Goal: Task Accomplishment & Management: Manage account settings

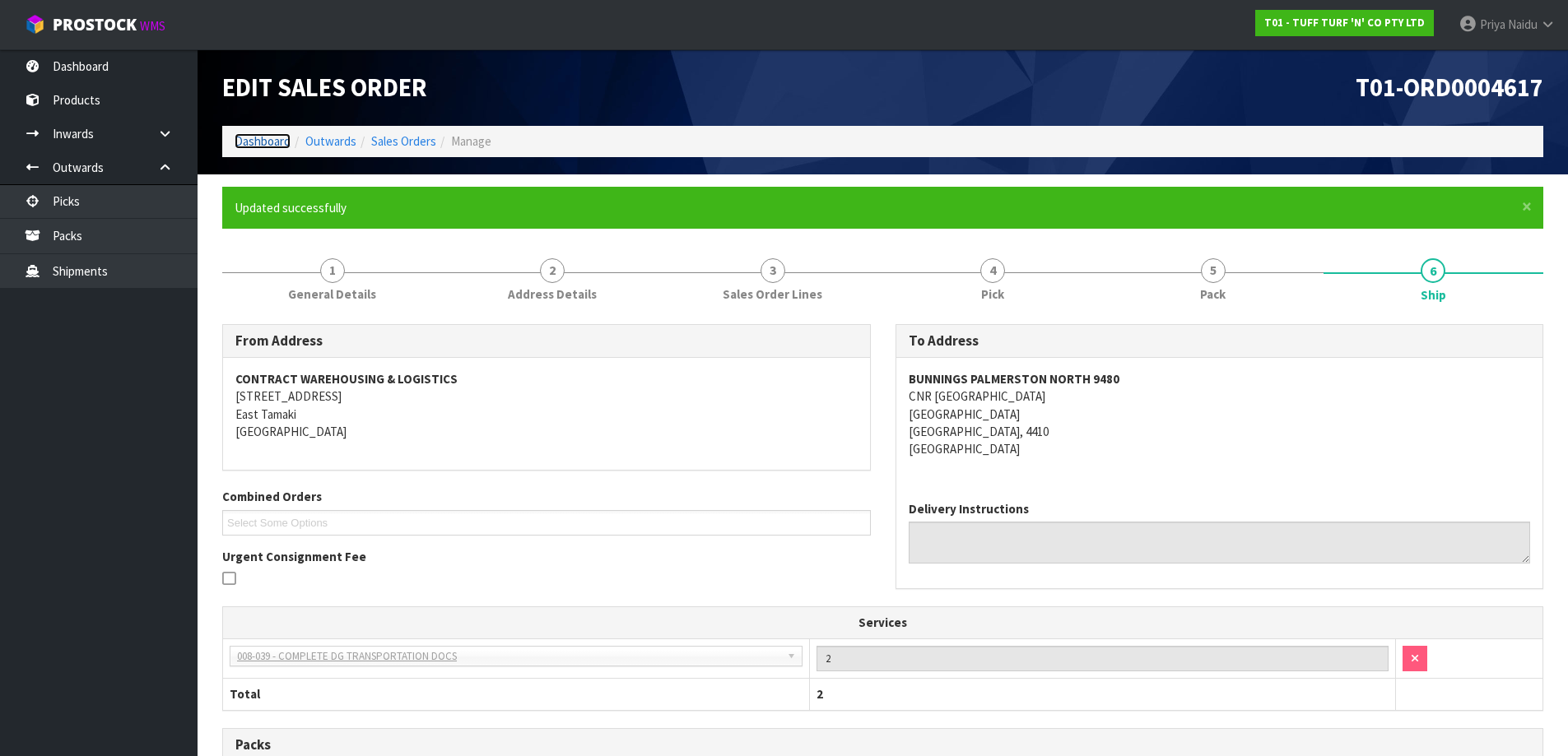
click at [275, 146] on link "Dashboard" at bounding box center [262, 141] width 56 height 15
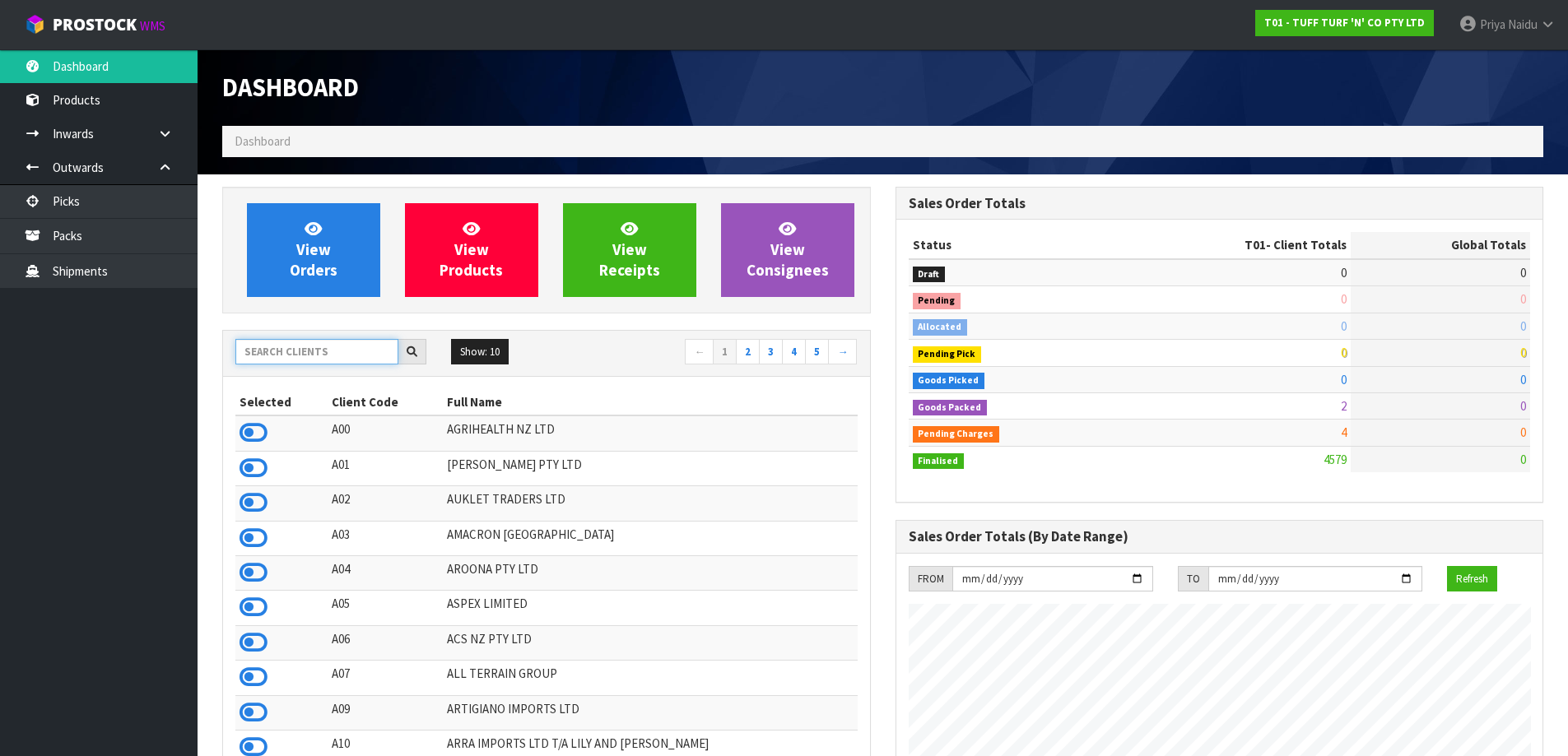
click at [313, 357] on input "text" at bounding box center [316, 351] width 163 height 25
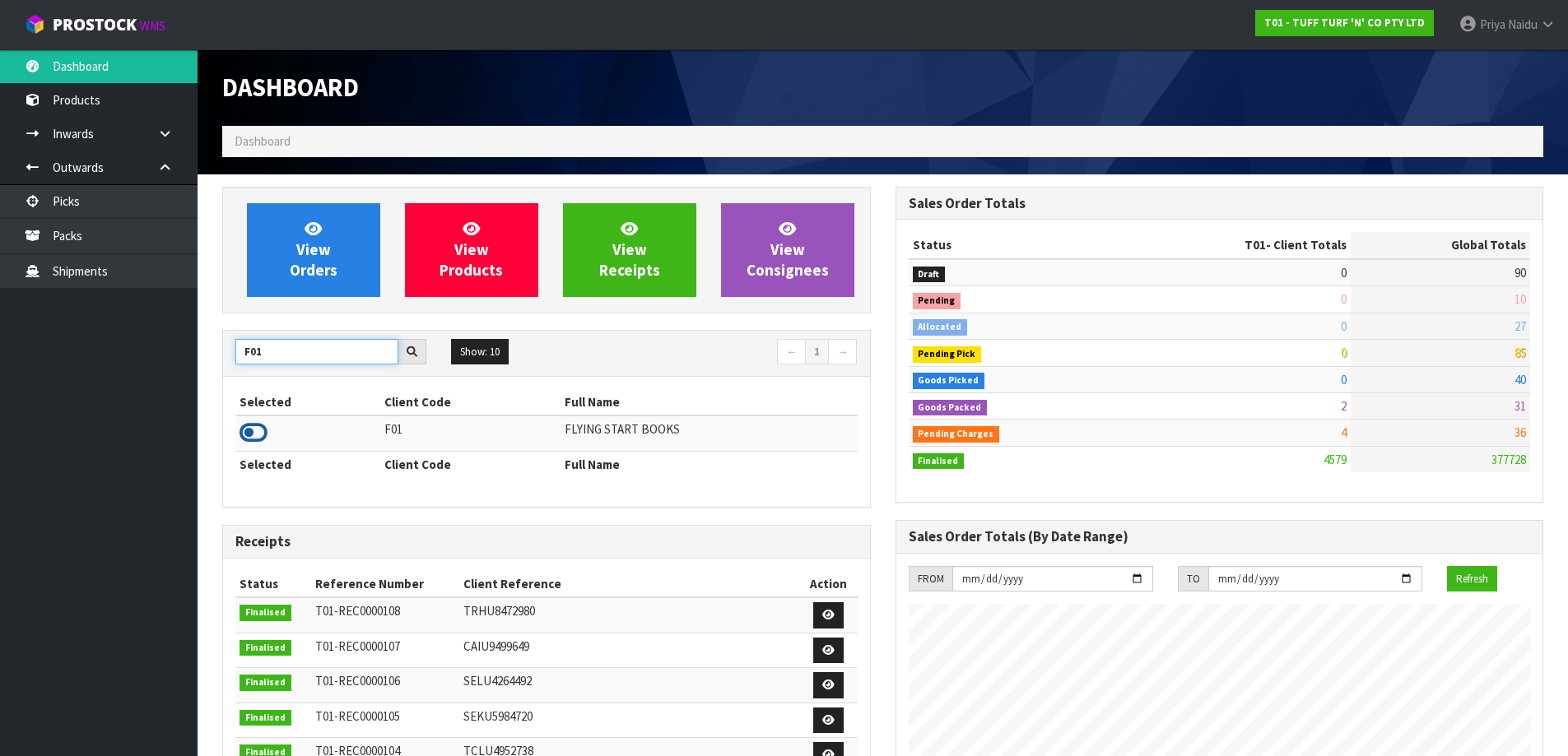
type input "F01"
click at [242, 426] on icon at bounding box center [253, 433] width 28 height 24
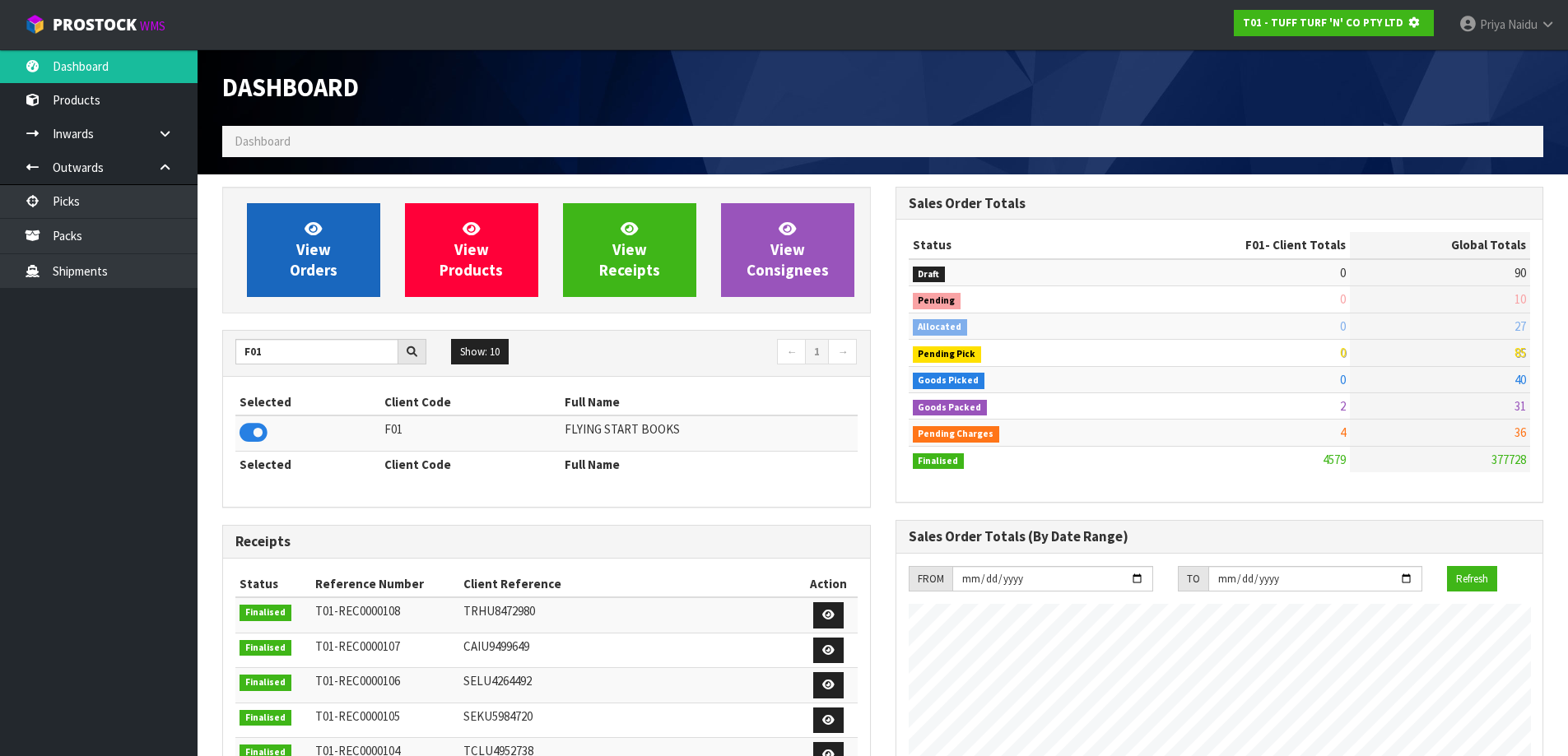
scroll to position [822024, 822448]
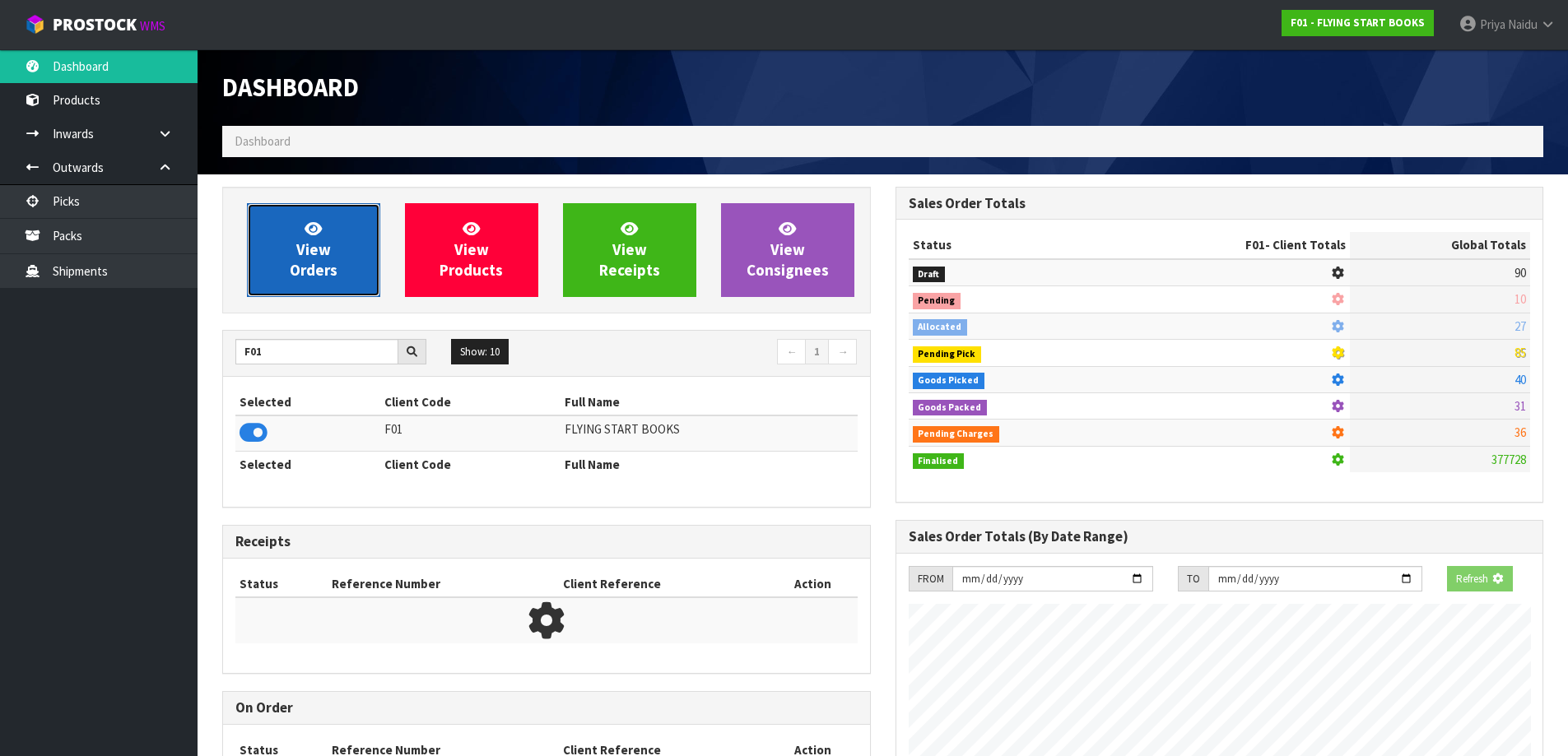
click at [350, 220] on link "View Orders" at bounding box center [314, 250] width 133 height 94
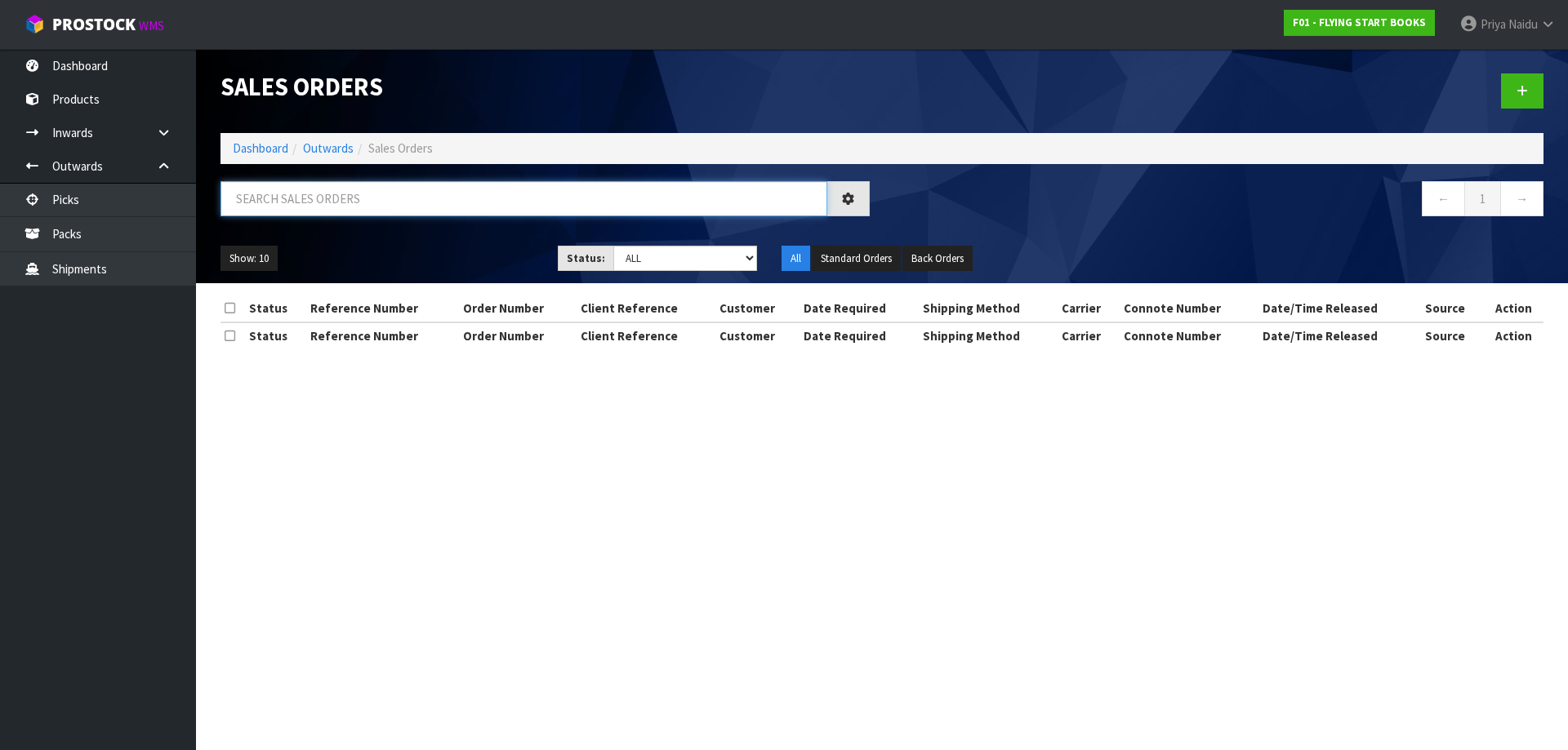
click at [358, 209] on input "text" at bounding box center [524, 198] width 607 height 35
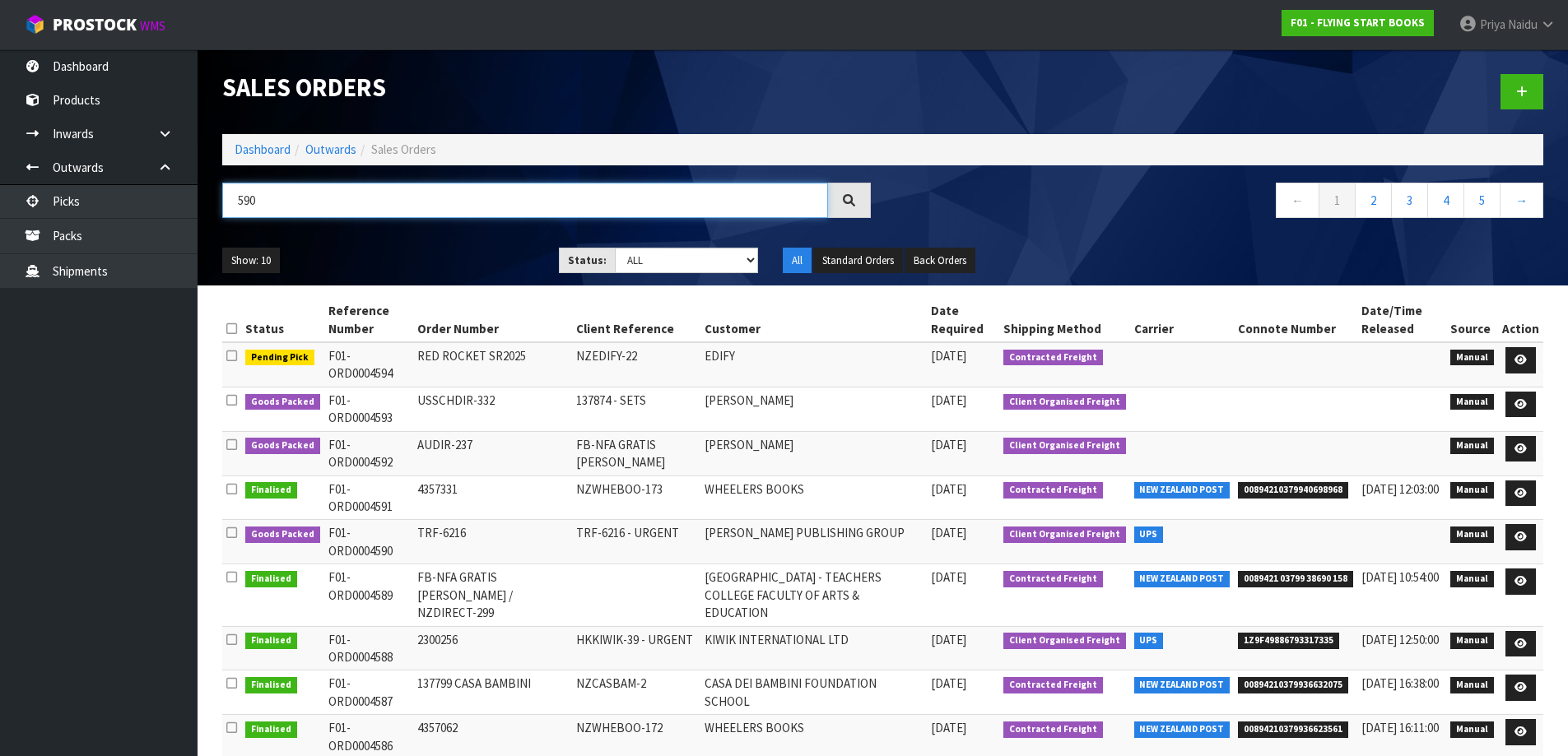
click at [241, 202] on input "590" at bounding box center [525, 200] width 606 height 35
type input "4590"
click at [444, 239] on div "Show: 10 5 10 25 50 Status: Draft Pending Allocated Pending Pick Goods Picked G…" at bounding box center [882, 260] width 1345 height 51
click at [427, 260] on ul "Show: 10 5 10 25 50" at bounding box center [378, 260] width 312 height 26
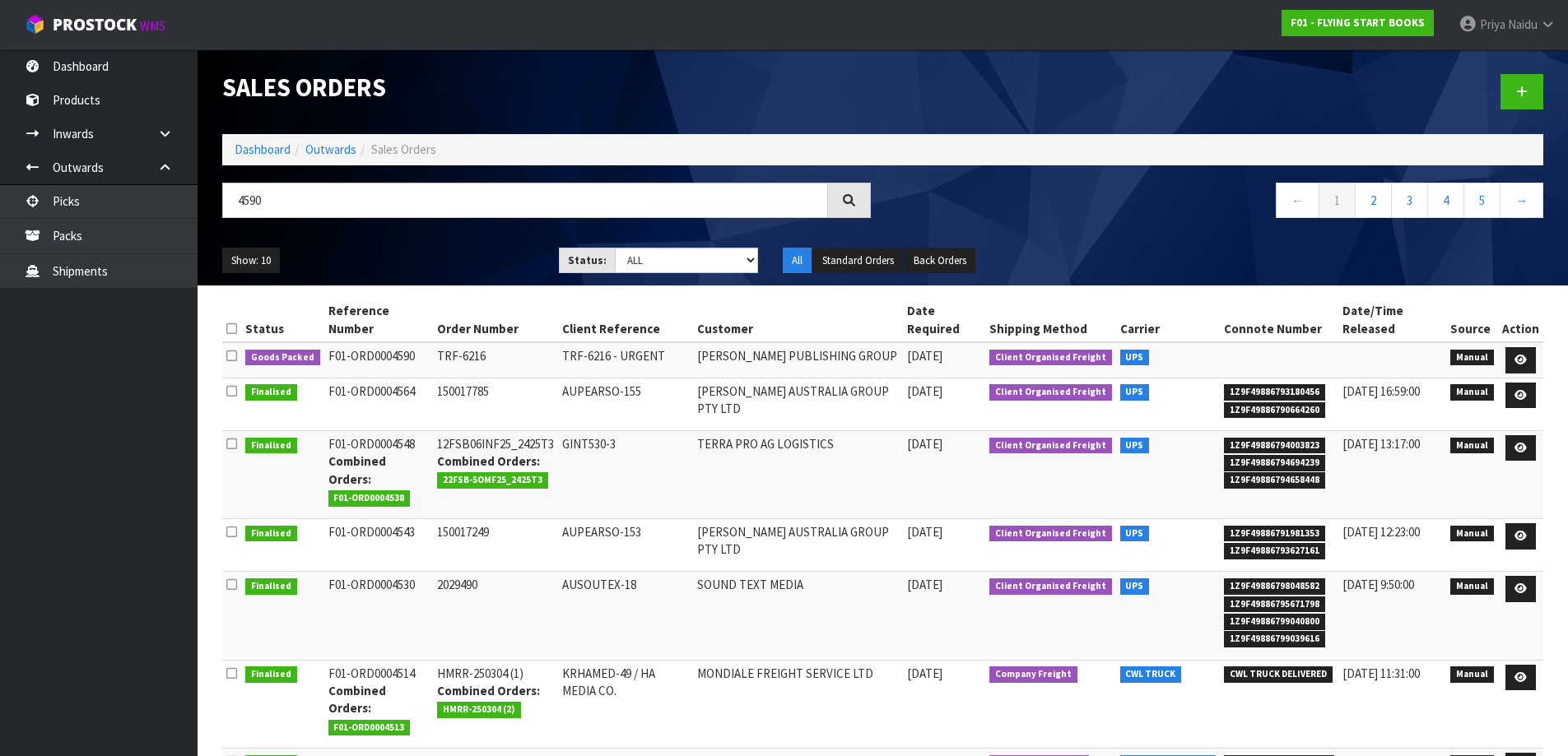
click at [427, 260] on ul "Show: 10 5 10 25 50" at bounding box center [378, 260] width 312 height 26
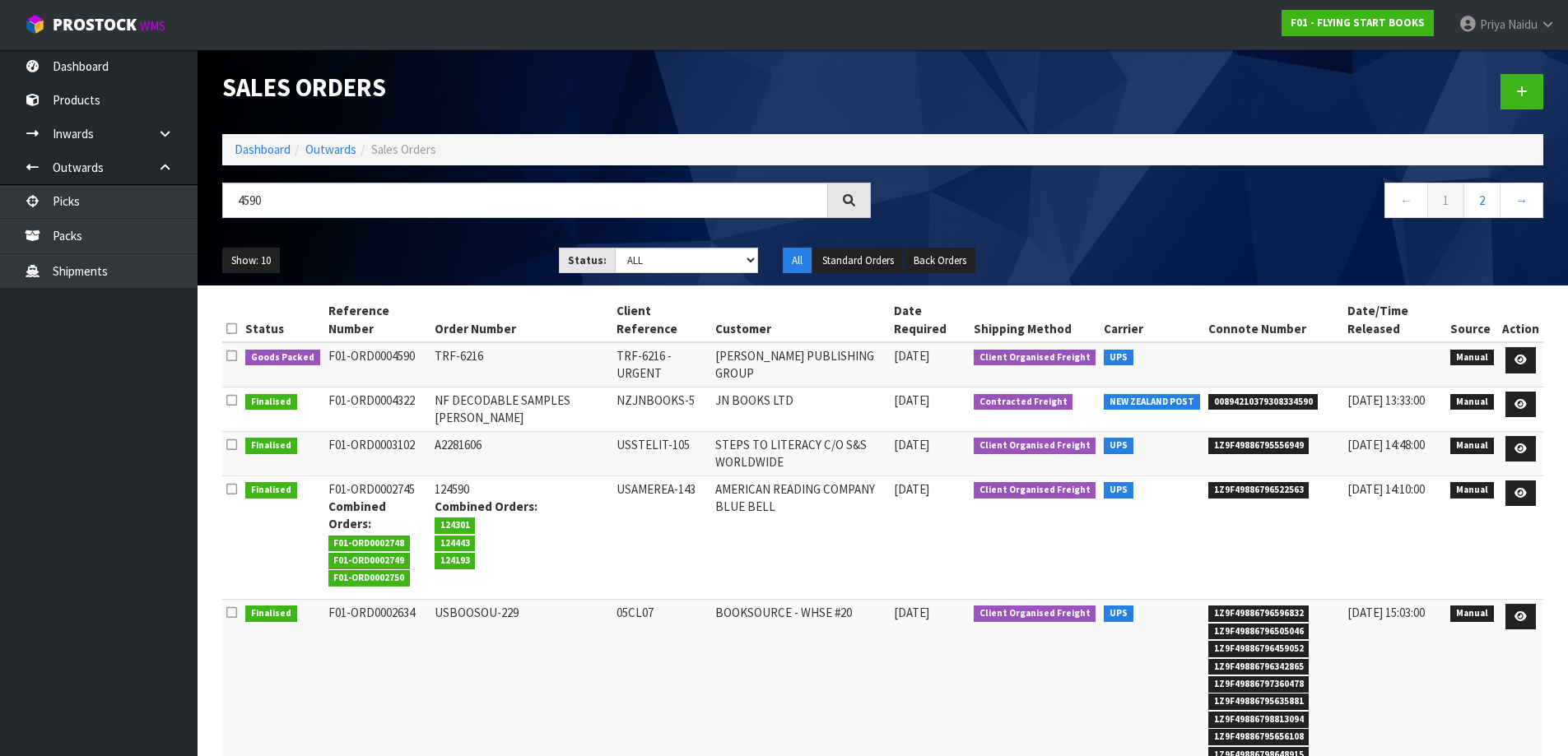
click at [464, 251] on ul "Show: 10 5 10 25 50" at bounding box center [378, 260] width 312 height 26
click at [1527, 359] on icon at bounding box center [1521, 360] width 13 height 11
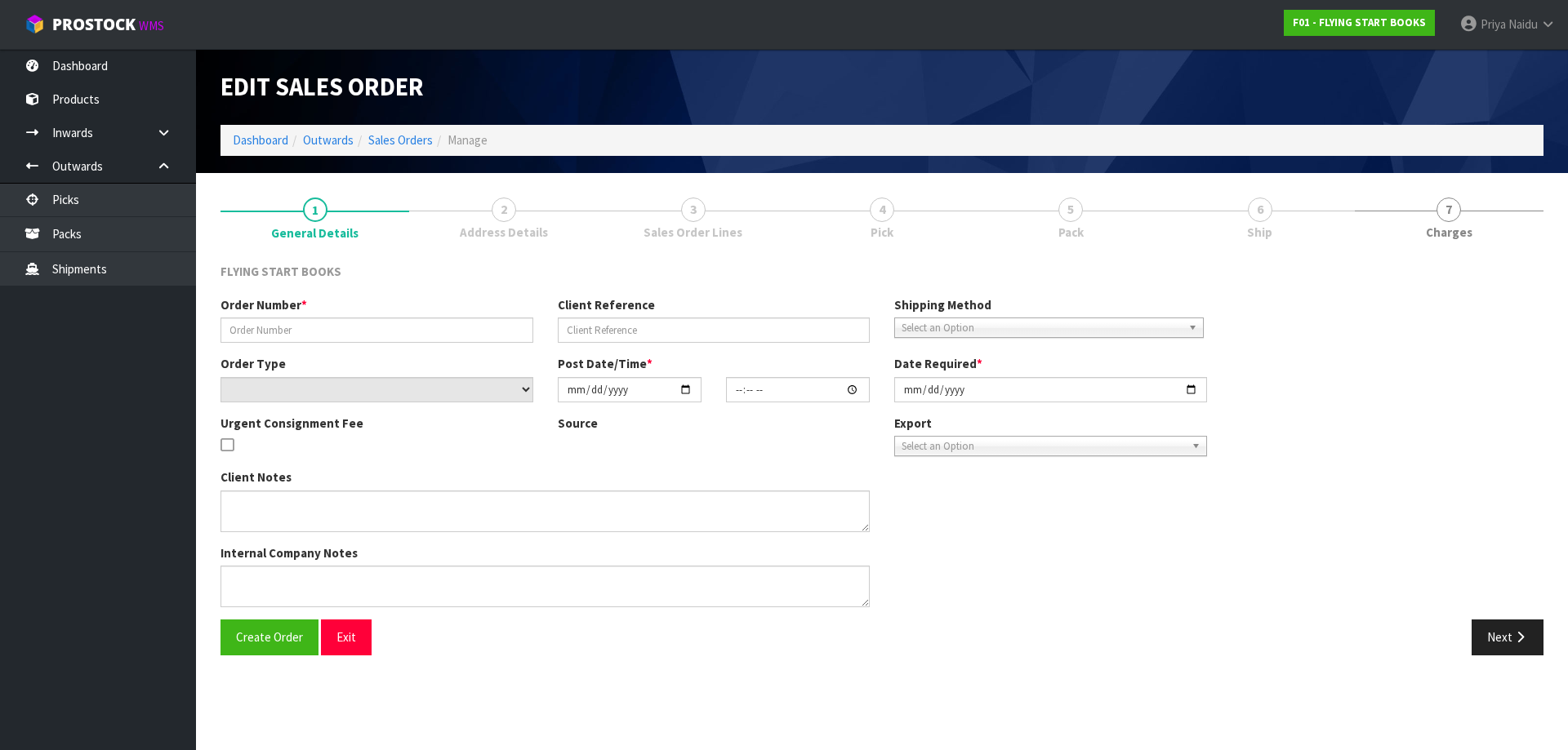
type input "TRF-6216"
type input "TRF-6216 - URGENT"
select select "number:0"
type input "[DATE]"
type input "10:41:00.000"
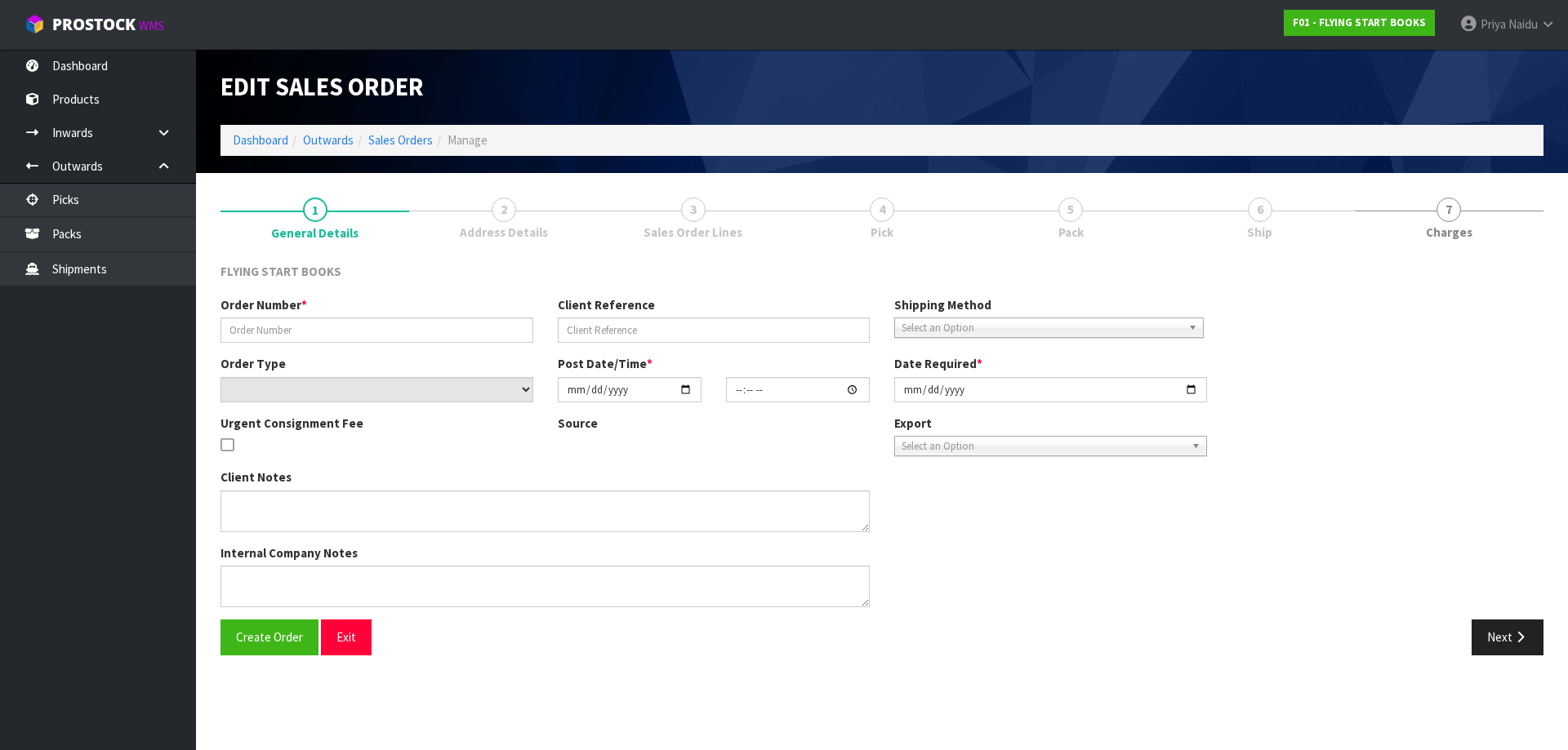
type input "[DATE]"
type textarea "PLEASE FIND ATTACHED AN URGENT AIR SHIPMENT FOR [PERSON_NAME]."
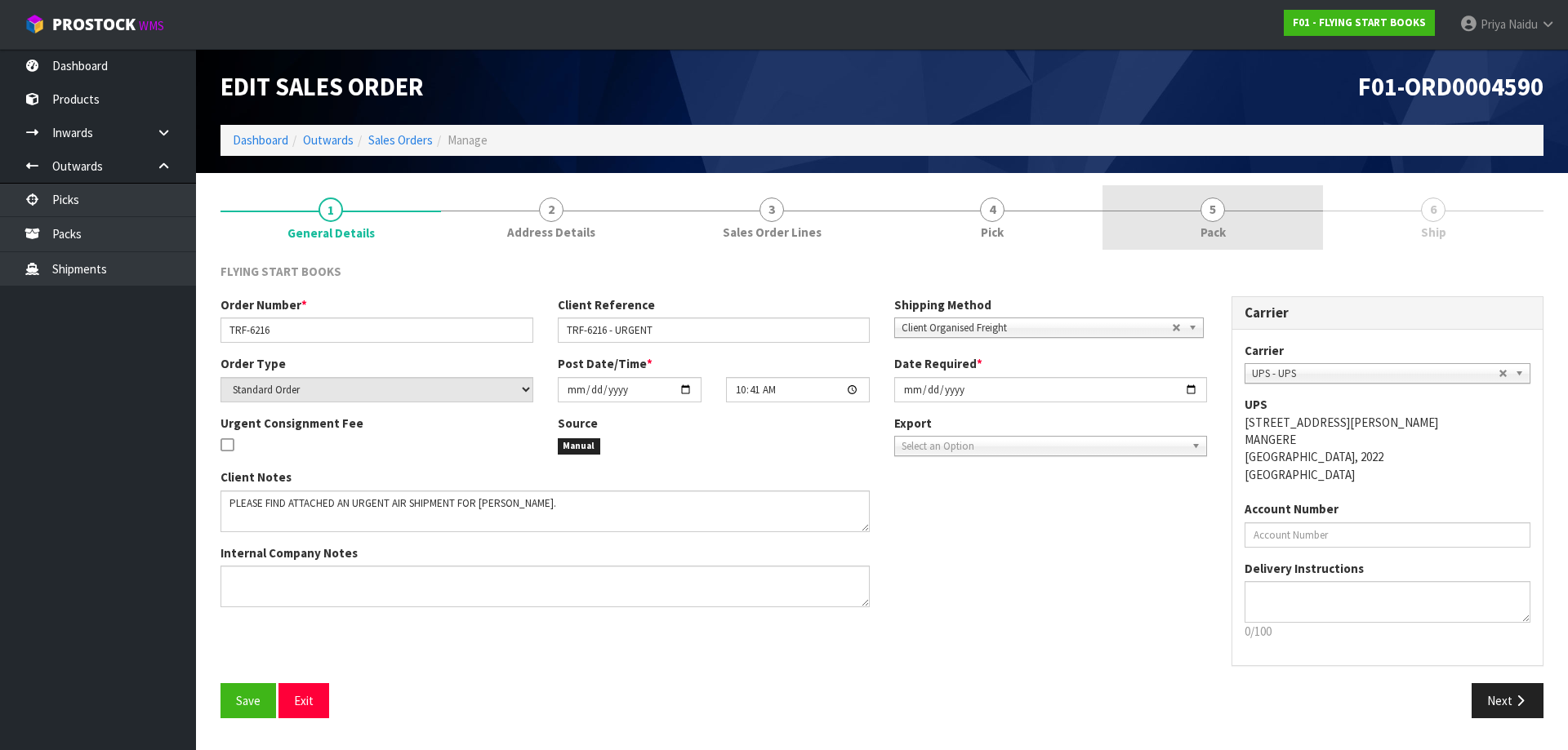
click at [1250, 221] on link "5 Pack" at bounding box center [1212, 217] width 221 height 64
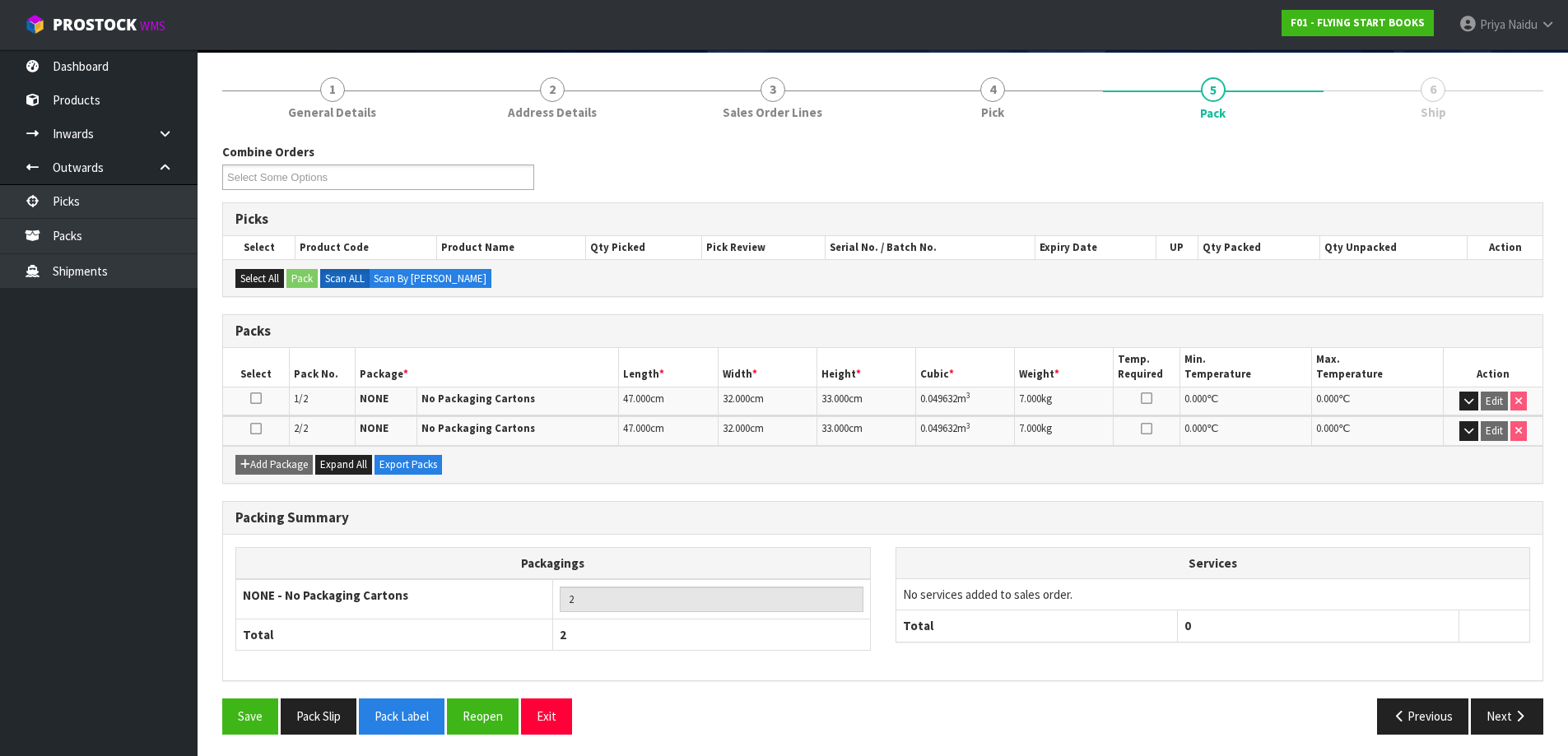
scroll to position [125, 0]
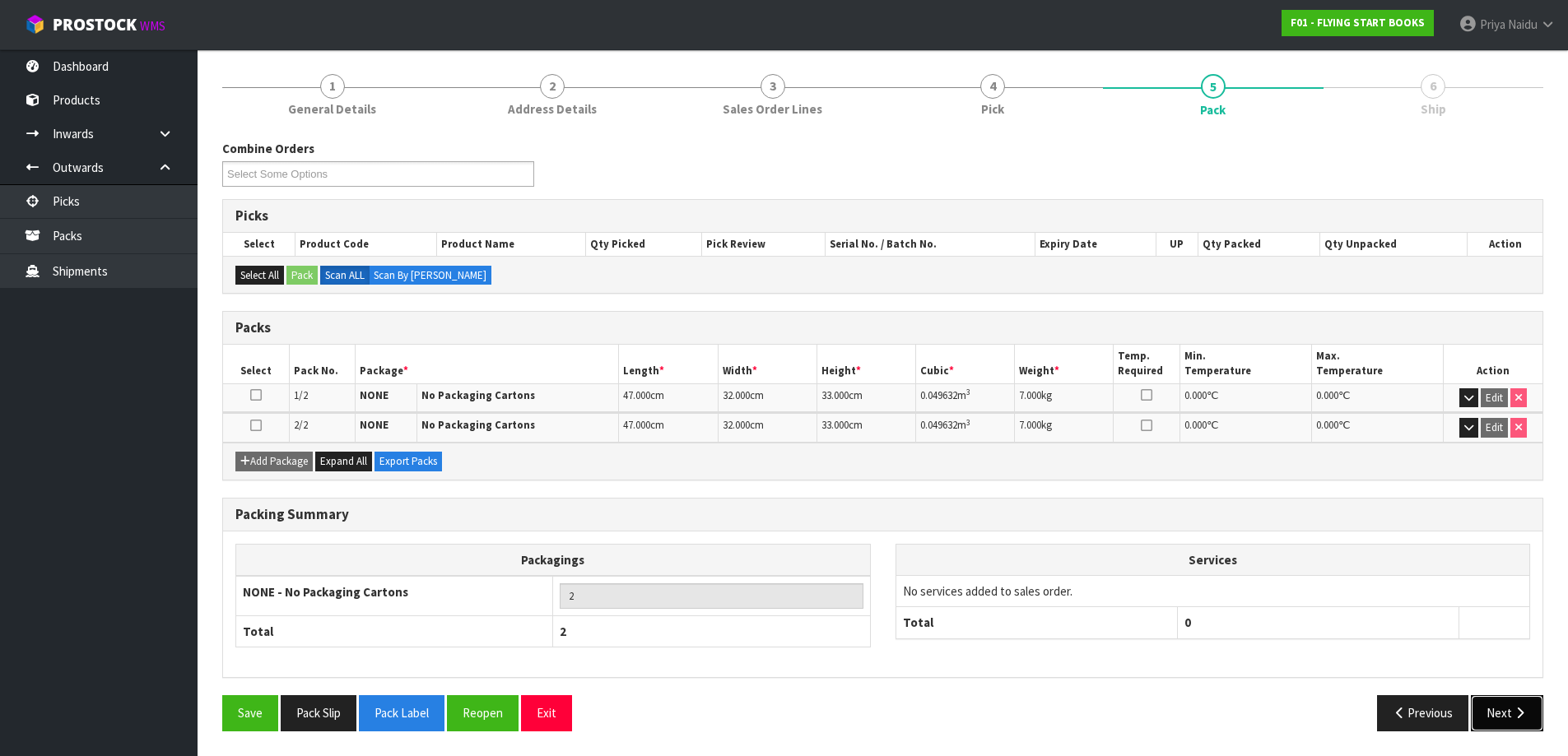
drag, startPoint x: 1500, startPoint y: 714, endPoint x: 1499, endPoint y: 703, distance: 11.0
click at [1499, 703] on button "Next" at bounding box center [1507, 713] width 72 height 35
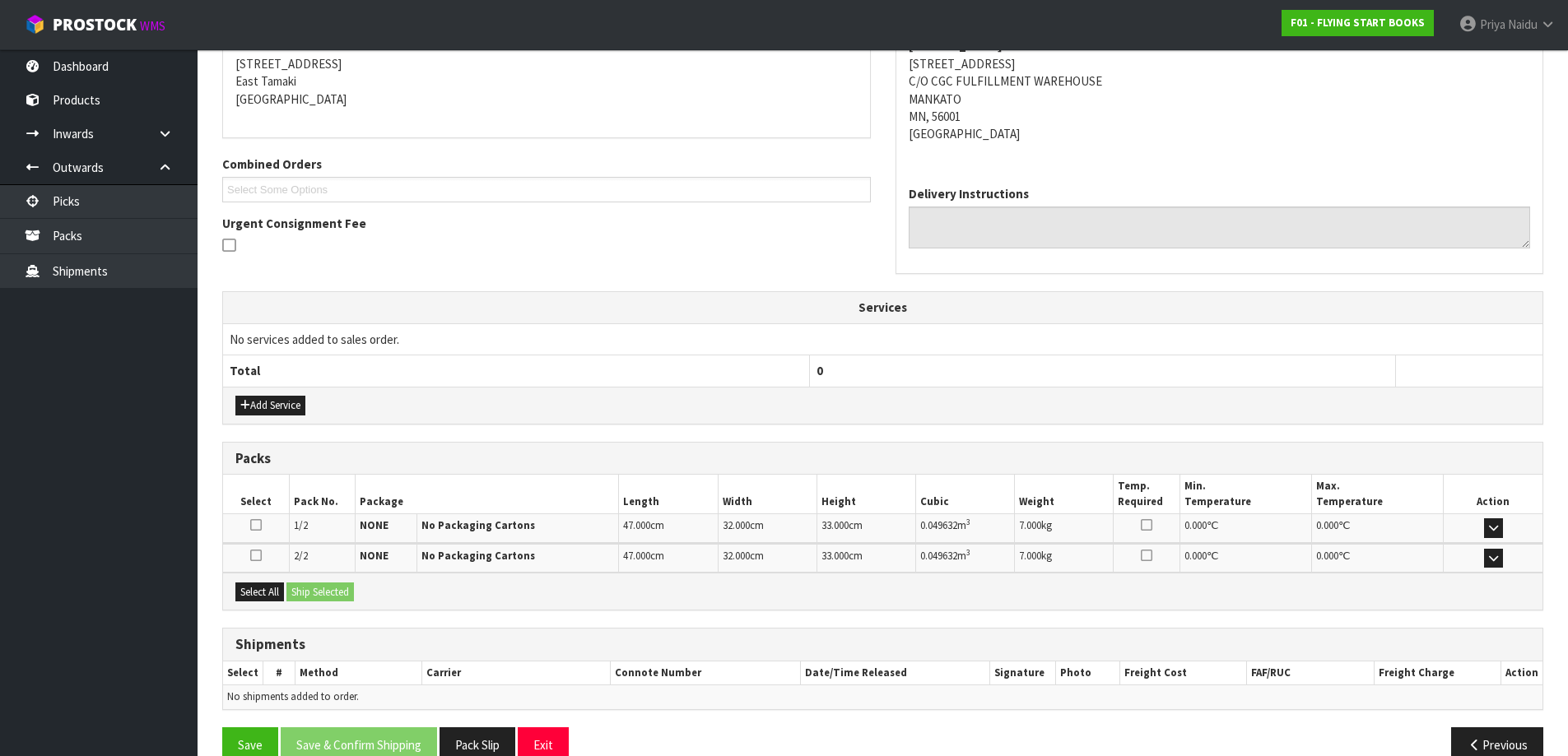
scroll to position [305, 0]
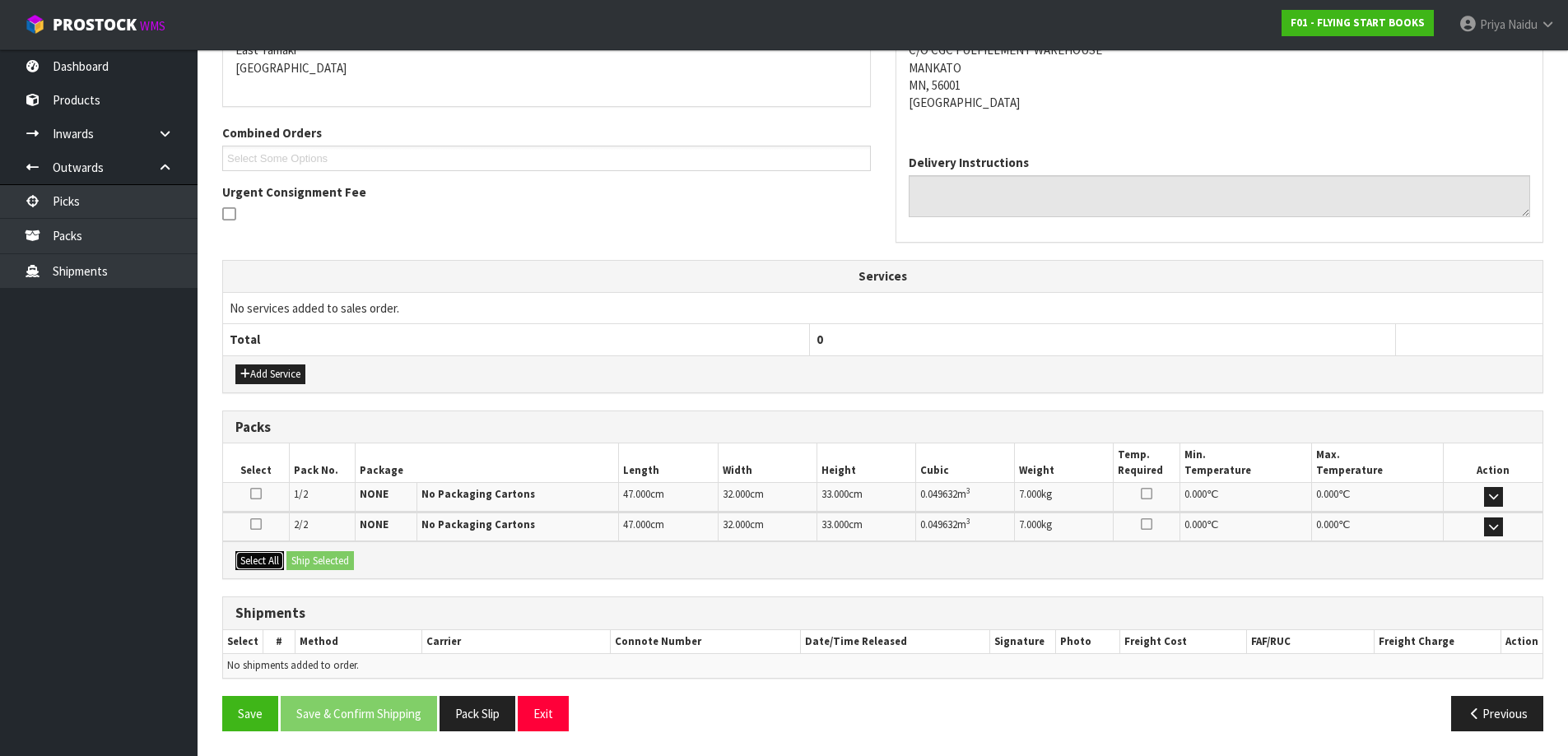
drag, startPoint x: 264, startPoint y: 560, endPoint x: 302, endPoint y: 545, distance: 40.9
click at [265, 560] on button "Select All" at bounding box center [260, 561] width 49 height 20
click at [324, 568] on button "Ship Selected" at bounding box center [320, 561] width 68 height 20
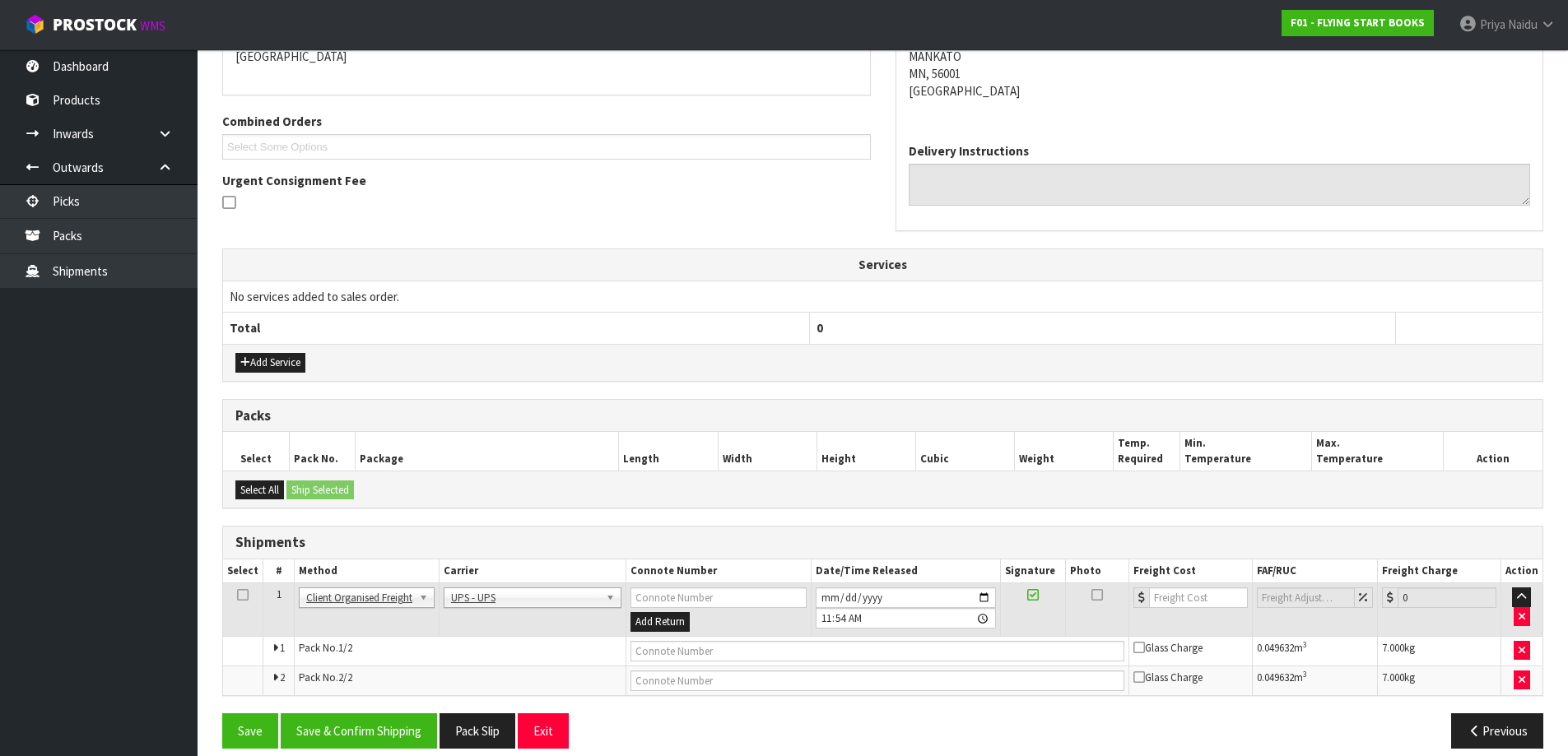
scroll to position [333, 0]
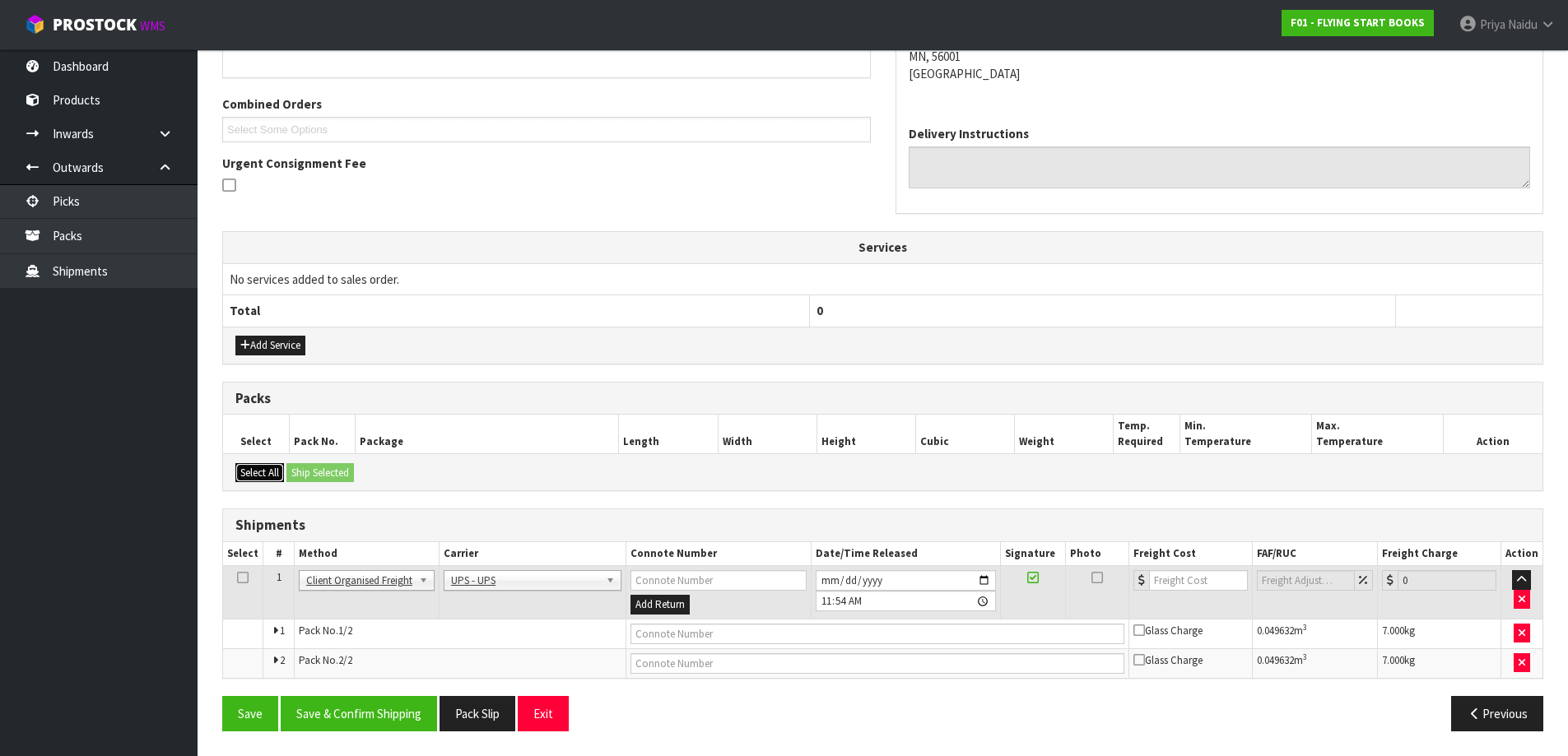
drag, startPoint x: 270, startPoint y: 467, endPoint x: 310, endPoint y: 478, distance: 41.5
click at [277, 469] on button "Select All" at bounding box center [260, 473] width 49 height 20
click at [277, 478] on button "Select All" at bounding box center [260, 473] width 49 height 20
click at [278, 347] on button "Add Service" at bounding box center [270, 346] width 70 height 20
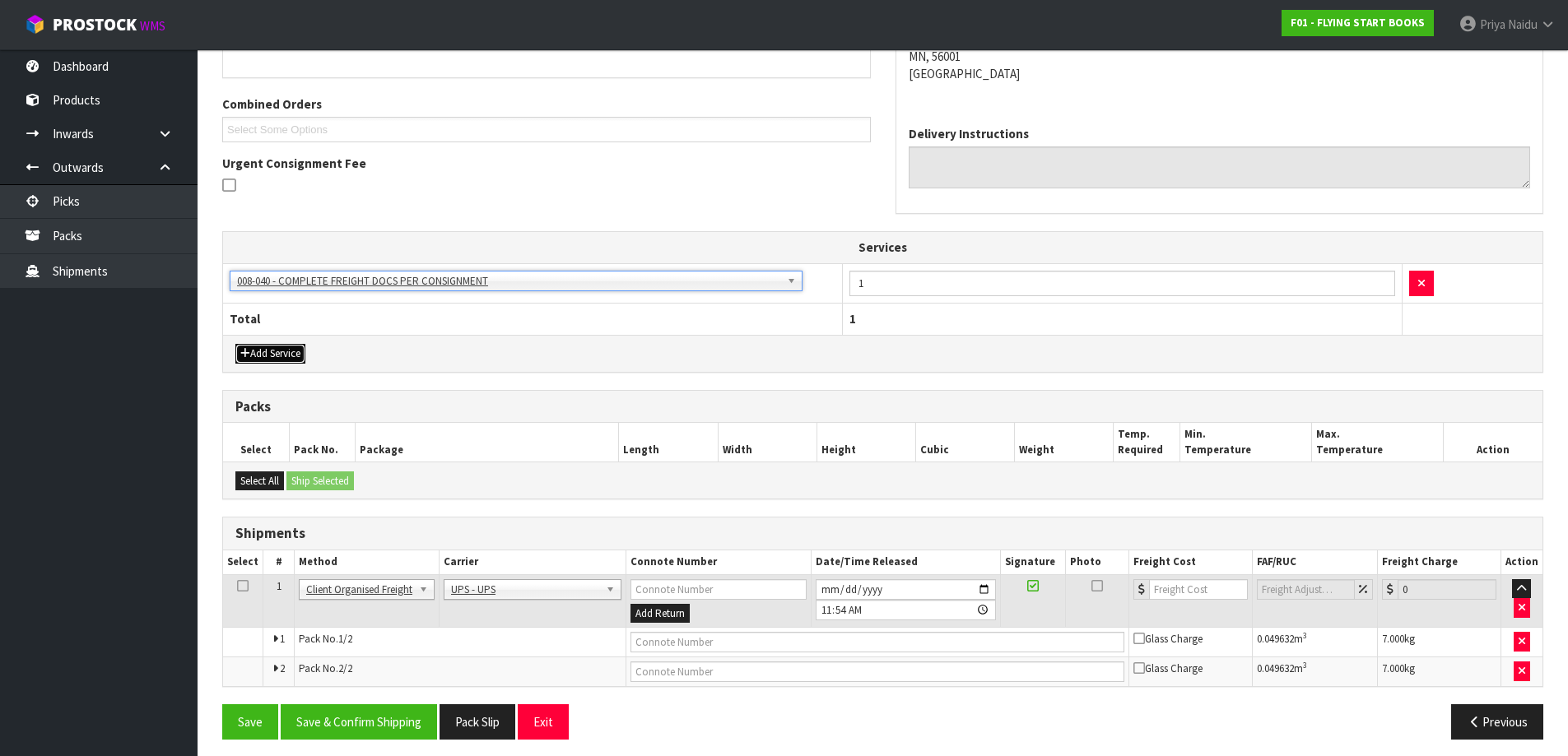
click at [282, 352] on button "Add Service" at bounding box center [270, 354] width 70 height 20
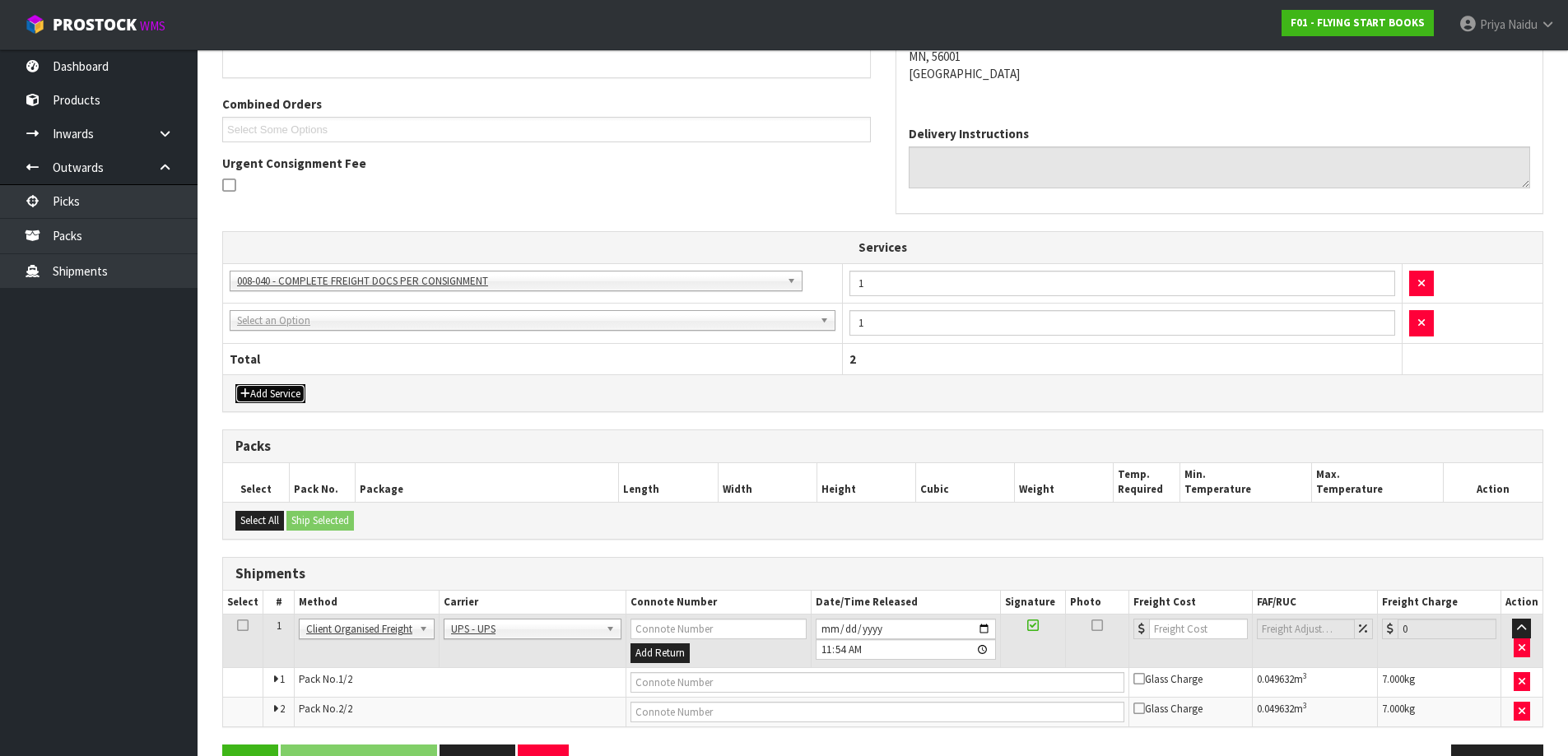
click at [283, 391] on button "Add Service" at bounding box center [270, 395] width 70 height 20
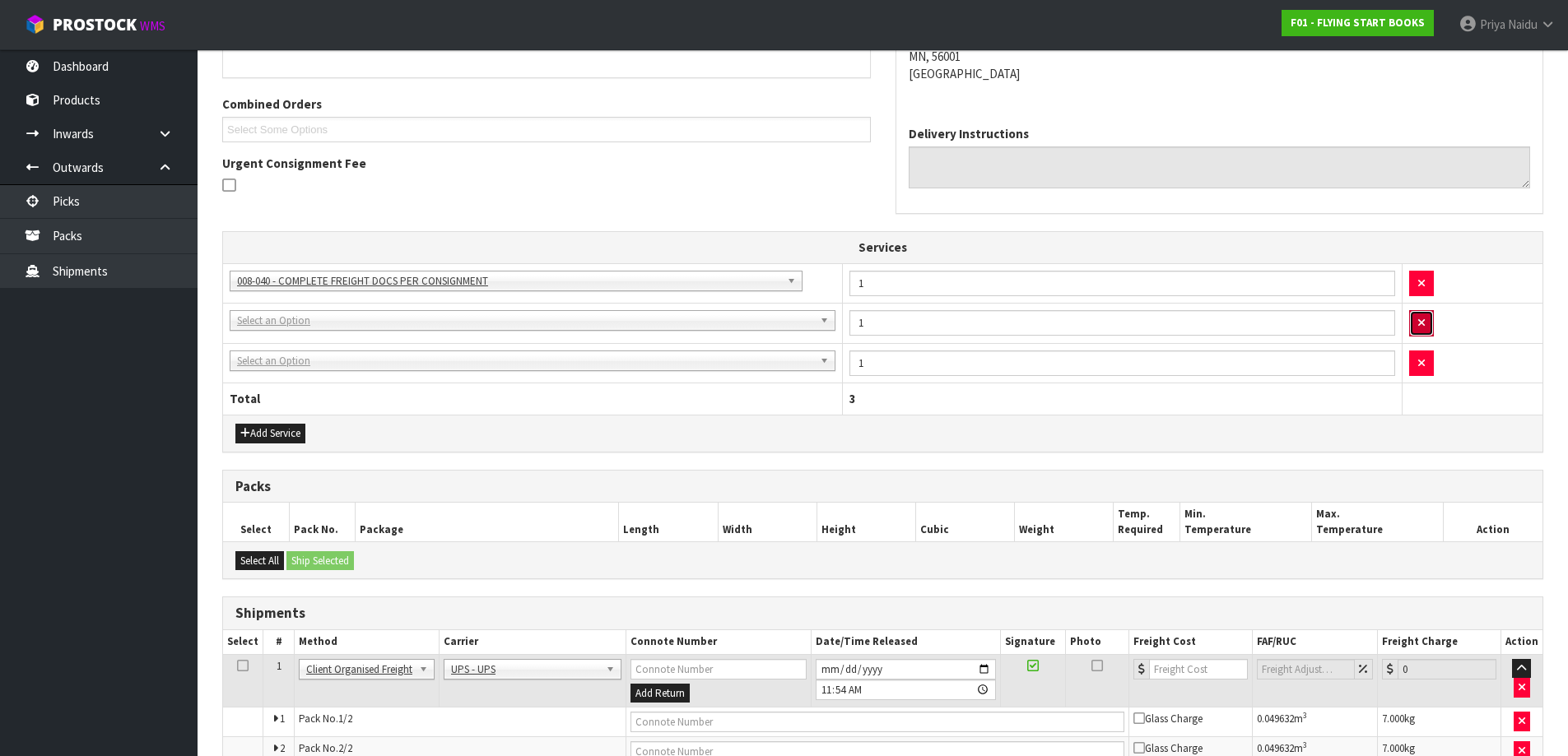
click at [1423, 313] on button "button" at bounding box center [1421, 323] width 24 height 26
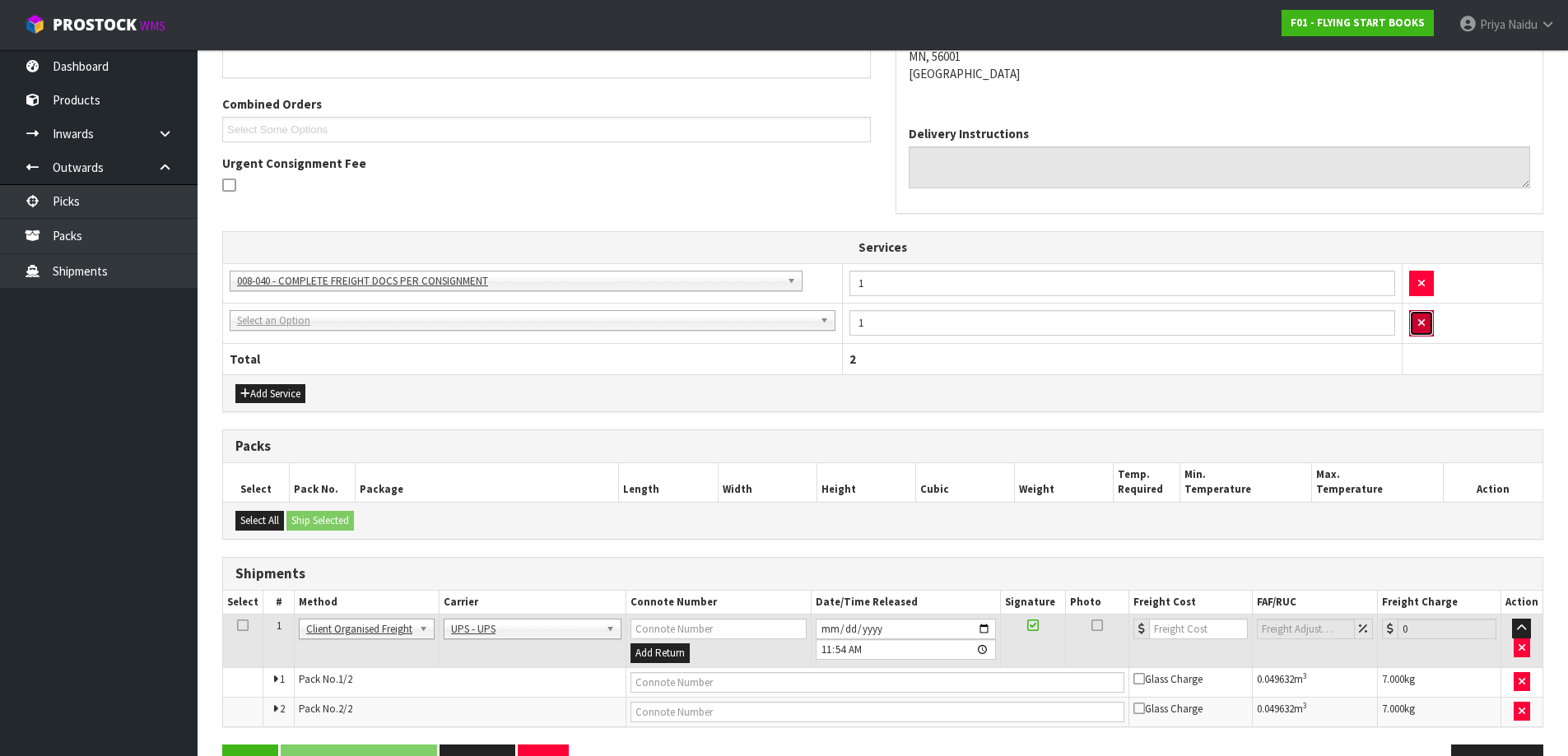
click at [1421, 323] on icon "button" at bounding box center [1421, 323] width 6 height 11
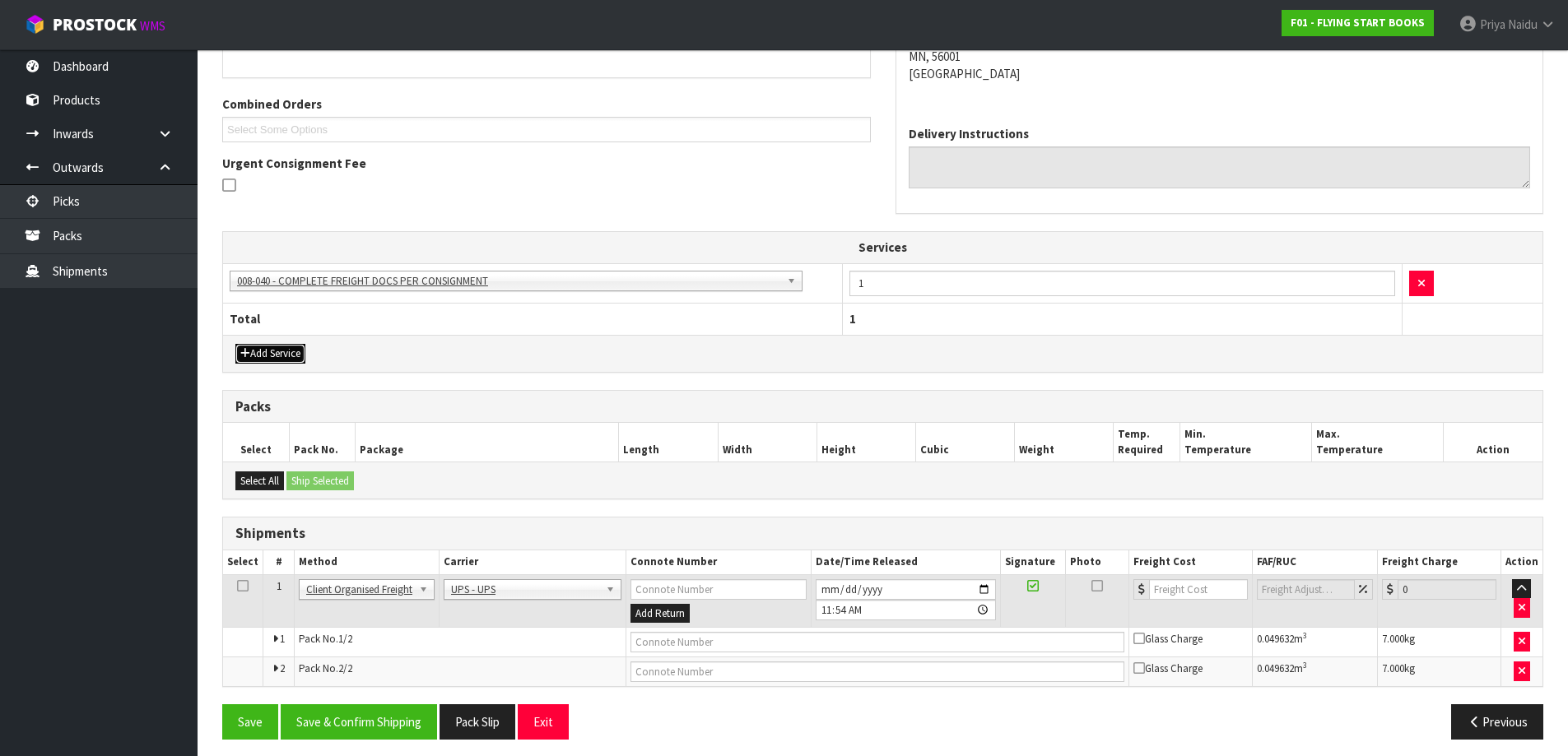
click at [285, 360] on button "Add Service" at bounding box center [270, 354] width 70 height 20
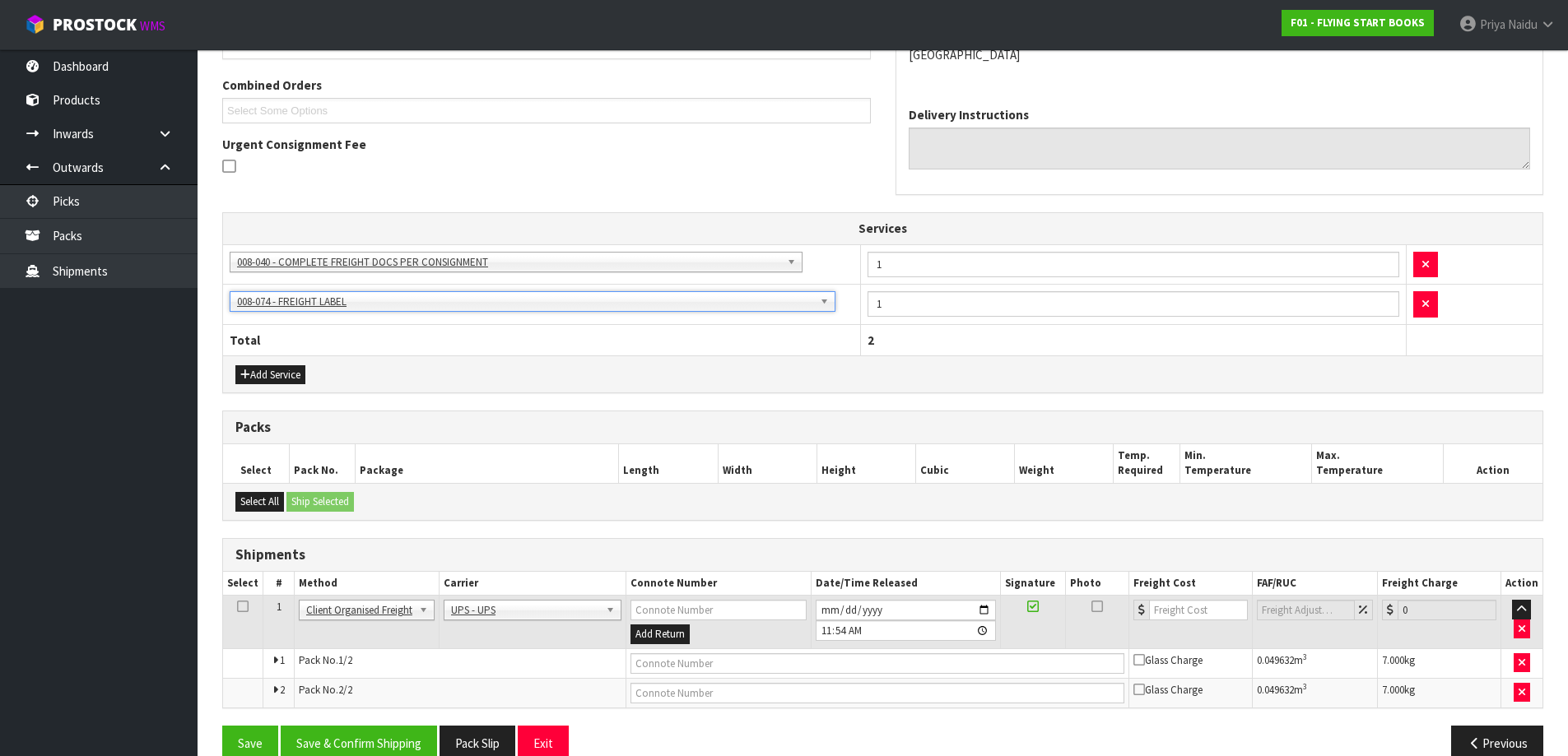
scroll to position [382, 0]
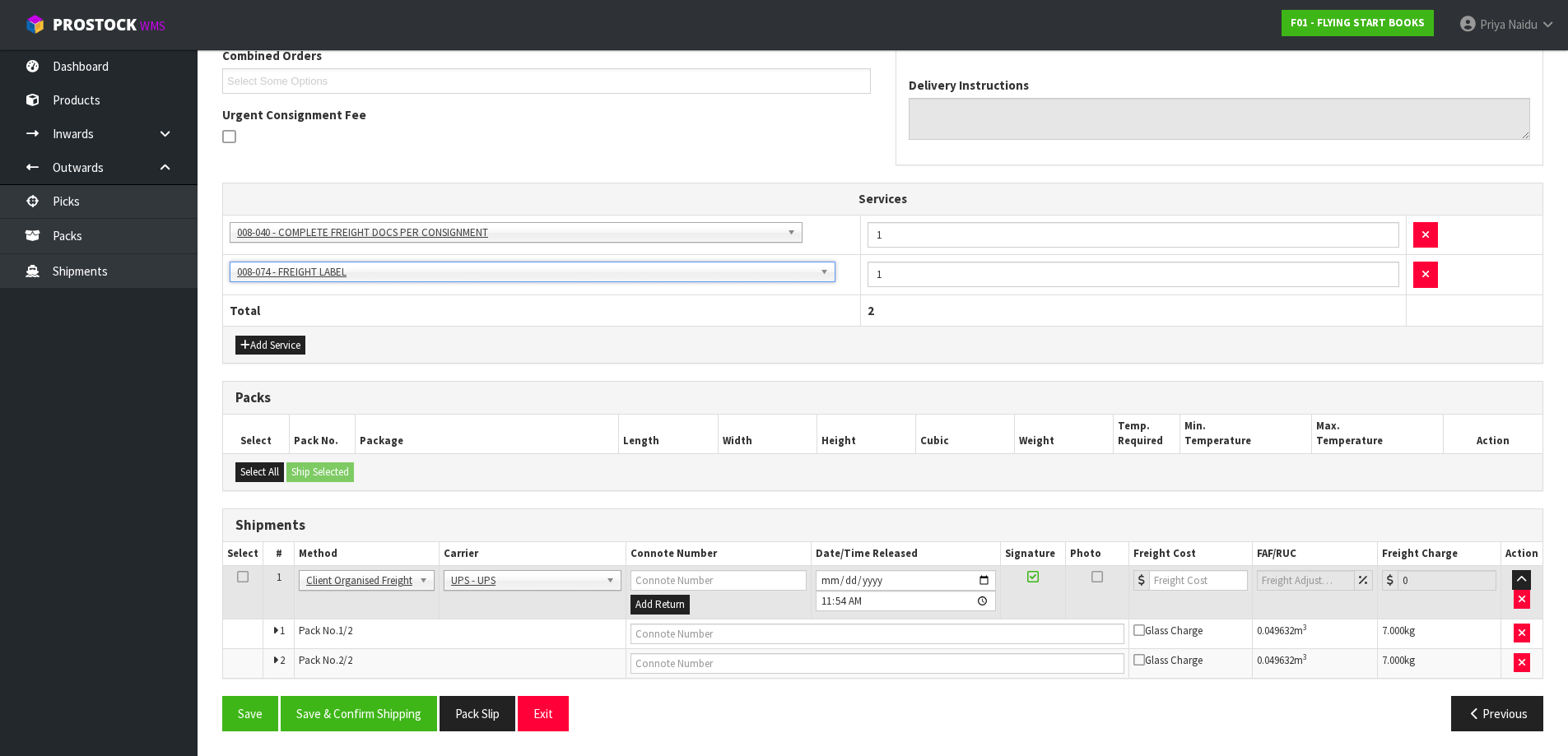
click at [722, 615] on td "Add Return" at bounding box center [718, 592] width 186 height 53
click at [722, 633] on input "text" at bounding box center [878, 633] width 494 height 21
type input "1Z9F49886799451965"
click at [223, 697] on button "Save" at bounding box center [251, 714] width 56 height 35
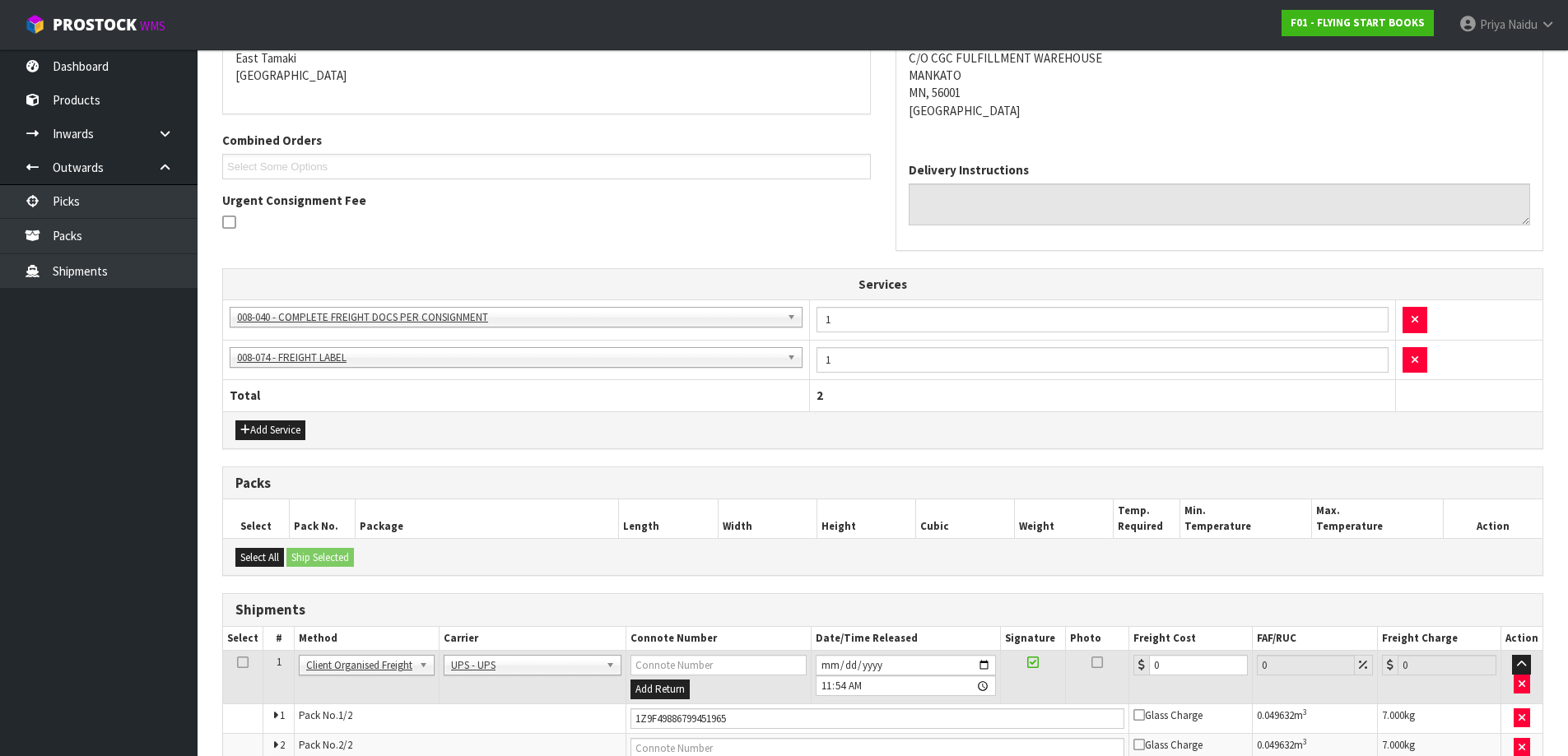
scroll to position [442, 0]
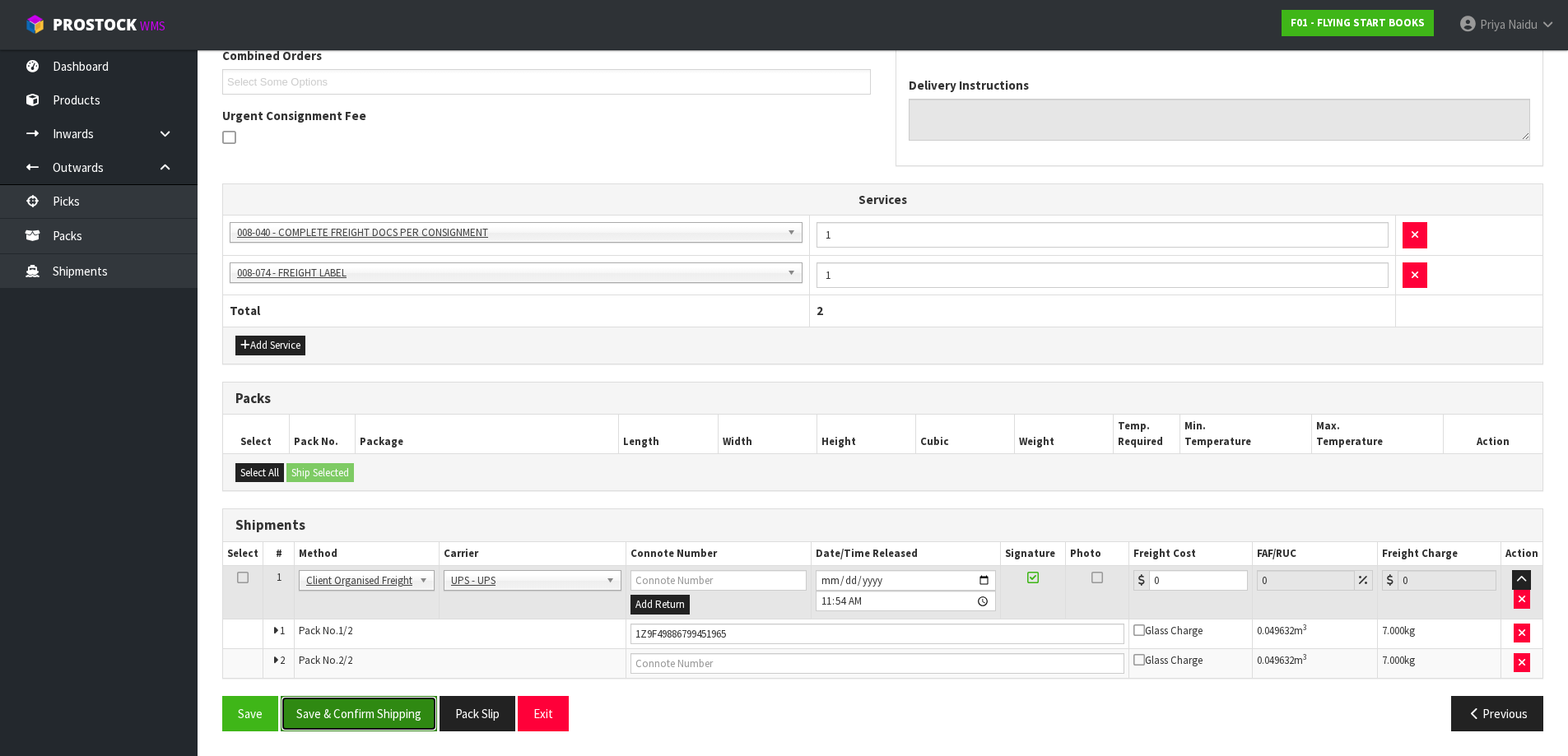
click at [370, 714] on button "Save & Confirm Shipping" at bounding box center [359, 714] width 157 height 35
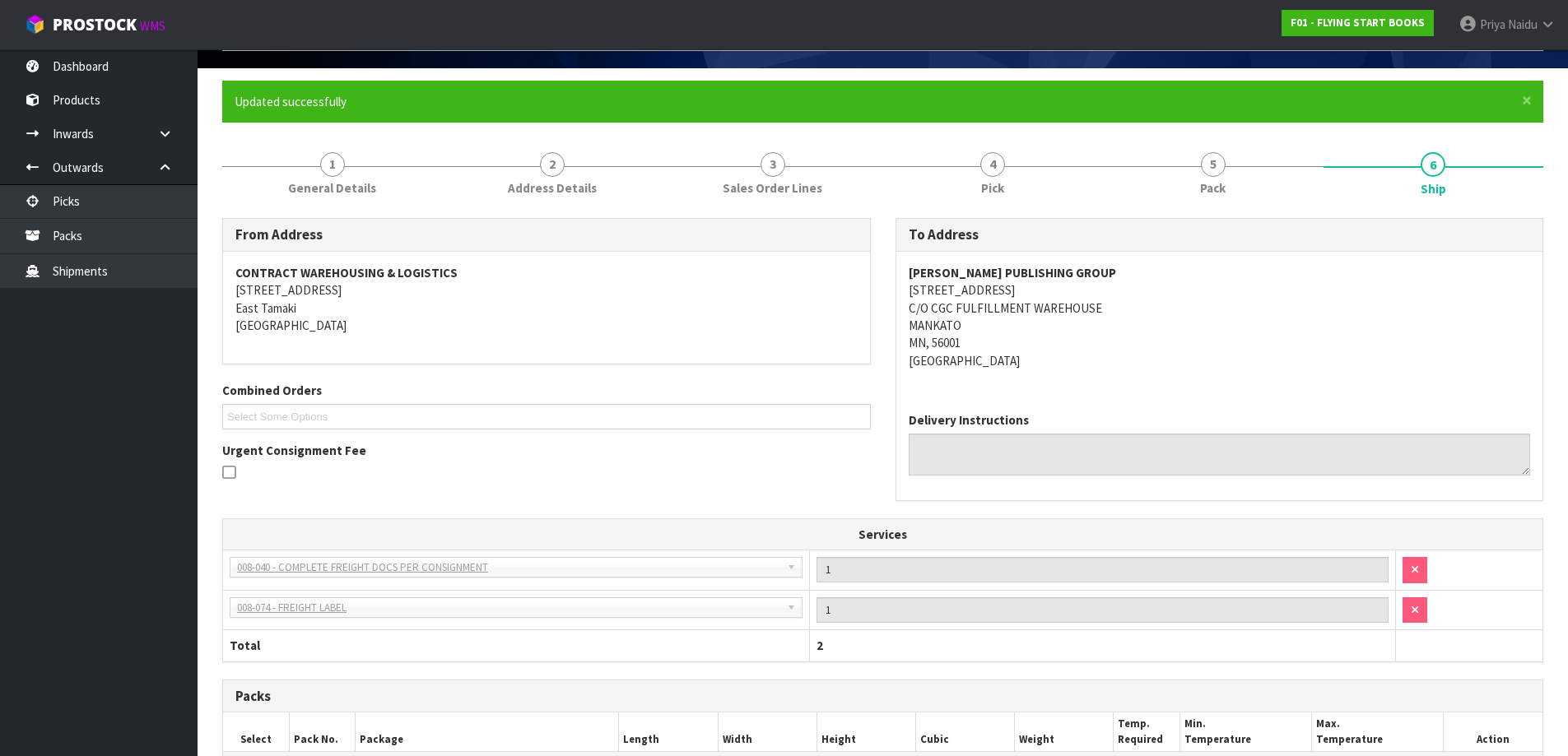
scroll to position [0, 0]
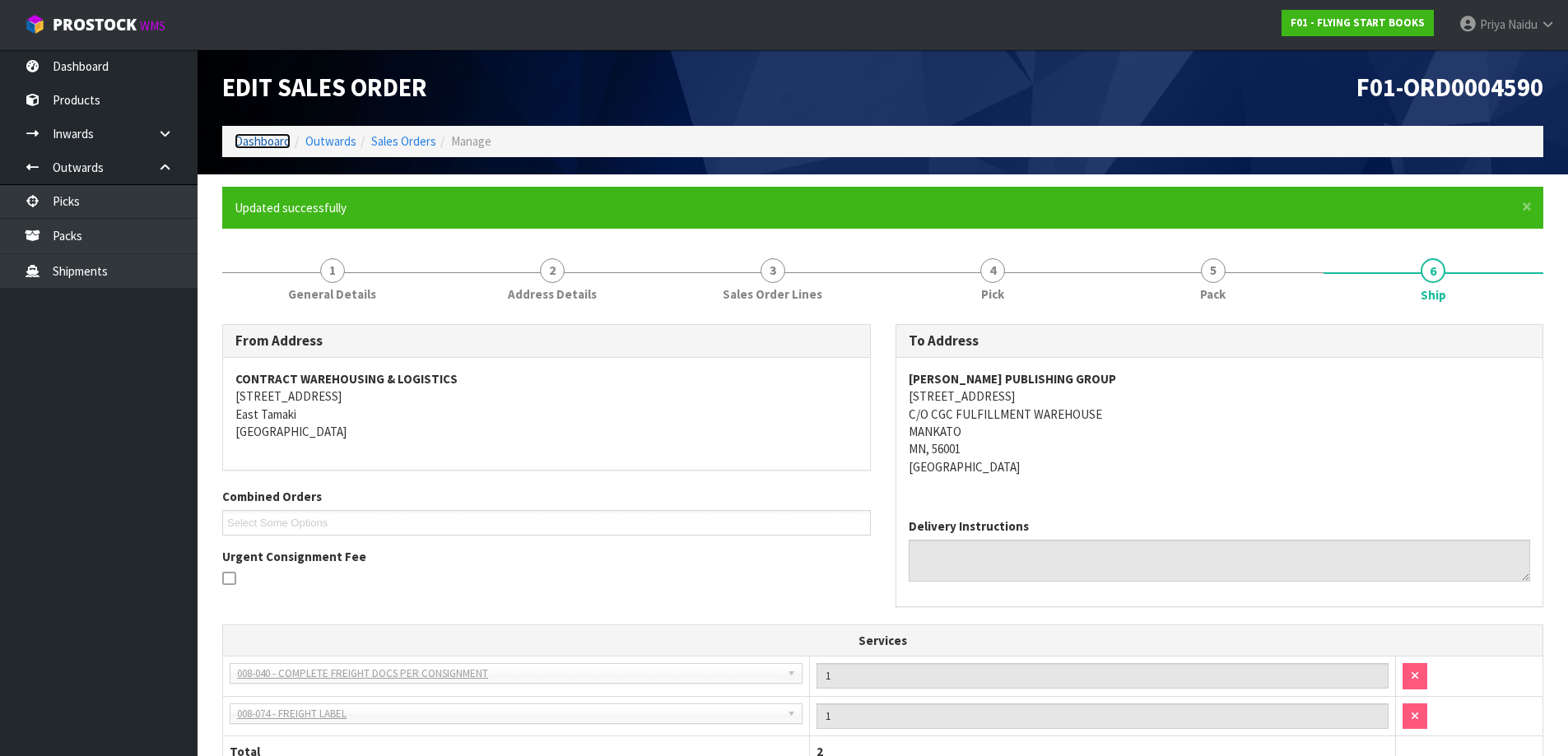
click at [253, 141] on link "Dashboard" at bounding box center [262, 141] width 56 height 15
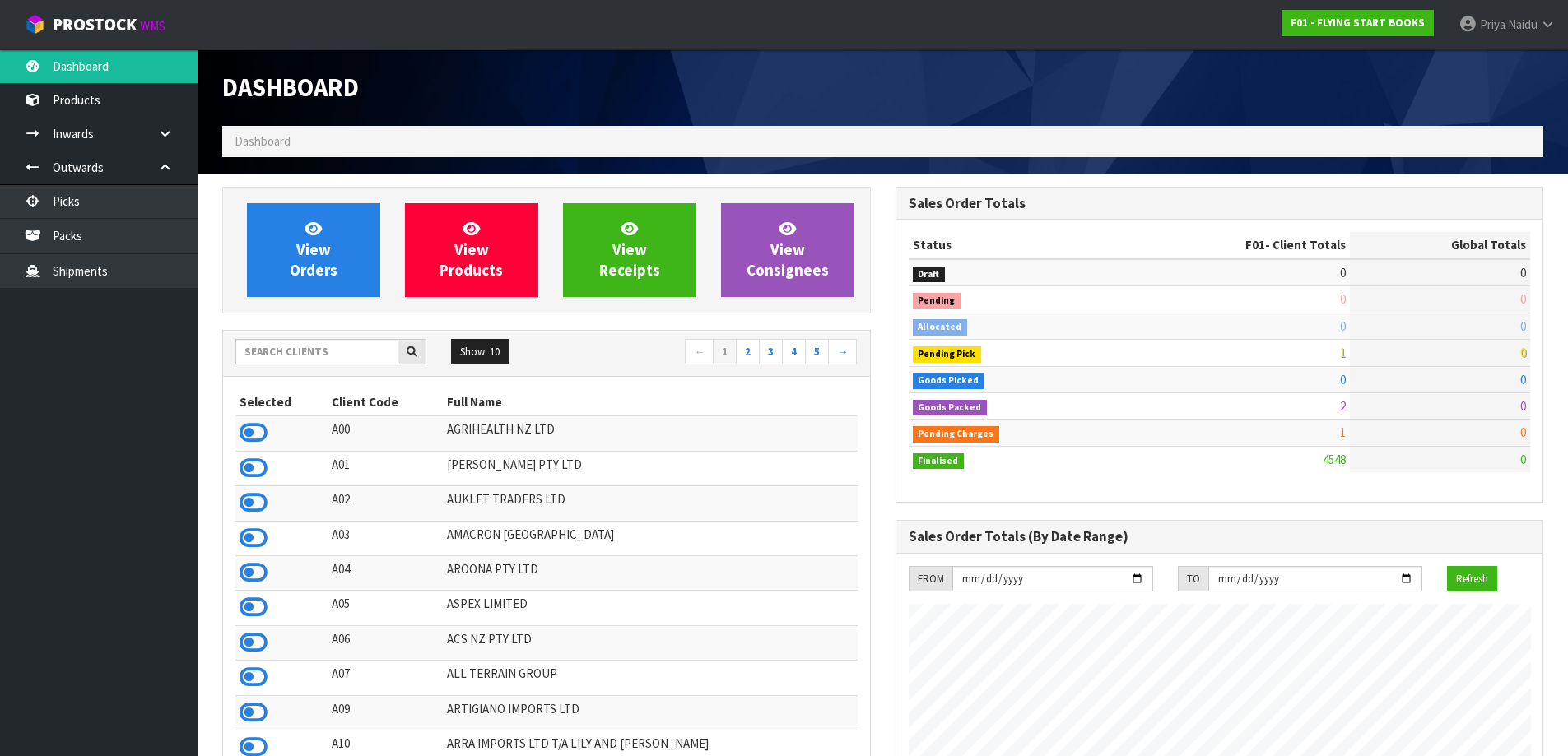
scroll to position [1247, 672]
click at [326, 350] on input "text" at bounding box center [316, 351] width 163 height 25
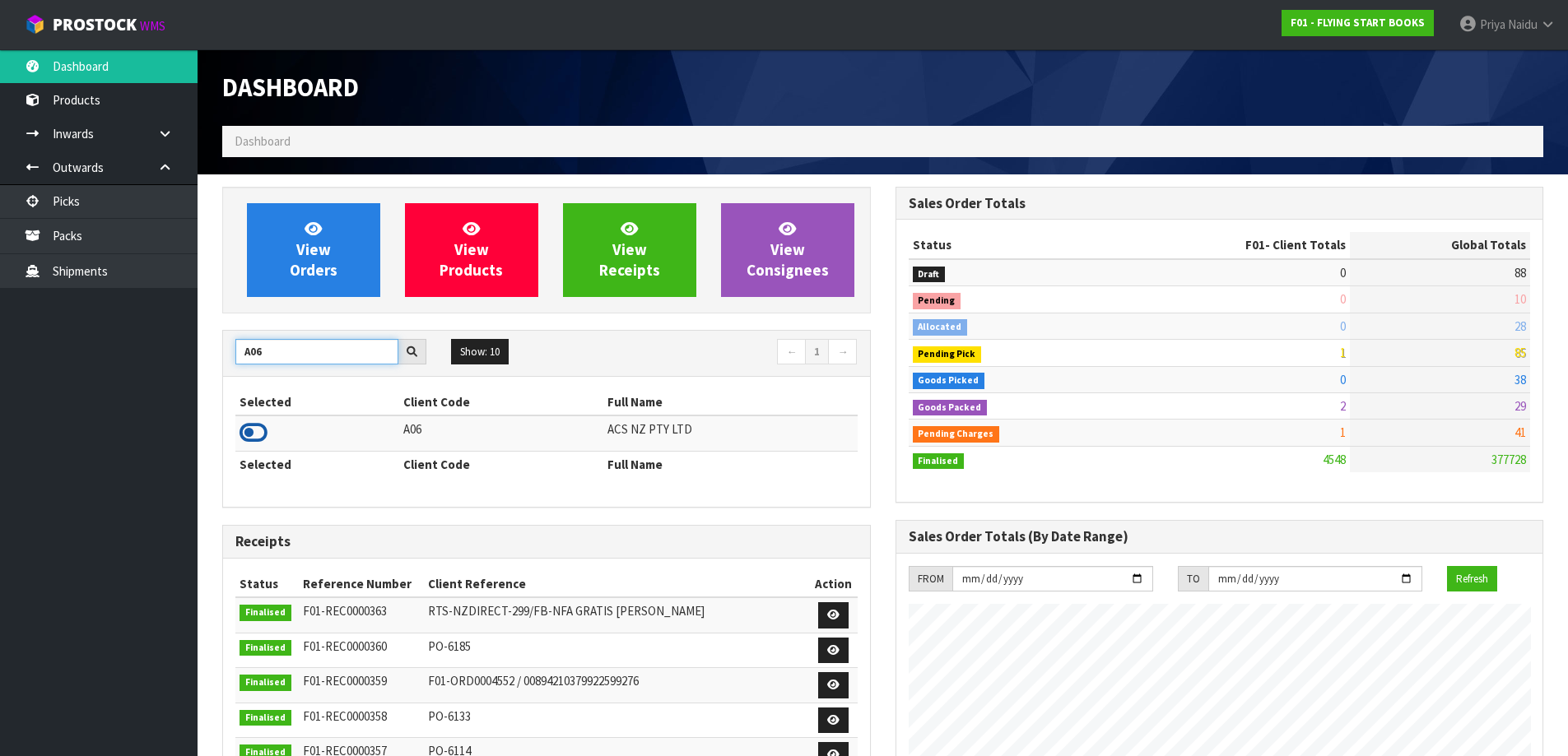
type input "A06"
click at [251, 427] on icon at bounding box center [253, 433] width 28 height 24
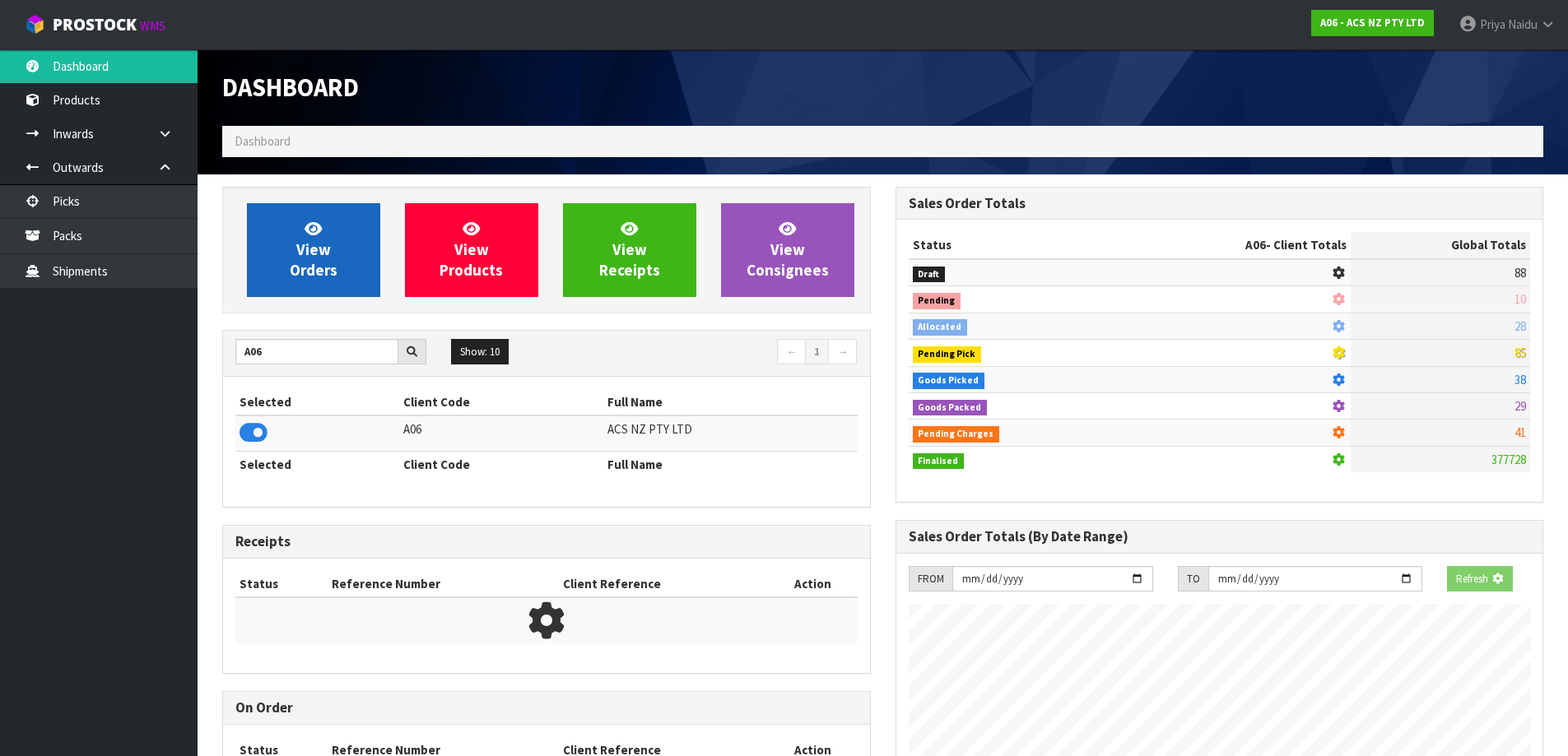
scroll to position [1026, 672]
click at [316, 250] on span "View Orders" at bounding box center [314, 250] width 48 height 62
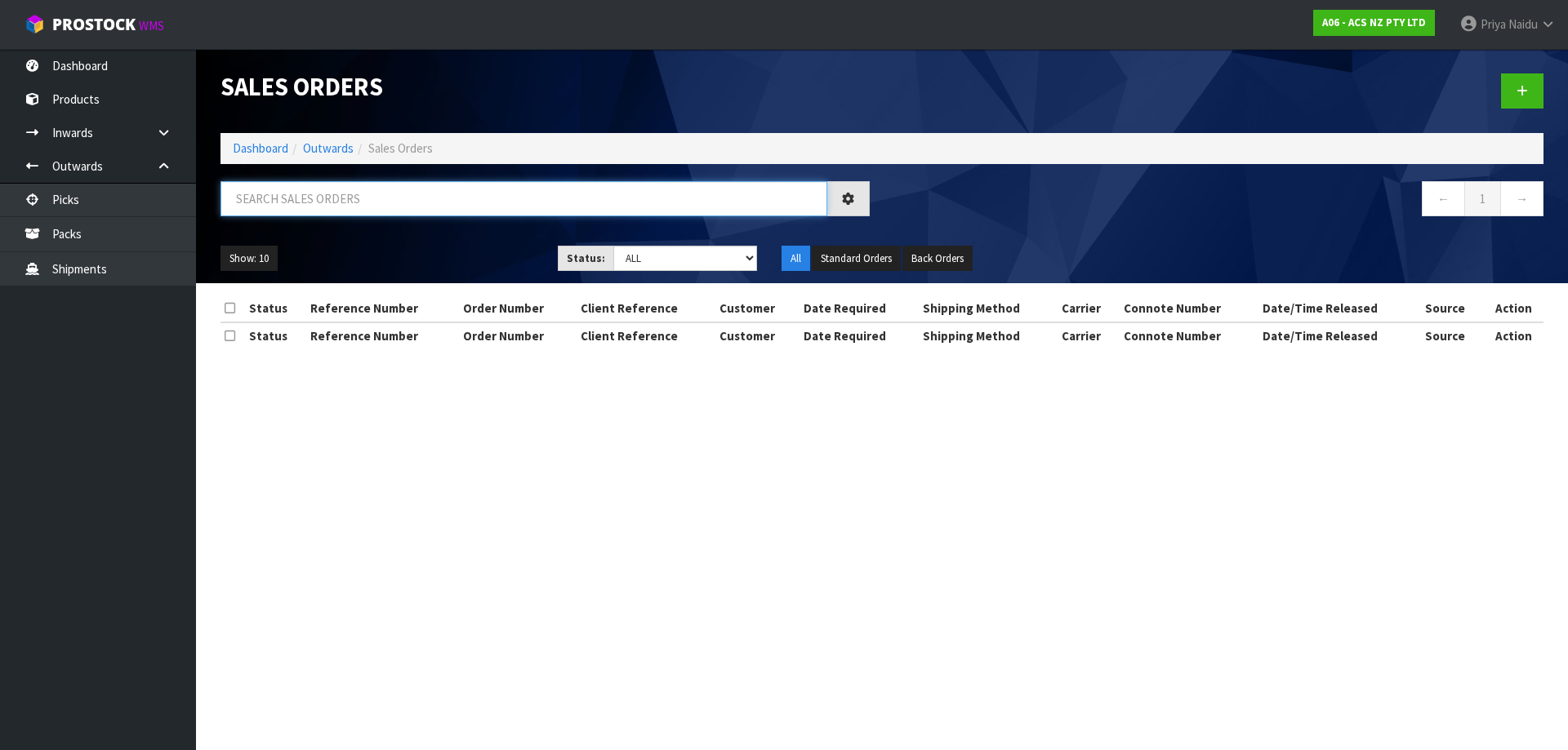
click at [378, 213] on input "text" at bounding box center [524, 198] width 607 height 35
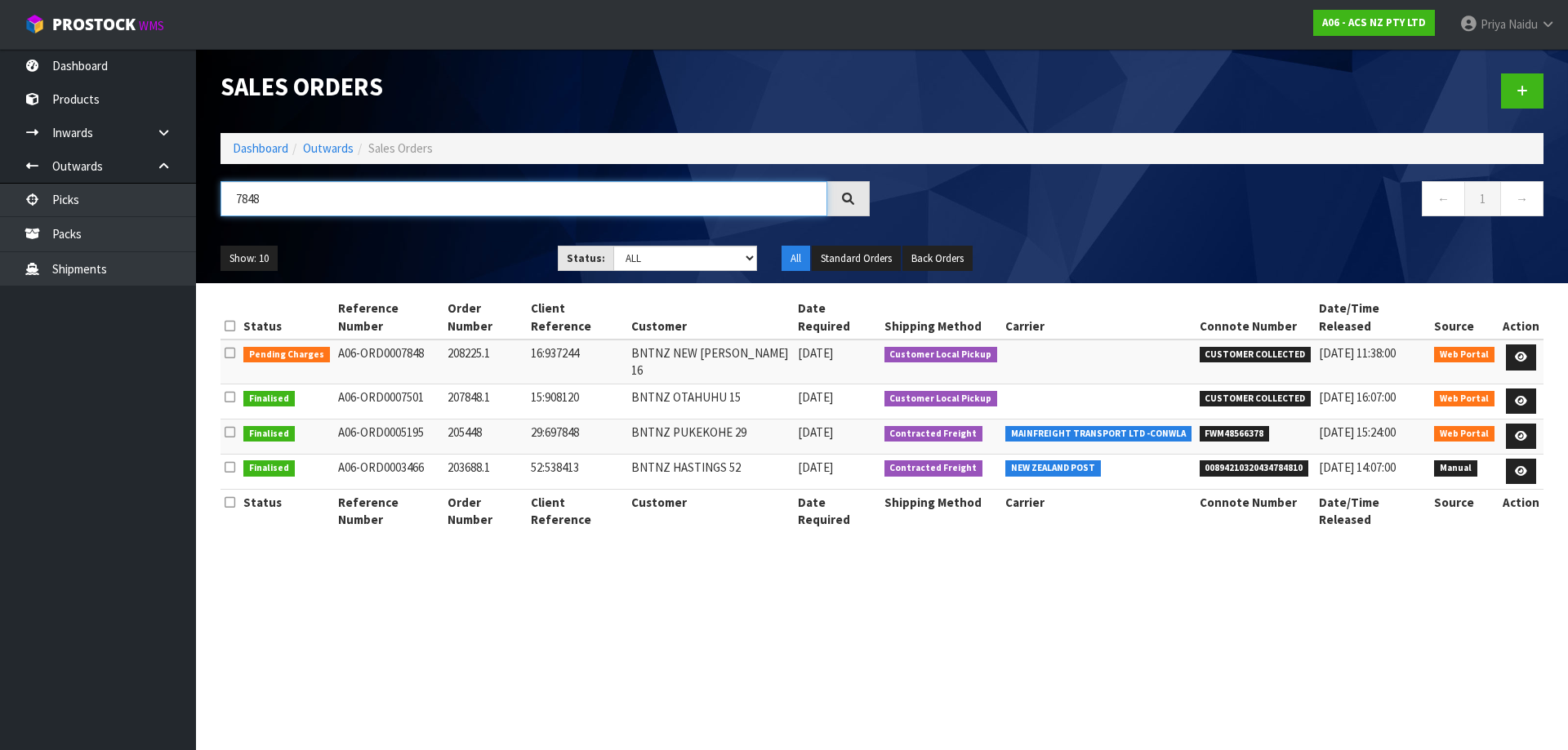
type input "7848"
click at [420, 242] on div "Show: 10 5 10 25 50 Status: Draft Pending Allocated Pending Pick Goods Picked G…" at bounding box center [881, 258] width 1347 height 51
click at [270, 145] on link "Dashboard" at bounding box center [260, 147] width 55 height 15
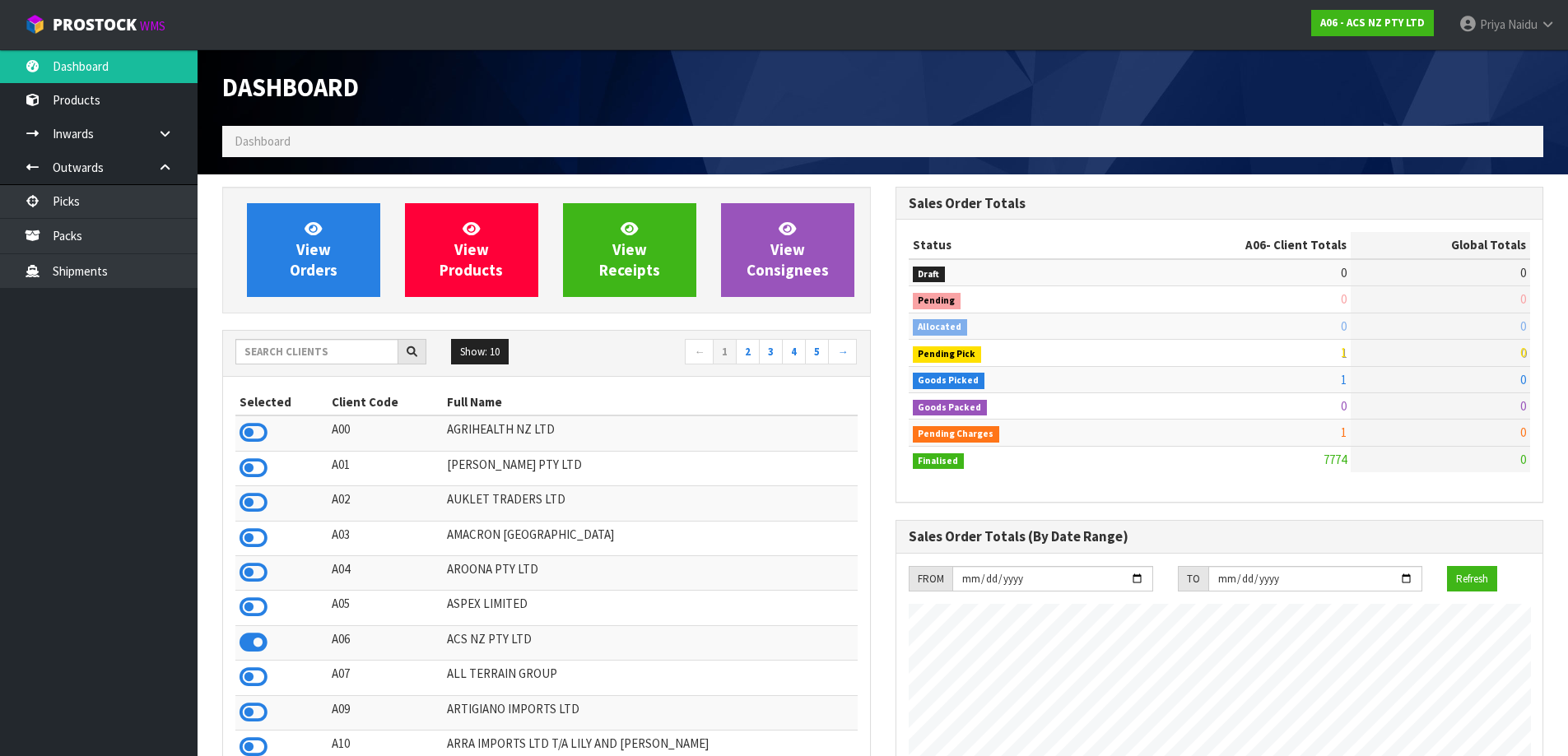
scroll to position [1247, 672]
click at [312, 350] on input "text" at bounding box center [316, 351] width 163 height 25
drag, startPoint x: 281, startPoint y: 345, endPoint x: 296, endPoint y: 339, distance: 16.2
click at [284, 345] on input "text" at bounding box center [316, 351] width 163 height 25
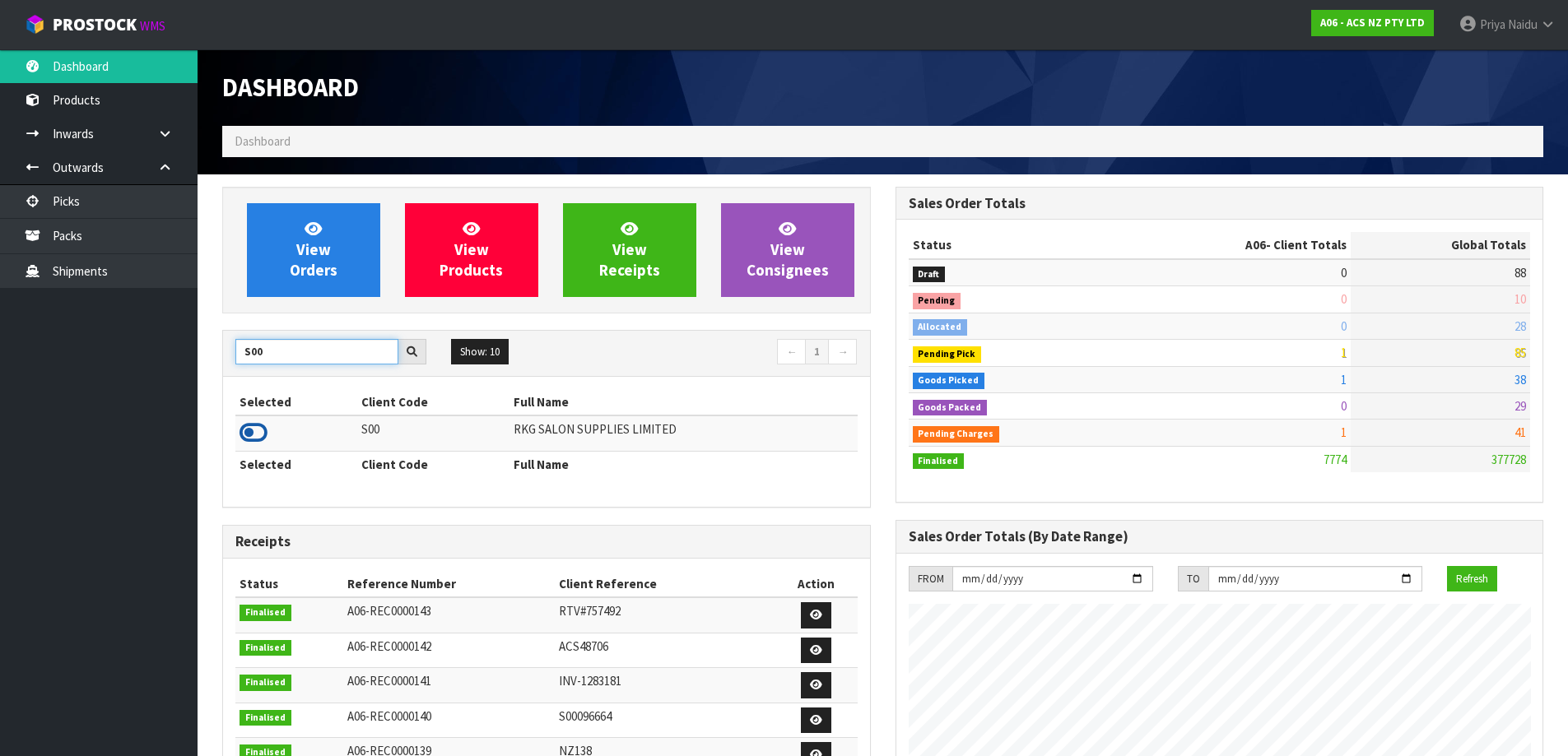
type input "S00"
drag, startPoint x: 261, startPoint y: 428, endPoint x: 262, endPoint y: 419, distance: 9.1
click at [262, 427] on icon at bounding box center [253, 433] width 28 height 24
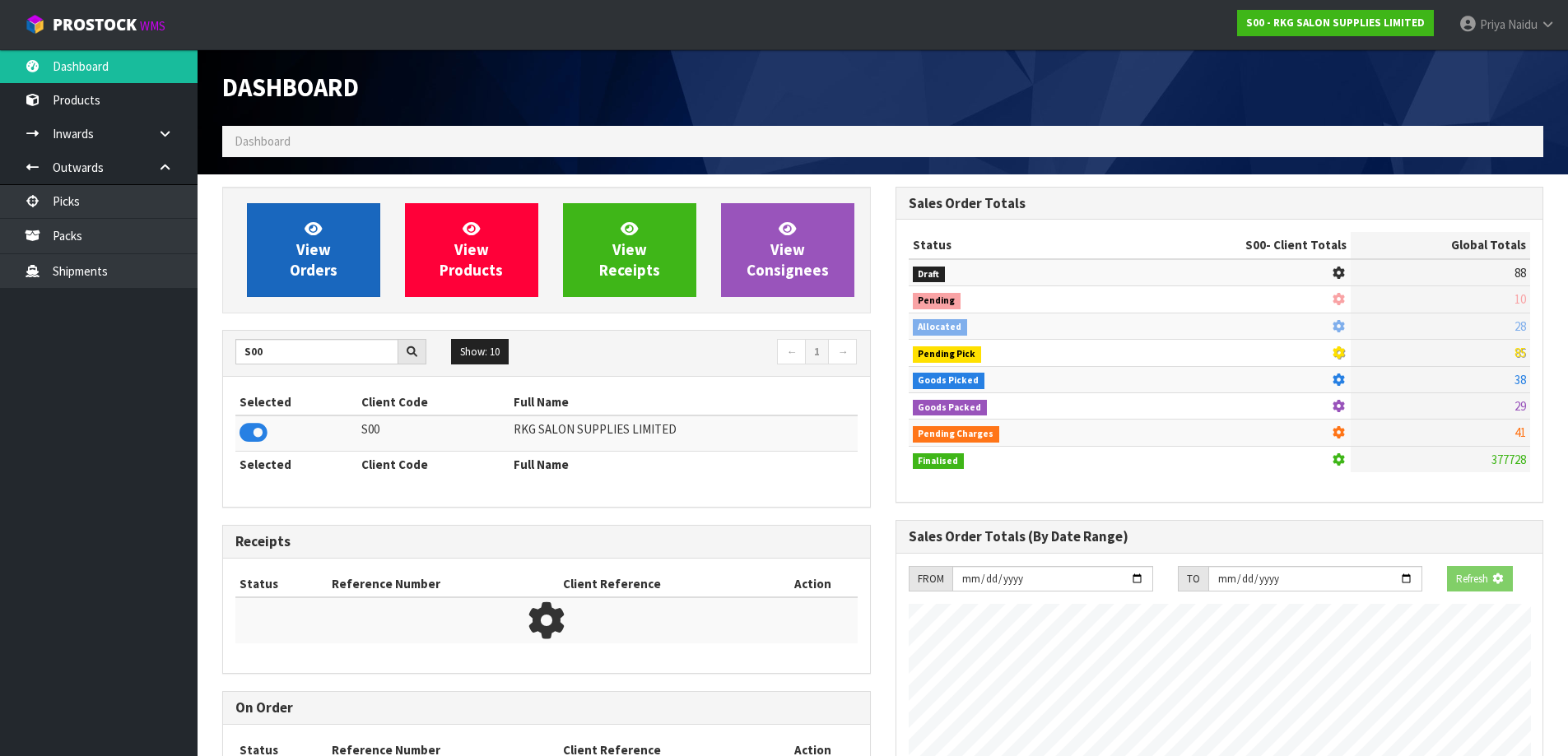
scroll to position [1026, 672]
click at [327, 240] on span "View Orders" at bounding box center [314, 250] width 48 height 62
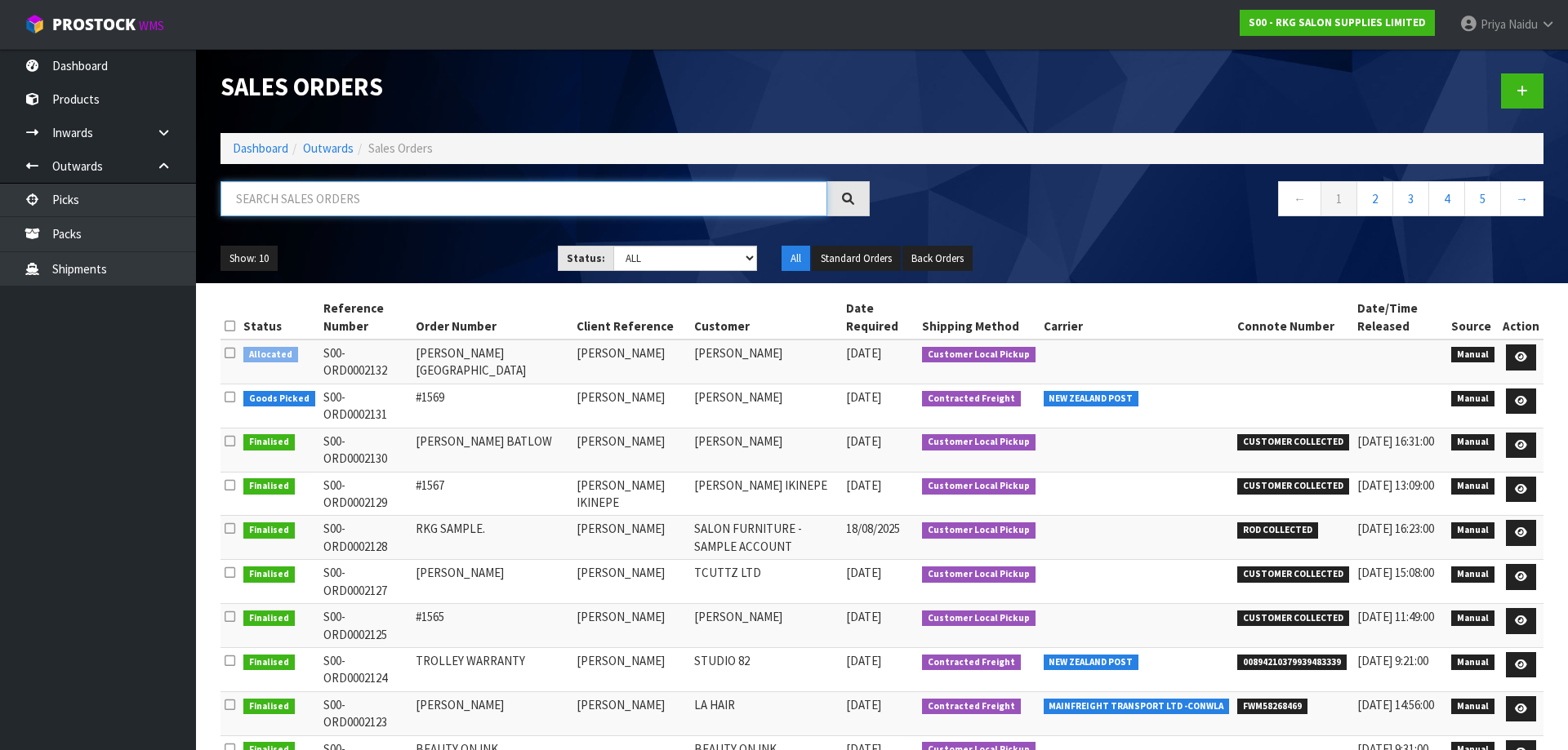
click at [316, 211] on input "text" at bounding box center [524, 198] width 607 height 35
type input "2082"
click at [409, 249] on ul "Show: 10 5 10 25 50" at bounding box center [377, 258] width 313 height 26
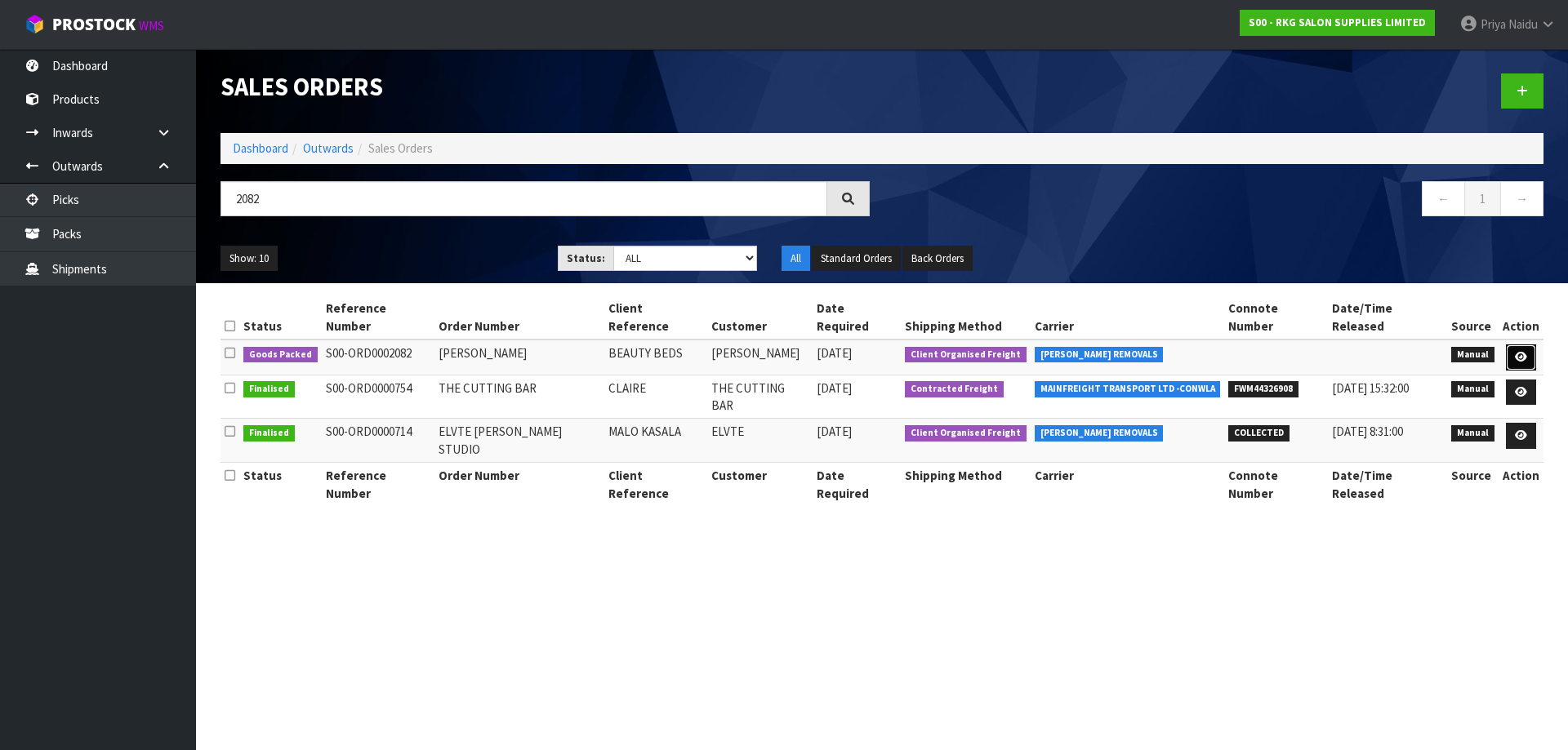
drag, startPoint x: 1513, startPoint y: 336, endPoint x: 1516, endPoint y: 325, distance: 11.4
click at [1514, 352] on icon at bounding box center [1521, 358] width 13 height 11
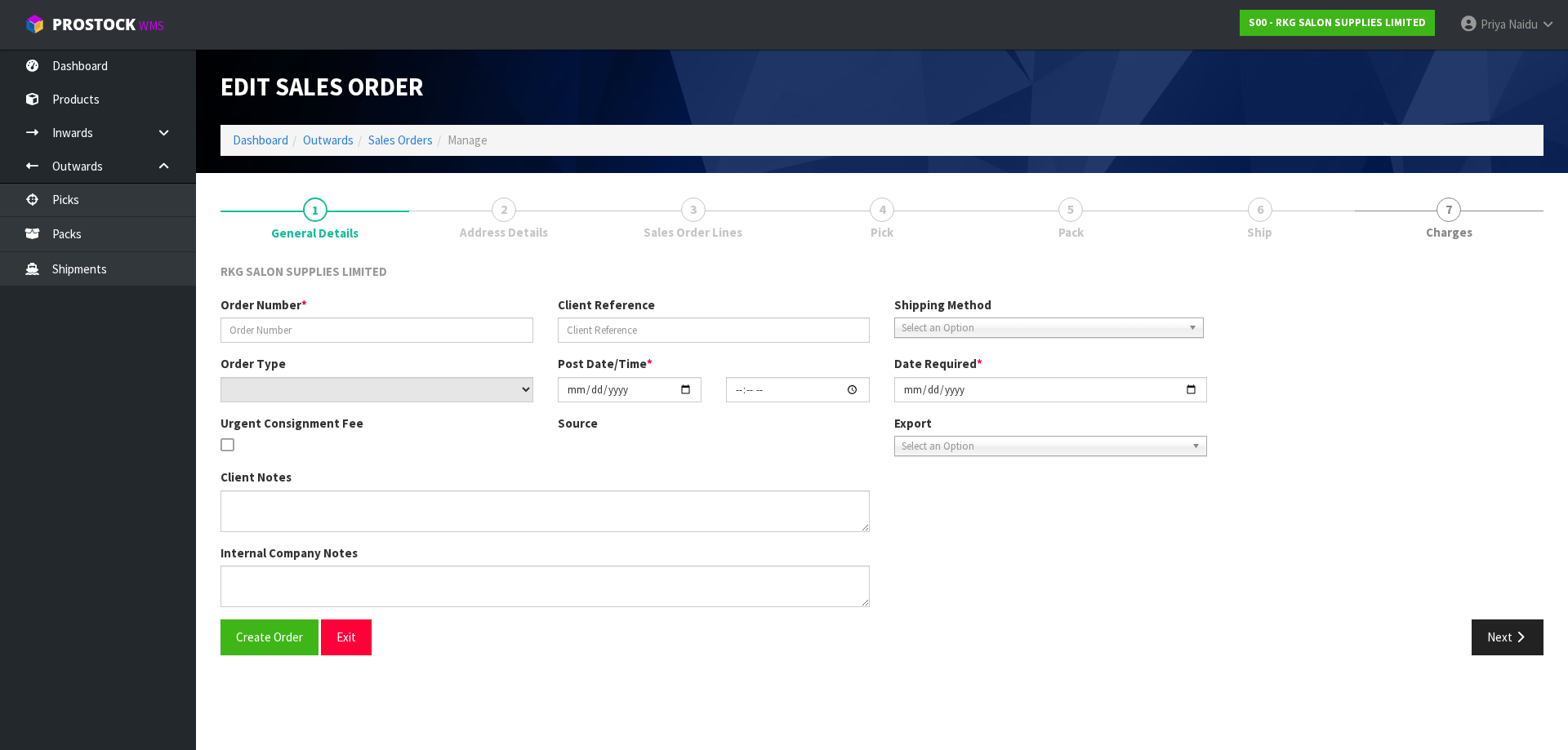
type input "[PERSON_NAME]"
type input "BEAUTY BEDS"
select select "number:0"
type input "[DATE]"
type input "00:00:00.000"
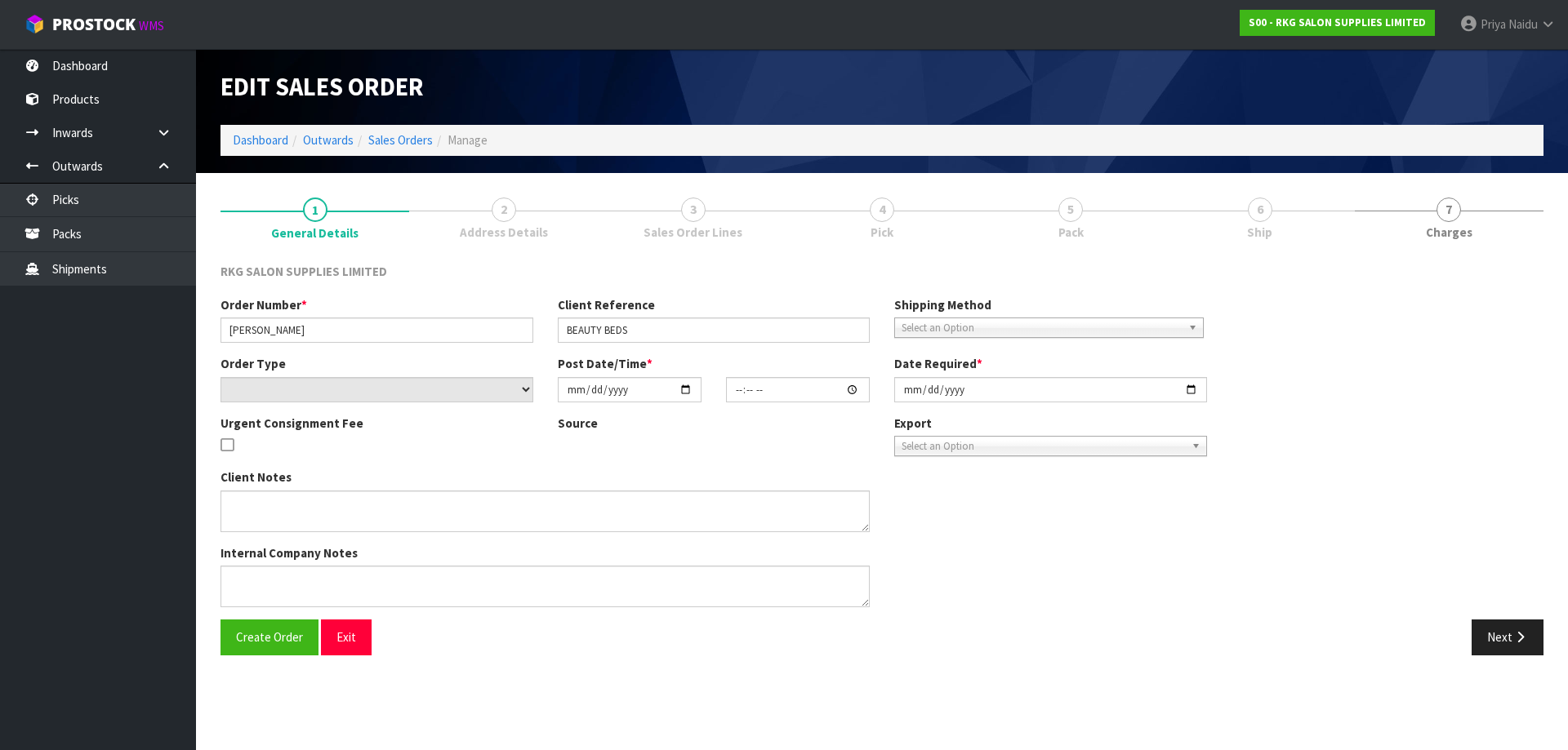
type input "[DATE]"
type textarea "FOR CONROYS TO COLLECT [DATE] 21.8 JOB#2969281"
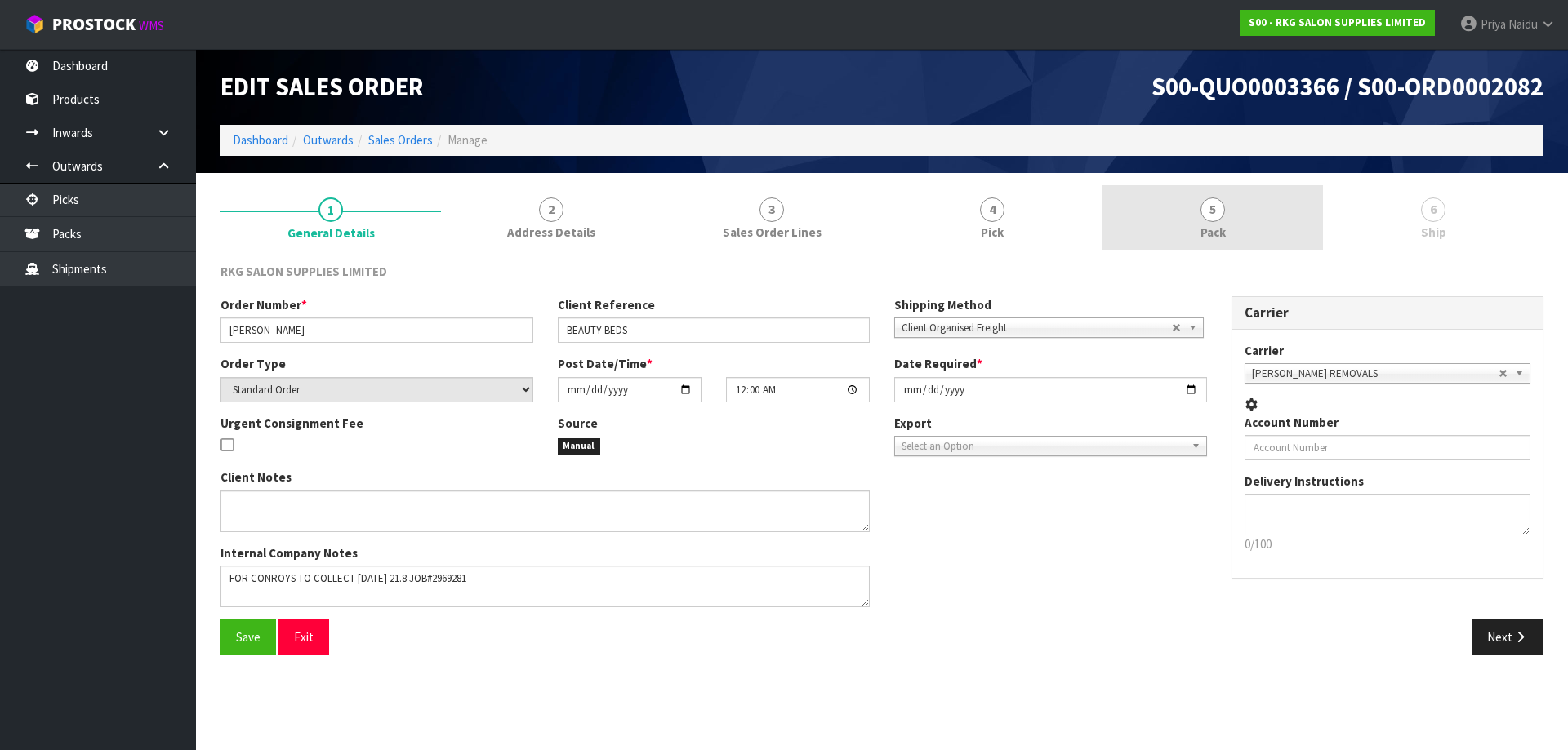
click at [1231, 220] on link "5 Pack" at bounding box center [1212, 217] width 221 height 64
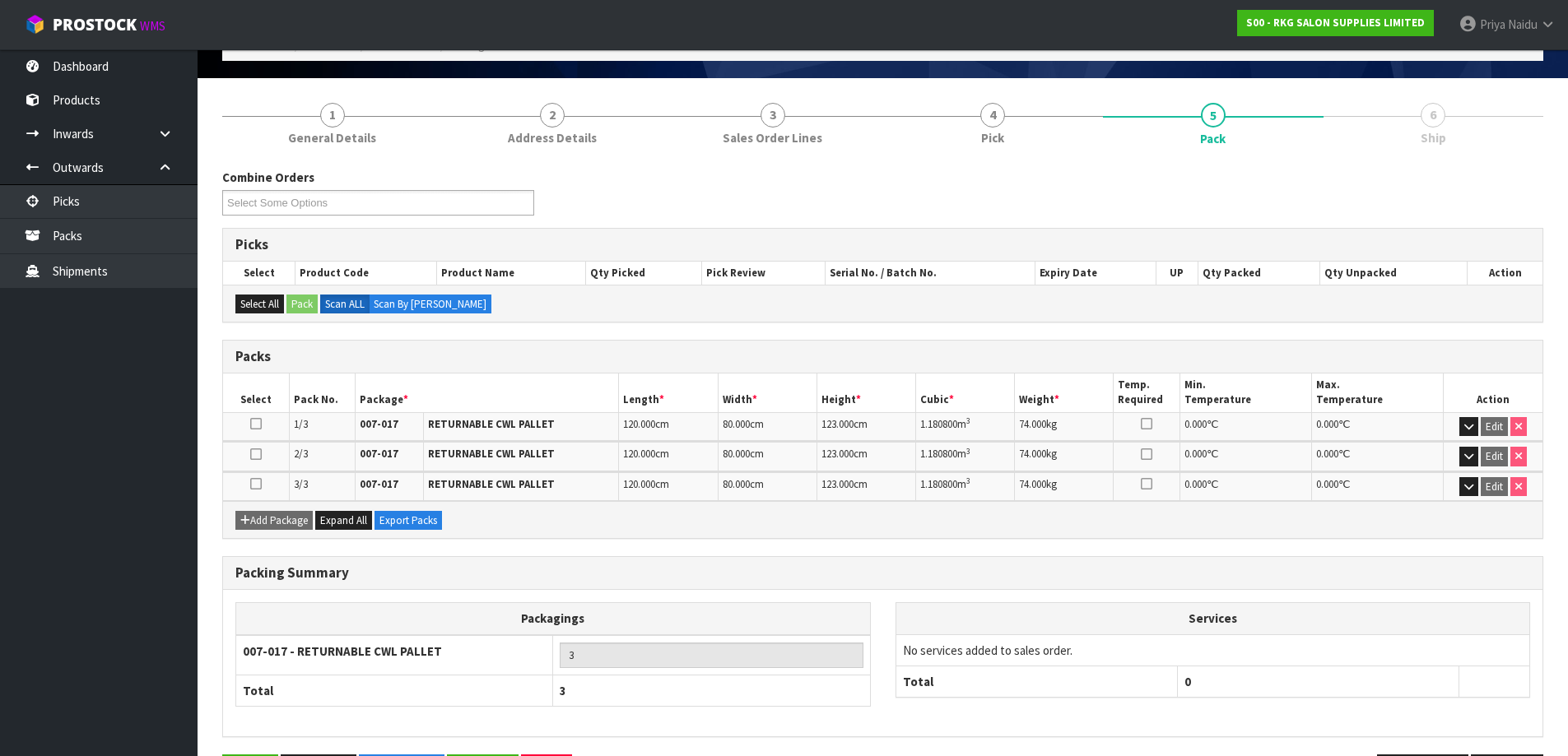
scroll to position [155, 0]
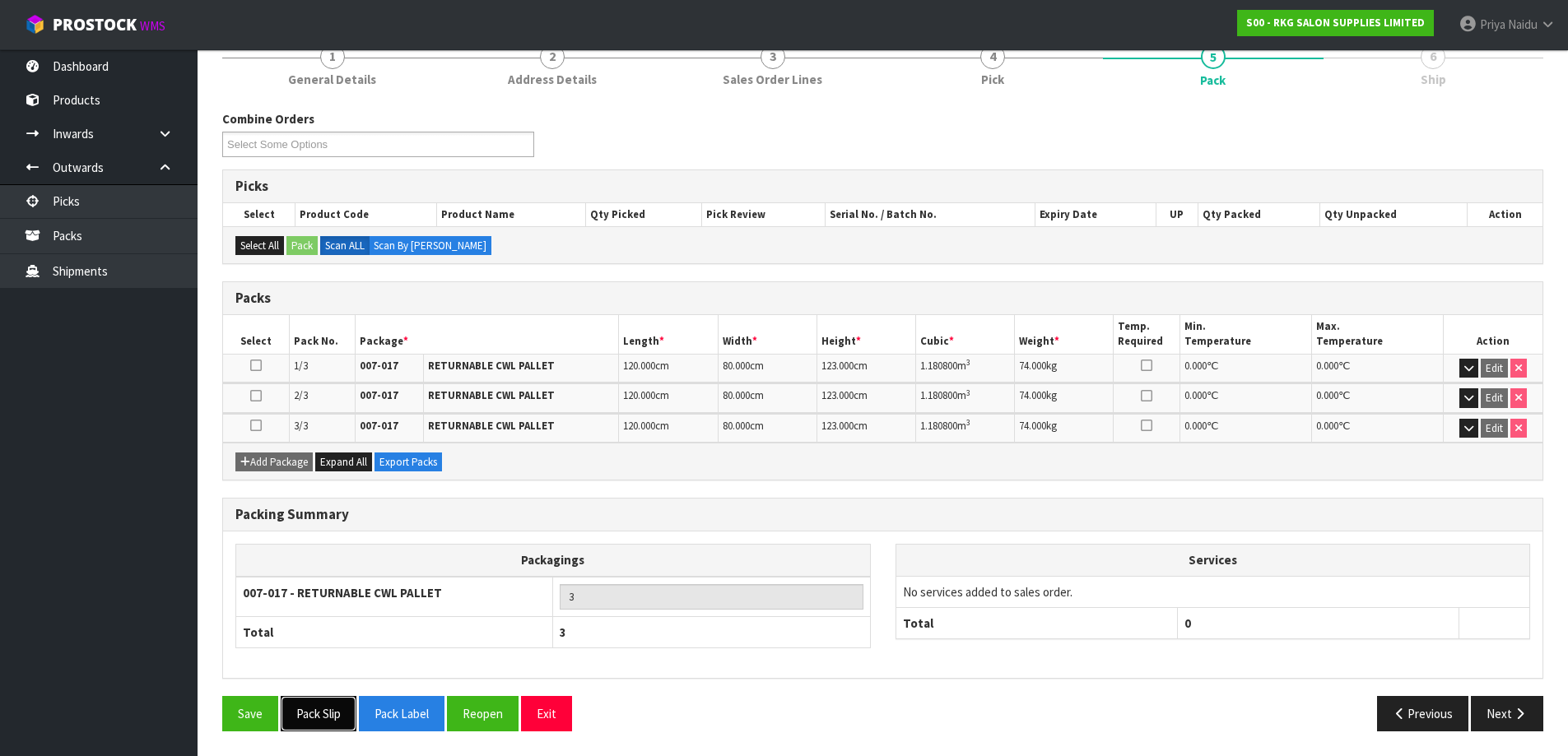
click at [306, 711] on button "Pack Slip" at bounding box center [318, 714] width 76 height 35
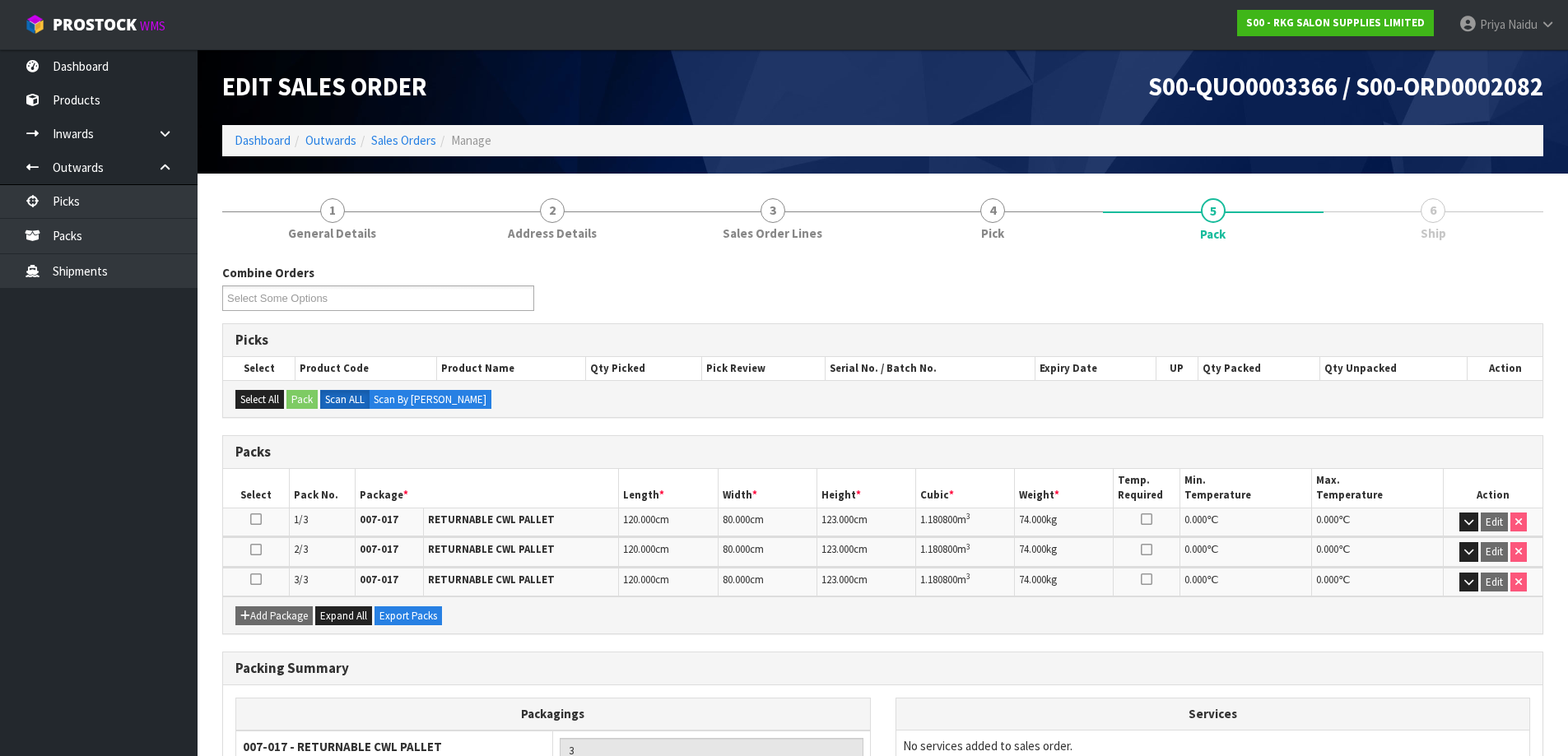
scroll to position [0, 0]
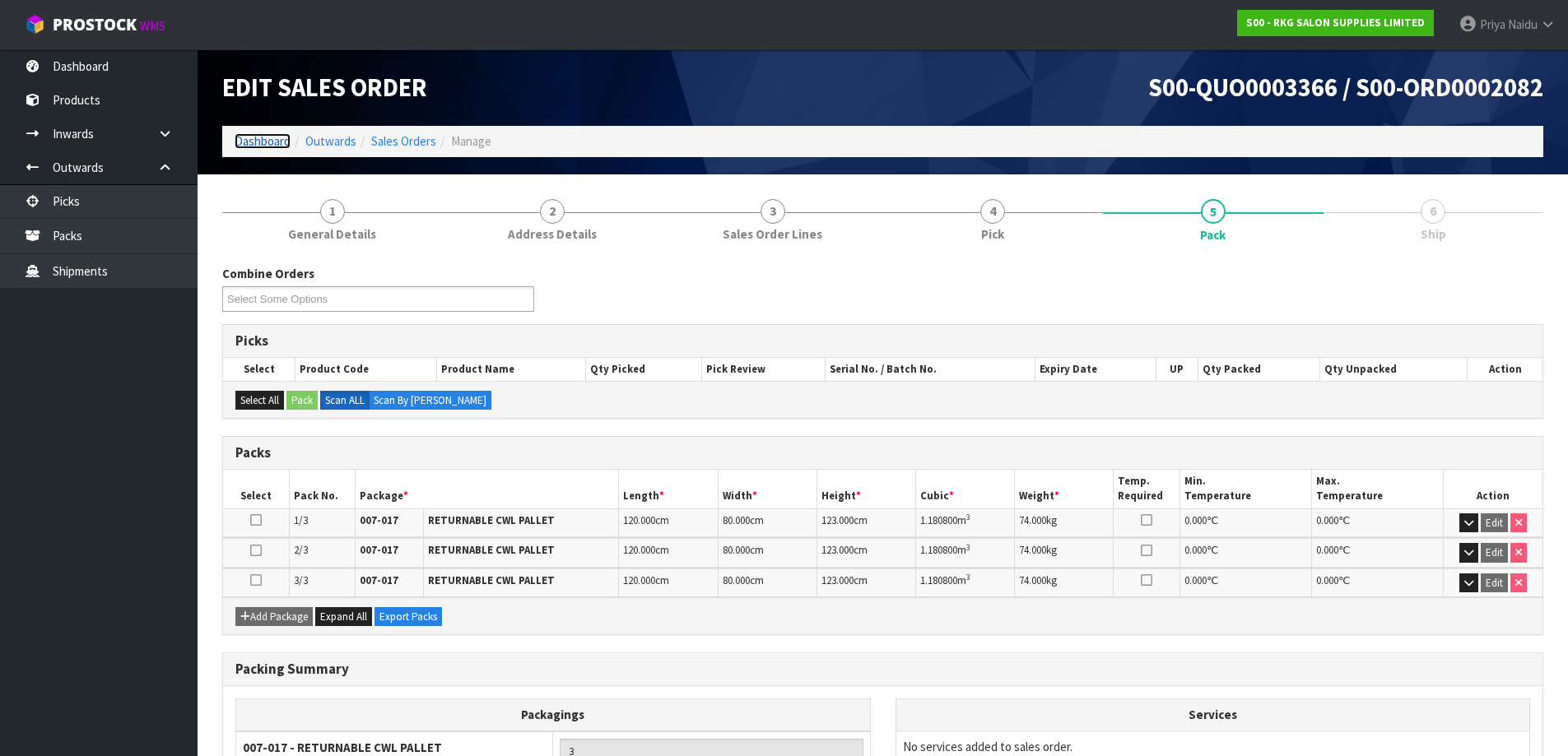
click at [272, 137] on link "Dashboard" at bounding box center [262, 141] width 56 height 15
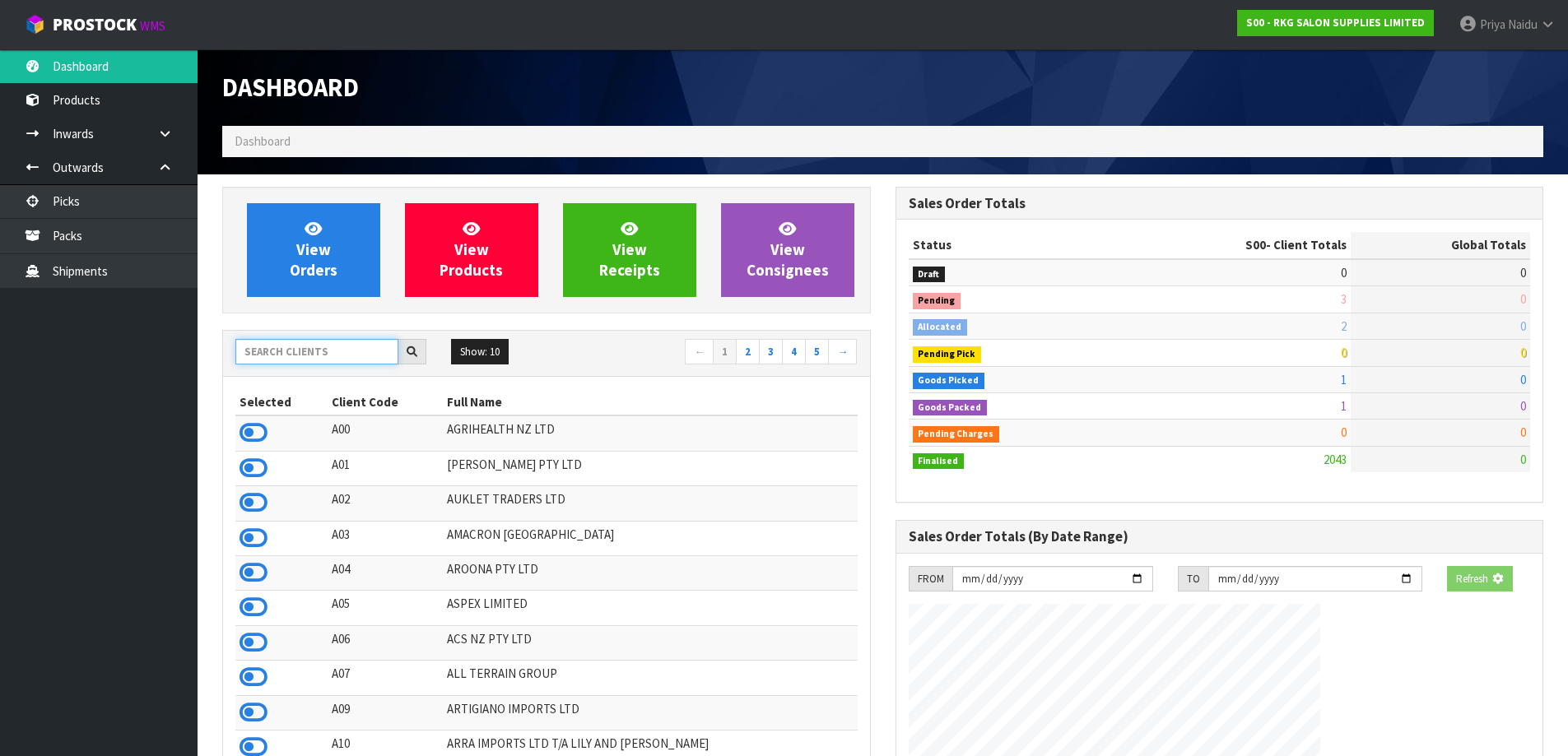
click at [333, 347] on input "text" at bounding box center [316, 351] width 163 height 25
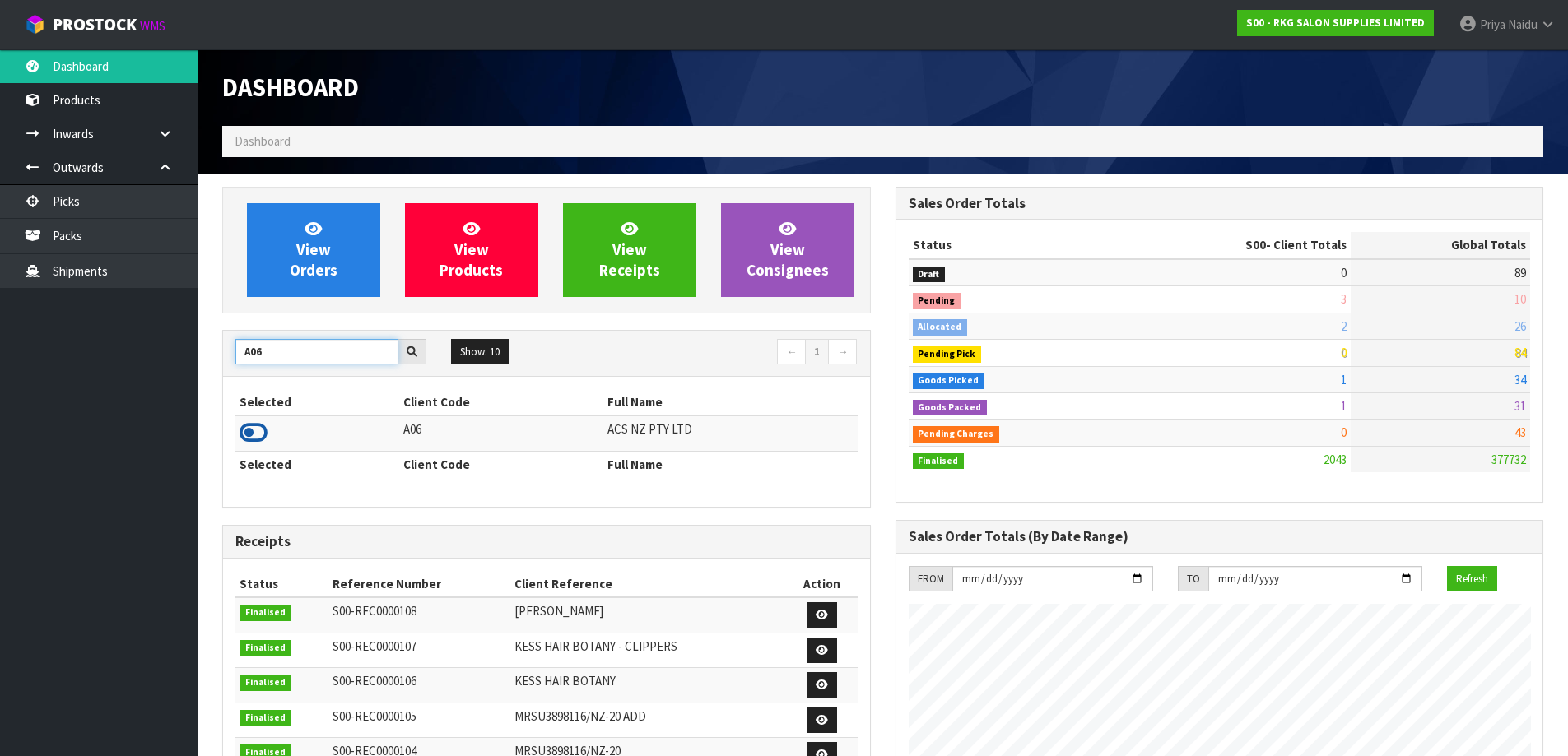
type input "A06"
click at [255, 434] on icon at bounding box center [253, 433] width 28 height 24
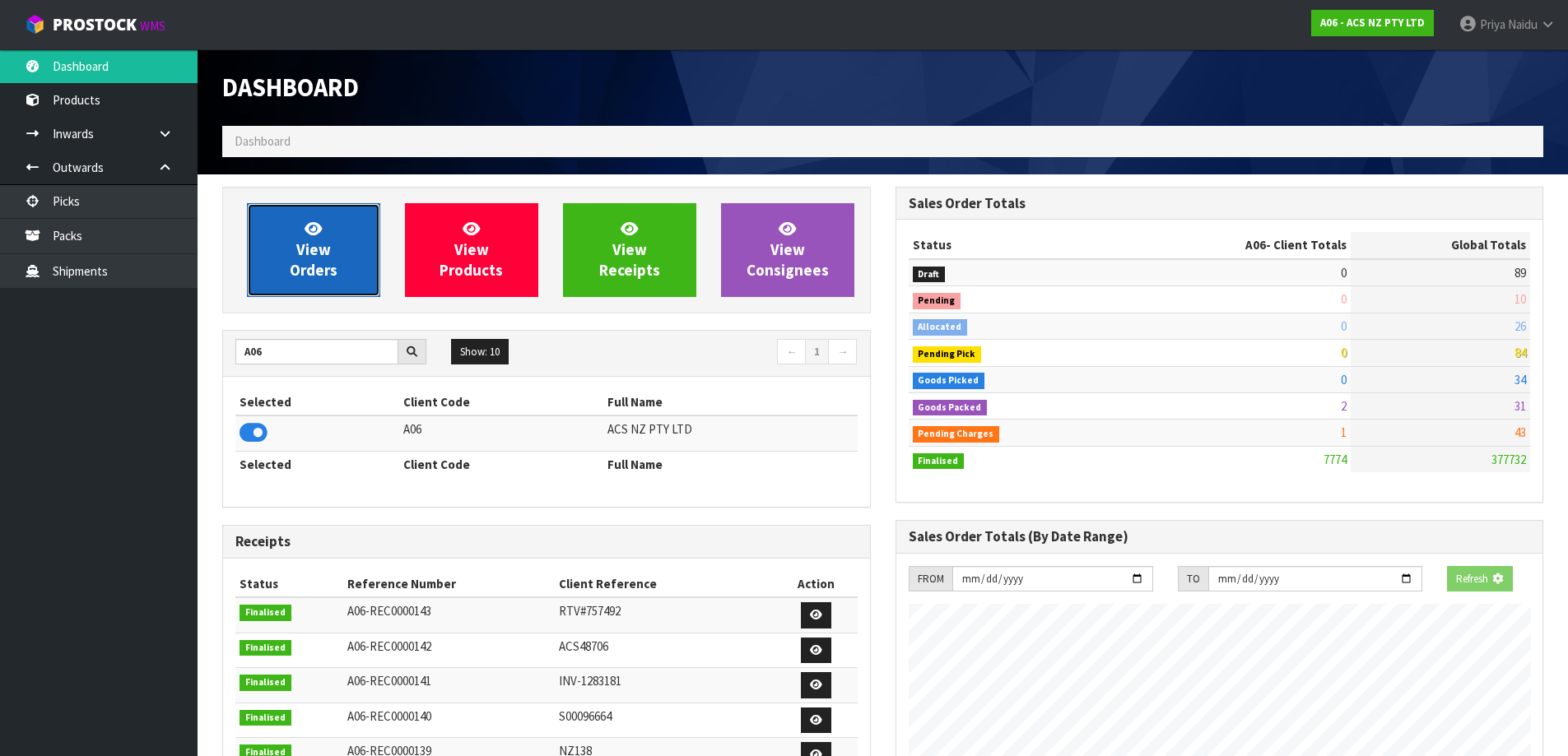
click at [328, 207] on link "View Orders" at bounding box center [314, 250] width 133 height 94
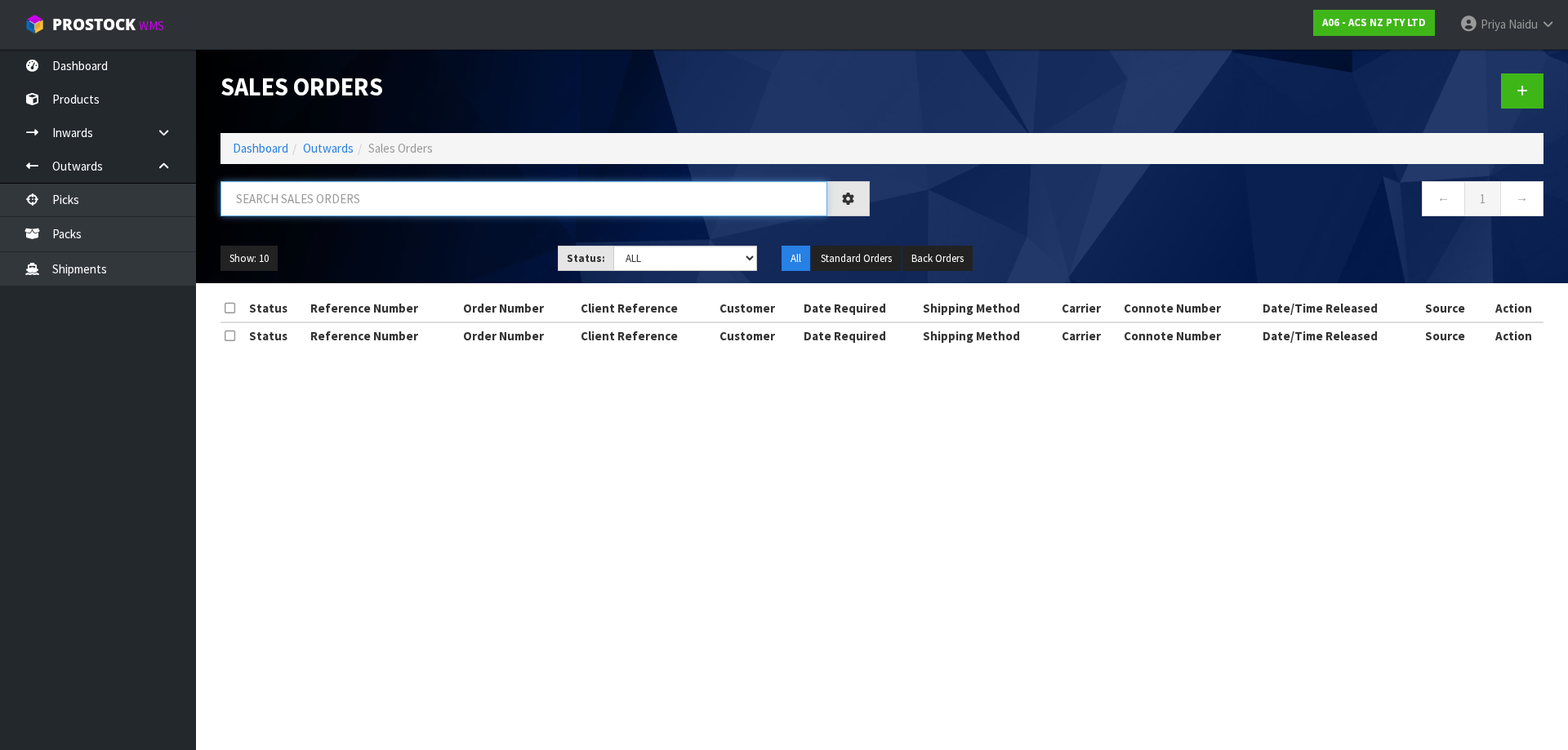
click at [338, 185] on input "text" at bounding box center [524, 198] width 607 height 35
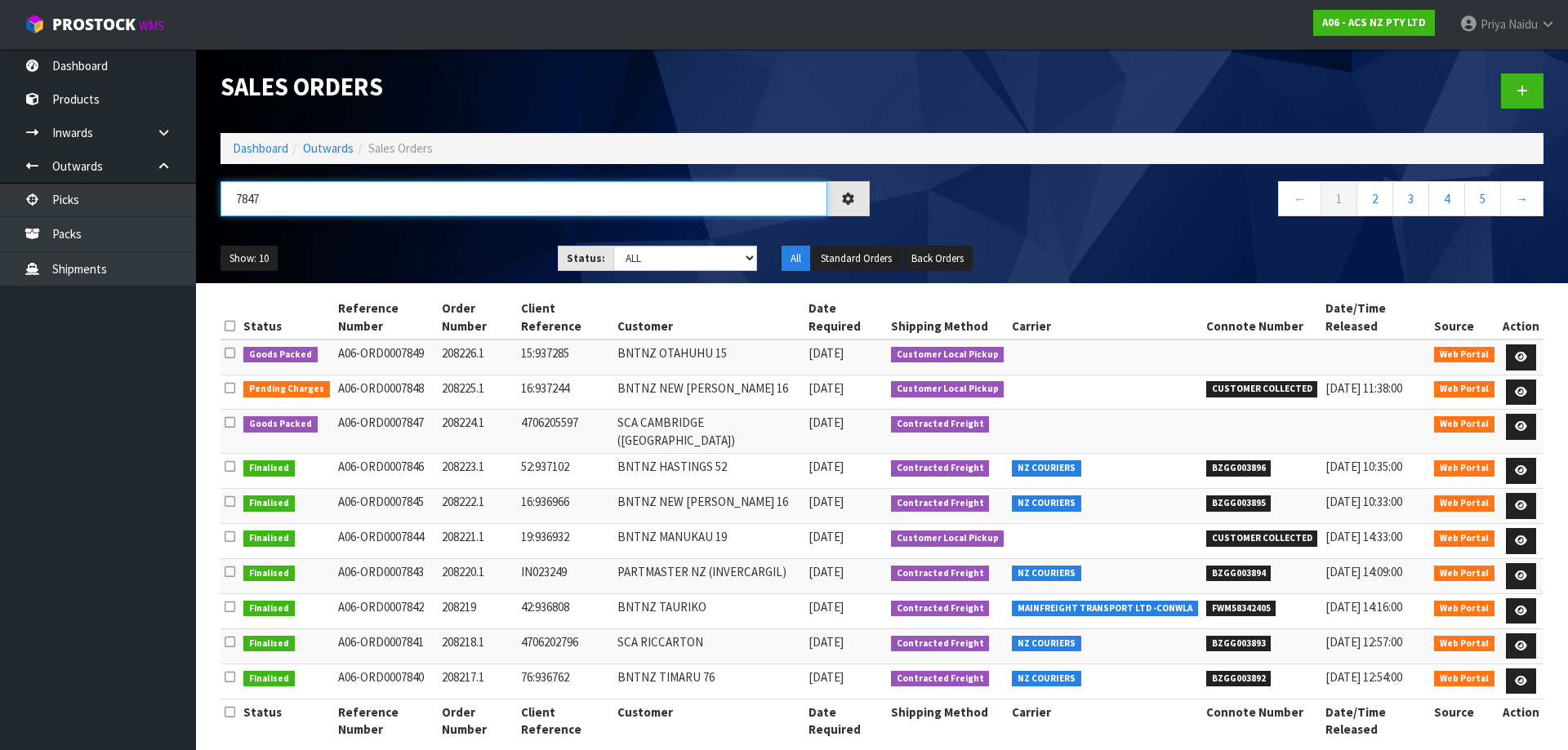
type input "7847"
click at [435, 266] on ul "Show: 10 5 10 25 50" at bounding box center [377, 258] width 313 height 26
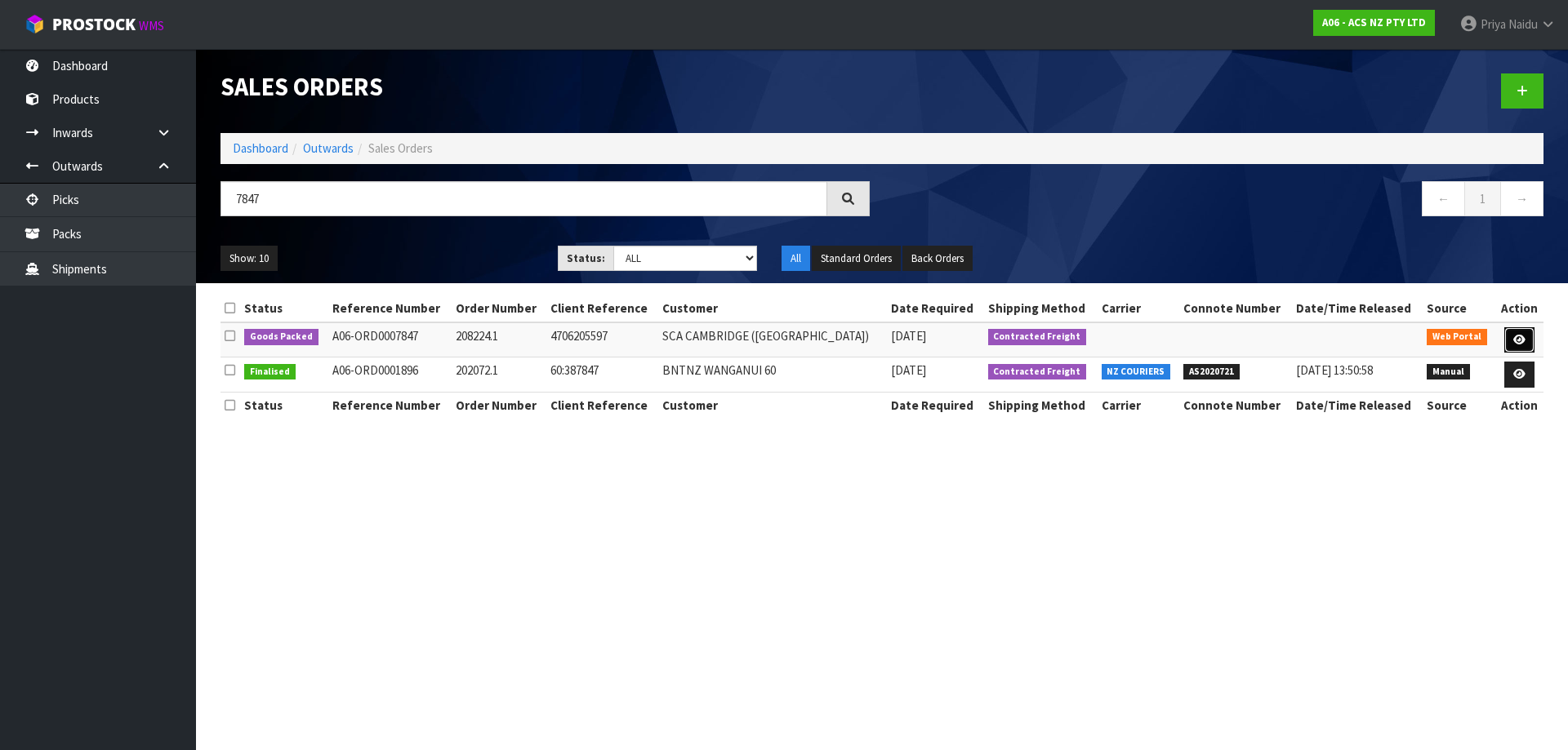
click at [1513, 335] on icon at bounding box center [1520, 340] width 13 height 11
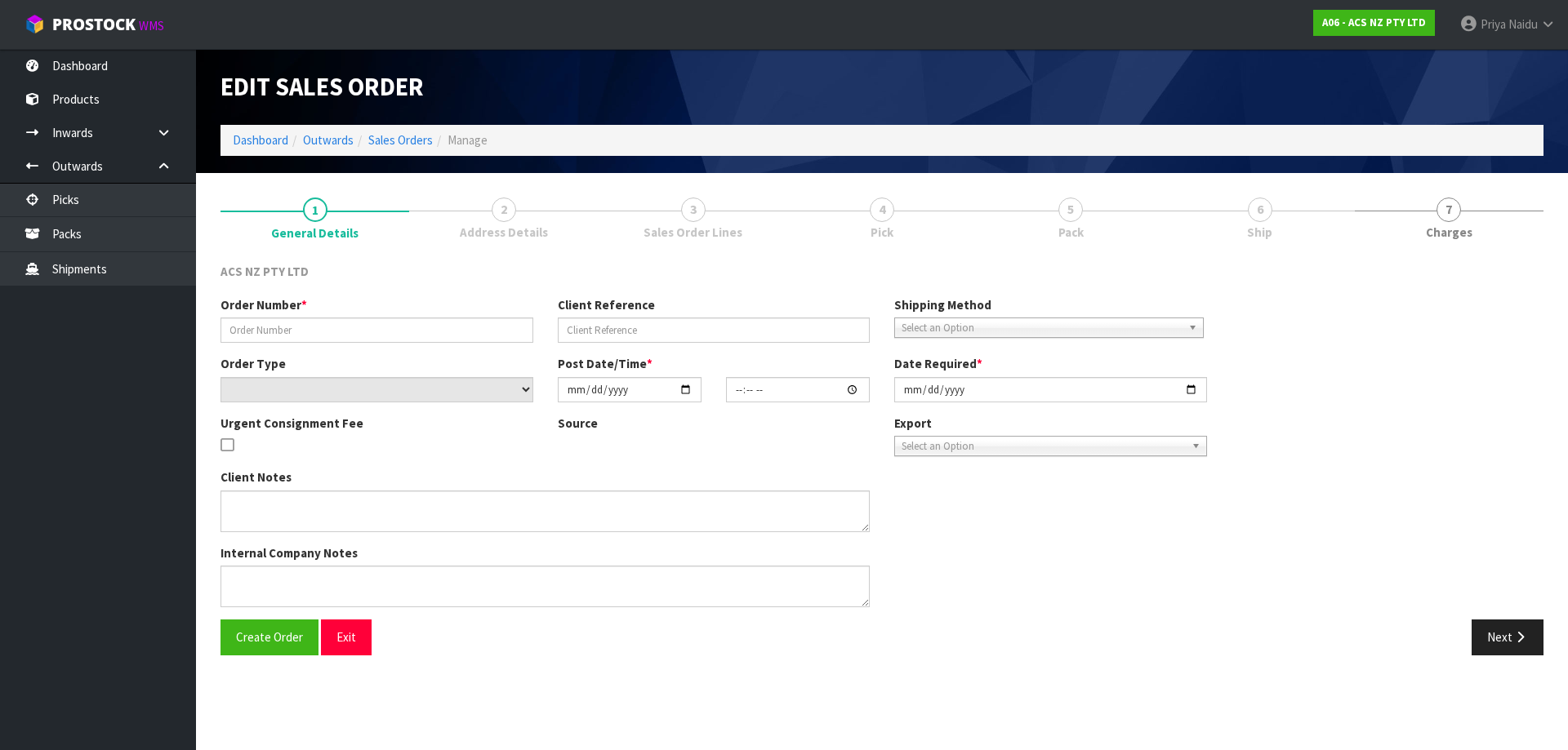
type input "208224.1"
type input "4706205597"
select select "number:0"
type input "[DATE]"
type input "10:16:00.000"
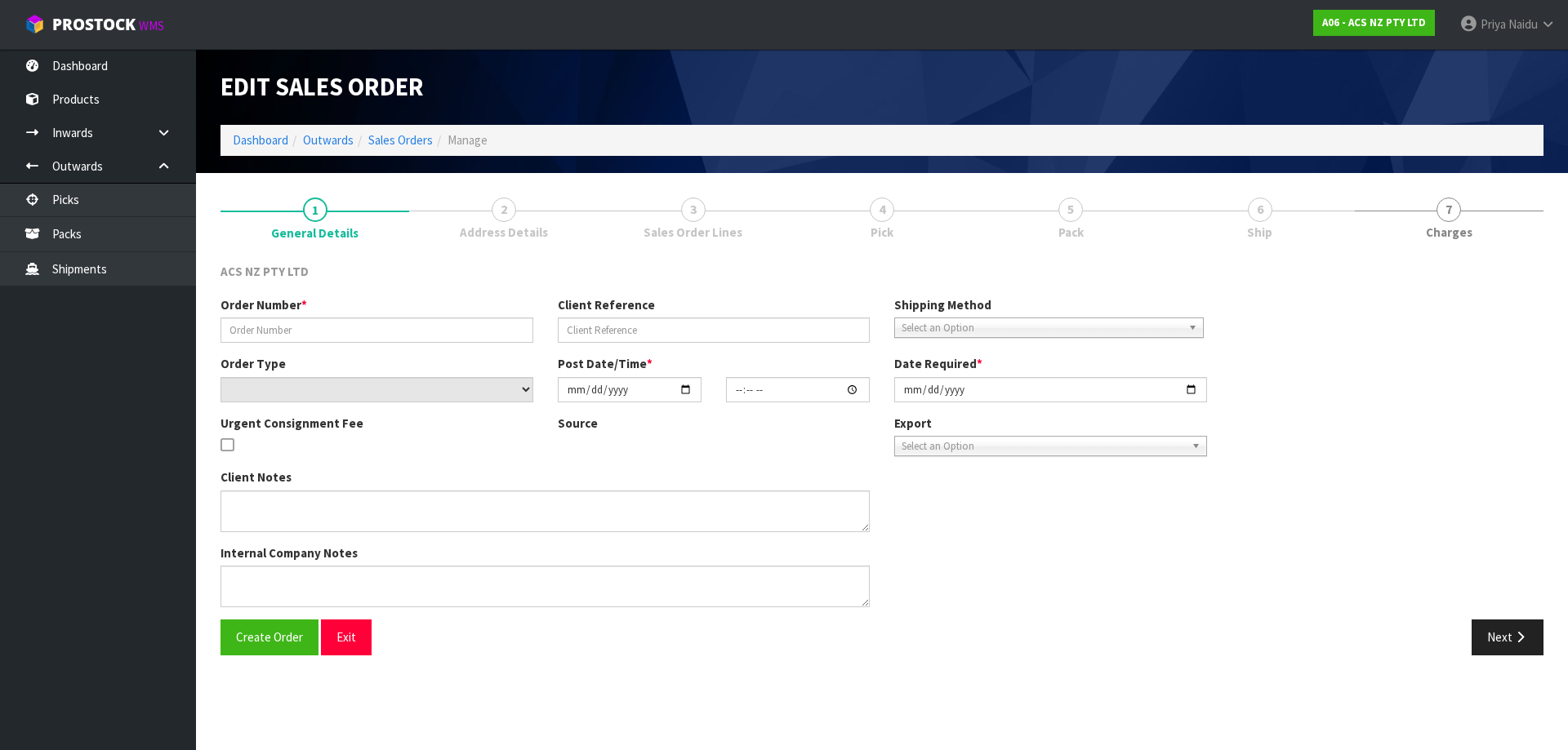
type input "[DATE]"
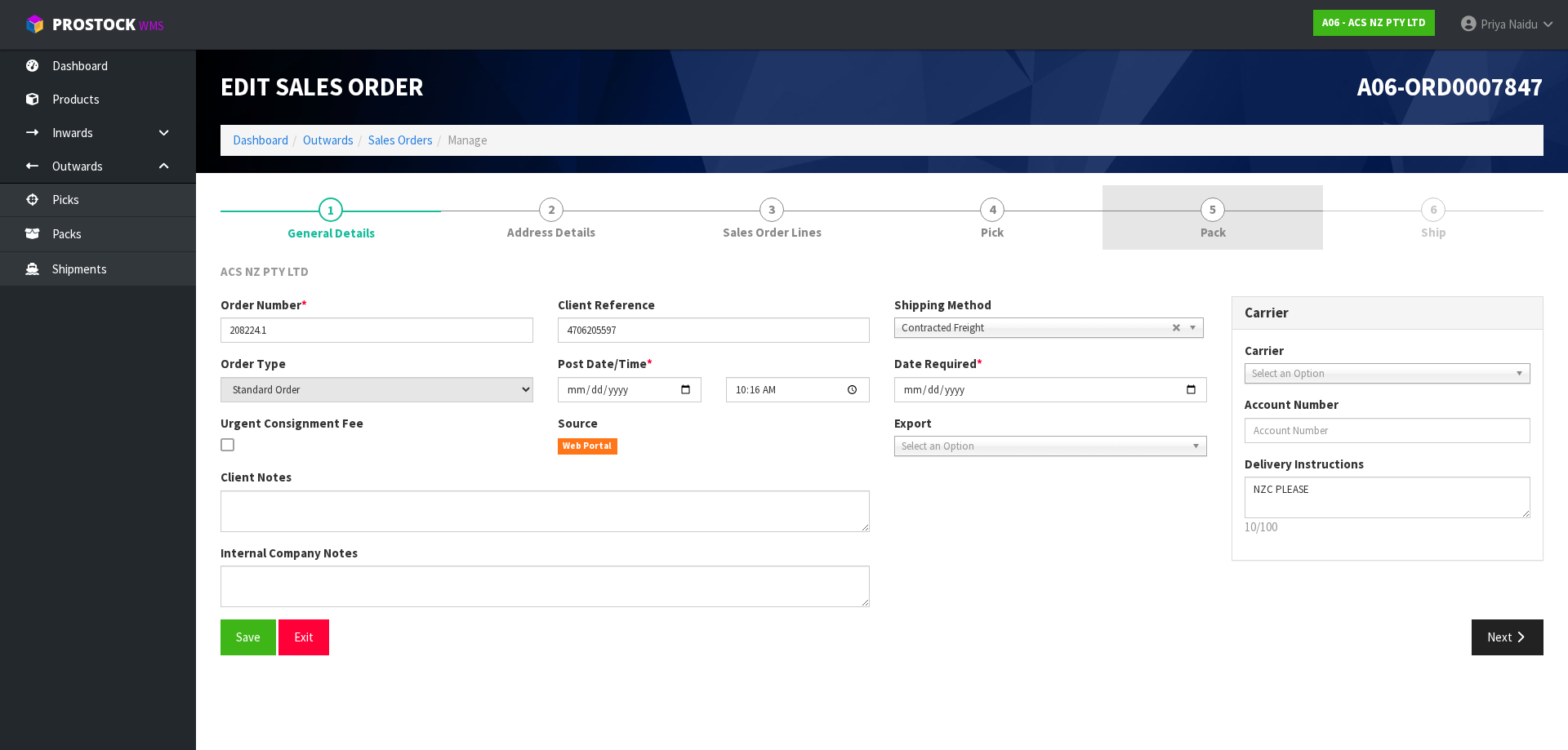
click at [1247, 221] on link "5 Pack" at bounding box center [1212, 217] width 221 height 64
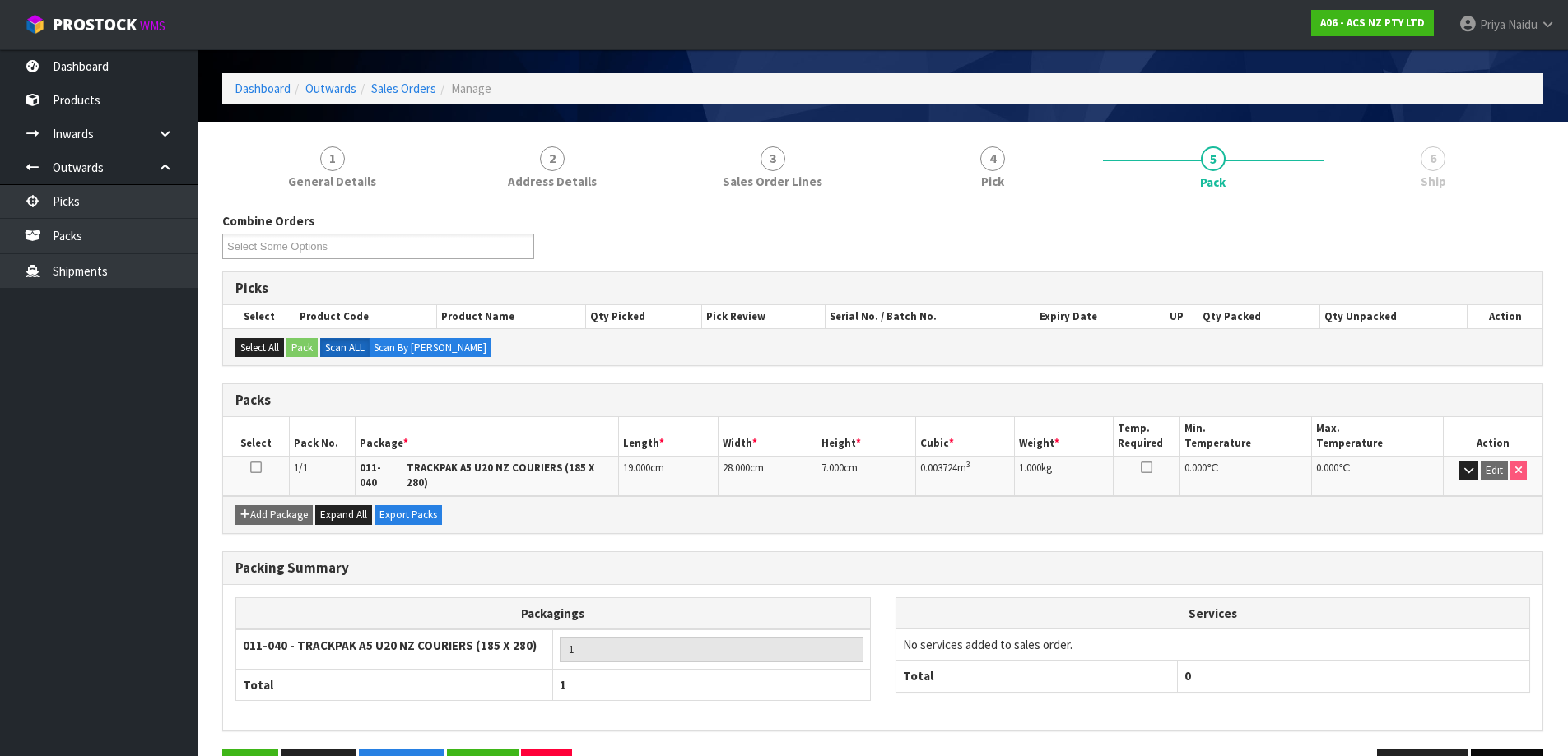
scroll to position [95, 0]
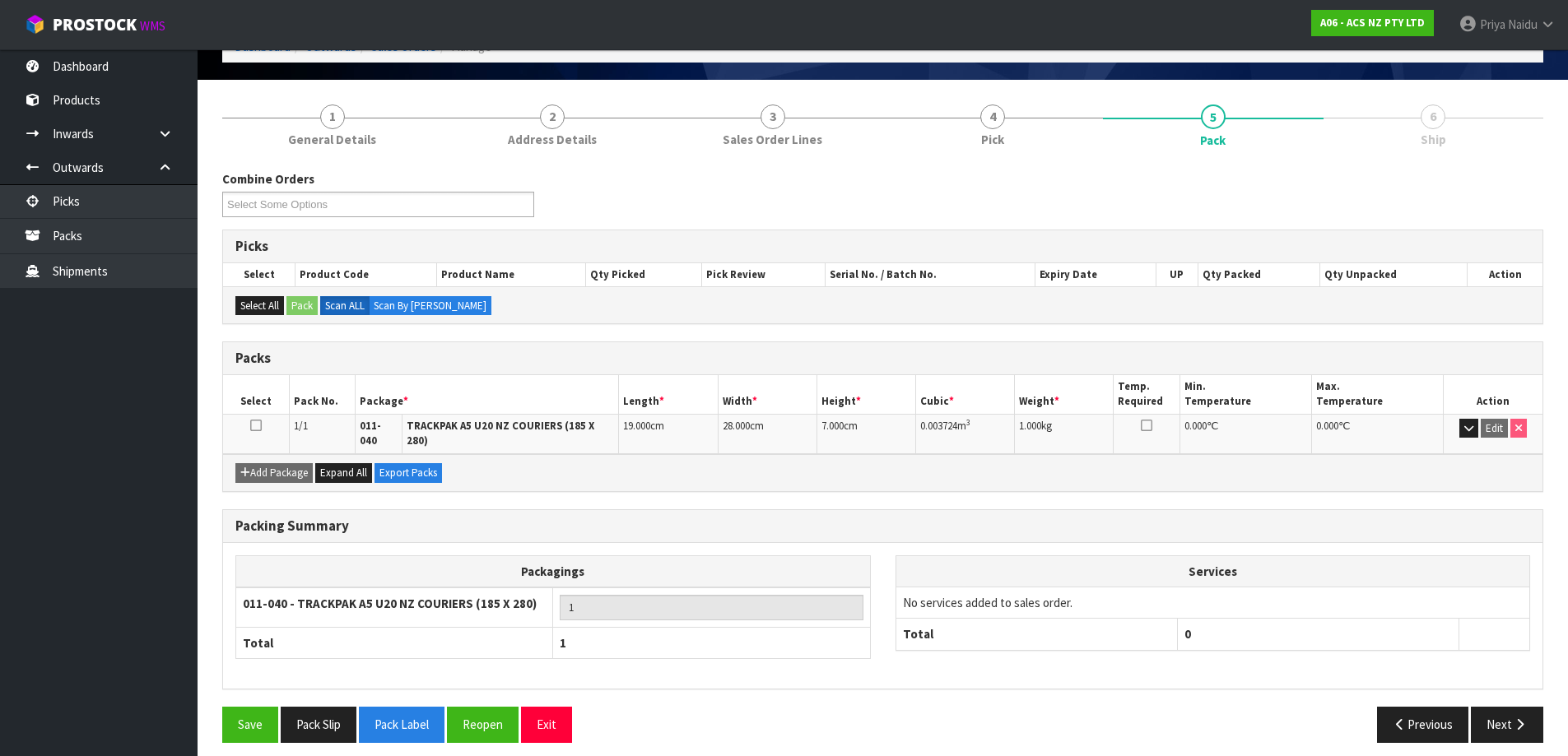
click at [1518, 734] on div "Save Pack Slip Pack Label Reopen Exit Previous Next" at bounding box center [882, 731] width 1345 height 48
click at [1505, 715] on button "Next" at bounding box center [1507, 724] width 72 height 35
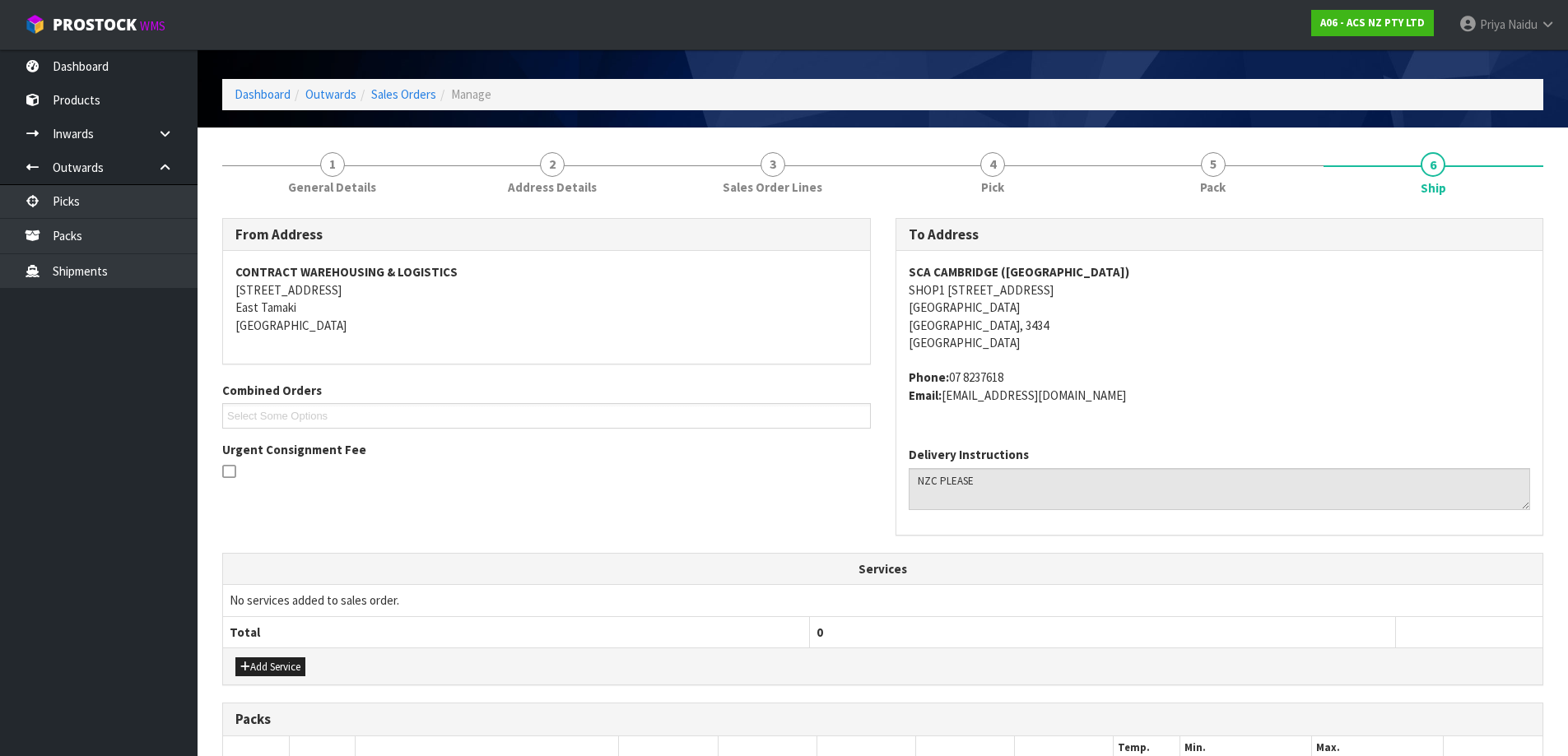
scroll to position [0, 0]
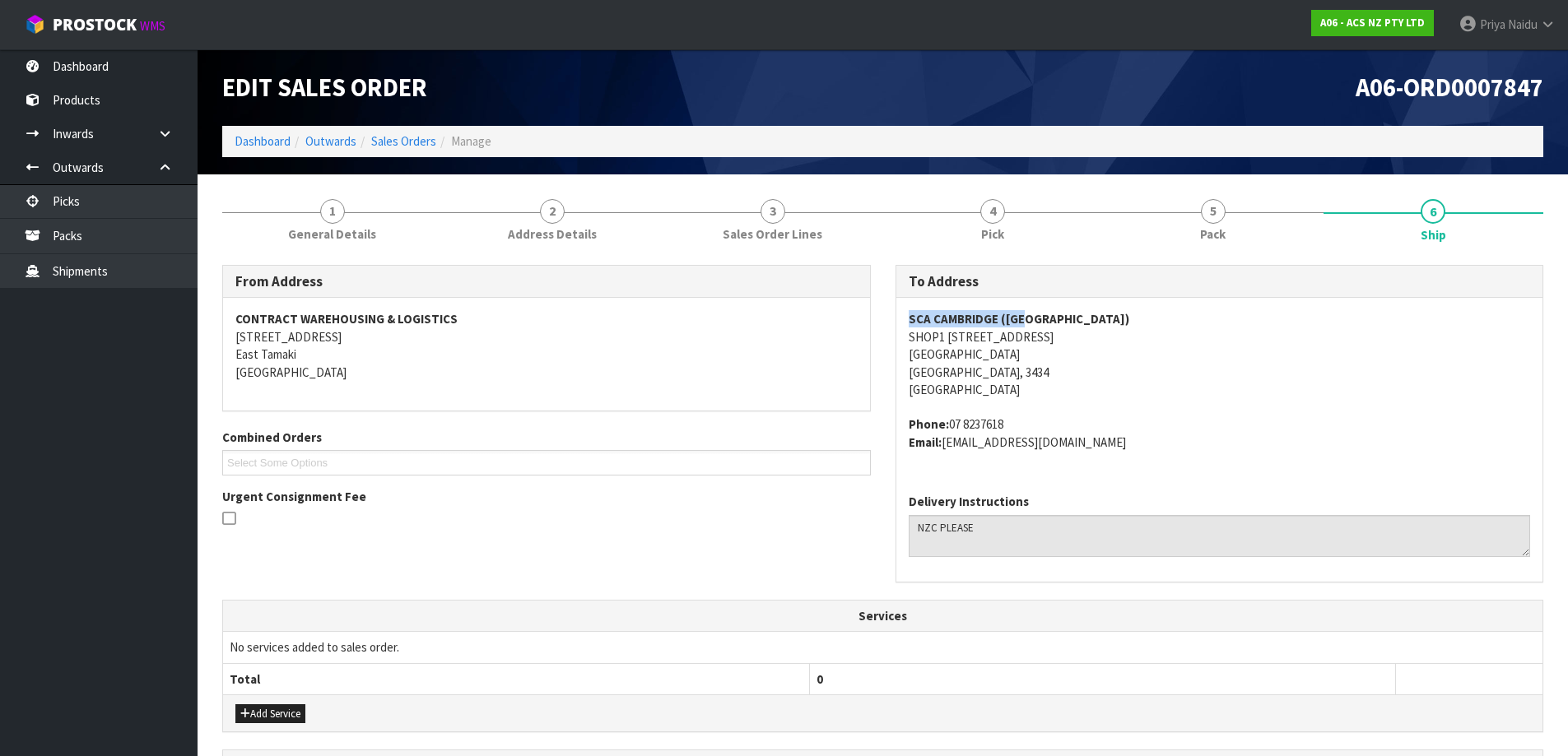
copy strong "SCA CAMBRIDGE ([GEOGRAPHIC_DATA])"
drag, startPoint x: 901, startPoint y: 318, endPoint x: 1048, endPoint y: 312, distance: 147.1
click at [1048, 312] on div "SCA [GEOGRAPHIC_DATA] ([GEOGRAPHIC_DATA]) SHOP1 [STREET_ADDRESS] Phone: [PHONE_…" at bounding box center [1220, 389] width 647 height 183
copy address "SHOP1 [STREET_ADDRESS]"
drag, startPoint x: 901, startPoint y: 337, endPoint x: 1056, endPoint y: 327, distance: 155.3
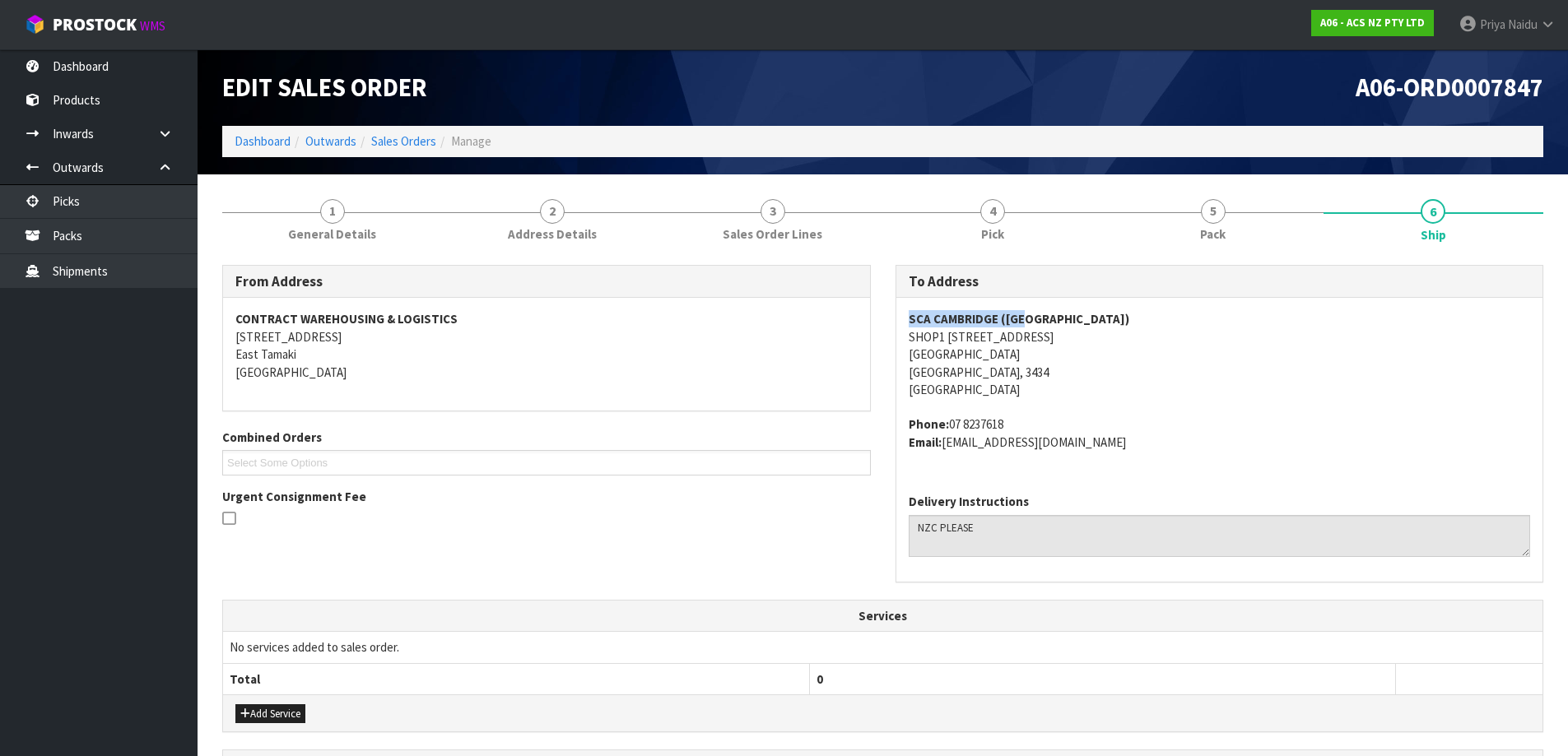
click at [1063, 328] on div "SCA [GEOGRAPHIC_DATA] ([GEOGRAPHIC_DATA]) SHOP1 [STREET_ADDRESS] Phone: [PHONE_…" at bounding box center [1220, 389] width 647 height 183
copy address "[GEOGRAPHIC_DATA]"
drag, startPoint x: 904, startPoint y: 358, endPoint x: 984, endPoint y: 351, distance: 80.3
click at [984, 351] on div "SCA [GEOGRAPHIC_DATA] ([GEOGRAPHIC_DATA]) SHOP1 [STREET_ADDRESS] Phone: [PHONE_…" at bounding box center [1220, 389] width 647 height 183
copy address "07 8237618"
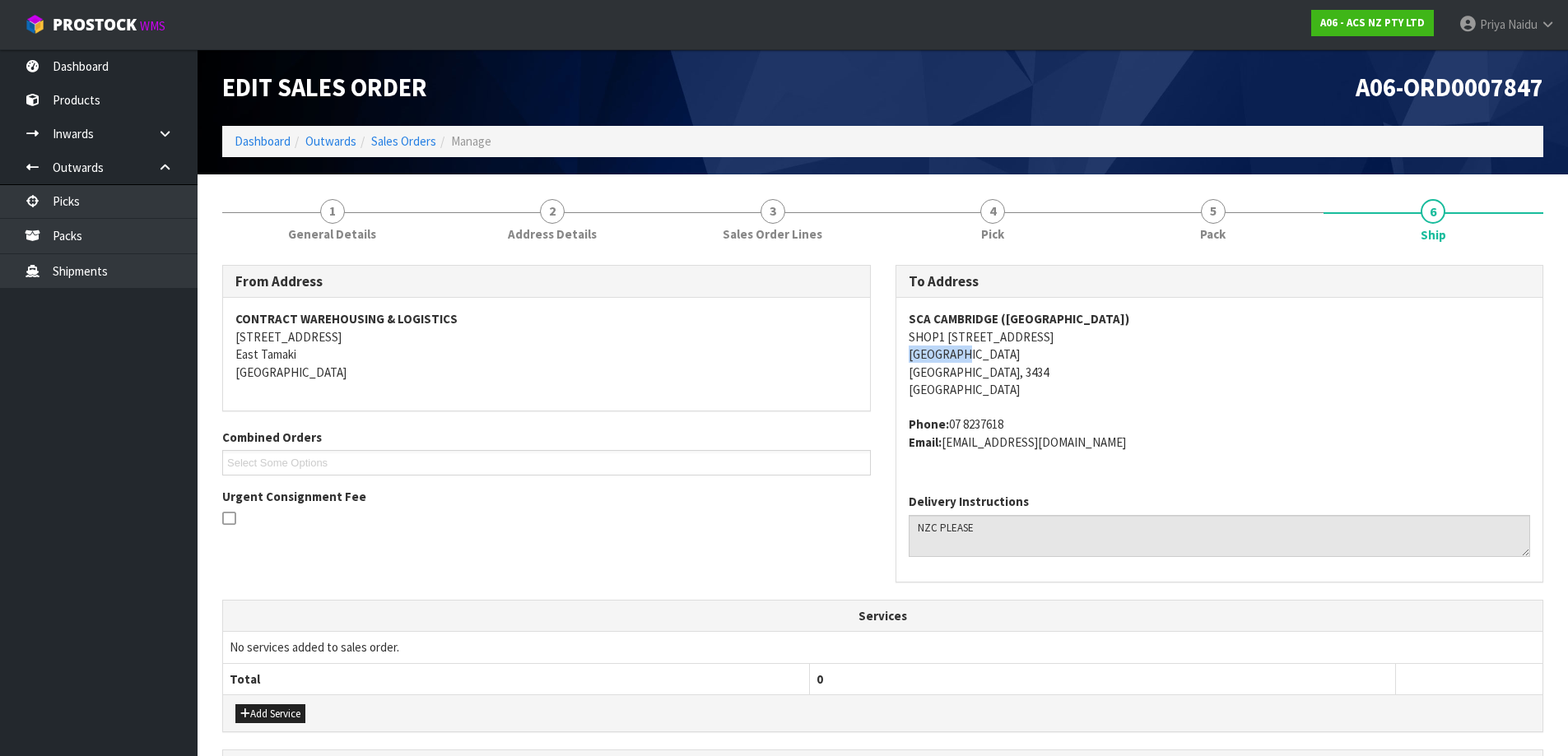
drag, startPoint x: 950, startPoint y: 423, endPoint x: 588, endPoint y: 414, distance: 362.1
click at [1036, 404] on span "SCA [GEOGRAPHIC_DATA] ([GEOGRAPHIC_DATA]) SHOP1 [STREET_ADDRESS] Phone: [PHONE_…" at bounding box center [1219, 380] width 623 height 141
copy address "[EMAIL_ADDRESS][DOMAIN_NAME]"
drag, startPoint x: 946, startPoint y: 443, endPoint x: 1174, endPoint y: 451, distance: 228.1
click at [1174, 451] on address "Phone: [PHONE_NUMBER] Email: [EMAIL_ADDRESS][DOMAIN_NAME]" at bounding box center [1219, 433] width 623 height 35
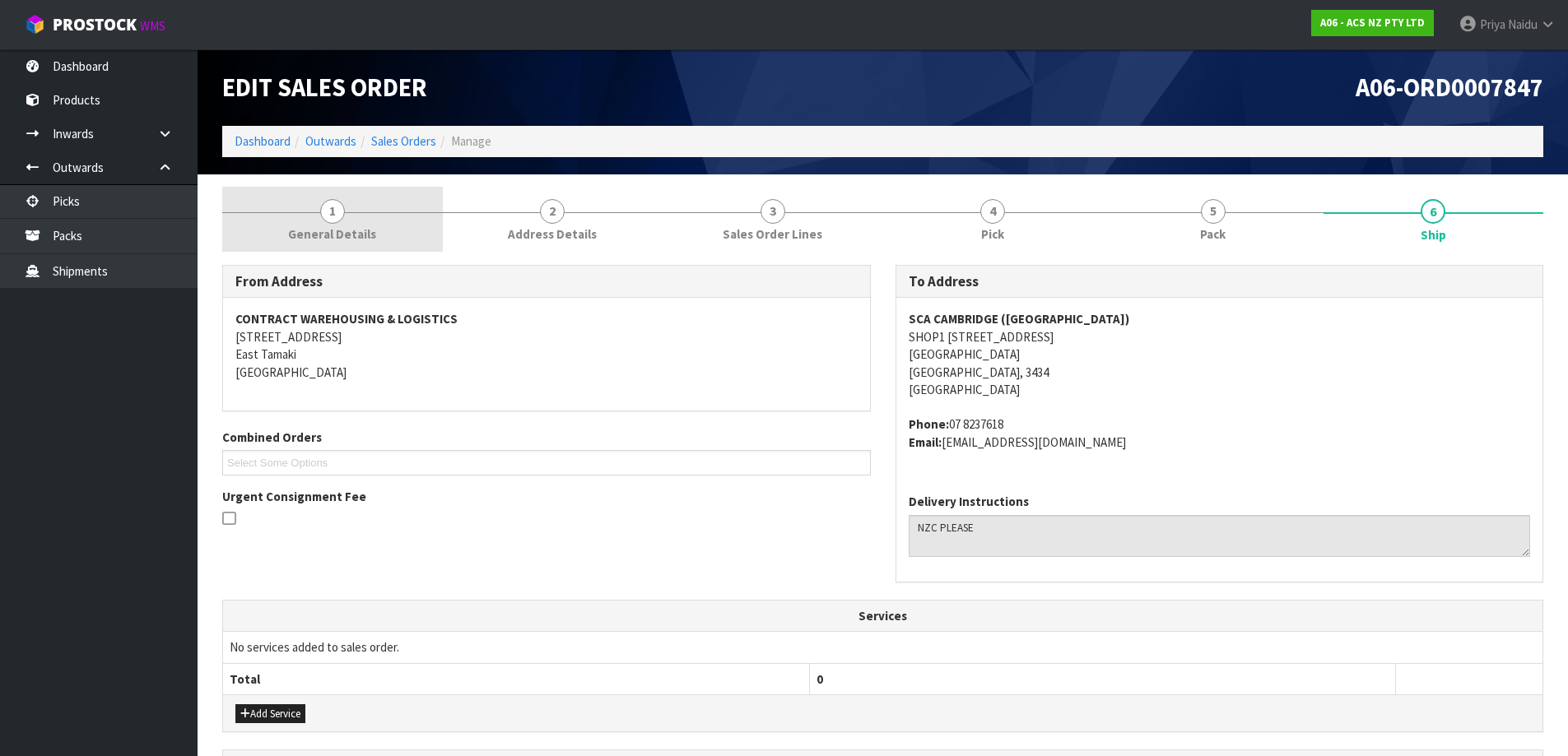
click at [299, 231] on span "General Details" at bounding box center [333, 233] width 88 height 17
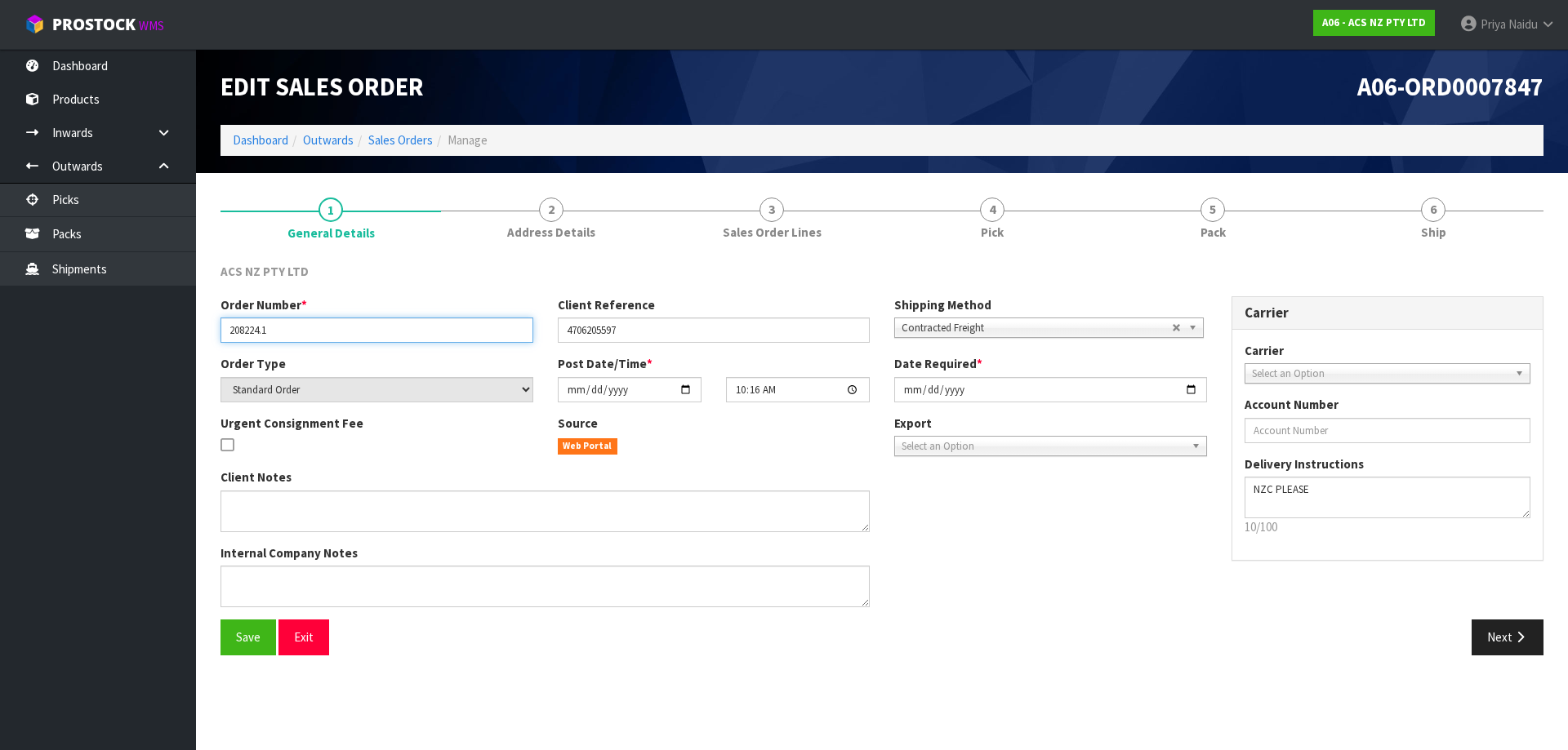
drag, startPoint x: 223, startPoint y: 325, endPoint x: 285, endPoint y: 319, distance: 62.3
click at [285, 319] on input "208224.1" at bounding box center [377, 330] width 313 height 25
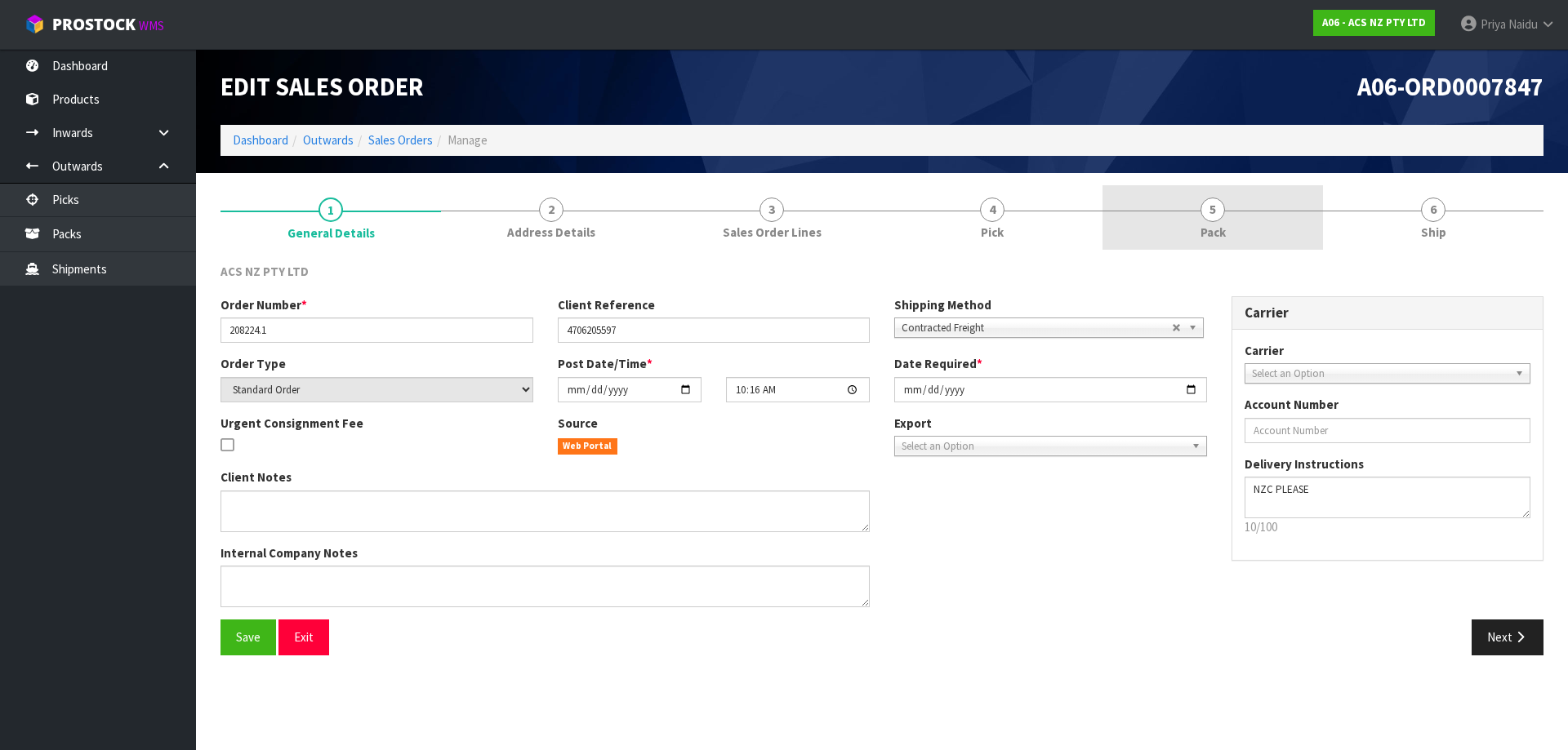
click at [1230, 232] on link "5 Pack" at bounding box center [1212, 217] width 221 height 64
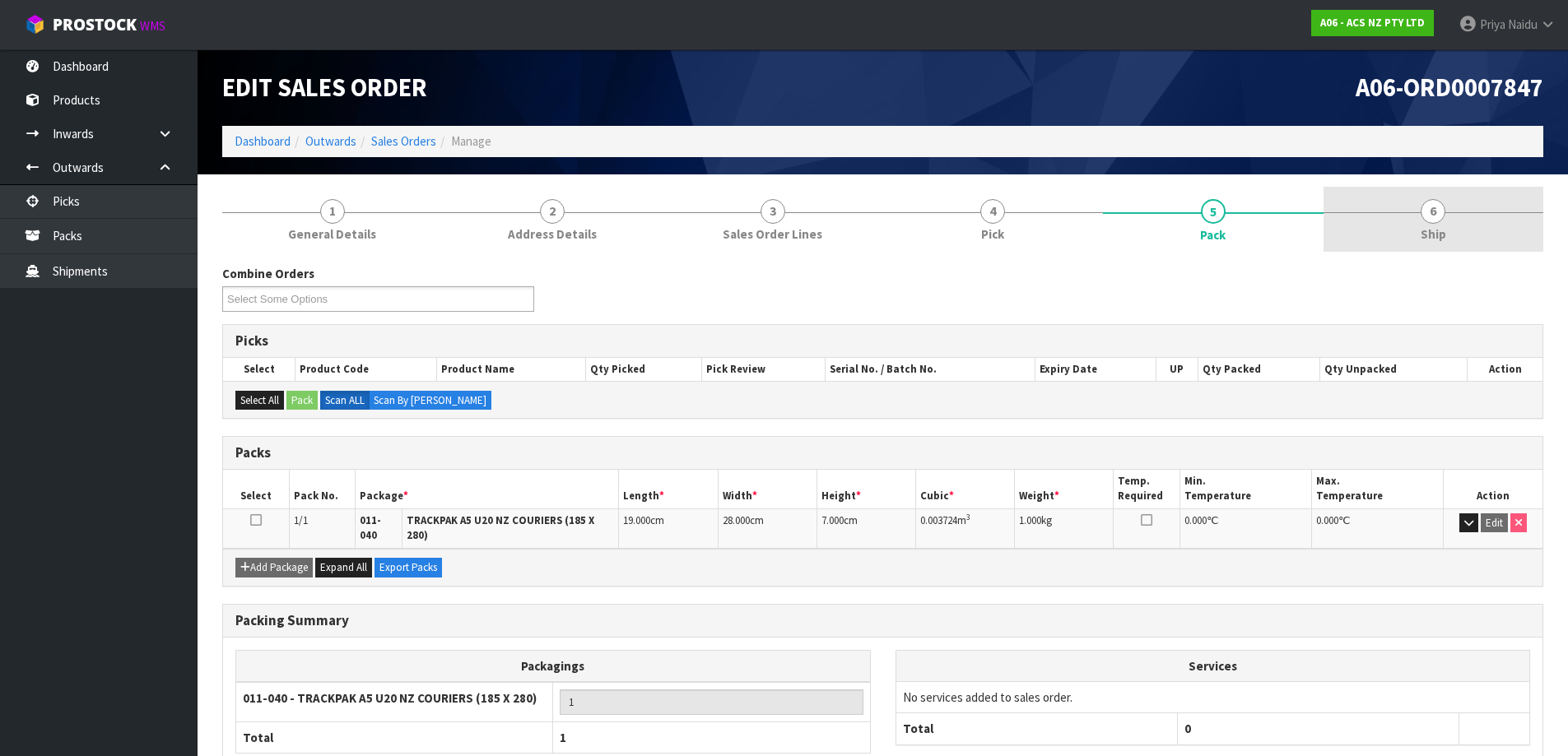
click at [1441, 225] on span "Ship" at bounding box center [1434, 233] width 25 height 17
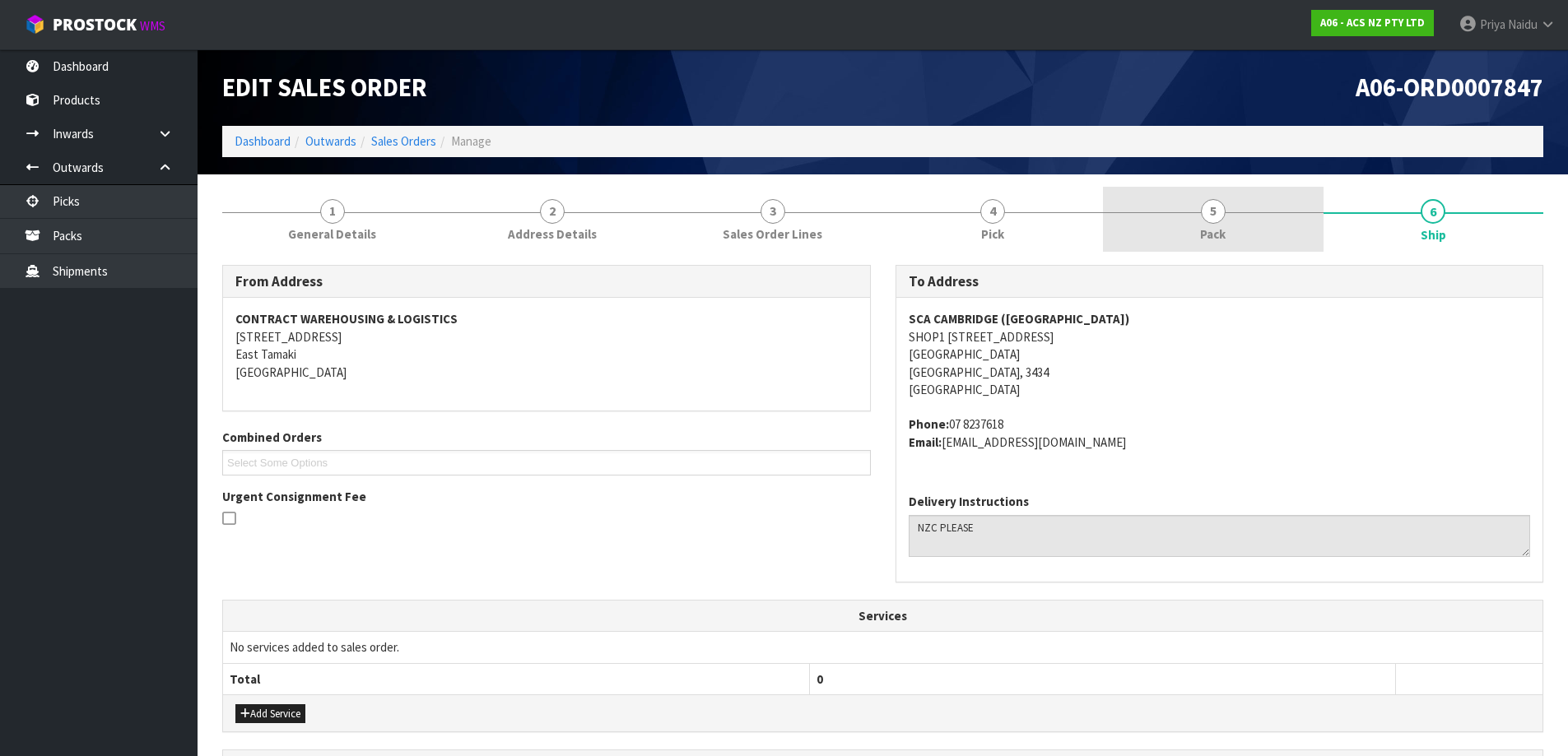
click at [1195, 207] on link "5 Pack" at bounding box center [1213, 219] width 221 height 65
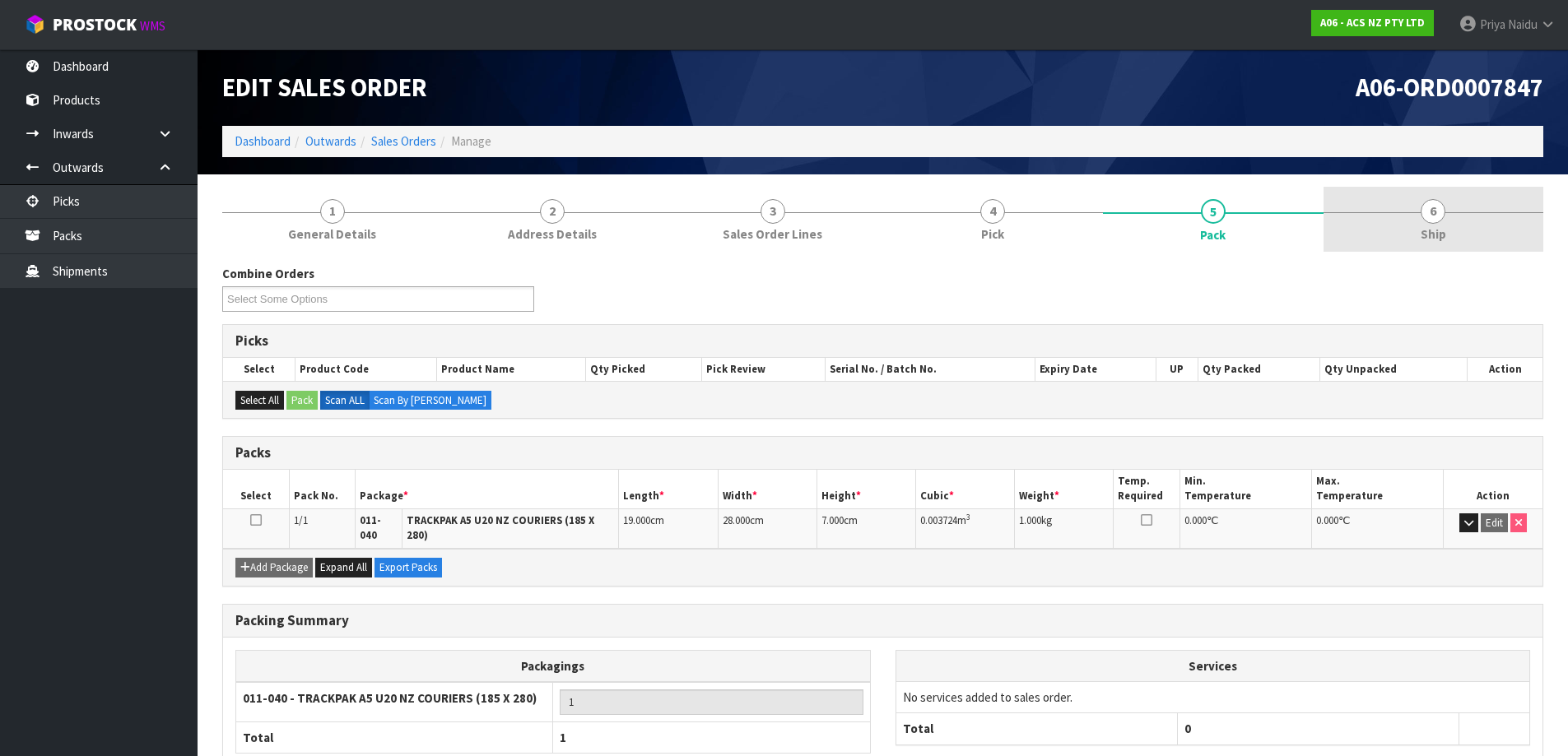
click at [1429, 235] on span "Ship" at bounding box center [1434, 233] width 25 height 17
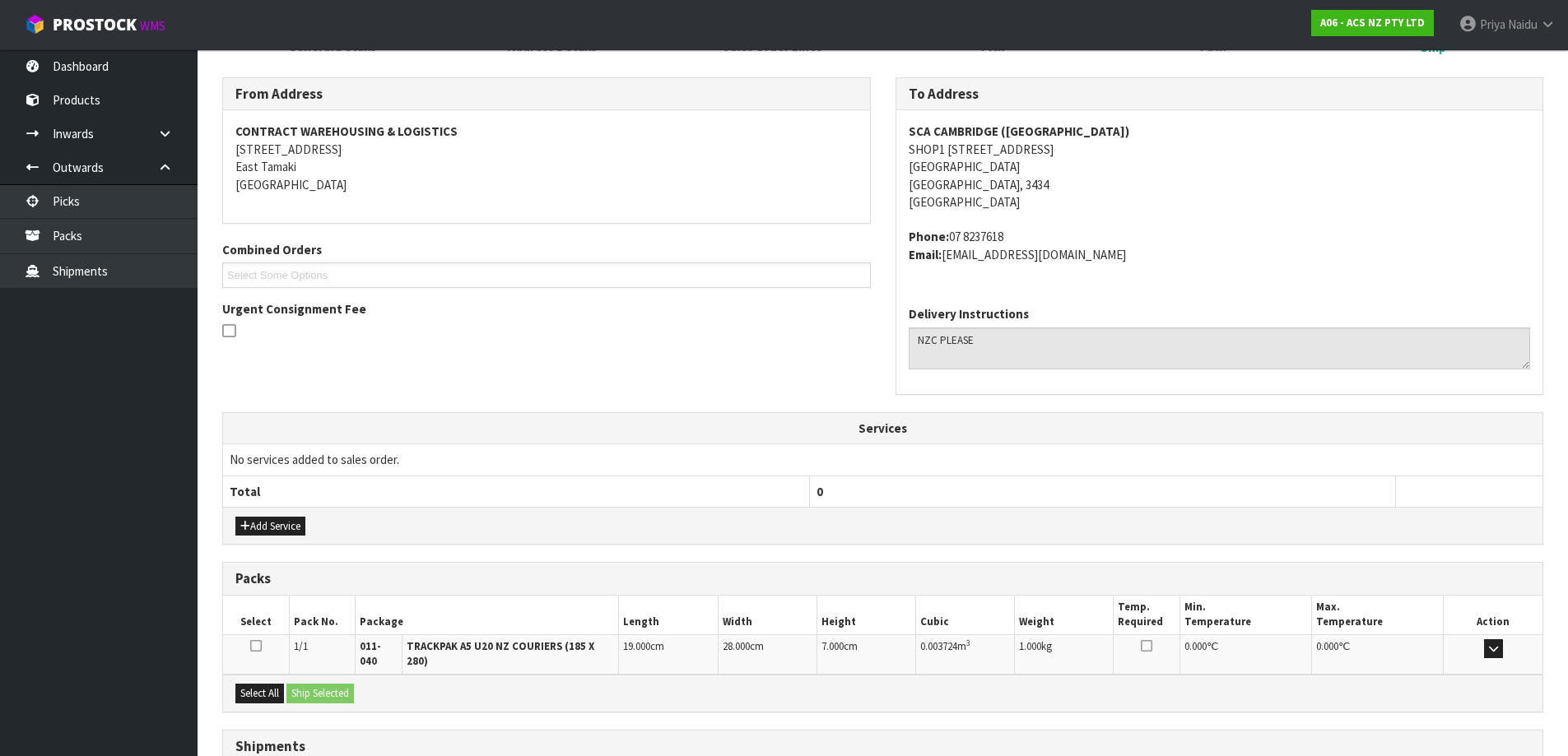
scroll to position [309, 0]
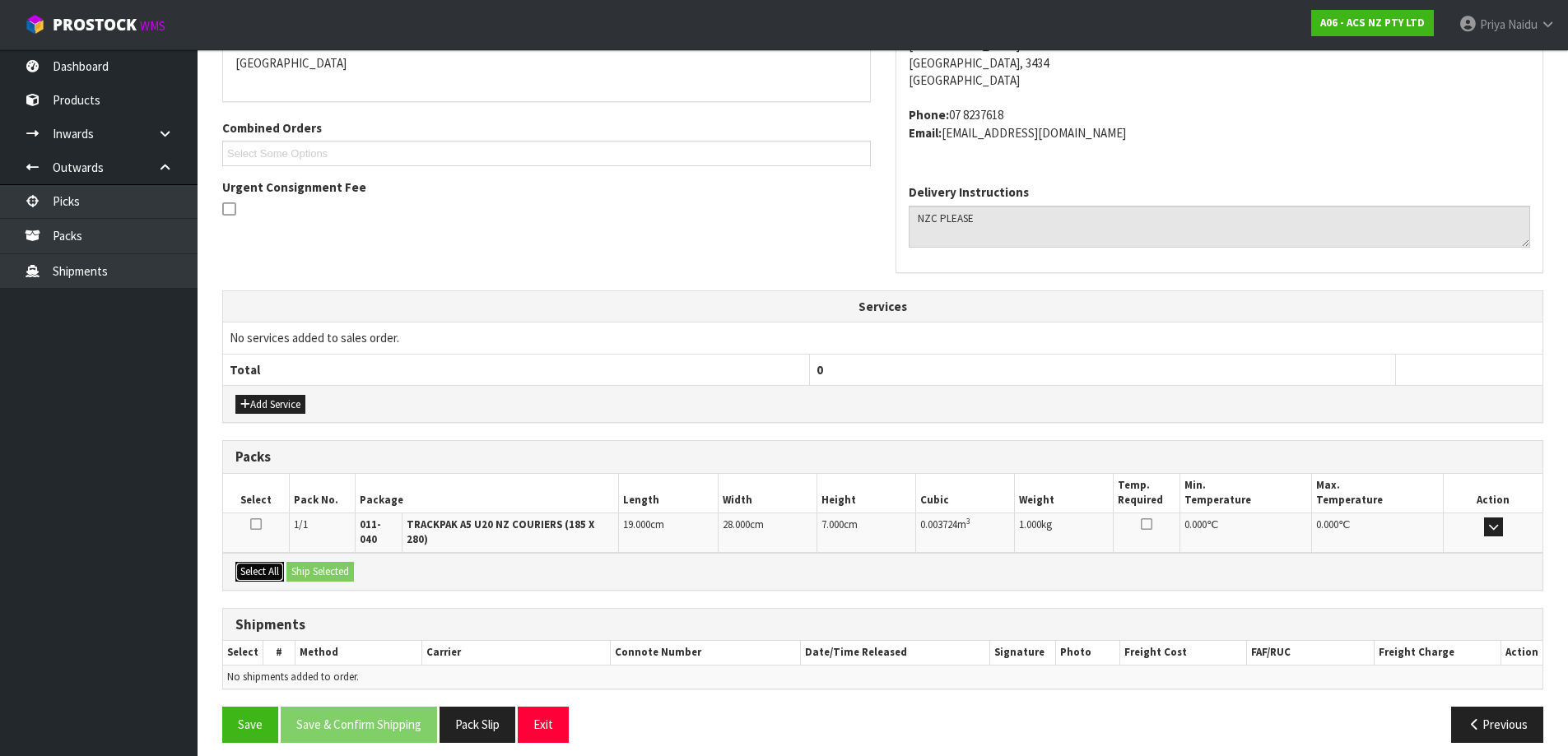
click at [265, 562] on button "Select All" at bounding box center [260, 572] width 49 height 20
click at [319, 562] on button "Ship Selected" at bounding box center [320, 572] width 68 height 20
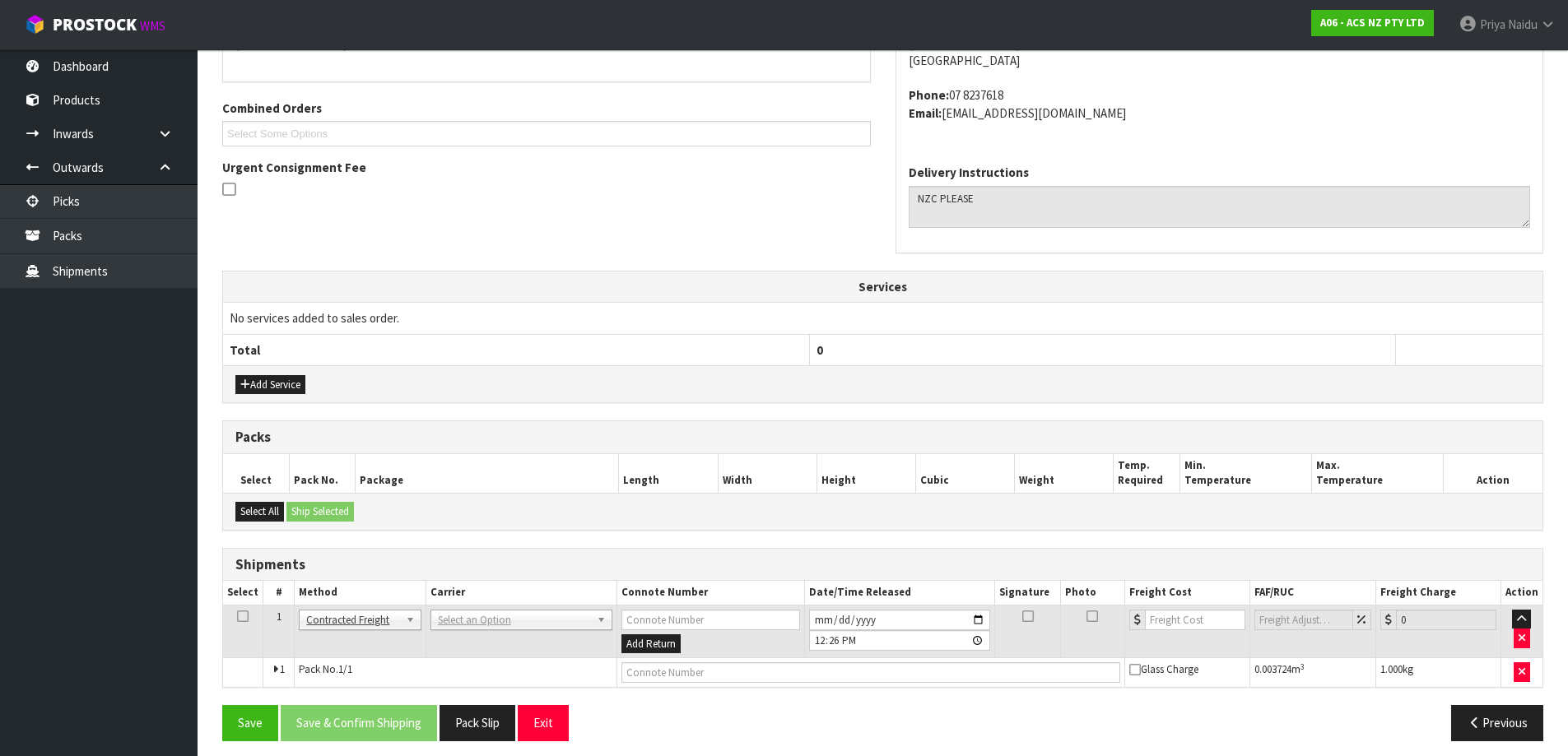
scroll to position [339, 0]
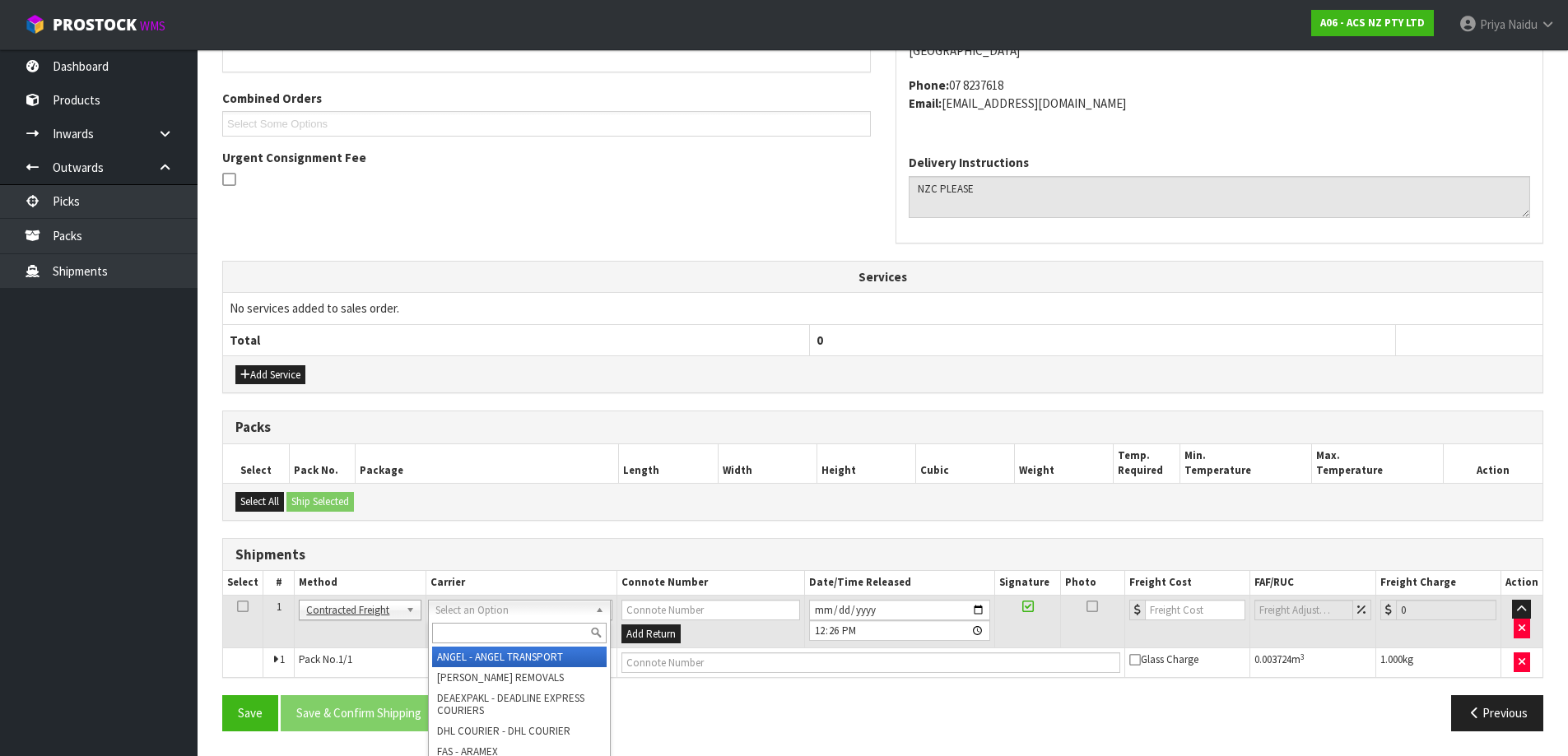
click at [460, 632] on input "text" at bounding box center [520, 633] width 175 height 21
type input "NZC"
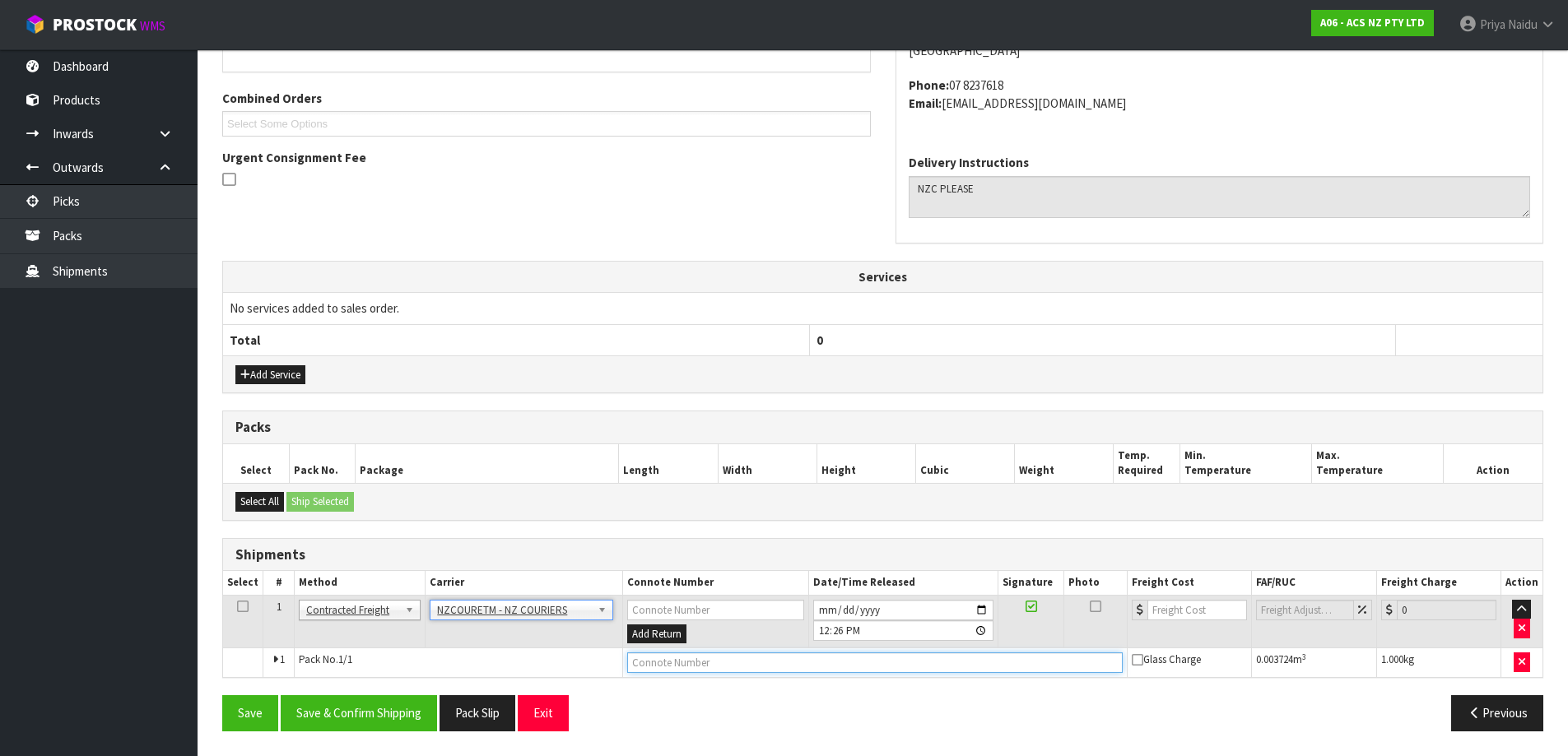
click at [688, 669] on input "text" at bounding box center [875, 662] width 496 height 21
paste input "BZGG003897"
type input "BZGG003897"
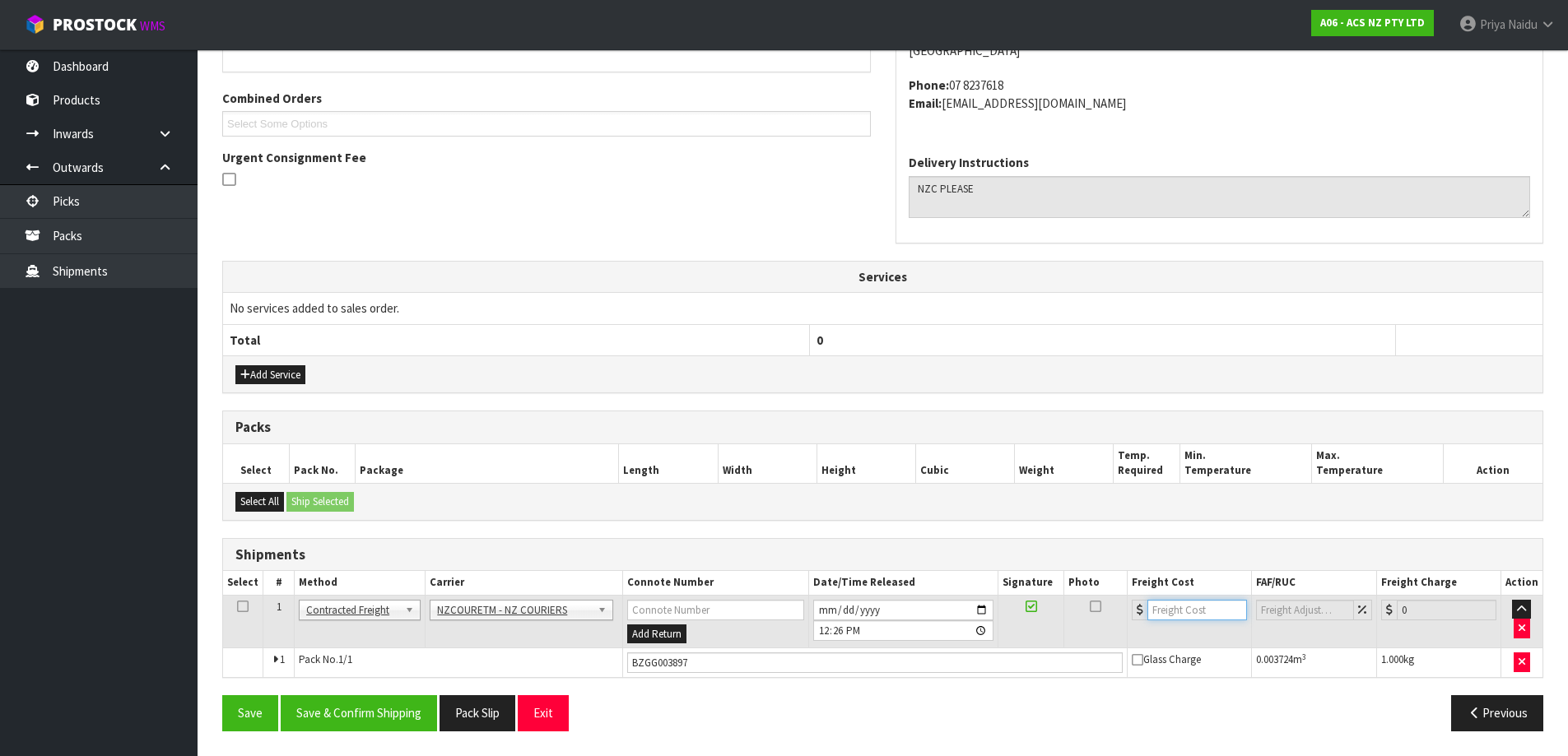
click at [1183, 612] on input "number" at bounding box center [1197, 610] width 100 height 21
type input "5.45"
click at [364, 710] on button "Save & Confirm Shipping" at bounding box center [359, 713] width 157 height 35
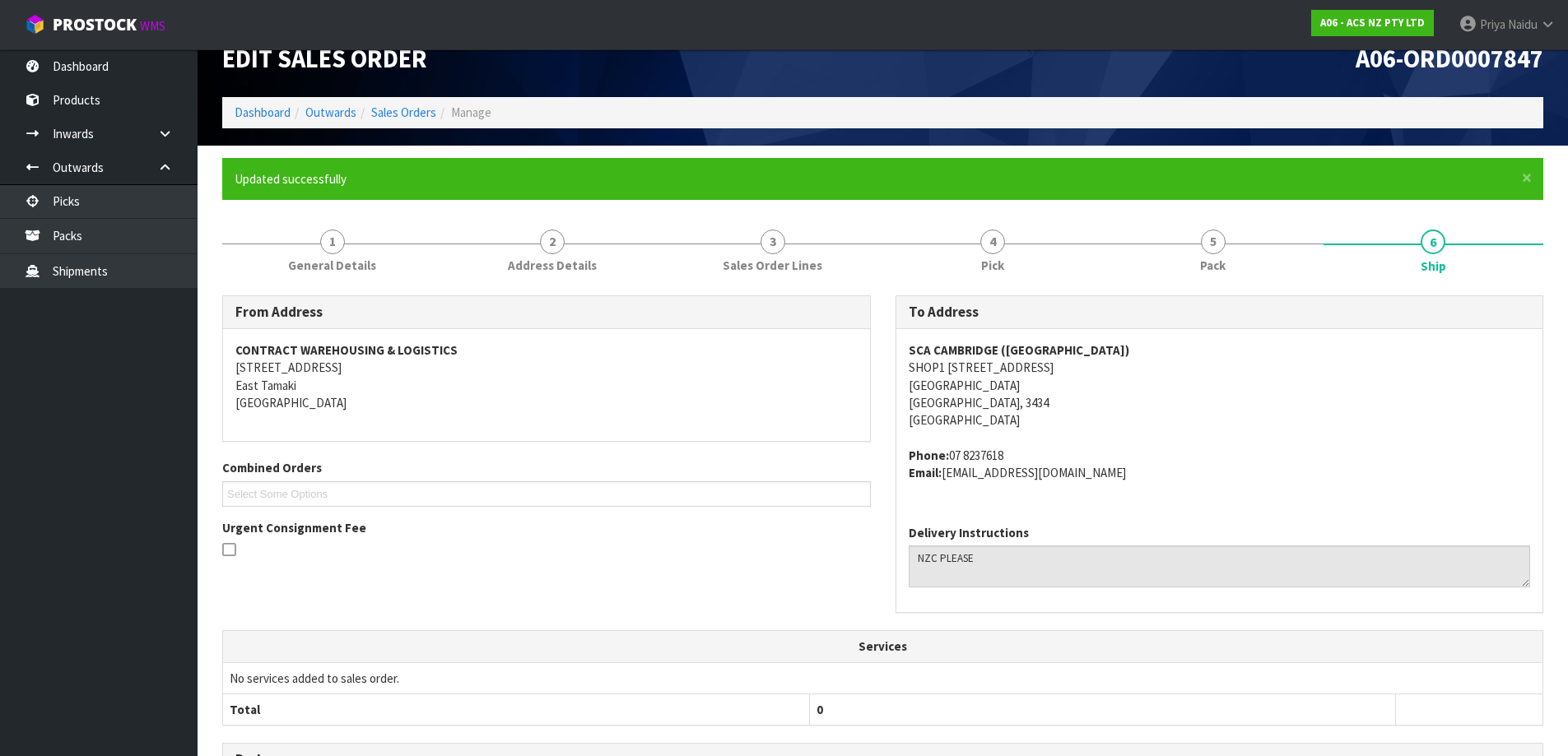
scroll to position [0, 0]
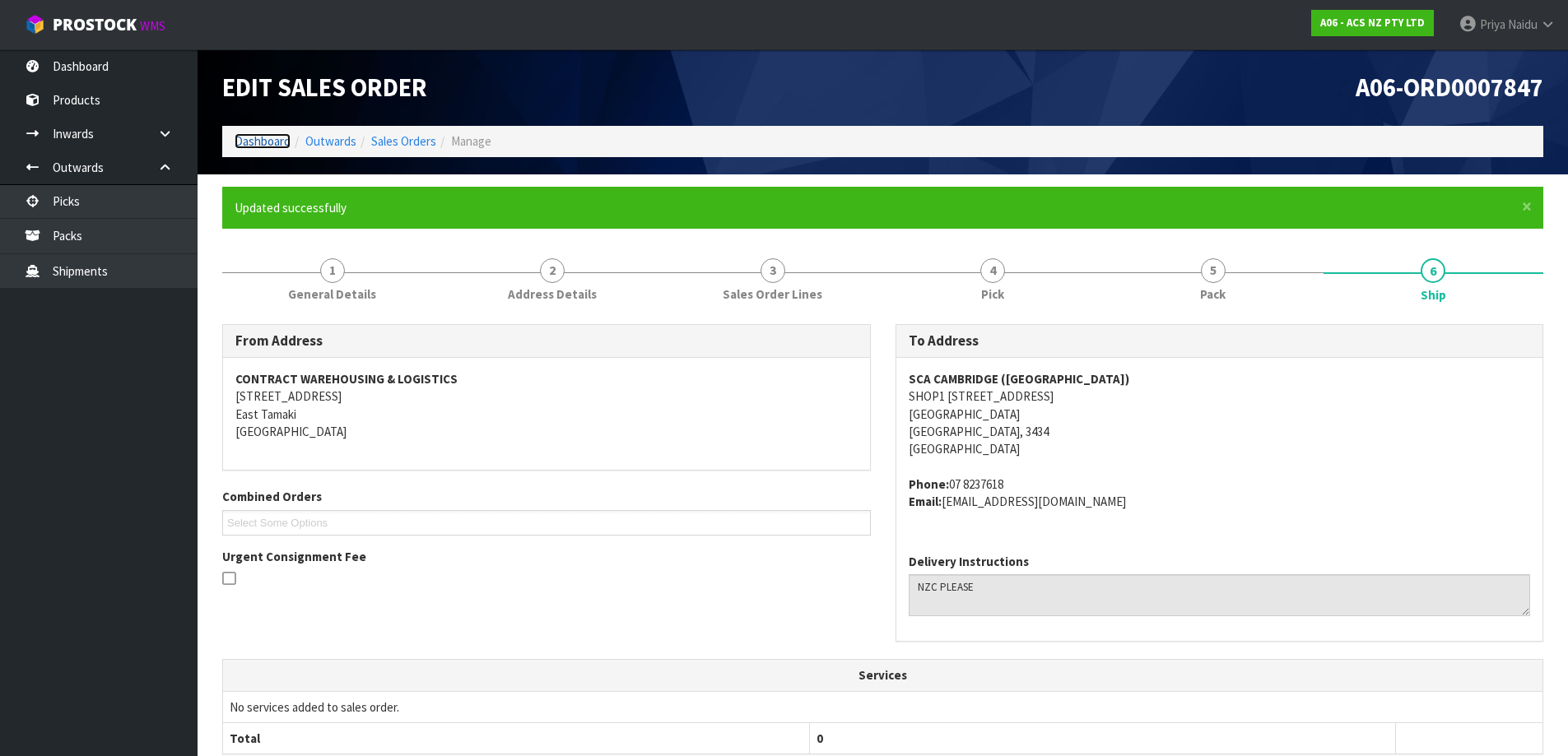
click at [262, 139] on link "Dashboard" at bounding box center [262, 141] width 56 height 15
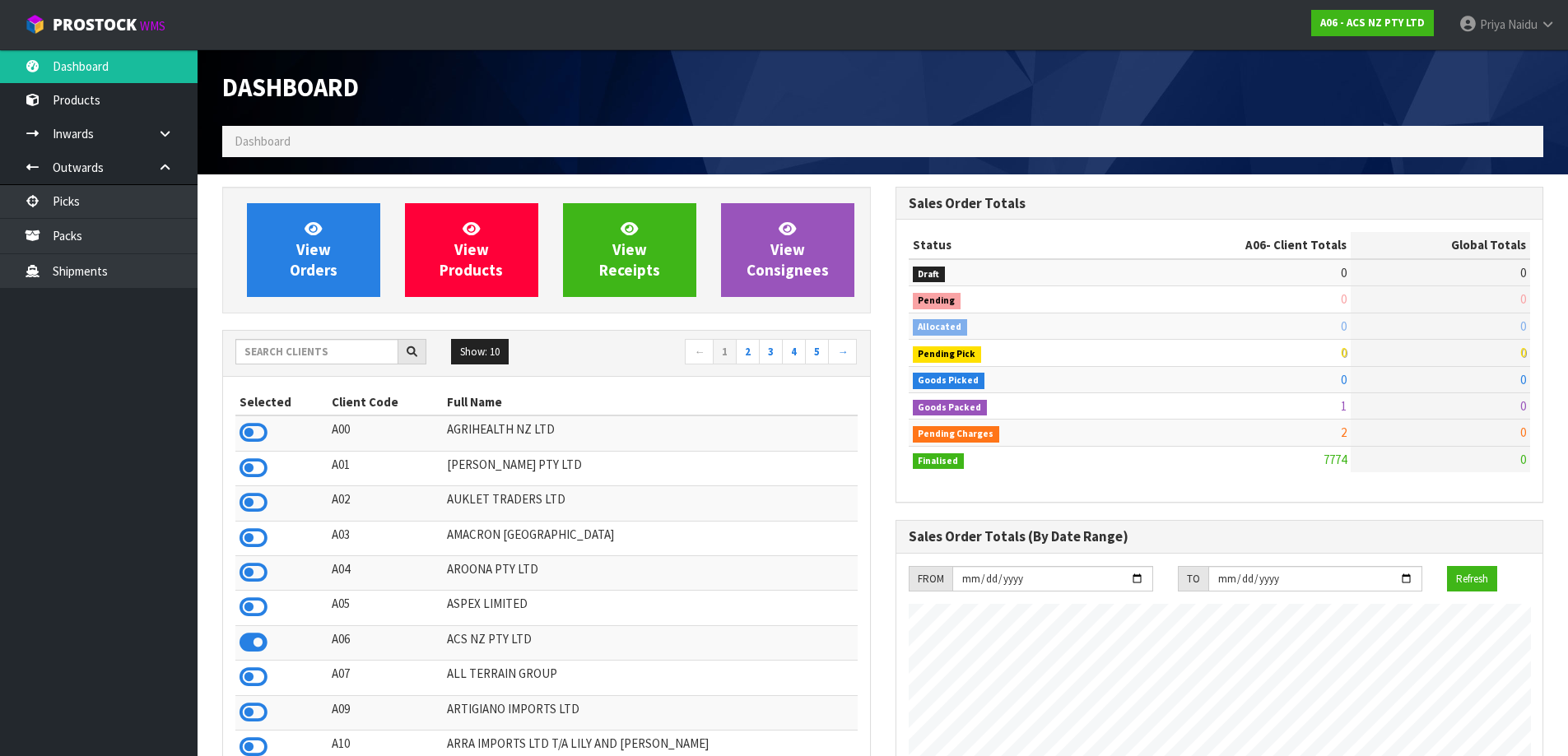
scroll to position [1247, 672]
click at [295, 360] on input "text" at bounding box center [316, 351] width 163 height 25
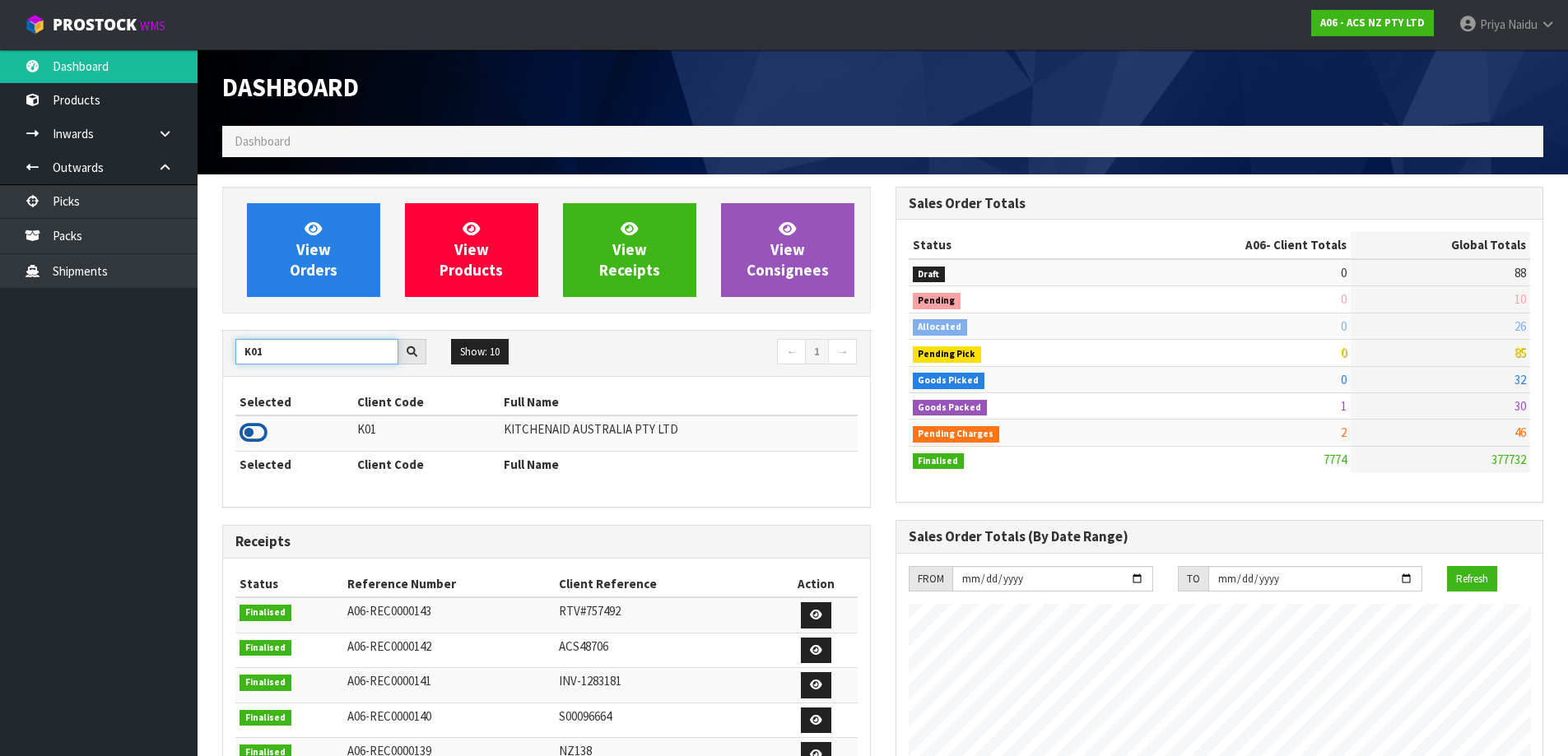
type input "K01"
click at [255, 433] on icon at bounding box center [253, 433] width 28 height 24
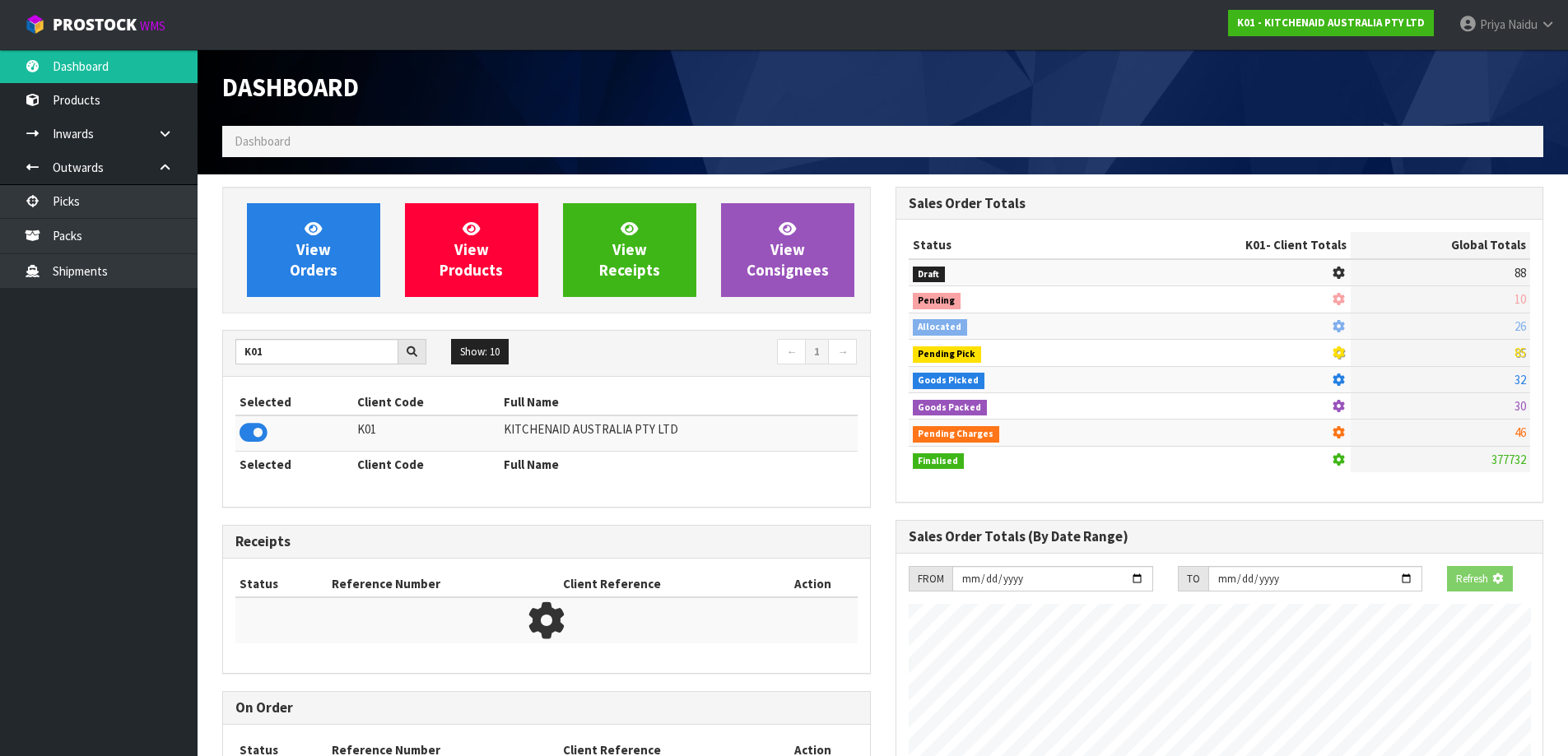
scroll to position [1026, 672]
click at [312, 332] on div "K01 Show: 10 5 10 25 50 ← 1 →" at bounding box center [547, 353] width 647 height 46
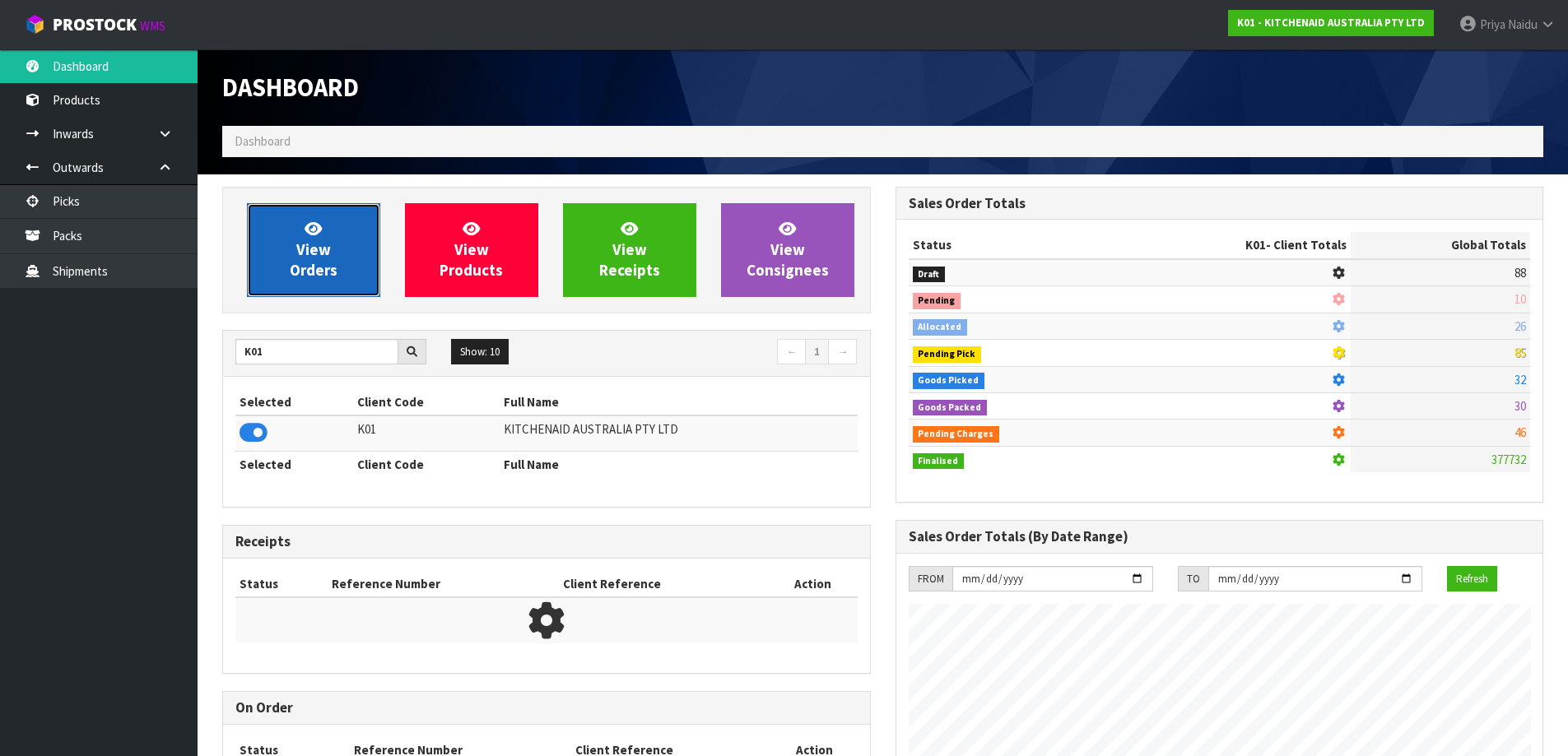
click at [350, 280] on link "View Orders" at bounding box center [314, 250] width 133 height 94
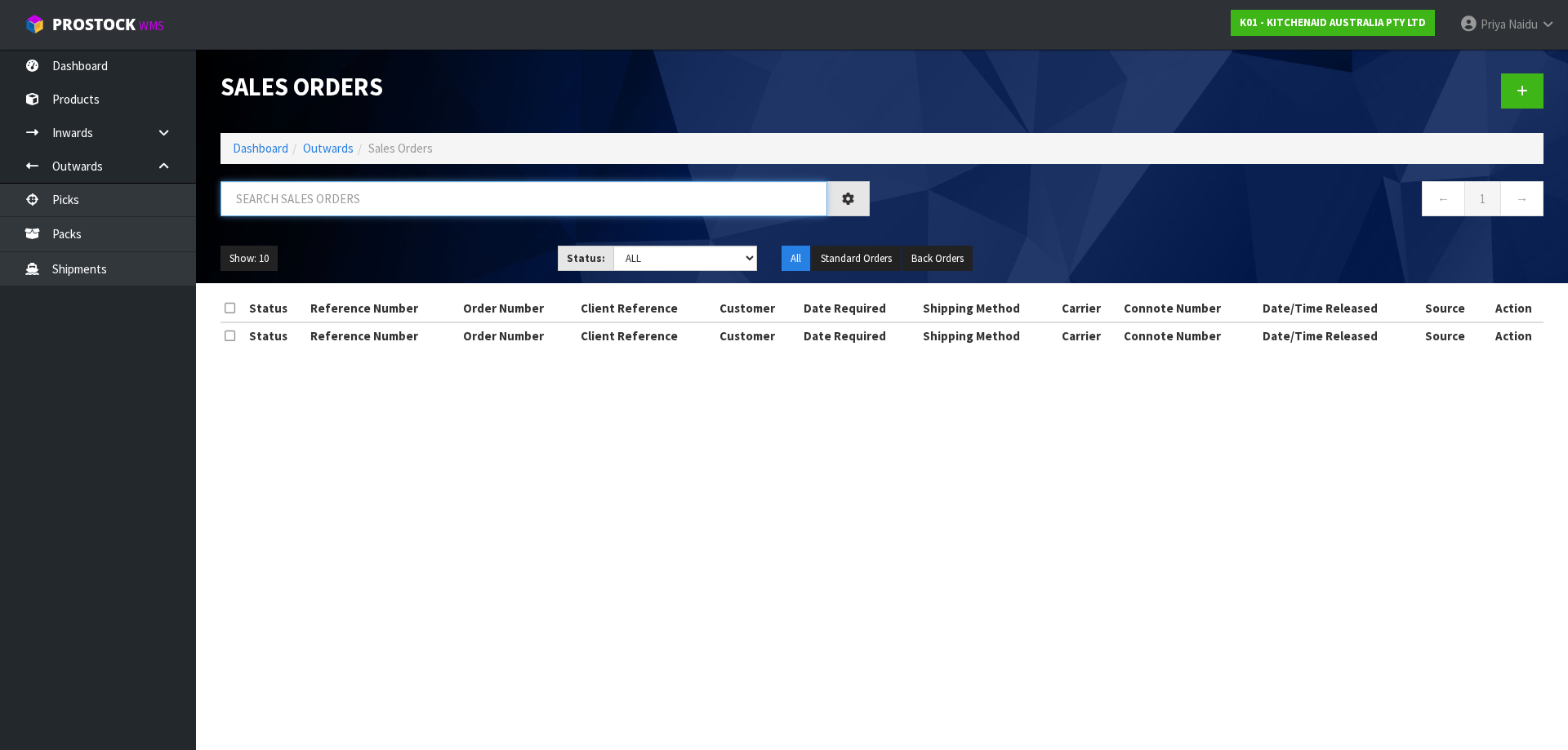
click at [378, 206] on input "text" at bounding box center [524, 198] width 607 height 35
type input "78069"
click at [679, 259] on select "Draft Pending Allocated Pending Pick Goods Picked Goods Packed Pending Charges …" at bounding box center [686, 258] width 145 height 25
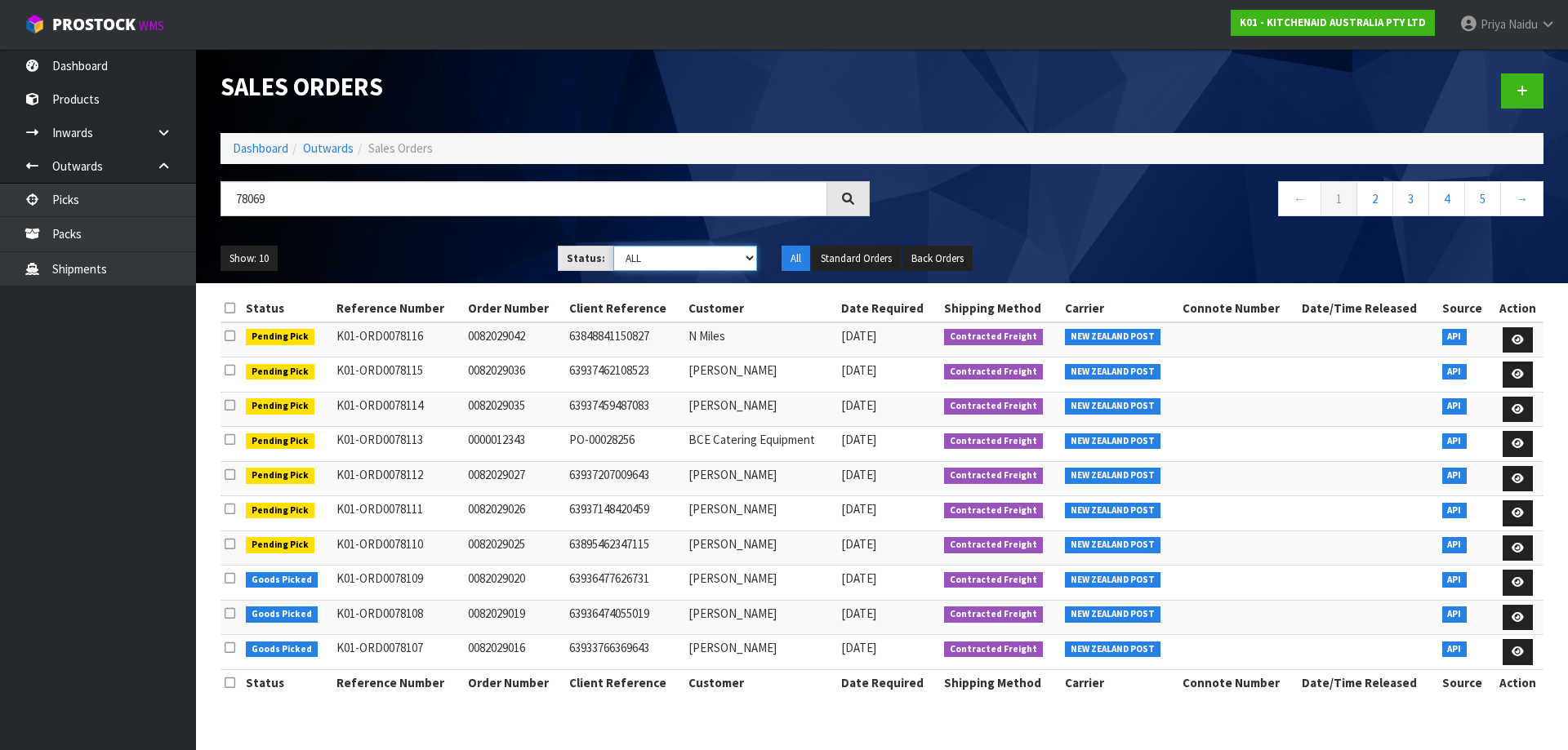
select select "string:5"
click at [613, 246] on select "Draft Pending Allocated Pending Pick Goods Picked Goods Packed Pending Charges …" at bounding box center [686, 258] width 145 height 25
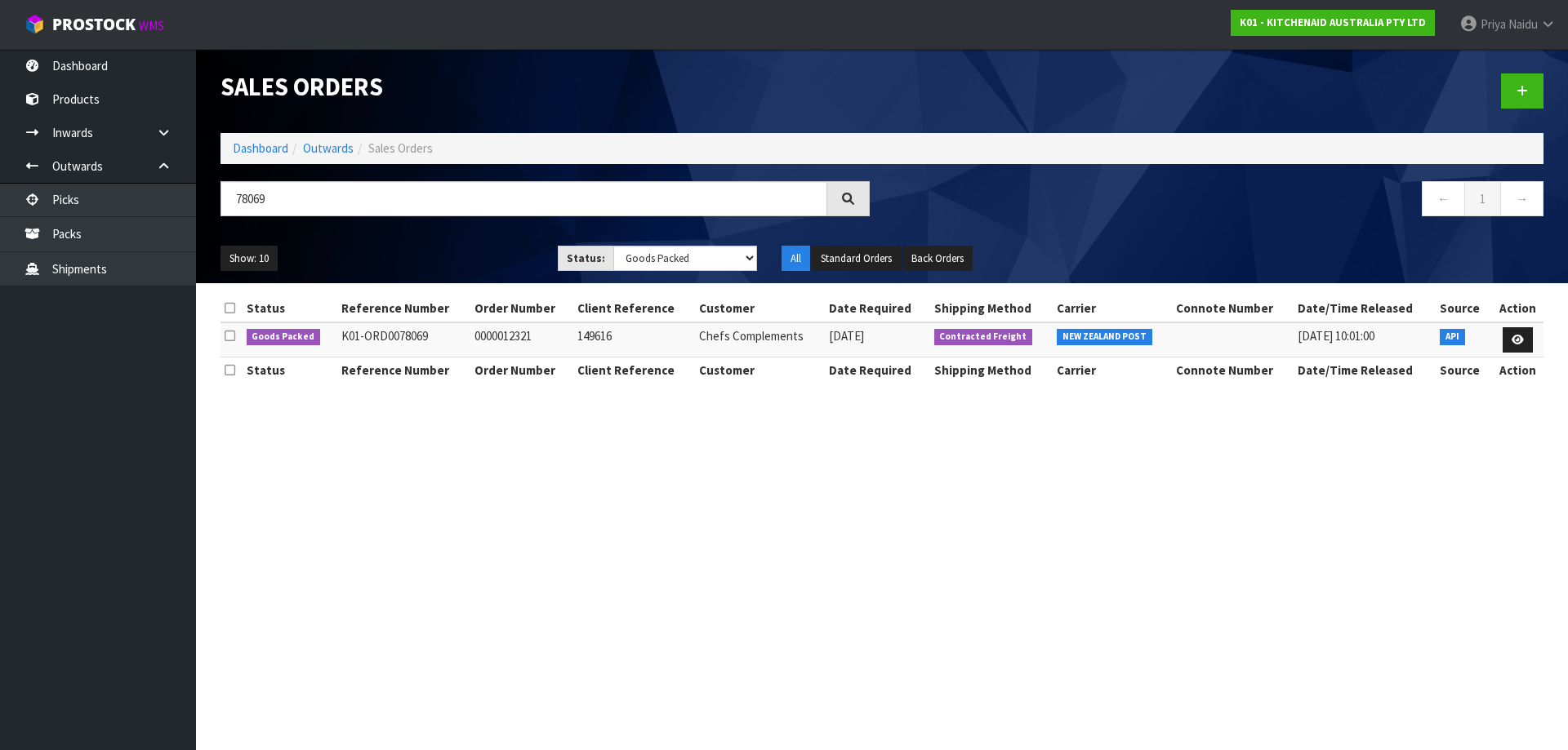
click at [386, 251] on ul "Show: 10 5 10 25 50" at bounding box center [377, 258] width 313 height 26
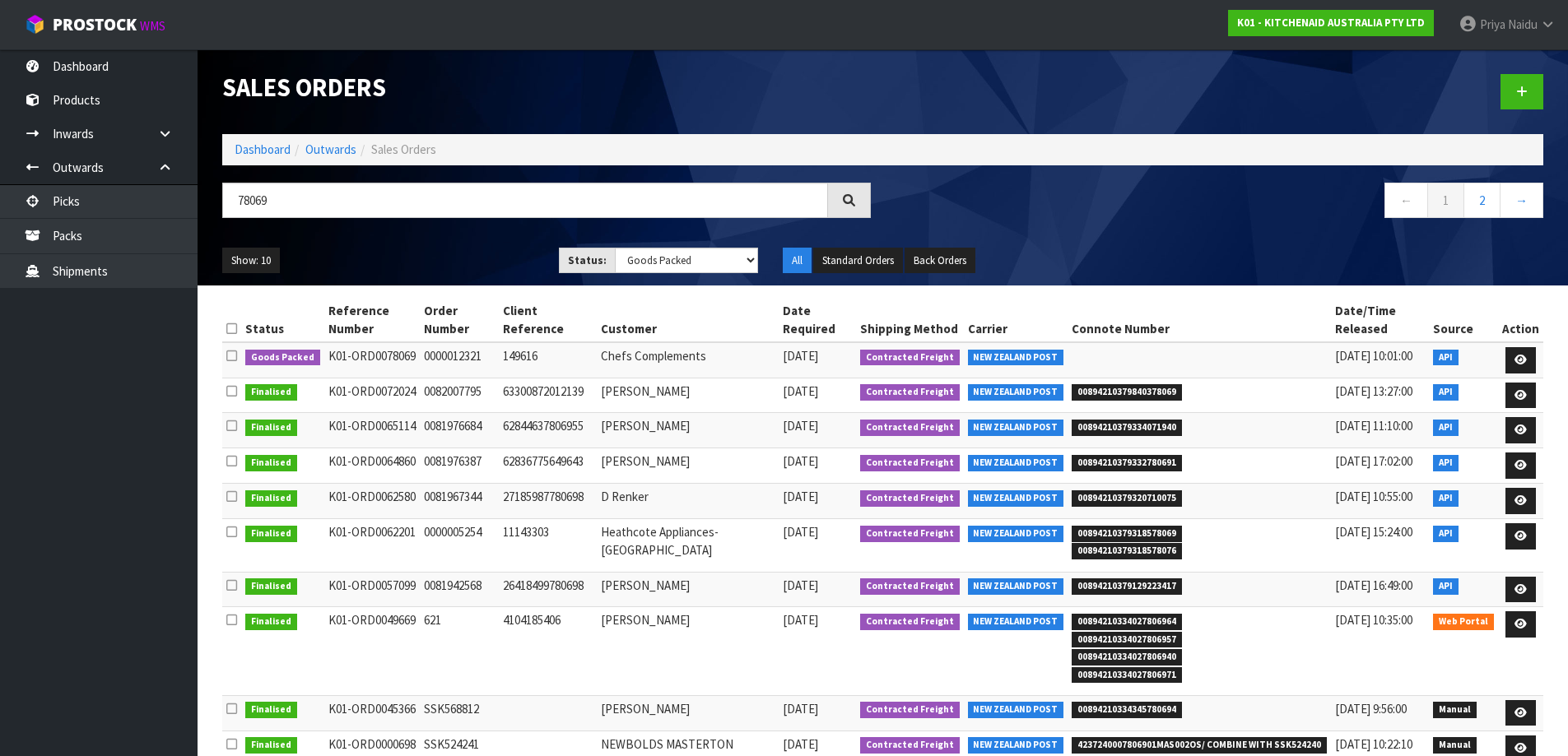
click at [404, 260] on ul "Show: 10 5 10 25 50" at bounding box center [378, 260] width 312 height 26
click at [1516, 360] on icon at bounding box center [1521, 360] width 13 height 11
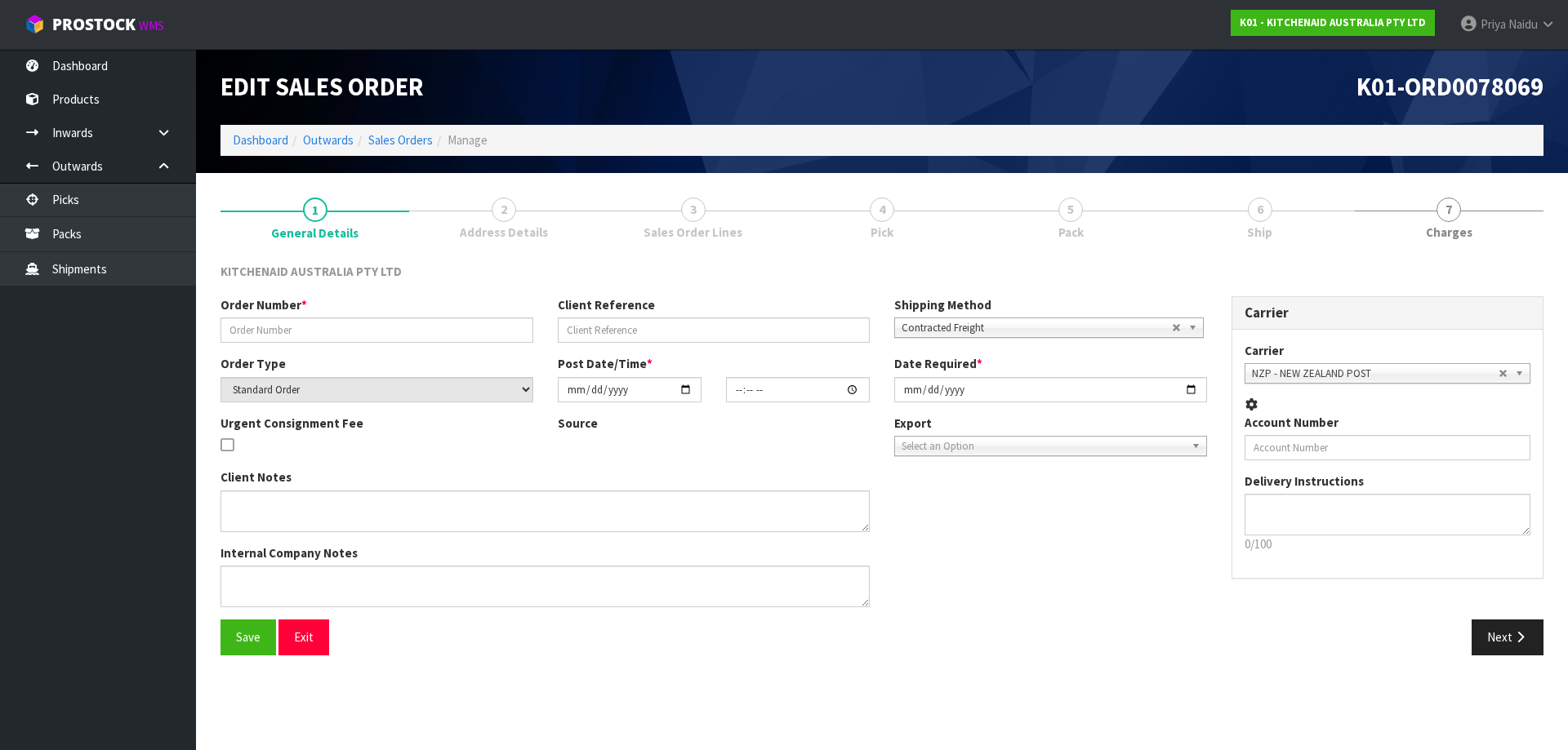
type input "0000012321"
type input "149616"
select select "number:0"
type input "[DATE]"
type input "17:31:27.000"
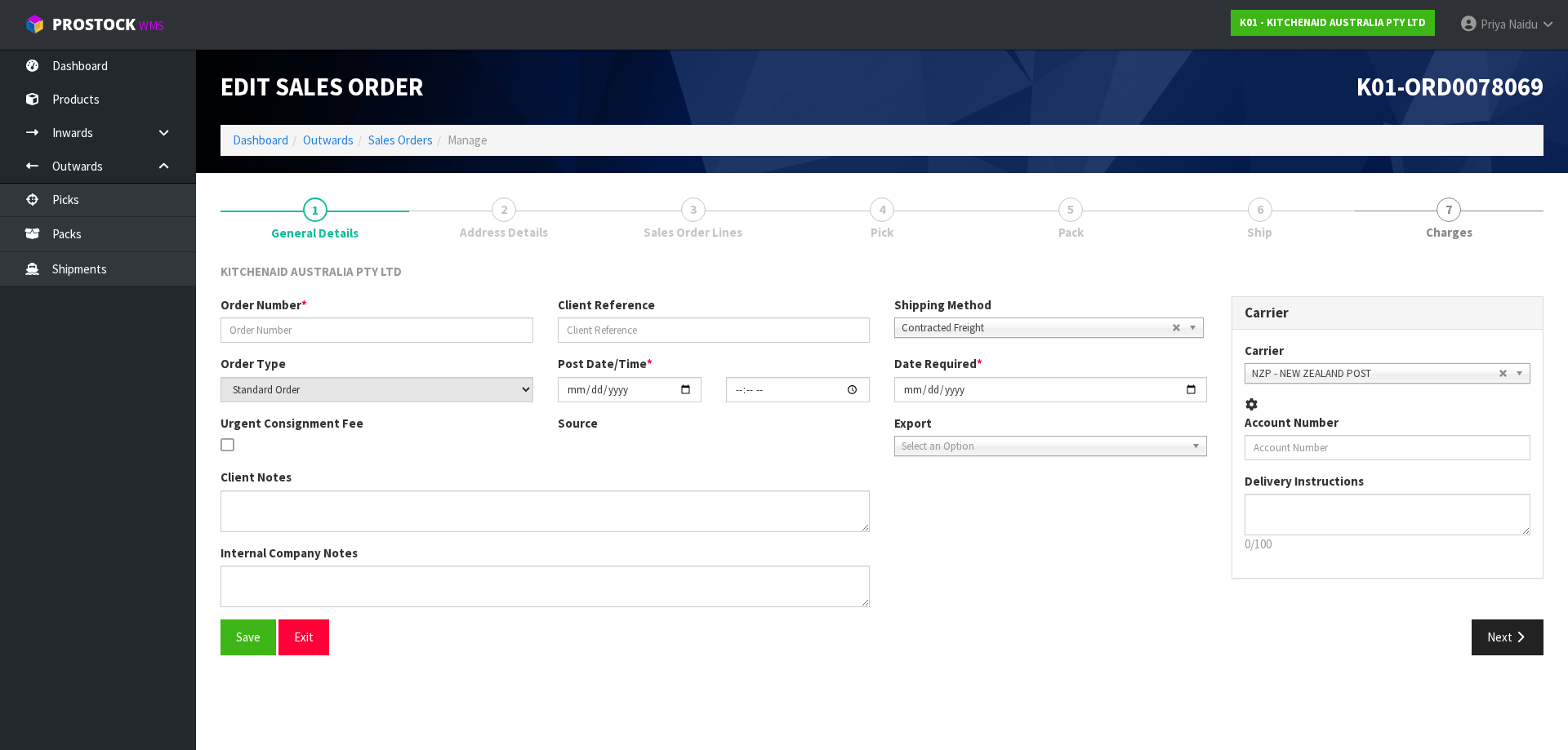
type input "[DATE]"
click at [1083, 223] on span "Pack" at bounding box center [1071, 232] width 25 height 17
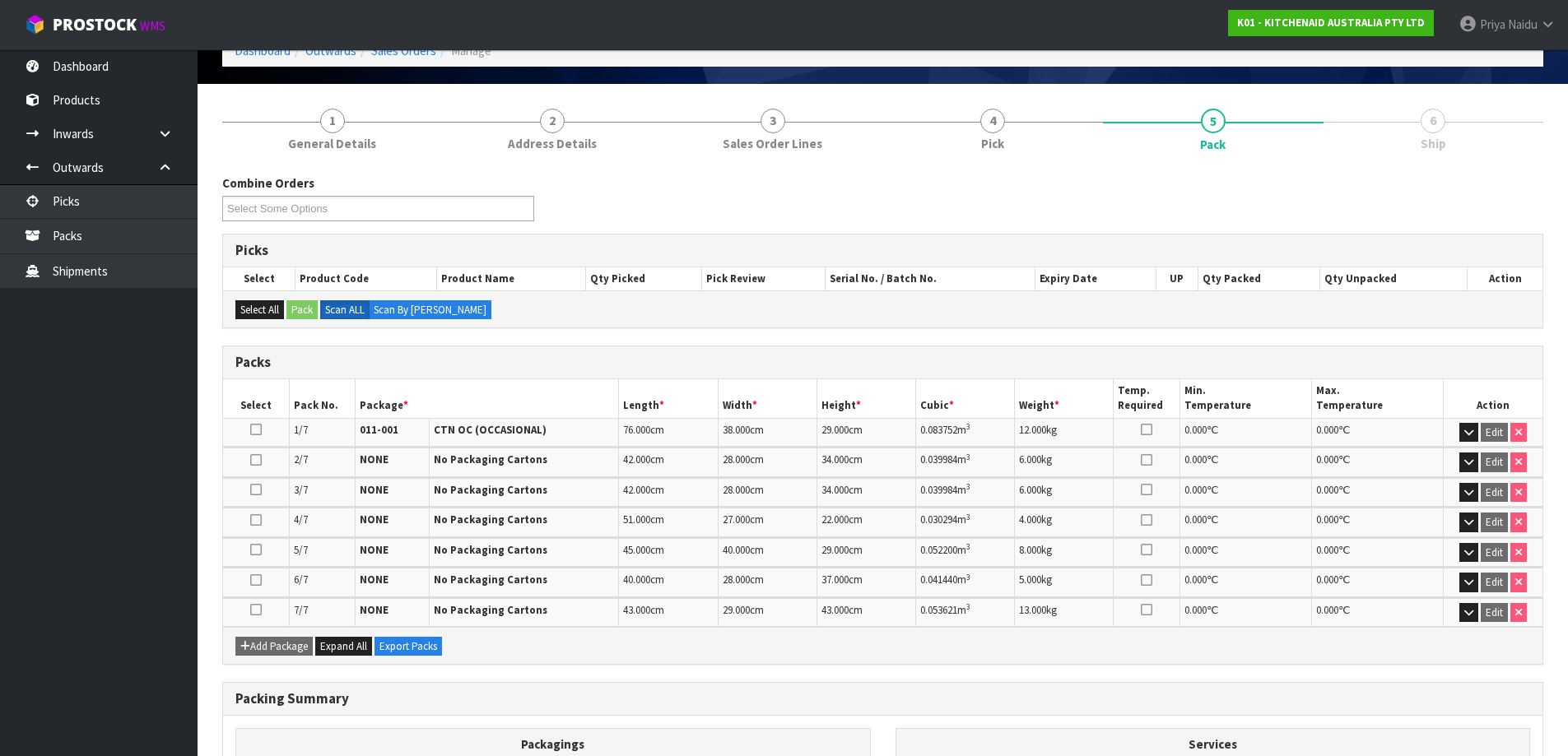
scroll to position [314, 0]
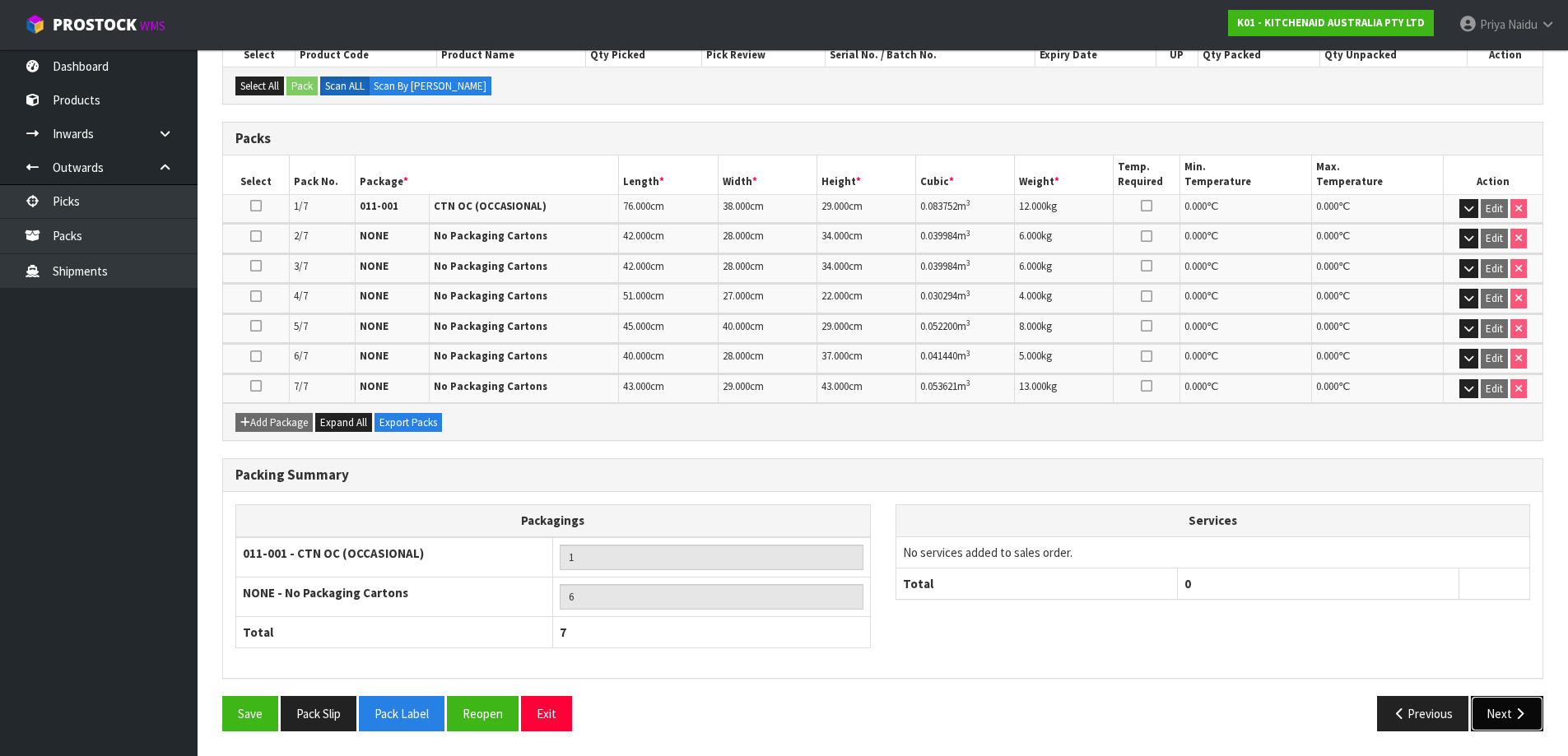
drag, startPoint x: 1500, startPoint y: 729, endPoint x: 1492, endPoint y: 717, distance: 14.4
click at [1499, 725] on button "Next" at bounding box center [1507, 714] width 72 height 35
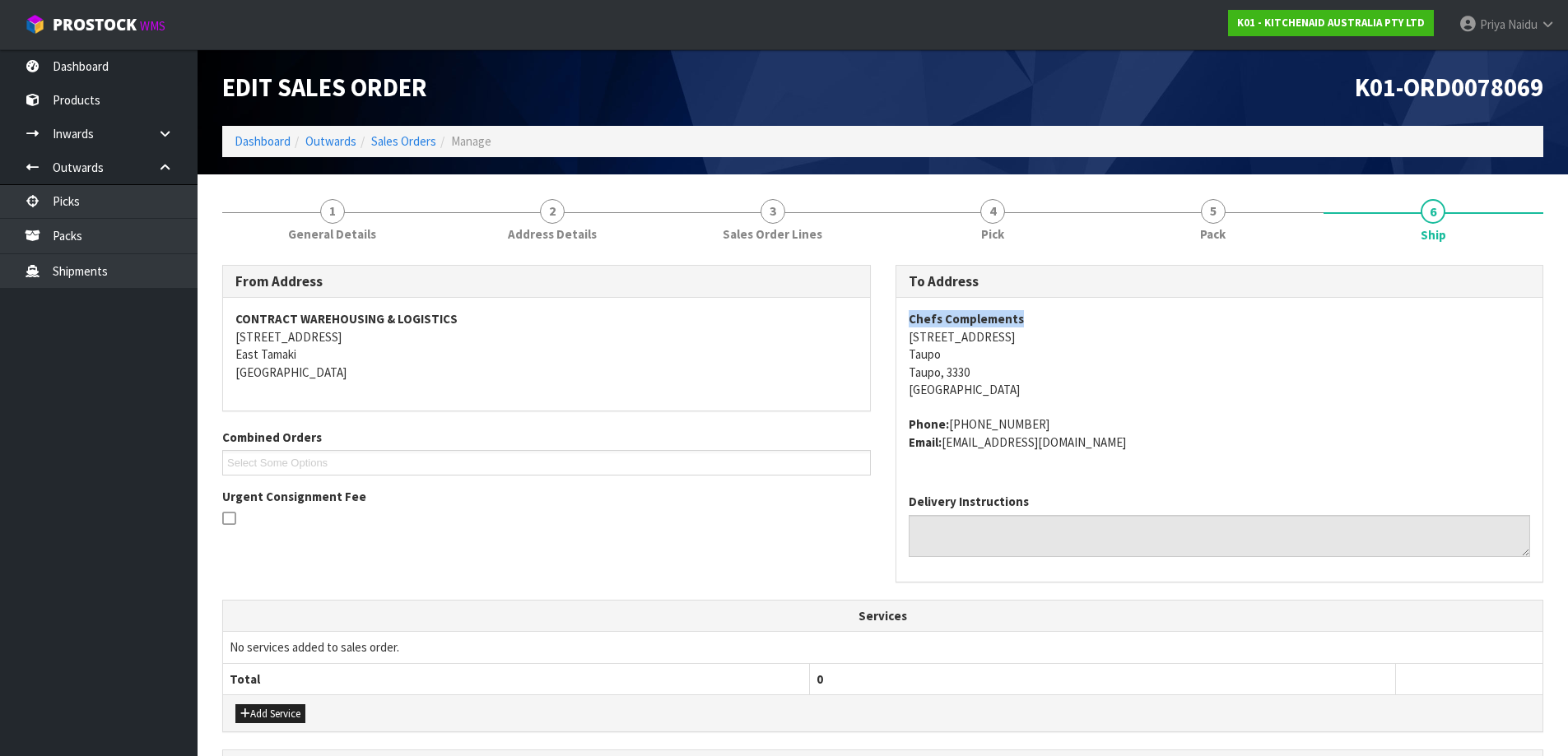
copy strong "Chefs Complements"
drag, startPoint x: 902, startPoint y: 315, endPoint x: 1061, endPoint y: 310, distance: 159.1
click at [1061, 310] on div "Chefs Complements [STREET_ADDRESS] Phone: [PHONE_NUMBER] Email: [EMAIL_ADDRESS]…" at bounding box center [1220, 389] width 647 height 183
copy address "[STREET_ADDRESS]"
drag, startPoint x: 903, startPoint y: 342, endPoint x: 889, endPoint y: 366, distance: 27.8
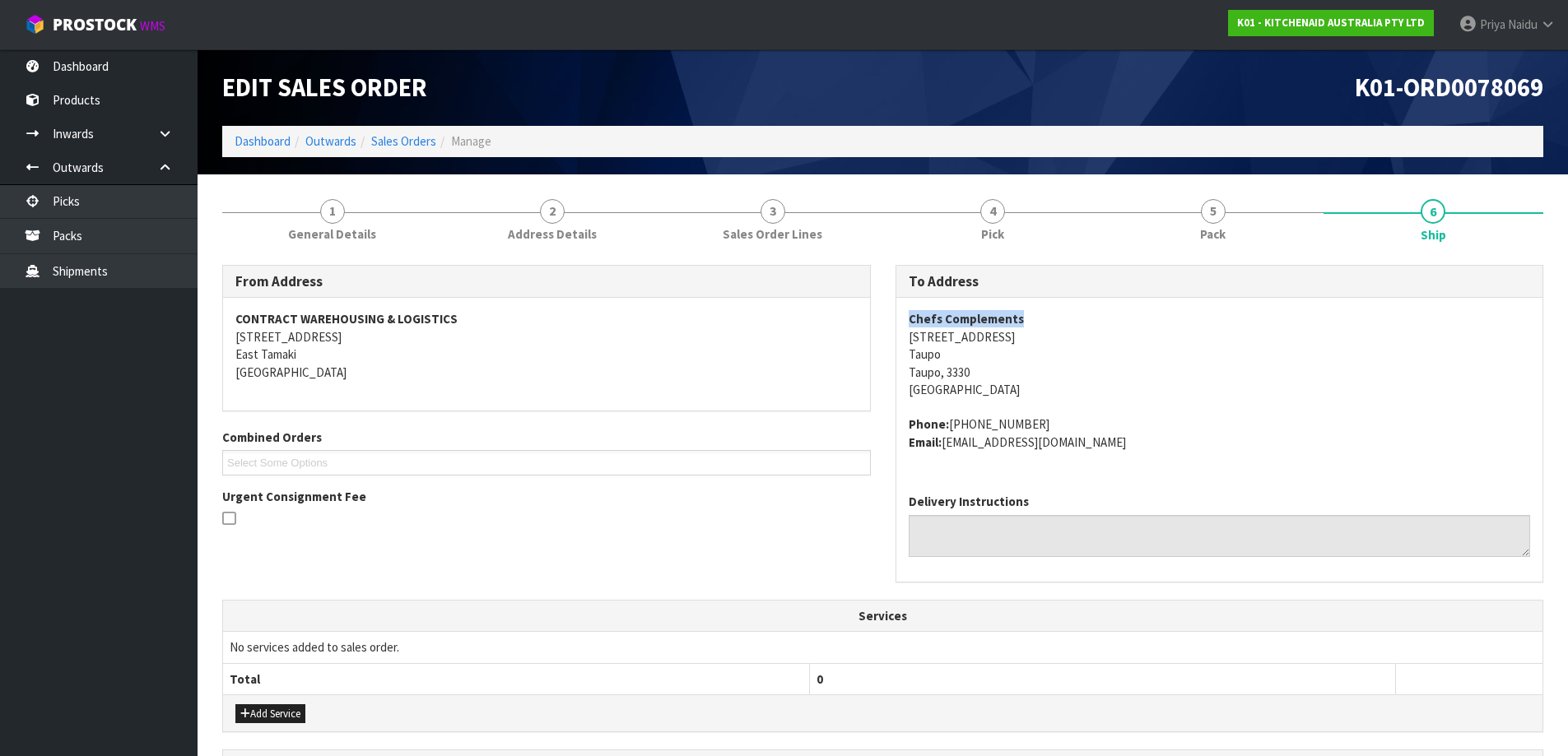
click at [1044, 342] on div "Chefs Complements [STREET_ADDRESS] Phone: [PHONE_NUMBER] Email: [EMAIL_ADDRESS]…" at bounding box center [1220, 389] width 647 height 183
click at [1211, 398] on span "Chefs Complements [STREET_ADDRESS] Phone: [PHONE_NUMBER] Email: [EMAIL_ADDRESS]…" at bounding box center [1219, 380] width 623 height 141
click at [1172, 376] on address "Chefs Complements [STREET_ADDRESS]" at bounding box center [1219, 354] width 623 height 88
copy address "[STREET_ADDRESS]"
drag, startPoint x: 893, startPoint y: 341, endPoint x: 1020, endPoint y: 340, distance: 127.0
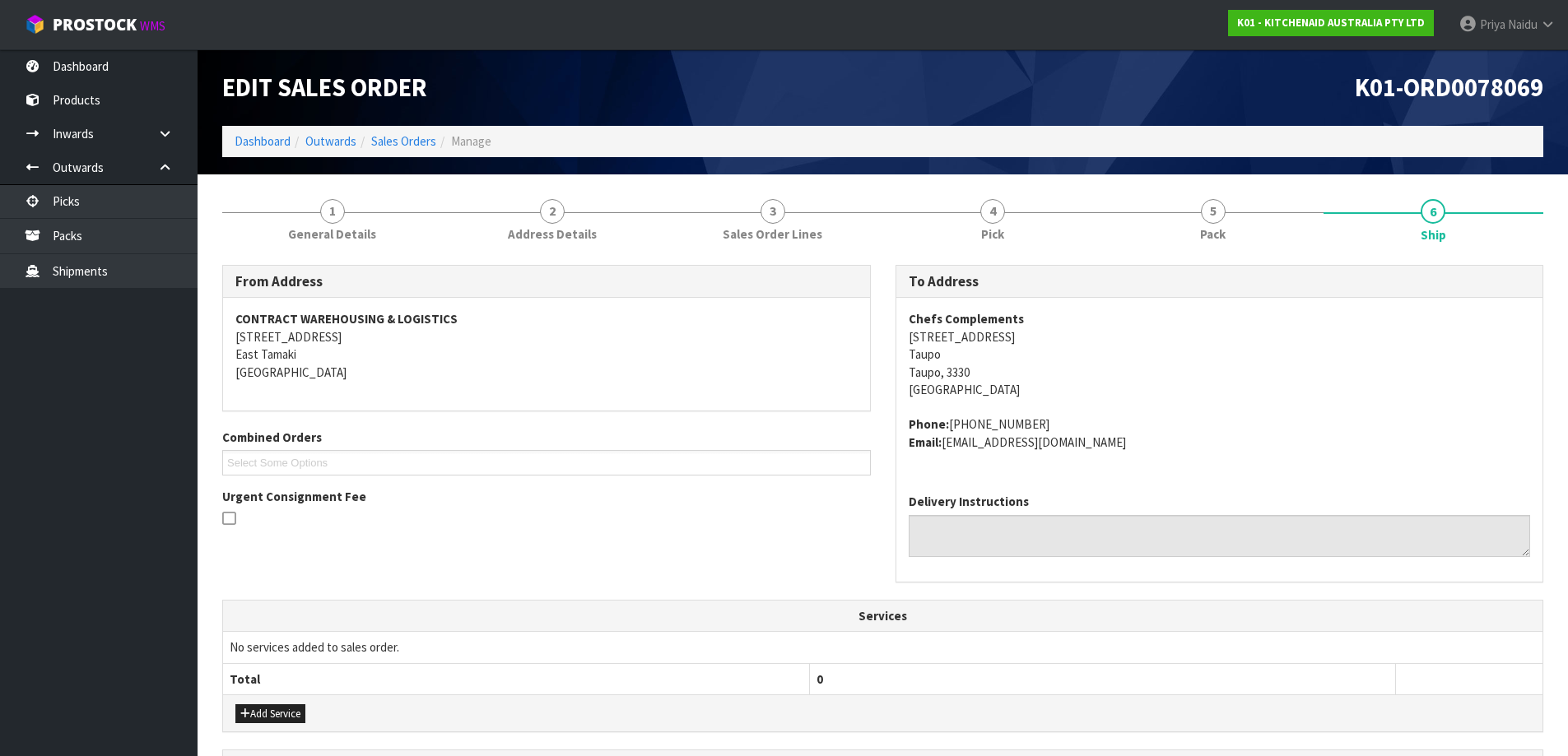
click at [1020, 340] on div "To Address Chefs Complements [STREET_ADDRESS] Phone: [PHONE_NUMBER] Email: [EMA…" at bounding box center [1219, 433] width 673 height 335
copy address "[PHONE_NUMBER]"
drag, startPoint x: 948, startPoint y: 423, endPoint x: 1067, endPoint y: 414, distance: 119.3
click at [1067, 414] on span "Chefs Complements [STREET_ADDRESS] Phone: [PHONE_NUMBER] Email: [EMAIL_ADDRESS]…" at bounding box center [1219, 380] width 623 height 141
copy address "[EMAIL_ADDRESS][DOMAIN_NAME]"
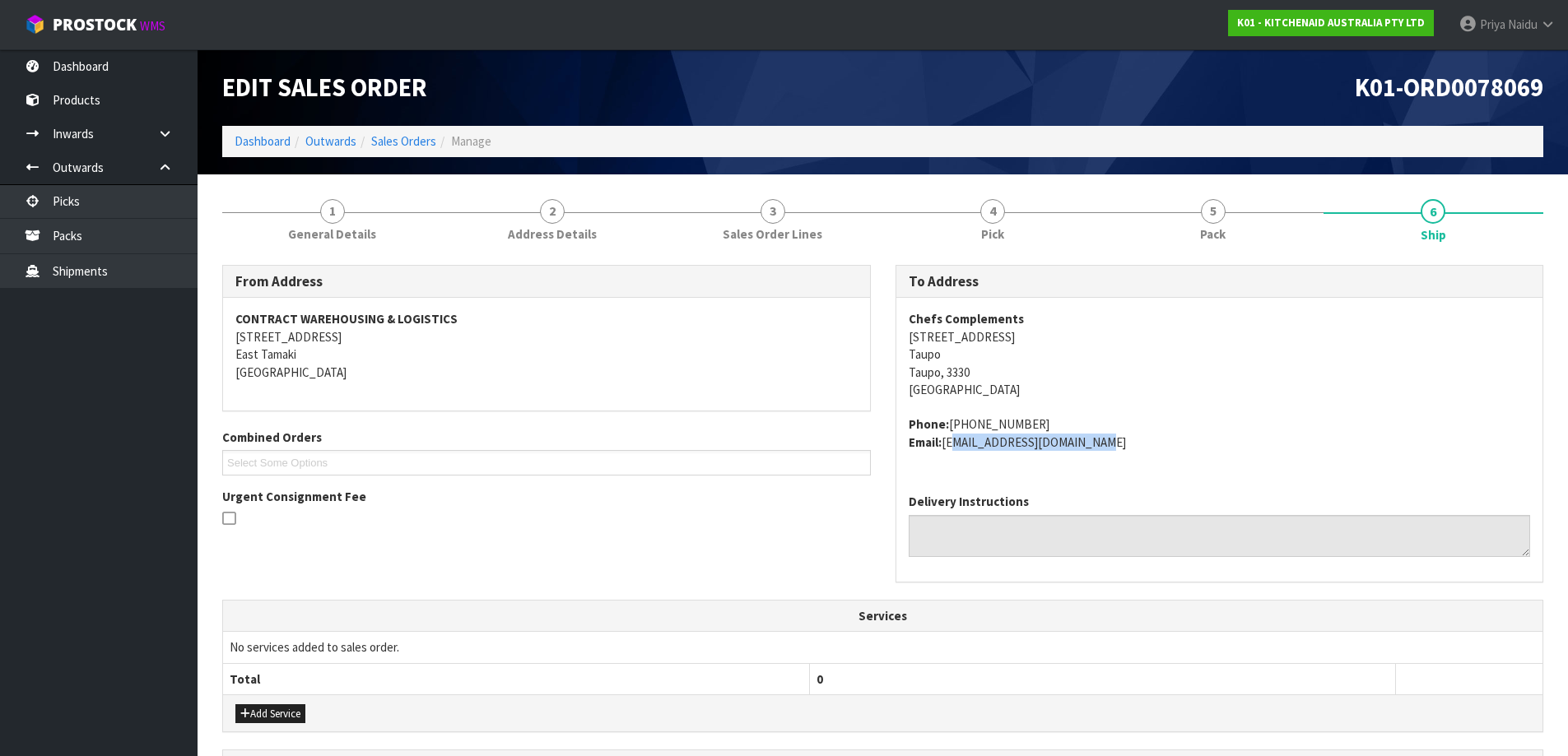
drag, startPoint x: 947, startPoint y: 442, endPoint x: 1157, endPoint y: 461, distance: 210.9
click at [1157, 461] on div "Chefs Complements [STREET_ADDRESS] Phone: [PHONE_NUMBER] Email: [EMAIL_ADDRESS]…" at bounding box center [1220, 389] width 647 height 183
click at [337, 223] on span "1" at bounding box center [332, 211] width 24 height 24
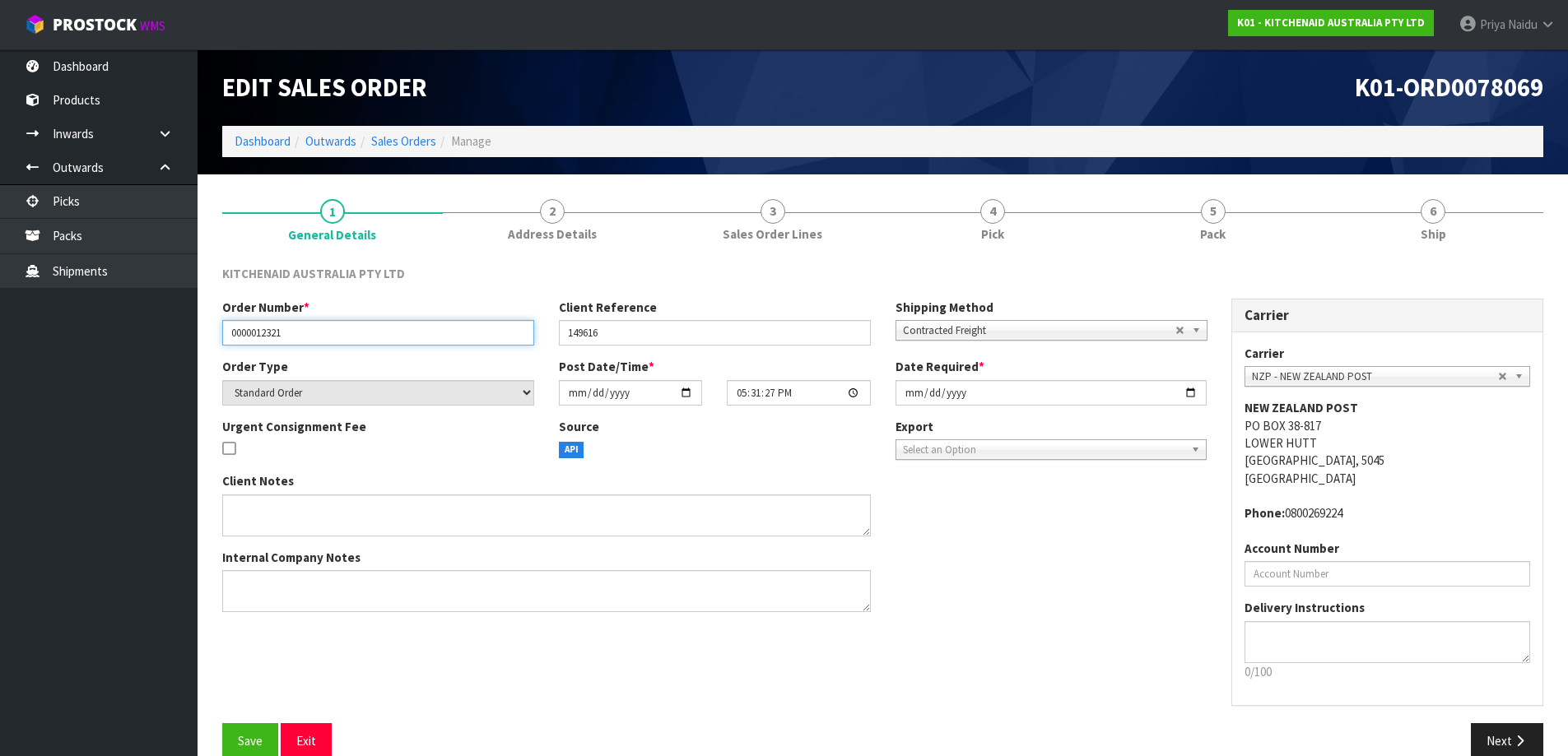
drag, startPoint x: 229, startPoint y: 332, endPoint x: 301, endPoint y: 332, distance: 72.0
click at [301, 332] on input "0000012321" at bounding box center [378, 332] width 312 height 25
drag, startPoint x: 563, startPoint y: 332, endPoint x: 641, endPoint y: 332, distance: 78.0
click at [641, 332] on input "149616" at bounding box center [715, 332] width 312 height 25
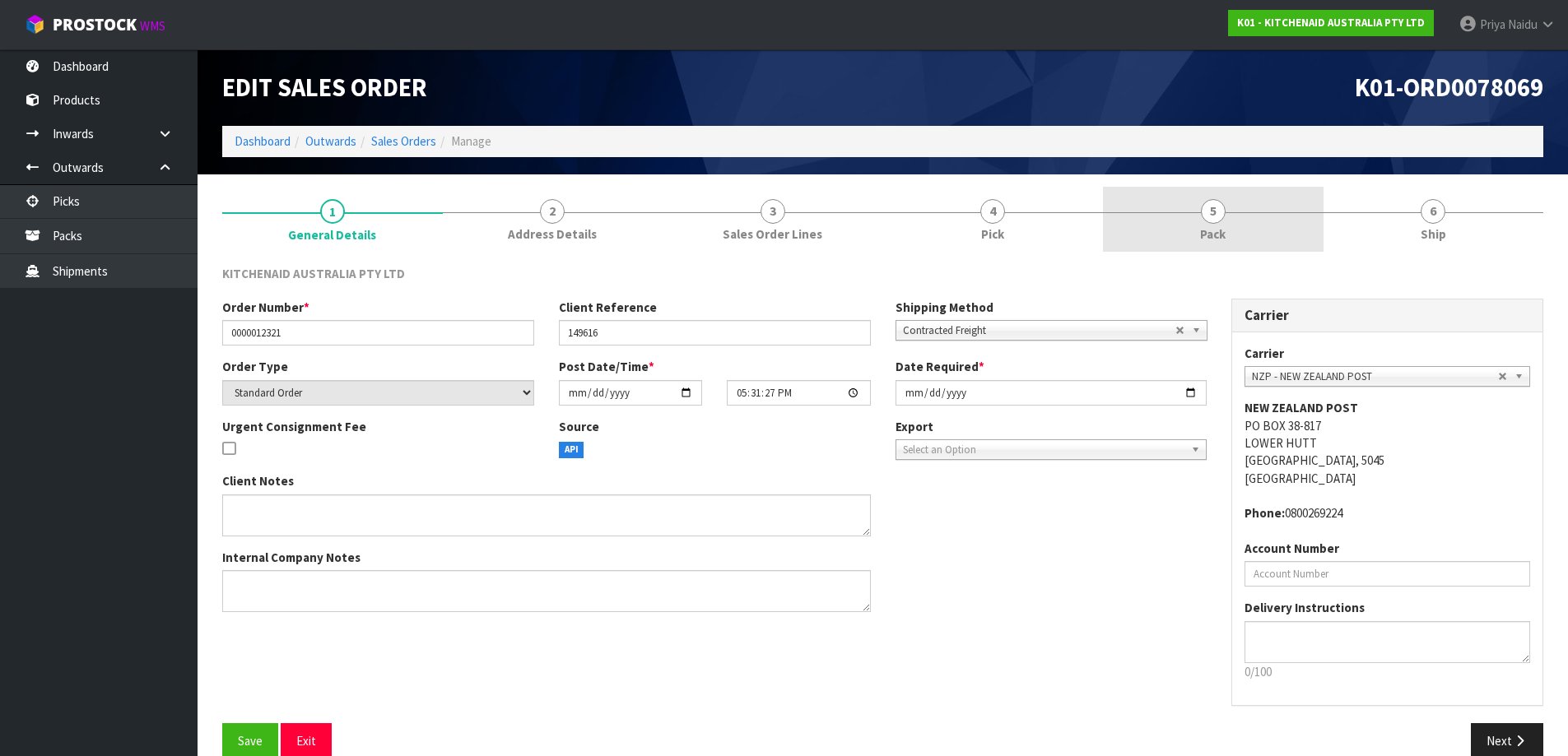
drag, startPoint x: 1125, startPoint y: 251, endPoint x: 1112, endPoint y: 251, distance: 13.0
click at [1125, 251] on link "5 Pack" at bounding box center [1213, 219] width 221 height 65
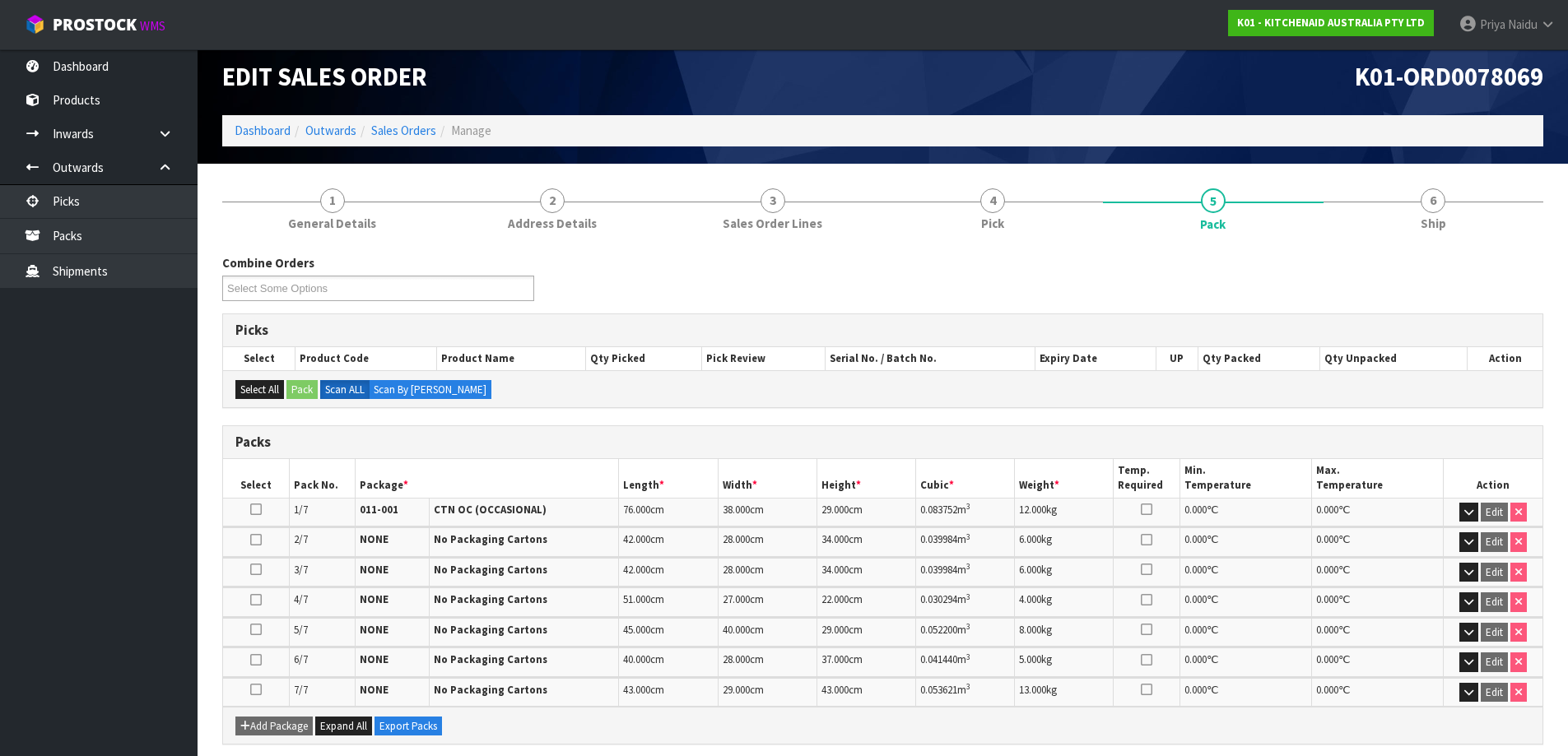
scroll to position [82, 0]
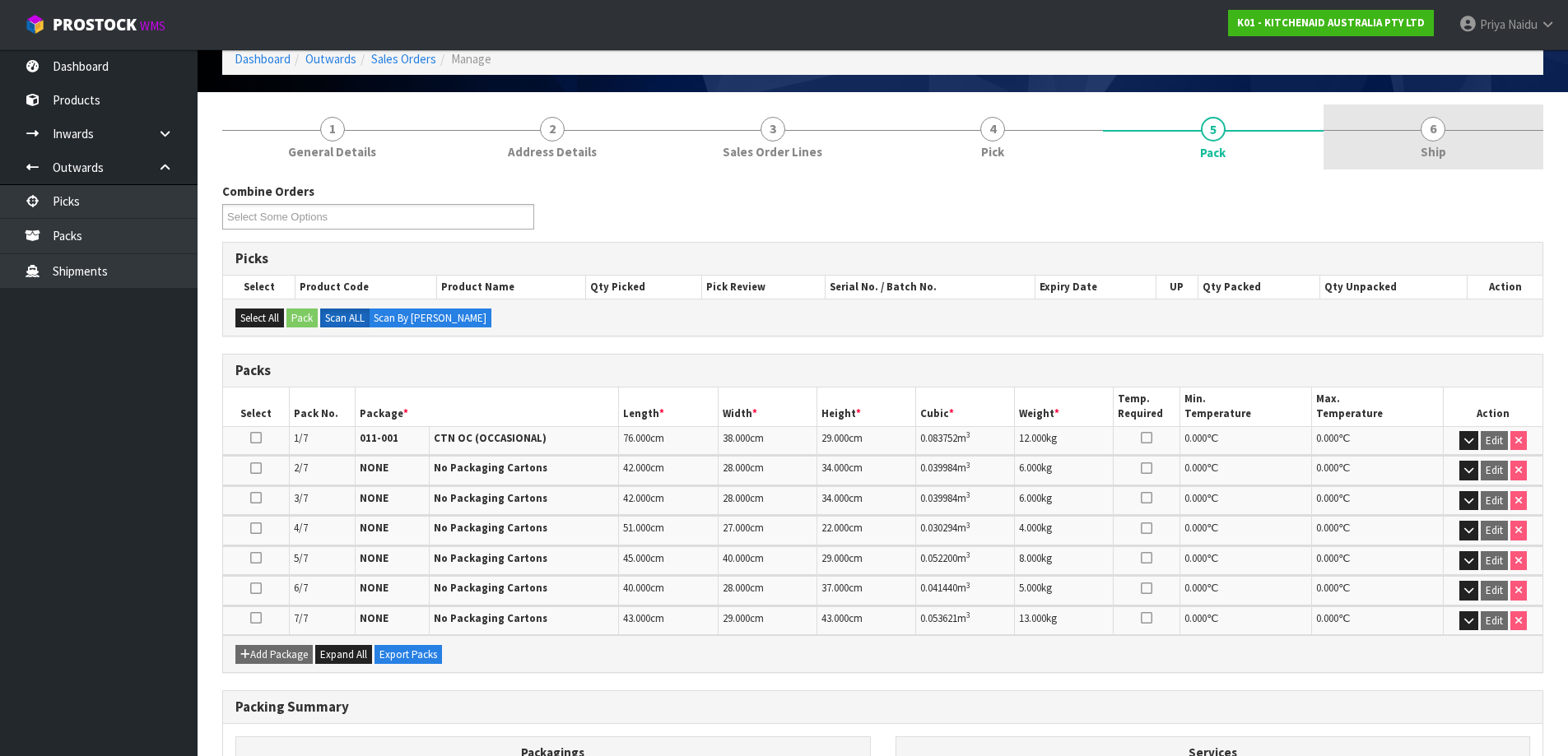
click at [1502, 141] on link "6 Ship" at bounding box center [1434, 137] width 221 height 65
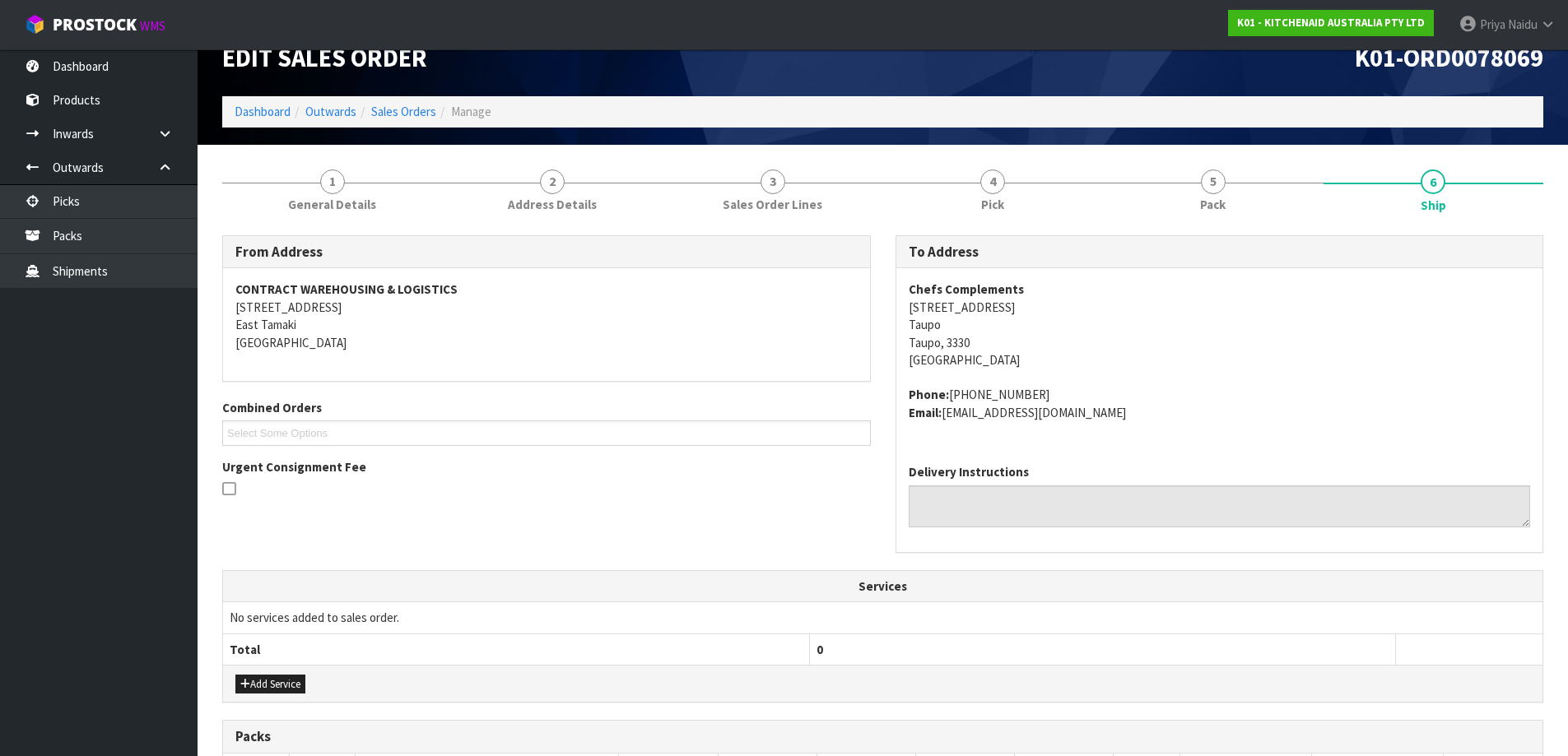
scroll to position [0, 0]
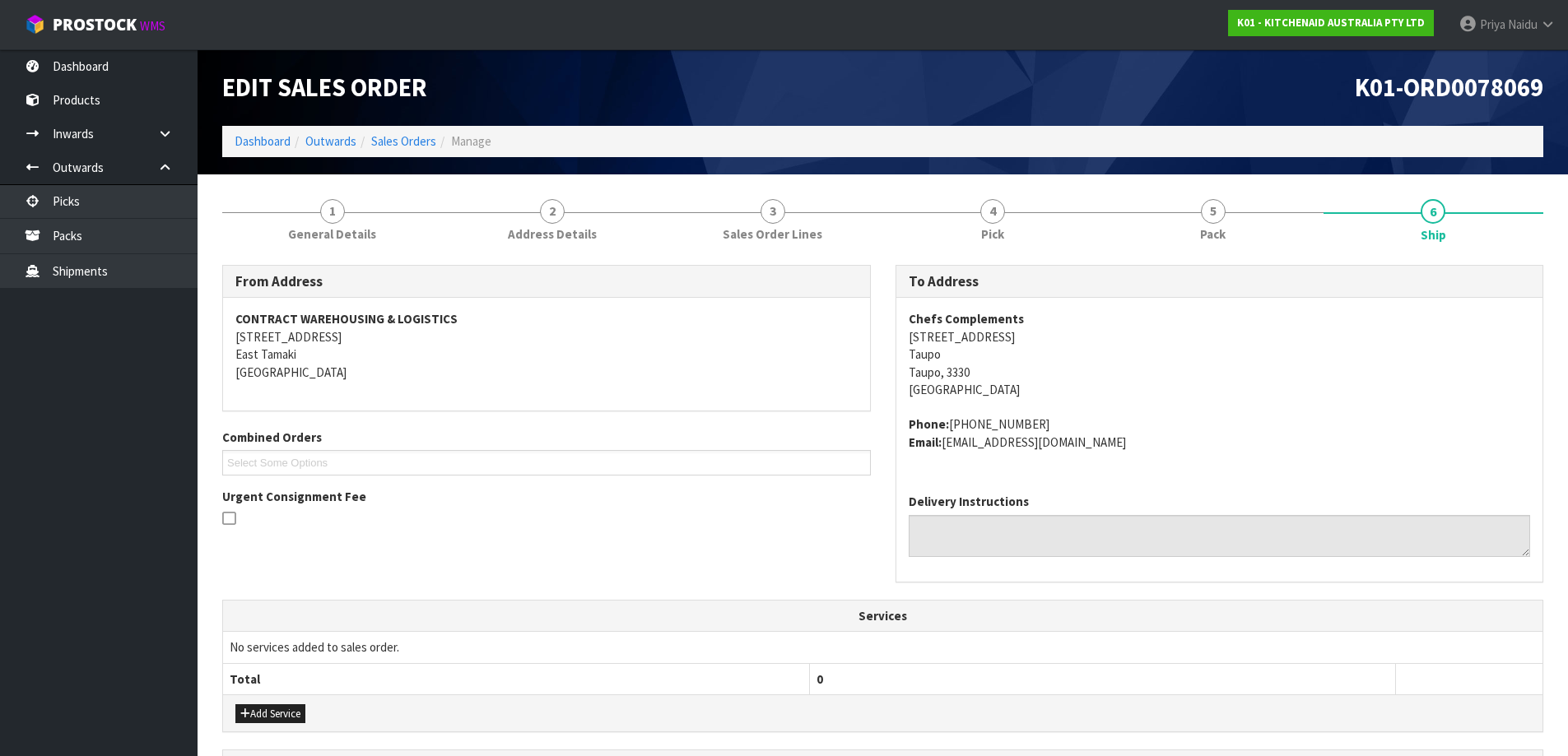
click at [1083, 337] on address "Chefs Complements [STREET_ADDRESS]" at bounding box center [1219, 354] width 623 height 88
click at [1222, 236] on span "Pack" at bounding box center [1213, 233] width 25 height 17
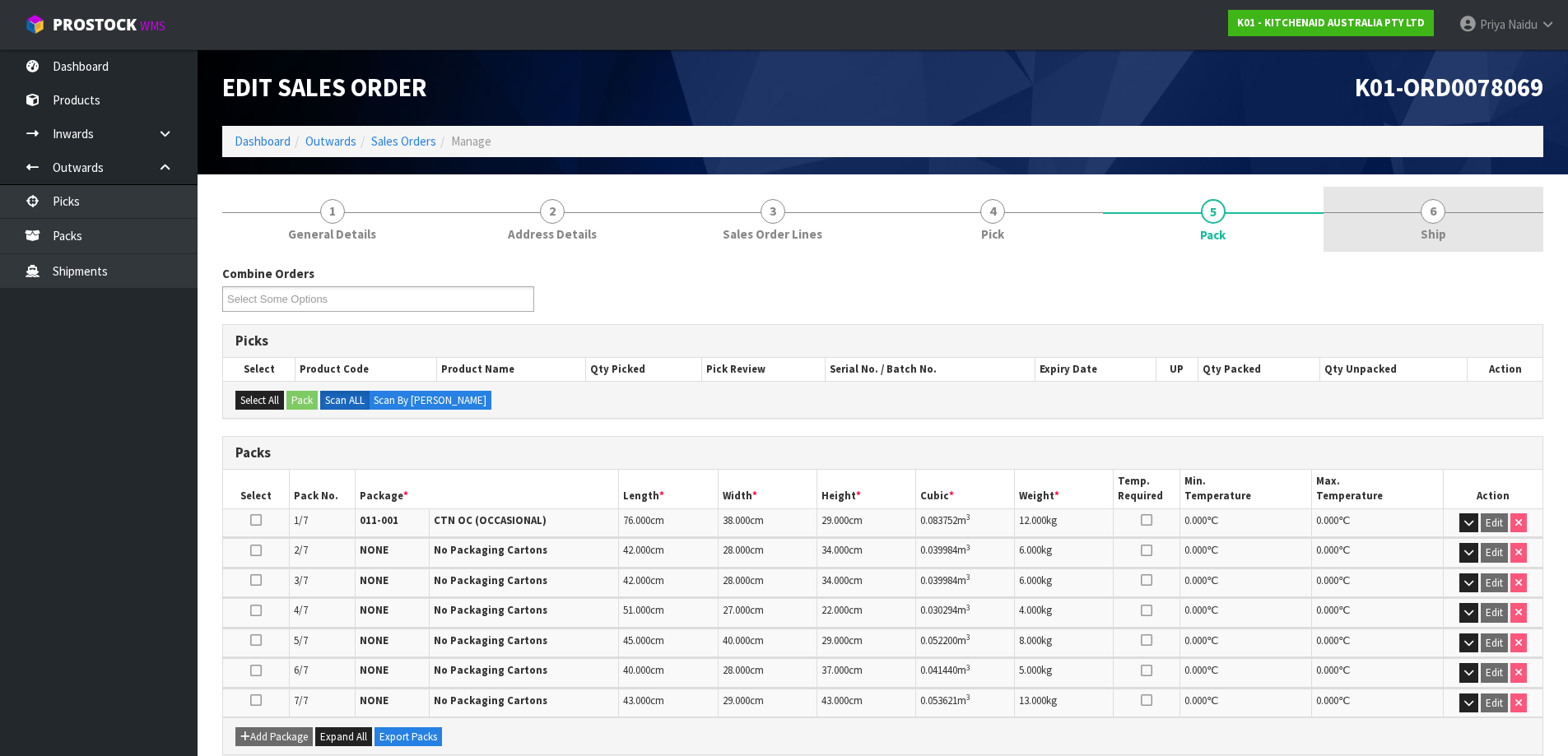
drag, startPoint x: 1446, startPoint y: 232, endPoint x: 1414, endPoint y: 243, distance: 33.8
click at [1446, 232] on link "6 Ship" at bounding box center [1434, 219] width 221 height 65
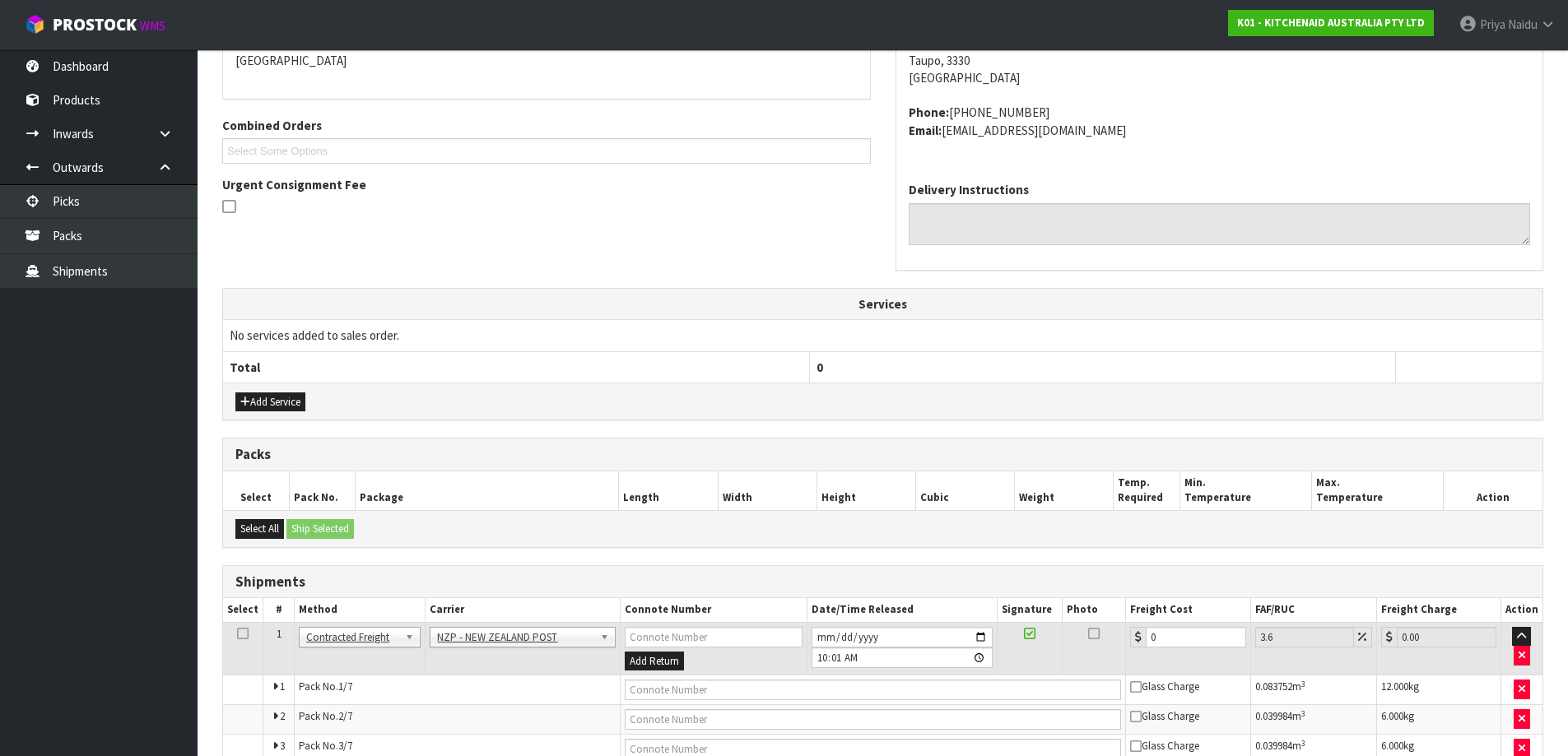
scroll to position [494, 0]
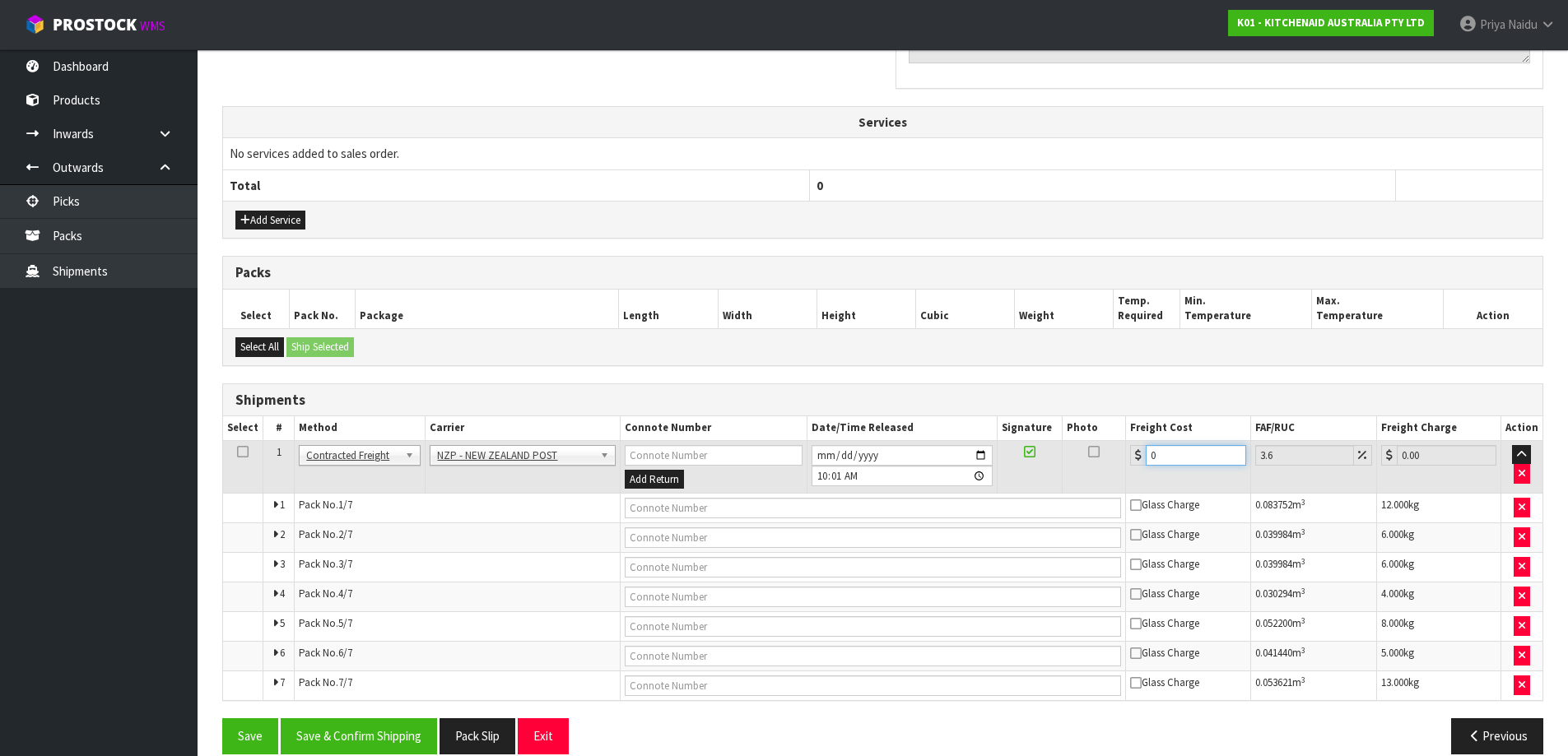
click at [1170, 459] on input "0" at bounding box center [1195, 455] width 100 height 21
type input "0"
type input "4"
type input "4.14"
type input "46"
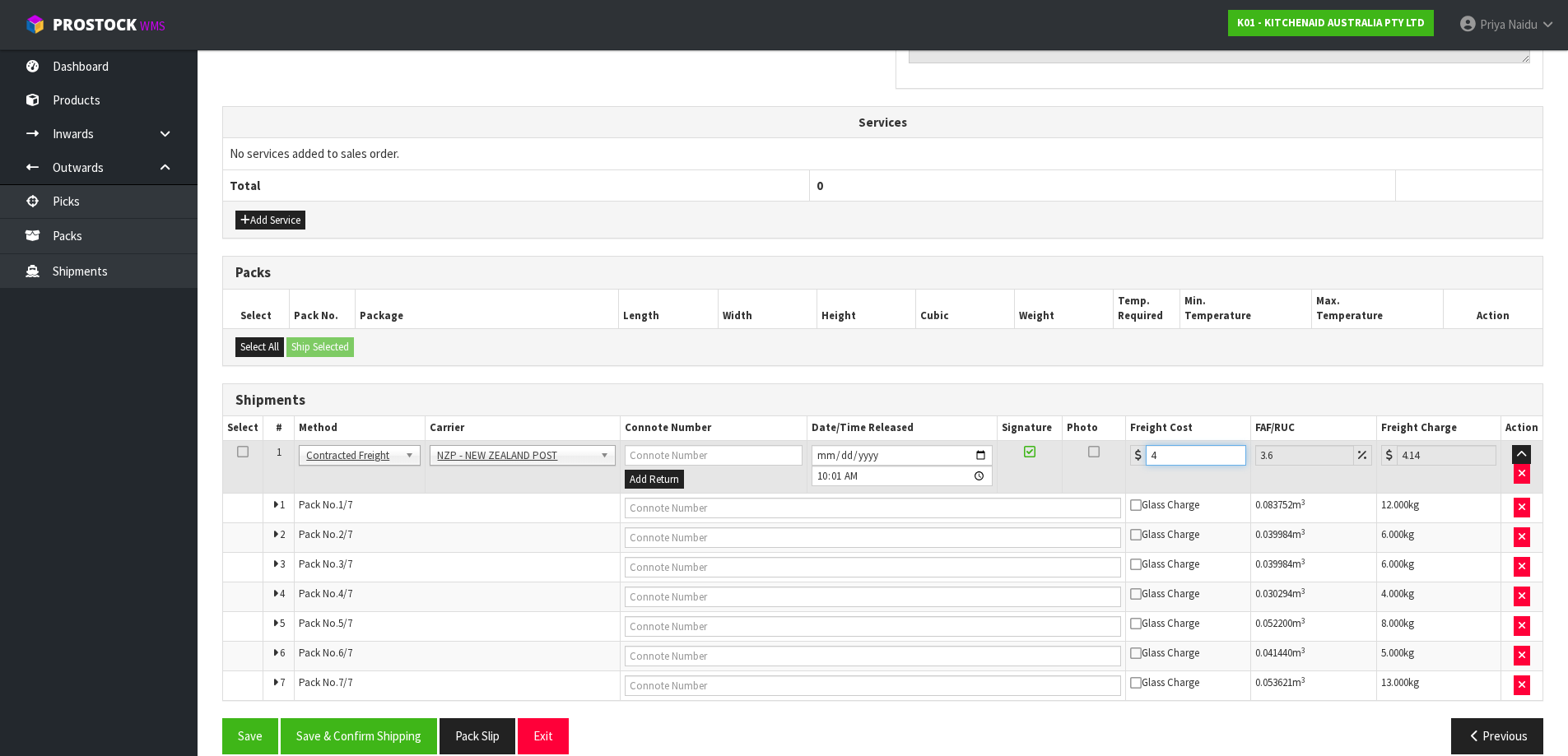
type input "47.66"
type input "46"
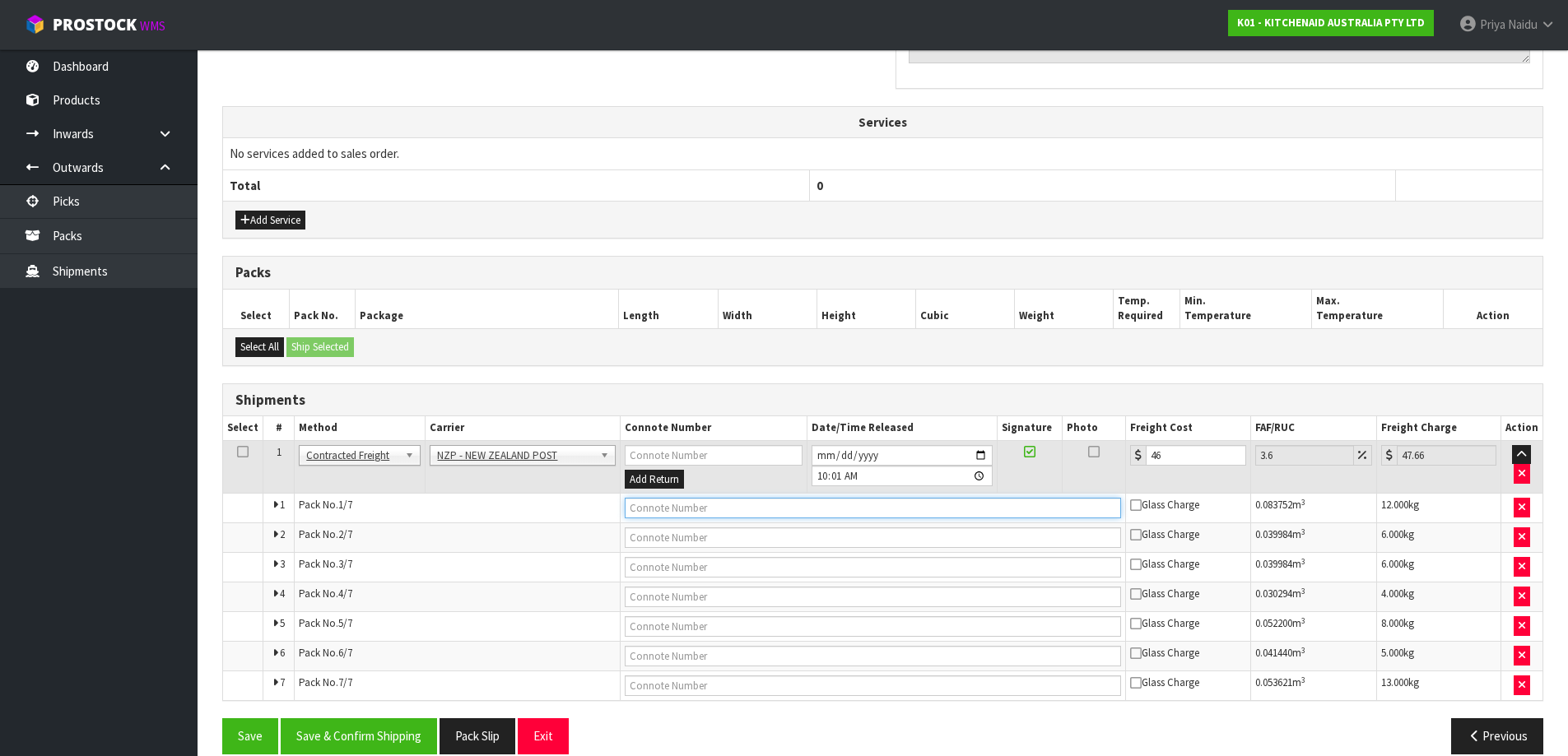
click at [649, 504] on input "text" at bounding box center [873, 508] width 497 height 21
paste input "FWM58356519"
type input "FWM58356519"
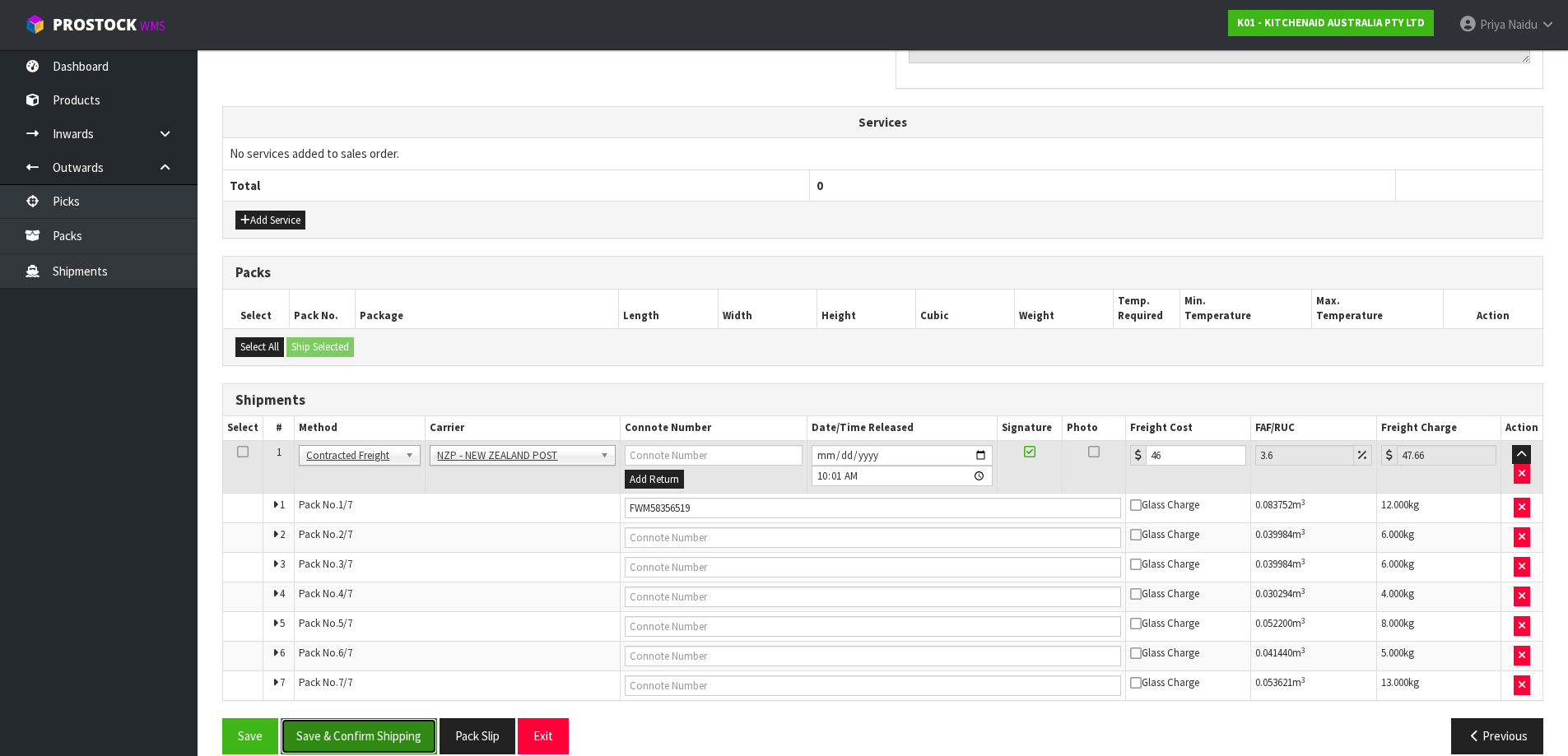
click at [394, 731] on button "Save & Confirm Shipping" at bounding box center [359, 735] width 157 height 35
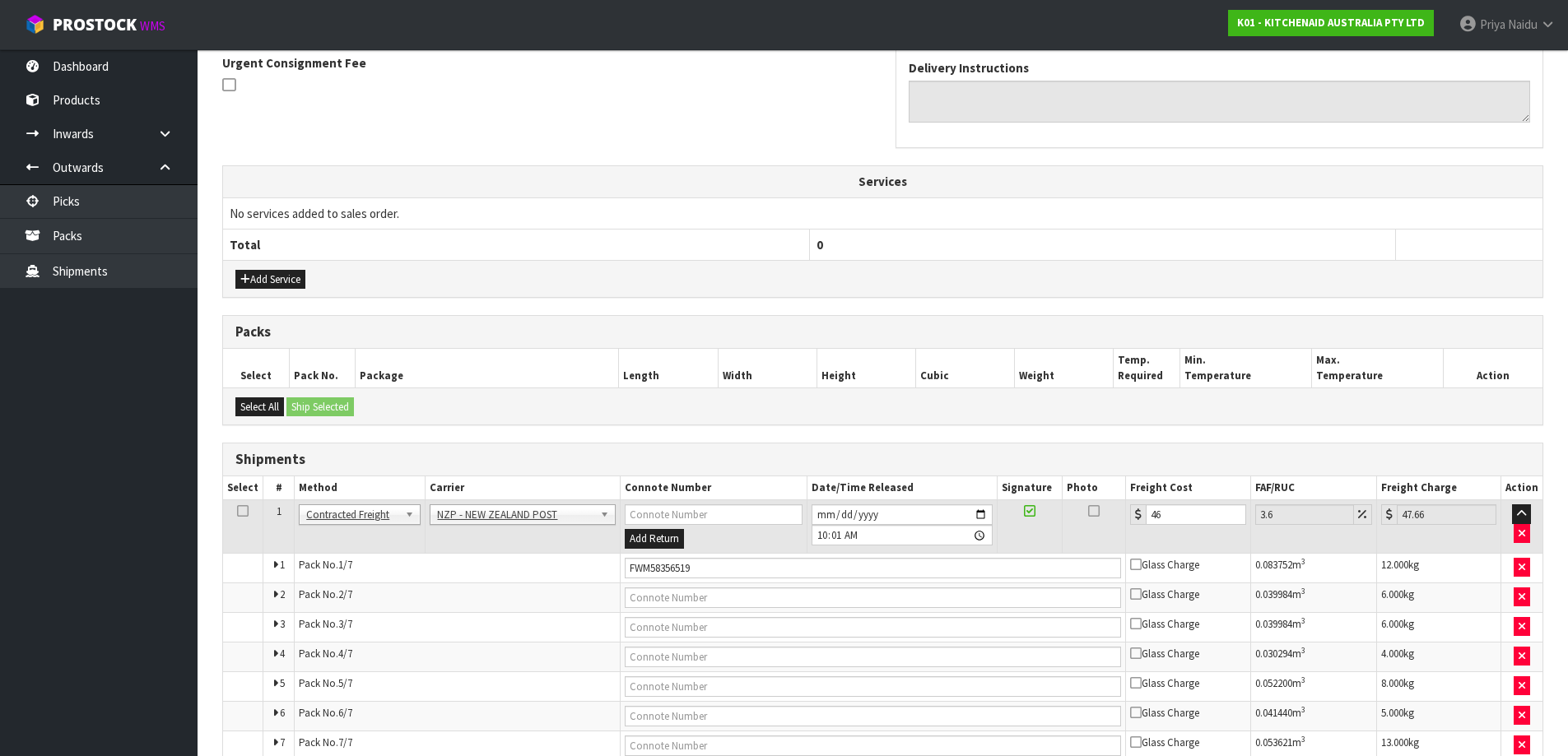
scroll to position [0, 0]
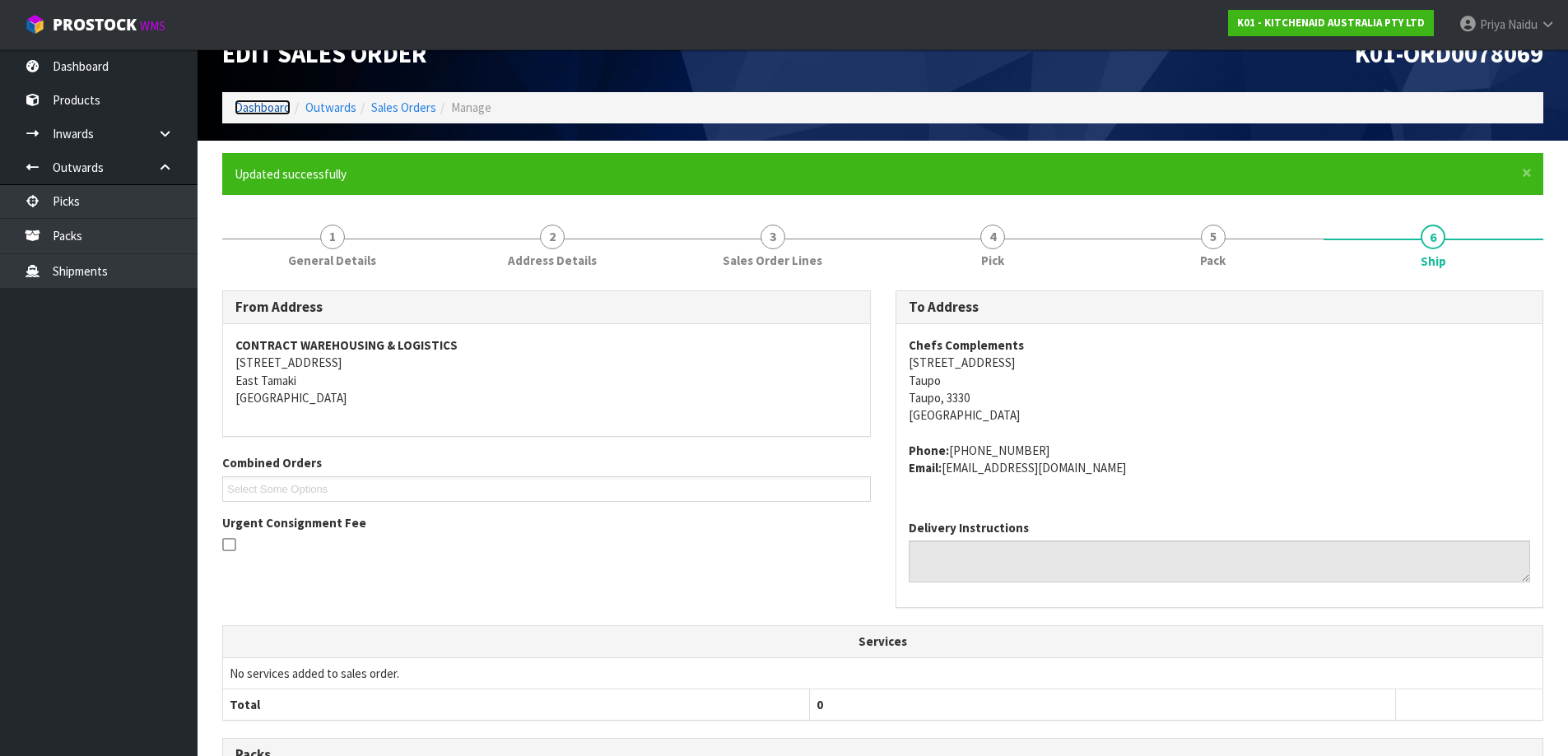
click at [257, 114] on link "Dashboard" at bounding box center [262, 107] width 56 height 15
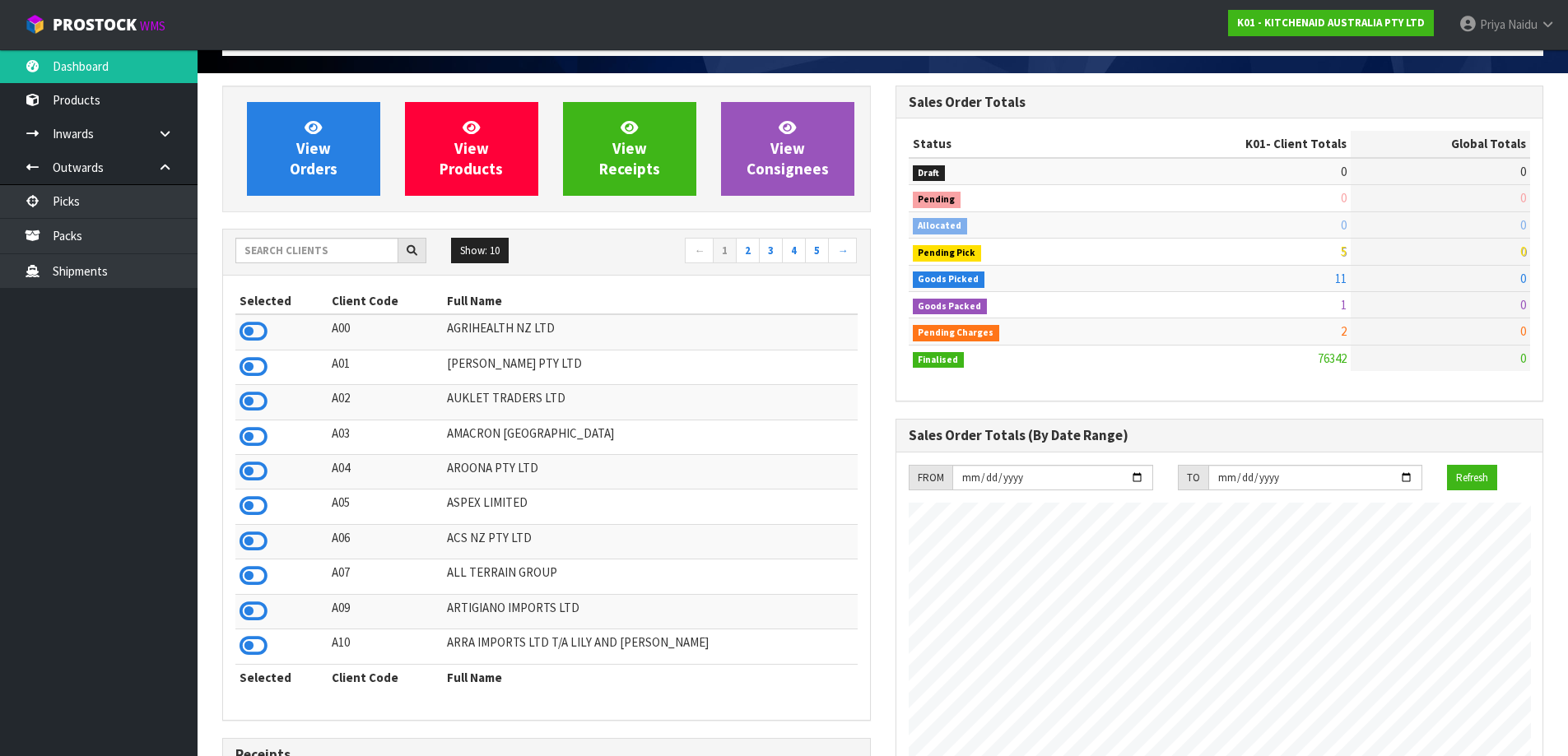
scroll to position [1247, 672]
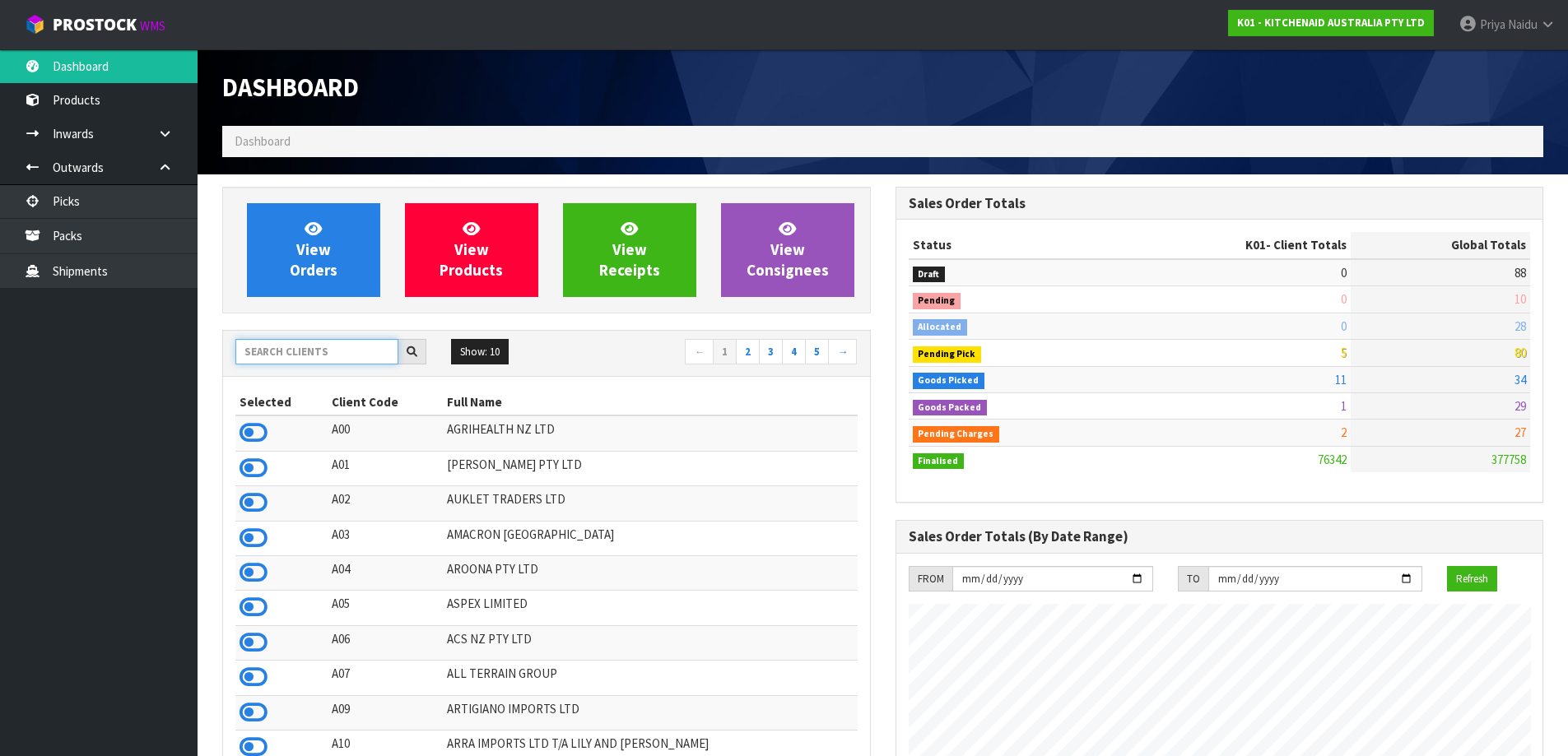
drag, startPoint x: 305, startPoint y: 355, endPoint x: 309, endPoint y: 337, distance: 18.4
click at [306, 354] on input "text" at bounding box center [316, 351] width 163 height 25
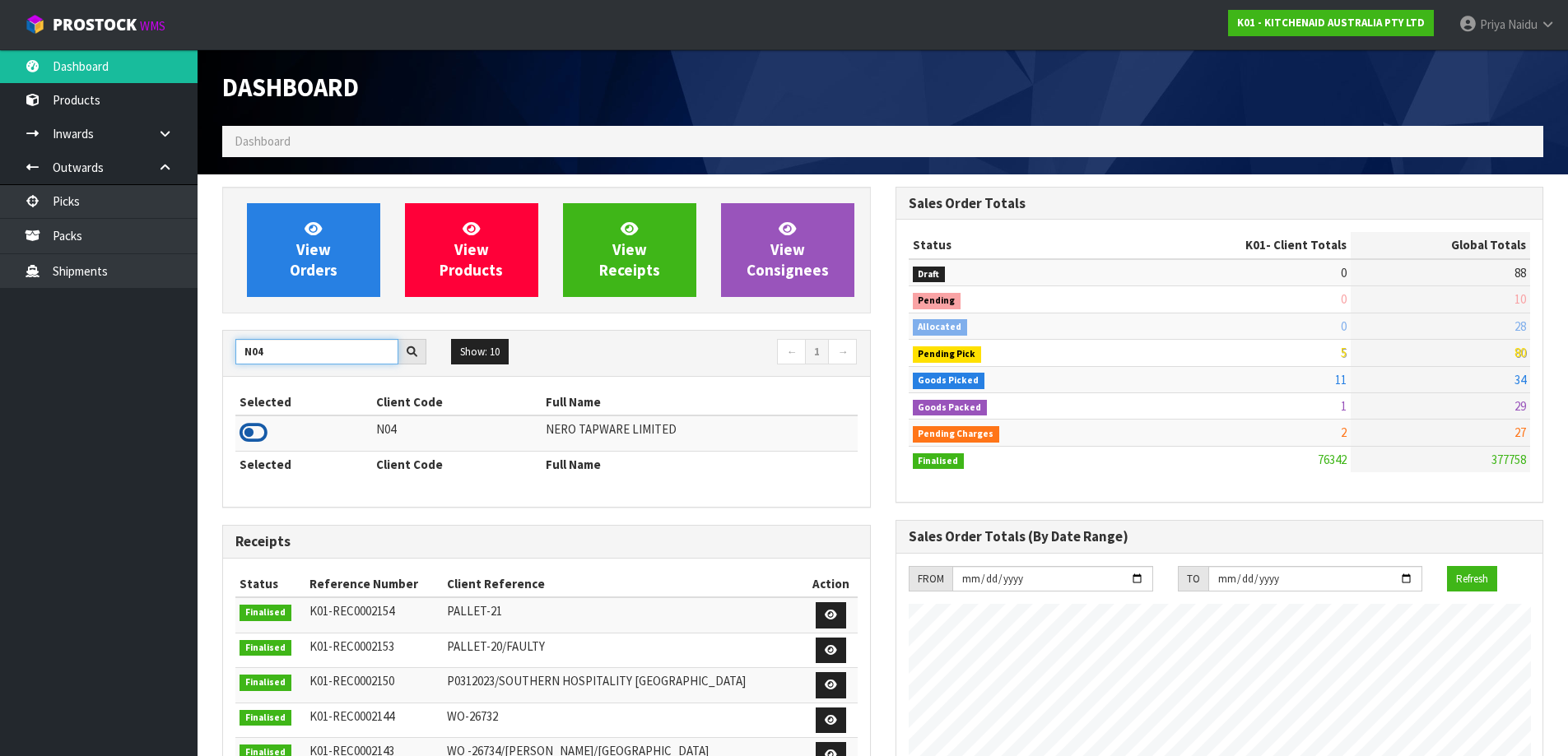
type input "N04"
click at [262, 433] on icon at bounding box center [253, 433] width 28 height 24
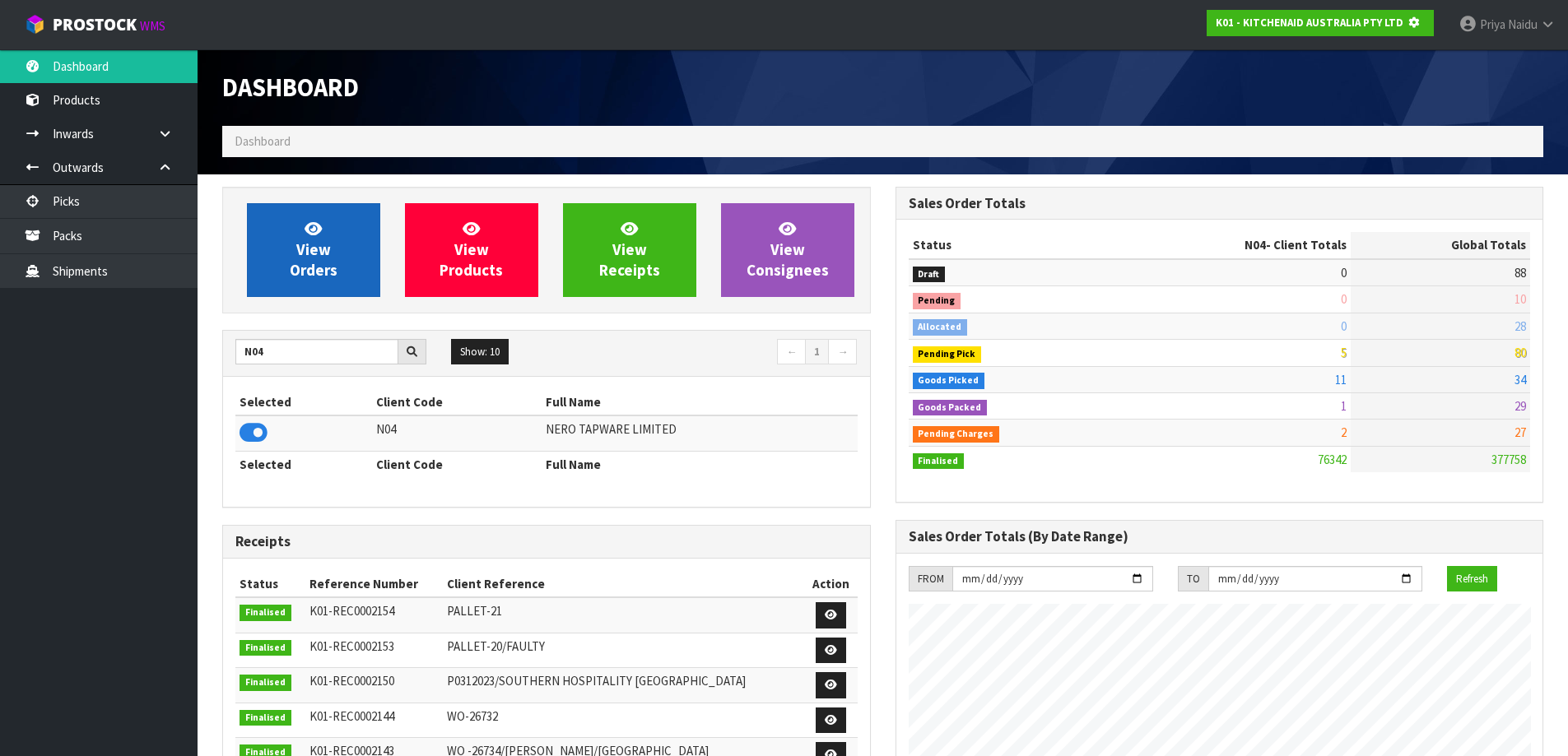
scroll to position [1026, 672]
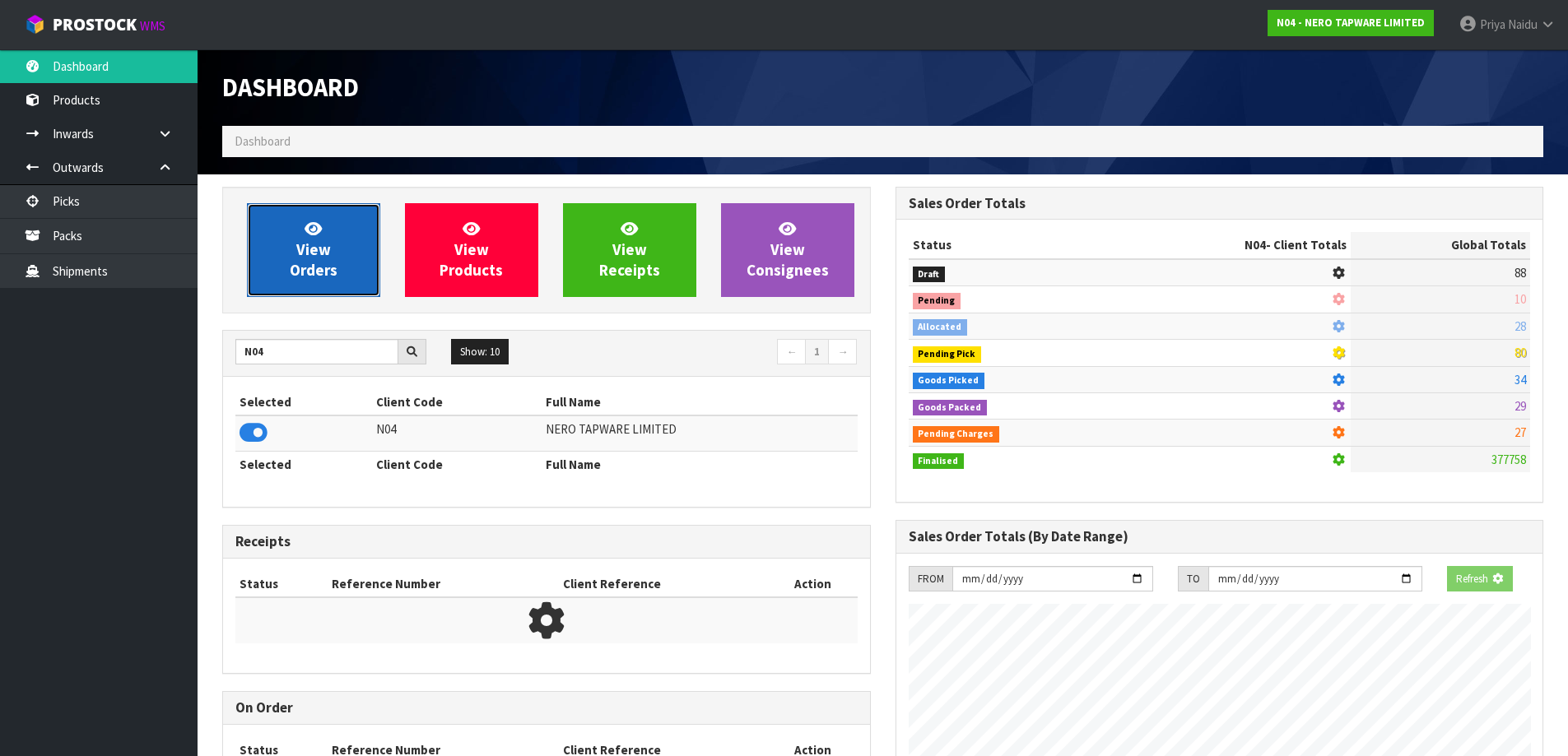
click at [337, 250] on link "View Orders" at bounding box center [314, 250] width 133 height 94
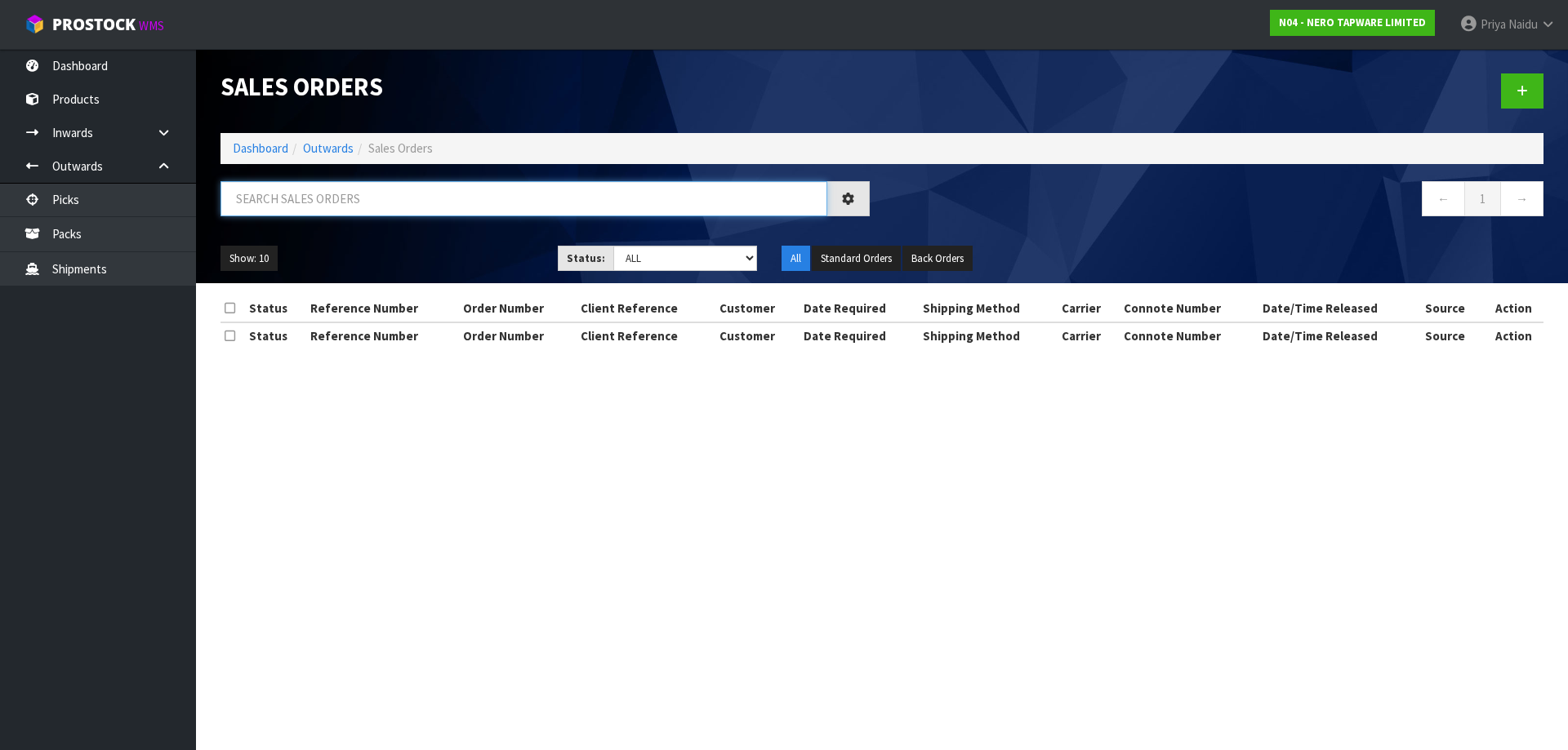
click at [361, 213] on input "text" at bounding box center [524, 198] width 607 height 35
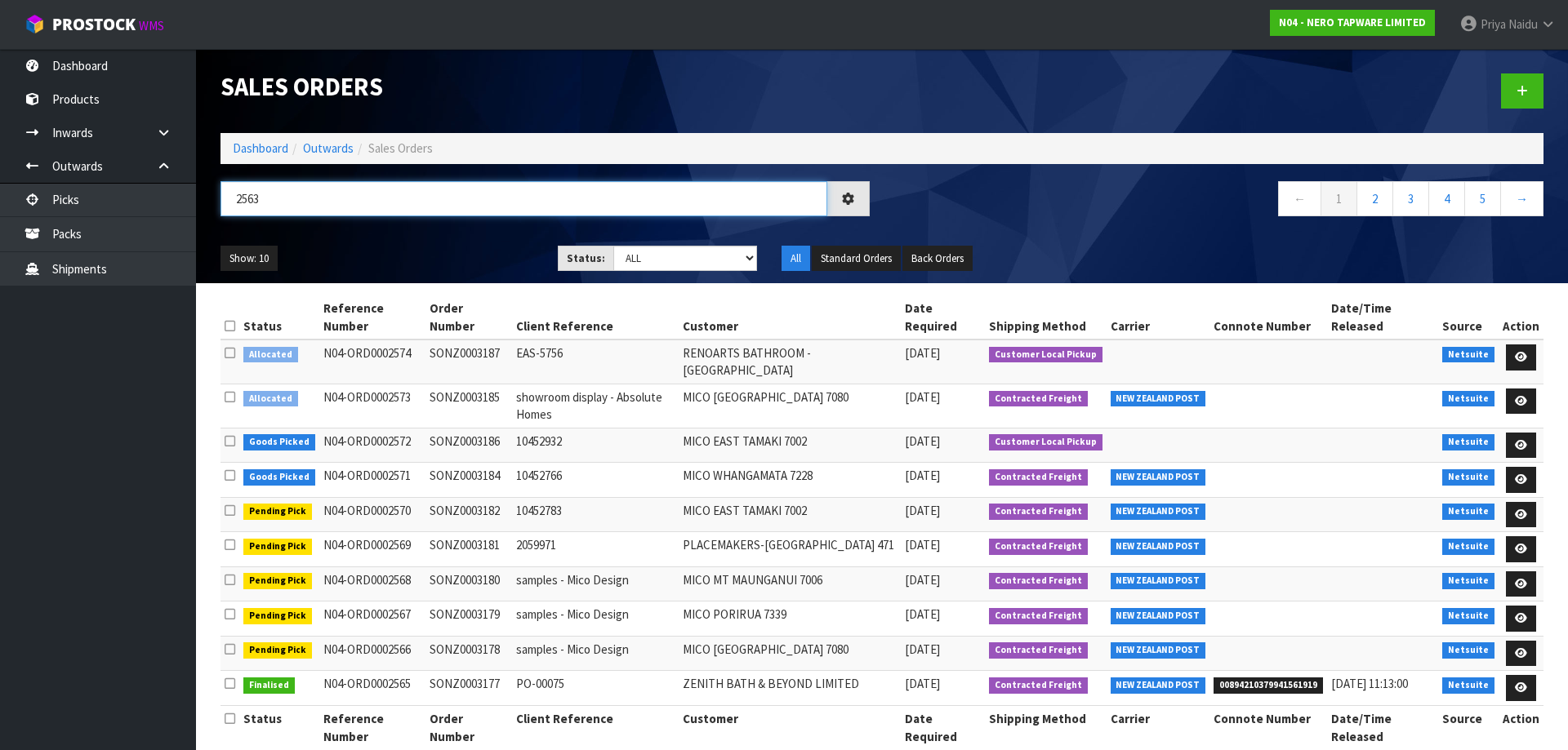
type input "2563"
click at [467, 249] on ul "Show: 10 5 10 25 50" at bounding box center [377, 258] width 313 height 26
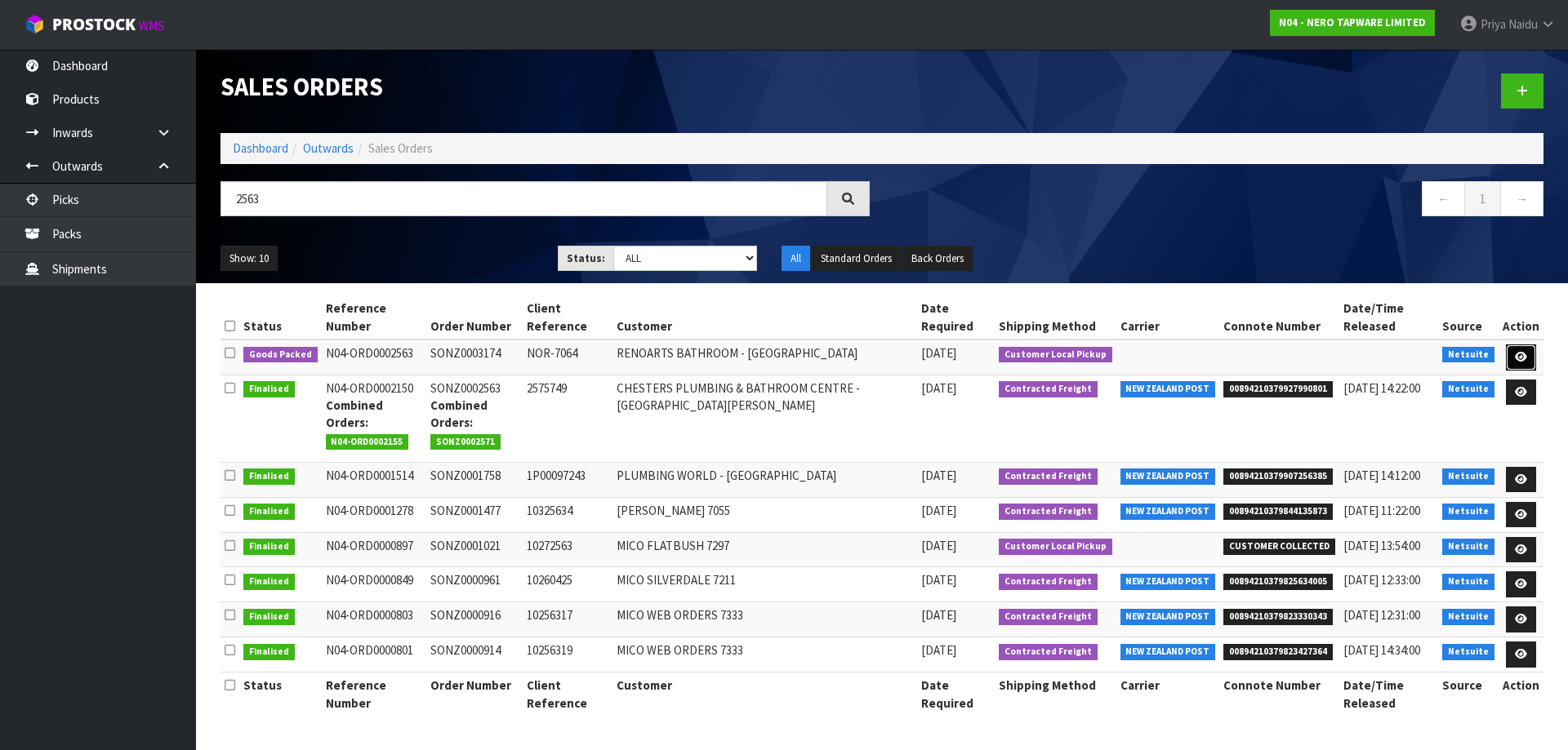
click at [1526, 354] on icon at bounding box center [1521, 358] width 13 height 11
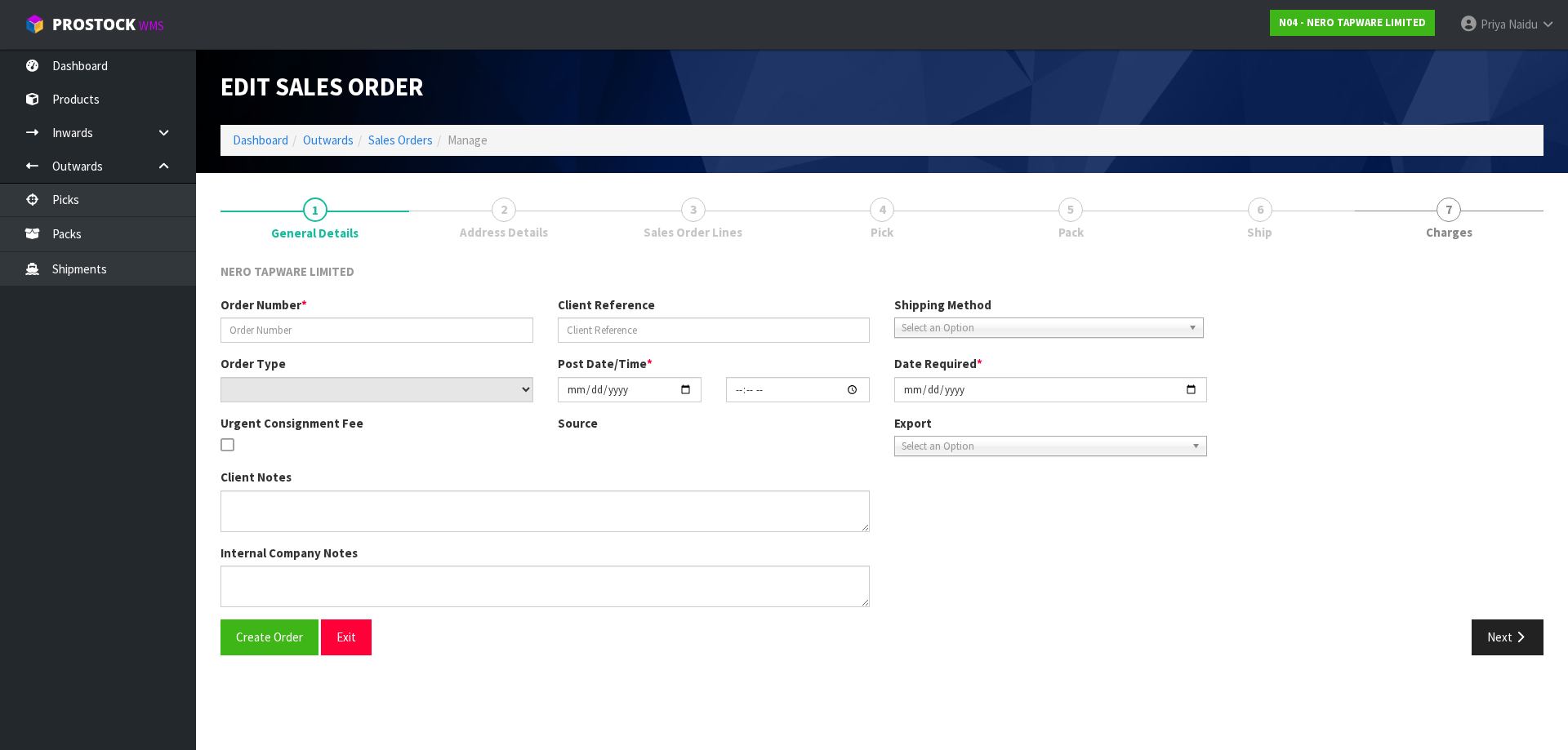
type input "SONZ0003174"
type input "NOR-7064"
select select "number:0"
type input "[DATE]"
type input "16:30:06.000"
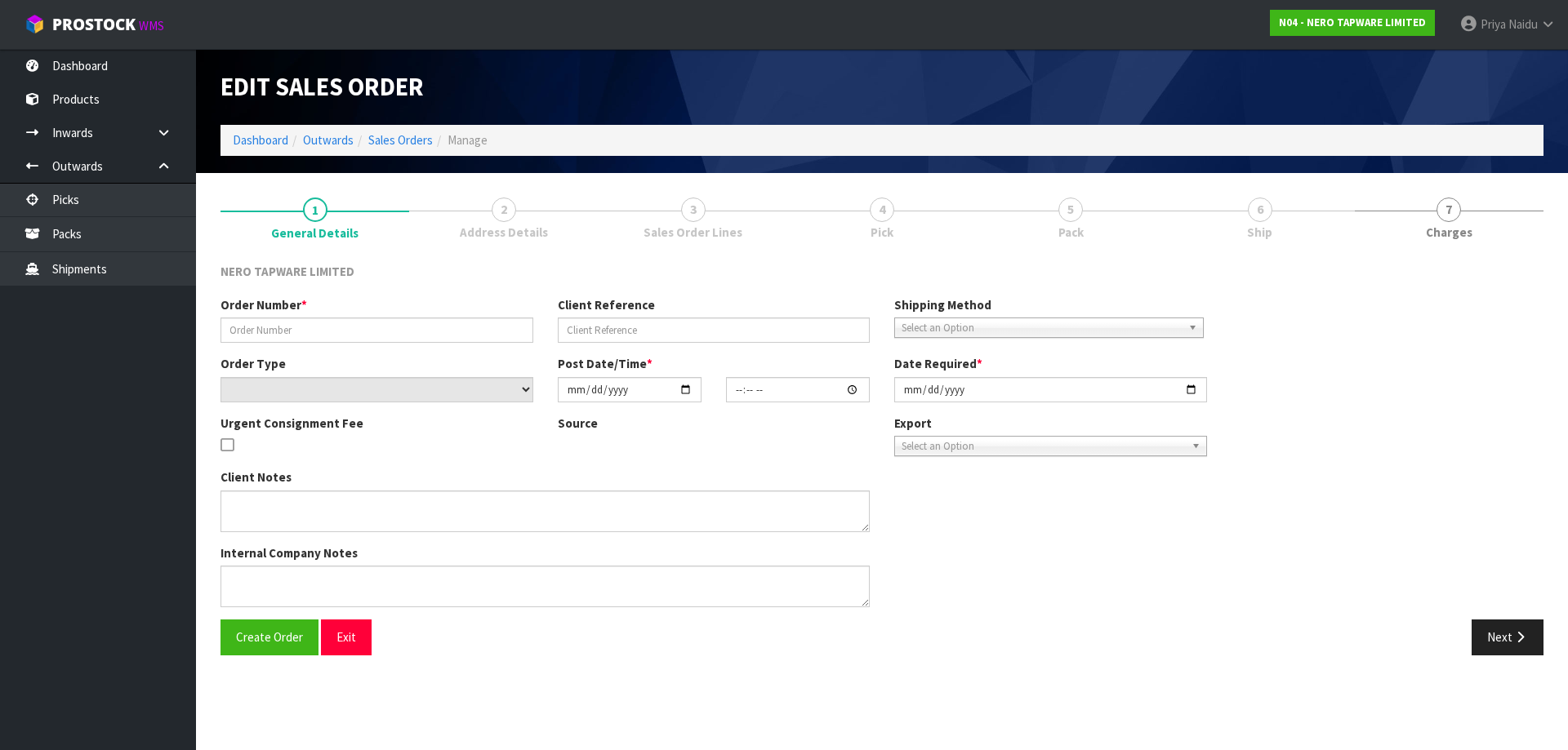
type input "[DATE]"
type textarea "customer pick up"
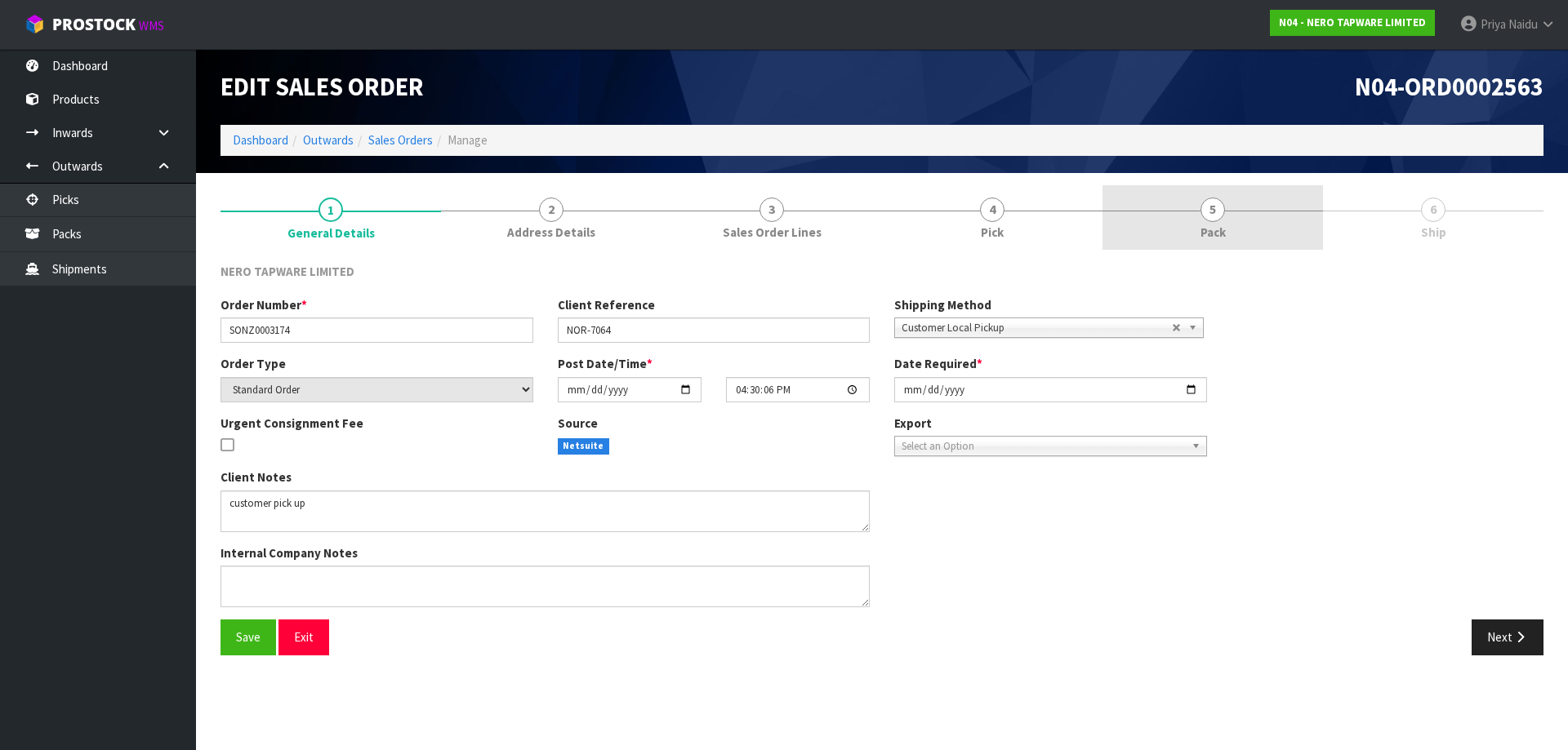
click at [1269, 213] on link "5 Pack" at bounding box center [1212, 217] width 221 height 64
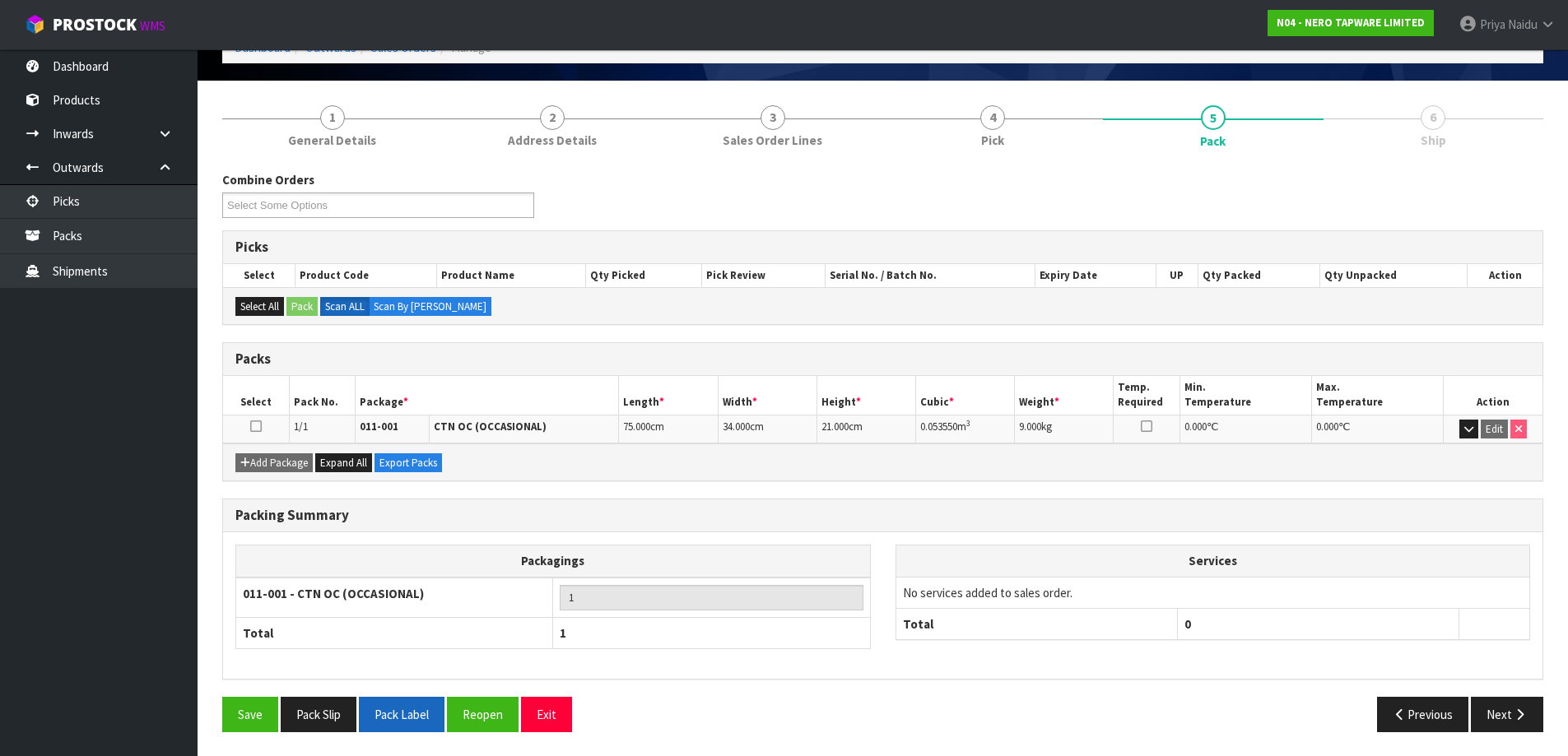
scroll to position [95, 0]
click at [341, 712] on button "Pack Slip" at bounding box center [318, 714] width 76 height 35
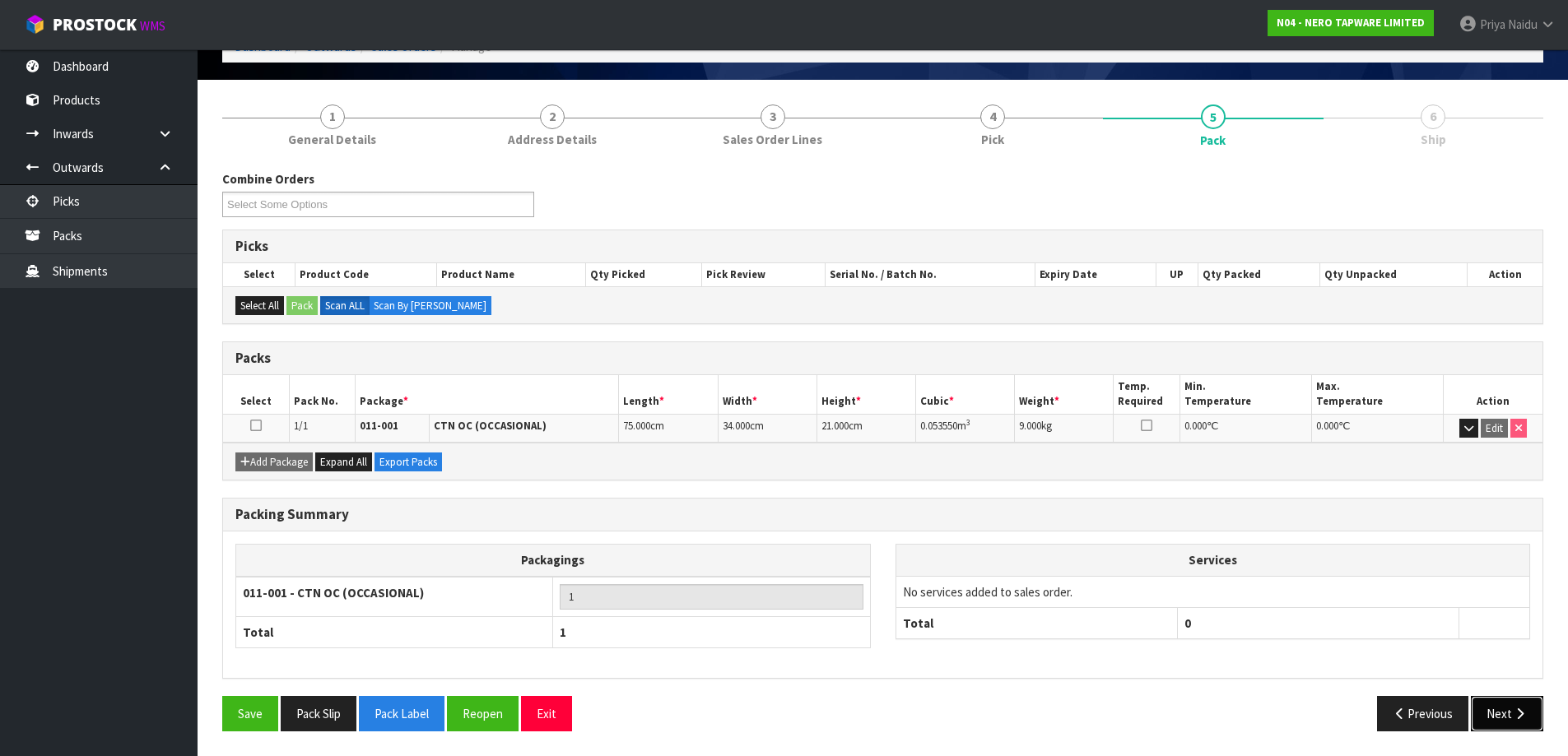
click at [1481, 707] on button "Next" at bounding box center [1507, 714] width 72 height 35
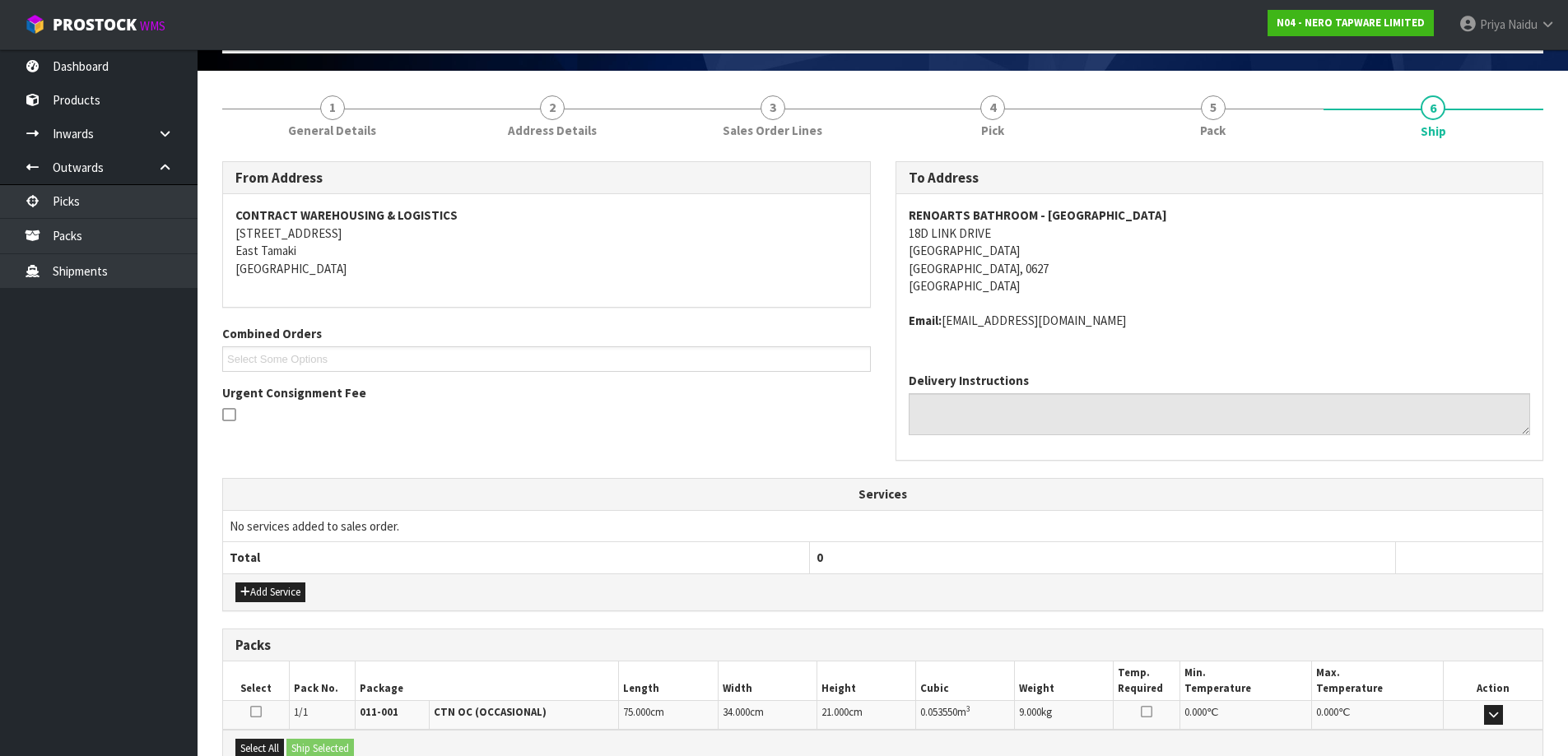
scroll to position [292, 0]
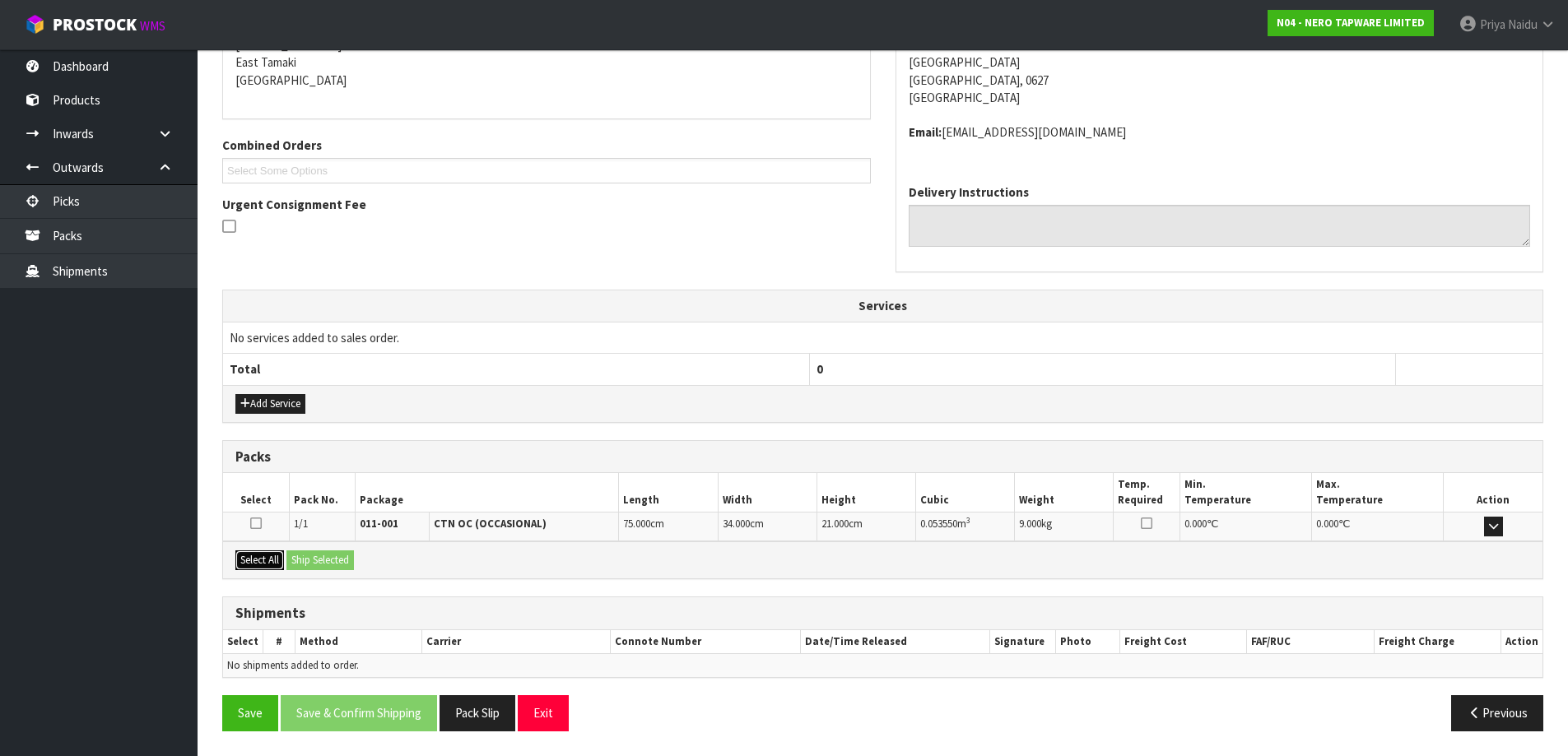
click at [275, 566] on button "Select All" at bounding box center [260, 560] width 49 height 20
click at [315, 563] on button "Ship Selected" at bounding box center [320, 560] width 68 height 20
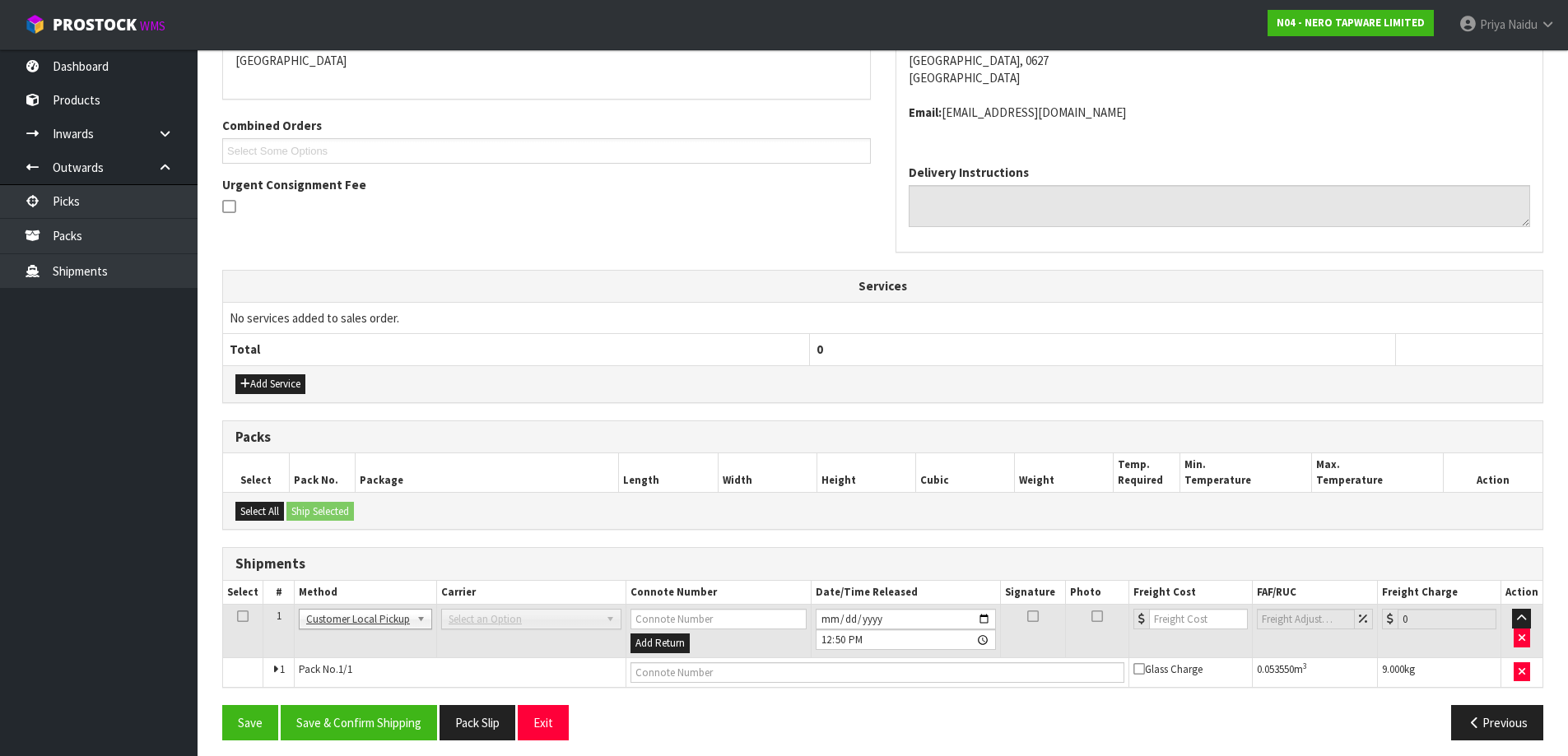
scroll to position [321, 0]
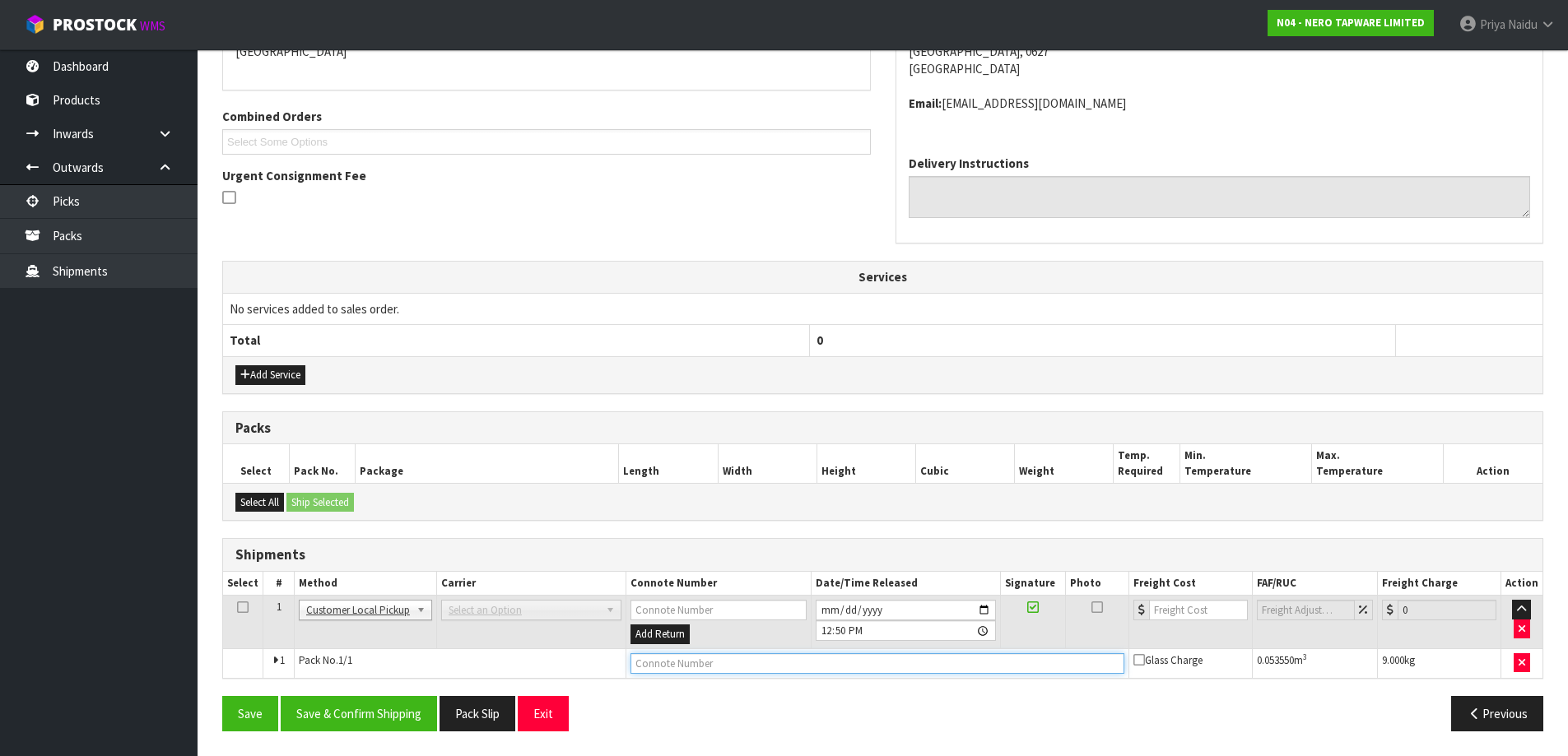
click at [746, 671] on input "text" at bounding box center [878, 663] width 494 height 21
type input "CUSTOMER COLLECTED"
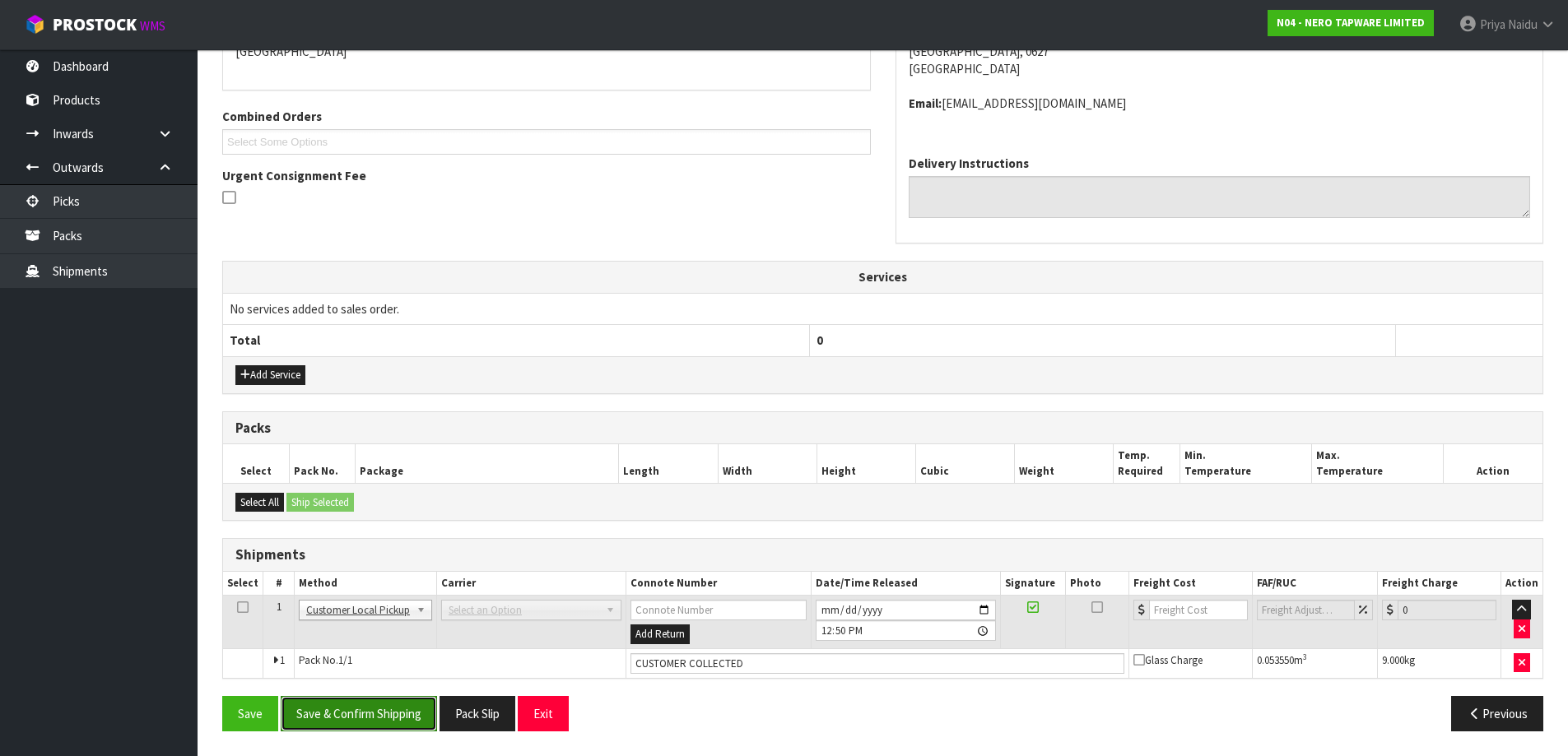
click at [376, 721] on button "Save & Confirm Shipping" at bounding box center [359, 714] width 157 height 35
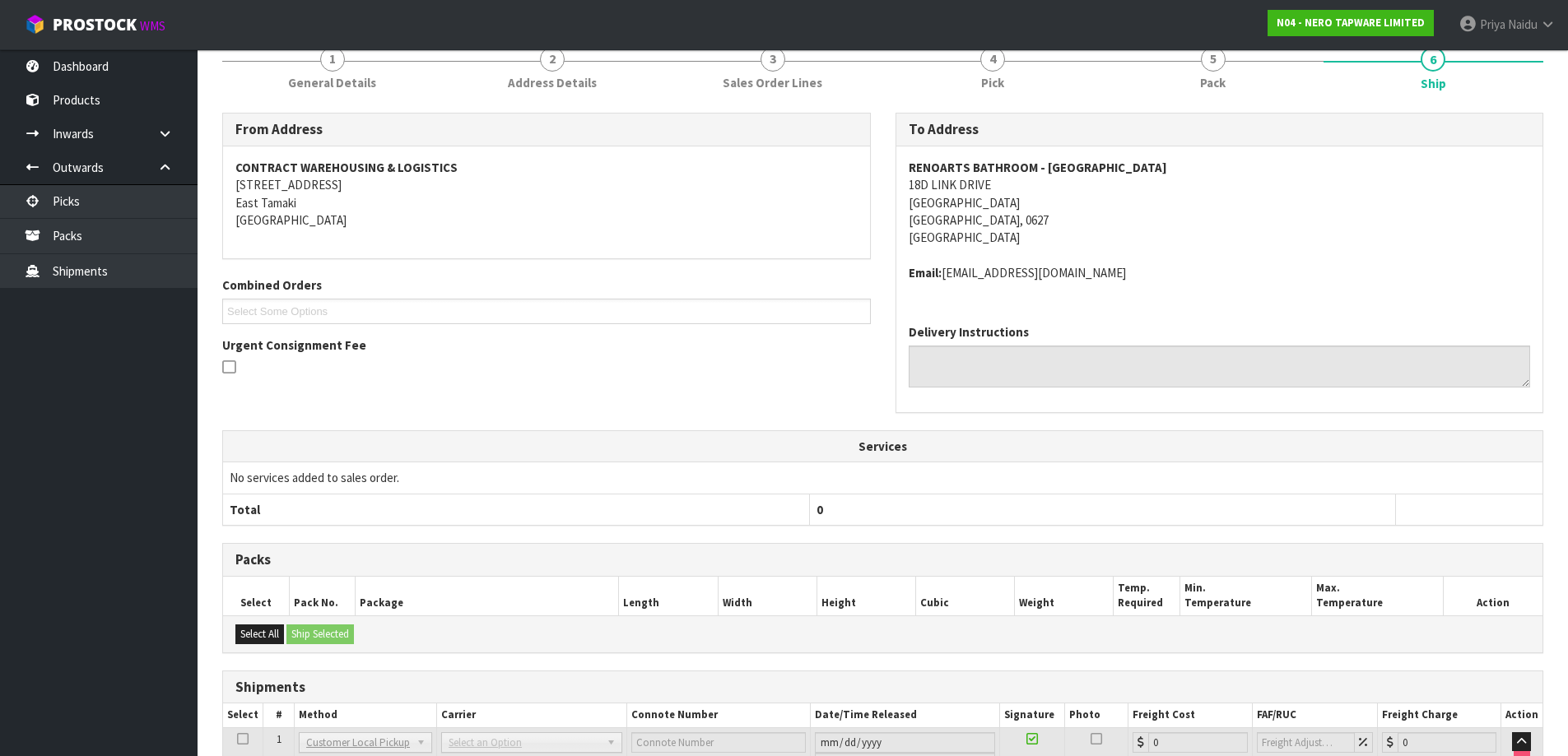
scroll to position [0, 0]
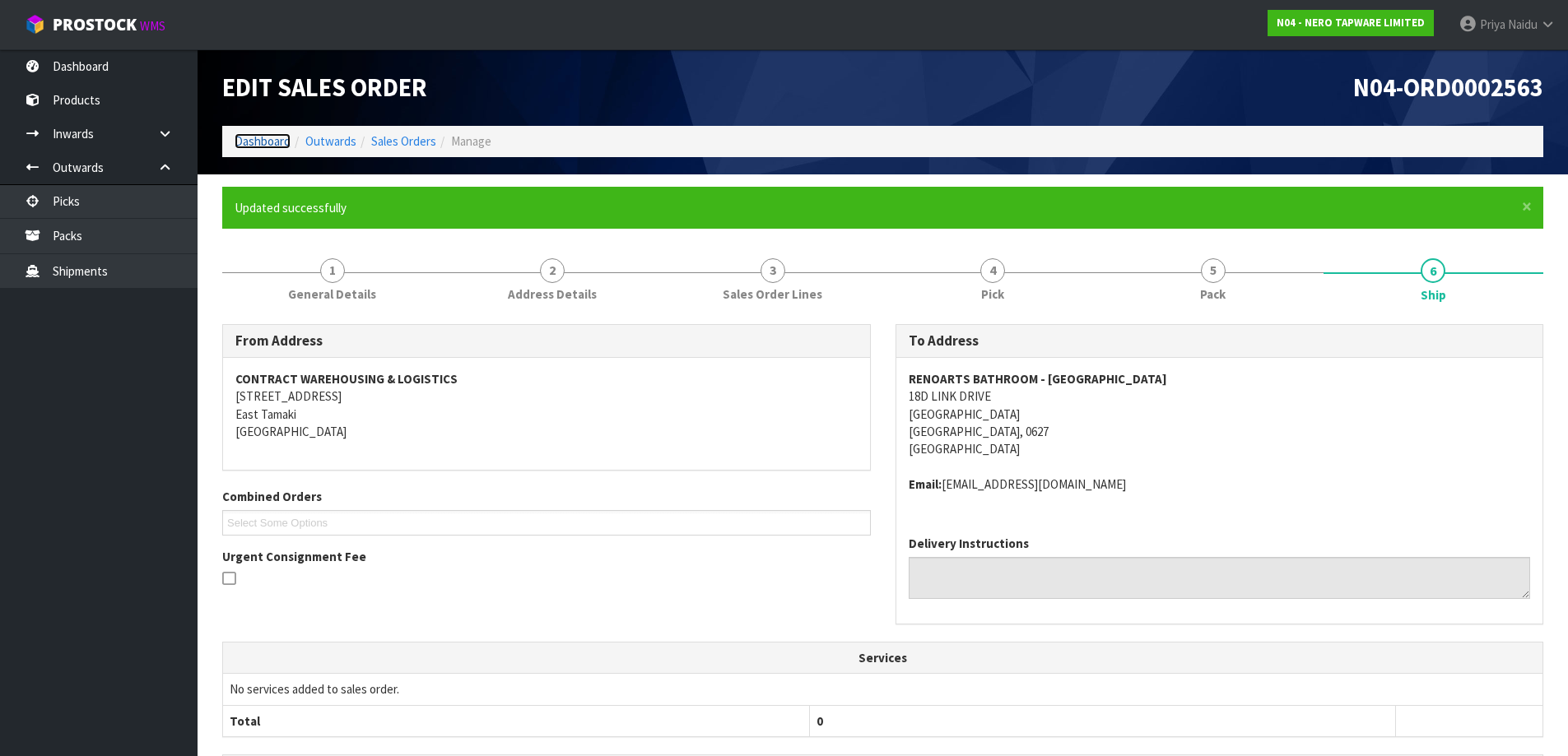
click at [242, 141] on link "Dashboard" at bounding box center [262, 141] width 56 height 15
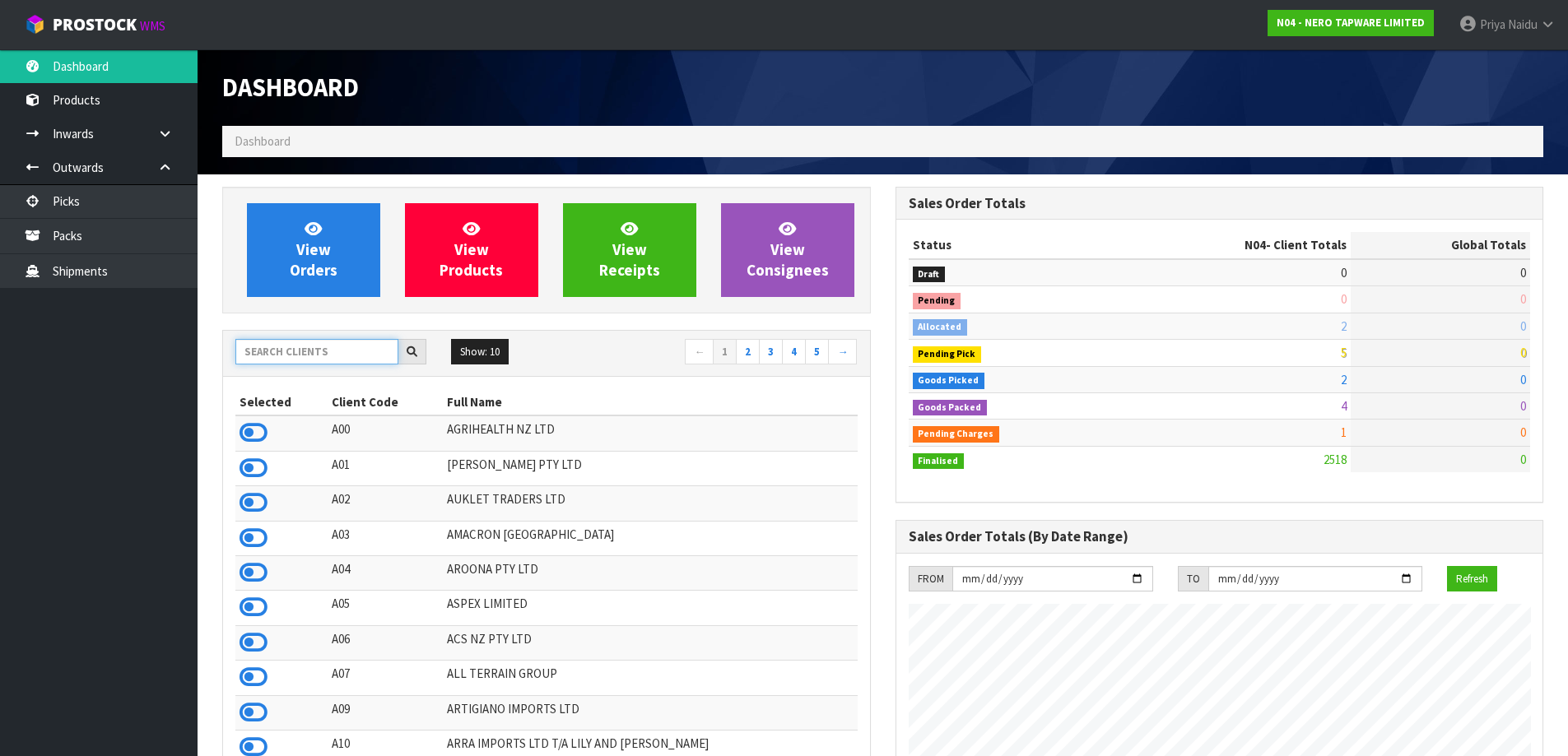
scroll to position [1247, 672]
click at [292, 354] on input "text" at bounding box center [316, 351] width 163 height 25
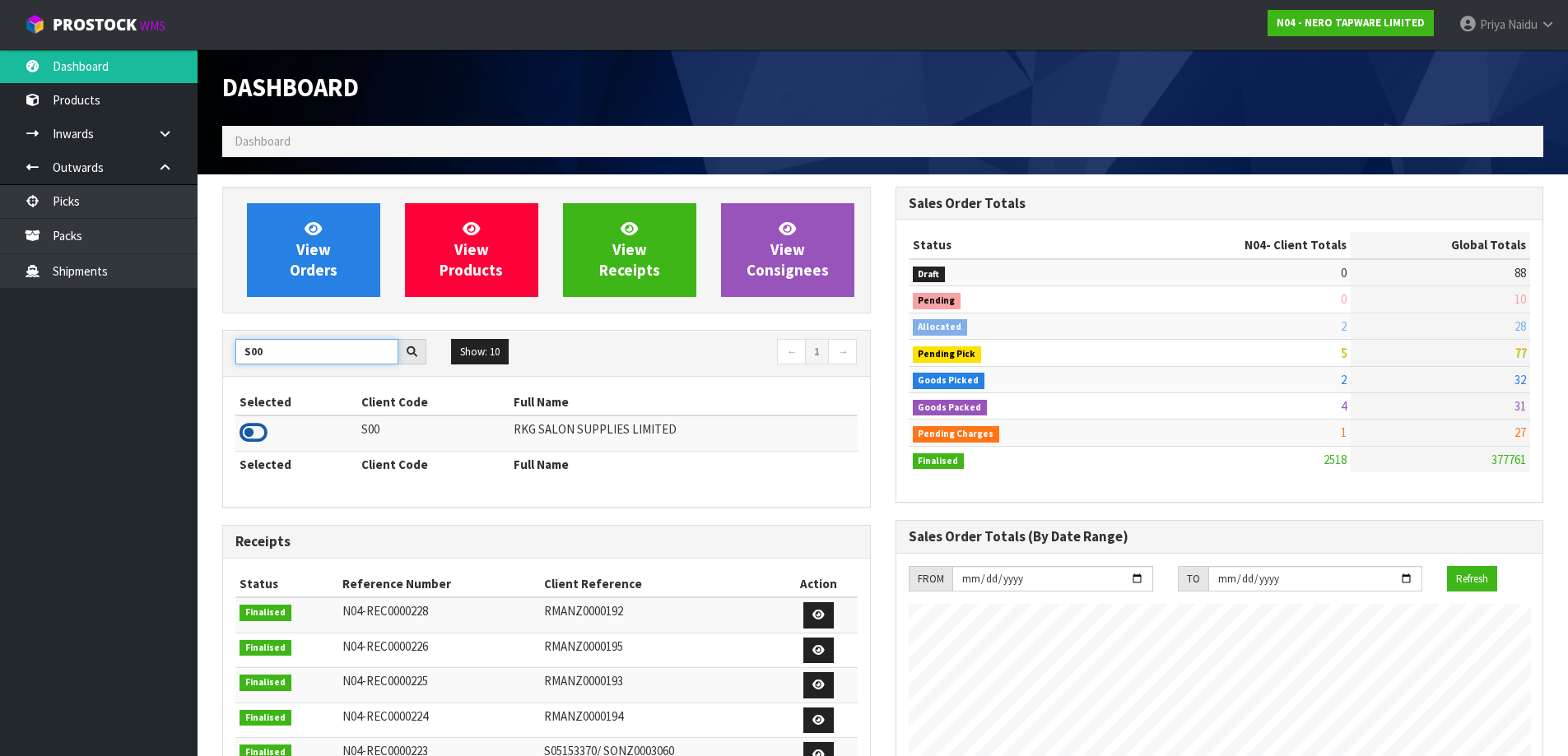
type input "S00"
click at [256, 433] on icon at bounding box center [253, 433] width 28 height 24
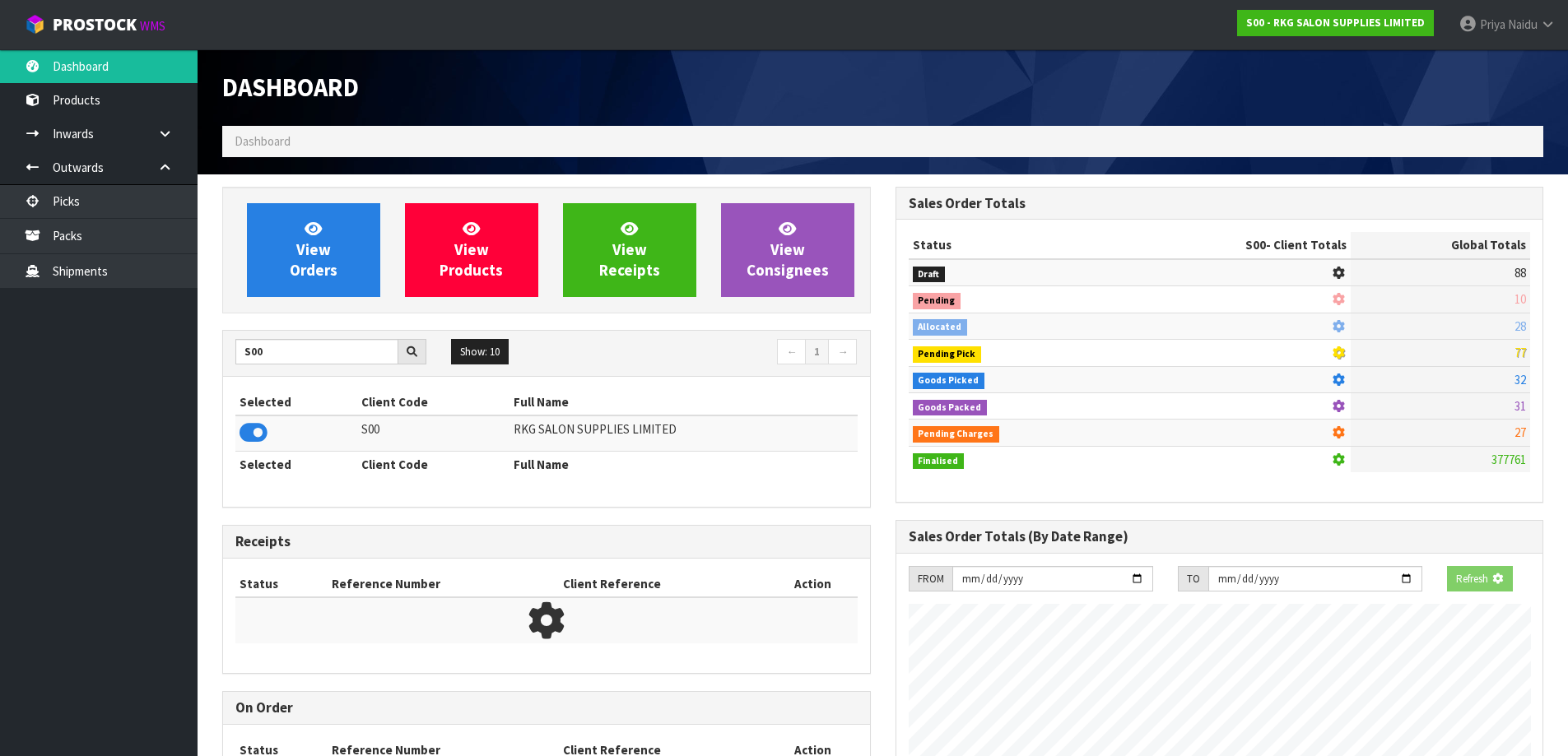
scroll to position [1026, 672]
click at [299, 299] on div "View Orders View Products View Receipts View Consignees" at bounding box center [547, 250] width 649 height 127
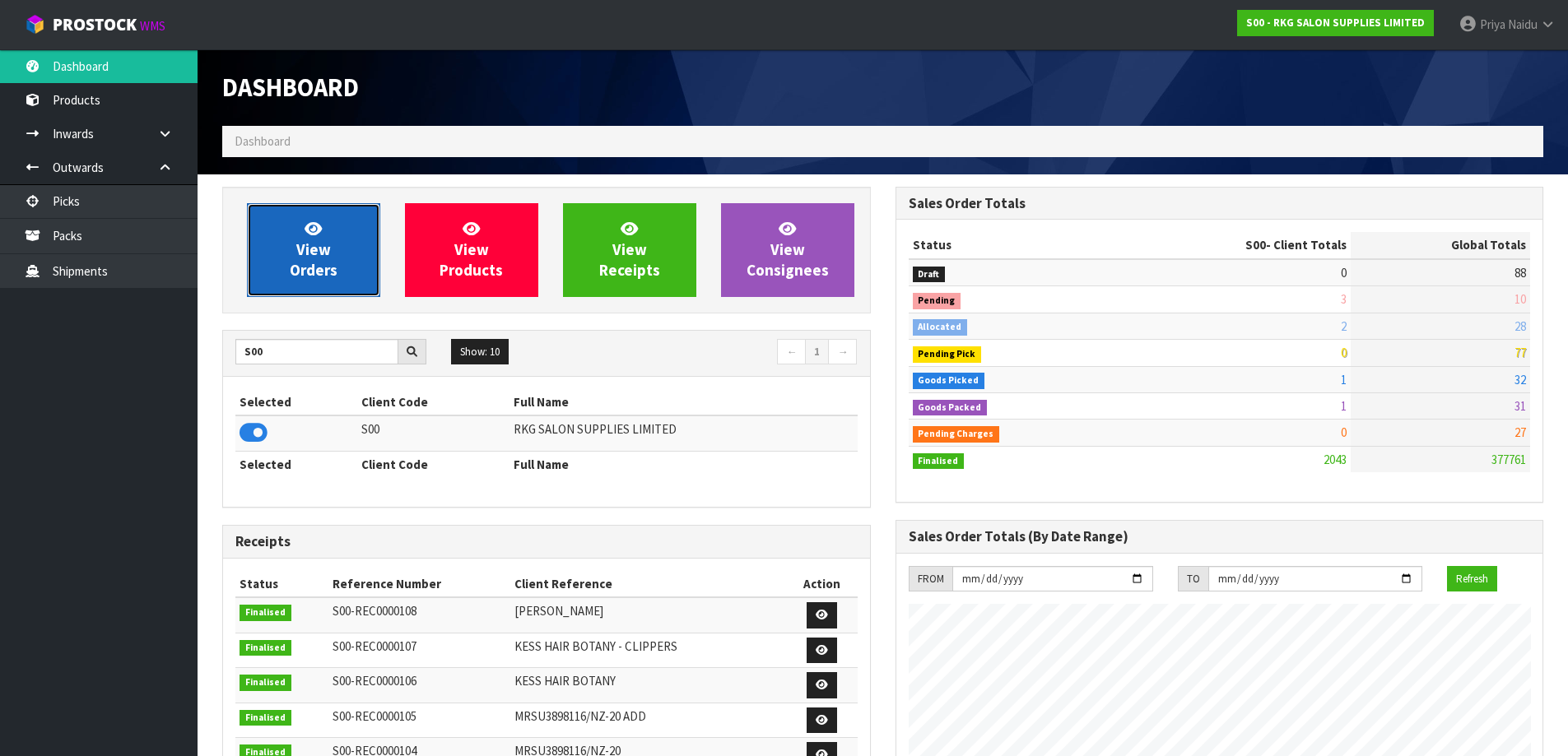
click at [309, 277] on span "View Orders" at bounding box center [314, 250] width 48 height 62
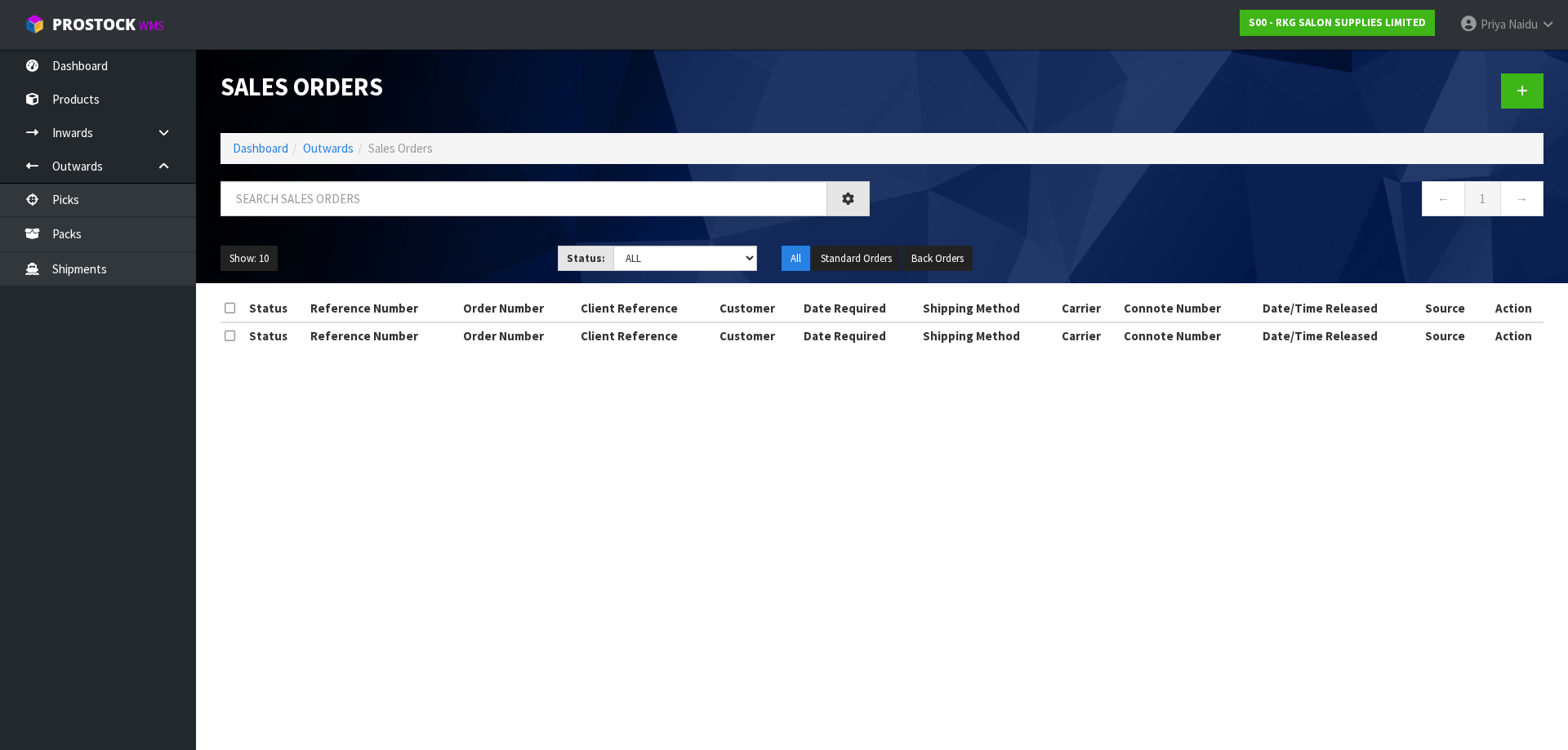
click at [341, 179] on div "Sales Orders Dashboard Outwards Sales Orders ← 1 → Show: 10 5 10 25 50 Status: …" at bounding box center [881, 166] width 1347 height 234
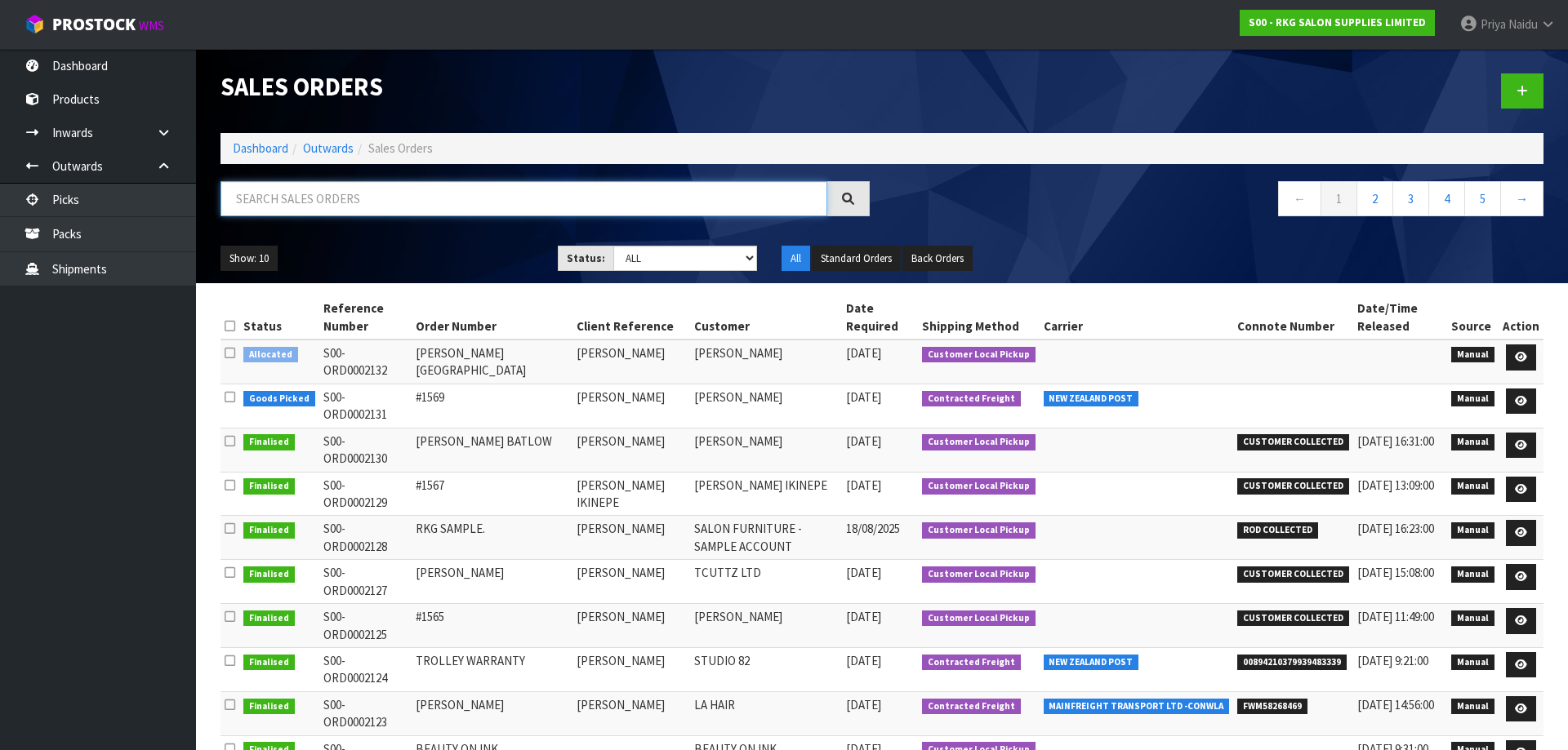
click at [331, 201] on input "text" at bounding box center [524, 198] width 607 height 35
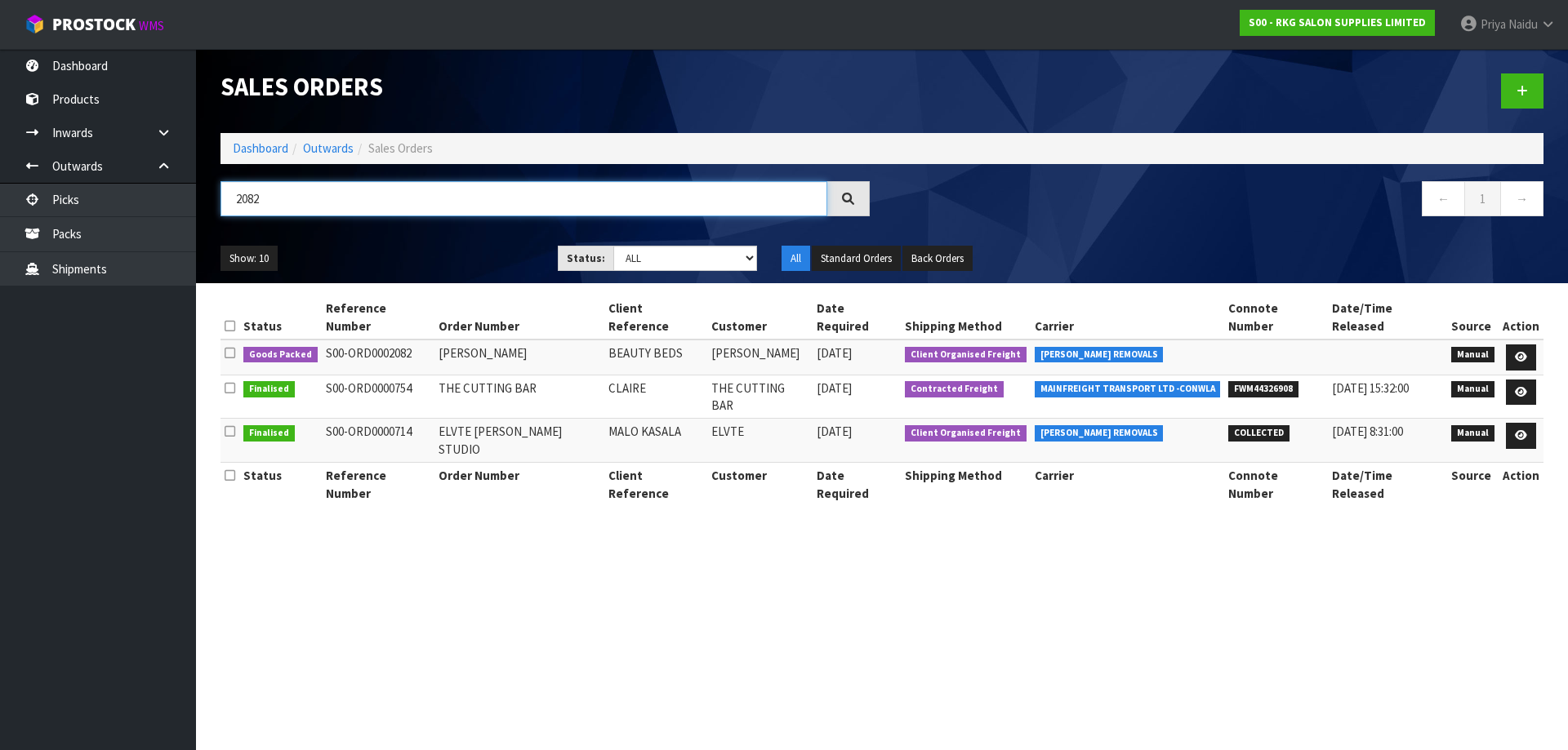
type input "2082"
click at [385, 221] on div "2082" at bounding box center [545, 205] width 674 height 47
click at [1508, 344] on link at bounding box center [1521, 357] width 30 height 26
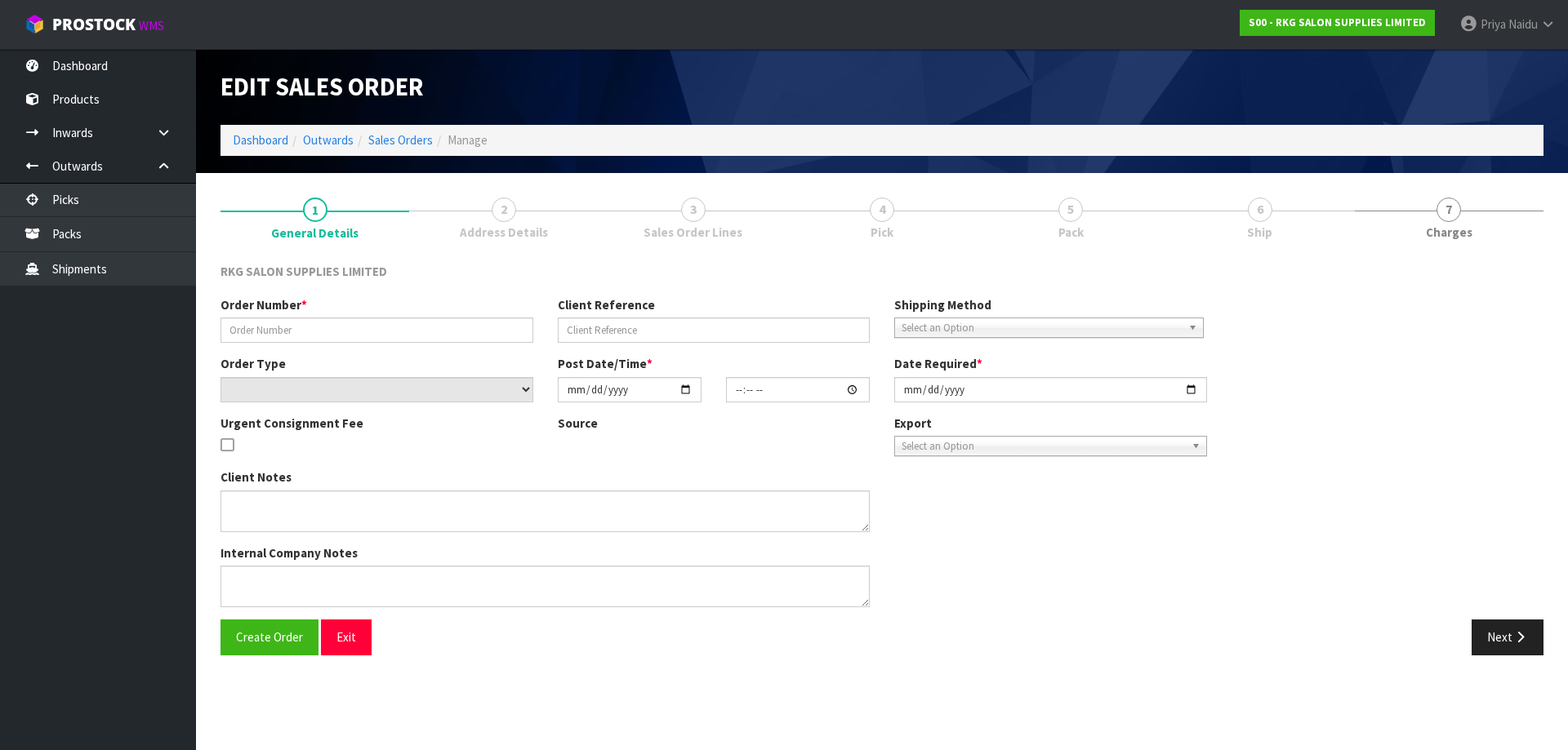
type input "[PERSON_NAME]"
type input "BEAUTY BEDS"
select select "number:0"
type input "[DATE]"
type input "00:00:00.000"
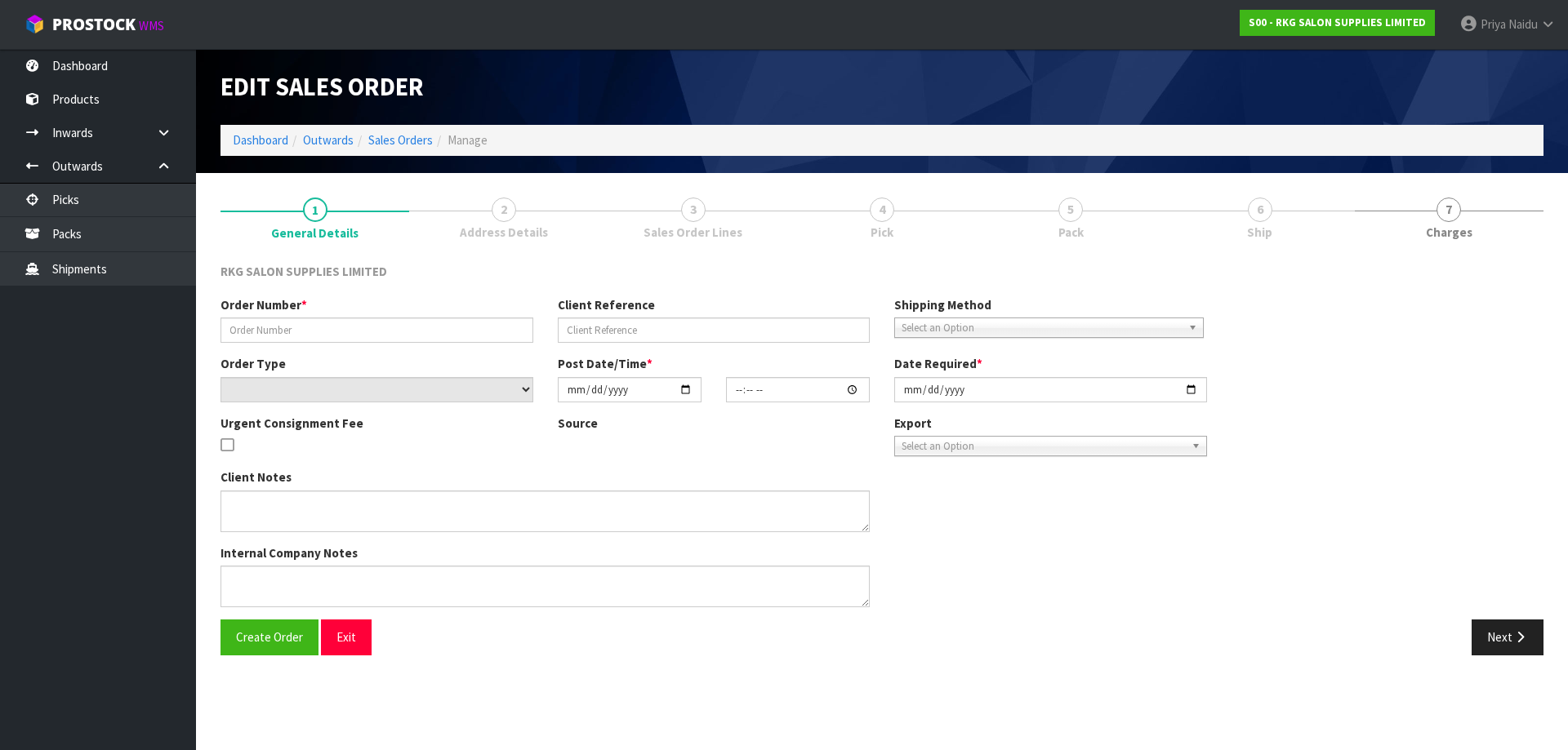
type input "[DATE]"
type textarea "FOR CONROYS TO COLLECT [DATE] 21.8 JOB#2969281"
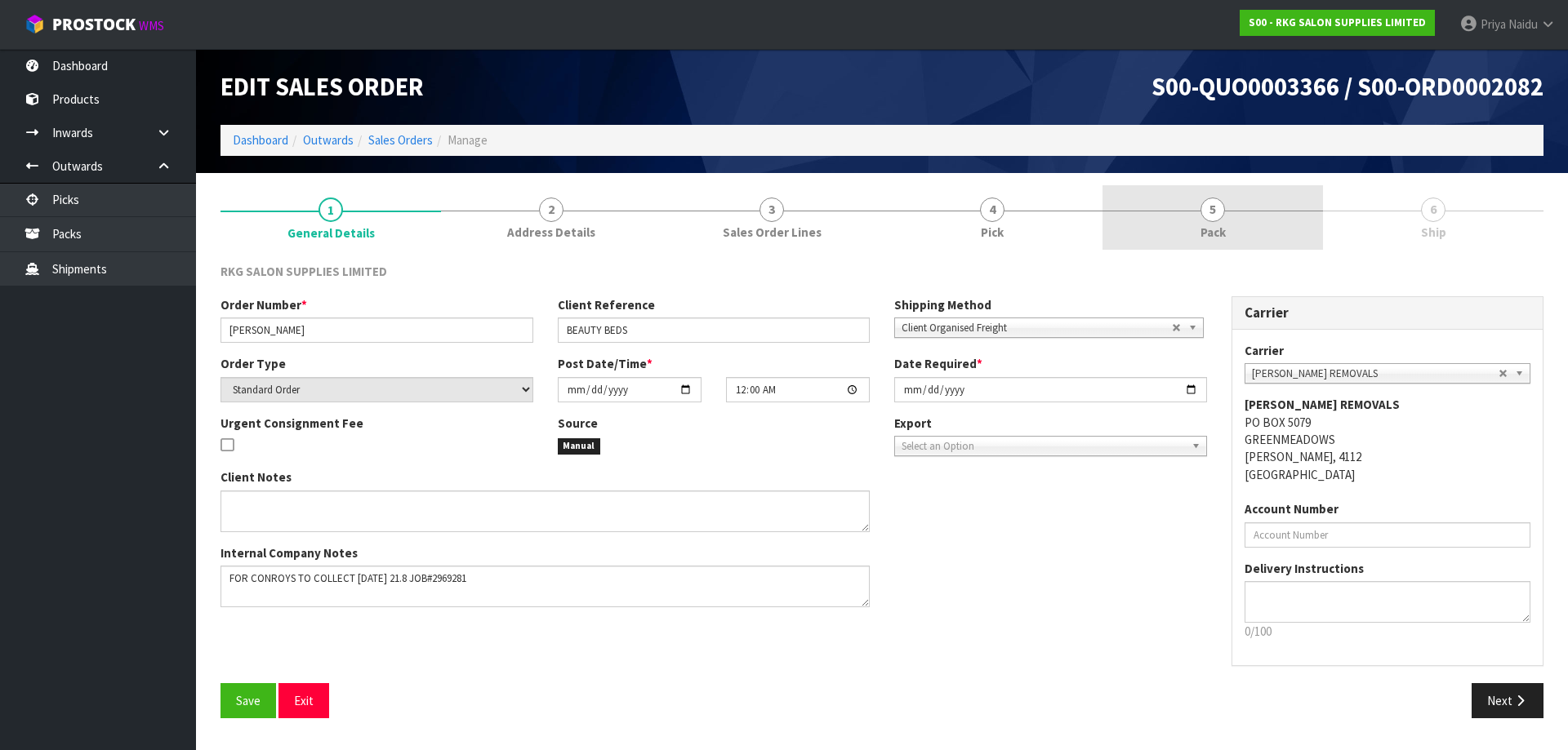
click at [1240, 222] on link "5 Pack" at bounding box center [1212, 217] width 221 height 64
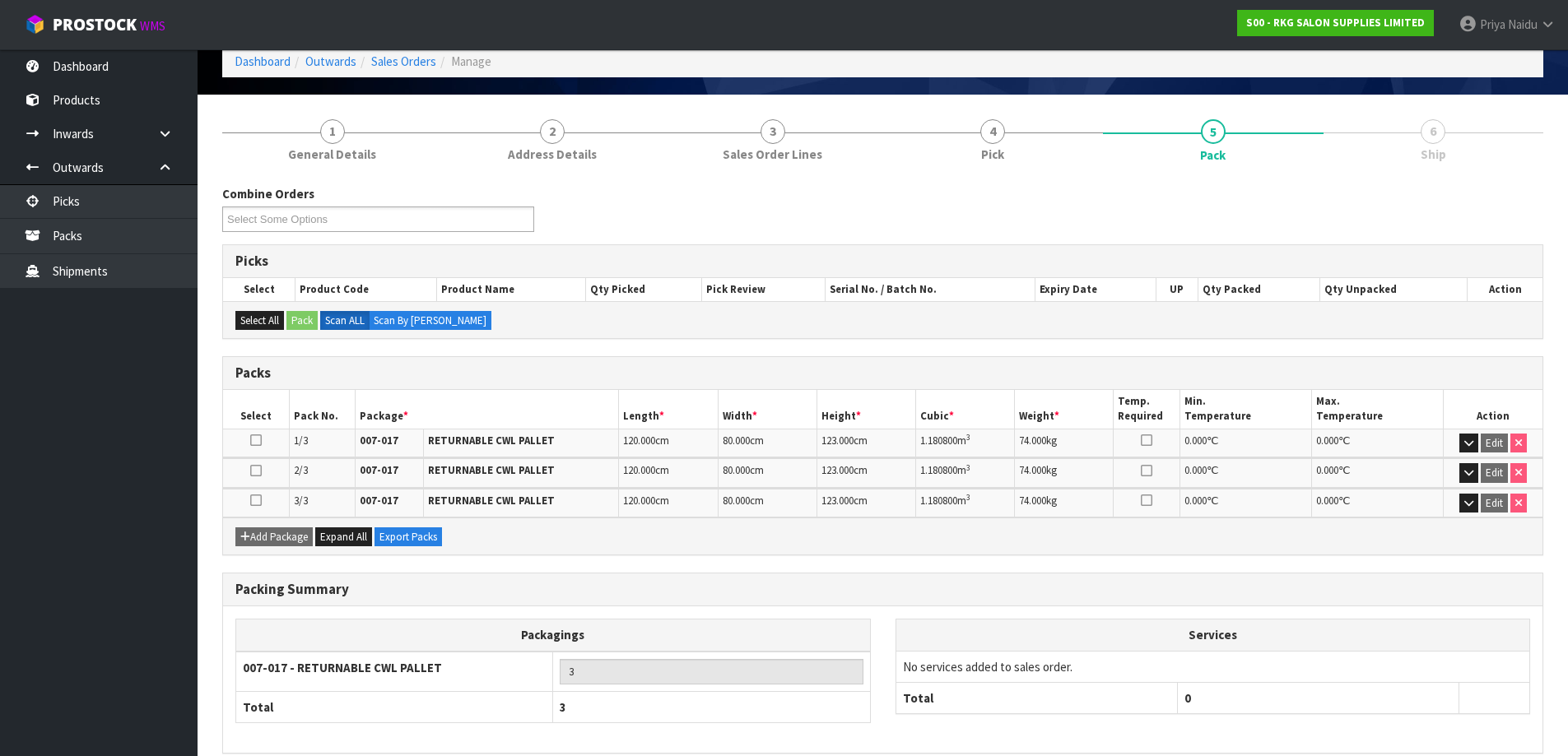
scroll to position [155, 0]
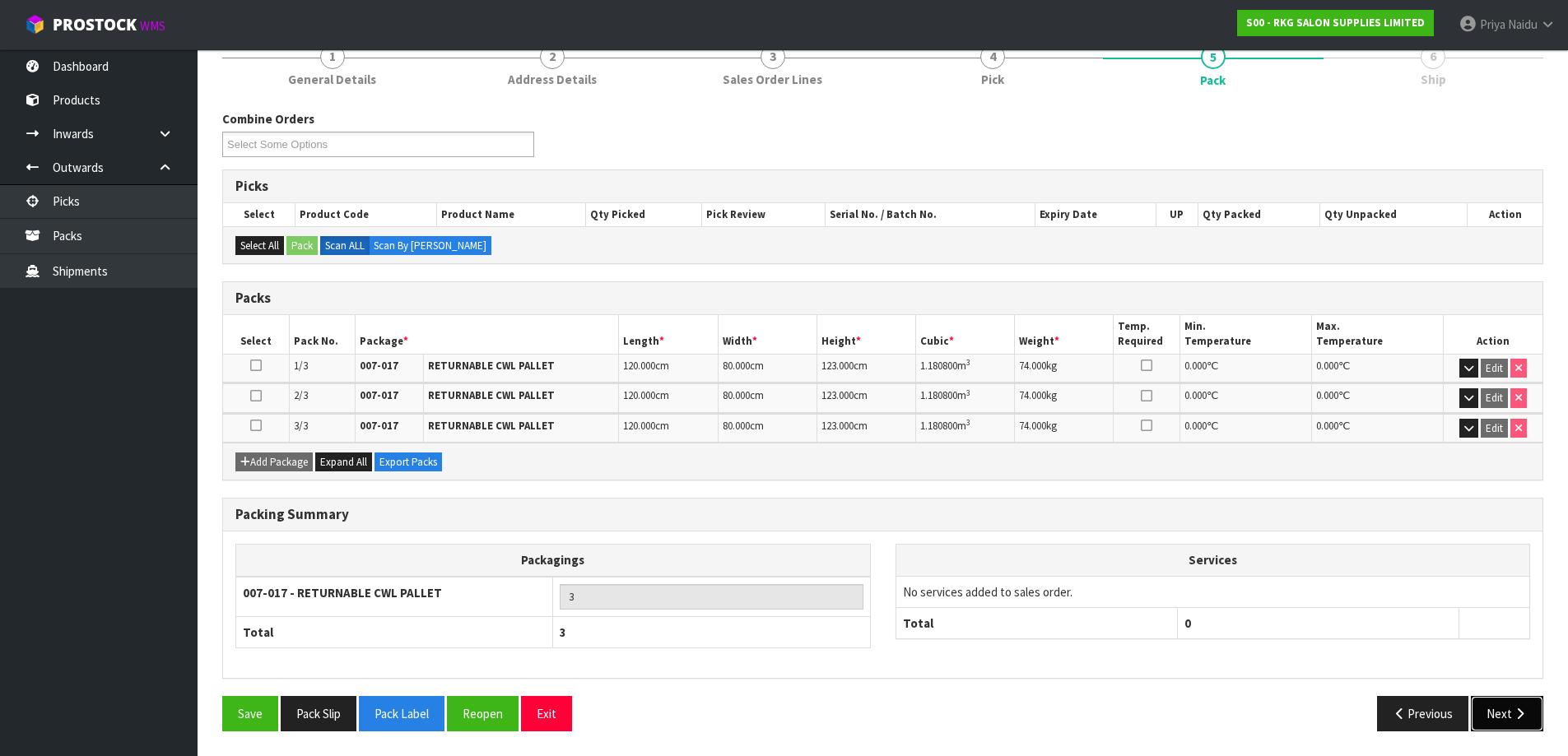
click at [1498, 717] on button "Next" at bounding box center [1507, 714] width 72 height 35
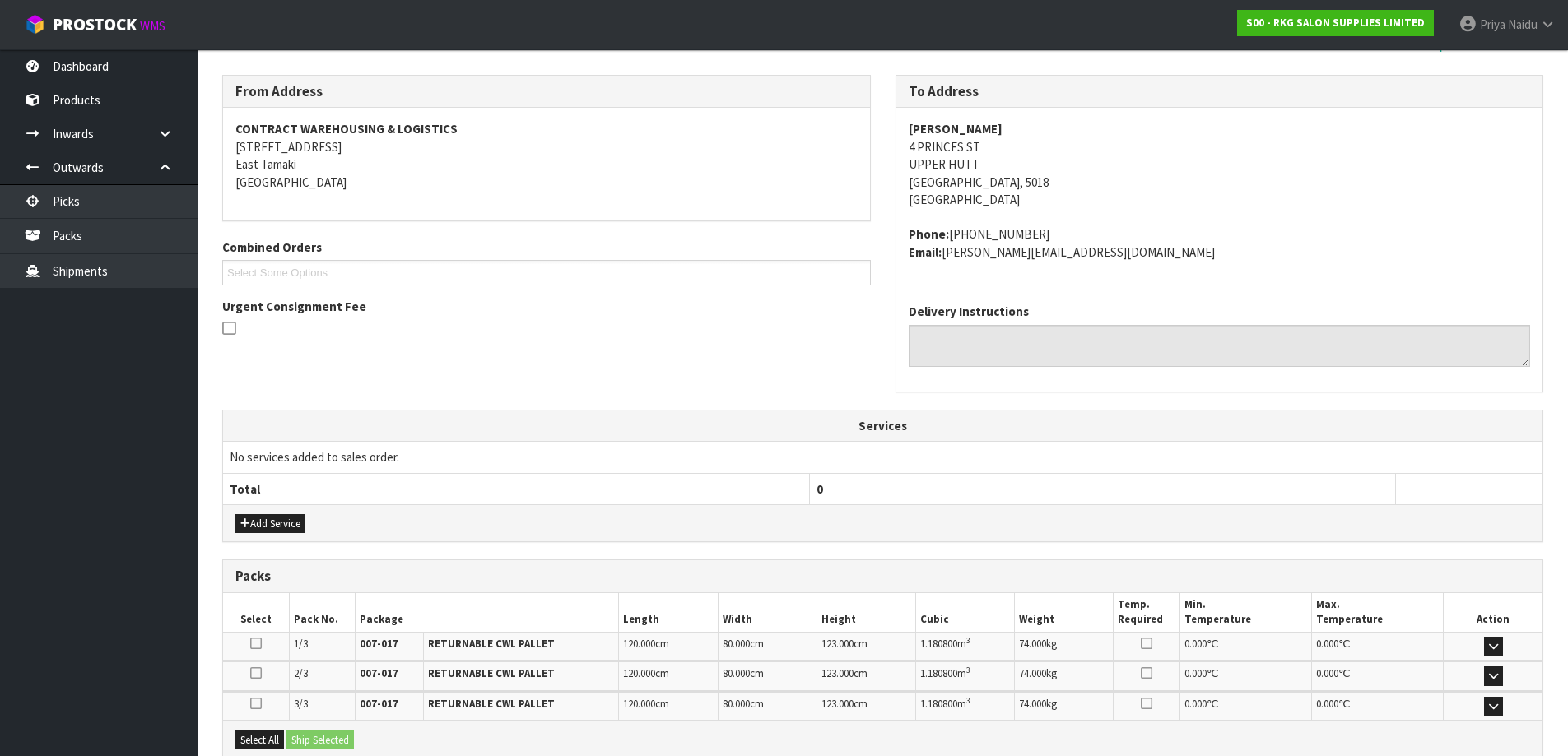
scroll to position [369, 0]
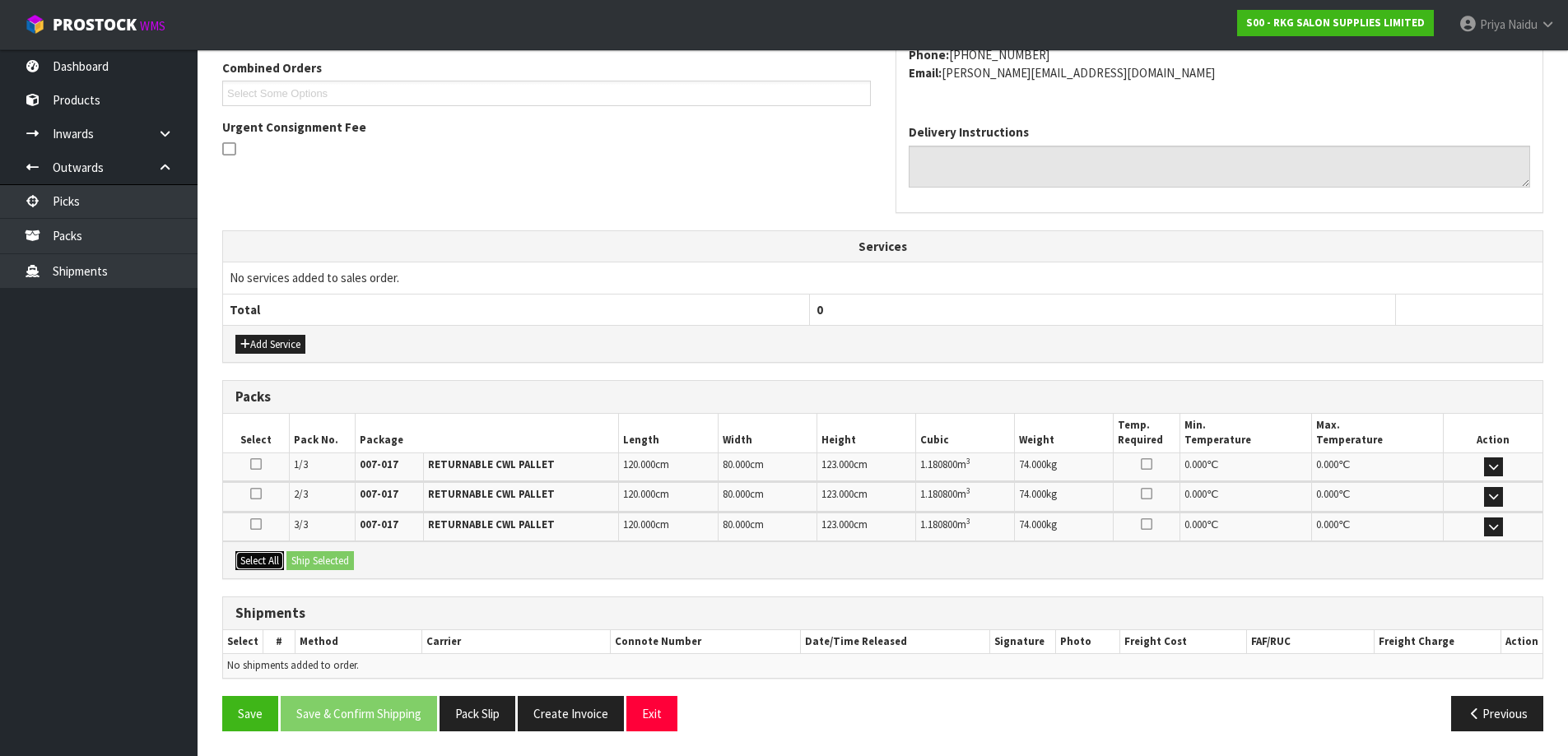
click at [273, 563] on button "Select All" at bounding box center [260, 561] width 49 height 20
click at [347, 533] on td "3/3" at bounding box center [322, 527] width 66 height 29
click at [311, 559] on button "Ship Selected" at bounding box center [320, 561] width 68 height 20
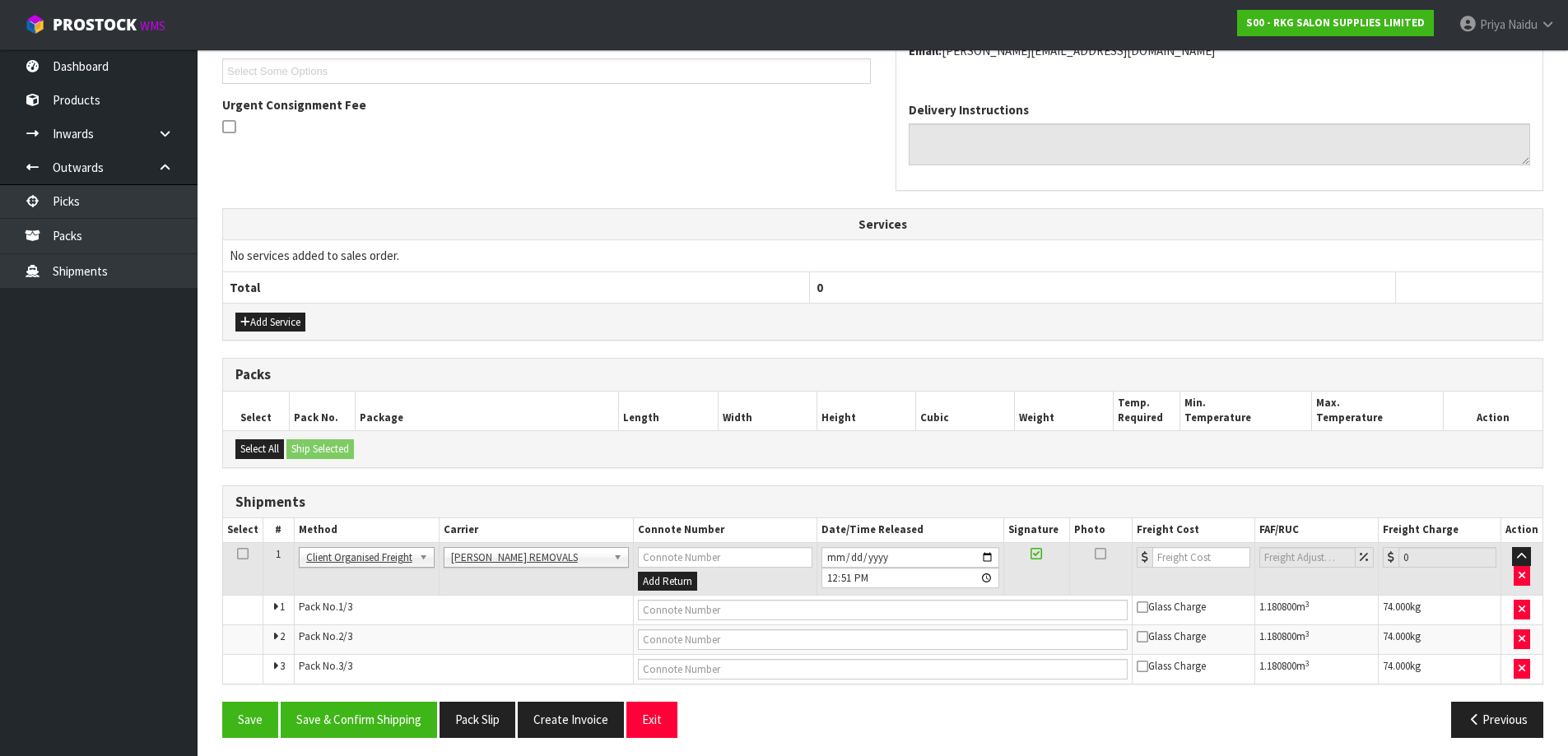
scroll to position [398, 0]
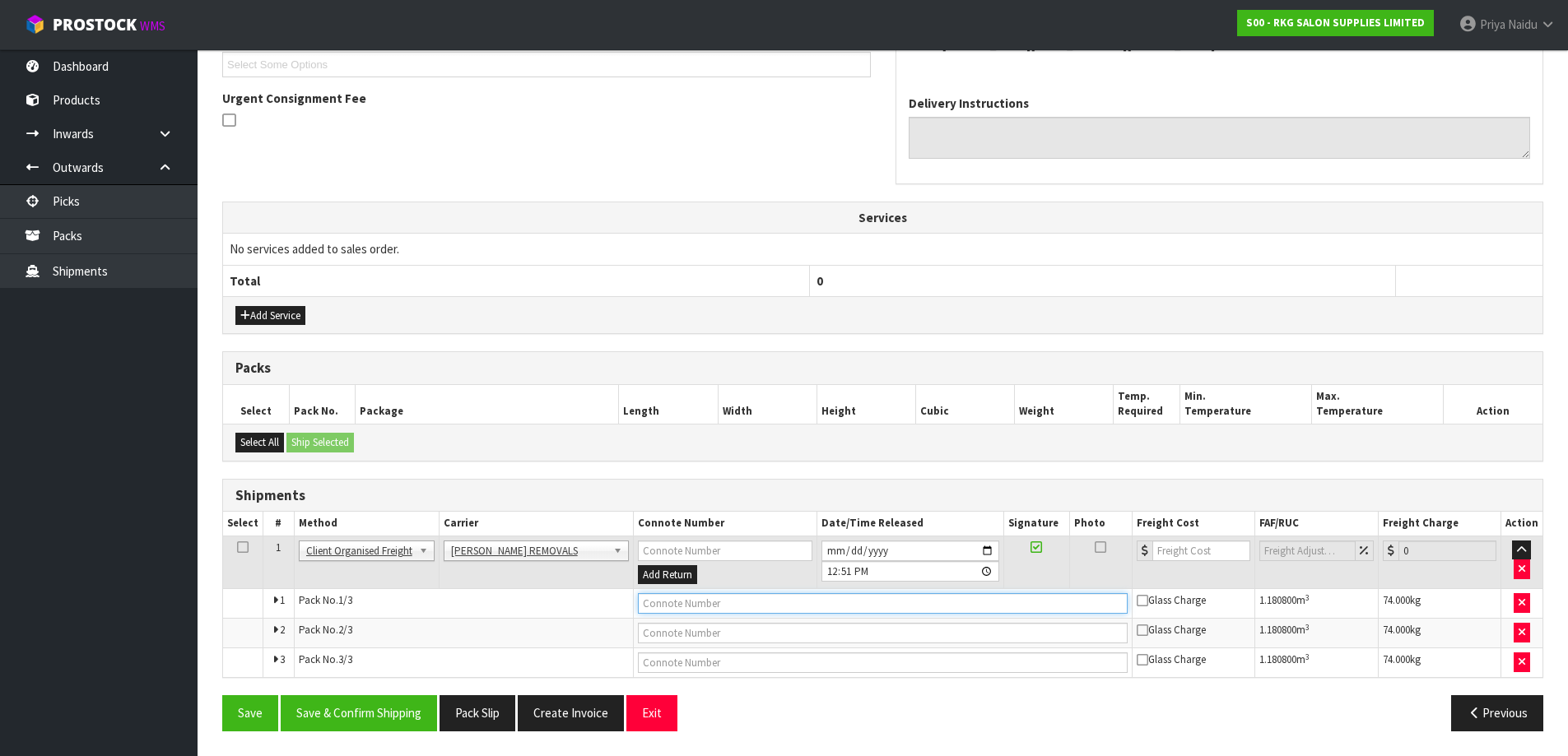
click at [725, 594] on input "text" at bounding box center [882, 604] width 489 height 21
type input "CONROYS COLLECTED"
click at [376, 694] on div "From Address CONTRACT WAREHOUSING & LOGISTICS [STREET_ADDRESS] Combined Orders …" at bounding box center [883, 305] width 1321 height 878
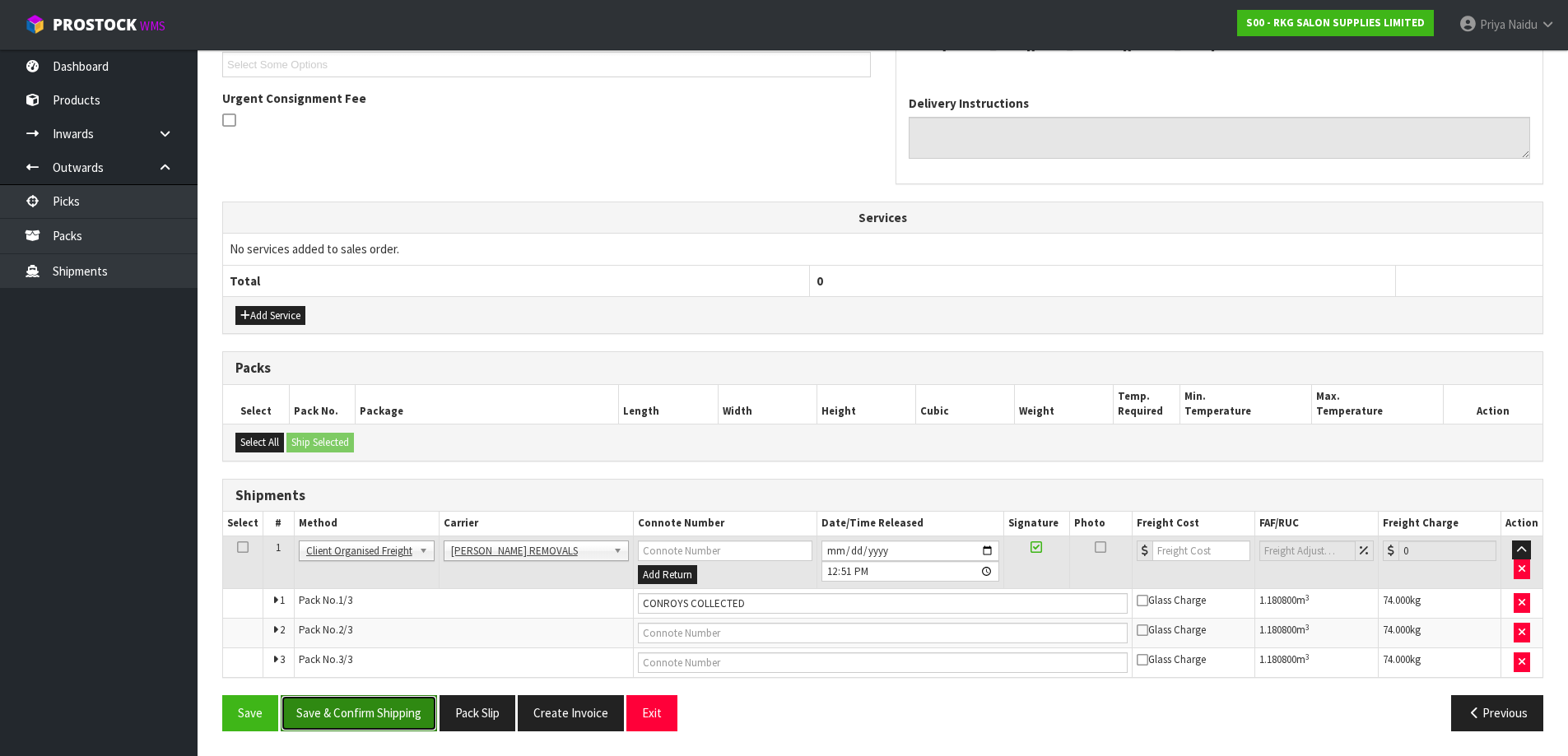
click at [374, 714] on button "Save & Confirm Shipping" at bounding box center [359, 713] width 157 height 35
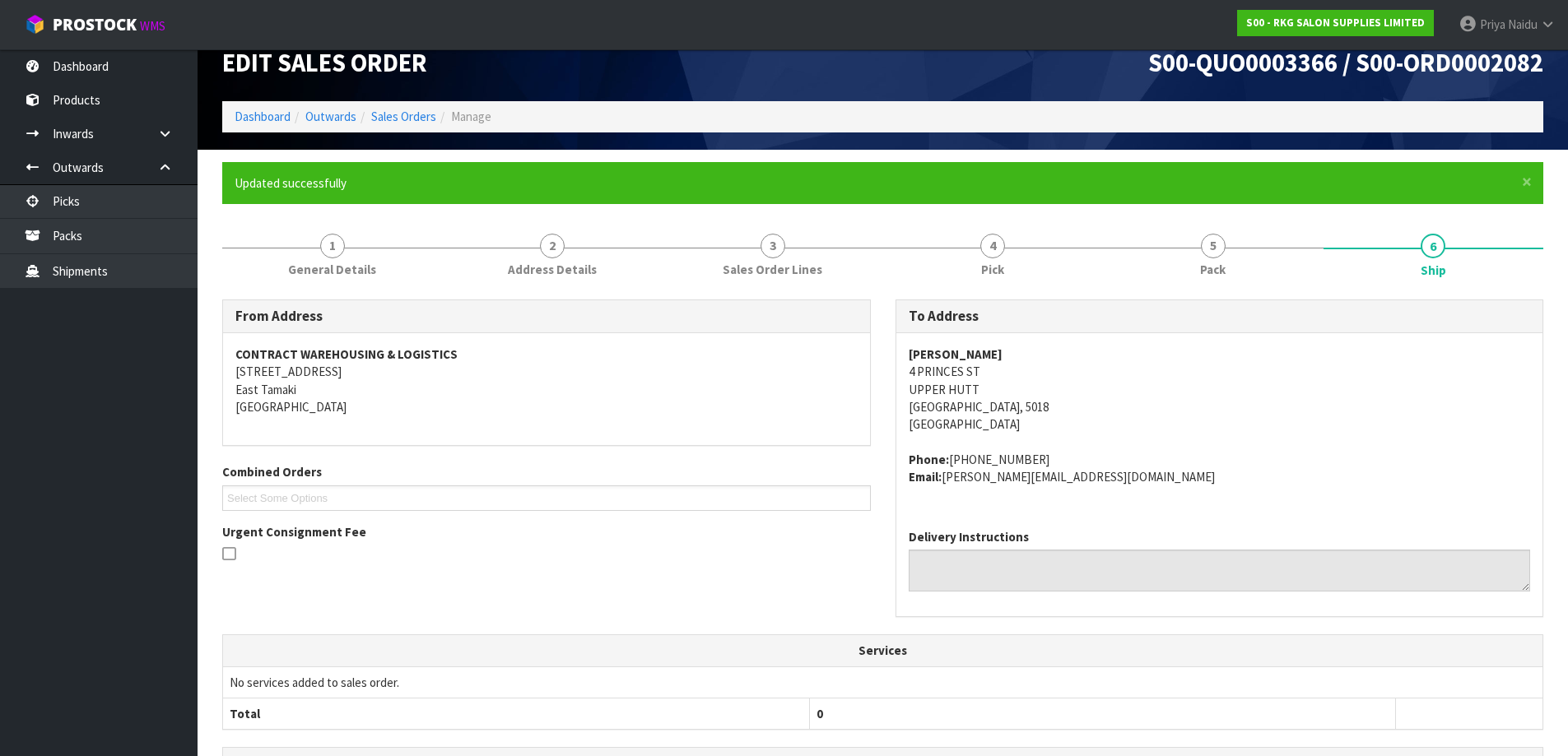
scroll to position [0, 0]
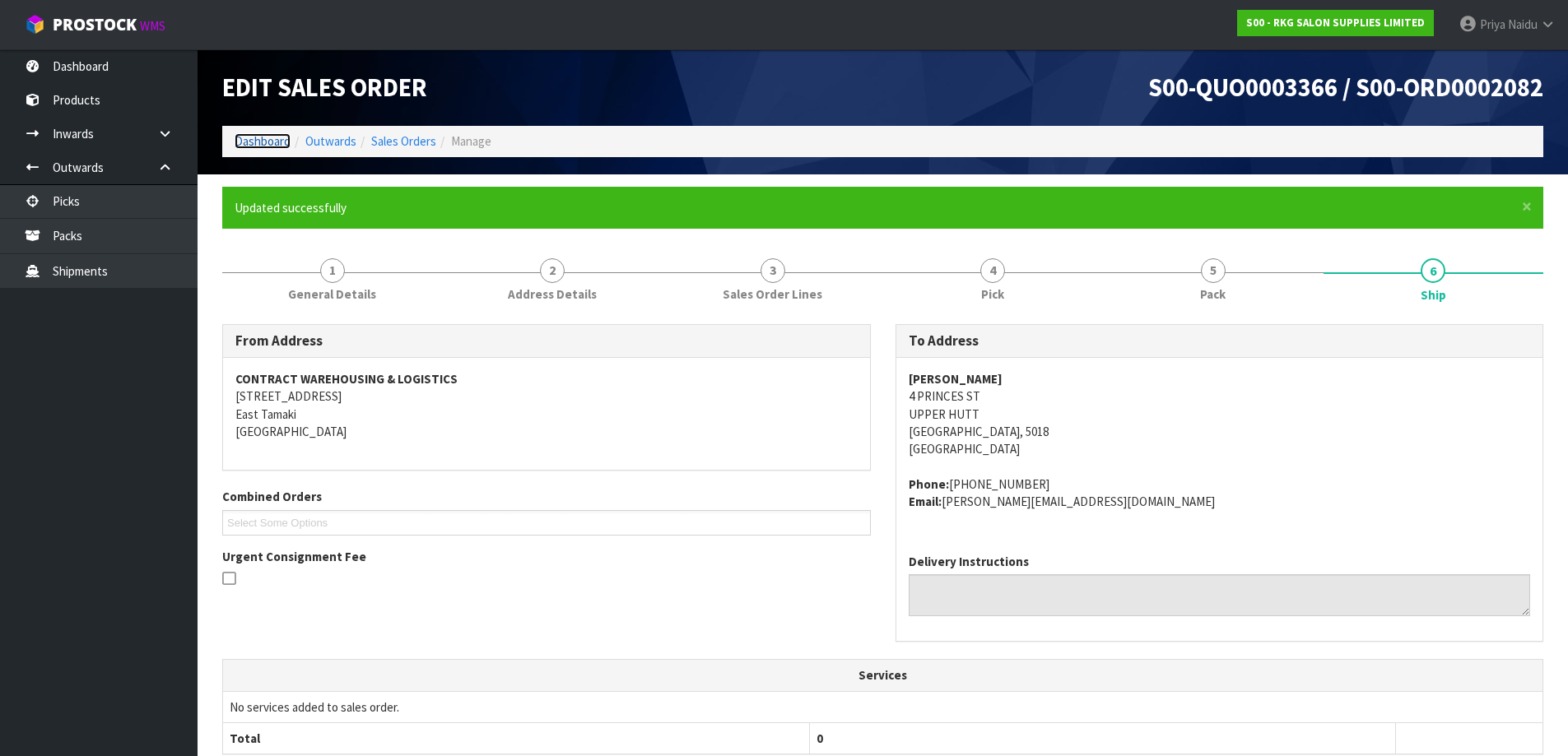
click at [276, 142] on link "Dashboard" at bounding box center [262, 141] width 56 height 15
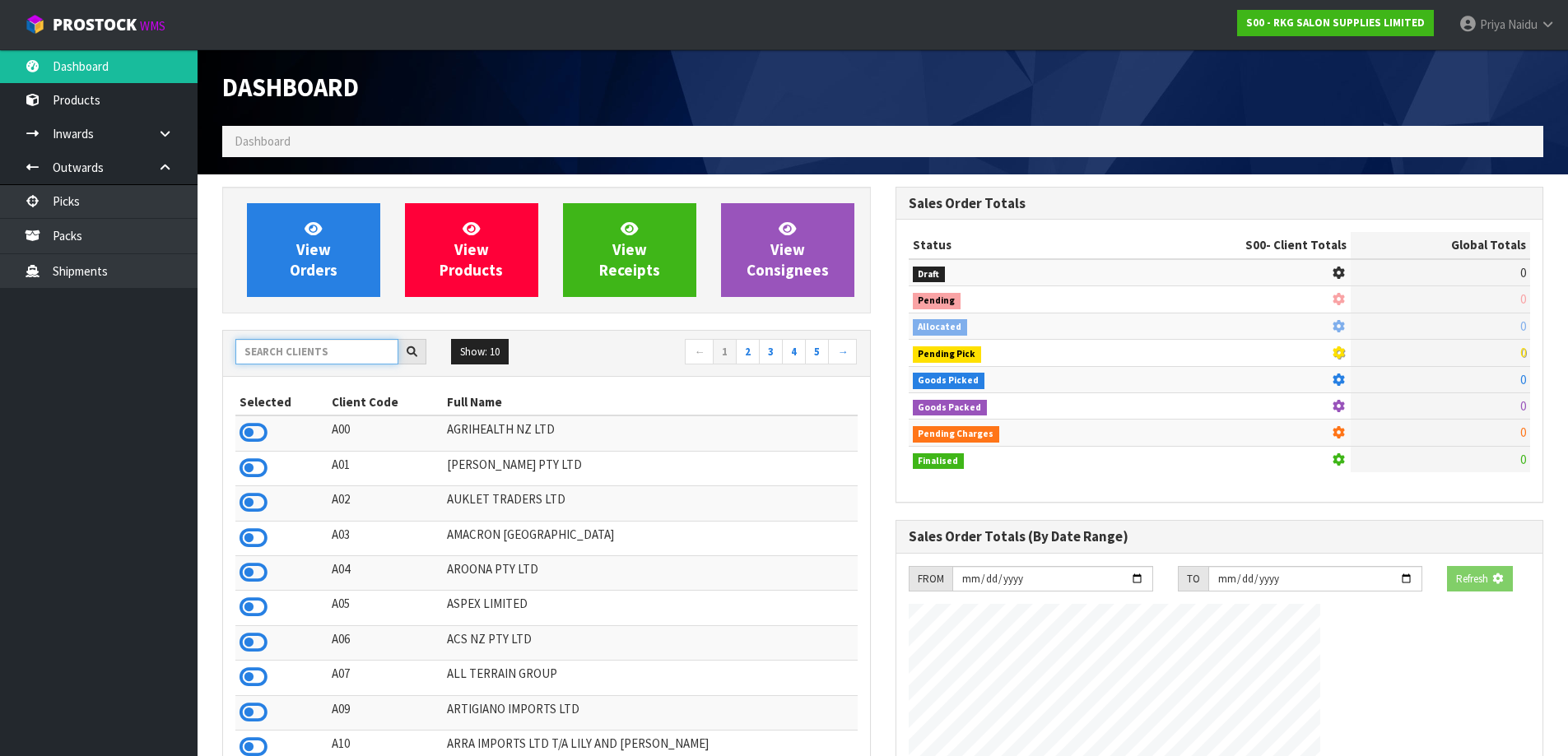
click at [343, 360] on input "text" at bounding box center [316, 351] width 163 height 25
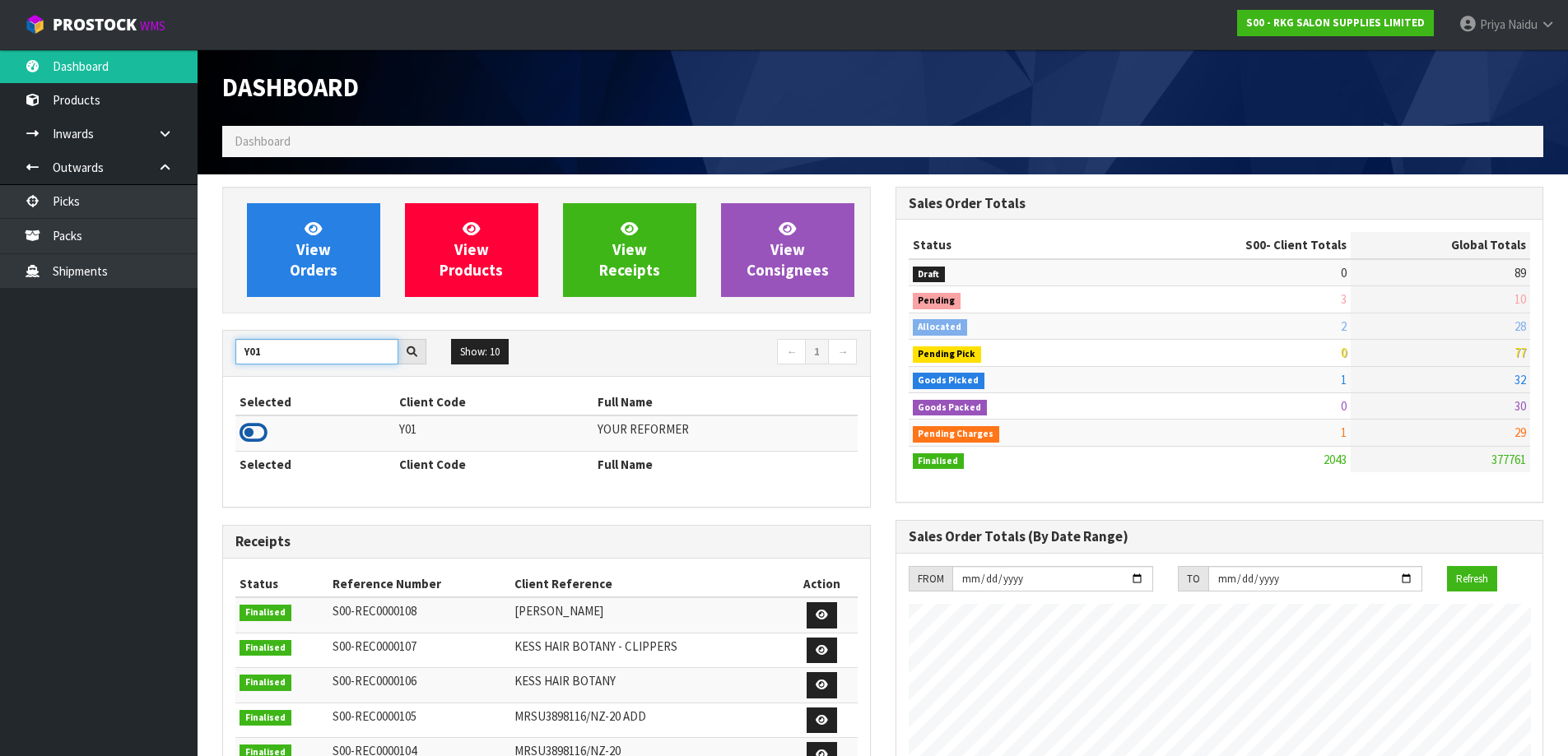
type input "Y01"
click at [257, 429] on icon at bounding box center [253, 433] width 28 height 24
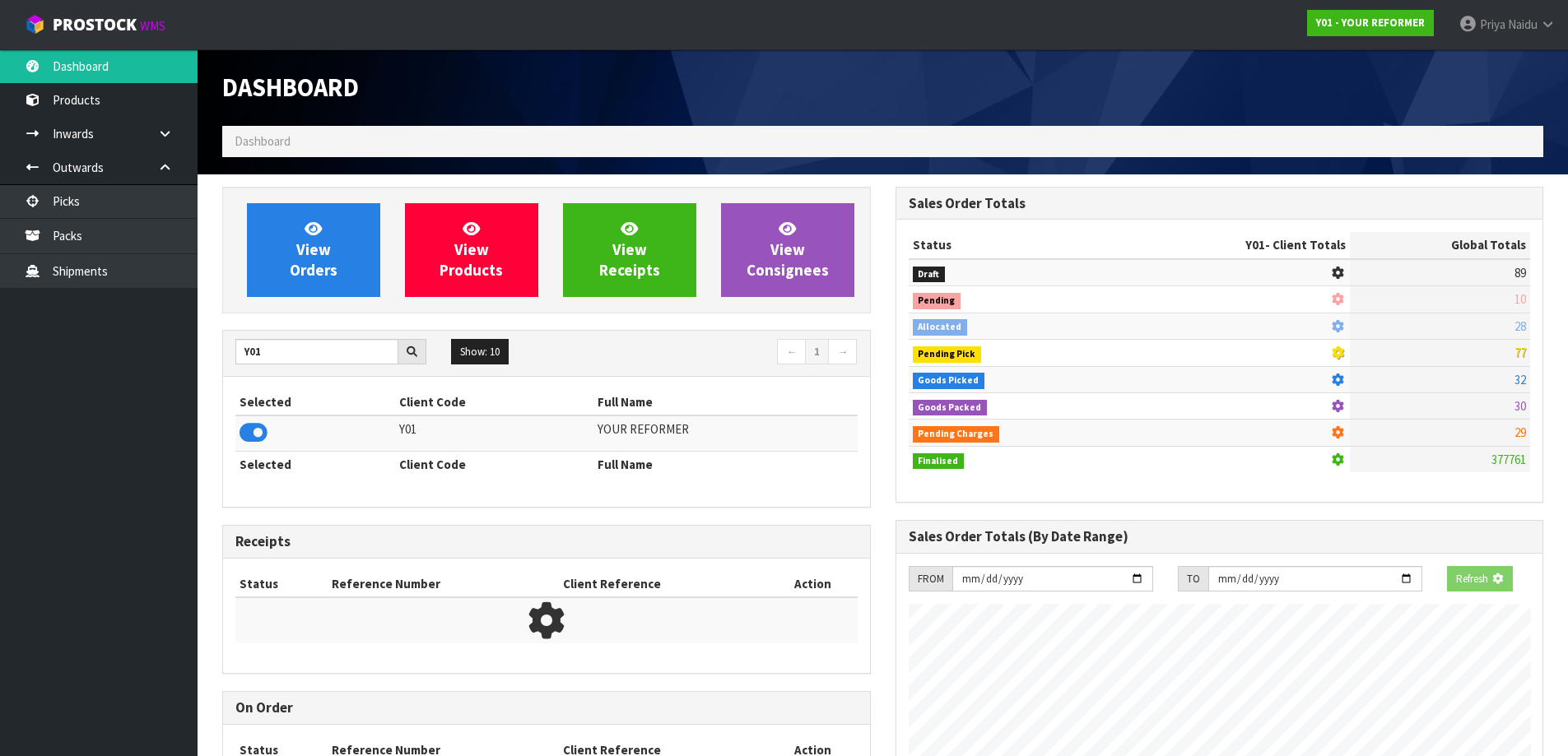
click at [278, 335] on div "Y01 Show: 10 5 10 25 50 ← 1 →" at bounding box center [547, 353] width 647 height 46
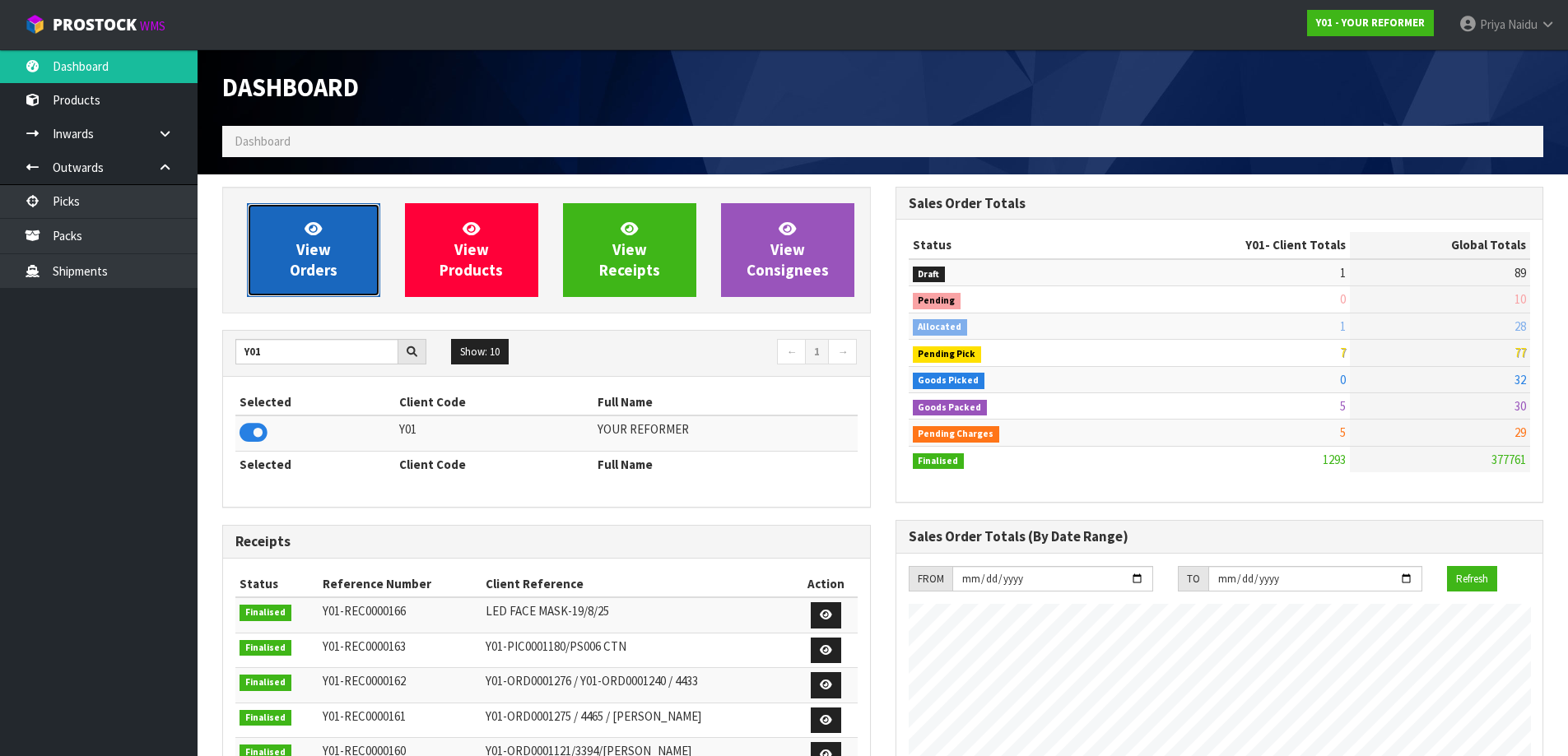
click at [317, 271] on span "View Orders" at bounding box center [314, 250] width 48 height 62
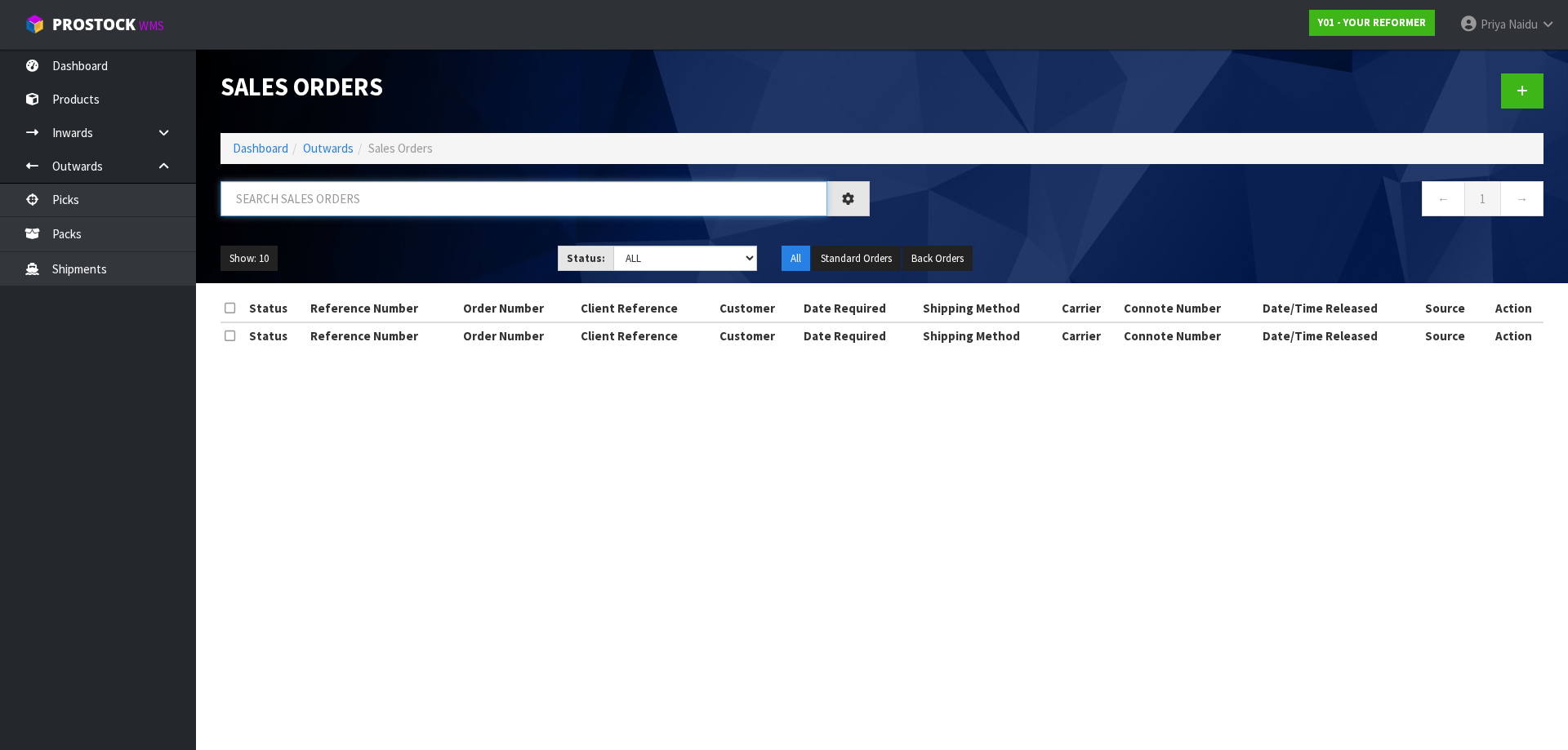
click at [363, 195] on input "text" at bounding box center [524, 198] width 607 height 35
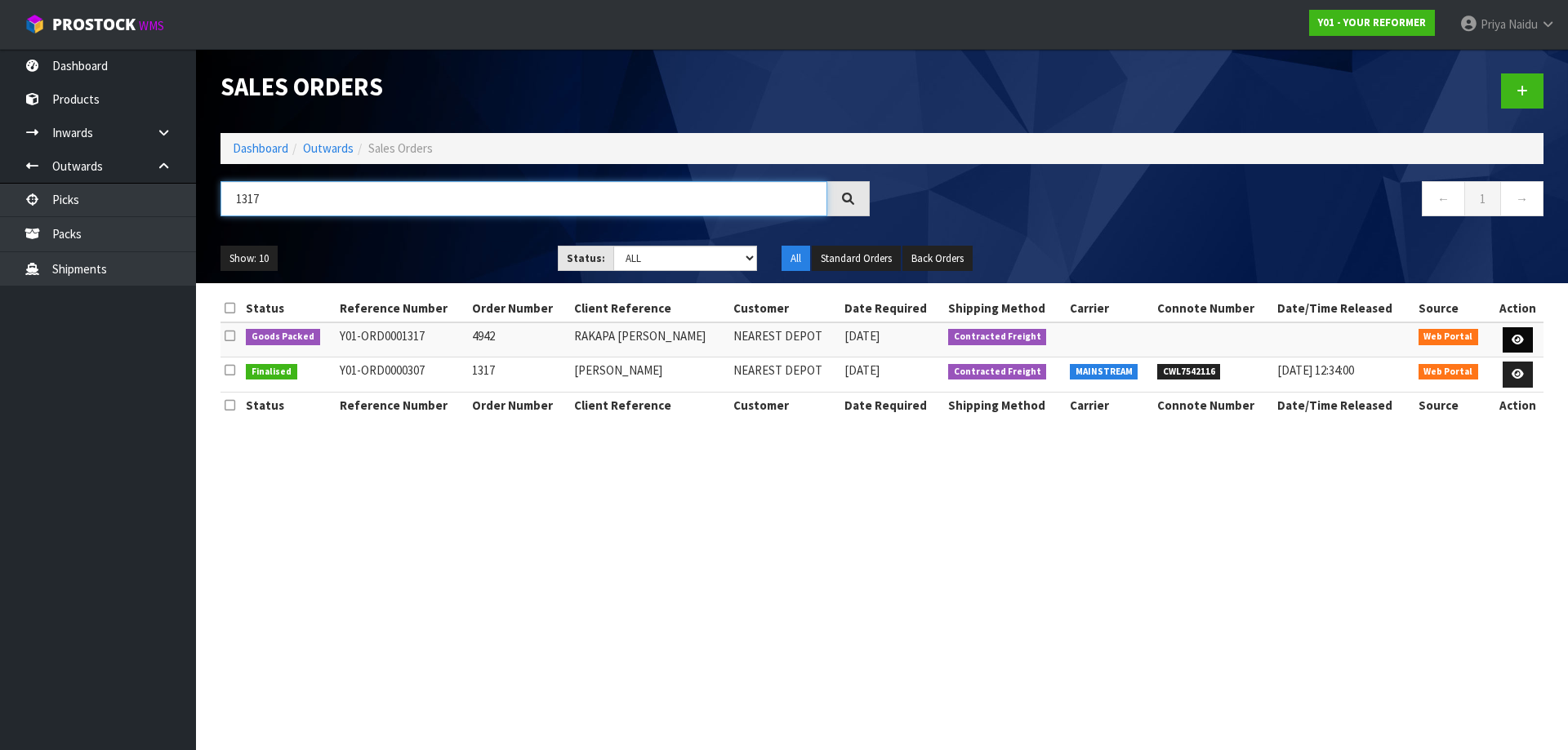
type input "1317"
click at [1514, 337] on icon at bounding box center [1518, 340] width 13 height 11
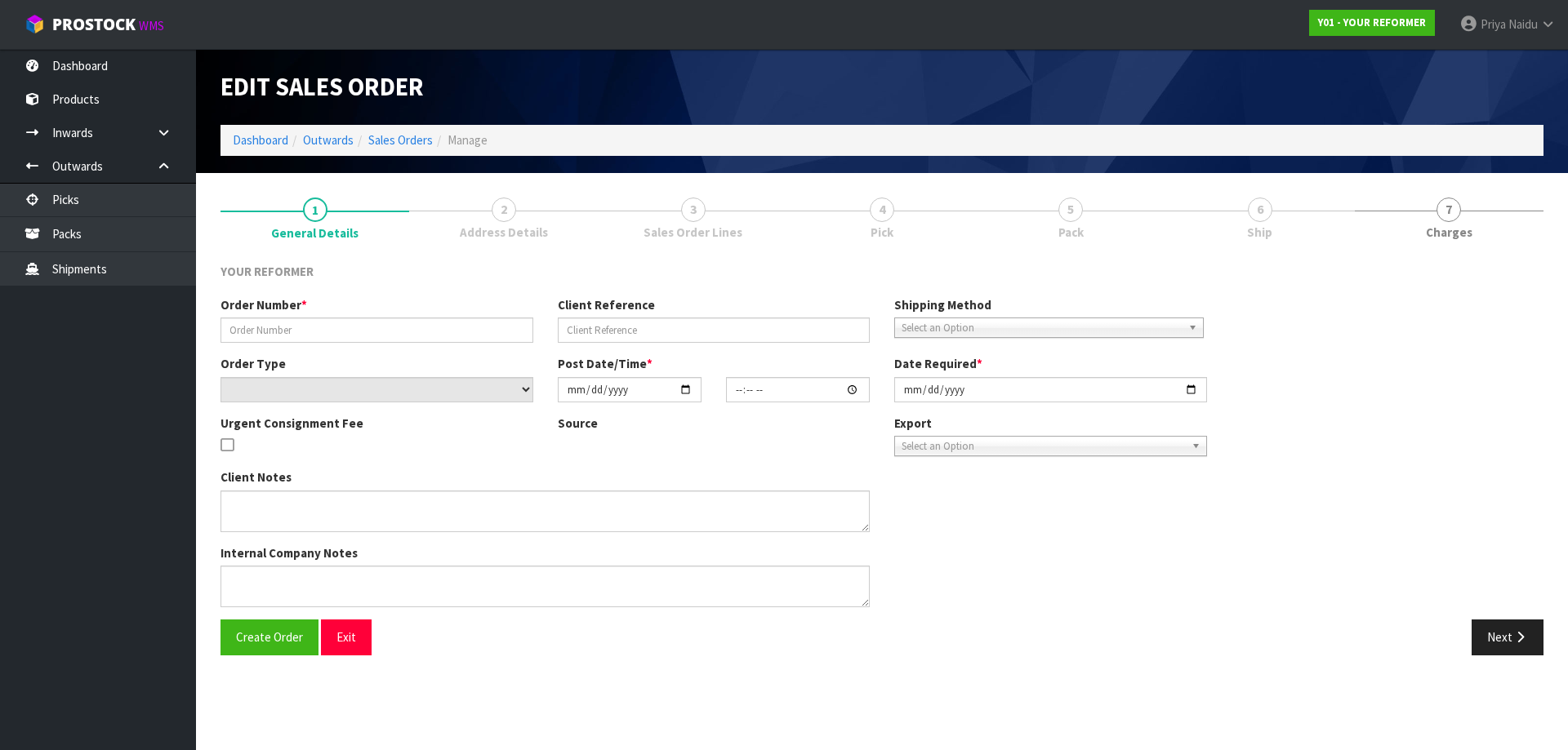
type input "4942"
type input "RAKAPA [PERSON_NAME]"
select select "number:0"
type input "[DATE]"
type input "13:03:00.000"
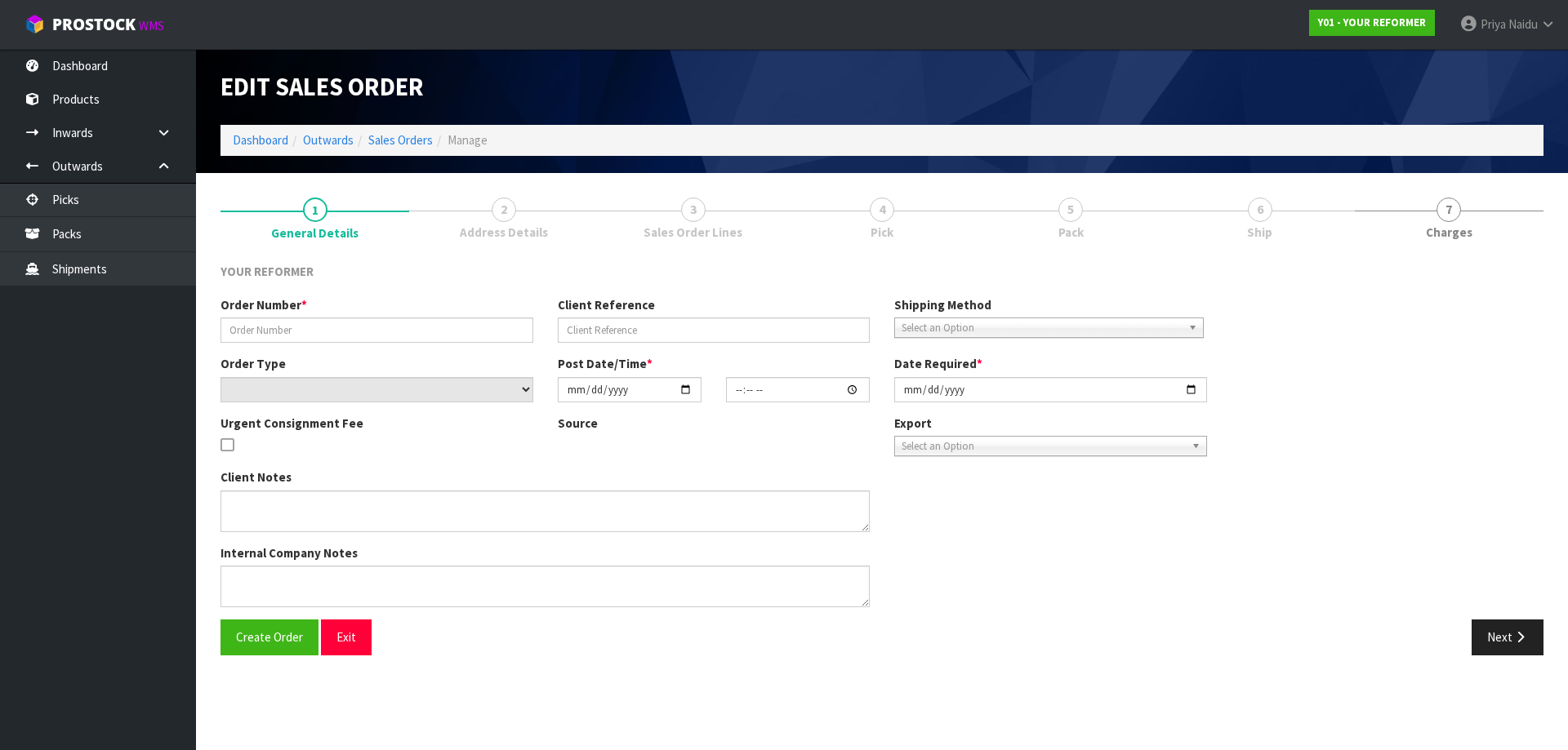
type input "[DATE]"
type textarea "RAKAPA [PERSON_NAME] [STREET_ADDRESS] [PHONE_NUMBER]"
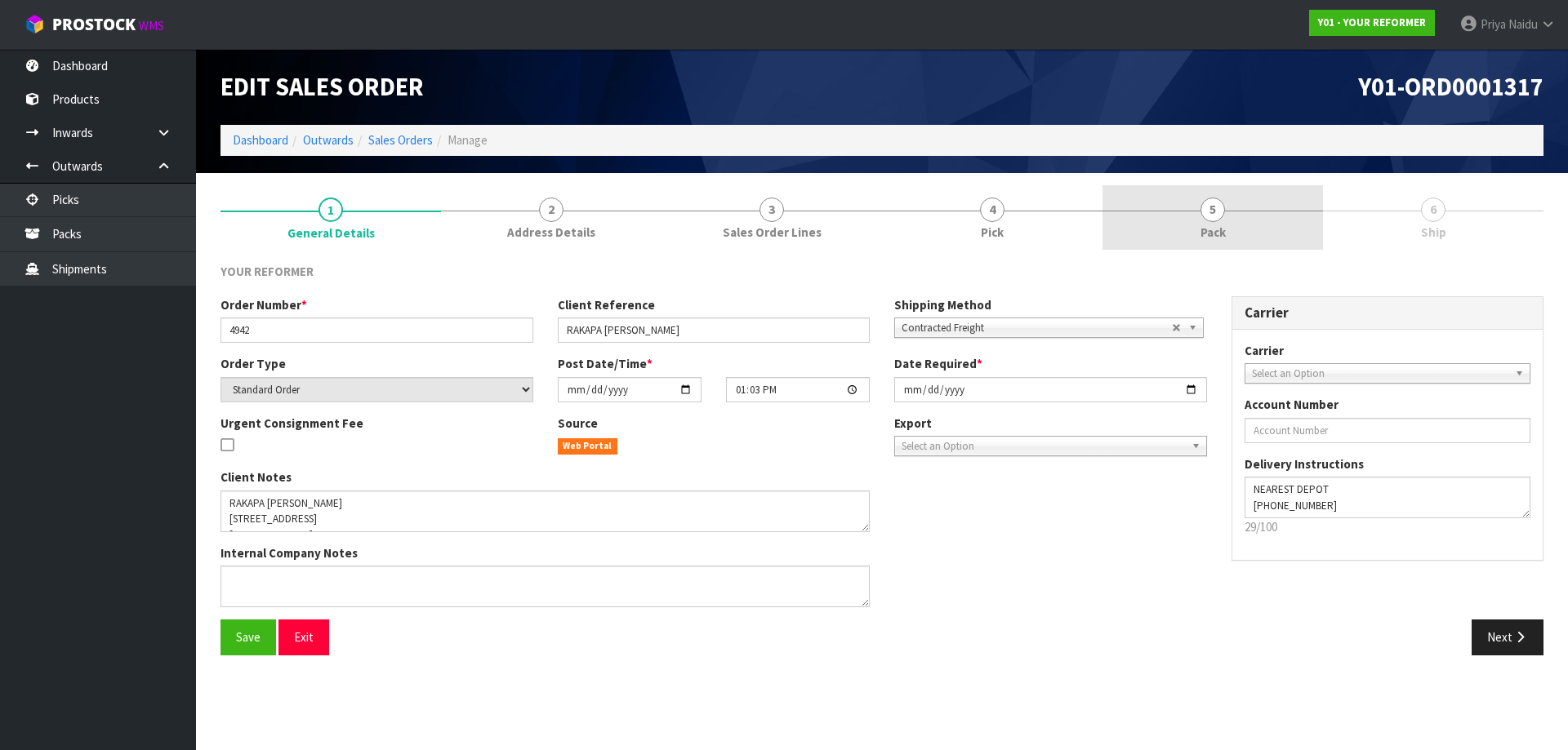
click at [1231, 222] on link "5 Pack" at bounding box center [1212, 217] width 221 height 64
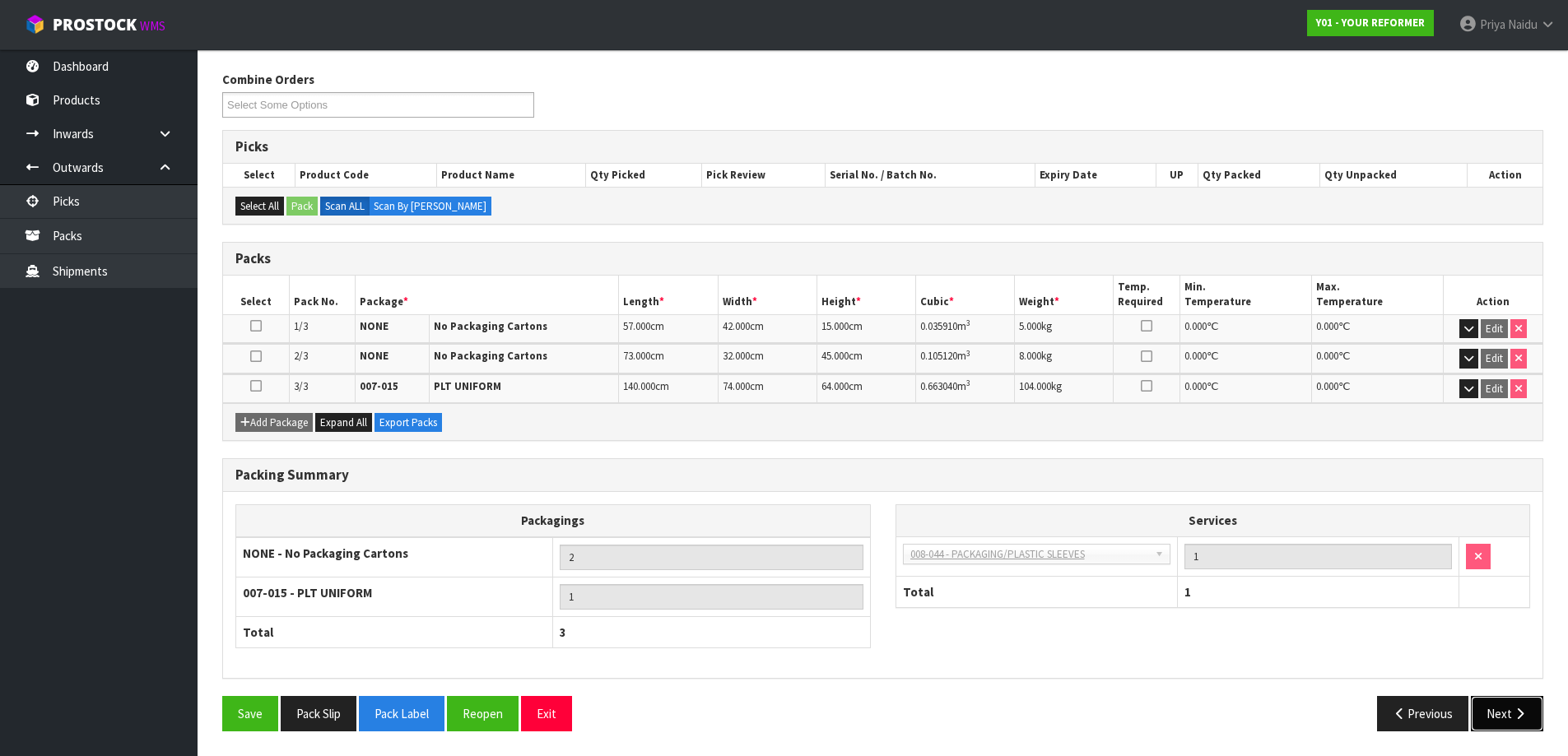
click at [1492, 724] on button "Next" at bounding box center [1507, 714] width 72 height 35
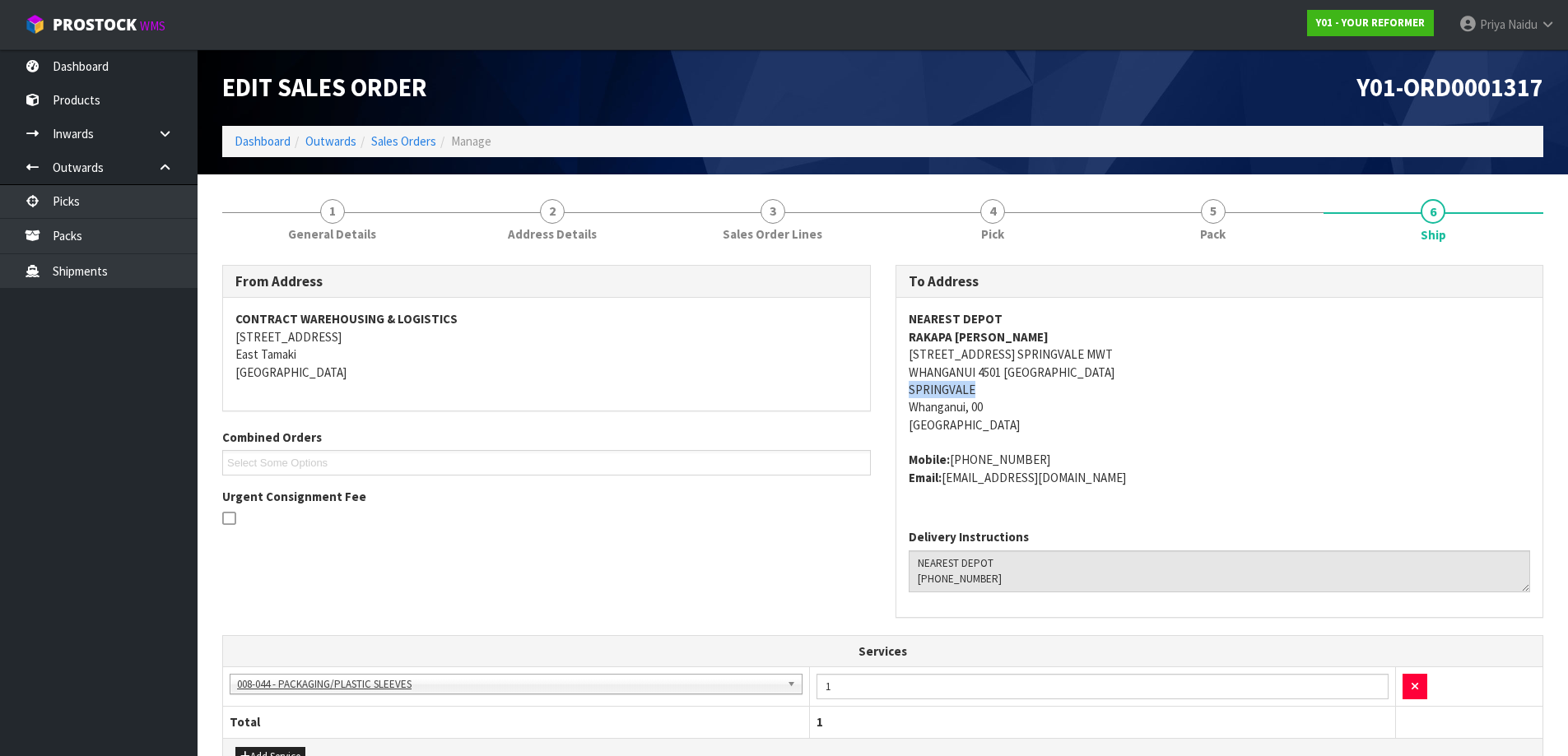
drag, startPoint x: 900, startPoint y: 390, endPoint x: 988, endPoint y: 396, distance: 88.2
click at [988, 396] on div "NEAREST DEPOT RAKAPA [PERSON_NAME] [STREET_ADDRESS] Mobile: [PHONE_NUMBER] Emai…" at bounding box center [1220, 407] width 647 height 218
click at [1133, 402] on address "NEAREST DEPOT RAKAPA [PERSON_NAME] [STREET_ADDRESS]" at bounding box center [1219, 371] width 623 height 123
drag, startPoint x: 905, startPoint y: 352, endPoint x: 999, endPoint y: 377, distance: 97.3
click at [999, 377] on div "NEAREST DEPOT RAKAPA [PERSON_NAME] [STREET_ADDRESS] Mobile: [PHONE_NUMBER] Emai…" at bounding box center [1220, 407] width 647 height 218
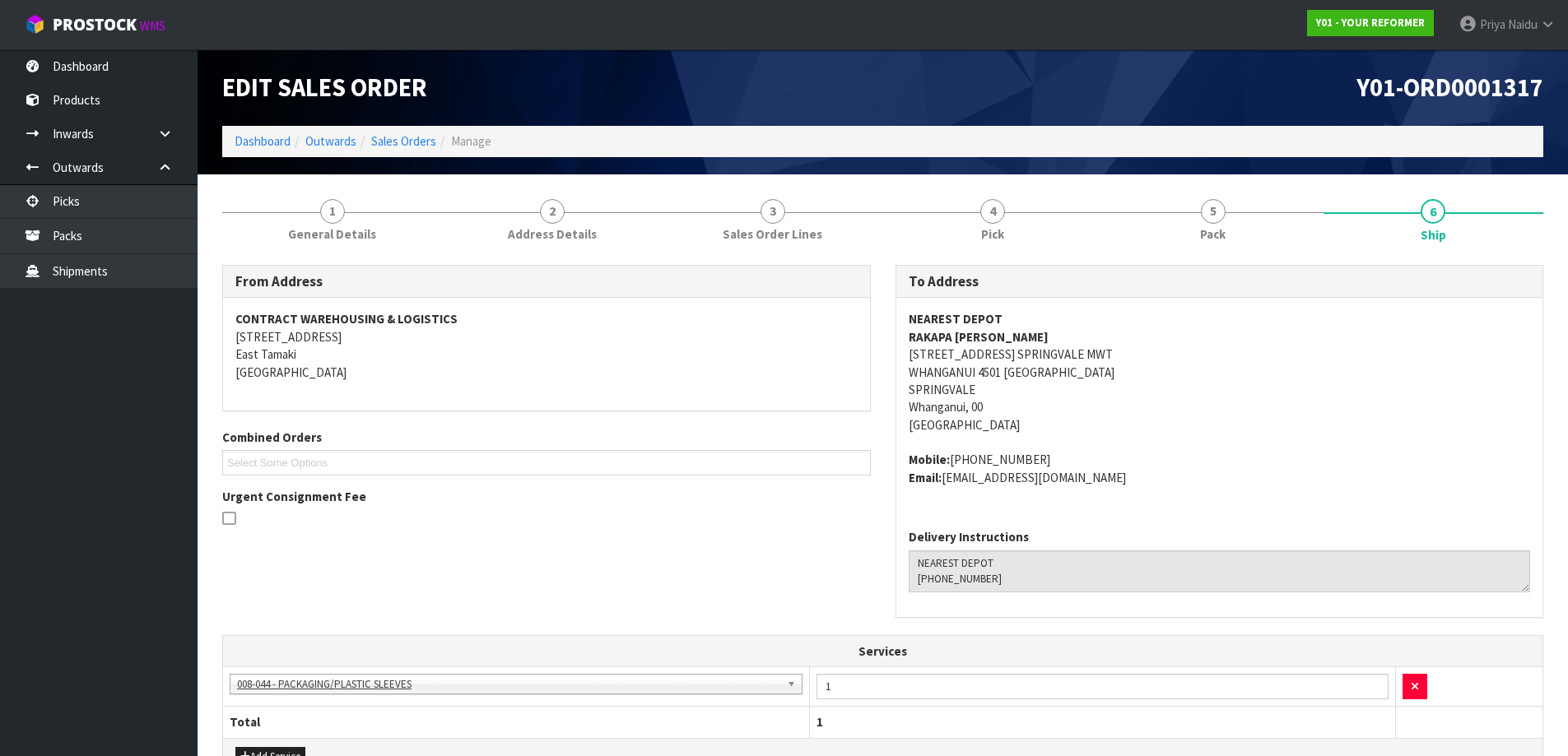
click at [1242, 385] on address "NEAREST DEPOT RAKAPA [PERSON_NAME] [STREET_ADDRESS]" at bounding box center [1219, 371] width 623 height 123
drag, startPoint x: 900, startPoint y: 337, endPoint x: 1038, endPoint y: 328, distance: 138.3
click at [1038, 328] on div "NEAREST DEPOT RAKAPA [PERSON_NAME] [STREET_ADDRESS] Mobile: [PHONE_NUMBER] Emai…" at bounding box center [1220, 407] width 647 height 218
click at [890, 334] on div "To Address NEAREST DEPOT RAKAPA [PERSON_NAME] [STREET_ADDRESS] Mobile: [PHONE_N…" at bounding box center [1219, 450] width 673 height 370
drag, startPoint x: 890, startPoint y: 334, endPoint x: 1000, endPoint y: 335, distance: 110.0
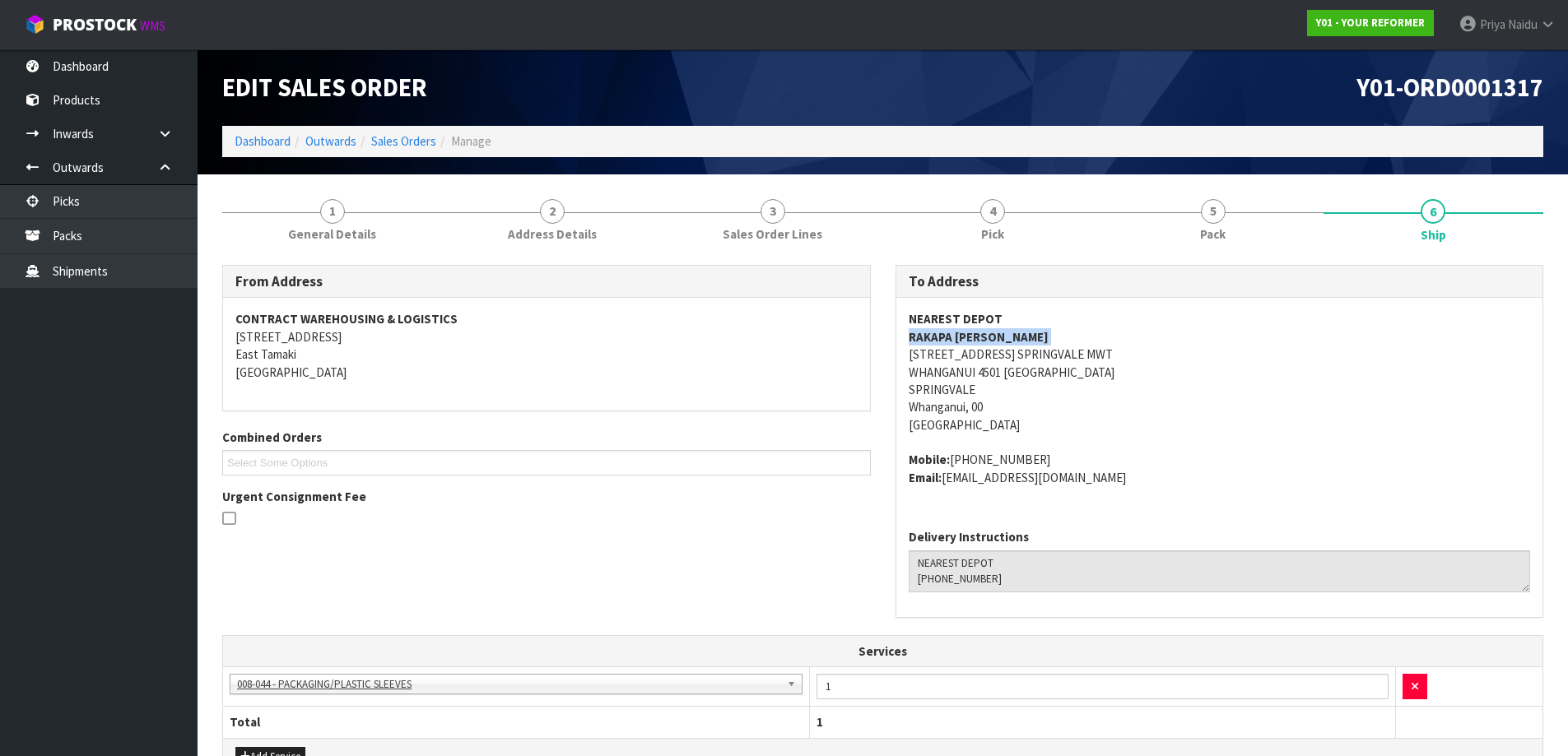
click at [1000, 335] on div "To Address NEAREST DEPOT RAKAPA [PERSON_NAME] [STREET_ADDRESS] Mobile: [PHONE_N…" at bounding box center [1219, 450] width 673 height 370
drag, startPoint x: 953, startPoint y: 461, endPoint x: 1099, endPoint y: 461, distance: 146.0
click at [1099, 461] on address "Mobile: [PHONE_NUMBER] Email: [EMAIL_ADDRESS][DOMAIN_NAME]" at bounding box center [1219, 469] width 623 height 35
drag, startPoint x: 945, startPoint y: 483, endPoint x: 1064, endPoint y: 494, distance: 119.5
click at [1064, 494] on div "NEAREST DEPOT RAKAPA [PERSON_NAME] [STREET_ADDRESS] Mobile: [PHONE_NUMBER] Emai…" at bounding box center [1220, 407] width 647 height 218
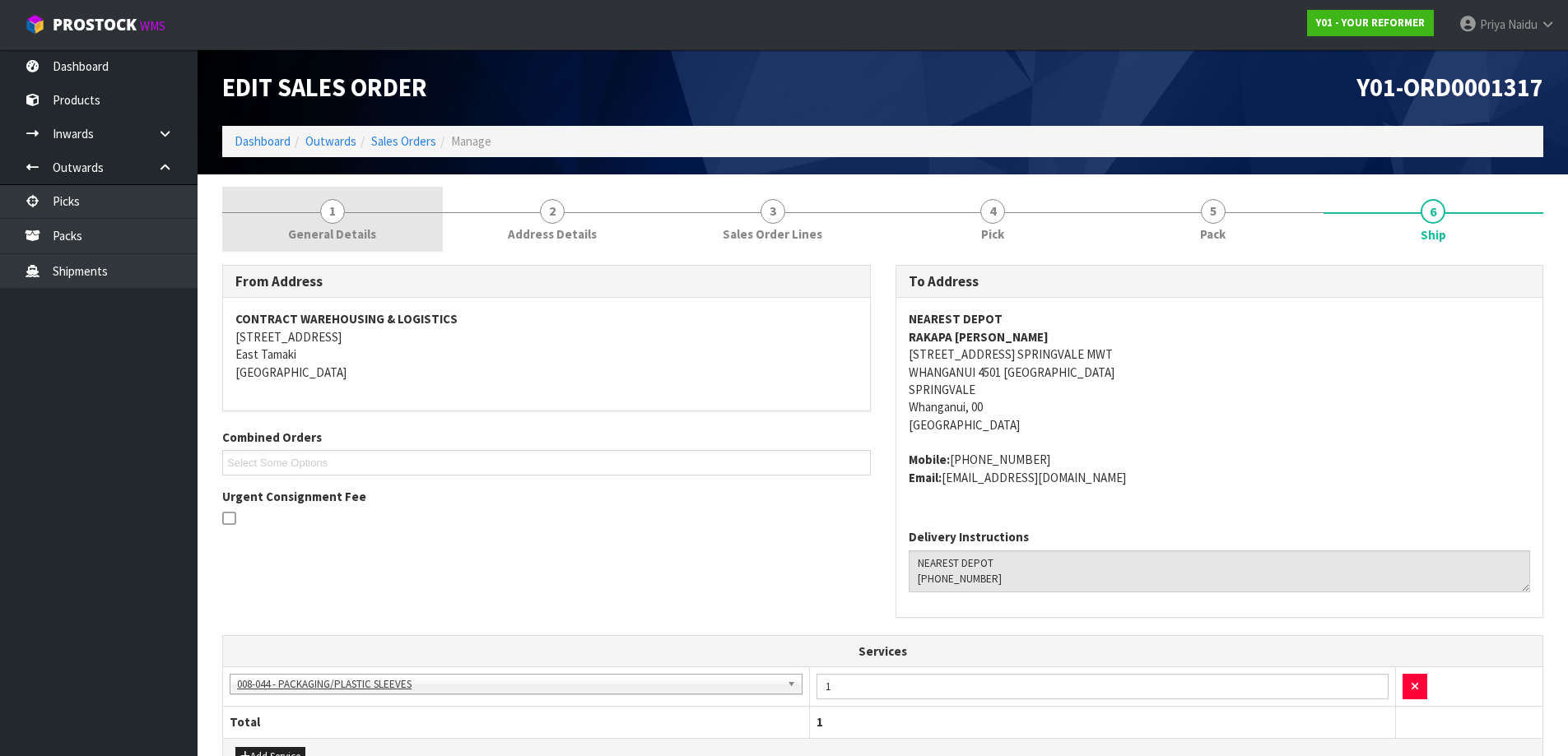
click at [327, 251] on link "1 General Details" at bounding box center [333, 219] width 221 height 65
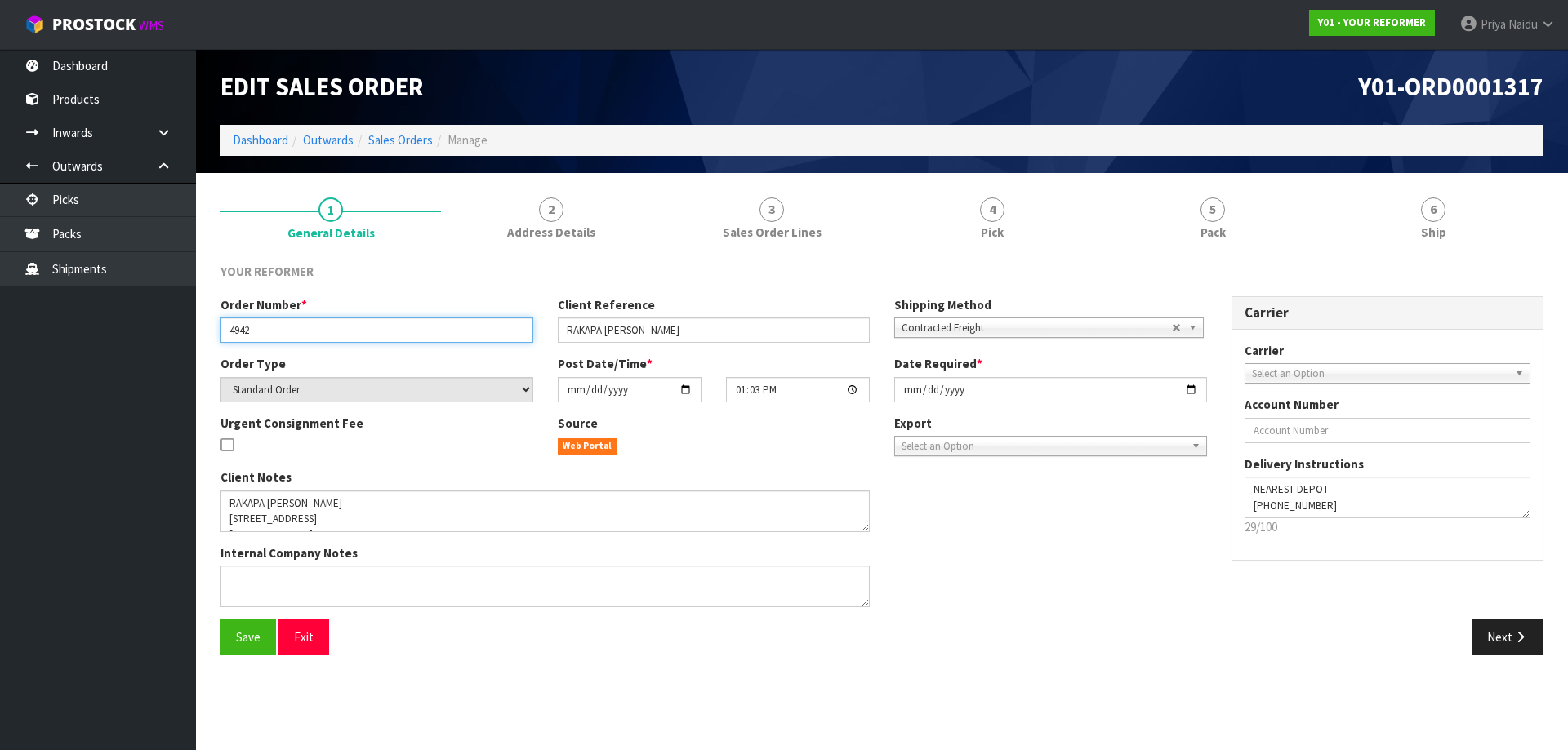
drag, startPoint x: 224, startPoint y: 330, endPoint x: 285, endPoint y: 325, distance: 61.2
click at [285, 325] on input "4942" at bounding box center [377, 330] width 313 height 25
drag, startPoint x: 564, startPoint y: 328, endPoint x: 686, endPoint y: 339, distance: 122.5
click at [686, 339] on input "RAKAPA [PERSON_NAME]" at bounding box center [714, 330] width 313 height 25
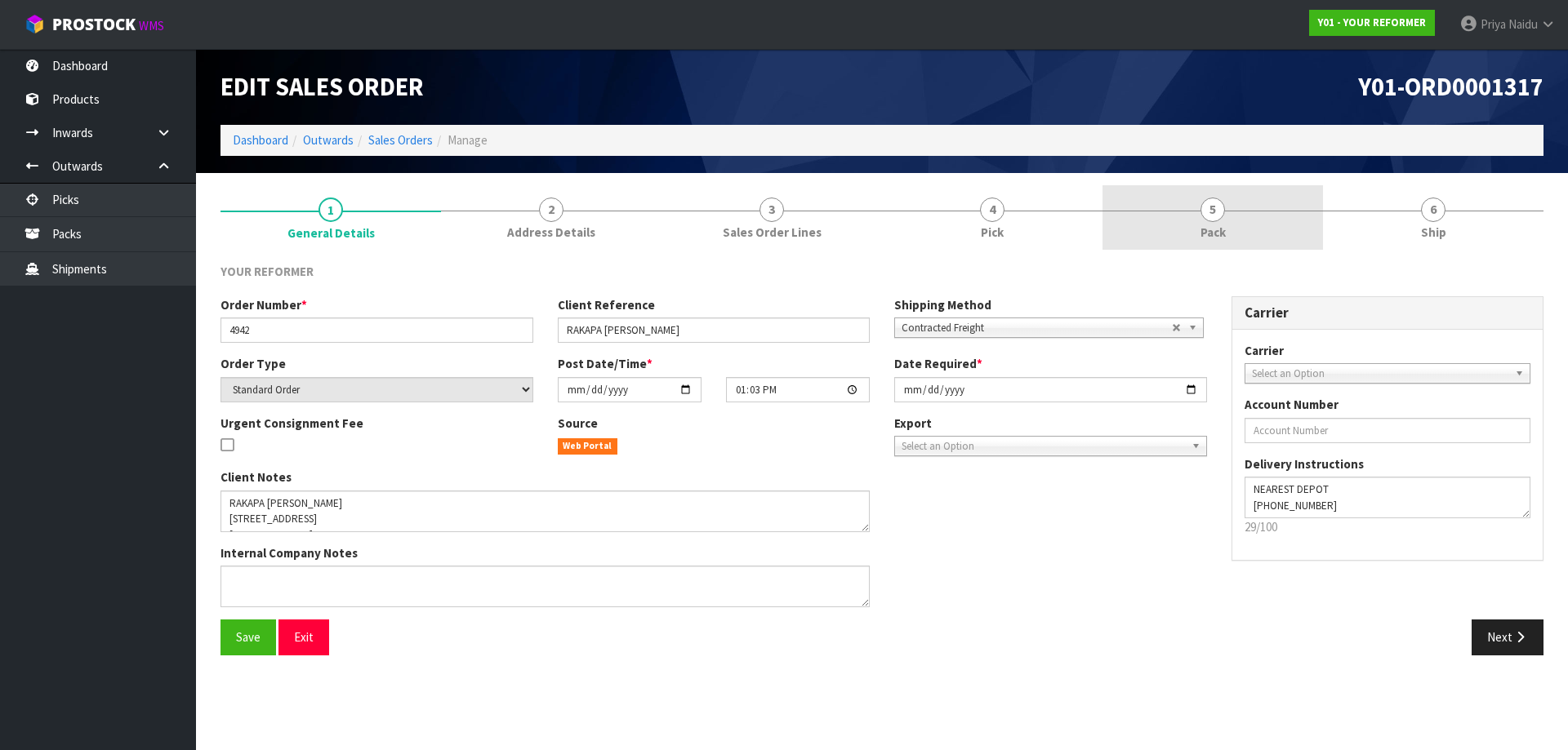
click at [1220, 209] on span "5" at bounding box center [1212, 209] width 24 height 24
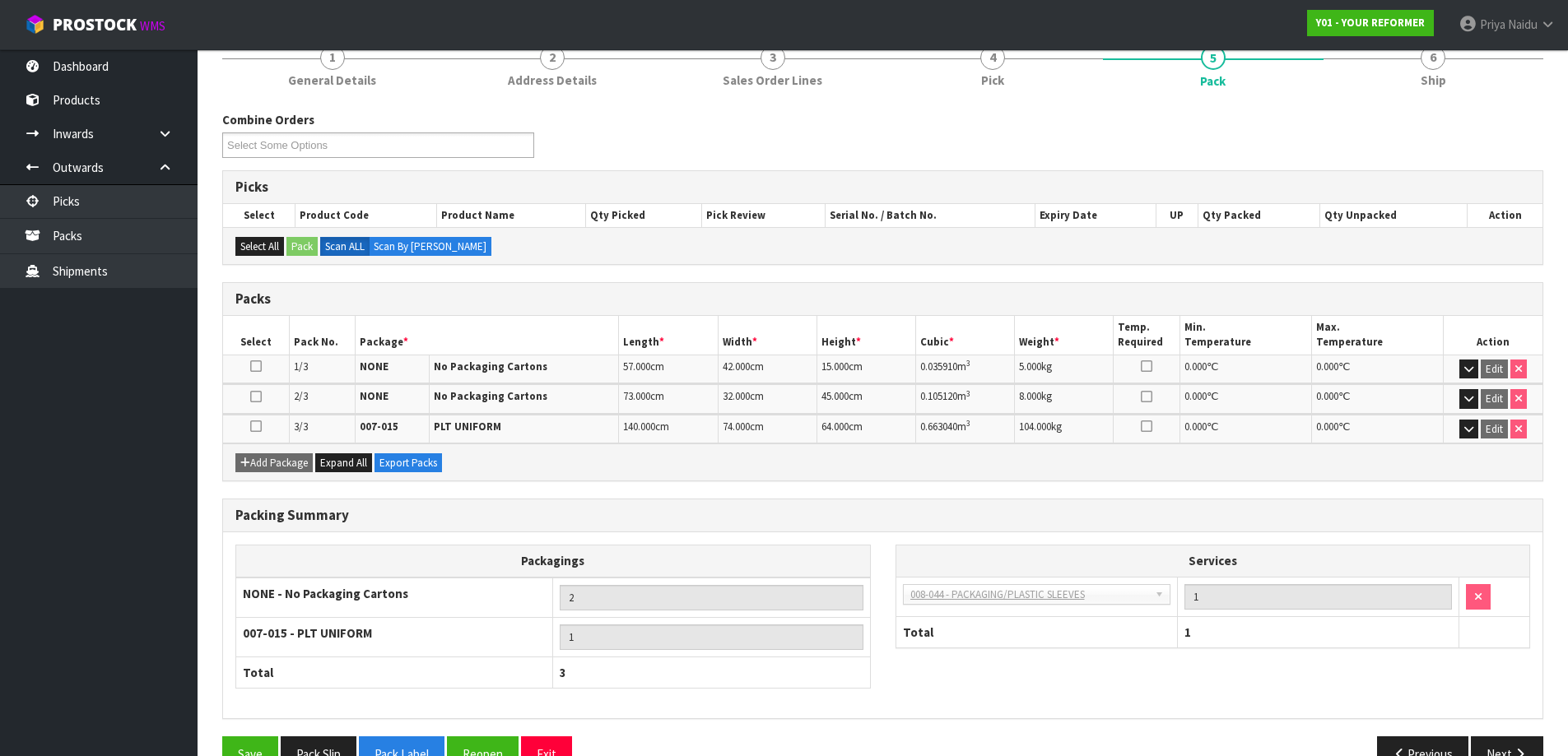
scroll to position [165, 0]
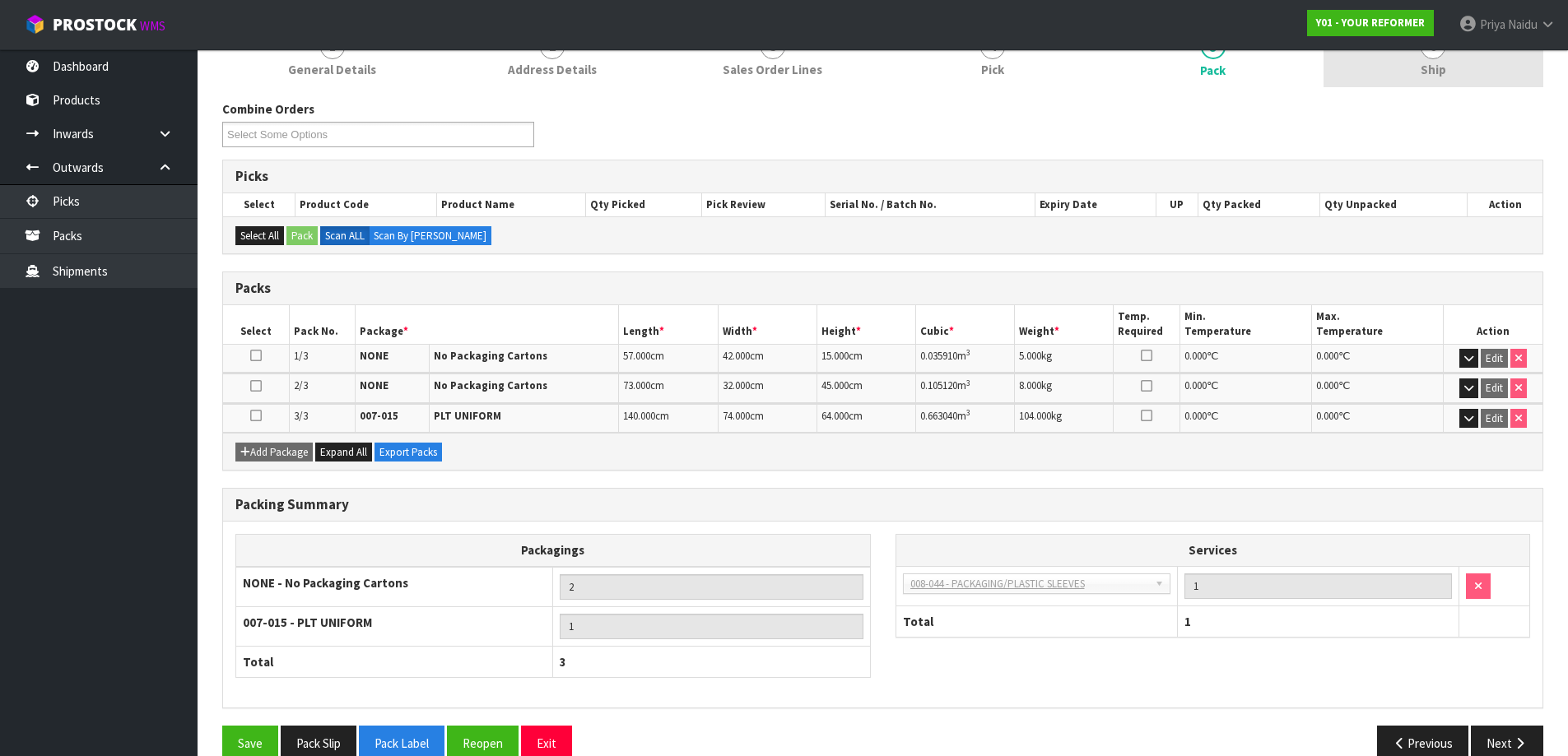
click at [1446, 86] on link "6 Ship" at bounding box center [1434, 55] width 221 height 65
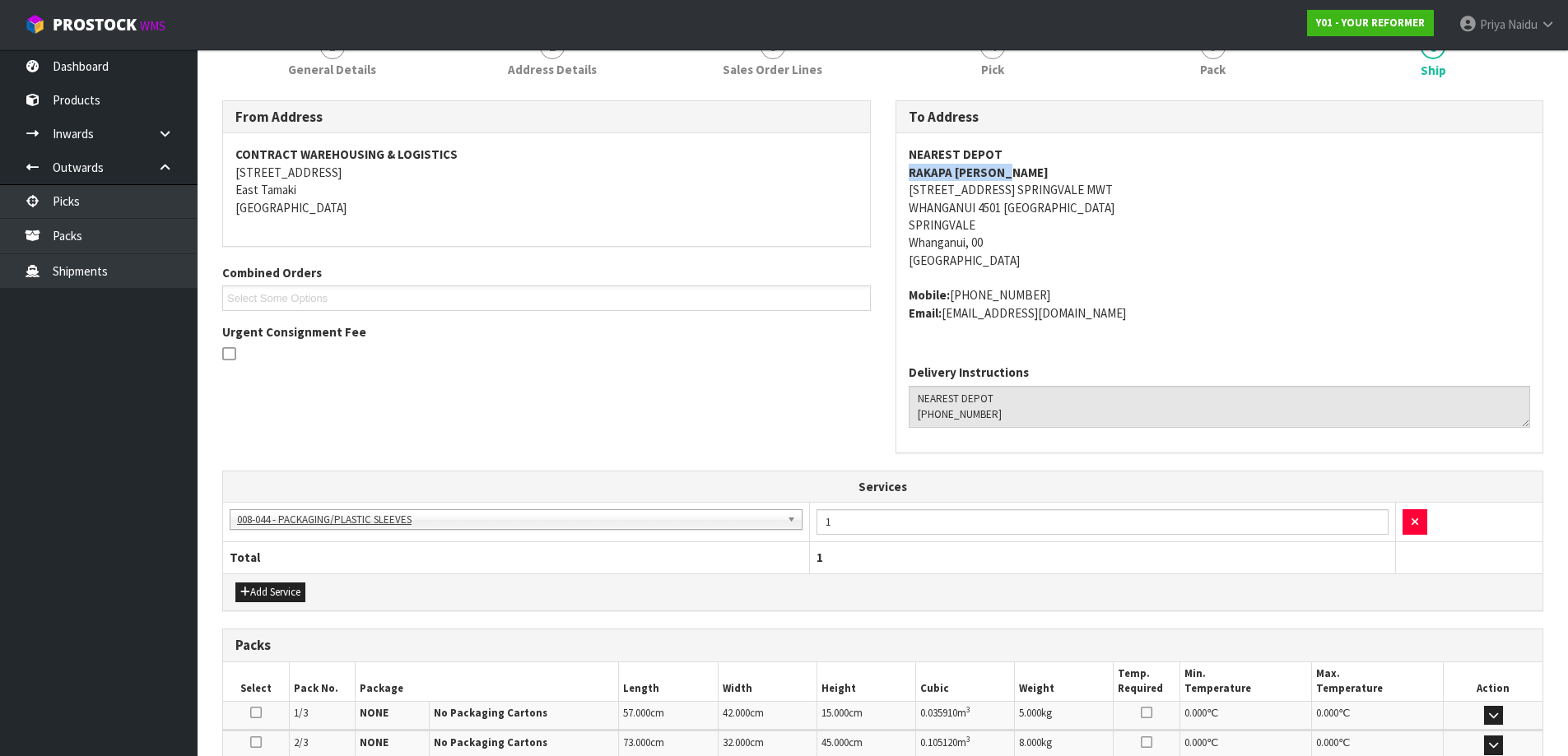
drag, startPoint x: 897, startPoint y: 175, endPoint x: 1038, endPoint y: 178, distance: 141.0
click at [1038, 178] on div "NEAREST DEPOT RAKAPA [PERSON_NAME] [STREET_ADDRESS] Mobile: [PHONE_NUMBER] Emai…" at bounding box center [1220, 242] width 647 height 218
drag, startPoint x: 889, startPoint y: 293, endPoint x: 1060, endPoint y: 288, distance: 171.1
click at [1060, 288] on div "To Address NEAREST DEPOT RAKAPA [PERSON_NAME] [STREET_ADDRESS] Mobile: [PHONE_N…" at bounding box center [1219, 285] width 673 height 370
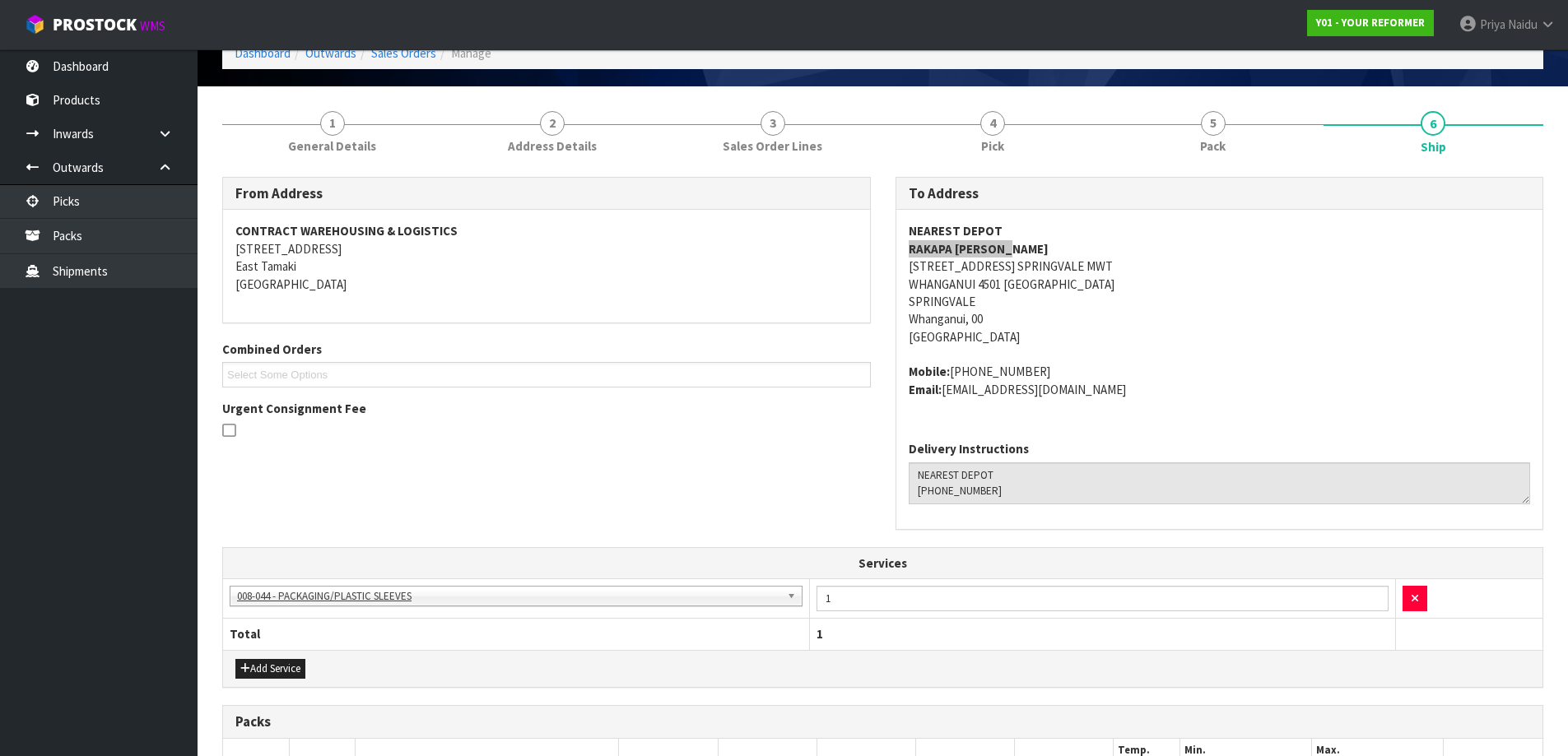
scroll to position [0, 0]
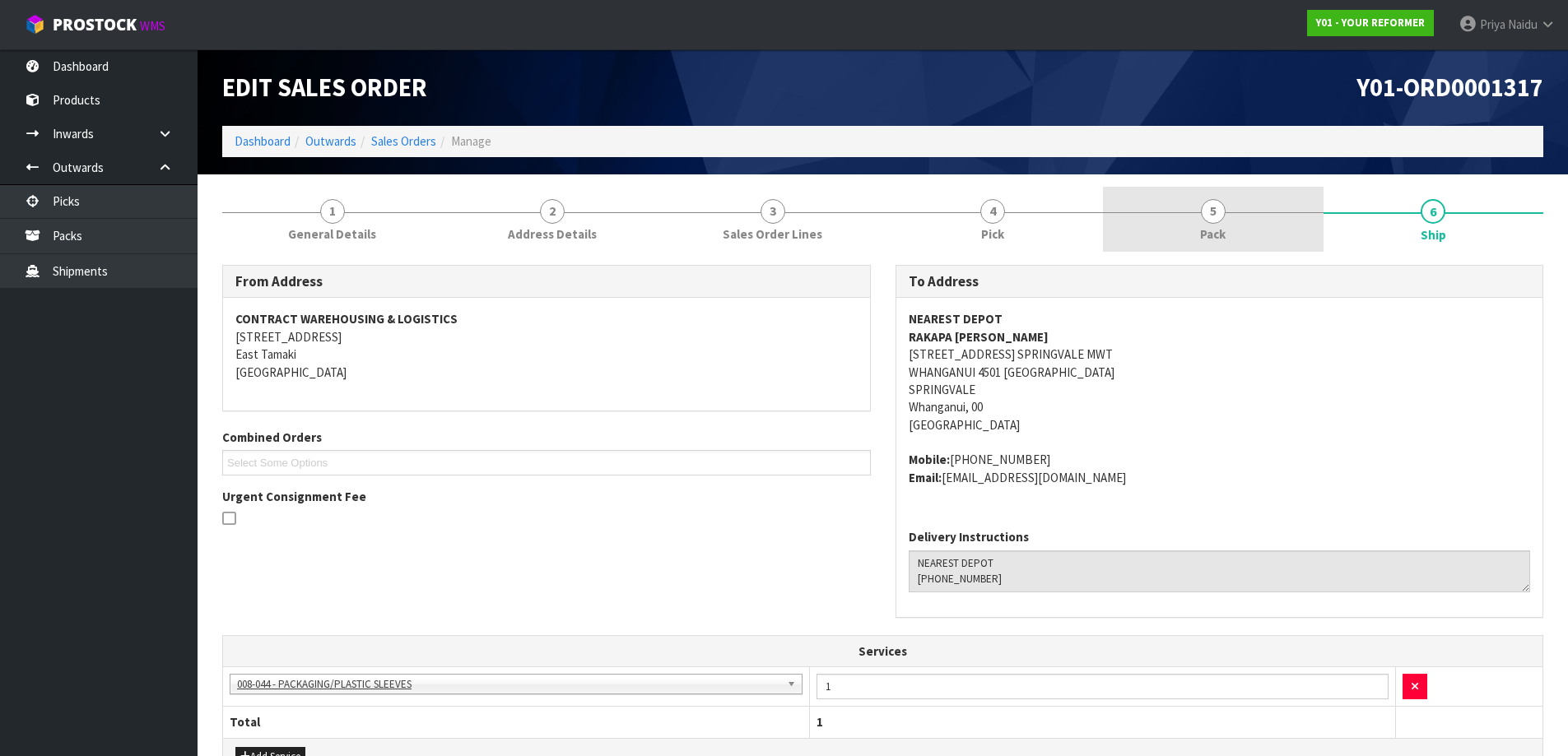
click at [1207, 197] on link "5 Pack" at bounding box center [1213, 219] width 221 height 65
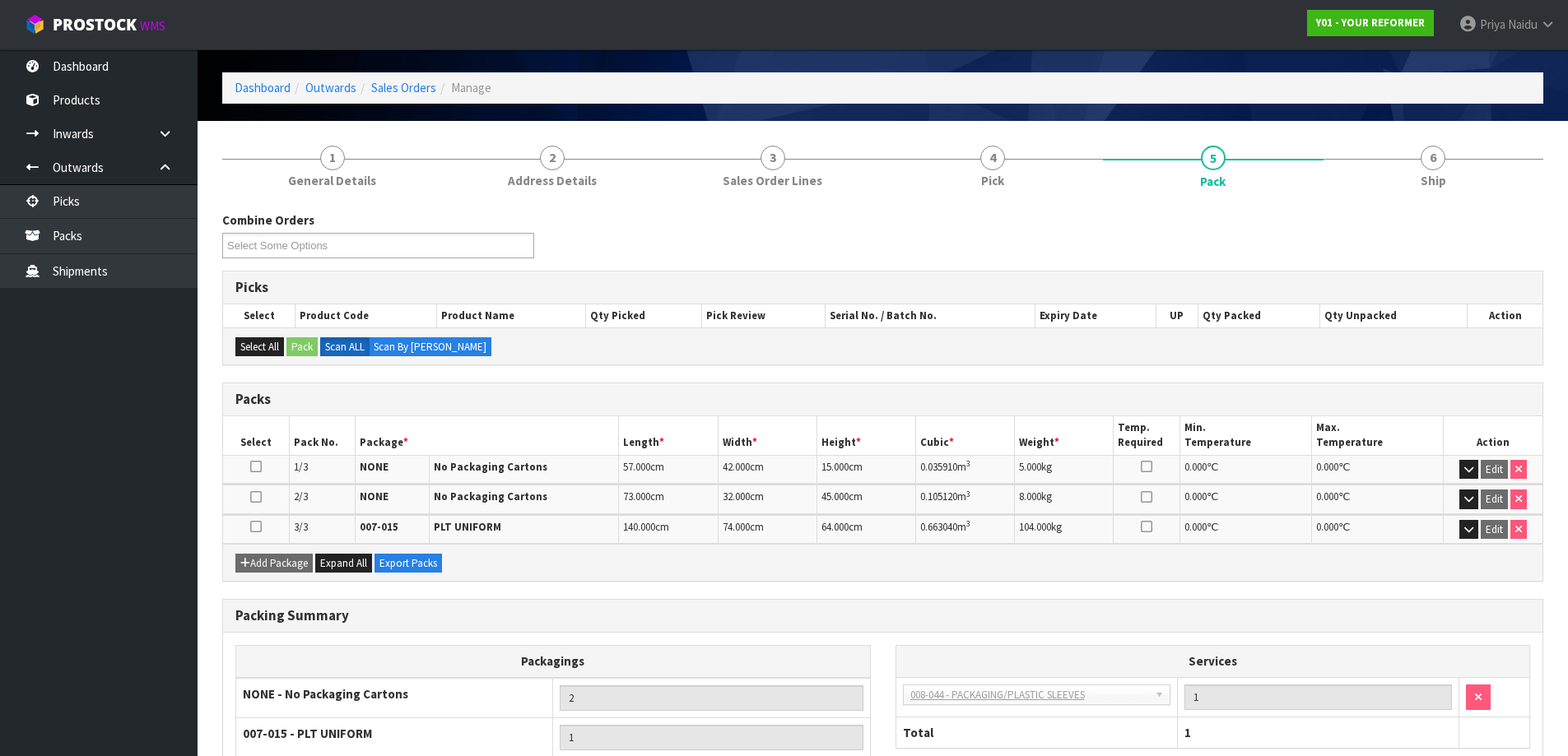
scroll to position [82, 0]
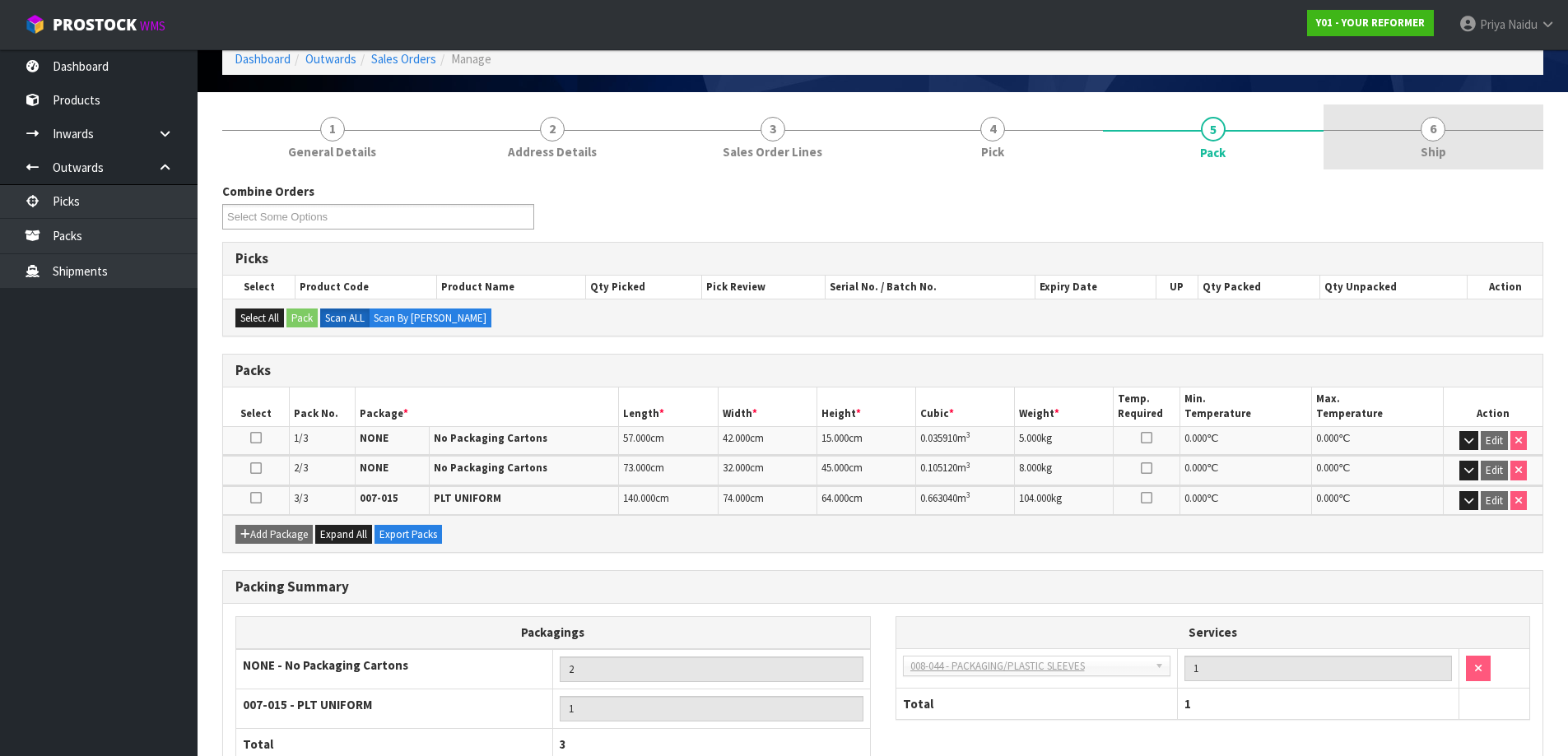
click at [1502, 150] on link "6 Ship" at bounding box center [1434, 137] width 221 height 65
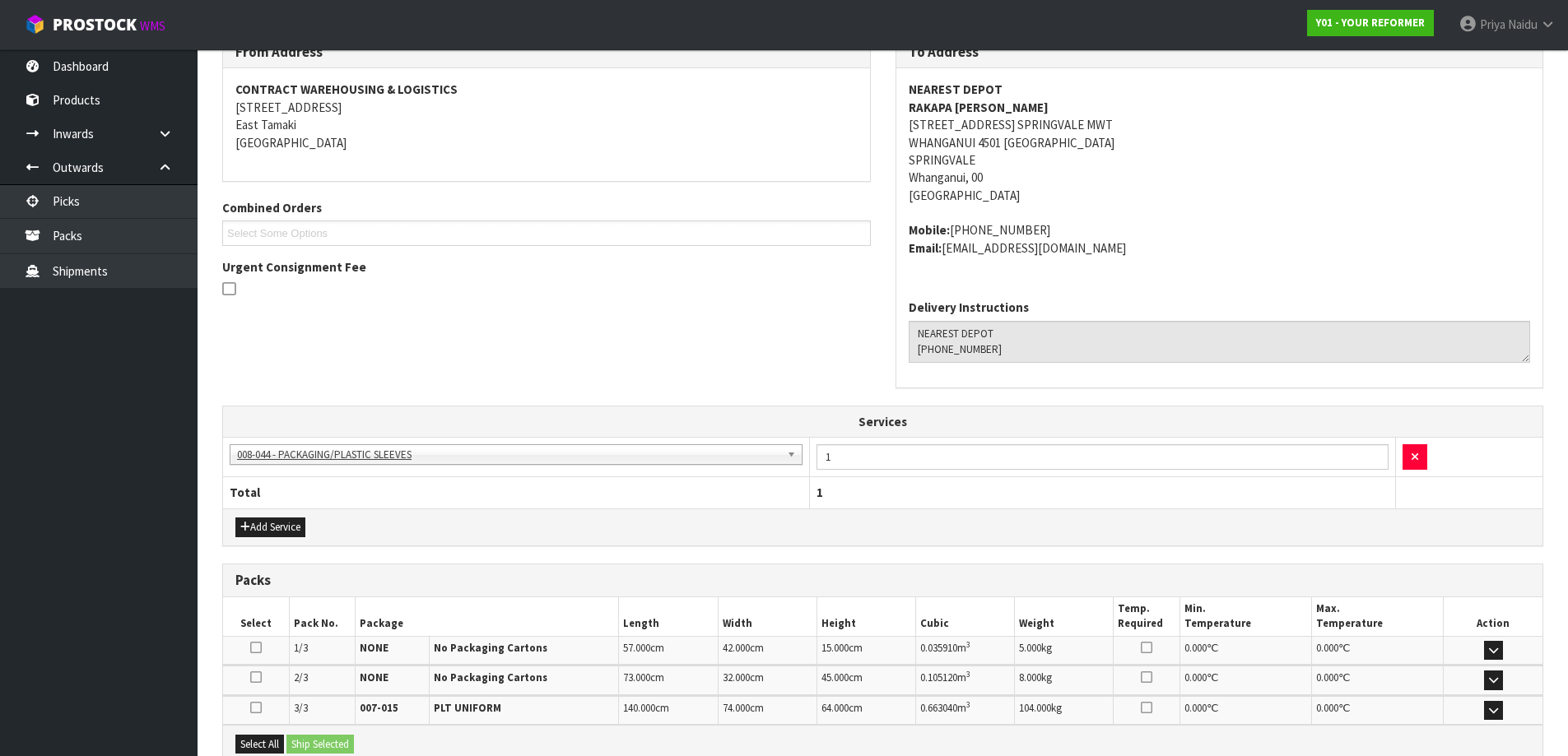
scroll to position [414, 0]
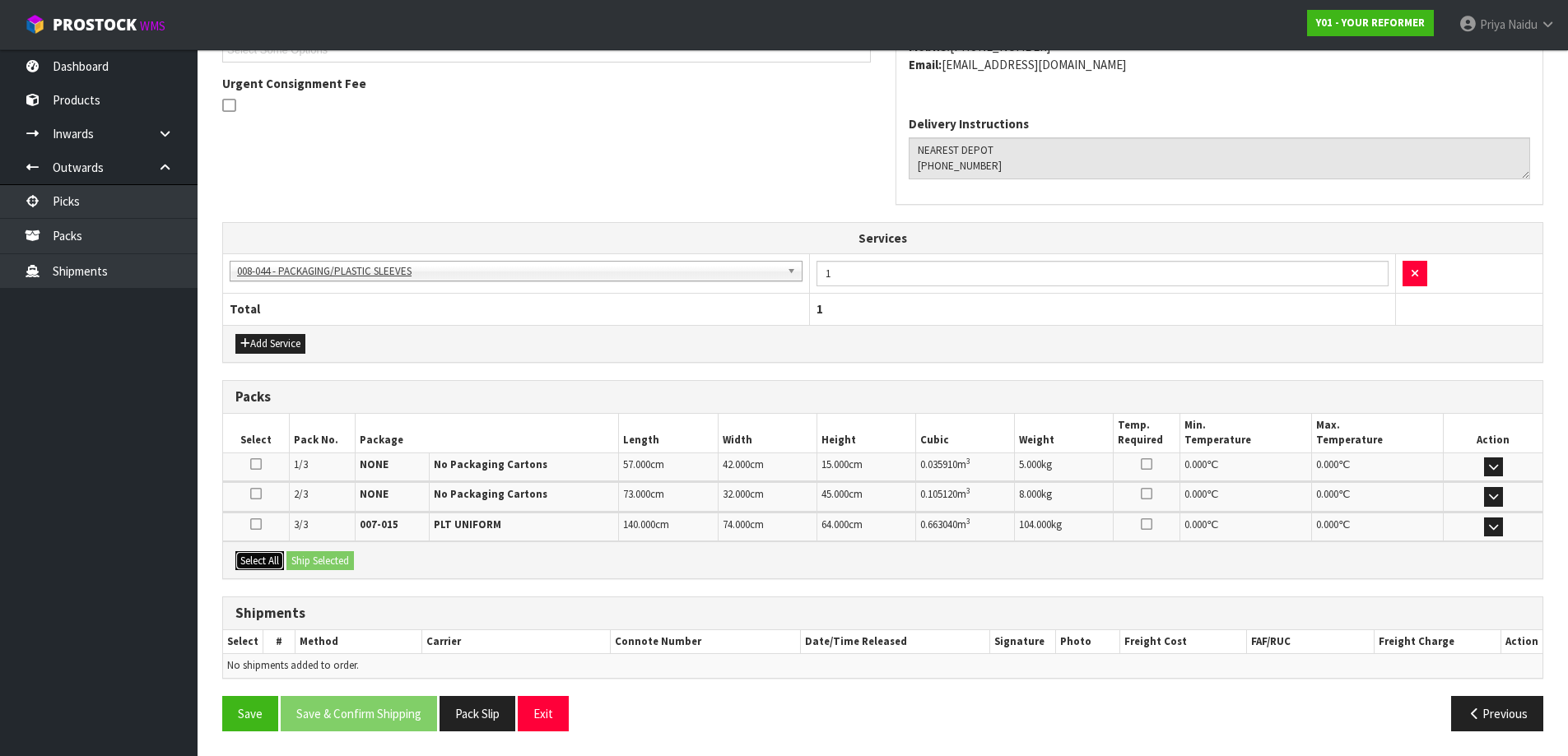
drag, startPoint x: 264, startPoint y: 566, endPoint x: 272, endPoint y: 563, distance: 8.5
click at [264, 566] on button "Select All" at bounding box center [260, 561] width 49 height 20
drag, startPoint x: 280, startPoint y: 562, endPoint x: 296, endPoint y: 566, distance: 16.5
click at [284, 562] on button "Select All" at bounding box center [260, 561] width 49 height 20
click at [298, 566] on button "Ship Selected" at bounding box center [320, 561] width 68 height 20
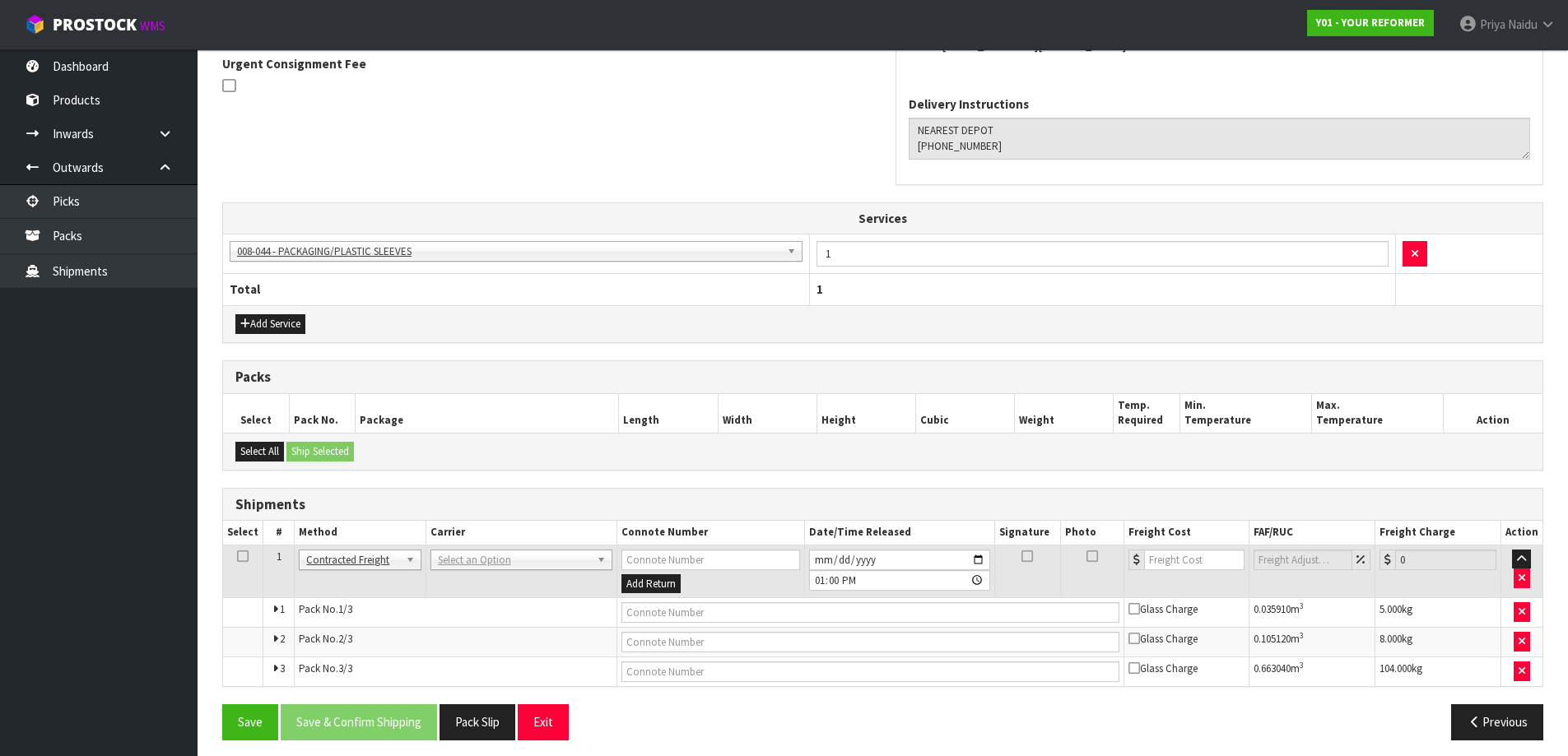
scroll to position [442, 0]
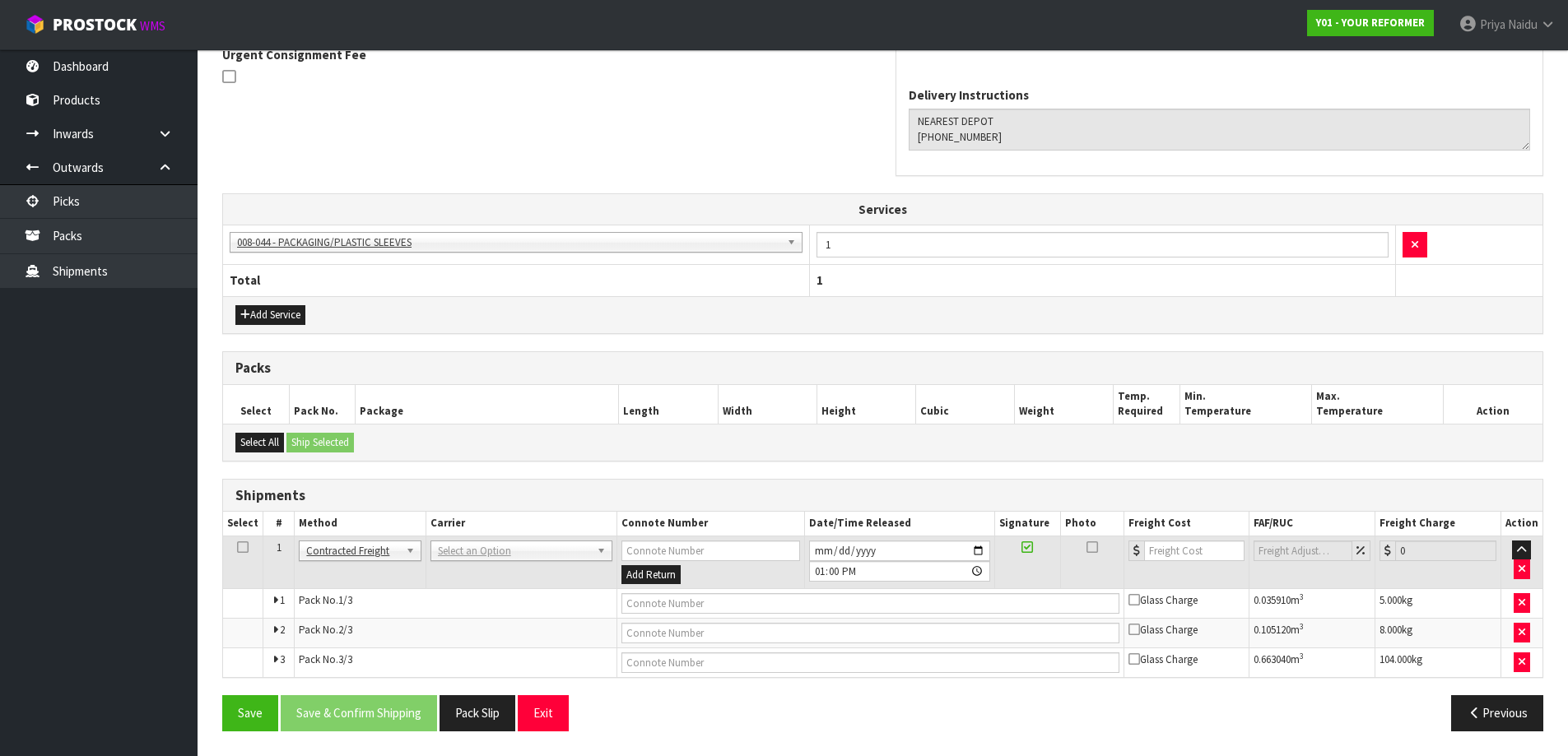
drag, startPoint x: 491, startPoint y: 540, endPoint x: 490, endPoint y: 551, distance: 11.0
click at [491, 541] on td "ANGEL - ANGEL TRANSPORT [PERSON_NAME] REMOVALS DEAEXPAKL - DEADLINE EXPRESS COU…" at bounding box center [521, 562] width 191 height 53
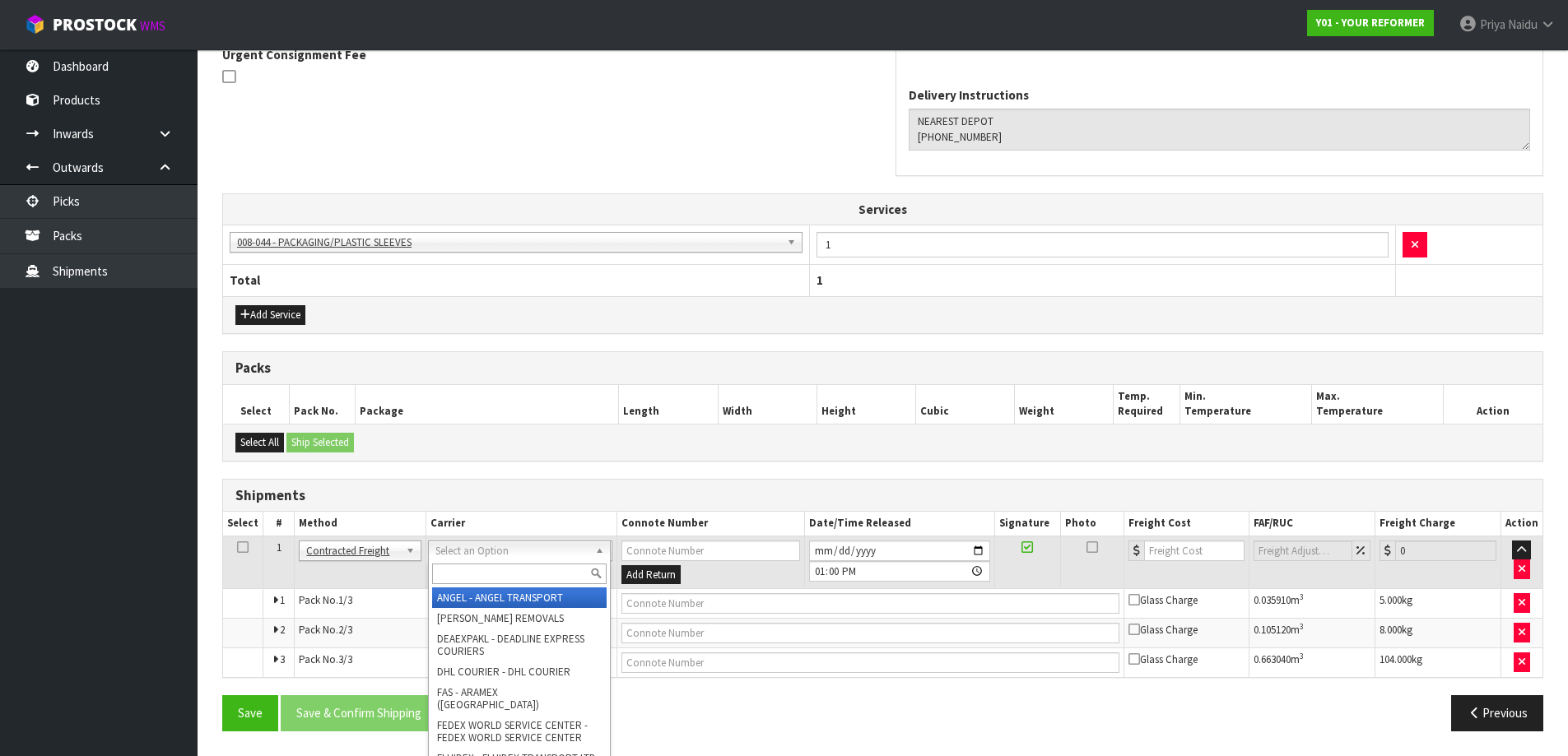
click at [480, 572] on input "text" at bounding box center [520, 574] width 175 height 21
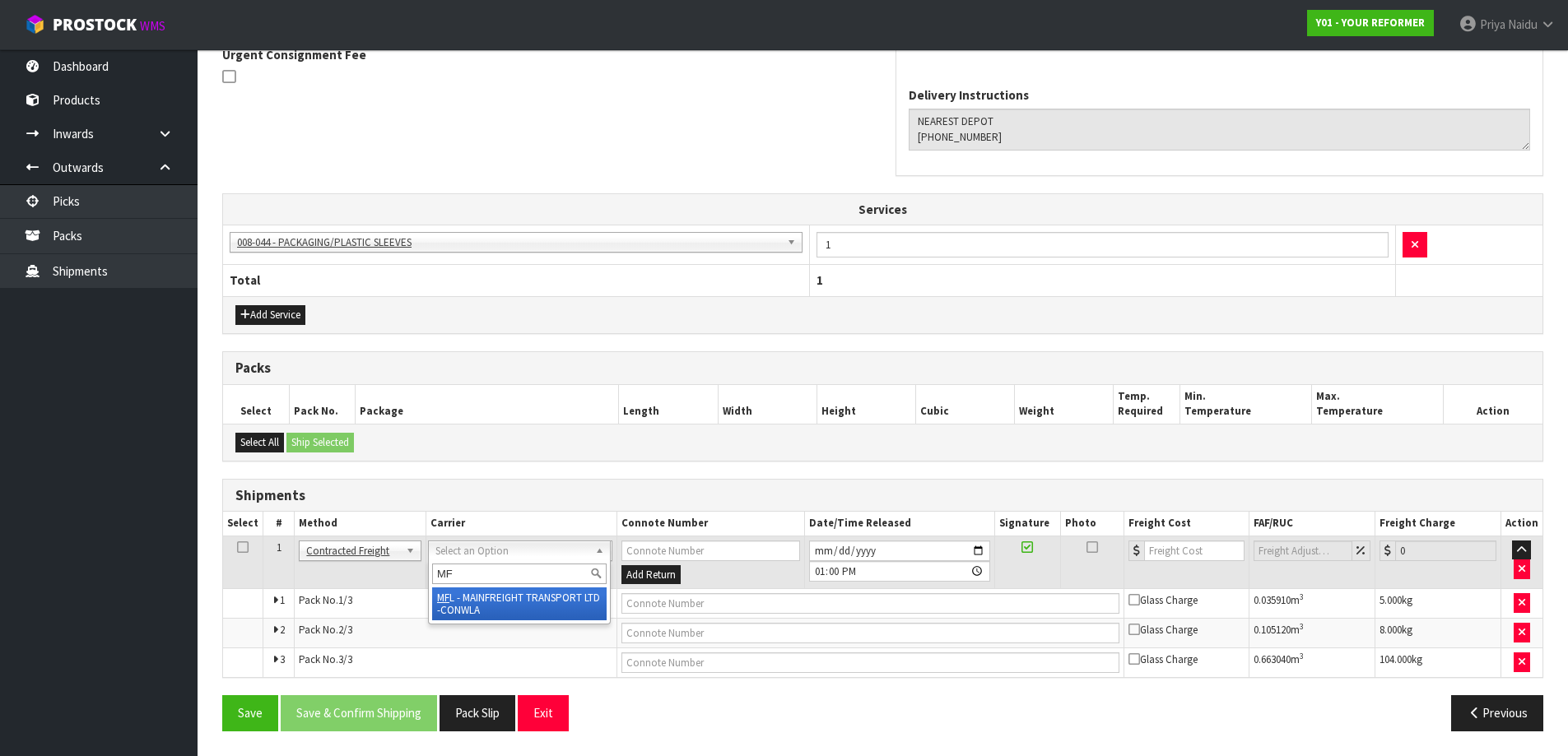
type input "MF"
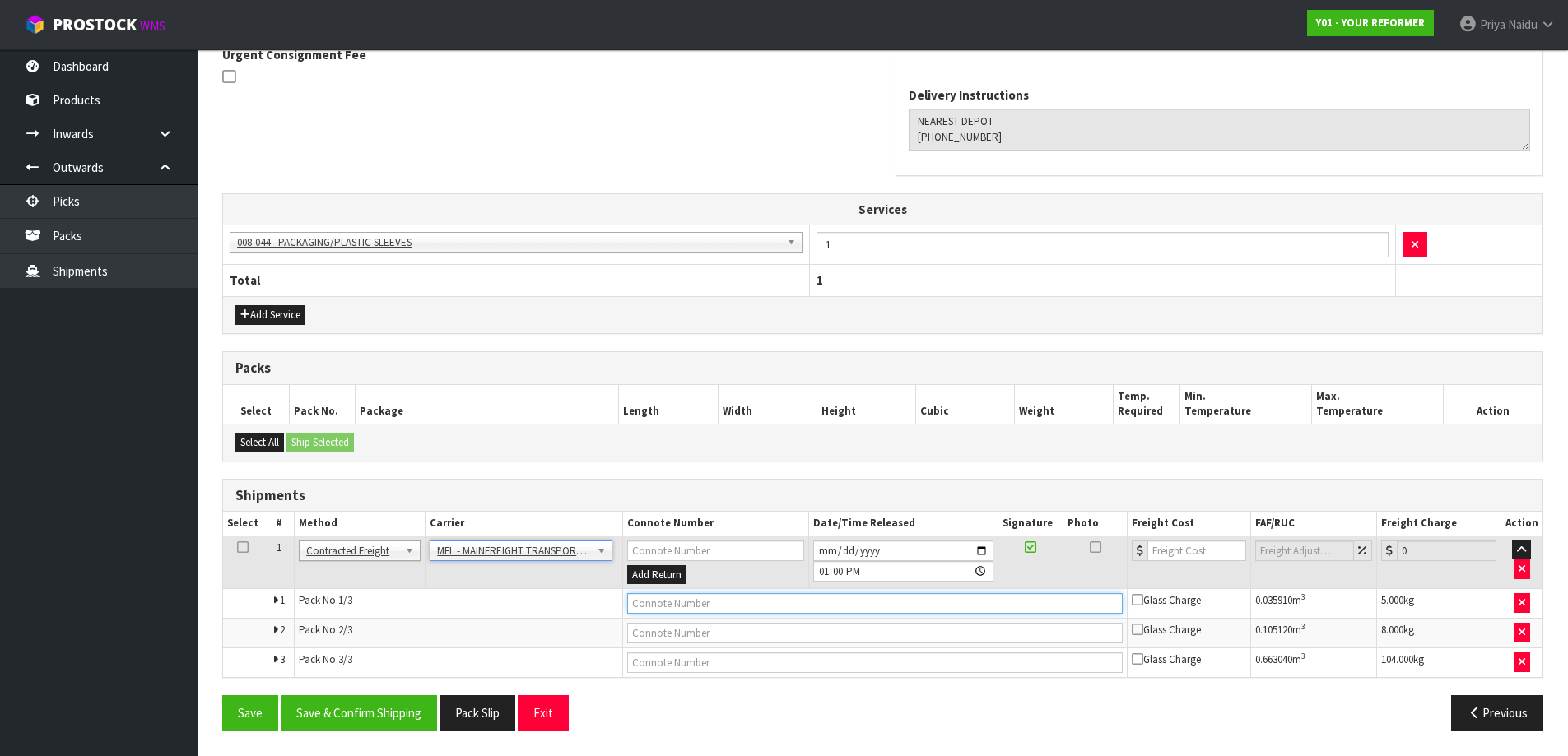
click at [653, 598] on input "text" at bounding box center [875, 604] width 496 height 21
paste input "FWM58357416"
type input "FWM58357416"
click at [1172, 551] on input "number" at bounding box center [1197, 551] width 100 height 21
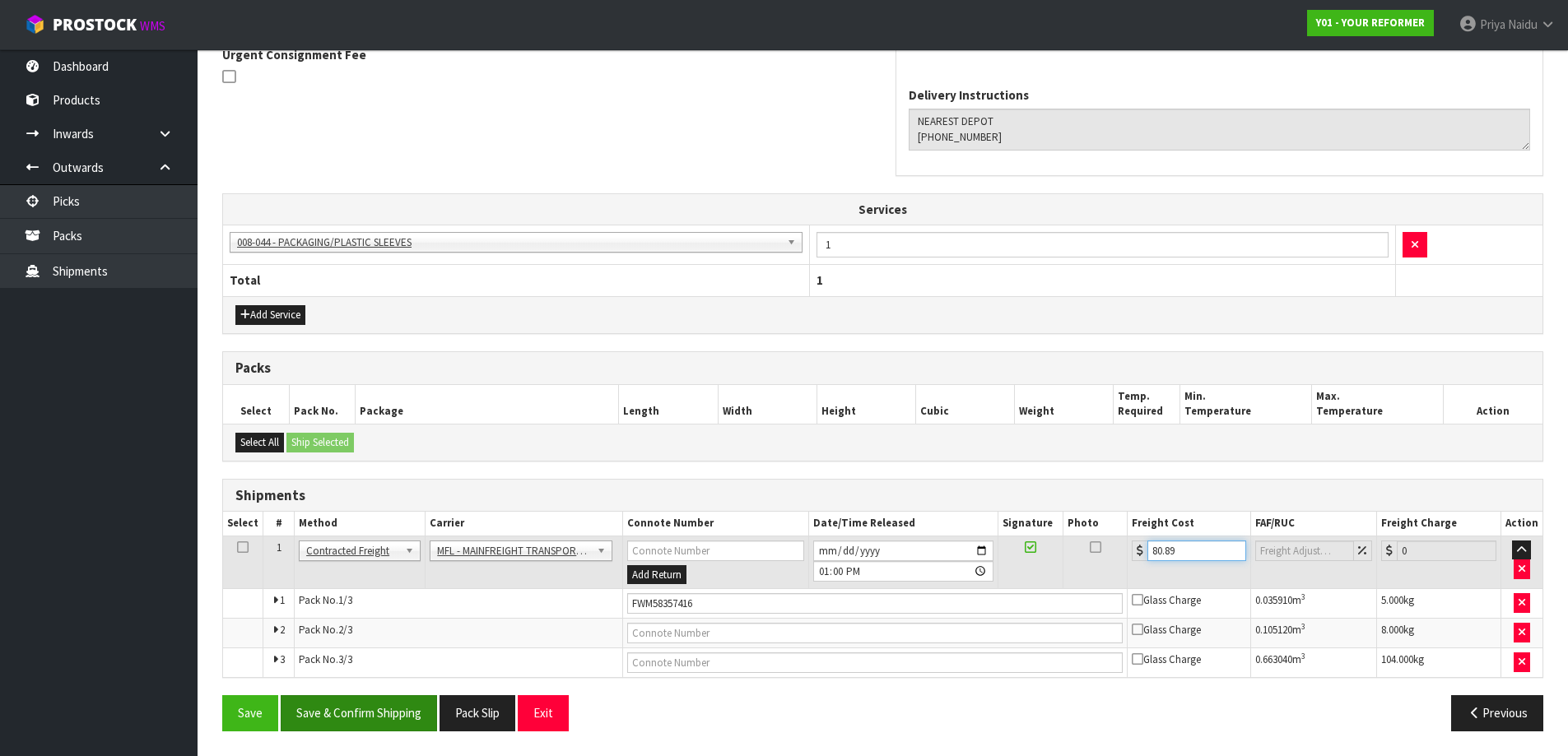
type input "80.89"
click at [362, 726] on button "Save & Confirm Shipping" at bounding box center [359, 713] width 157 height 35
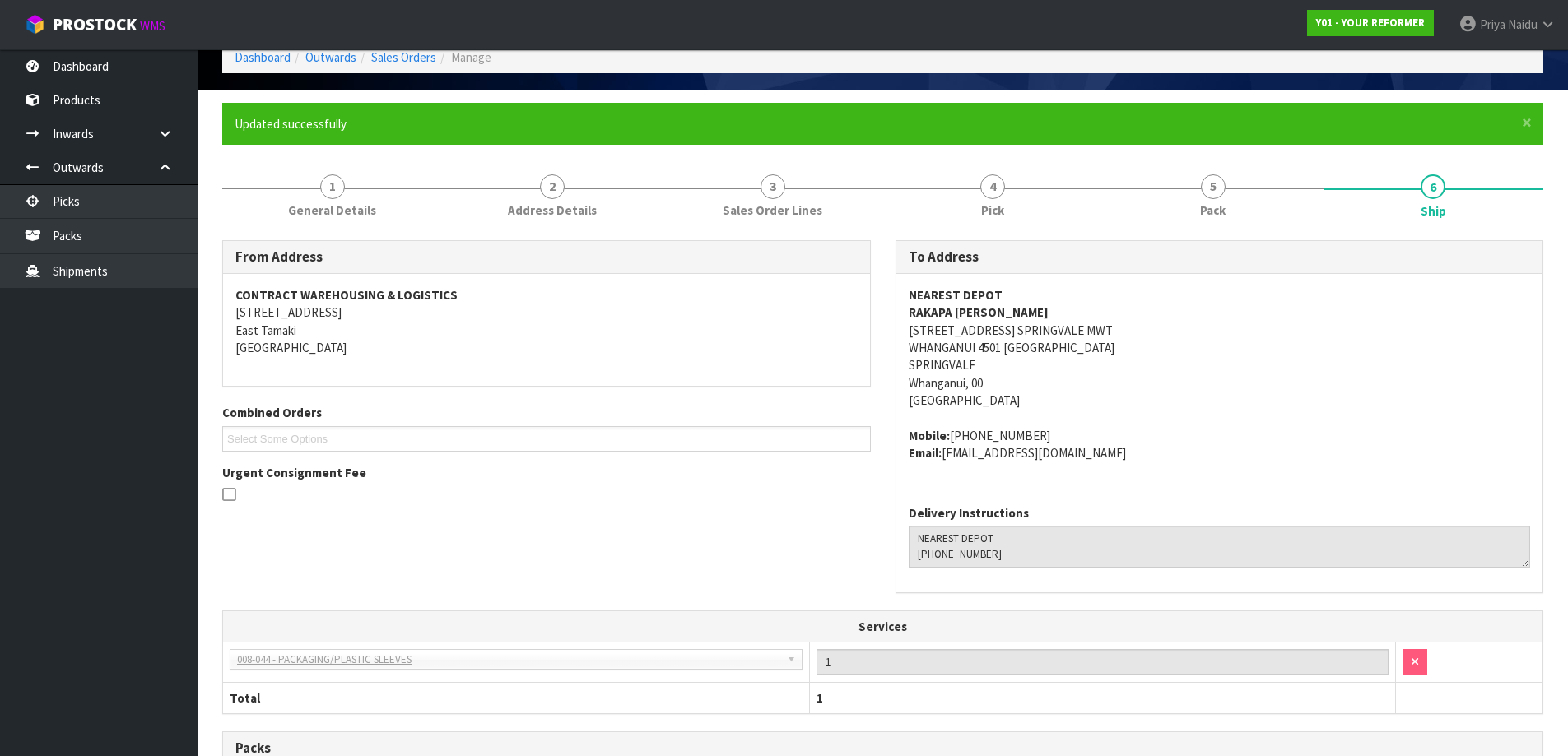
scroll to position [0, 0]
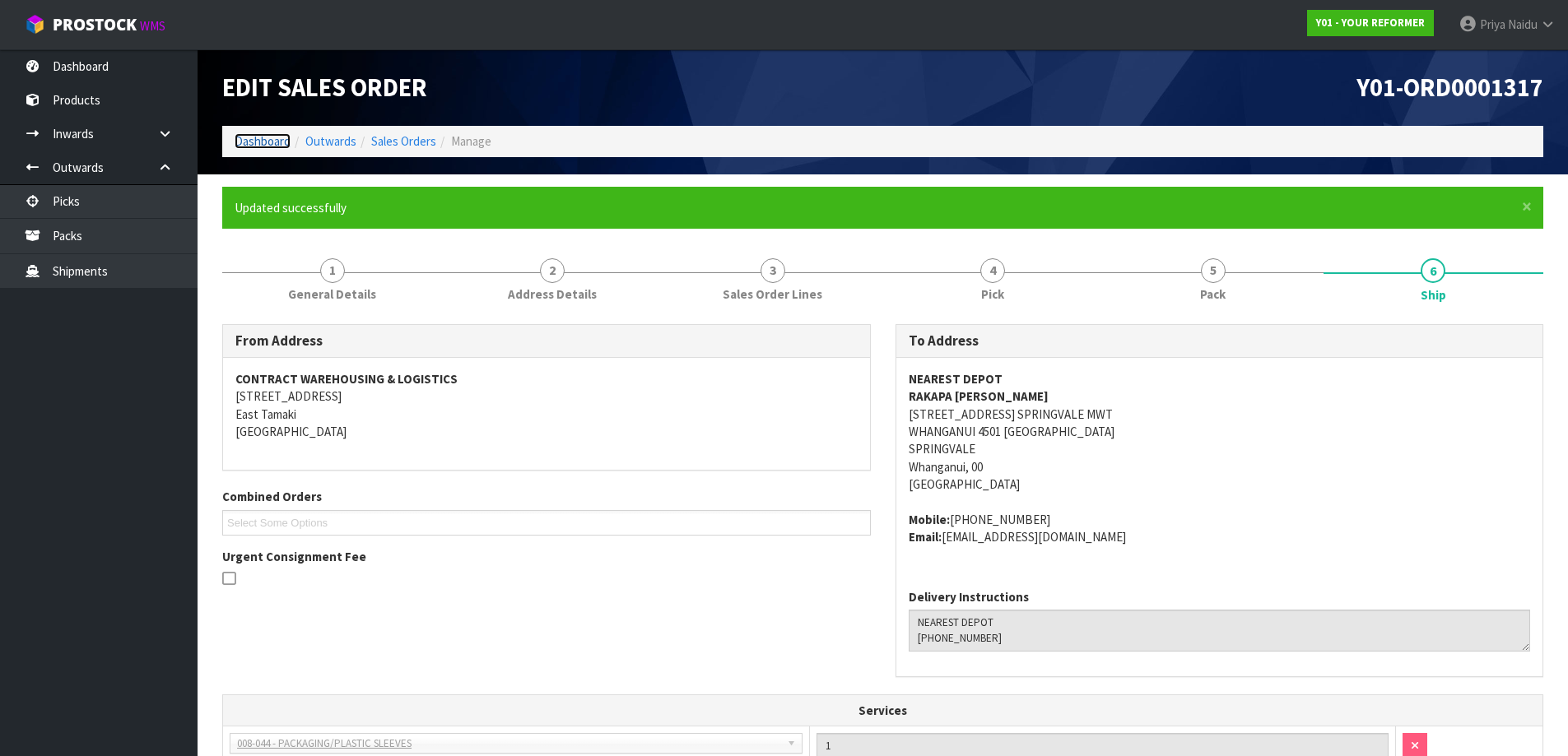
click at [267, 145] on link "Dashboard" at bounding box center [262, 141] width 56 height 15
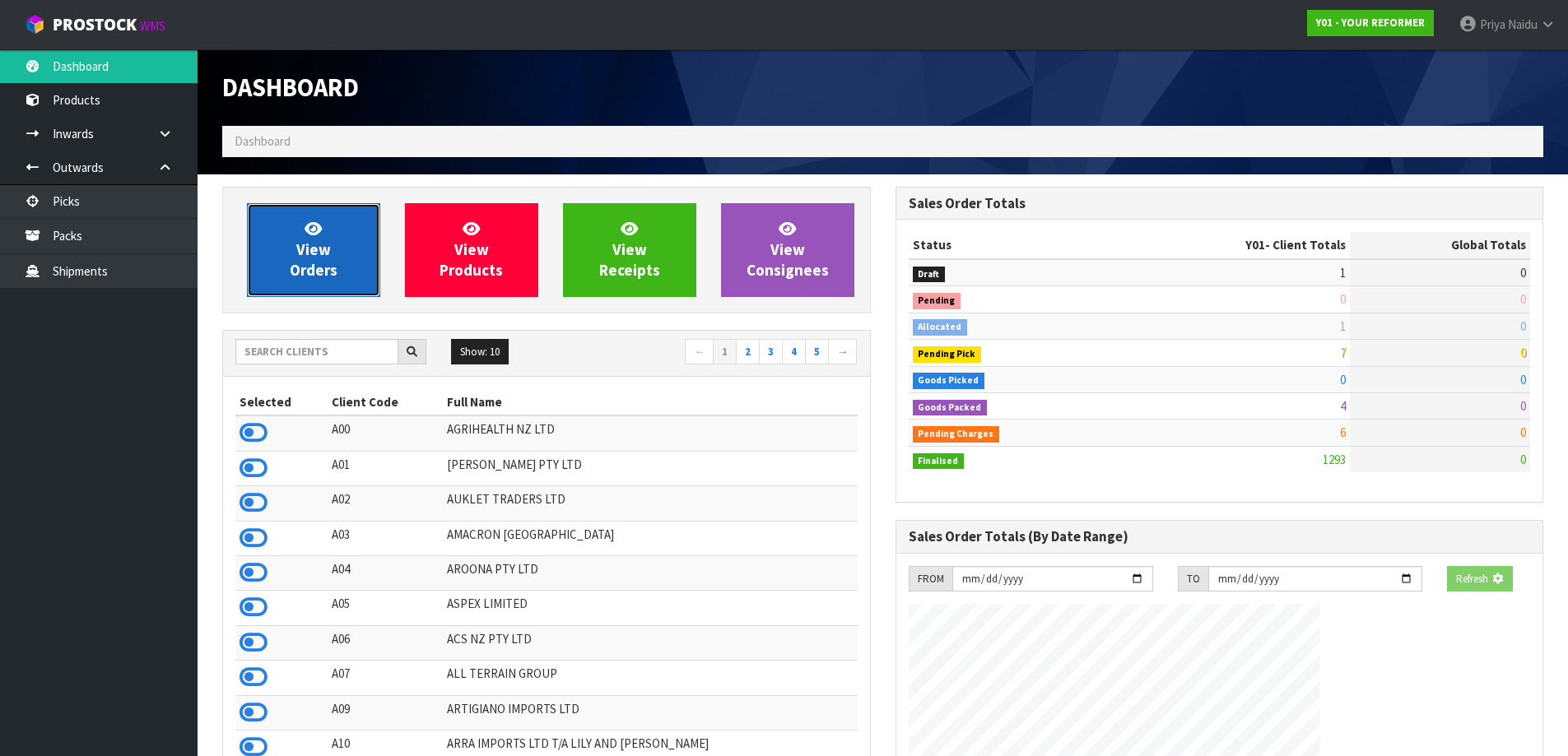
click at [327, 283] on link "View Orders" at bounding box center [314, 250] width 133 height 94
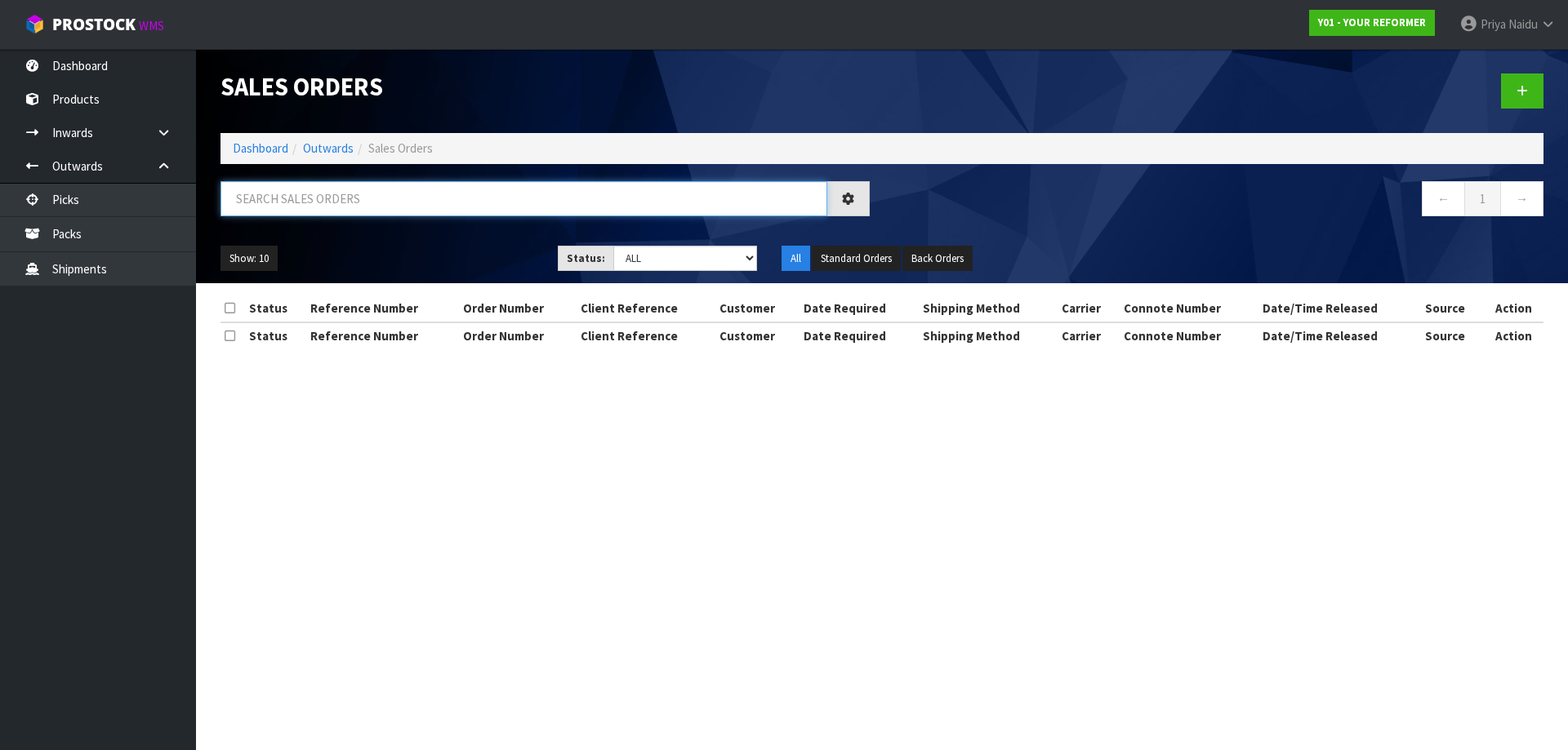
click at [368, 193] on input "text" at bounding box center [524, 198] width 607 height 35
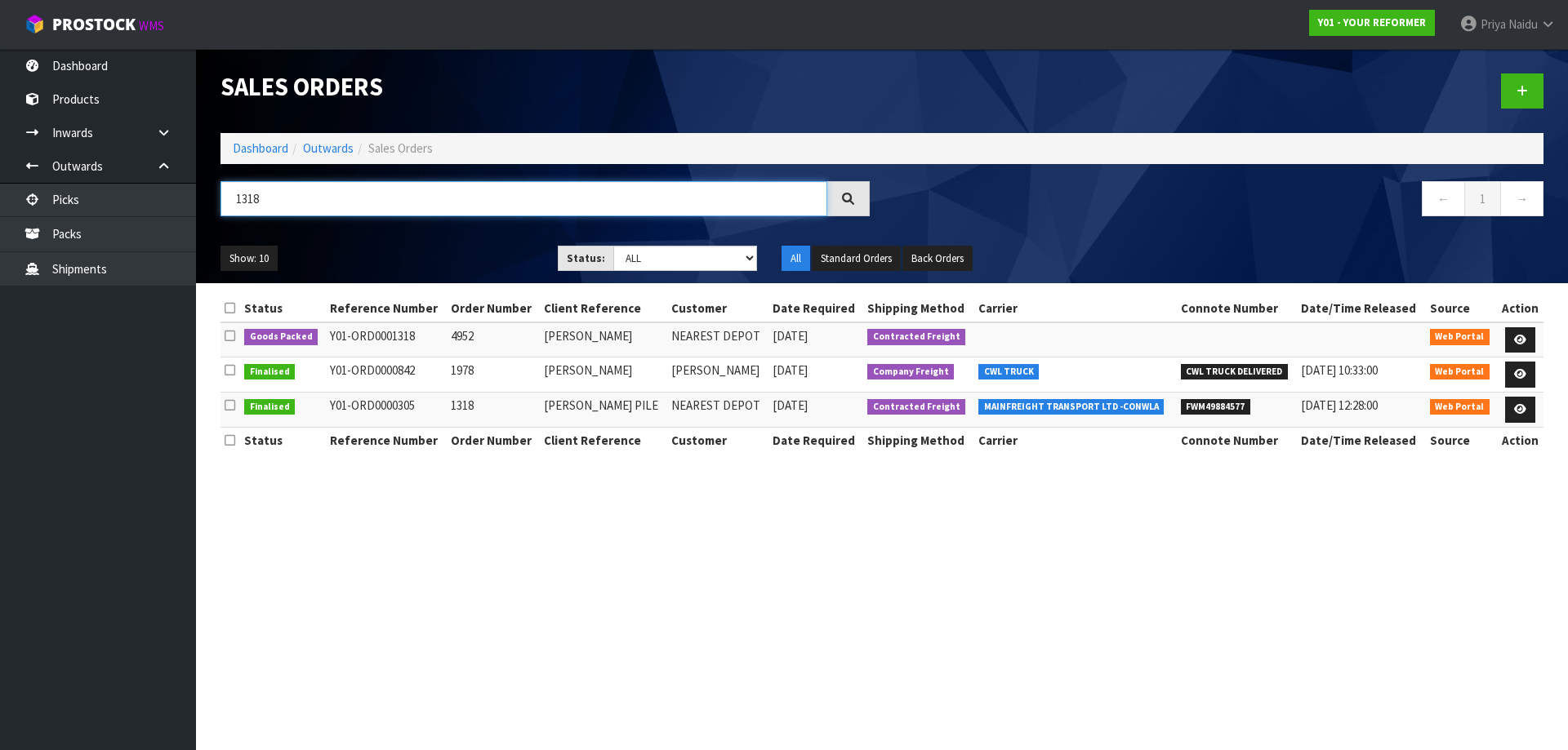
type input "1318"
click at [452, 239] on div "Show: 10 5 10 25 50 Status: Draft Pending Allocated Pending Pick Goods Picked G…" at bounding box center [881, 258] width 1347 height 51
click at [1515, 335] on icon at bounding box center [1520, 340] width 13 height 11
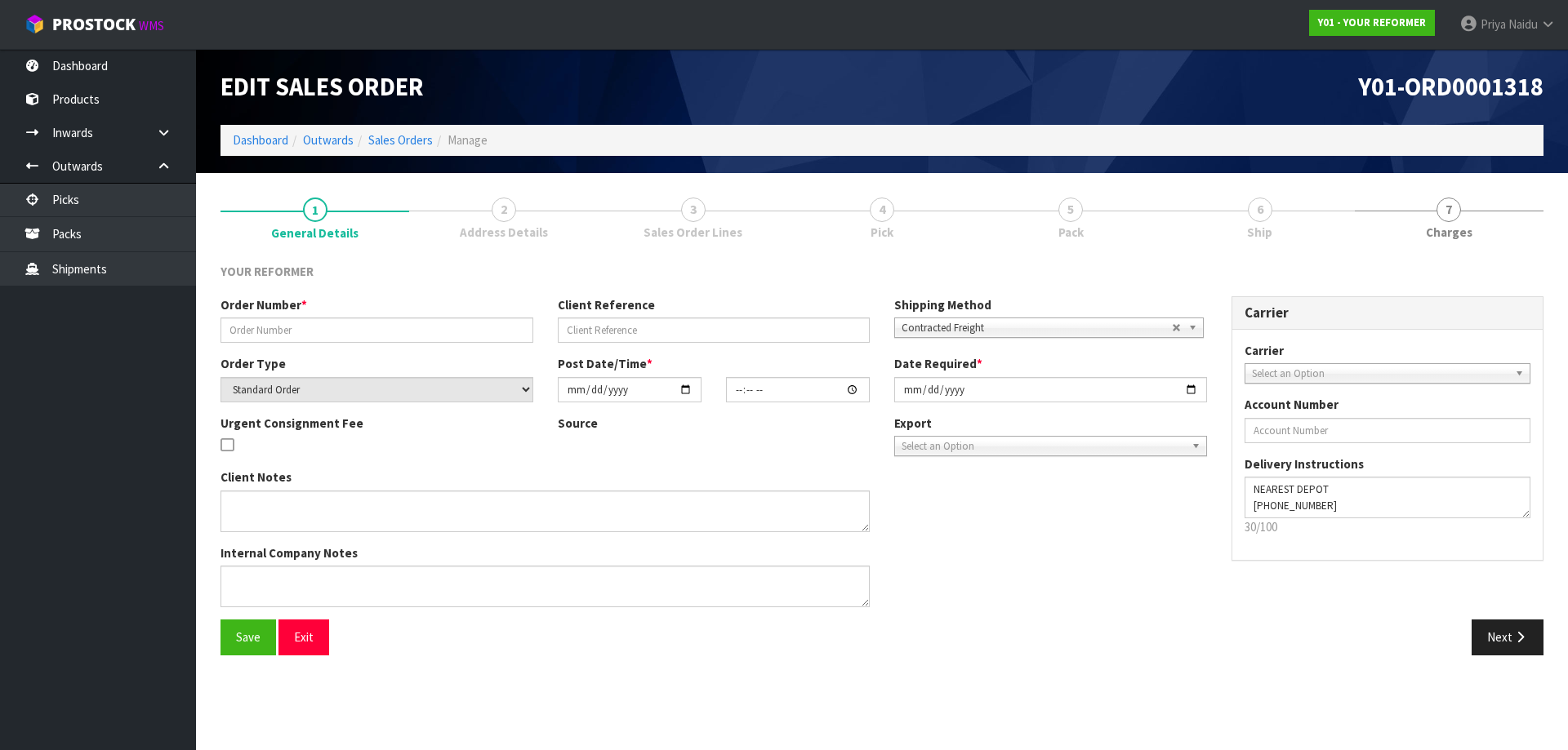
type input "4952"
type input "[PERSON_NAME]"
select select "number:0"
type input "[DATE]"
type input "13:17:00.000"
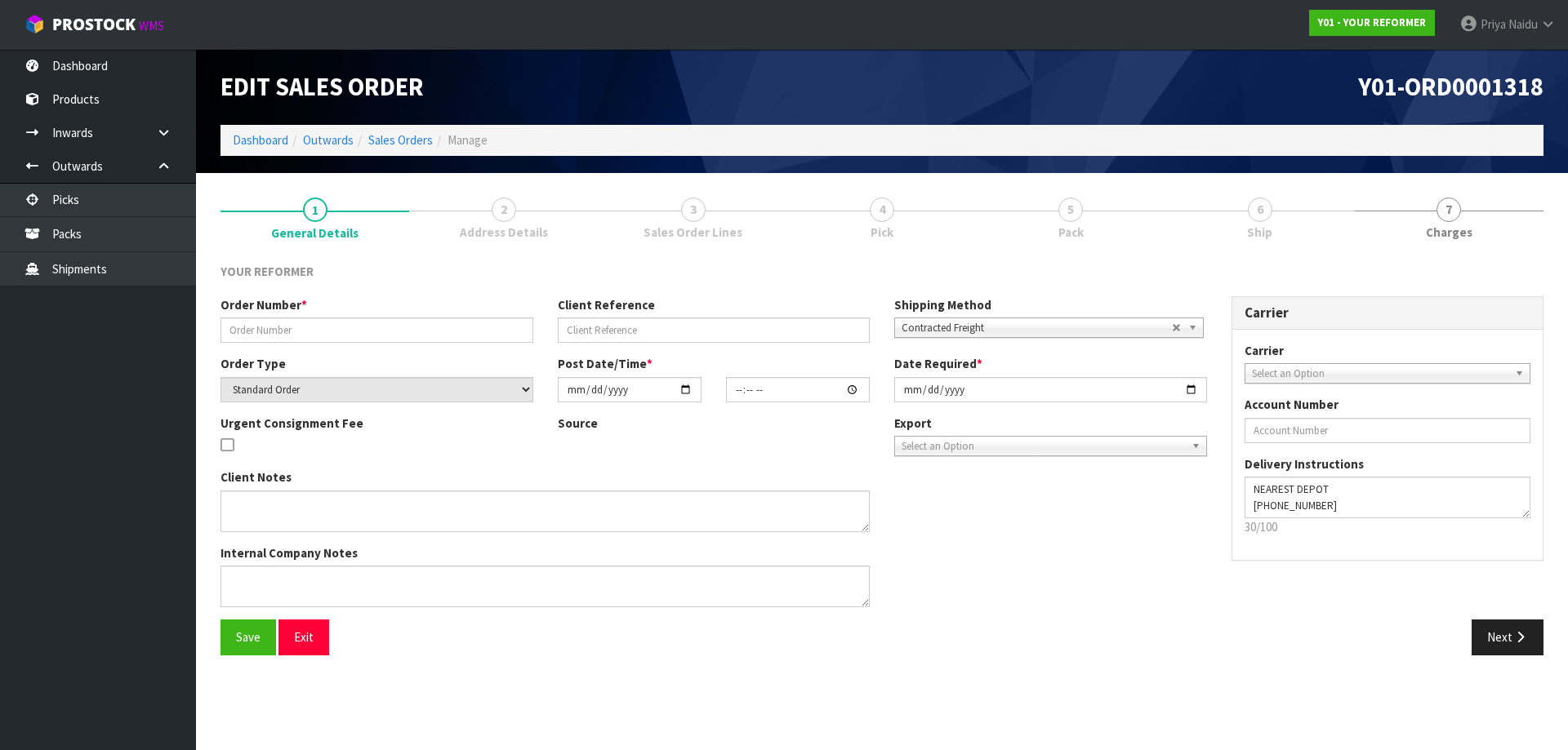
type input "[DATE]"
type textarea "[PERSON_NAME] [STREET_ADDRESS] [PHONE_NUMBER]"
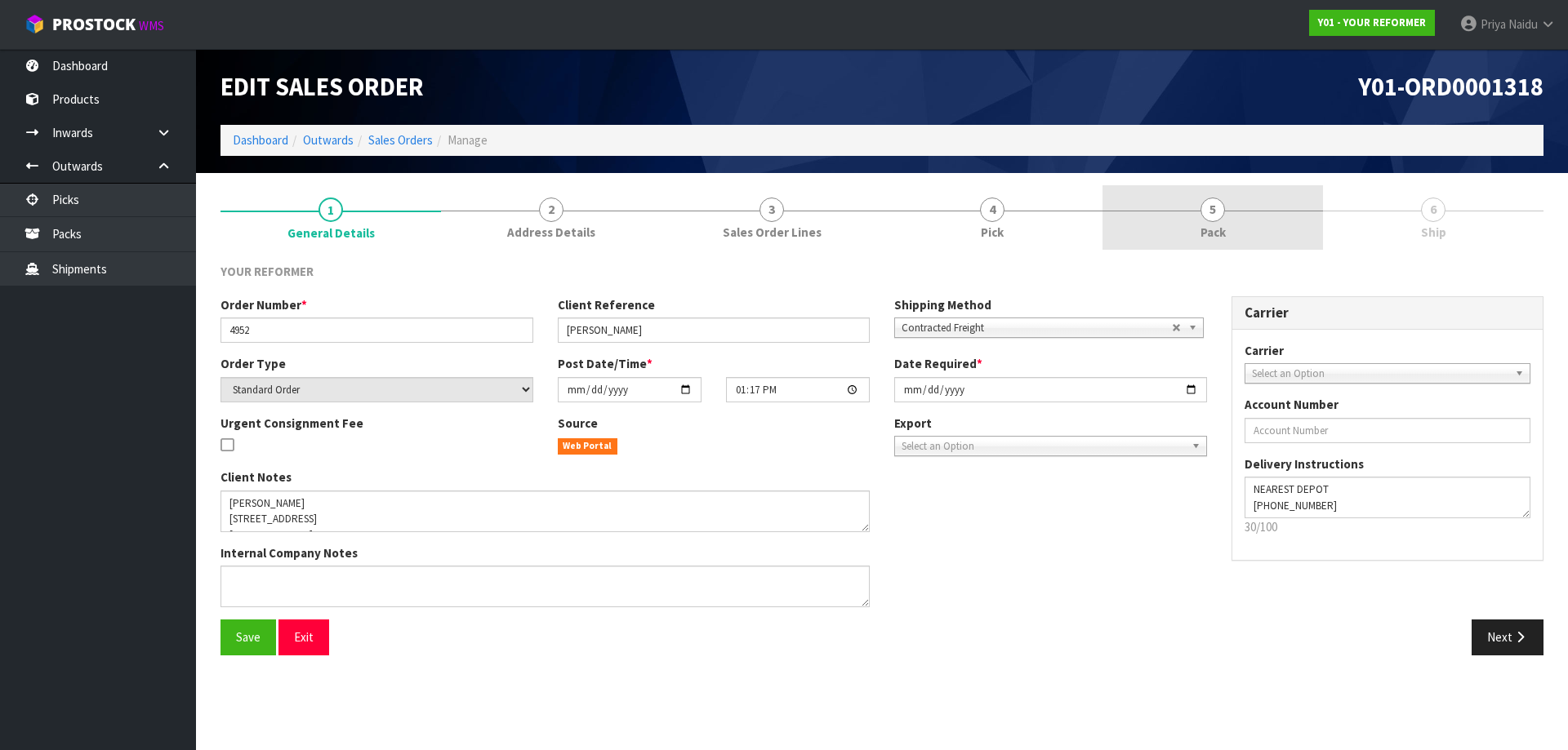
click at [1243, 246] on link "5 Pack" at bounding box center [1212, 217] width 221 height 64
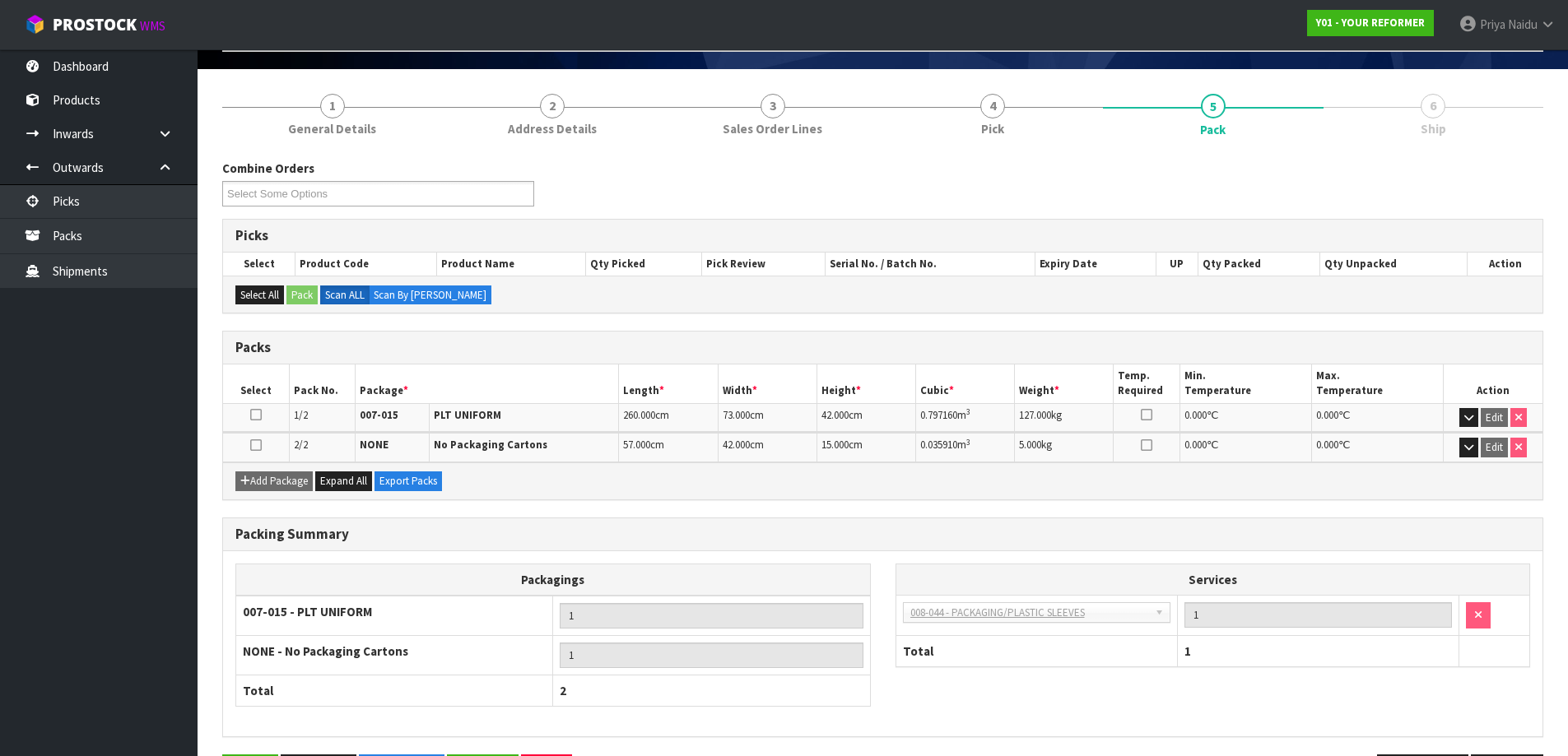
scroll to position [165, 0]
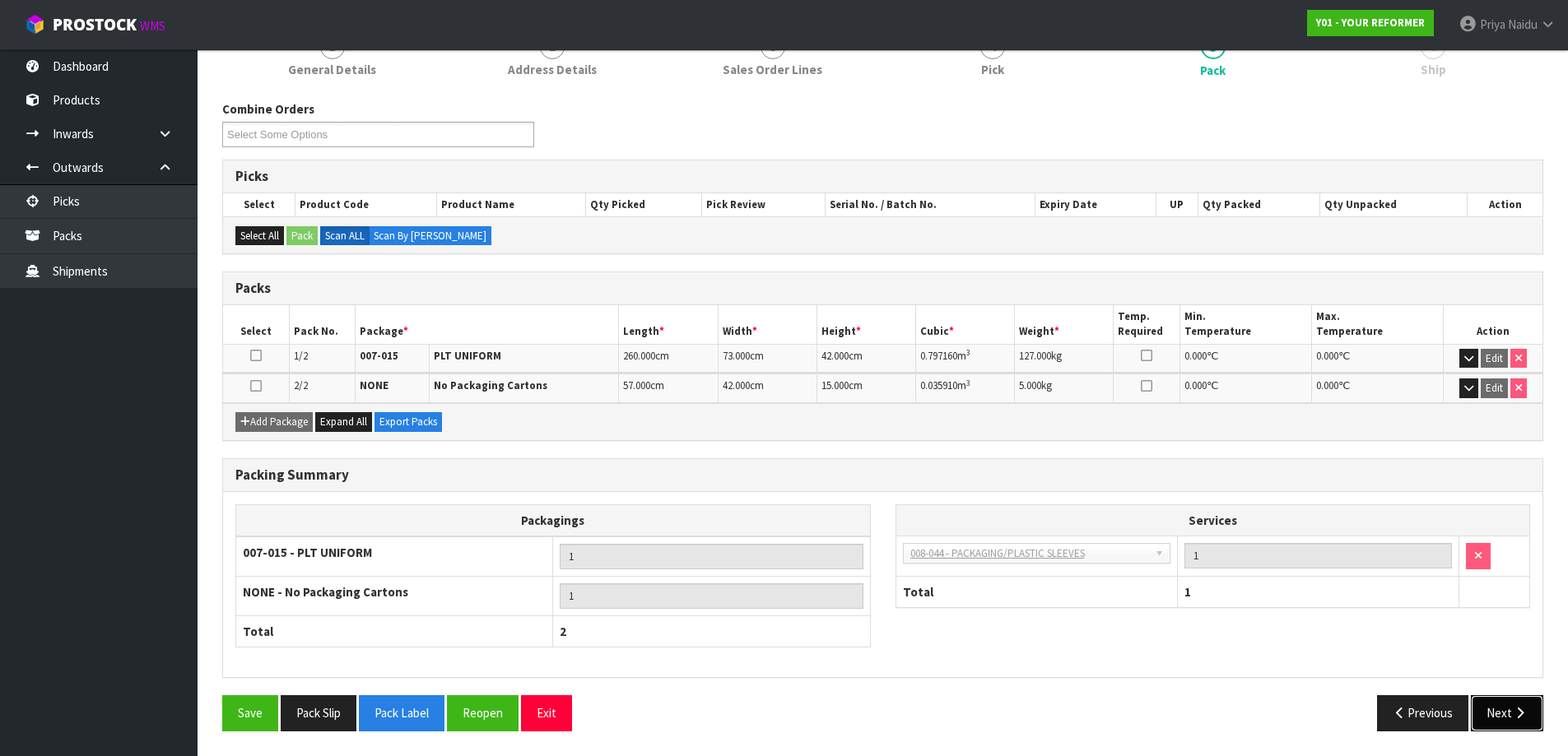
click at [1490, 722] on button "Next" at bounding box center [1507, 713] width 72 height 35
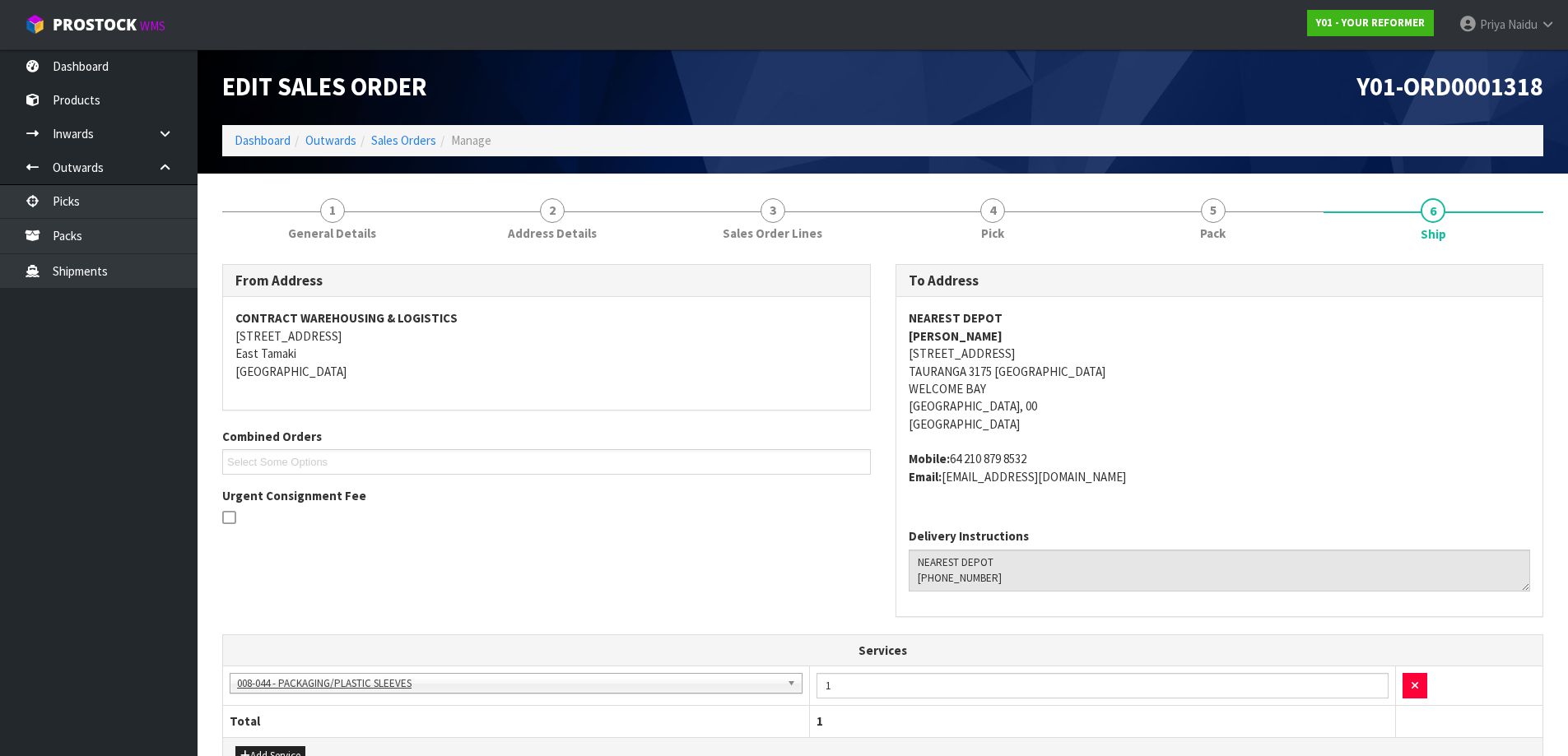
scroll to position [0, 0]
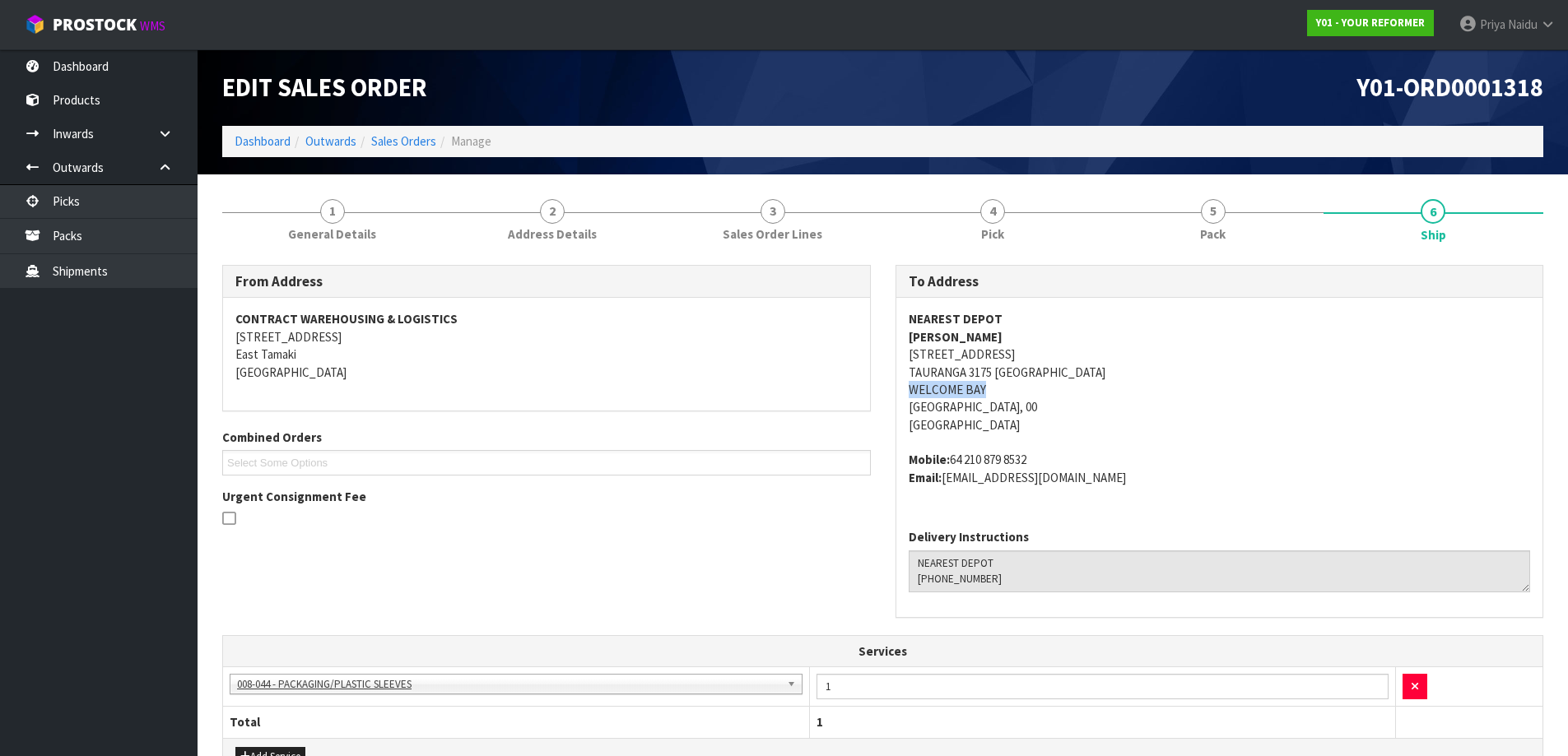
drag, startPoint x: 896, startPoint y: 391, endPoint x: 1003, endPoint y: 395, distance: 107.1
click at [1003, 395] on div "NEAREST DEPOT [PERSON_NAME] VAN GOG [STREET_ADDRESS] Mobile: [PHONE_NUMBER] Ema…" at bounding box center [1220, 407] width 647 height 218
drag, startPoint x: 1288, startPoint y: 403, endPoint x: 1208, endPoint y: 376, distance: 84.4
click at [1287, 401] on address "NEAREST DEPOT [PERSON_NAME] VAN GOG [STREET_ADDRESS]" at bounding box center [1219, 371] width 623 height 123
drag, startPoint x: 892, startPoint y: 350, endPoint x: 994, endPoint y: 375, distance: 105.0
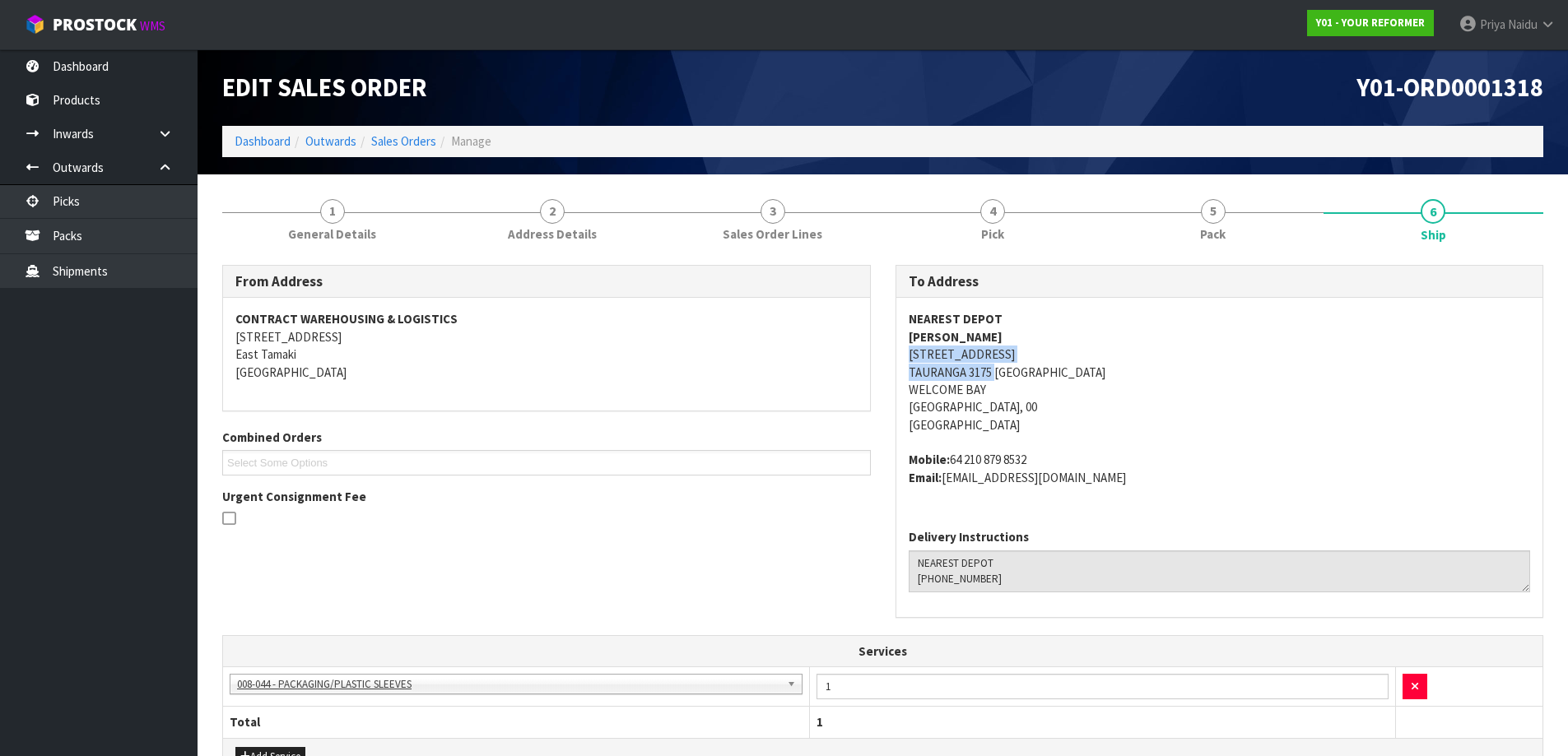
click at [994, 375] on div "To Address NEAREST DEPOT [PERSON_NAME] VAN GOG [STREET_ADDRESS] Mobile: [PHONE_…" at bounding box center [1219, 450] width 673 height 370
click at [1194, 419] on address "NEAREST DEPOT [PERSON_NAME] VAN GOG [STREET_ADDRESS]" at bounding box center [1219, 371] width 623 height 123
drag, startPoint x: 900, startPoint y: 341, endPoint x: 1088, endPoint y: 341, distance: 188.0
click at [1088, 341] on div "NEAREST DEPOT [PERSON_NAME] VAN GOG [STREET_ADDRESS] Mobile: [PHONE_NUMBER] Ema…" at bounding box center [1220, 407] width 647 height 218
drag, startPoint x: 953, startPoint y: 461, endPoint x: 1055, endPoint y: 451, distance: 102.5
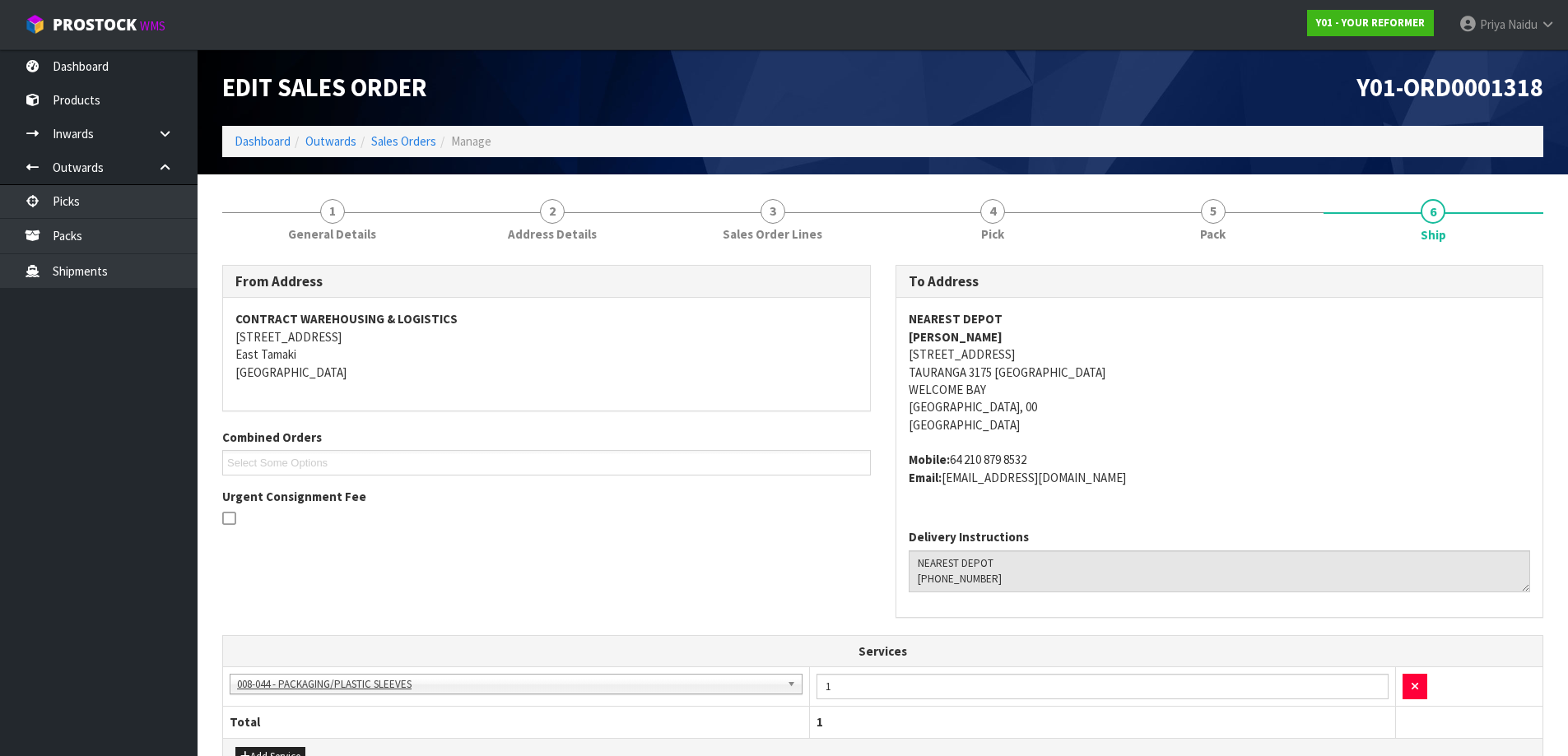
click at [1070, 452] on address "Mobile: [PHONE_NUMBER] Email: [EMAIL_ADDRESS][DOMAIN_NAME]" at bounding box center [1219, 469] width 623 height 35
drag, startPoint x: 945, startPoint y: 479, endPoint x: 1094, endPoint y: 491, distance: 149.5
click at [1094, 491] on div "NEAREST DEPOT [PERSON_NAME] VAN GOG [STREET_ADDRESS] Mobile: [PHONE_NUMBER] Ema…" at bounding box center [1220, 407] width 647 height 218
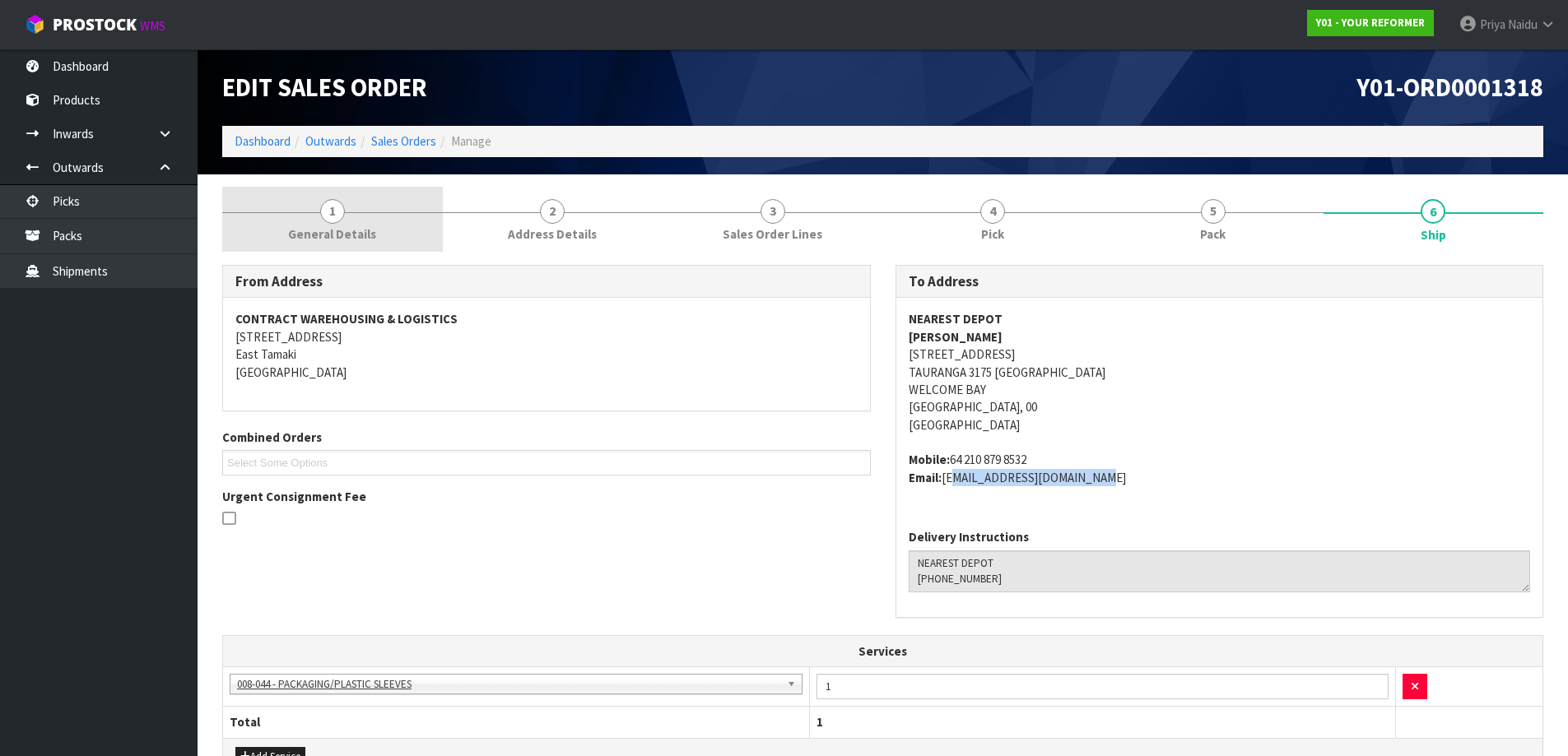
click at [362, 223] on link "1 General Details" at bounding box center [333, 219] width 221 height 65
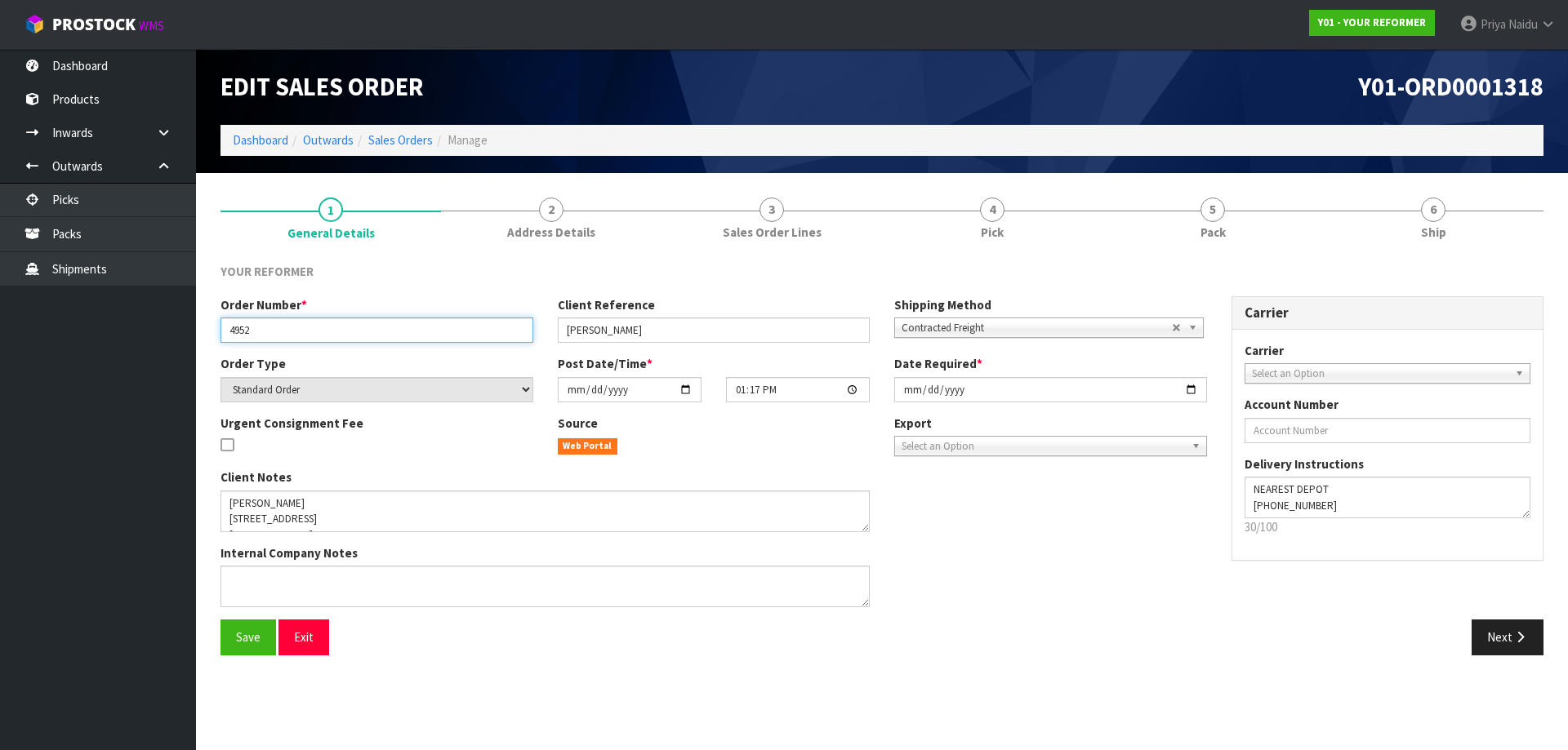
drag, startPoint x: 234, startPoint y: 333, endPoint x: 280, endPoint y: 336, distance: 46.1
click at [280, 336] on input "4952" at bounding box center [377, 330] width 313 height 25
click at [228, 326] on input "4952" at bounding box center [377, 330] width 313 height 25
drag, startPoint x: 228, startPoint y: 326, endPoint x: 254, endPoint y: 331, distance: 26.5
click at [254, 331] on input "4952" at bounding box center [377, 330] width 313 height 25
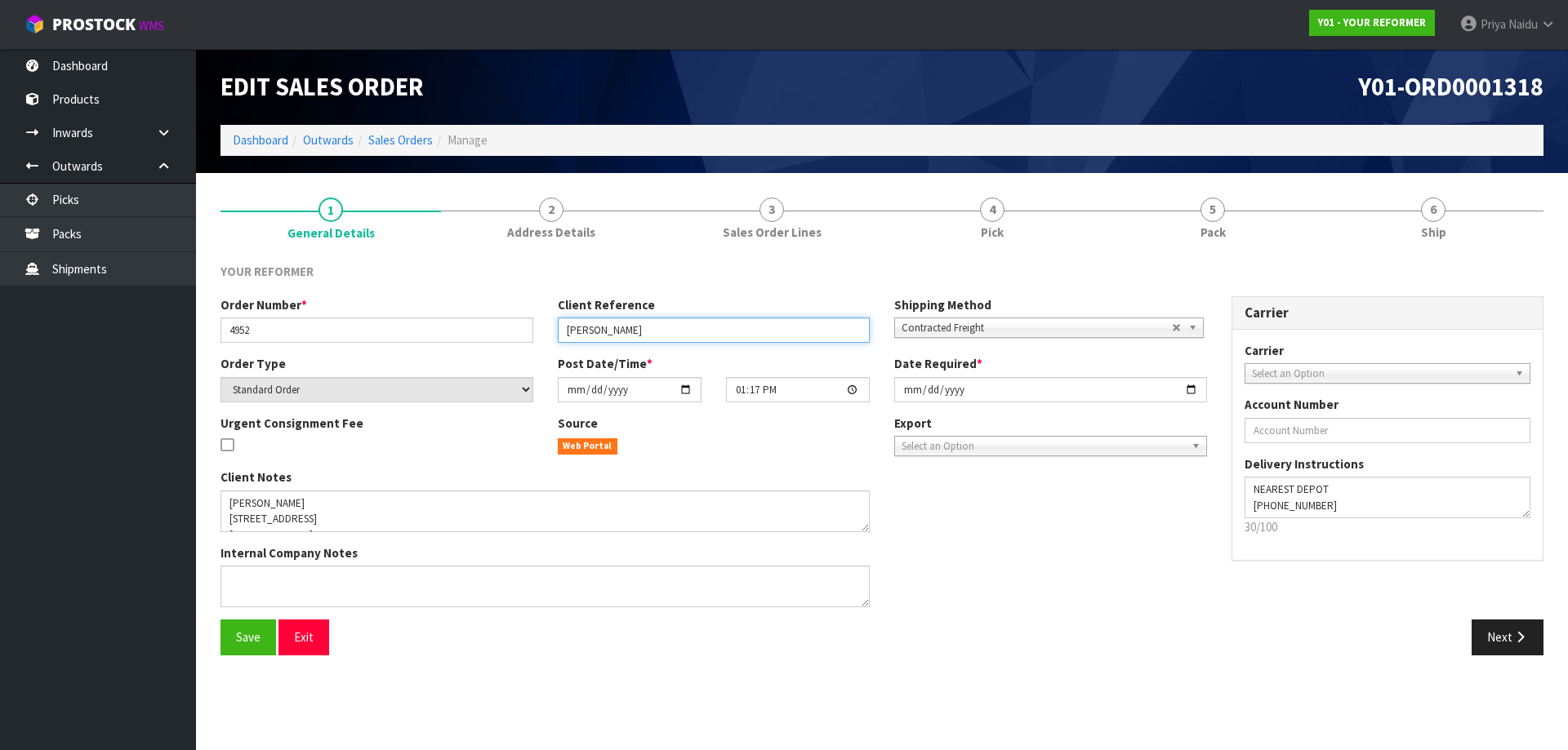
drag, startPoint x: 566, startPoint y: 331, endPoint x: 705, endPoint y: 341, distance: 139.4
click at [705, 341] on input "[PERSON_NAME]" at bounding box center [714, 330] width 313 height 25
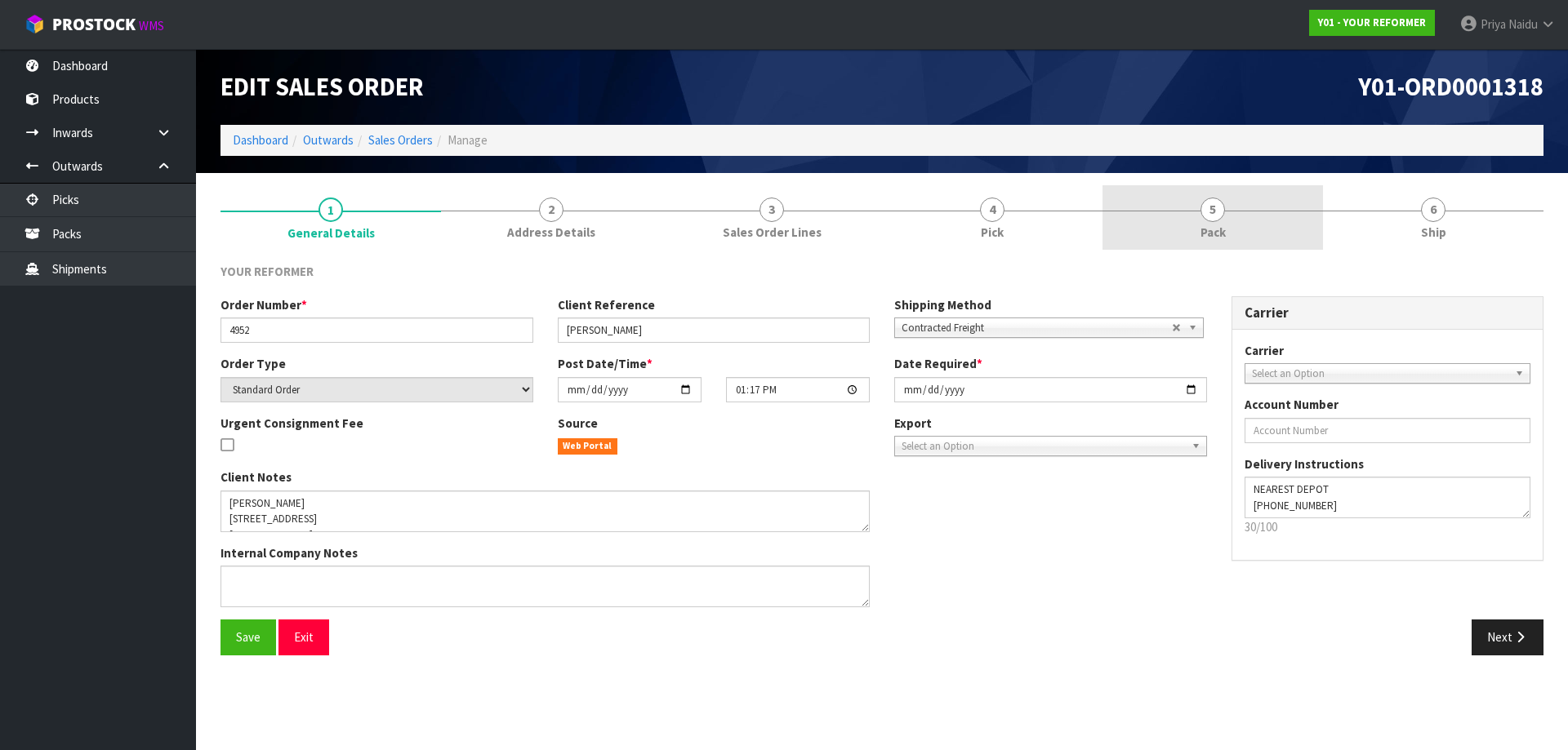
drag, startPoint x: 1204, startPoint y: 216, endPoint x: 1184, endPoint y: 244, distance: 34.4
click at [1204, 216] on span "5" at bounding box center [1212, 209] width 24 height 24
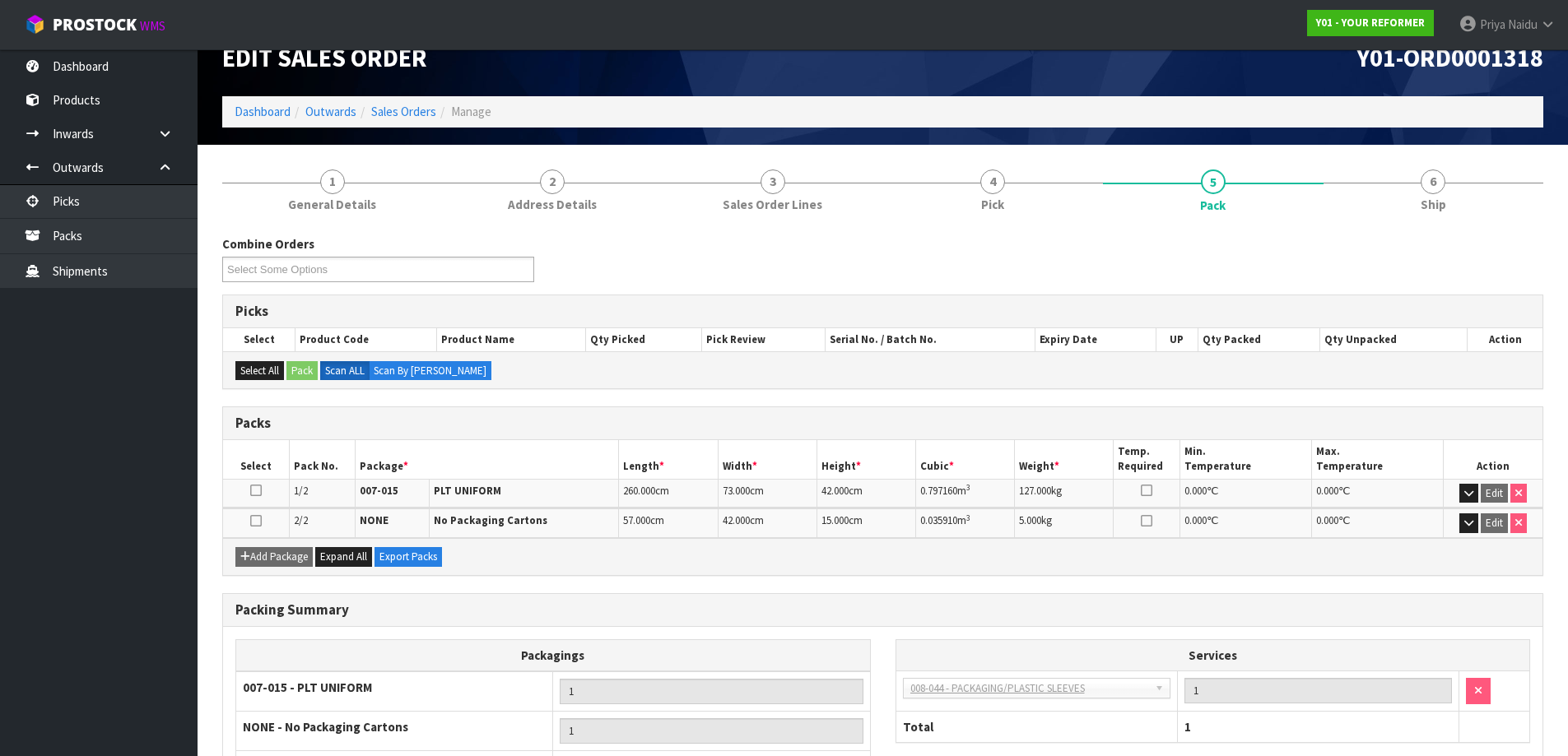
scroll to position [82, 0]
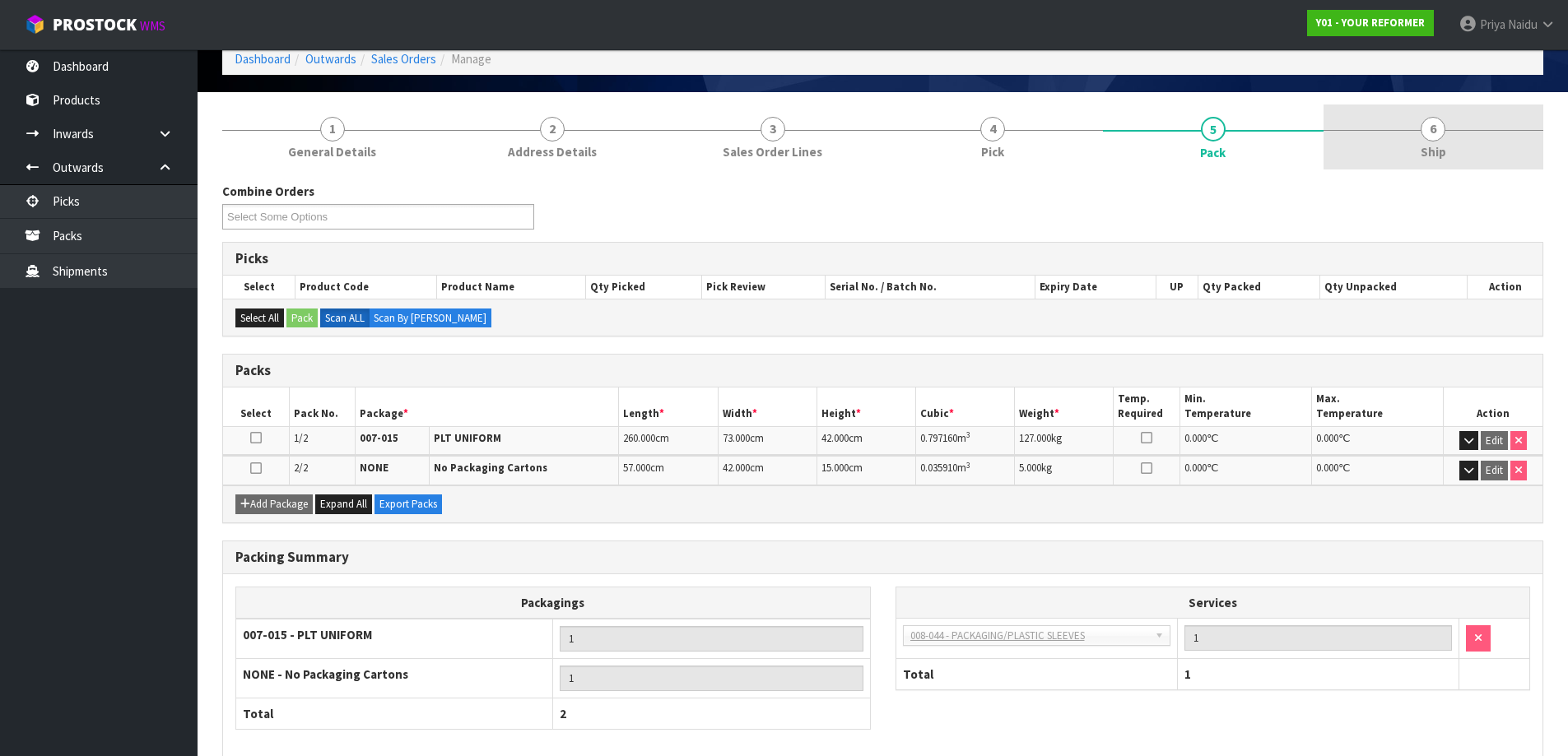
drag, startPoint x: 1438, startPoint y: 98, endPoint x: 1436, endPoint y: 109, distance: 11.2
click at [1438, 98] on section "1 General Details 2 Address Details 3 Sales Order Lines 4 Pick 5 Pack 6 Ship Co…" at bounding box center [882, 465] width 1371 height 746
click at [1436, 128] on span "6" at bounding box center [1433, 129] width 24 height 24
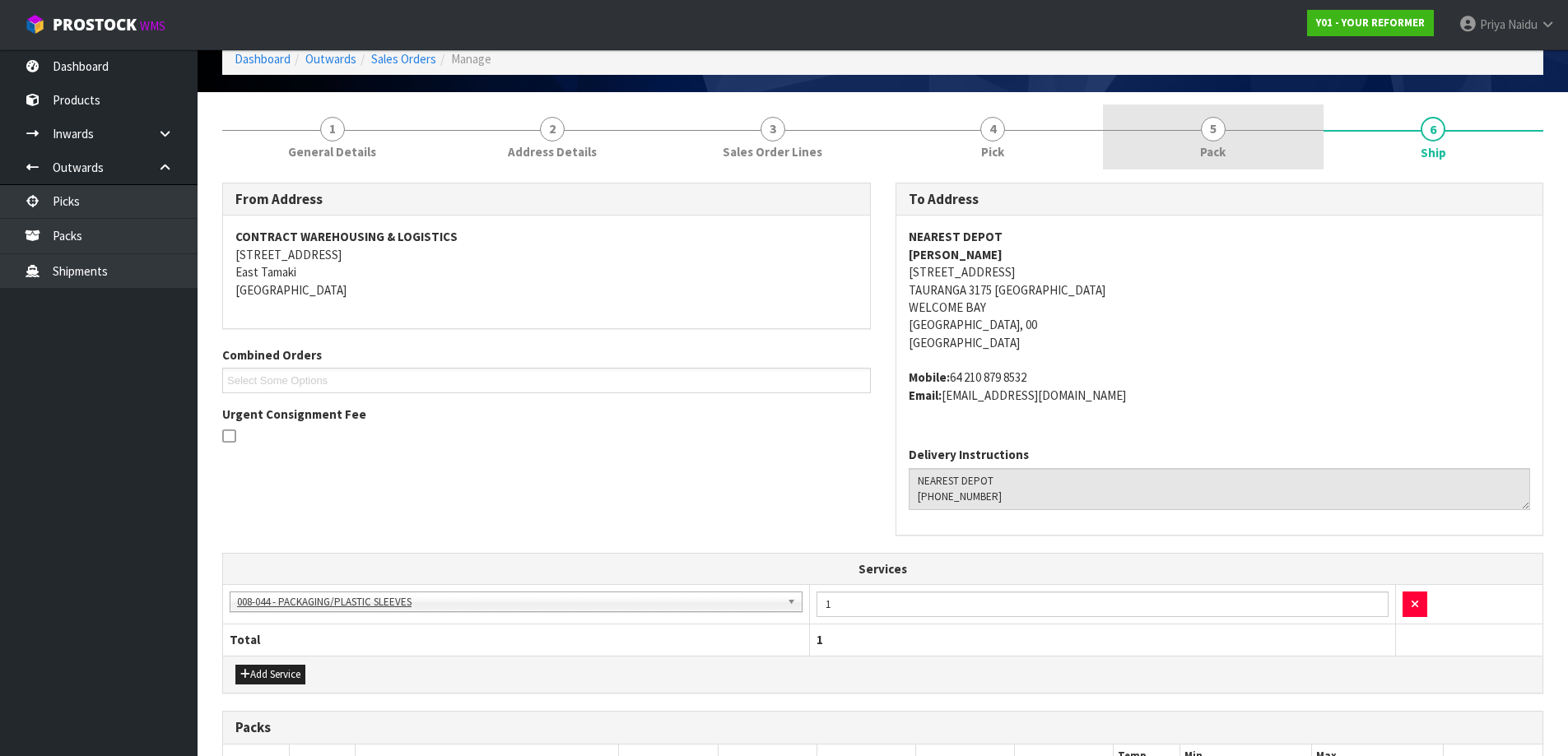
click at [1182, 127] on link "5 Pack" at bounding box center [1213, 137] width 221 height 65
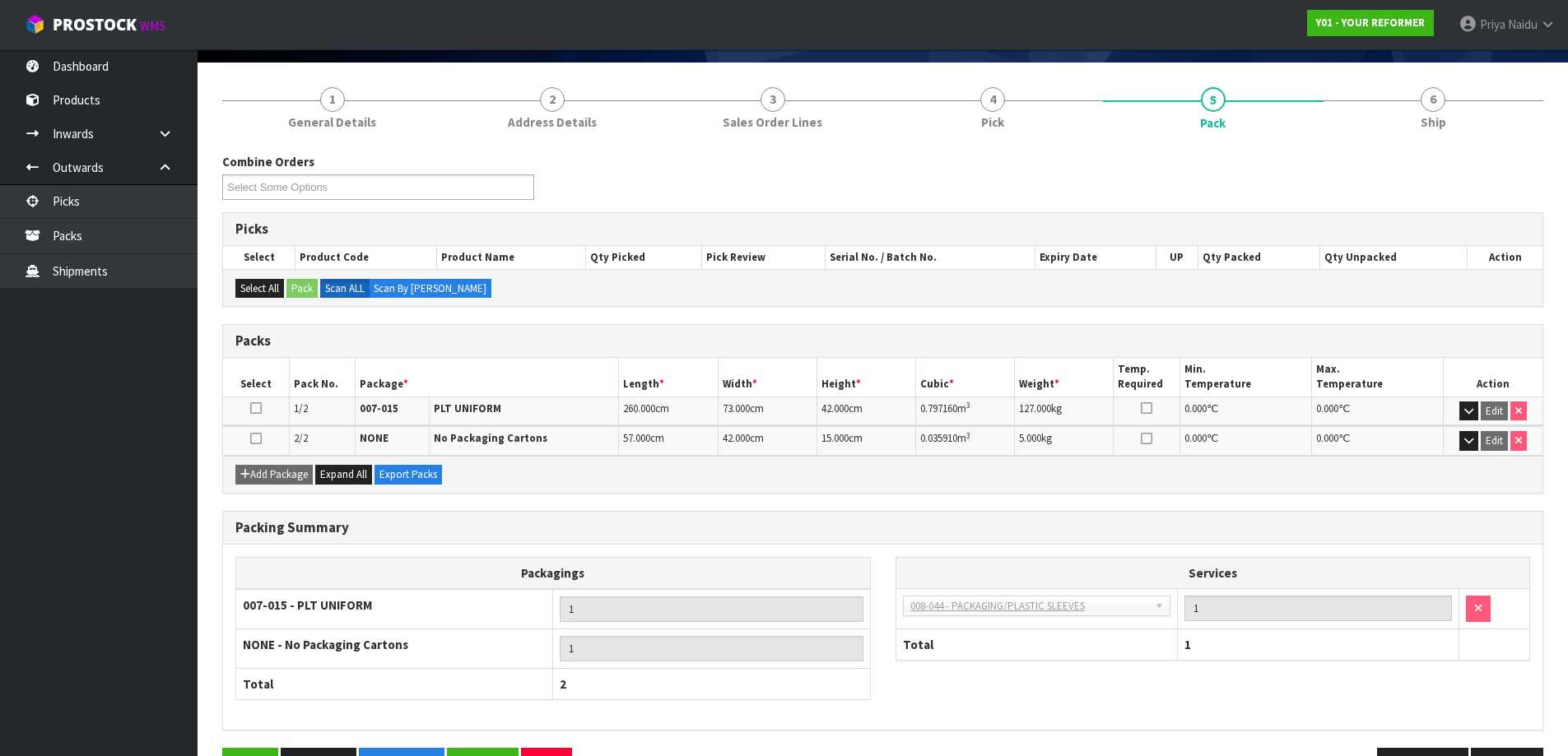
scroll to position [165, 0]
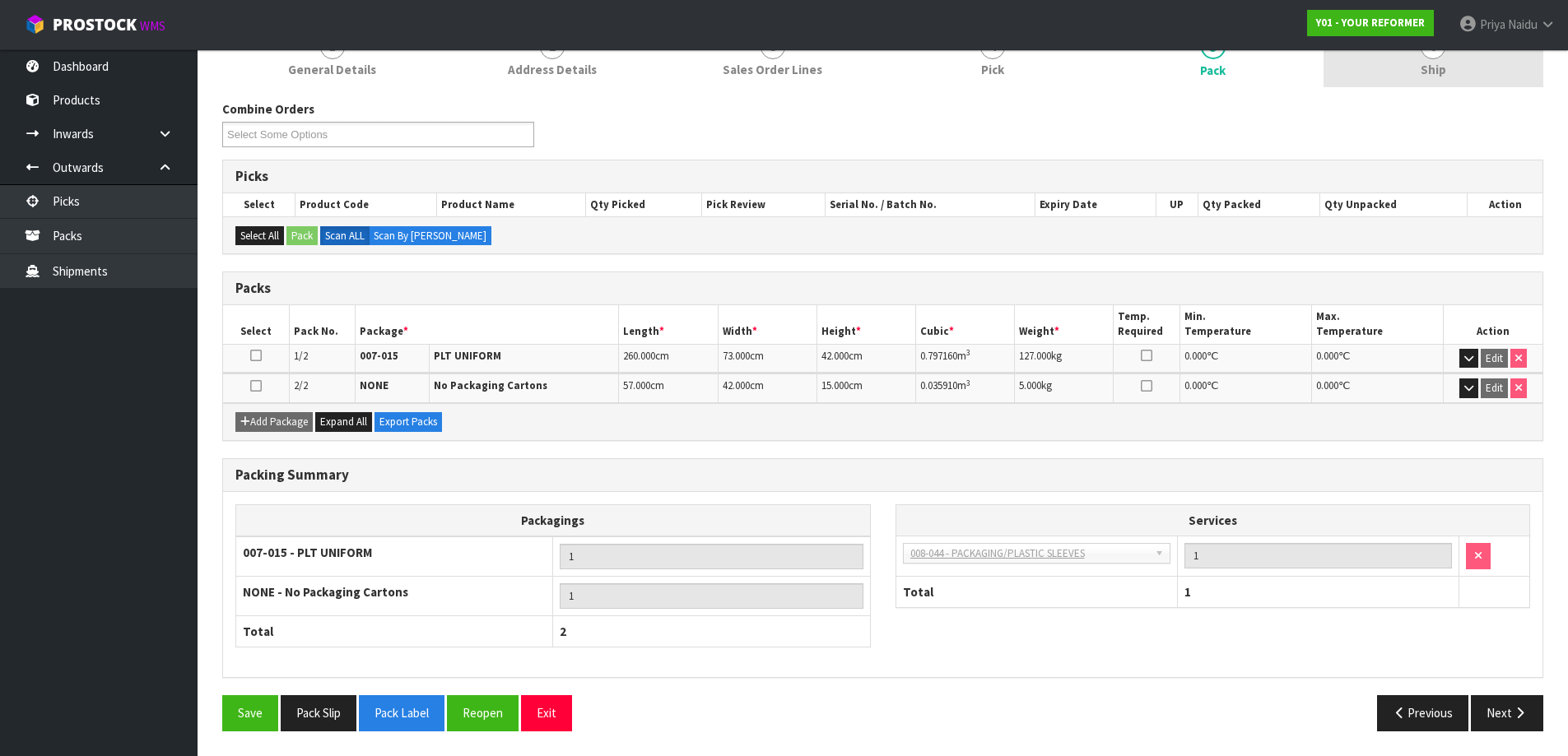
drag, startPoint x: 1454, startPoint y: 71, endPoint x: 1440, endPoint y: 84, distance: 19.1
click at [1454, 71] on link "6 Ship" at bounding box center [1434, 55] width 221 height 65
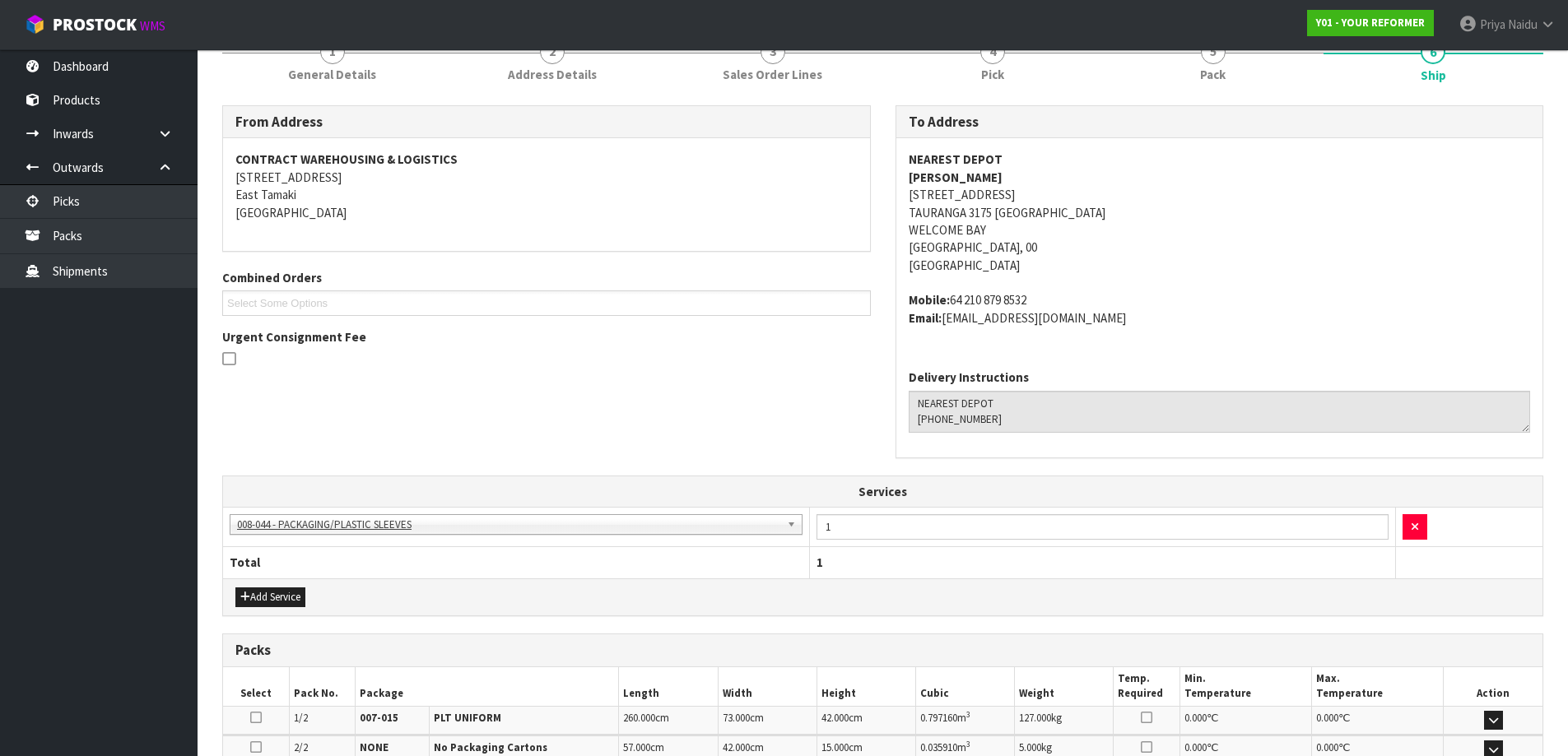
scroll to position [0, 0]
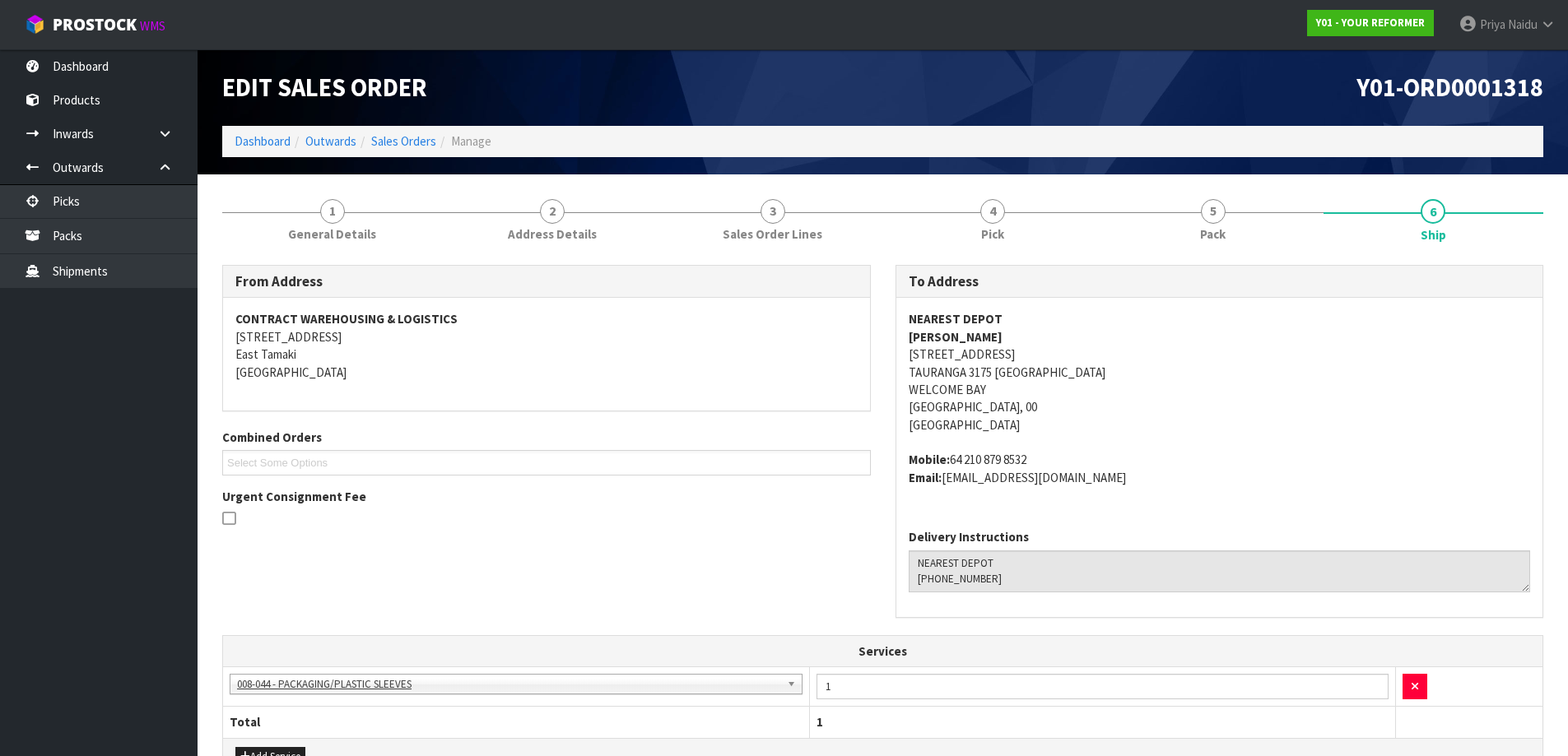
drag, startPoint x: 905, startPoint y: 338, endPoint x: 1022, endPoint y: 338, distance: 117.0
click at [1022, 338] on div "NEAREST DEPOT [PERSON_NAME] VAN GOG [STREET_ADDRESS] Mobile: [PHONE_NUMBER] Ema…" at bounding box center [1220, 407] width 647 height 218
drag, startPoint x: 892, startPoint y: 458, endPoint x: 1053, endPoint y: 454, distance: 161.0
click at [1053, 454] on div "To Address NEAREST DEPOT [PERSON_NAME] VAN GOG [STREET_ADDRESS] Mobile: [PHONE_…" at bounding box center [1219, 450] width 673 height 370
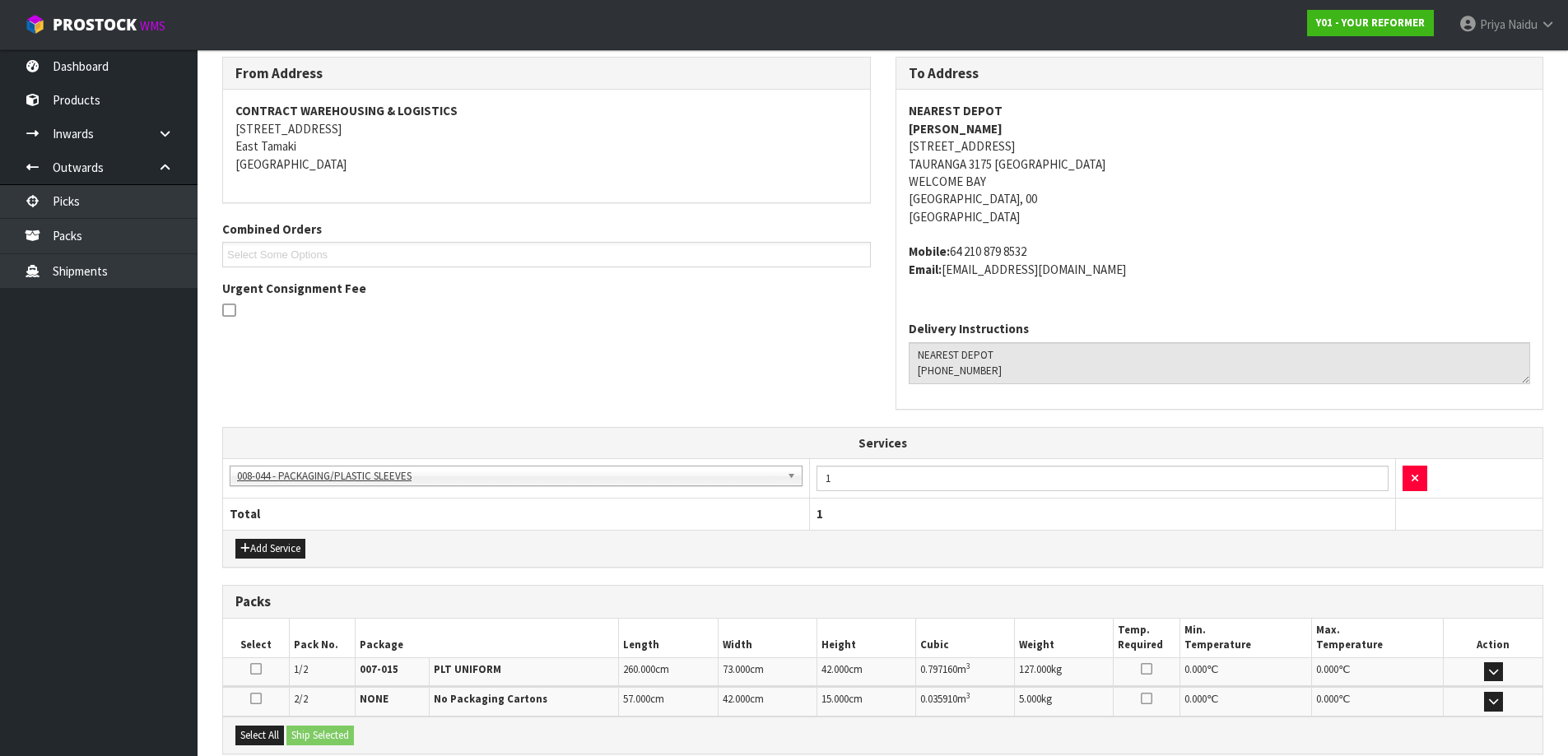
scroll to position [384, 0]
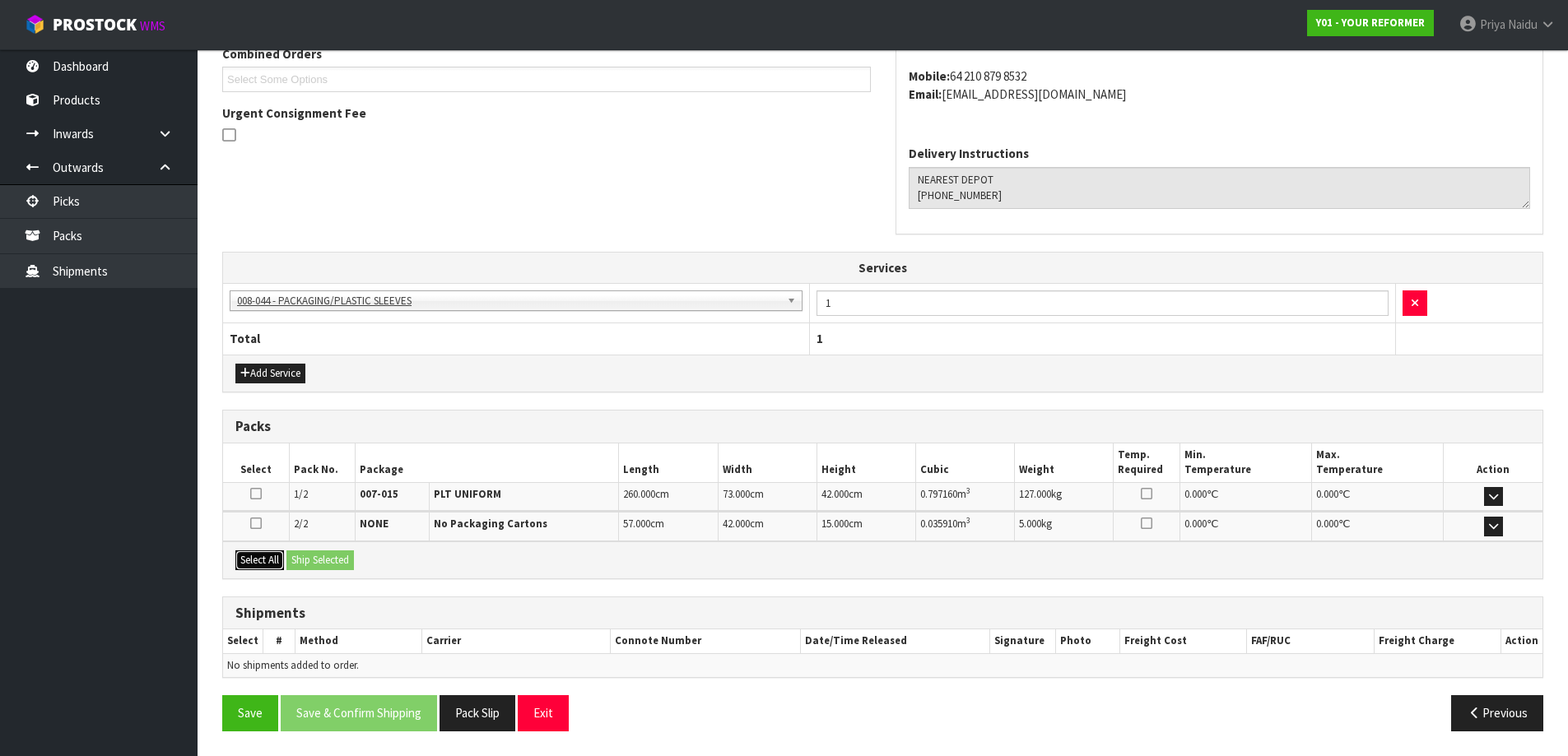
drag, startPoint x: 251, startPoint y: 558, endPoint x: 314, endPoint y: 558, distance: 63.0
click at [251, 558] on button "Select All" at bounding box center [260, 560] width 49 height 20
click at [329, 558] on button "Ship Selected" at bounding box center [320, 560] width 68 height 20
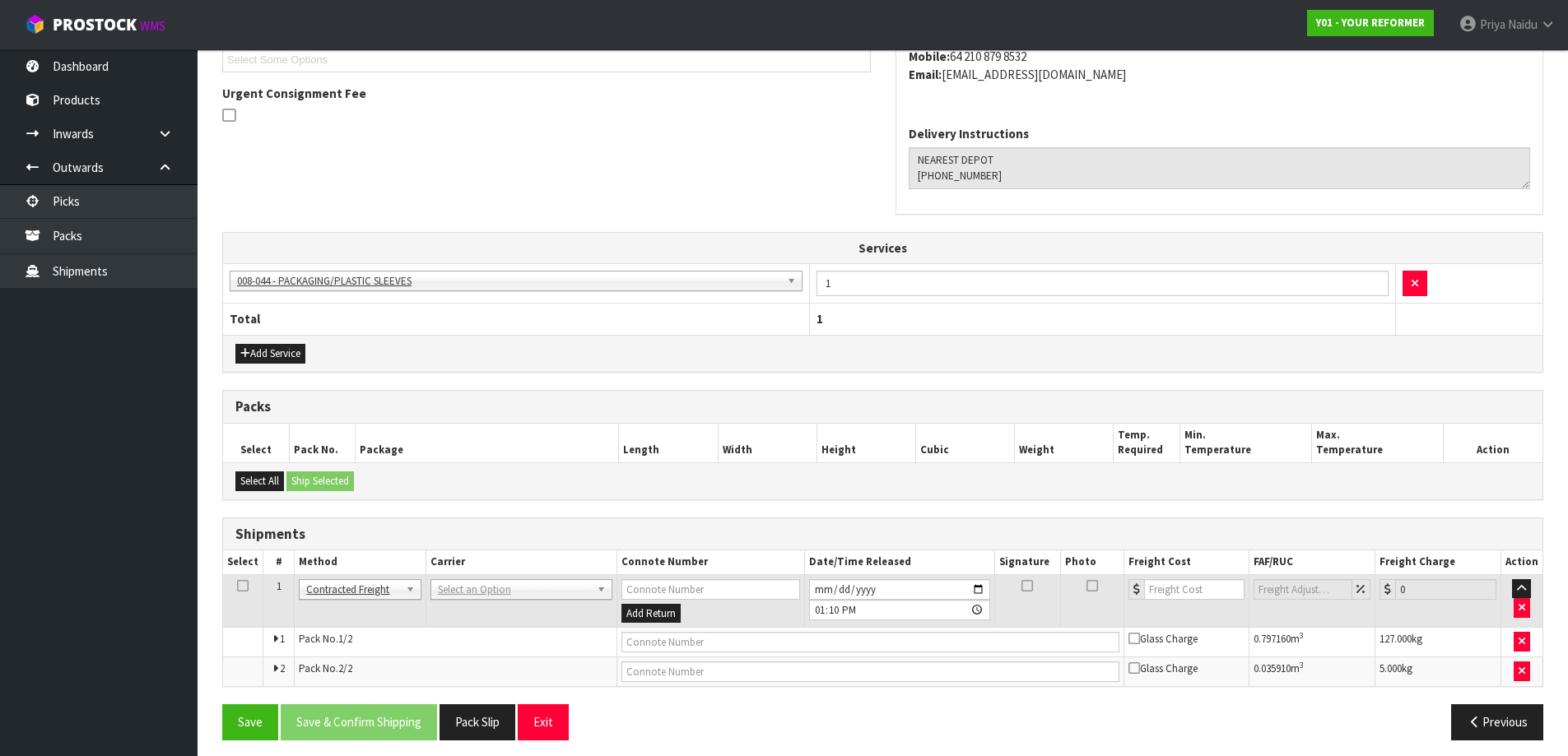
scroll to position [413, 0]
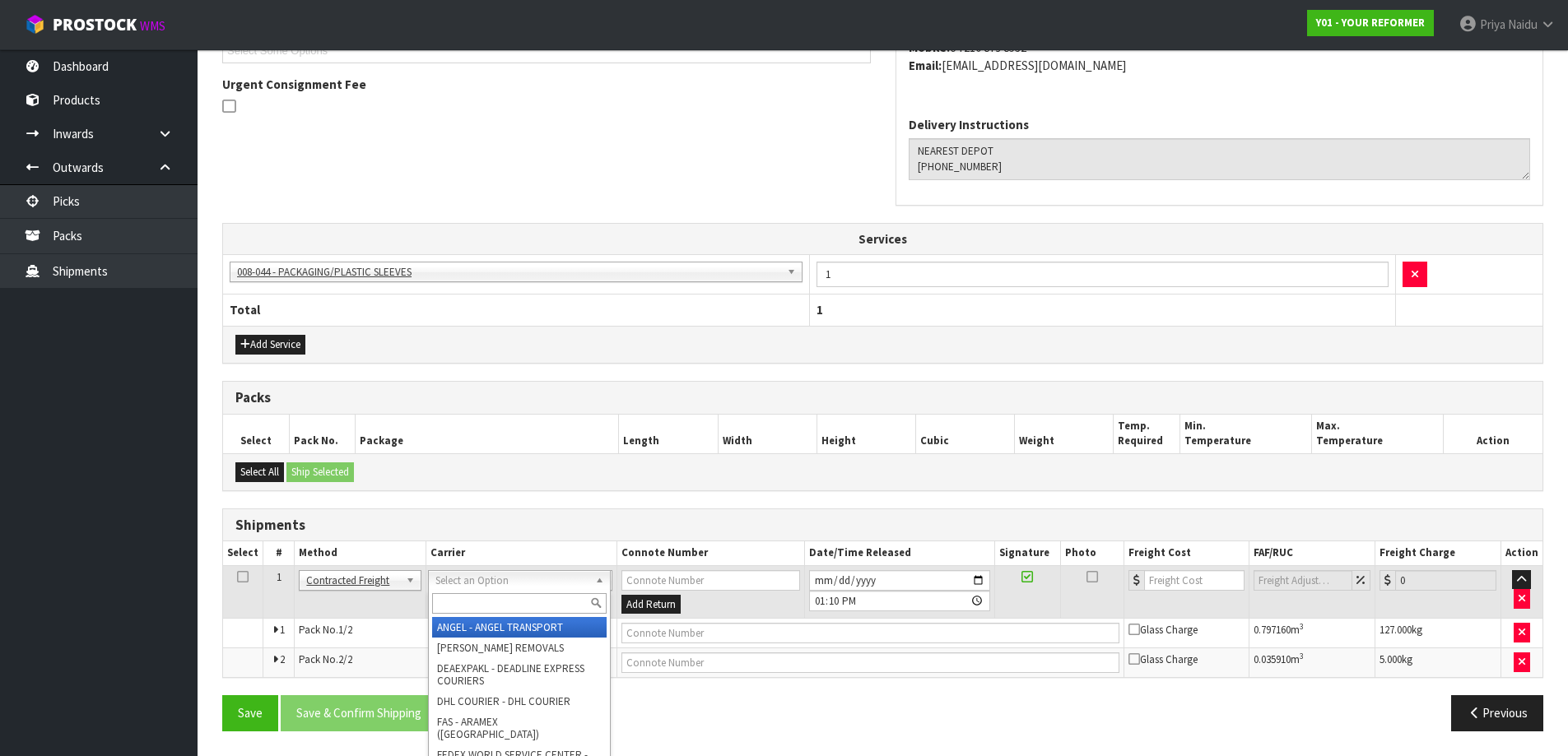
click at [453, 602] on input "text" at bounding box center [520, 604] width 175 height 21
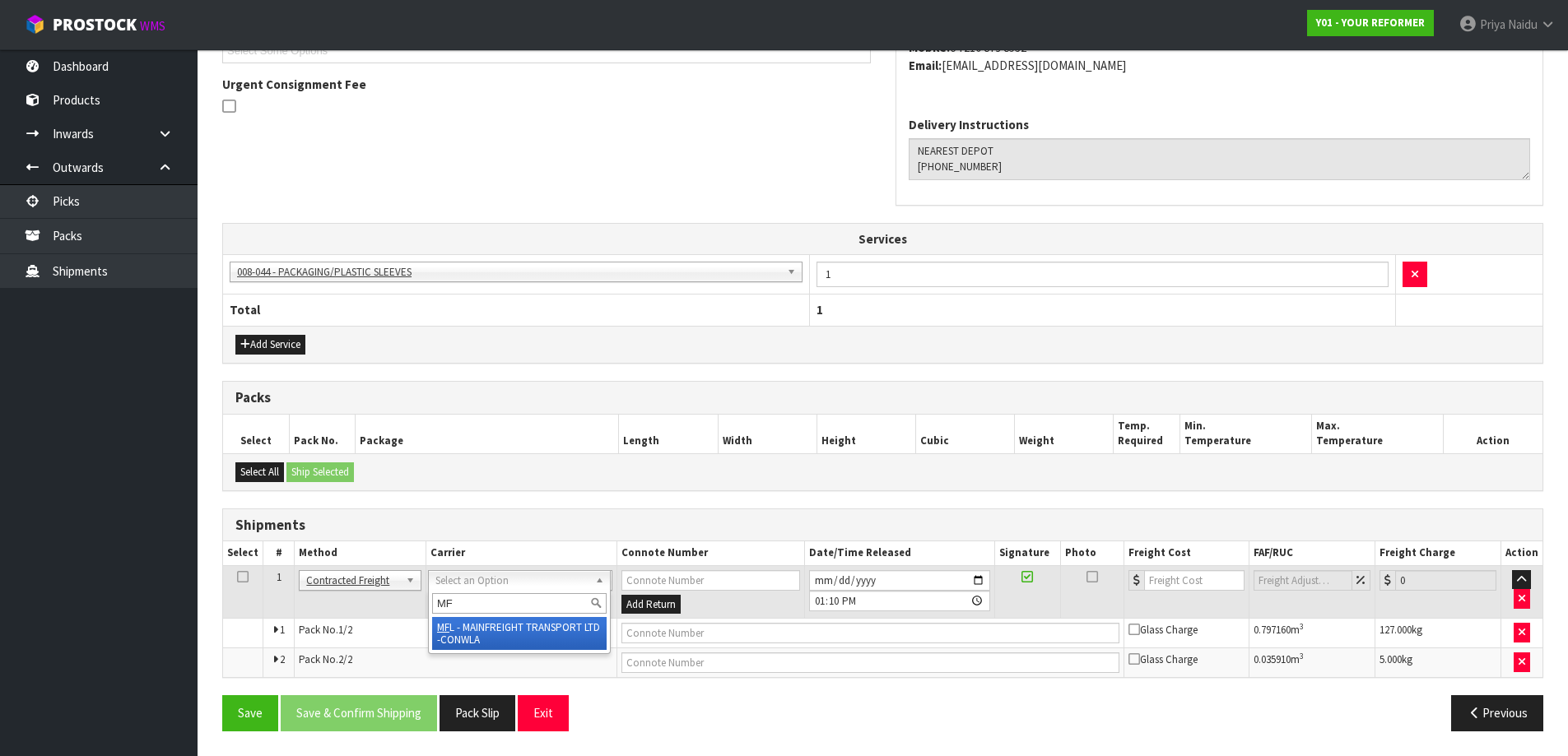
type input "MF"
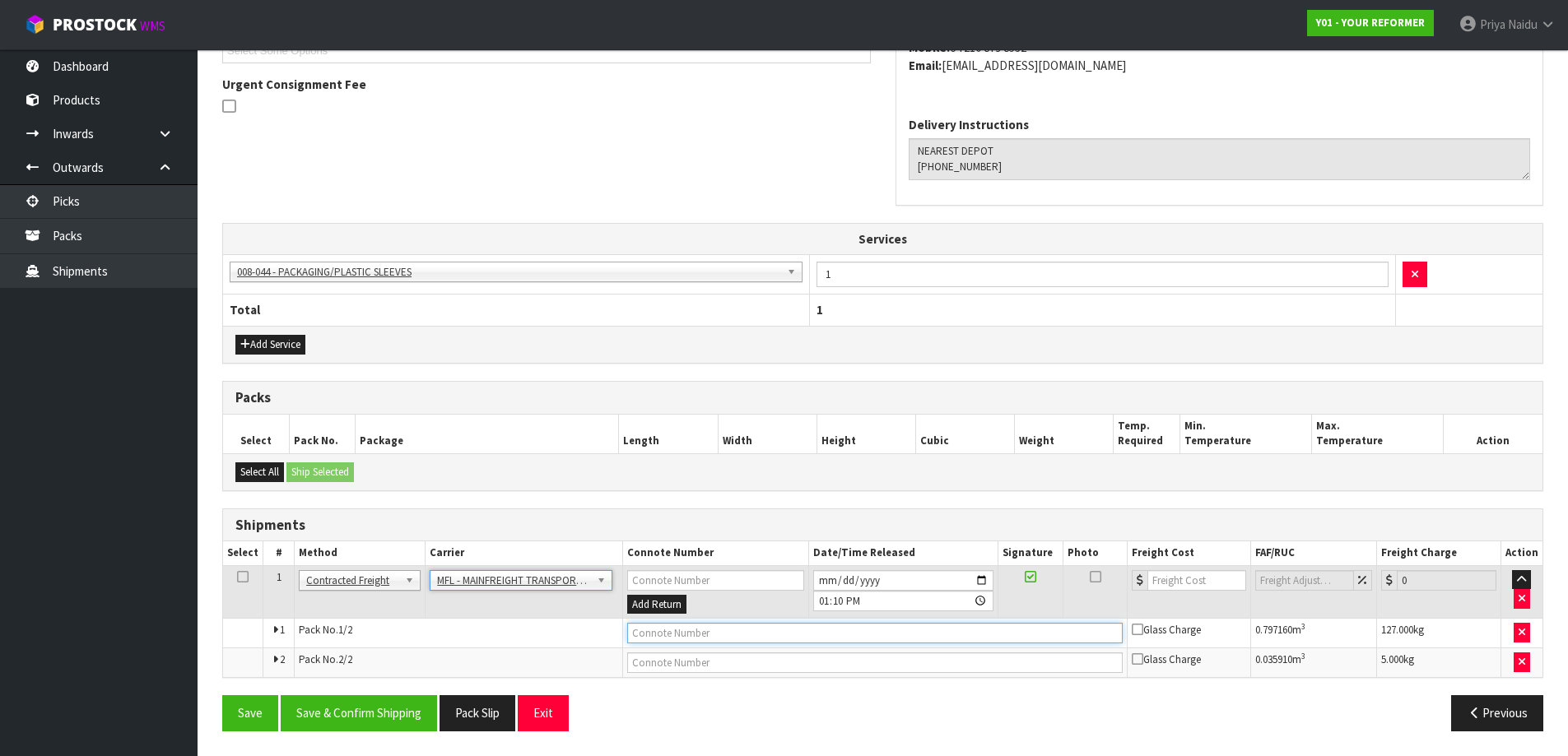
click at [665, 634] on input "text" at bounding box center [875, 633] width 496 height 21
paste input "FWM58357768"
type input "FWM58357768"
click at [1199, 578] on input "number" at bounding box center [1197, 580] width 100 height 21
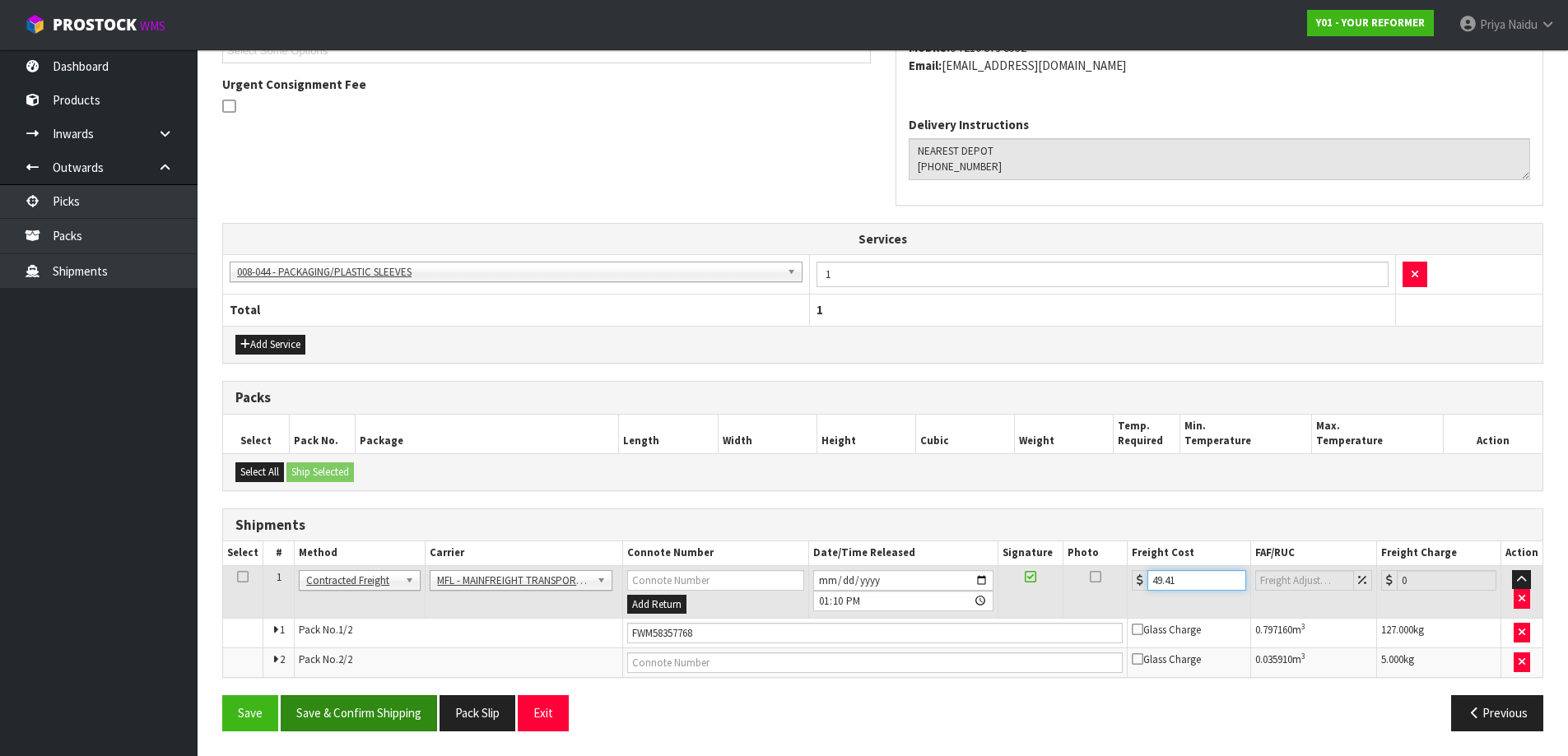
type input "49.41"
click at [370, 717] on button "Save & Confirm Shipping" at bounding box center [359, 713] width 157 height 35
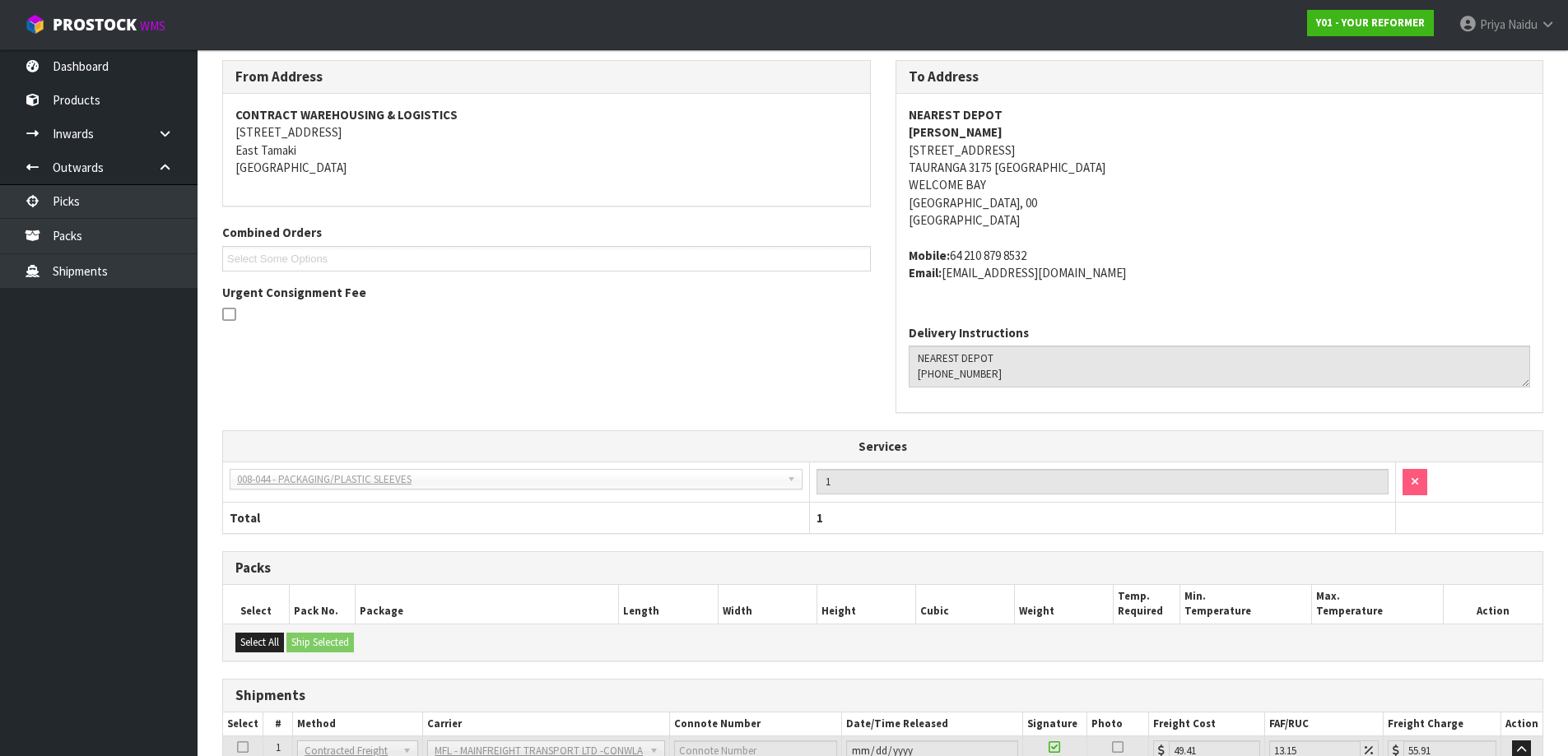
scroll to position [18, 0]
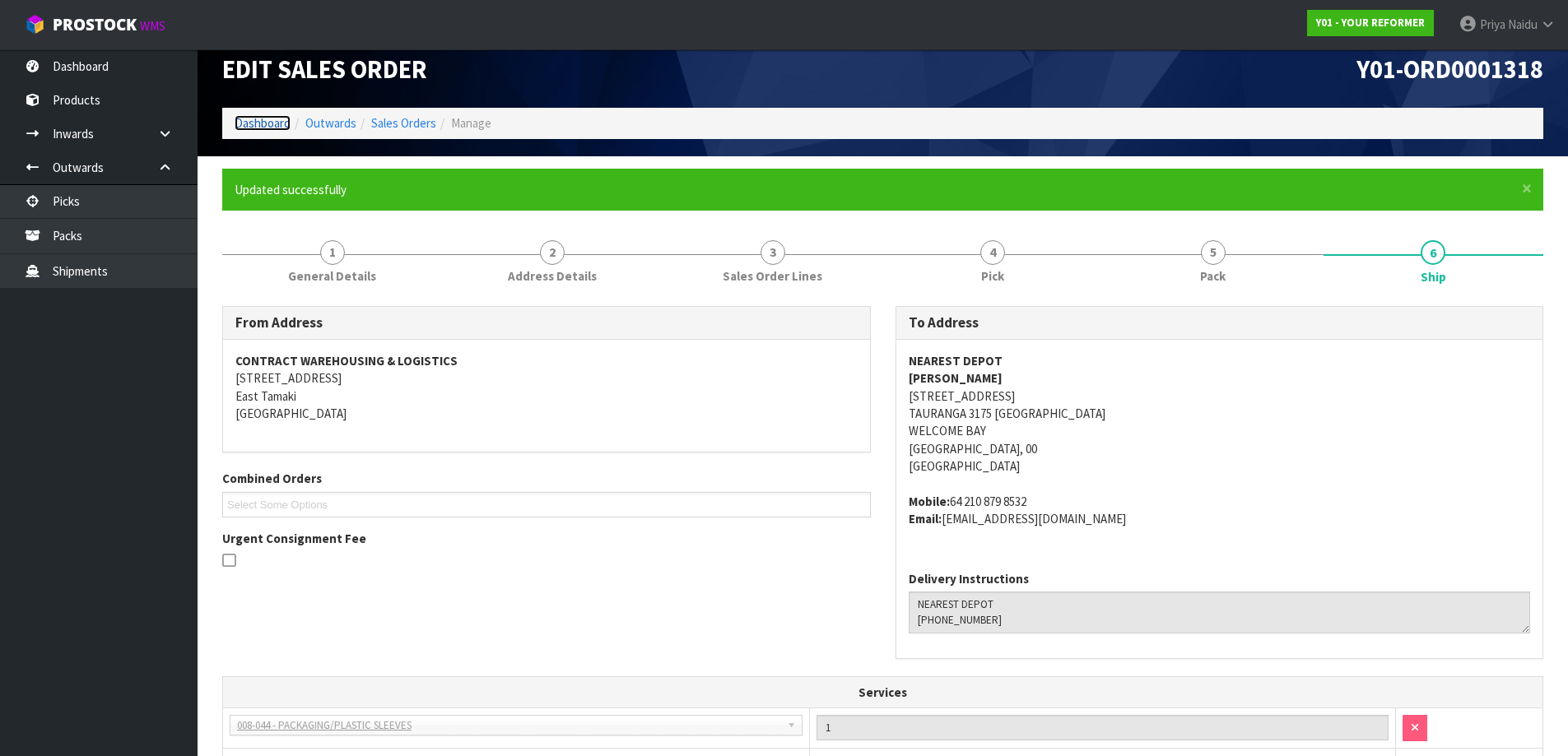
click at [252, 121] on link "Dashboard" at bounding box center [262, 123] width 56 height 15
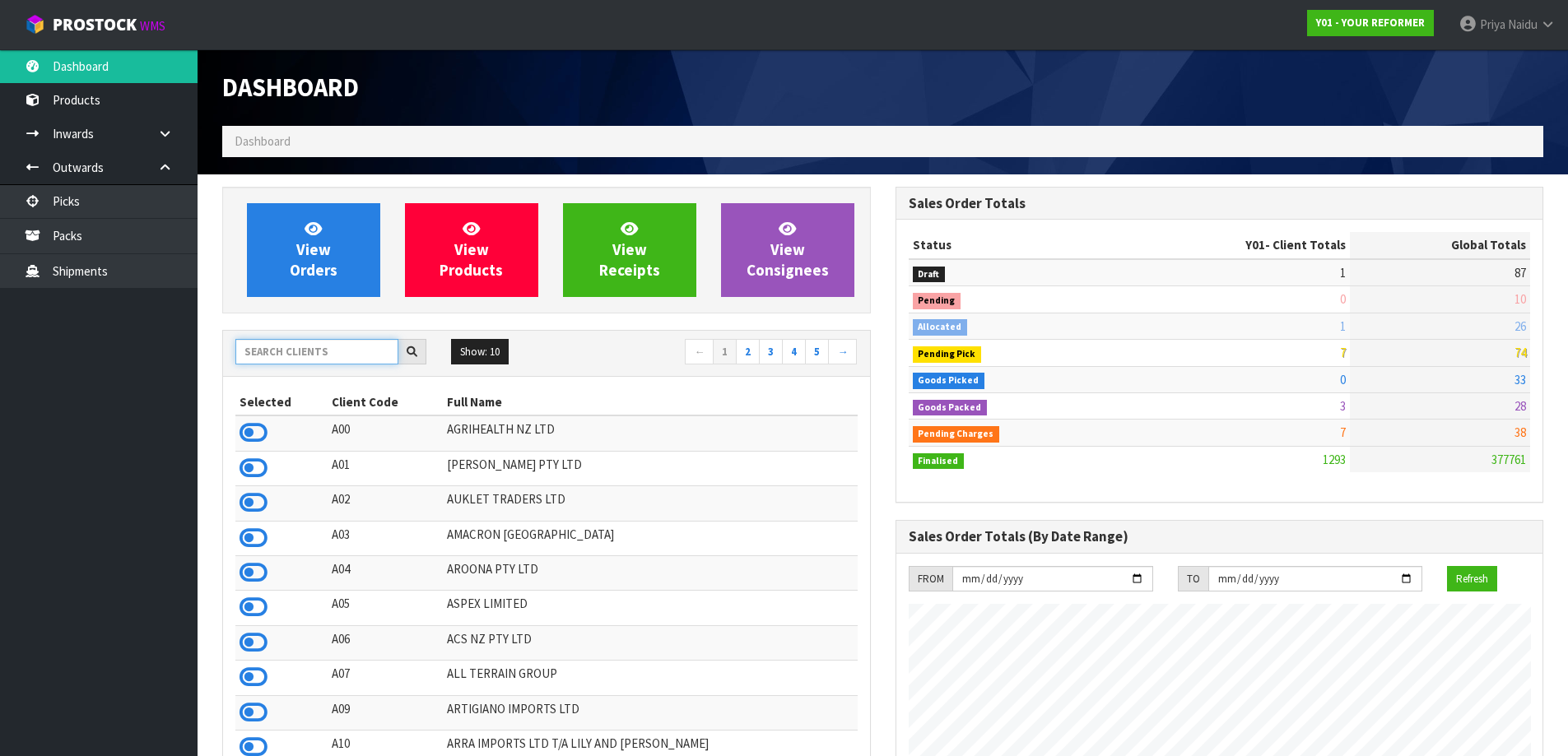
click at [340, 342] on input "text" at bounding box center [316, 351] width 163 height 25
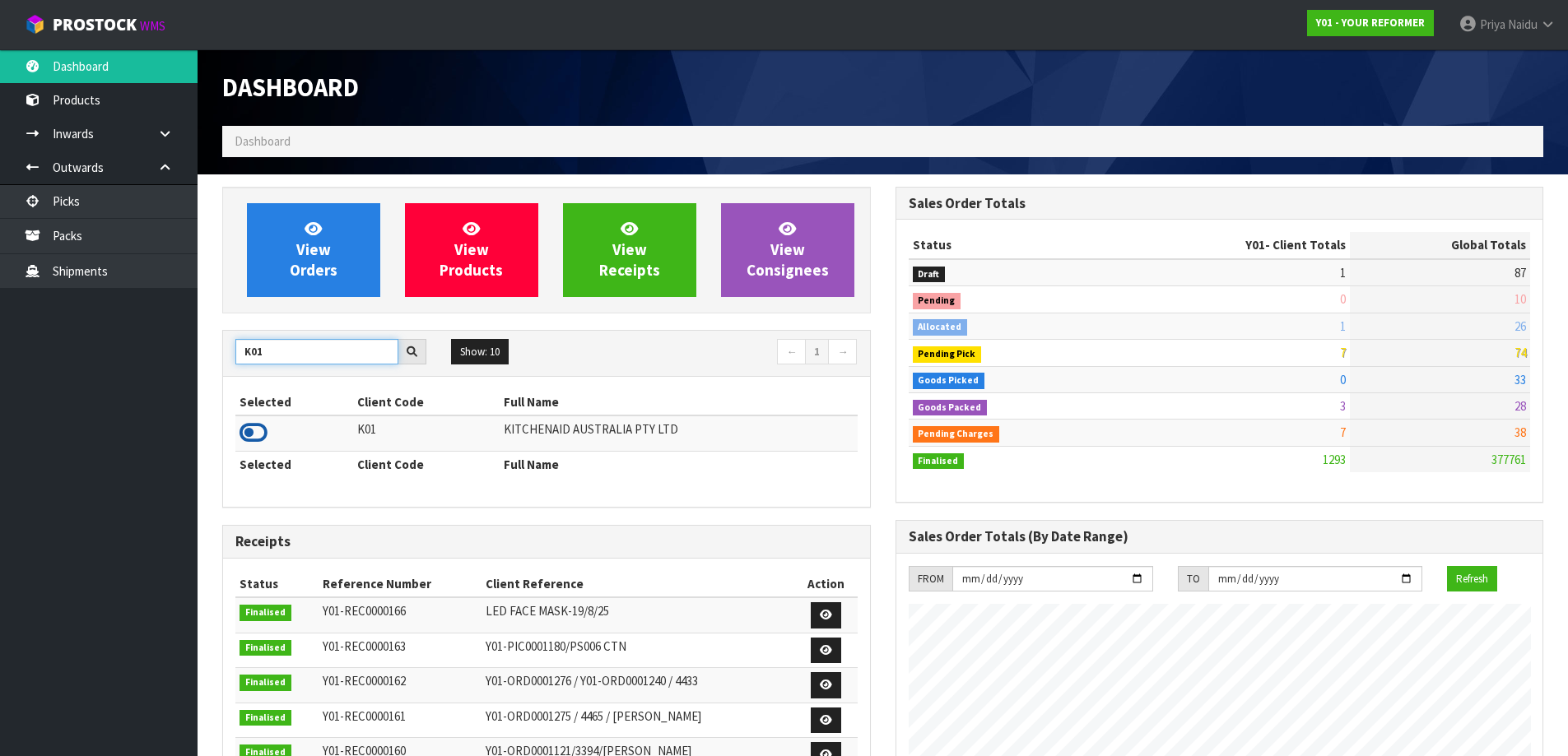
type input "K01"
click at [252, 428] on icon at bounding box center [253, 433] width 28 height 24
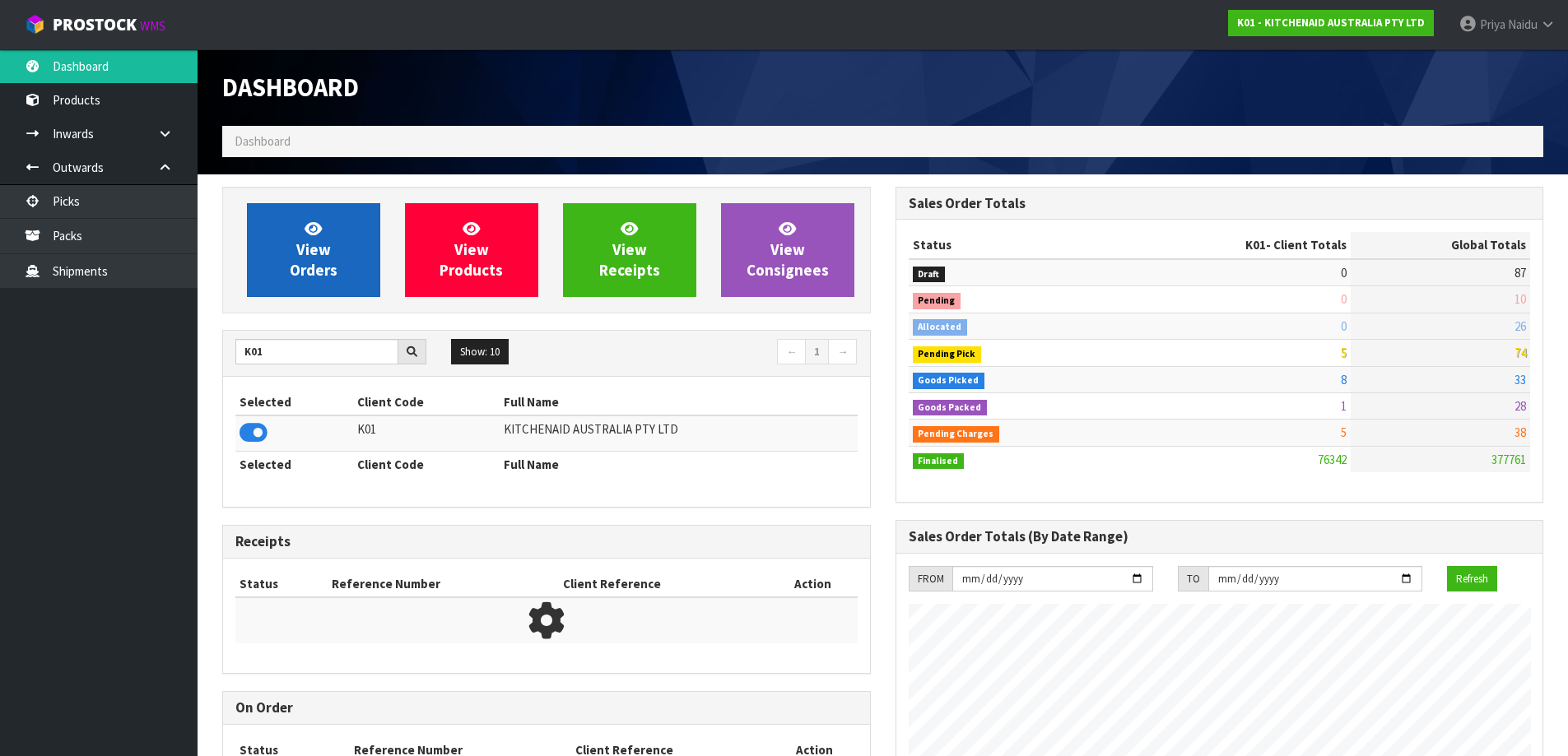
scroll to position [1247, 672]
click at [333, 247] on link "View Orders" at bounding box center [314, 250] width 133 height 94
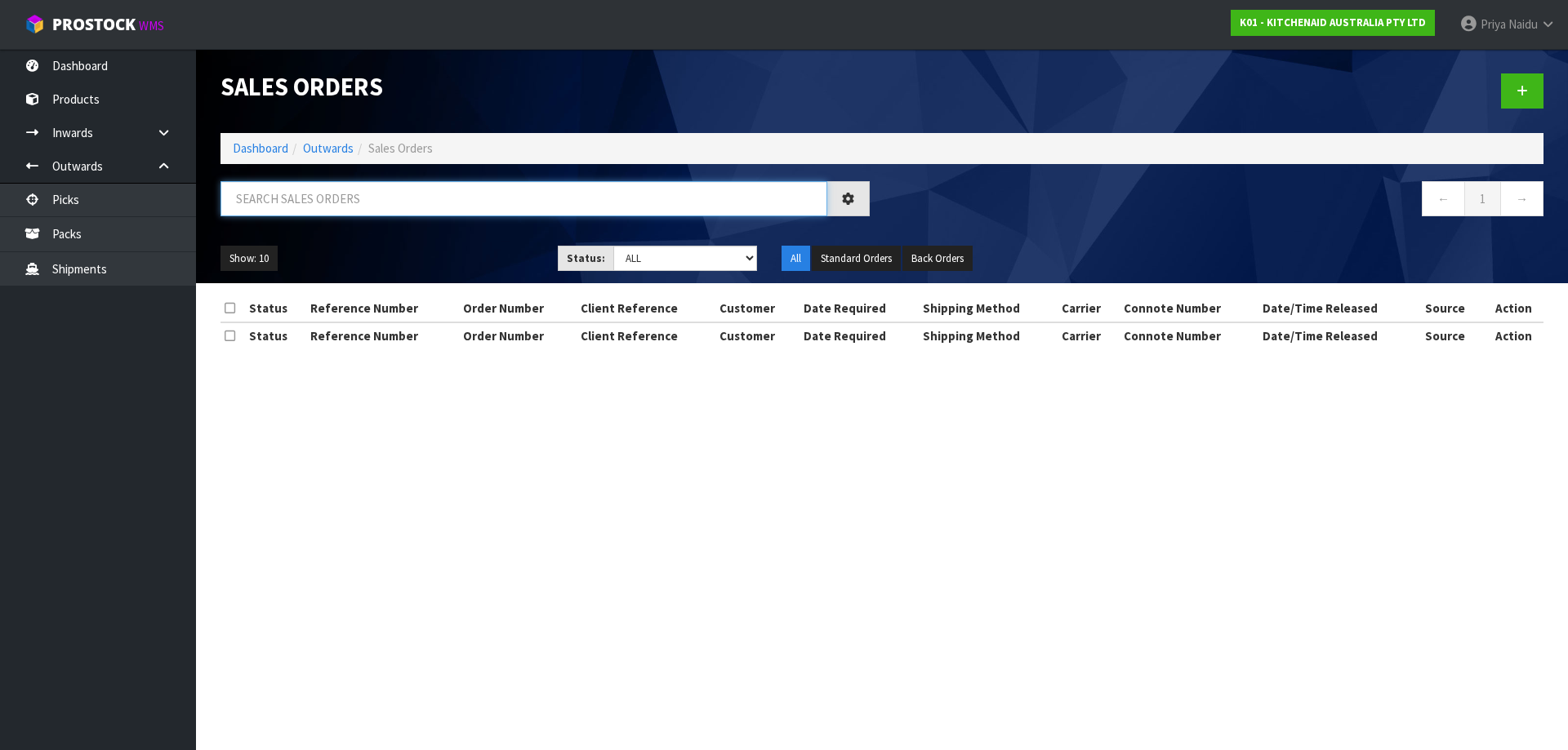
click at [358, 210] on input "text" at bounding box center [524, 198] width 607 height 35
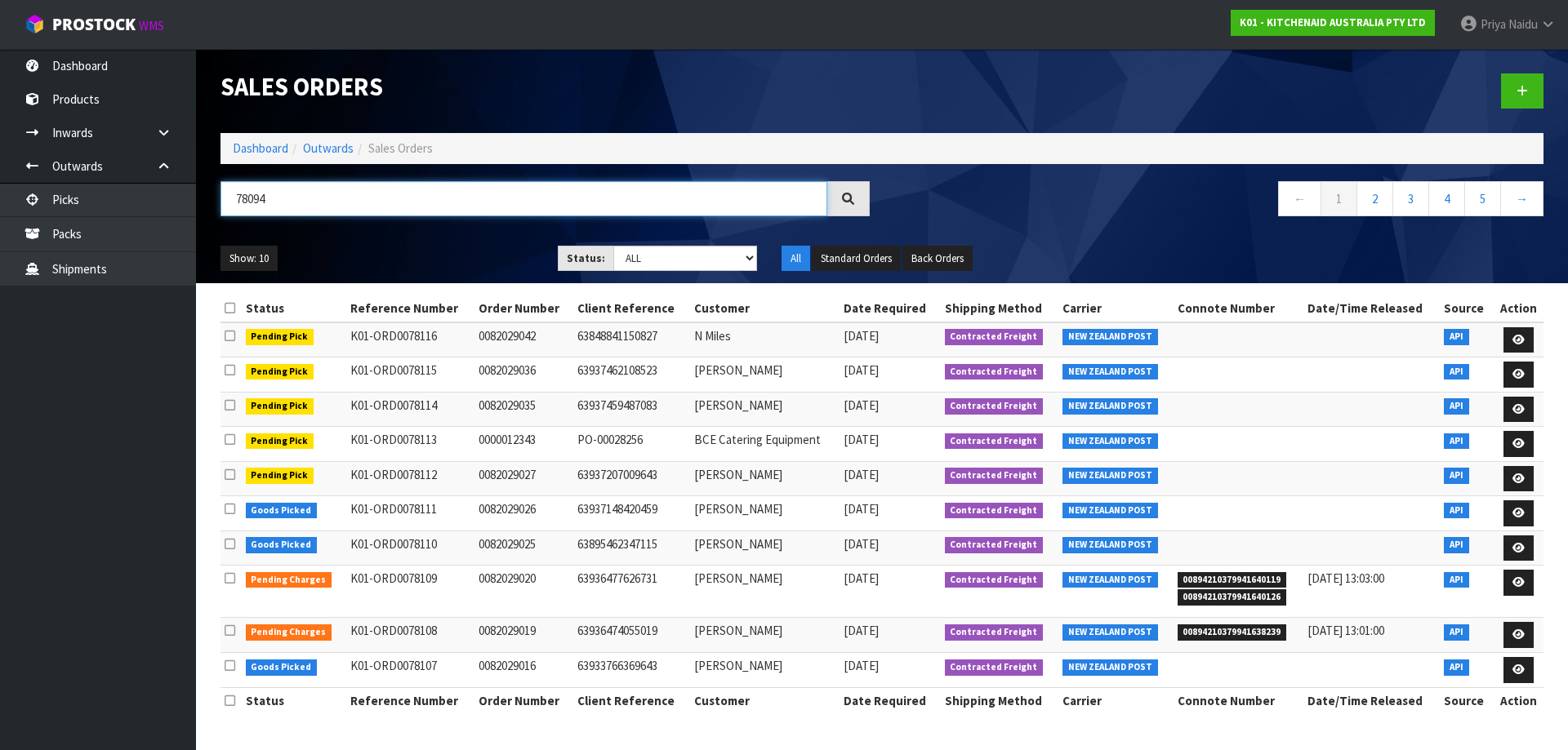
type input "78094"
click at [645, 253] on select "Draft Pending Allocated Pending Pick Goods Picked Goods Packed Pending Charges …" at bounding box center [686, 258] width 145 height 25
select select "string:5"
click at [613, 246] on select "Draft Pending Allocated Pending Pick Goods Picked Goods Packed Pending Charges …" at bounding box center [686, 258] width 145 height 25
click at [407, 255] on ul "Show: 10 5 10 25 50" at bounding box center [377, 258] width 313 height 26
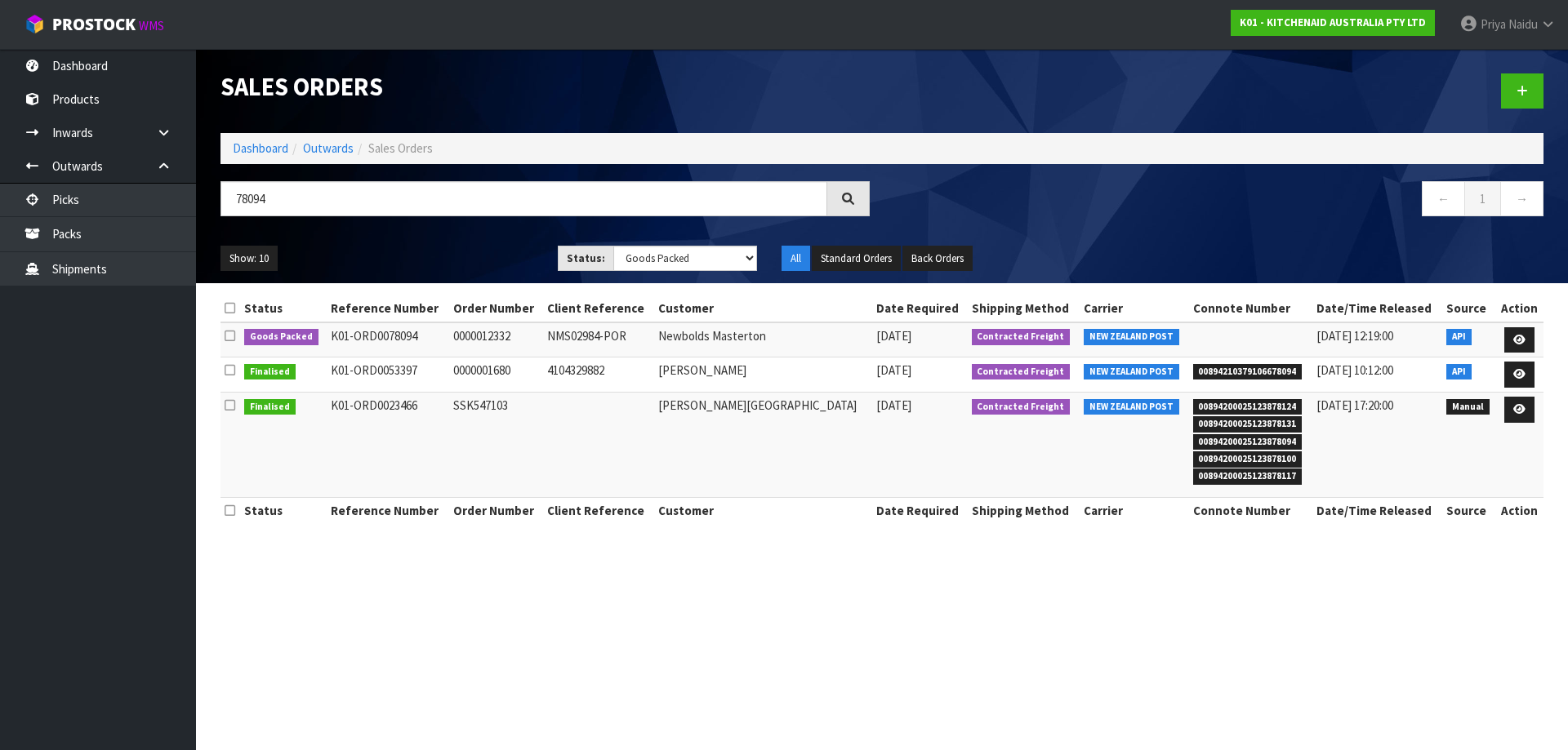
click at [429, 227] on div "78094" at bounding box center [545, 205] width 674 height 47
click at [1511, 335] on link at bounding box center [1520, 340] width 30 height 26
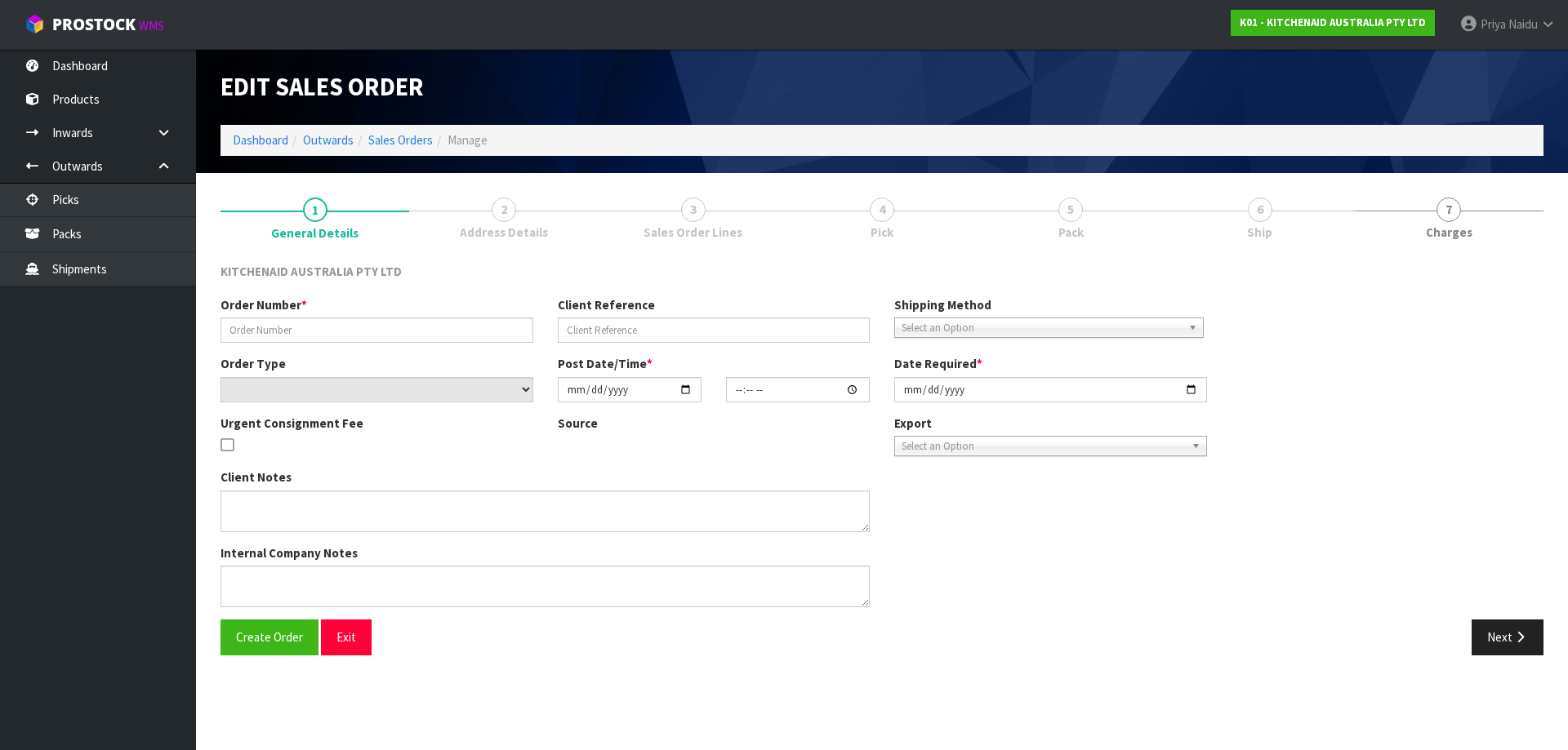
type input "0000012332"
type input "NMS02984-POR"
select select "number:0"
type input "[DATE]"
type input "15:31:53.000"
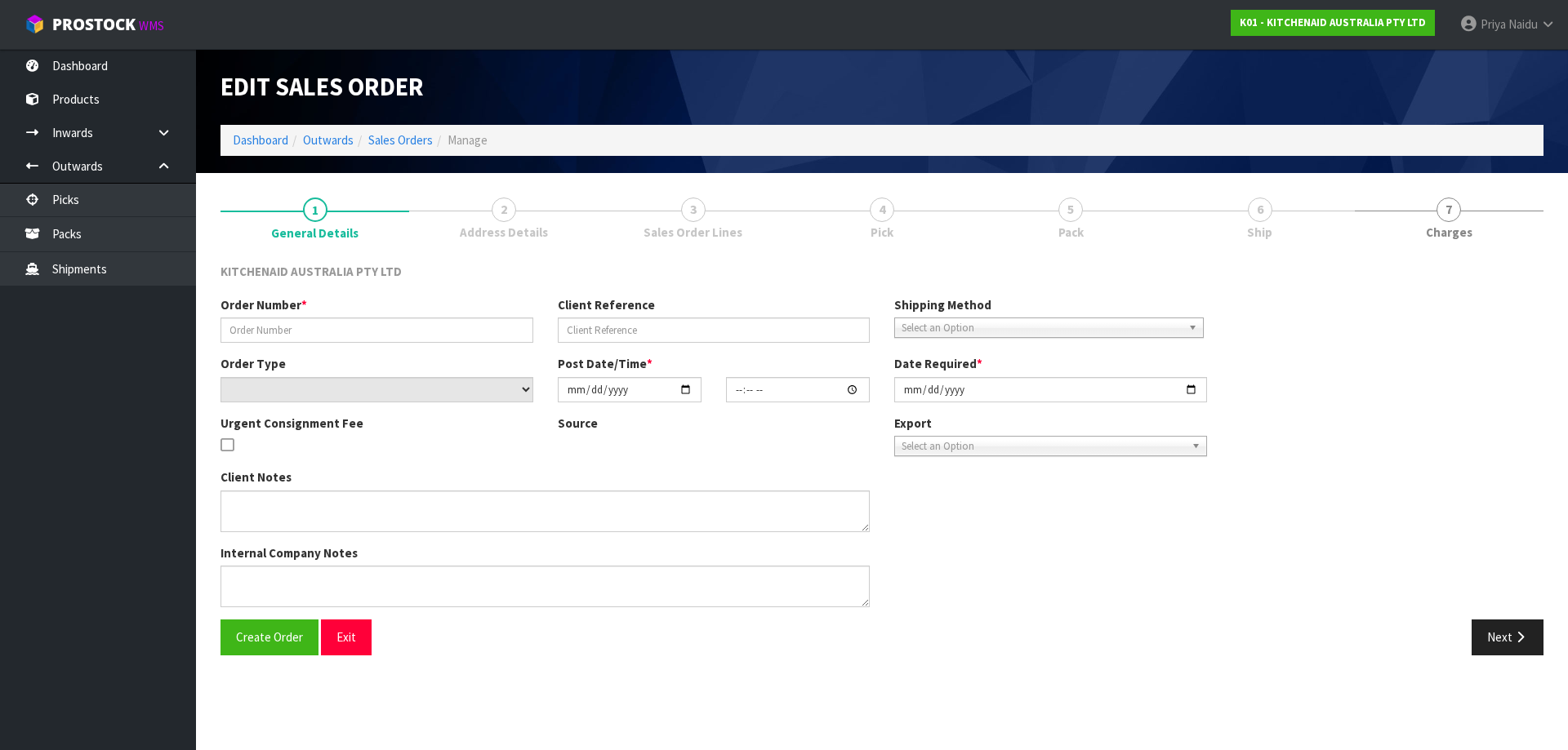
type input "[DATE]"
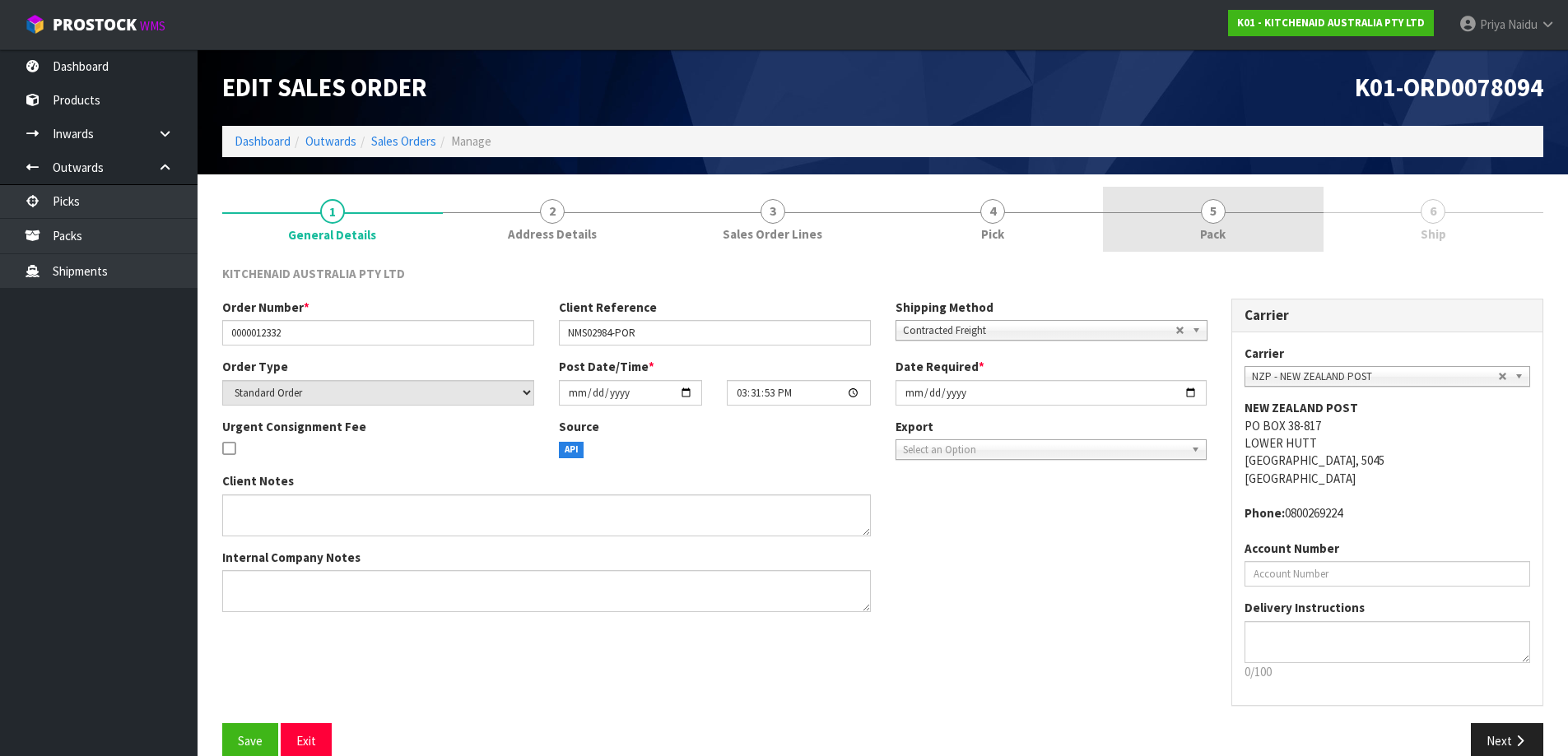
click at [1231, 246] on link "5 Pack" at bounding box center [1213, 219] width 221 height 65
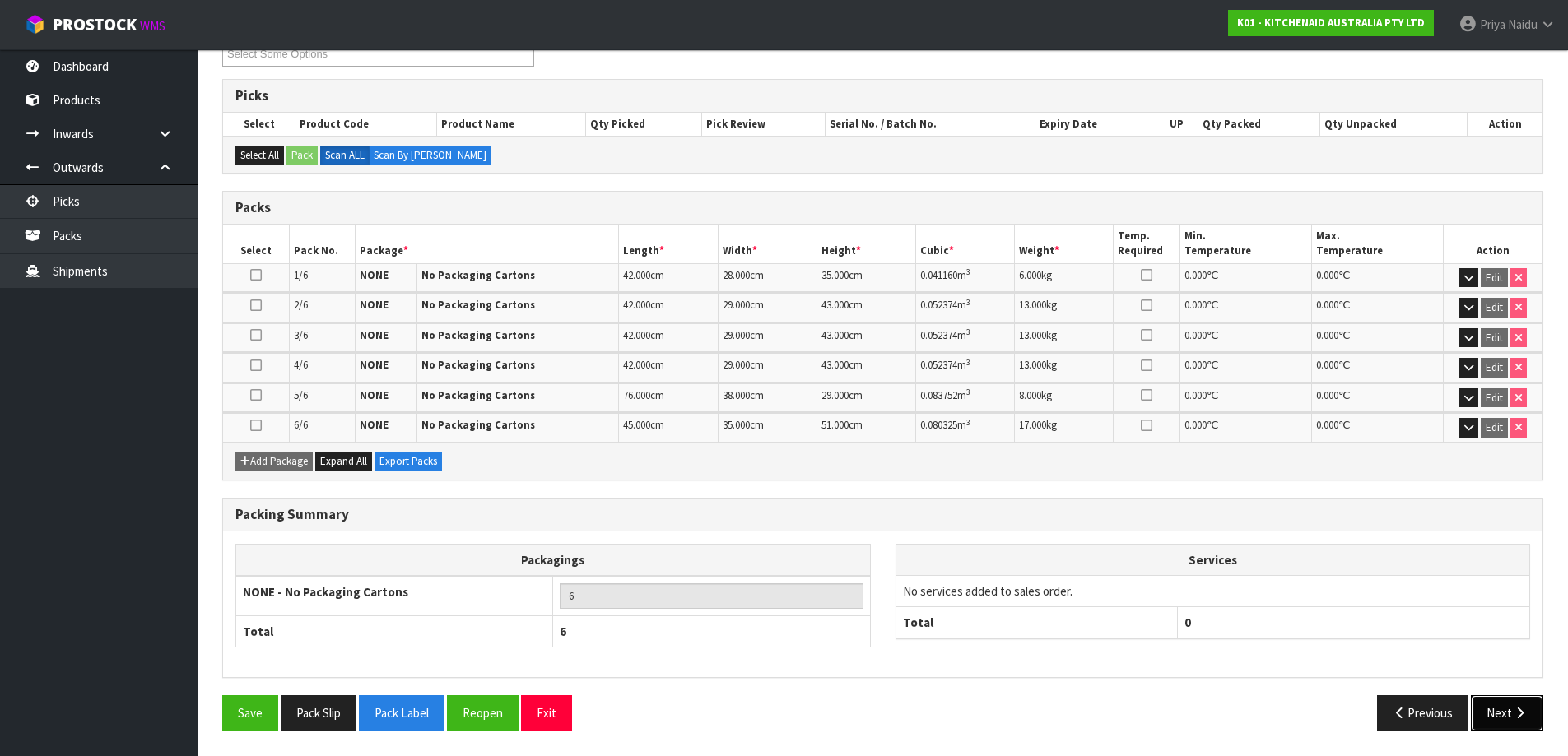
click at [1504, 714] on button "Next" at bounding box center [1507, 713] width 72 height 35
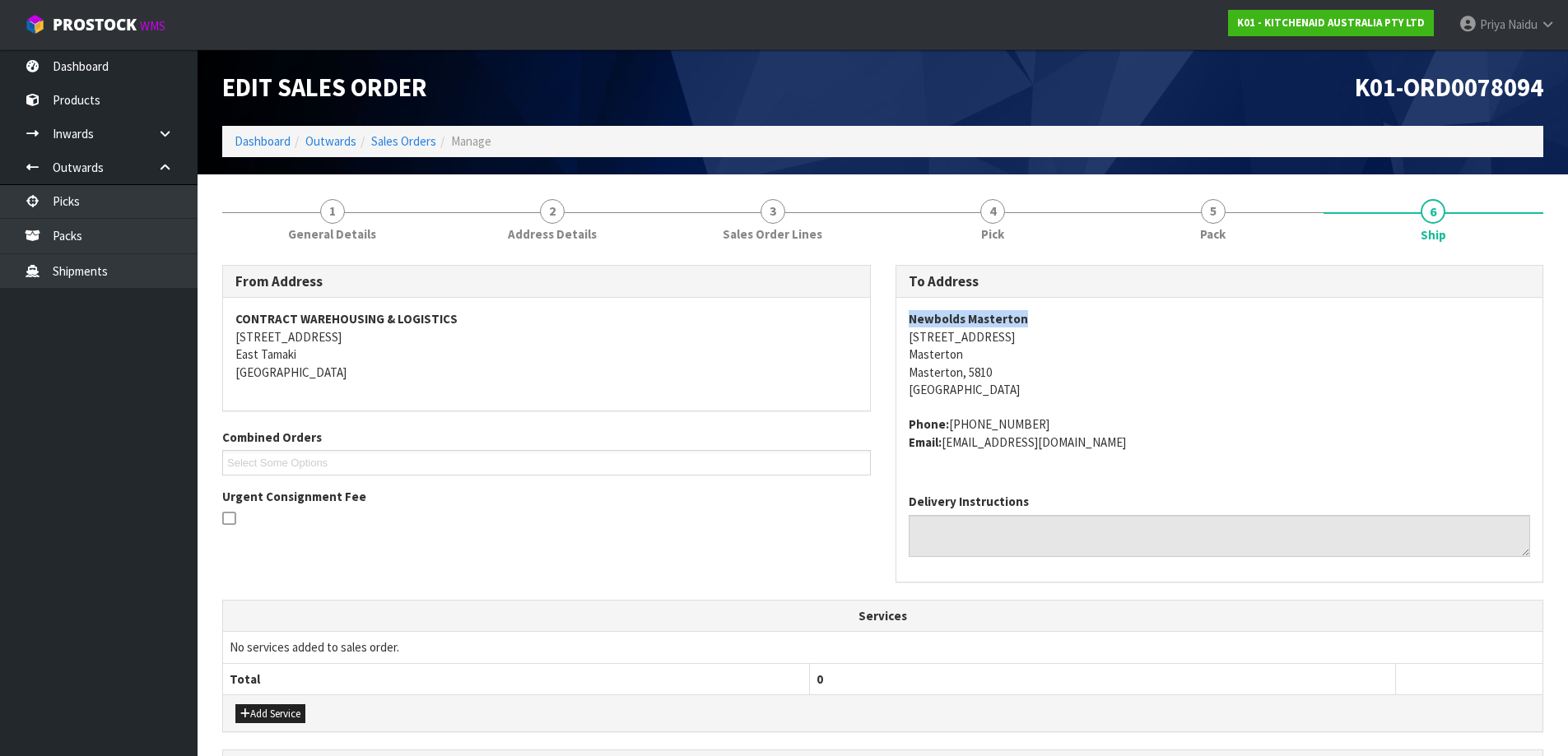
drag, startPoint x: 899, startPoint y: 320, endPoint x: 1061, endPoint y: 312, distance: 162.2
click at [1061, 312] on div "Newbolds Masterton [STREET_ADDRESS] Phone: [PHONE_NUMBER] Email: [EMAIL_ADDRESS…" at bounding box center [1220, 389] width 647 height 183
drag, startPoint x: 920, startPoint y: 337, endPoint x: 1022, endPoint y: 369, distance: 106.9
click at [1022, 369] on div "Newbolds Masterton [STREET_ADDRESS] Phone: [PHONE_NUMBER] Email: [EMAIL_ADDRESS…" at bounding box center [1220, 389] width 647 height 183
click at [1153, 369] on address "Newbolds Masterton [STREET_ADDRESS]" at bounding box center [1219, 354] width 623 height 88
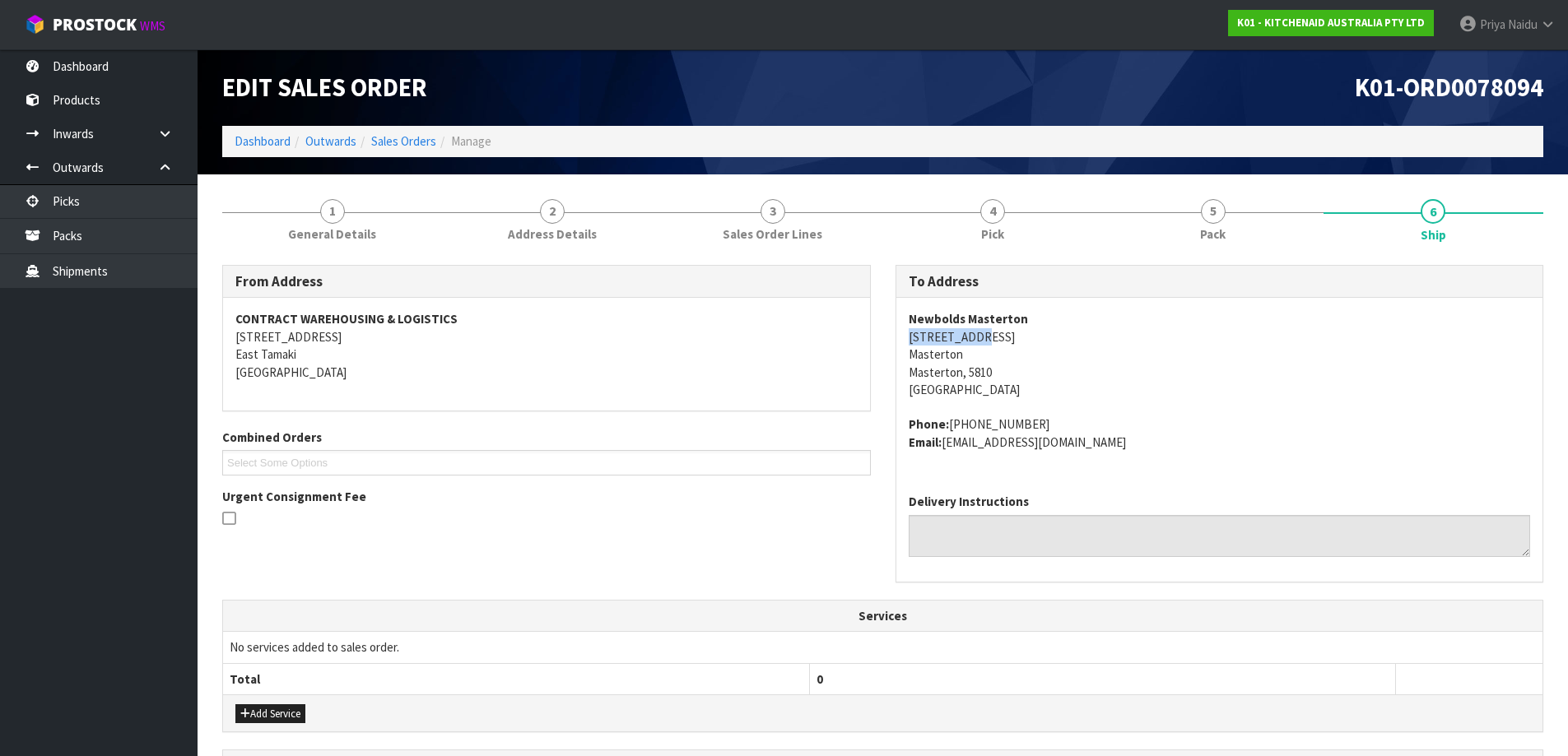
drag, startPoint x: 941, startPoint y: 337, endPoint x: 1000, endPoint y: 338, distance: 59.0
click at [1000, 338] on div "Newbolds Masterton [STREET_ADDRESS] Phone: [PHONE_NUMBER] Email: [EMAIL_ADDRESS…" at bounding box center [1220, 389] width 647 height 183
click at [1105, 409] on span "Newbolds Masterton [STREET_ADDRESS] Phone: [PHONE_NUMBER] Email: [EMAIL_ADDRESS…" at bounding box center [1219, 380] width 623 height 141
drag, startPoint x: 906, startPoint y: 318, endPoint x: 1072, endPoint y: 325, distance: 166.1
click at [1072, 325] on div "Newbolds Masterton [STREET_ADDRESS] Phone: [PHONE_NUMBER] Email: [EMAIL_ADDRESS…" at bounding box center [1220, 389] width 647 height 183
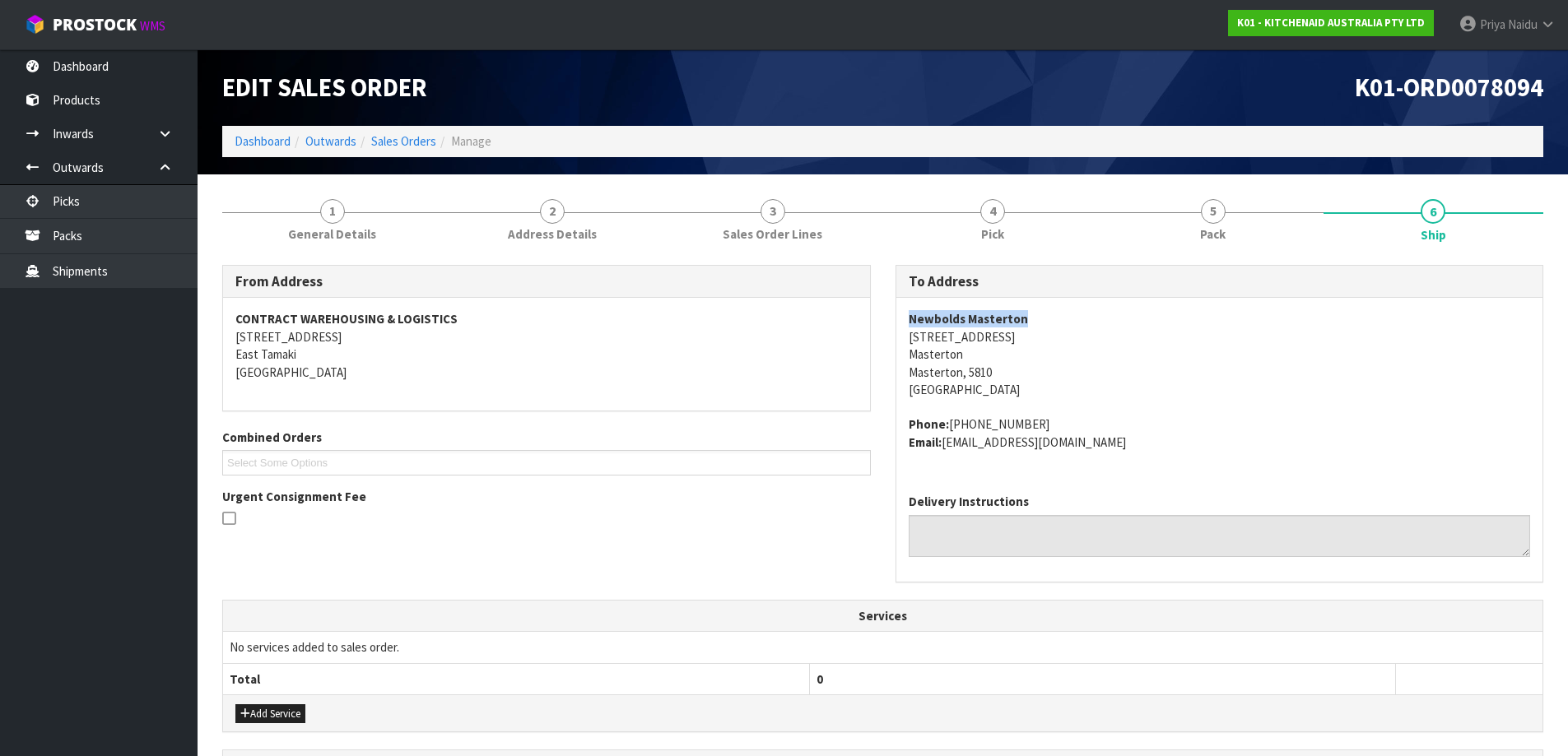
drag, startPoint x: 946, startPoint y: 424, endPoint x: 1055, endPoint y: 422, distance: 109.0
click at [1055, 422] on address "Phone: [PHONE_NUMBER] Email: [EMAIL_ADDRESS][DOMAIN_NAME]" at bounding box center [1219, 433] width 623 height 35
drag, startPoint x: 948, startPoint y: 447, endPoint x: 1052, endPoint y: 457, distance: 104.5
click at [1052, 457] on div "Newbolds Masterton [STREET_ADDRESS] Phone: [PHONE_NUMBER] Email: [EMAIL_ADDRESS…" at bounding box center [1220, 389] width 647 height 183
click at [946, 442] on address "Phone: [PHONE_NUMBER] Email: [EMAIL_ADDRESS][DOMAIN_NAME]" at bounding box center [1219, 433] width 623 height 35
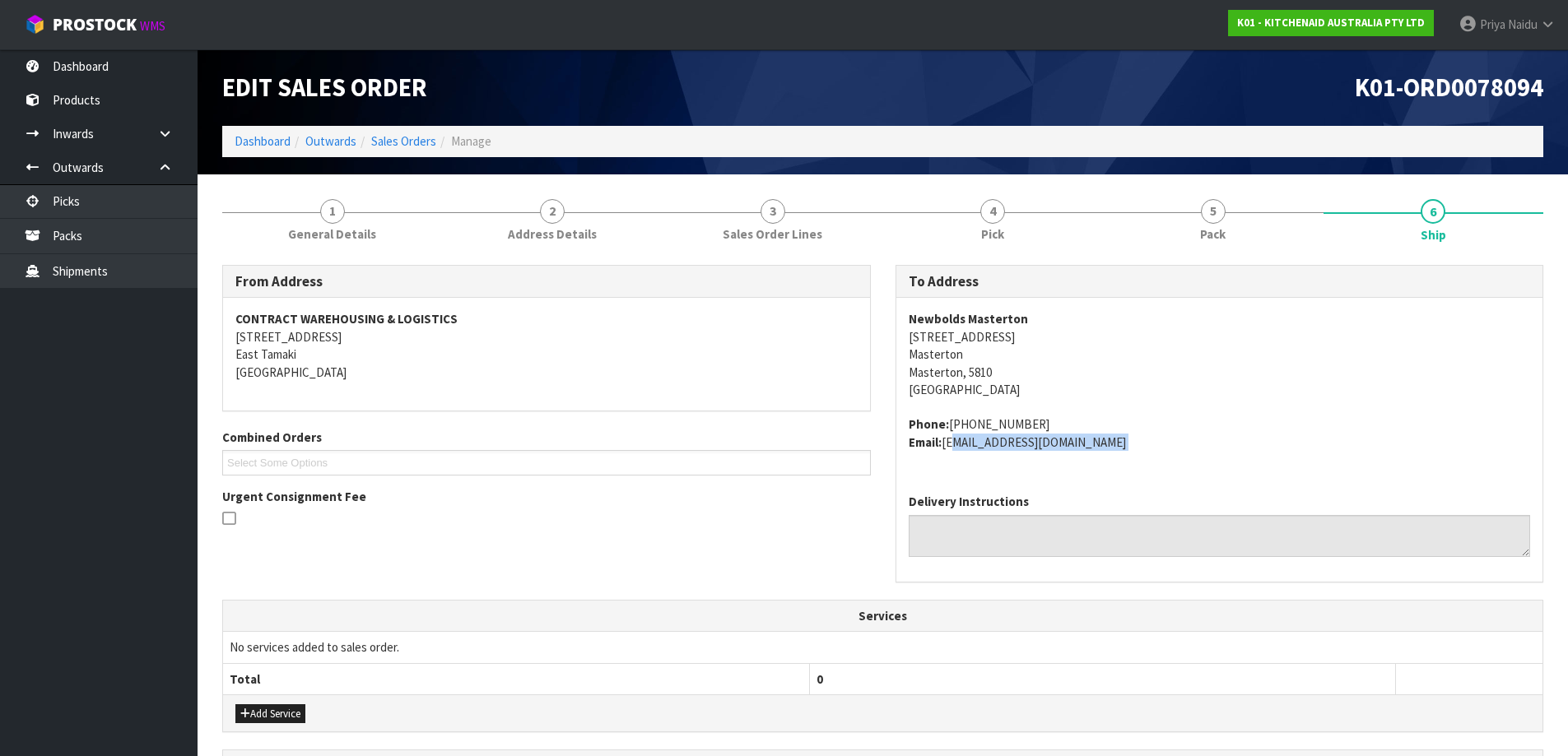
drag, startPoint x: 946, startPoint y: 442, endPoint x: 1102, endPoint y: 460, distance: 157.0
click at [1102, 460] on div "Newbolds Masterton [STREET_ADDRESS] Phone: [PHONE_NUMBER] Email: [EMAIL_ADDRESS…" at bounding box center [1220, 389] width 647 height 183
click at [329, 205] on span "1" at bounding box center [332, 211] width 24 height 24
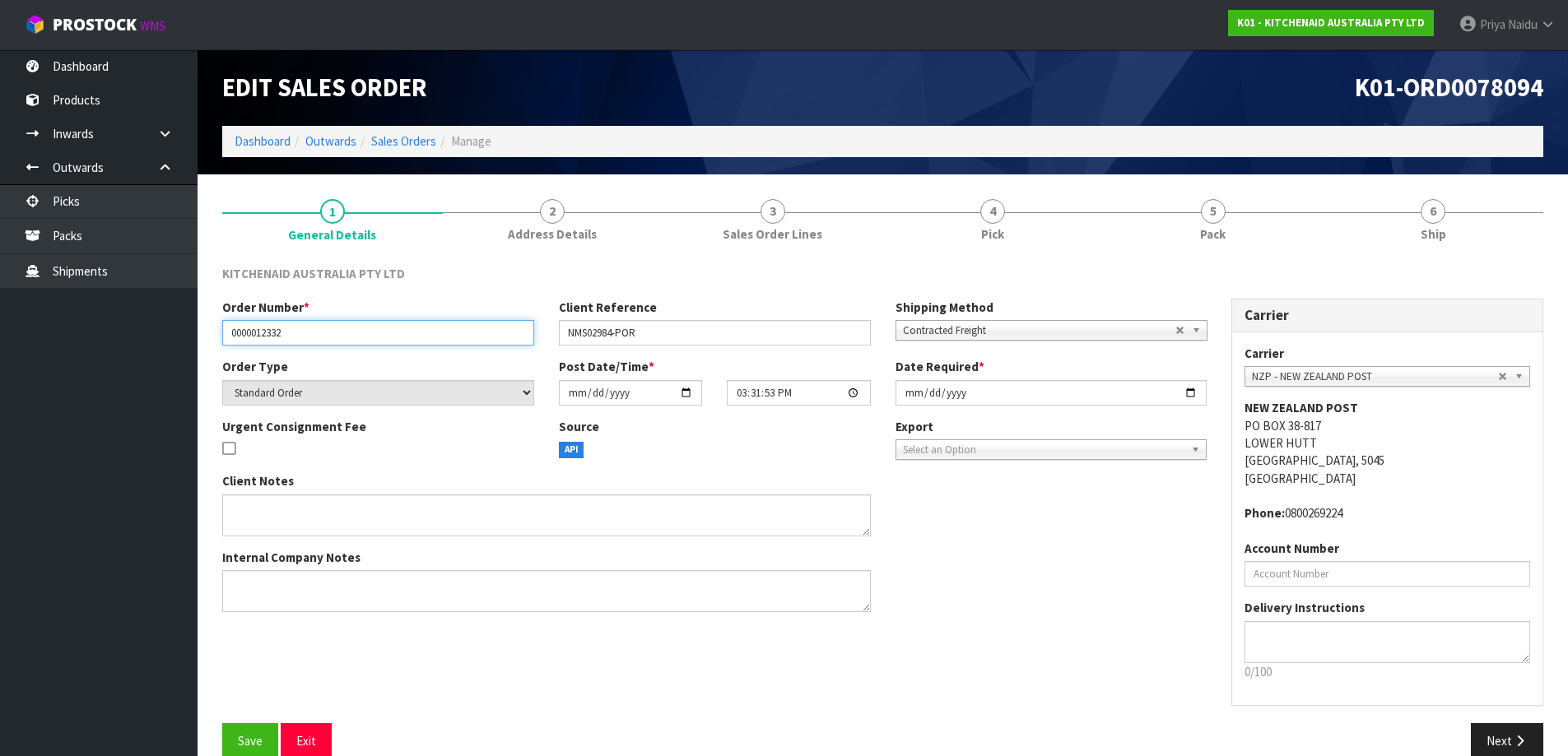
drag, startPoint x: 224, startPoint y: 333, endPoint x: 346, endPoint y: 337, distance: 122.1
click at [346, 337] on input "0000012332" at bounding box center [378, 332] width 312 height 25
drag, startPoint x: 561, startPoint y: 330, endPoint x: 695, endPoint y: 335, distance: 134.1
click at [695, 335] on input "NMS02984-POR" at bounding box center [715, 332] width 312 height 25
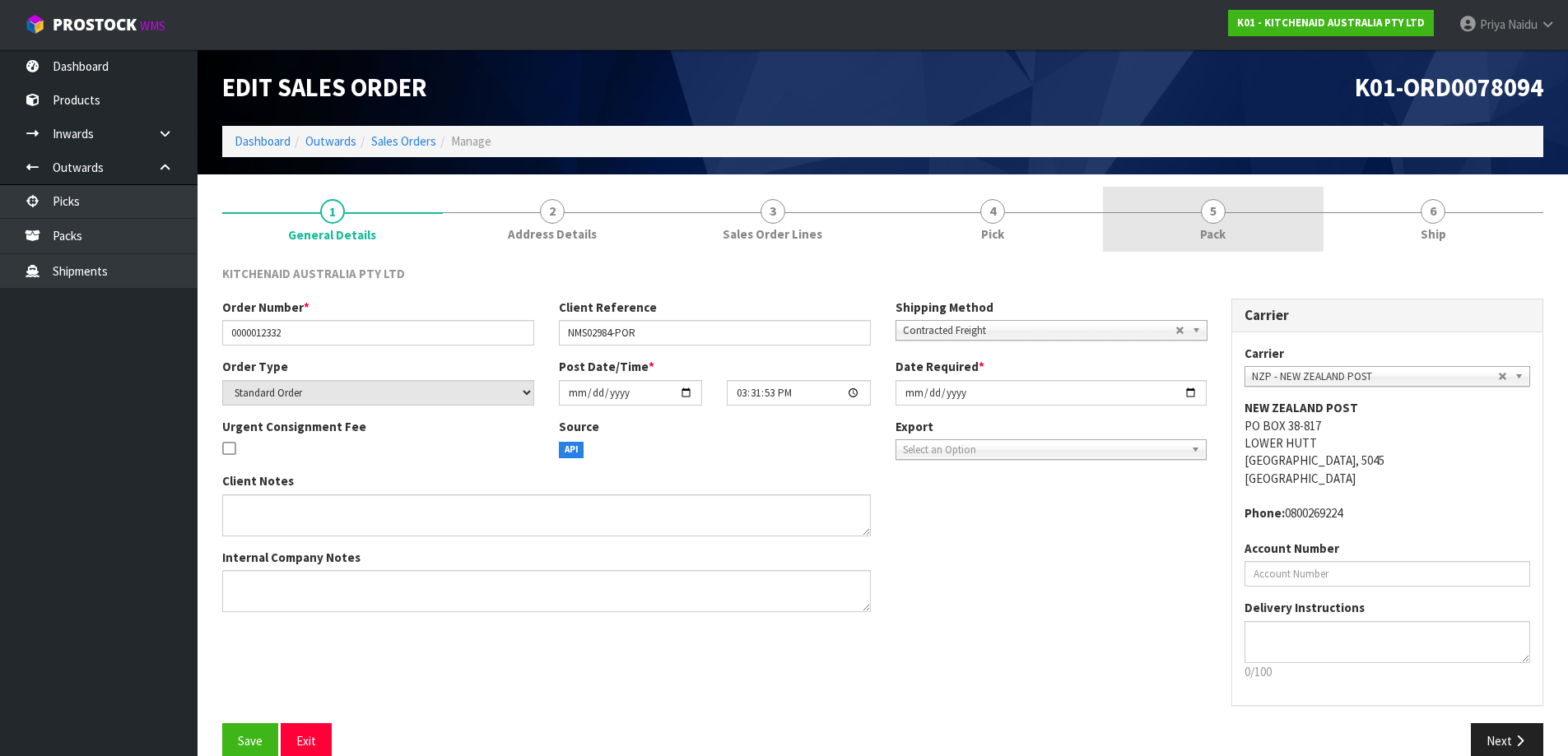
click at [1189, 192] on link "5 Pack" at bounding box center [1213, 219] width 221 height 65
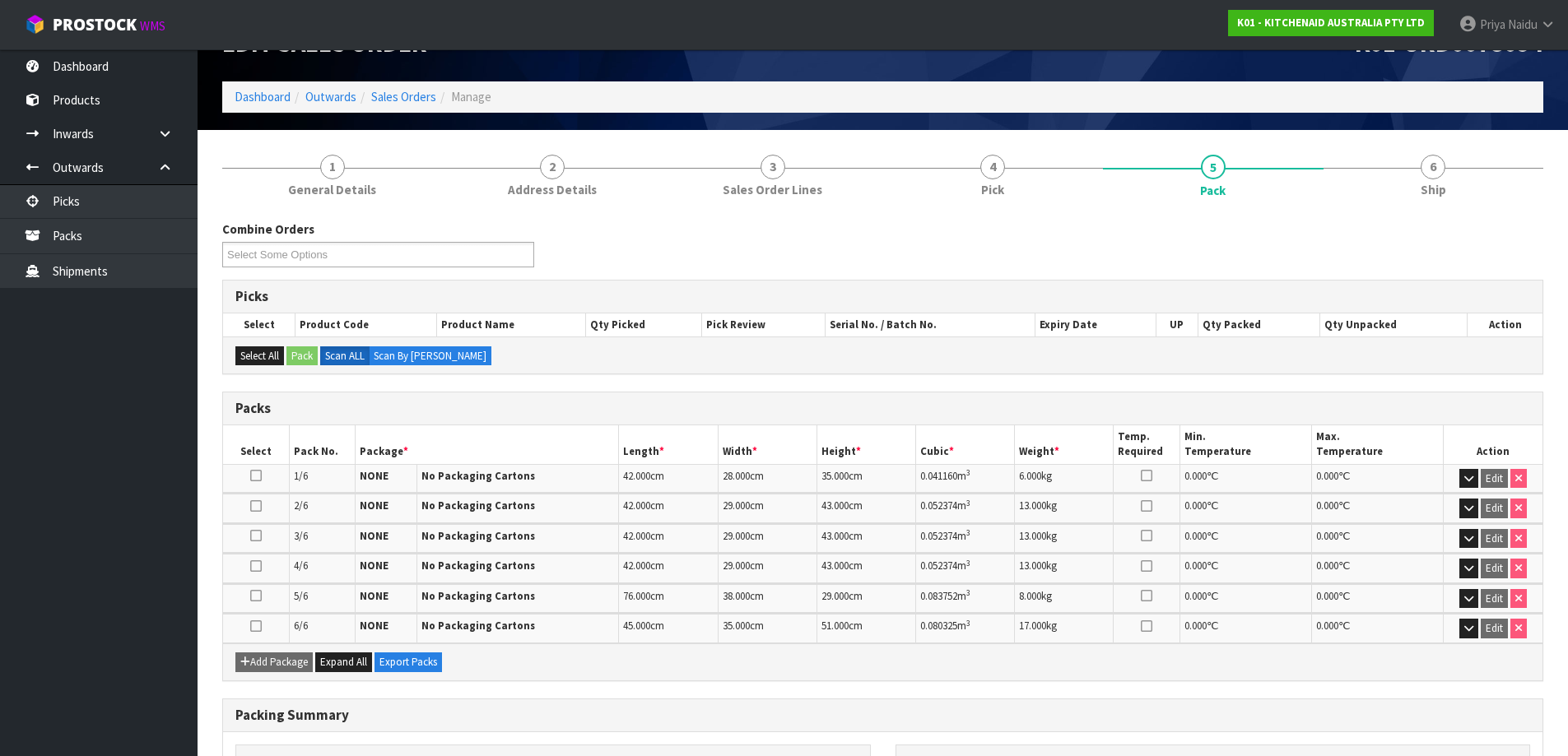
scroll to position [82, 0]
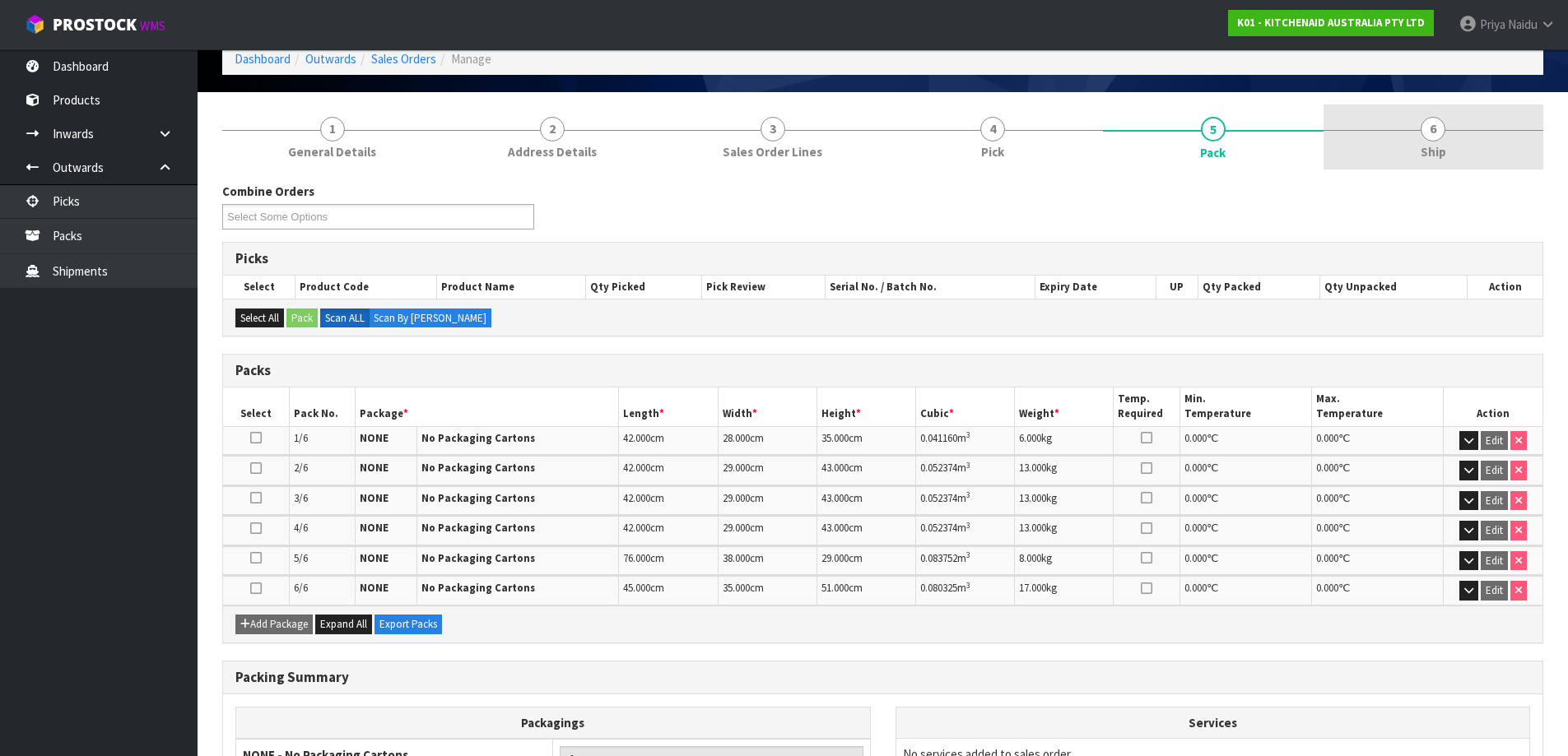
click at [1470, 161] on link "6 Ship" at bounding box center [1434, 137] width 221 height 65
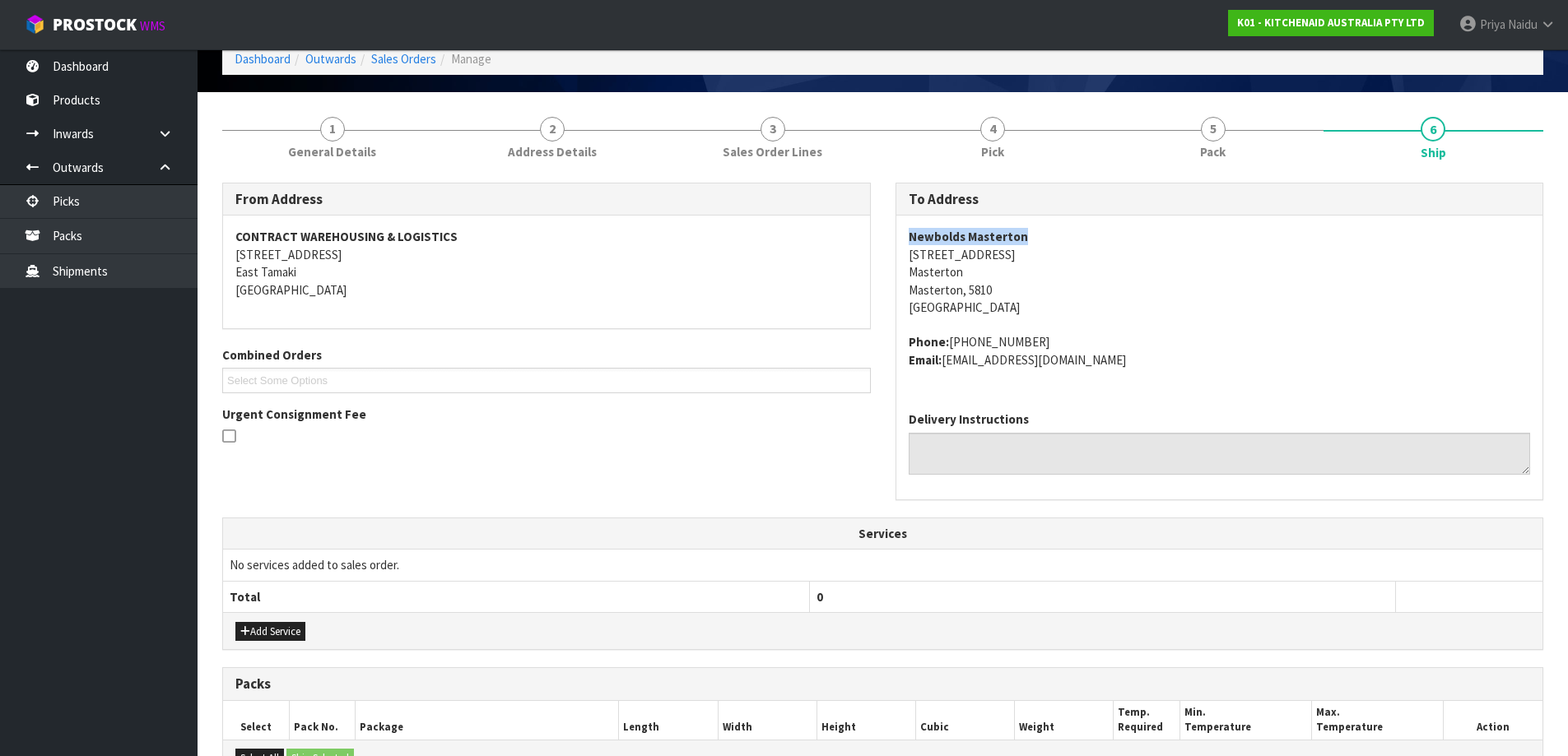
drag, startPoint x: 907, startPoint y: 231, endPoint x: 1084, endPoint y: 225, distance: 177.1
click at [1084, 225] on div "Newbolds Masterton [STREET_ADDRESS] Phone: [PHONE_NUMBER] Email: [EMAIL_ADDRESS…" at bounding box center [1220, 306] width 647 height 183
drag, startPoint x: 1173, startPoint y: 216, endPoint x: 1175, endPoint y: 225, distance: 9.2
click at [1174, 218] on div "Newbolds Masterton [STREET_ADDRESS] Phone: [PHONE_NUMBER] Email: [EMAIL_ADDRESS…" at bounding box center [1220, 306] width 647 height 183
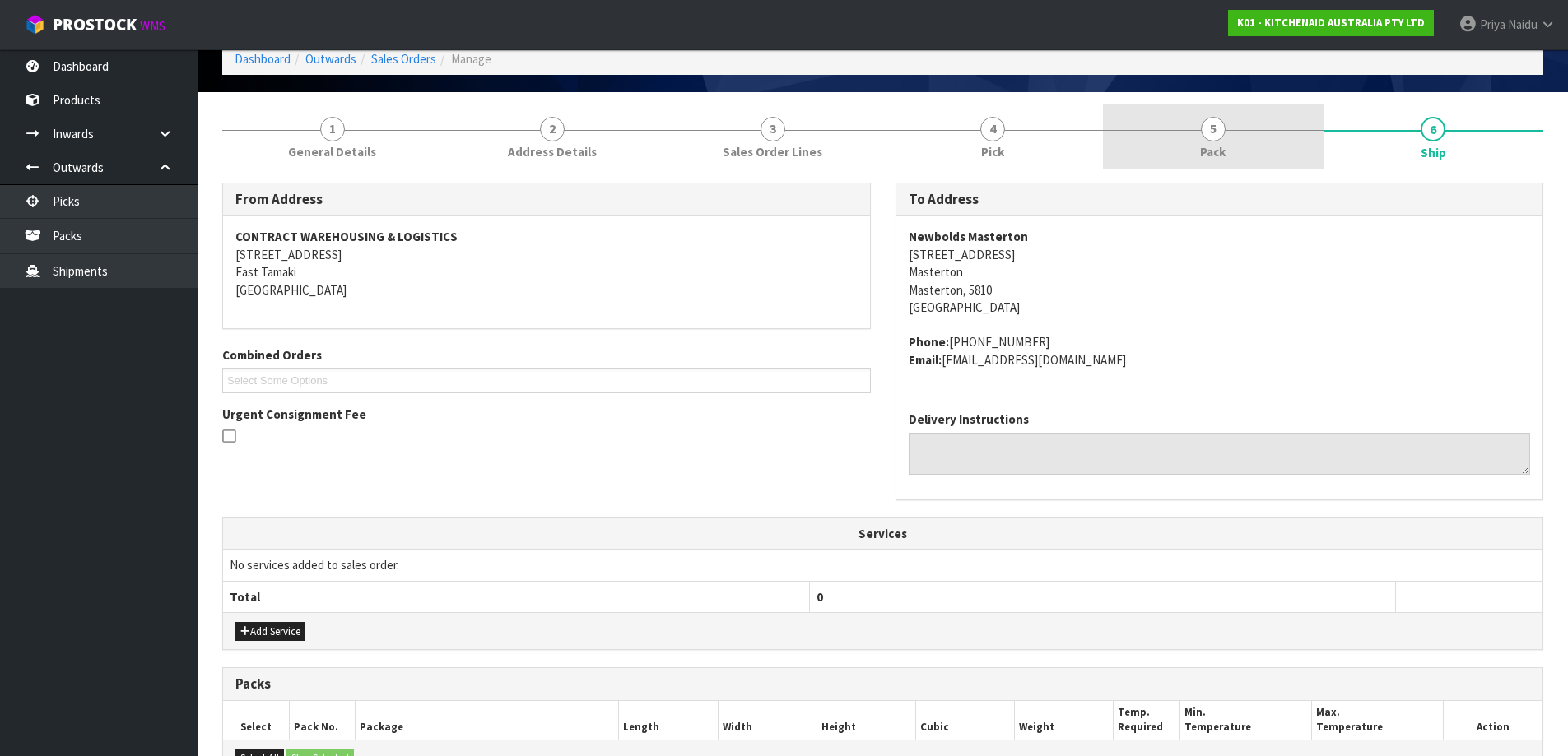
click at [1222, 148] on span "Pack" at bounding box center [1213, 151] width 25 height 17
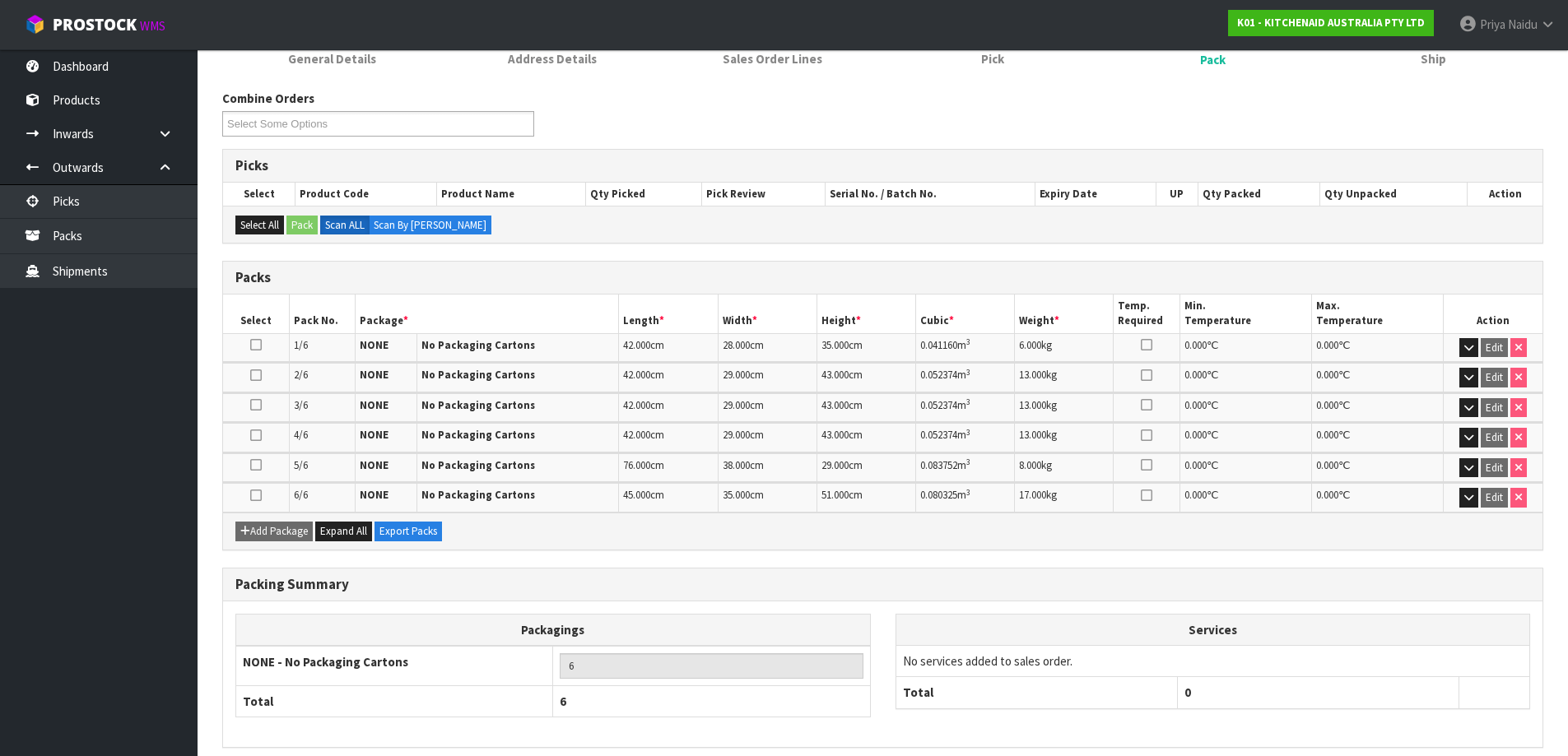
scroll to position [0, 0]
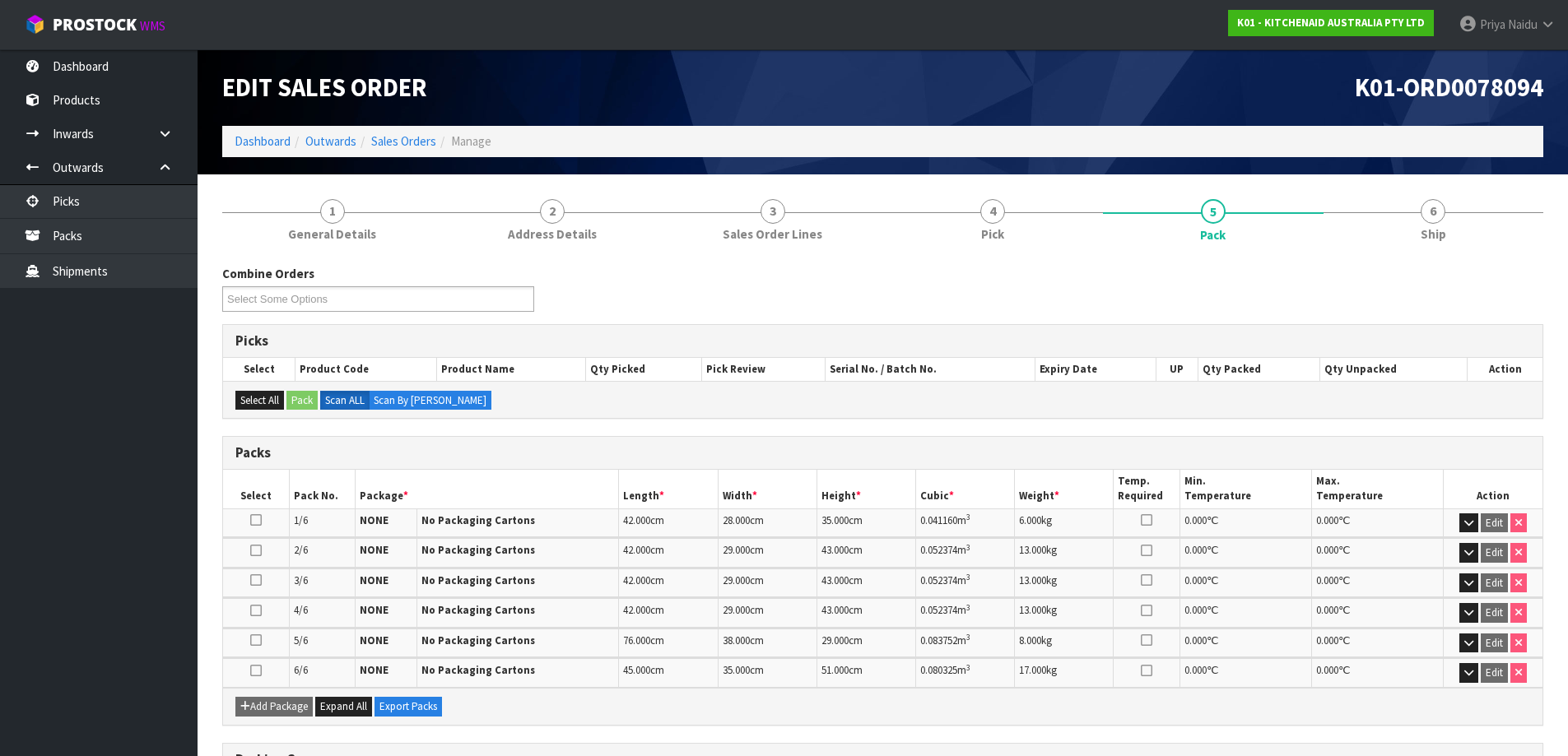
click at [1431, 252] on div "1 General Details 2 Address Details 3 Sales Order Lines 4 Pick 5 Pack 6 Ship Co…" at bounding box center [883, 587] width 1321 height 803
click at [1428, 232] on span "Ship" at bounding box center [1434, 233] width 25 height 17
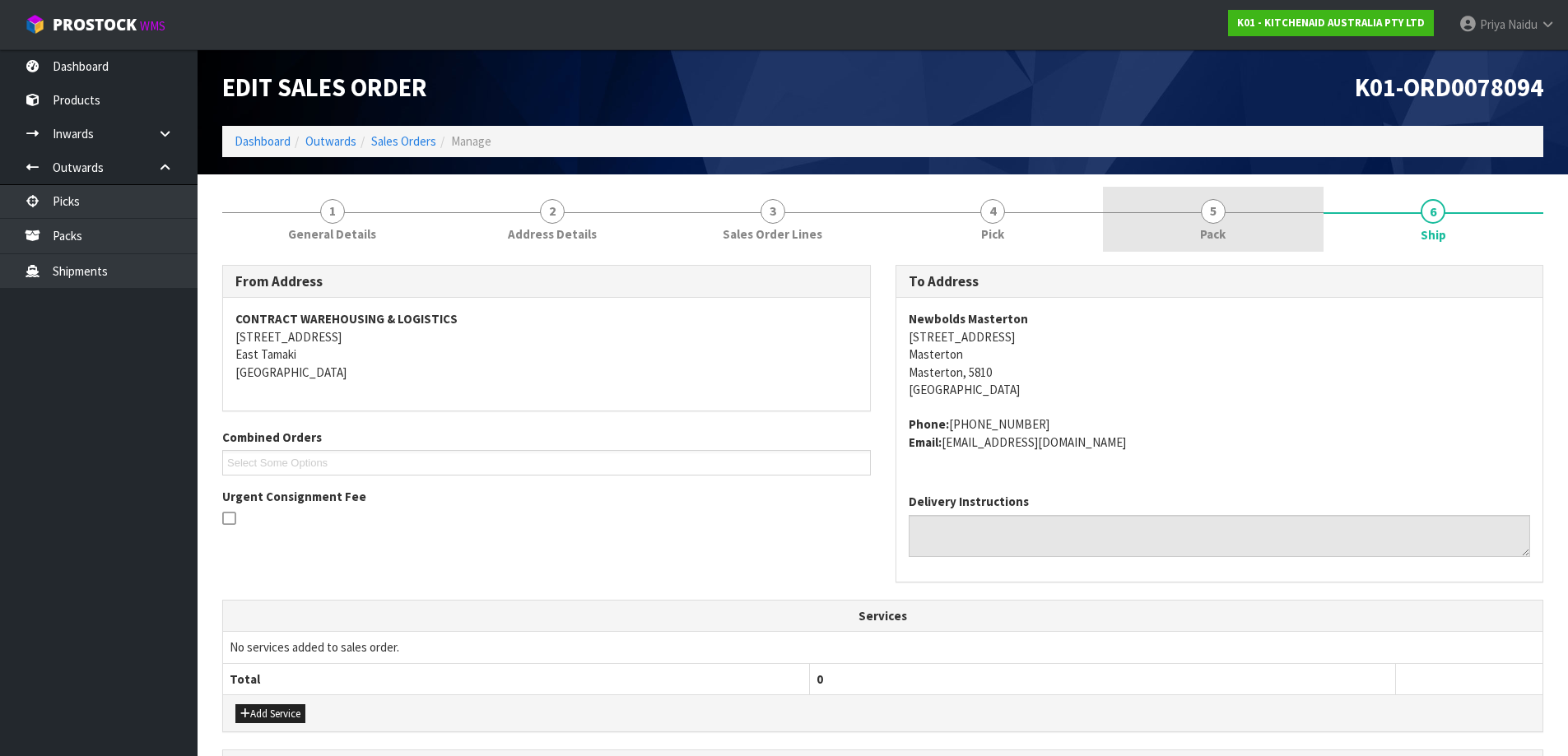
drag, startPoint x: 1232, startPoint y: 232, endPoint x: 1206, endPoint y: 251, distance: 32.2
click at [1231, 232] on link "5 Pack" at bounding box center [1213, 219] width 221 height 65
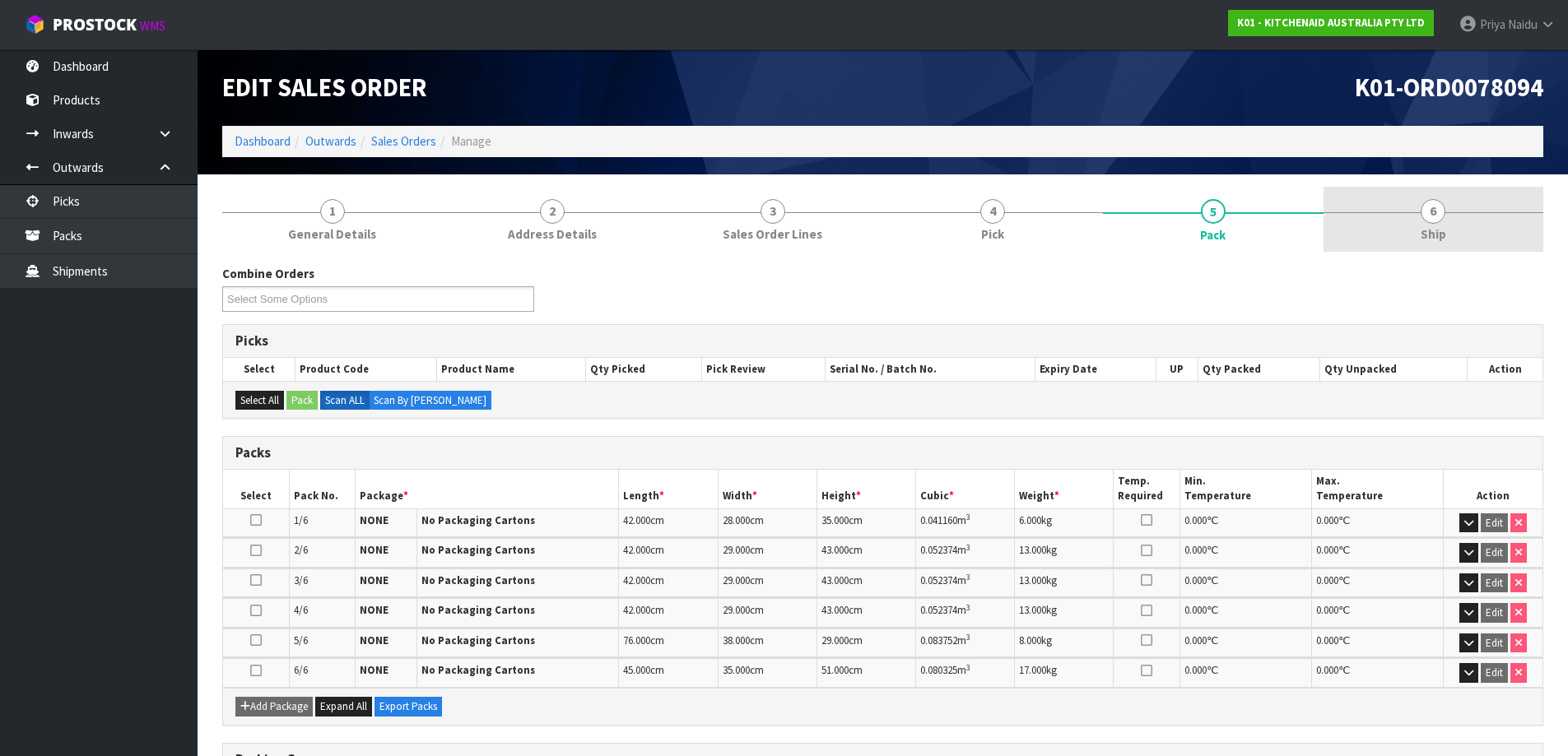
click at [1453, 198] on link "6 Ship" at bounding box center [1434, 219] width 221 height 65
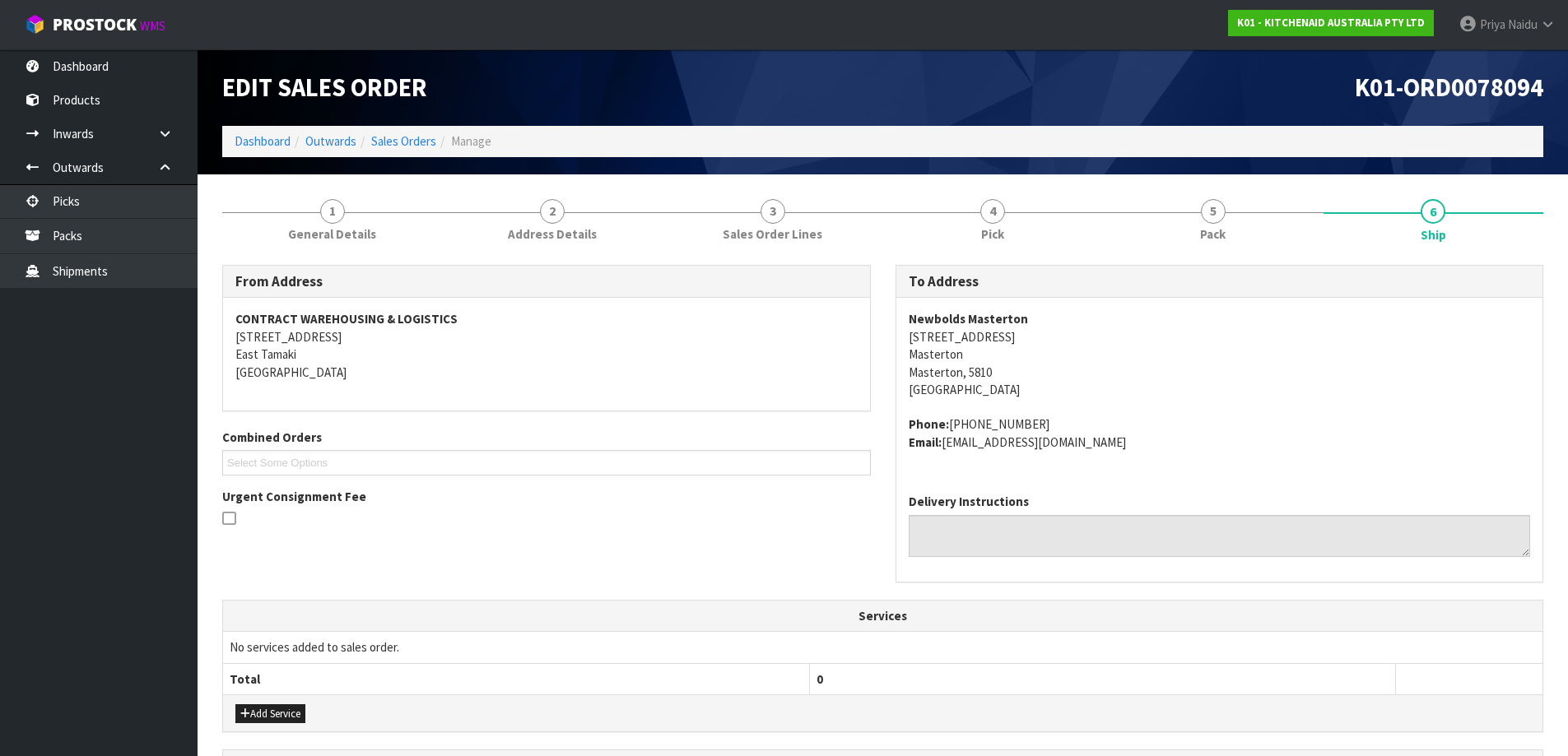
scroll to position [487, 0]
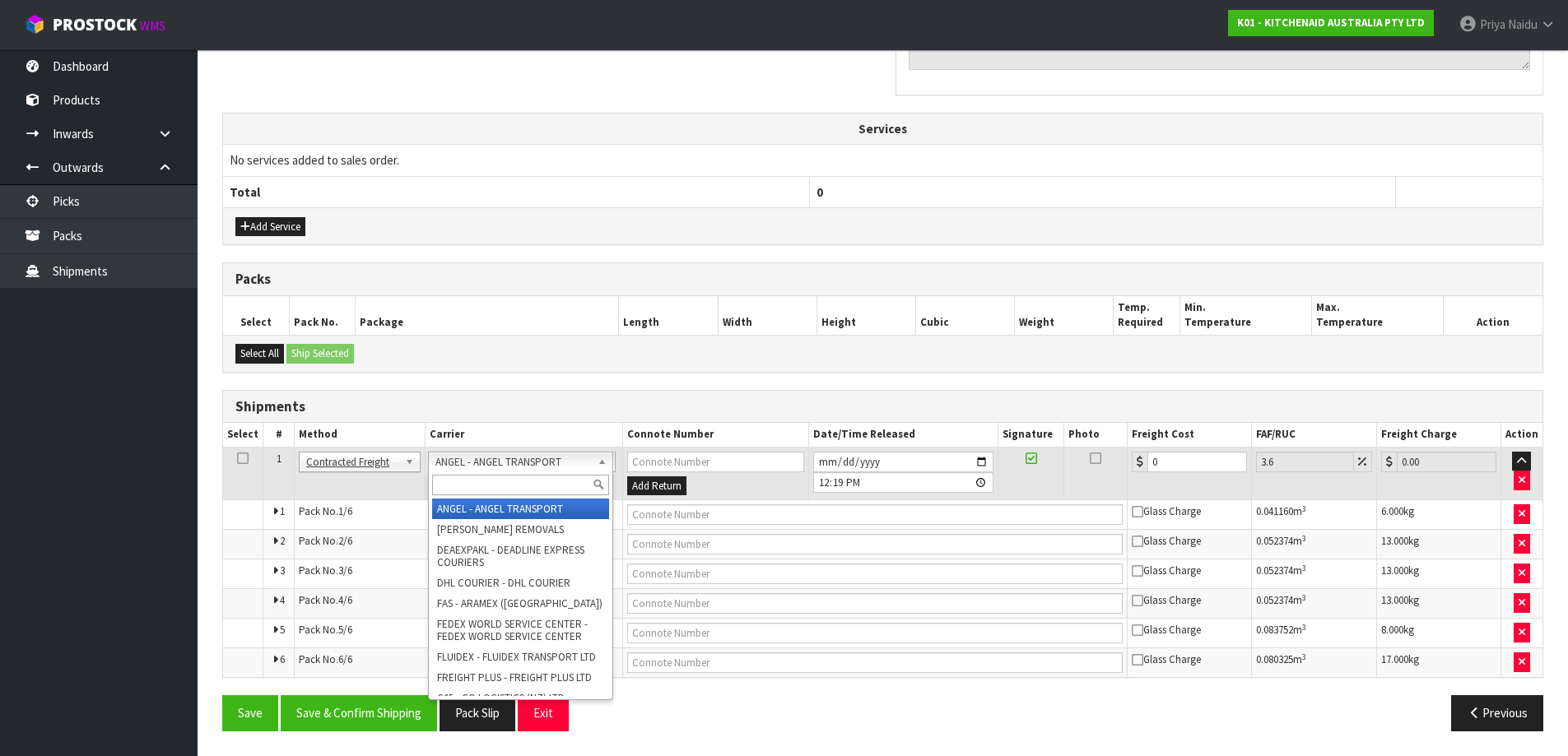
click at [465, 479] on input "text" at bounding box center [521, 485] width 178 height 21
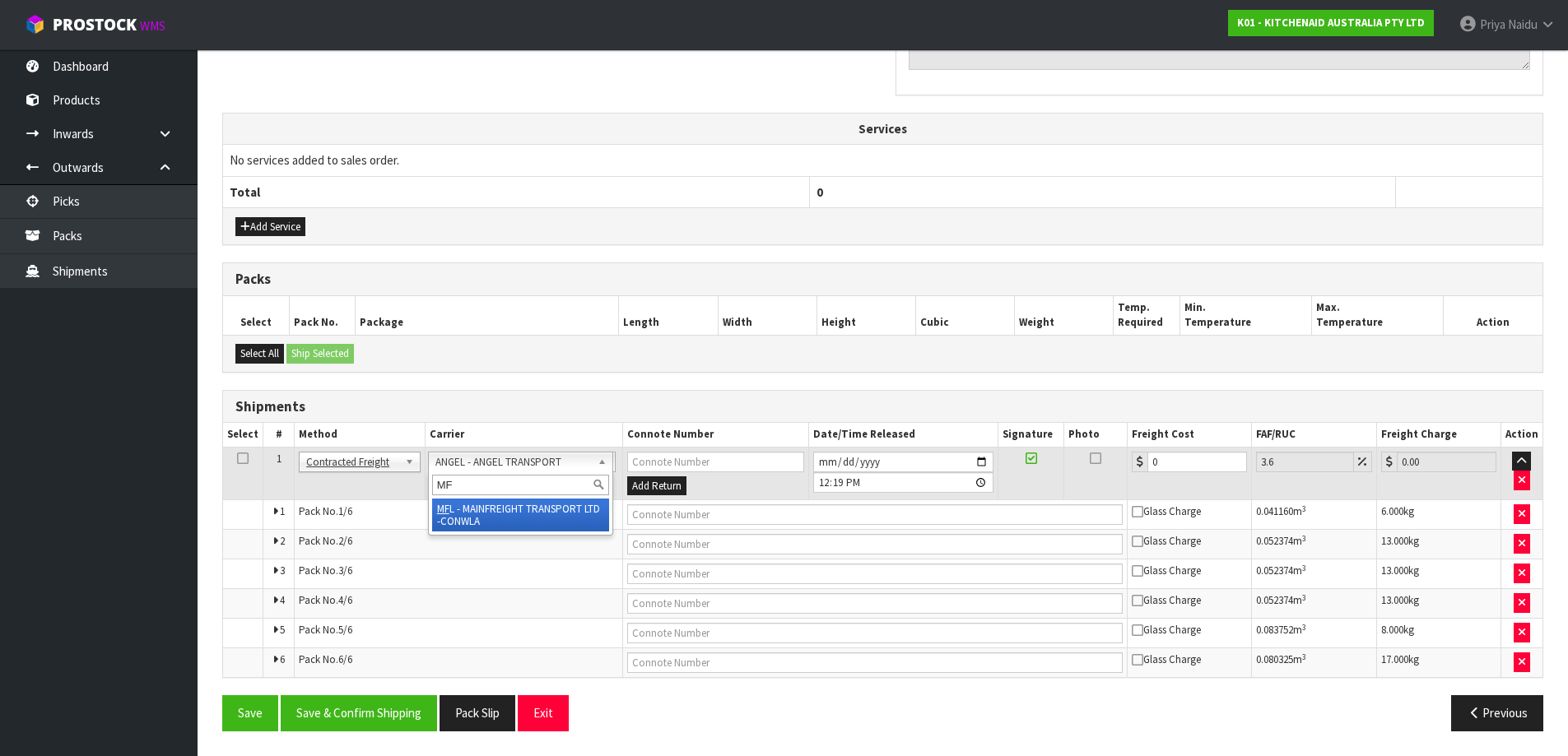
type input "MF"
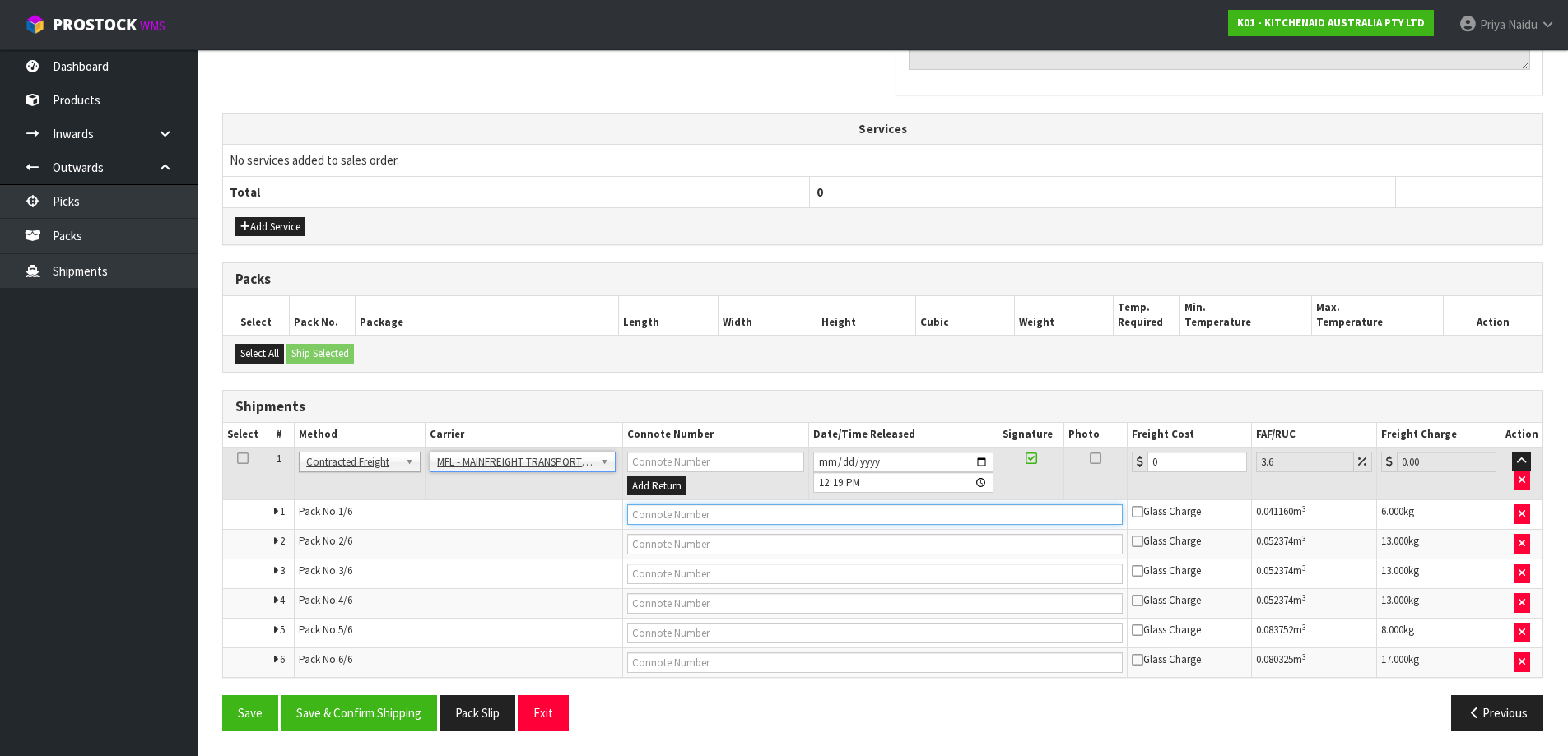
click at [687, 525] on input "text" at bounding box center [875, 515] width 496 height 21
paste input "FWM58358046"
type input "FWM58358046"
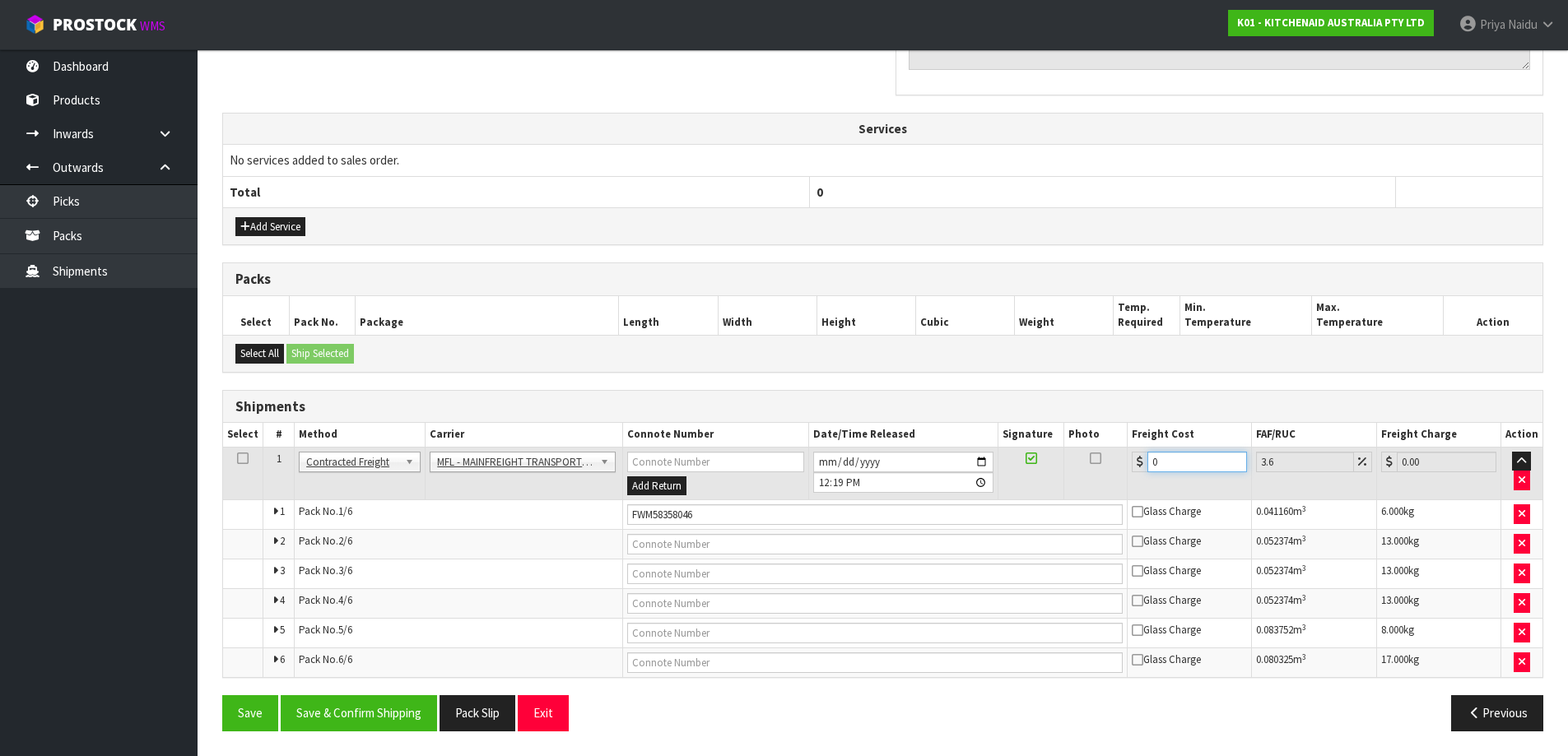
click at [1174, 458] on input "0" at bounding box center [1197, 461] width 100 height 21
type input "0"
type input "4"
type input "4.14"
type input "46"
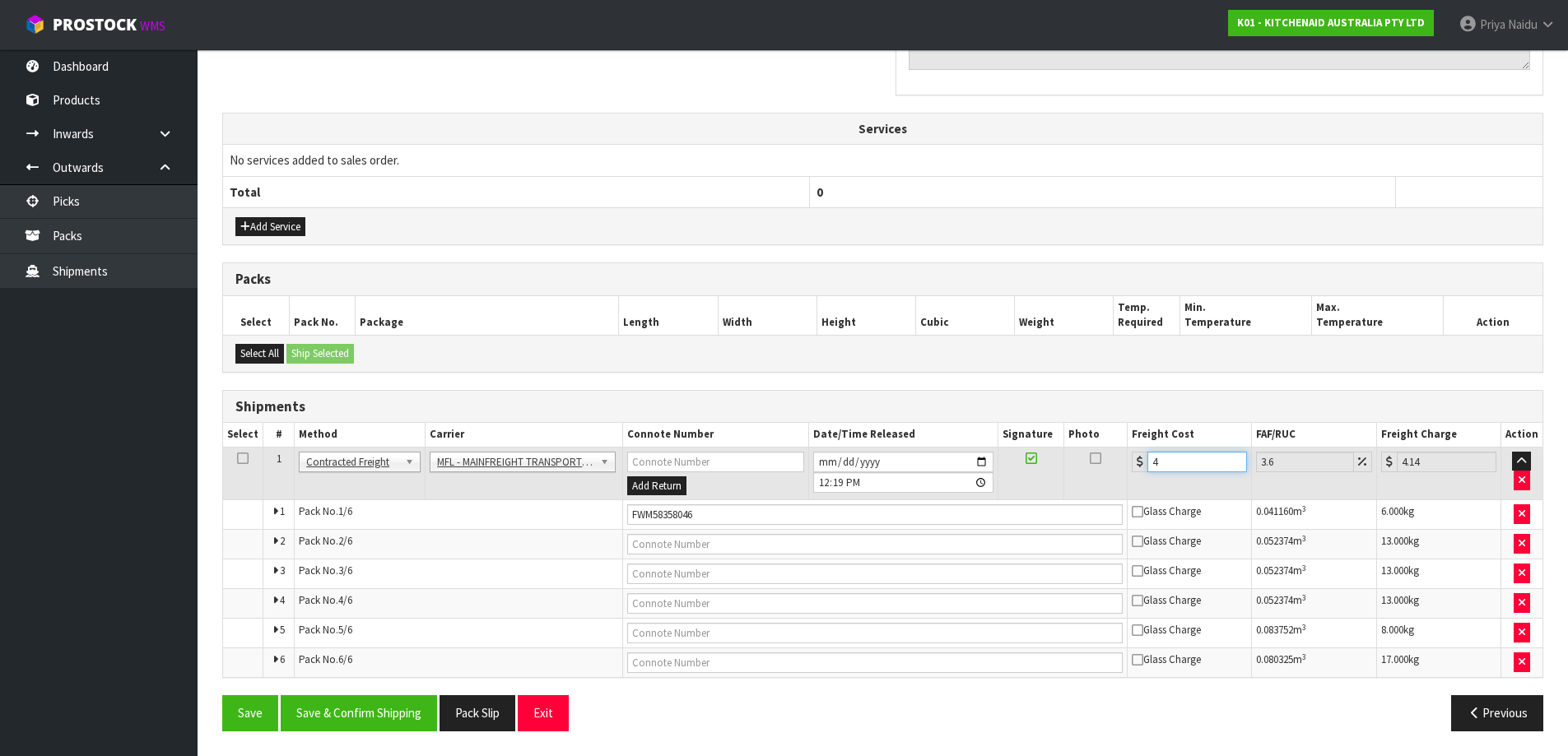
type input "47.66"
type input "46"
click at [368, 721] on button "Save & Confirm Shipping" at bounding box center [359, 713] width 157 height 35
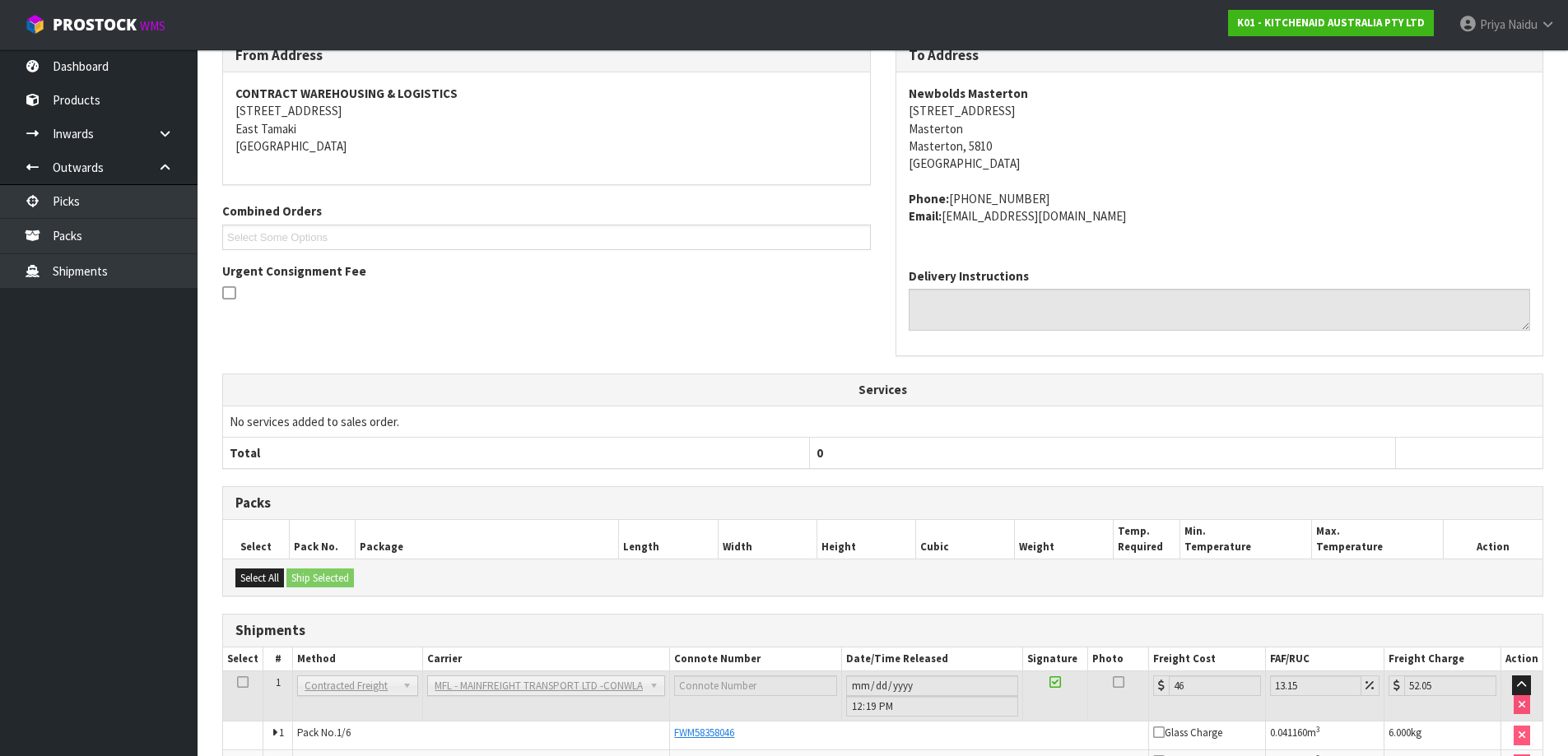
scroll to position [0, 0]
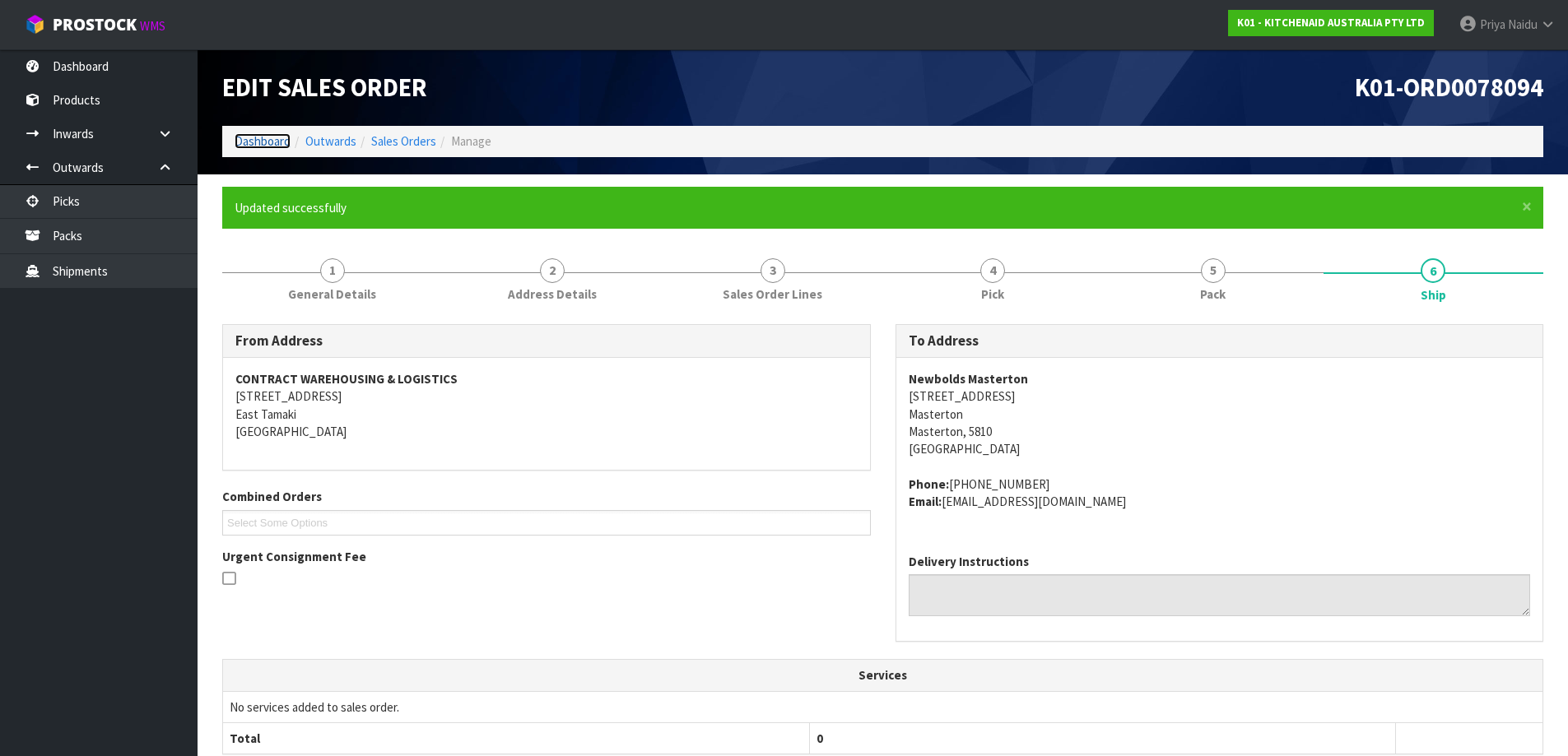
click at [247, 142] on link "Dashboard" at bounding box center [262, 141] width 56 height 15
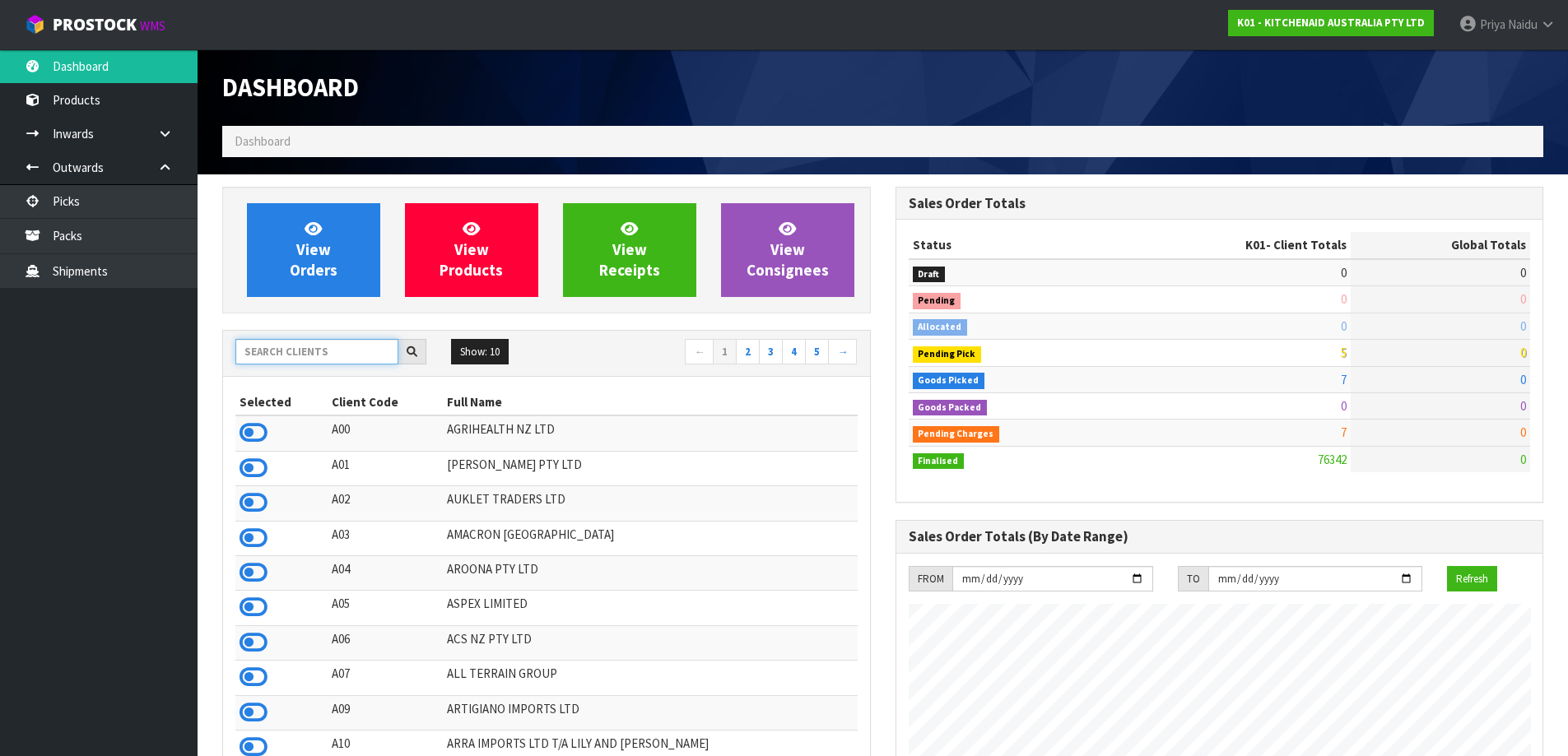
scroll to position [1026, 672]
click at [262, 349] on input "text" at bounding box center [316, 351] width 163 height 25
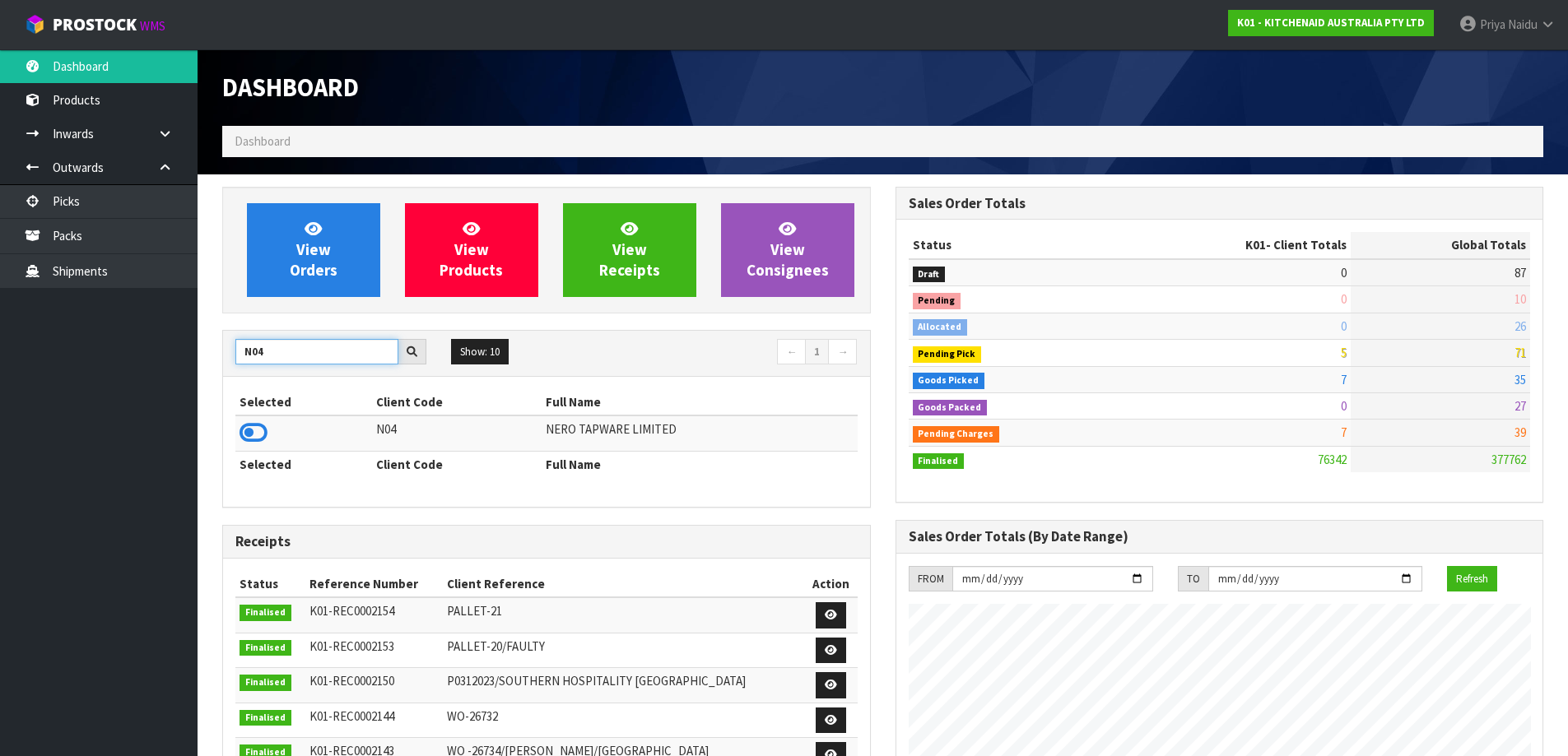
type input "N04"
click at [261, 429] on icon at bounding box center [253, 433] width 28 height 24
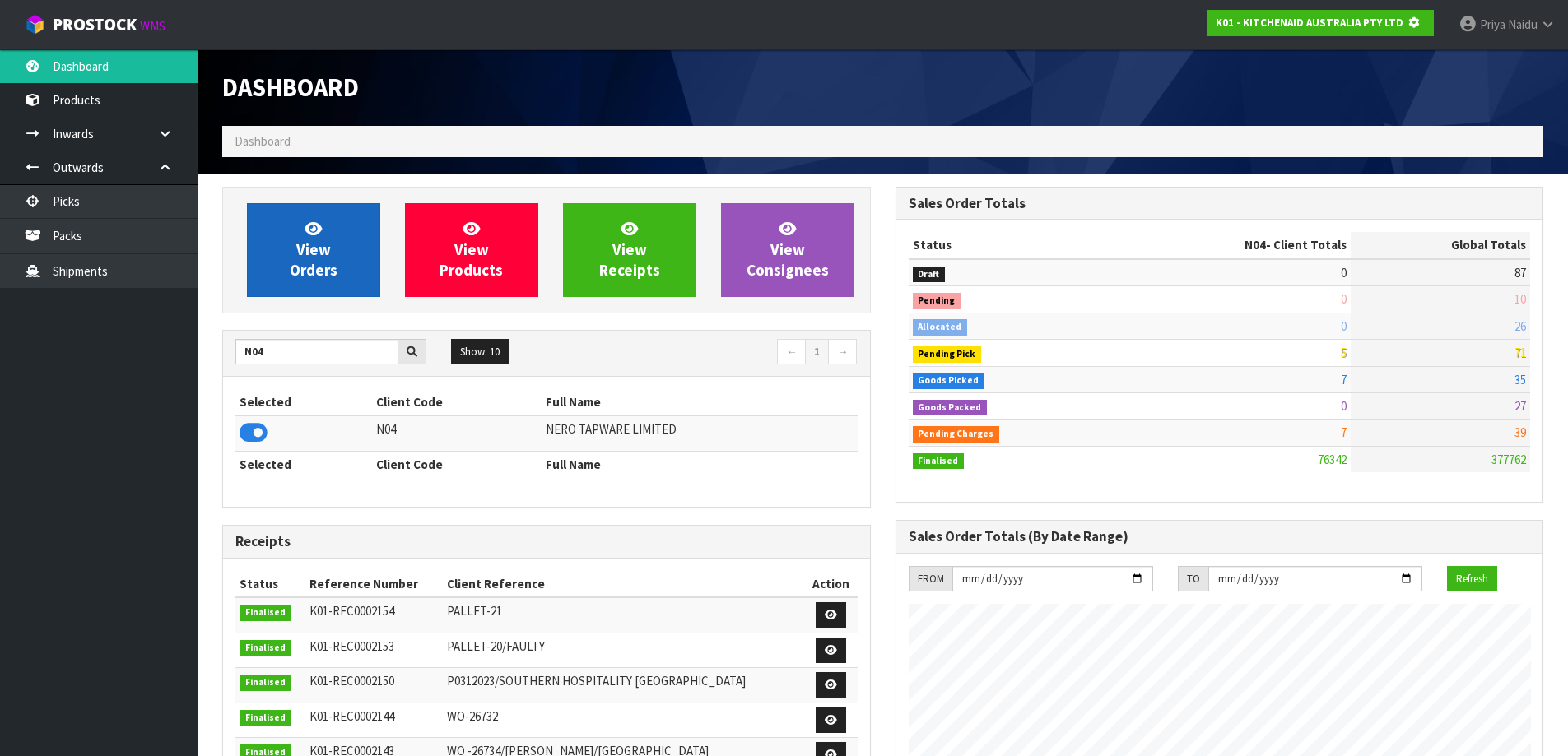
scroll to position [822024, 822448]
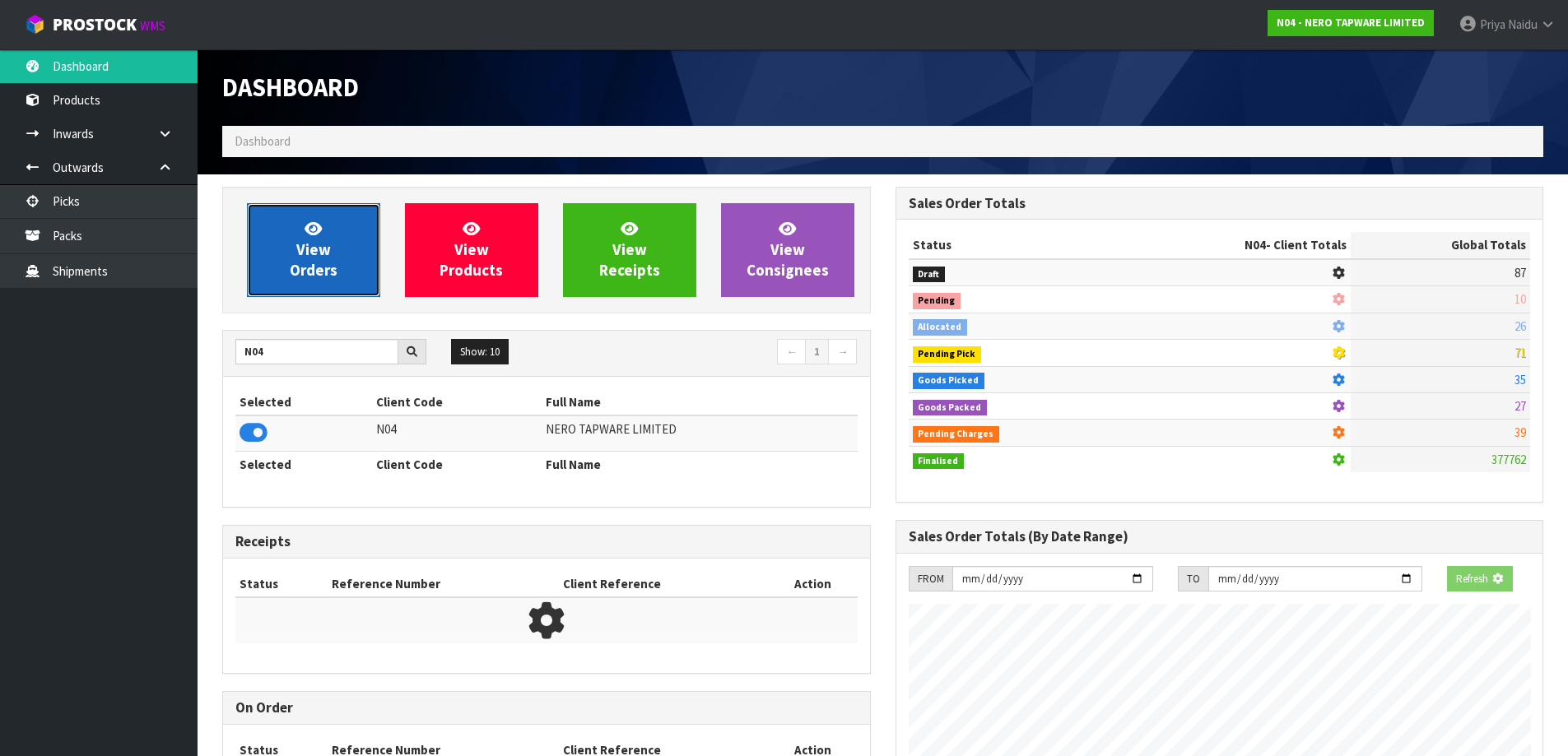
click at [312, 285] on link "View Orders" at bounding box center [314, 250] width 133 height 94
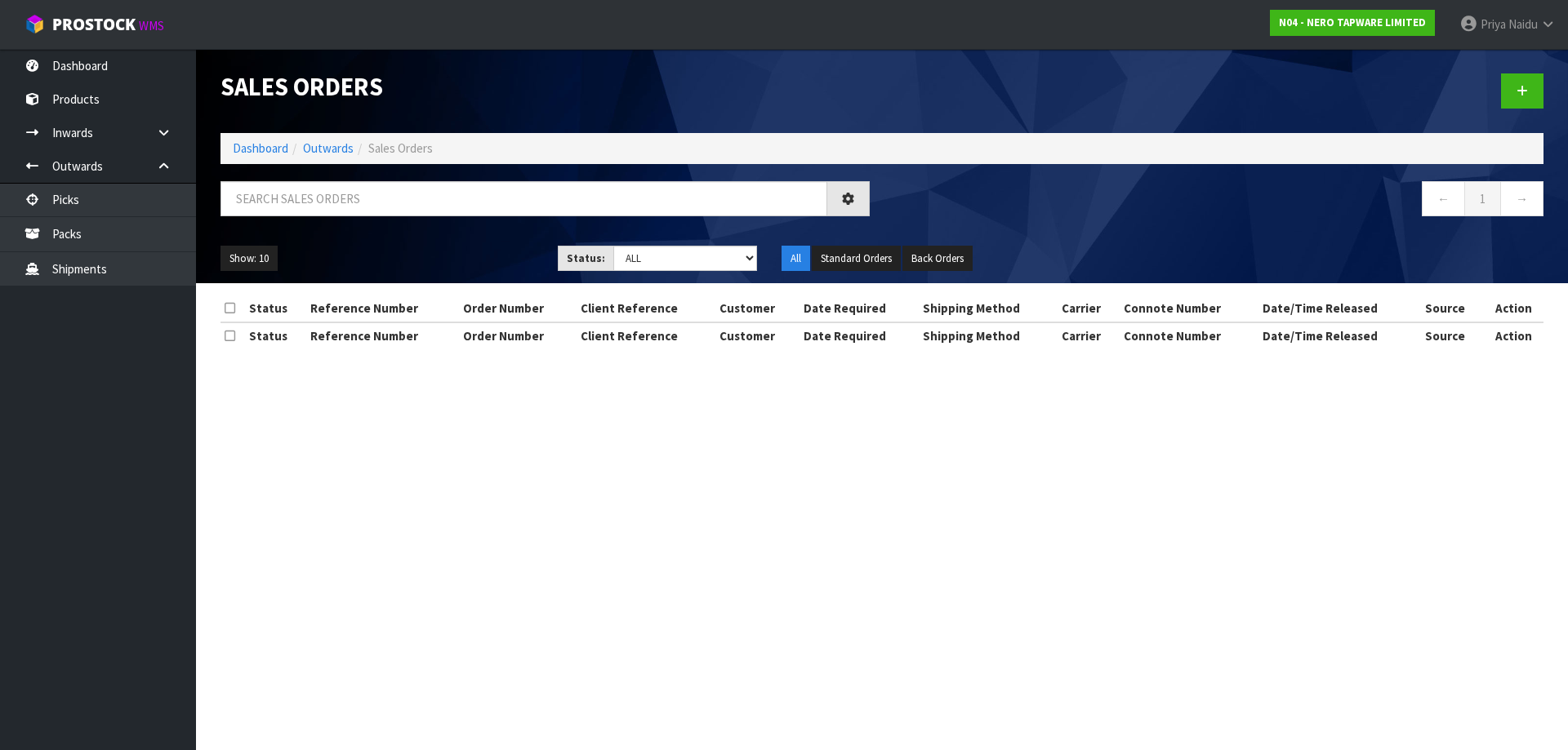
click at [342, 222] on div at bounding box center [545, 205] width 674 height 47
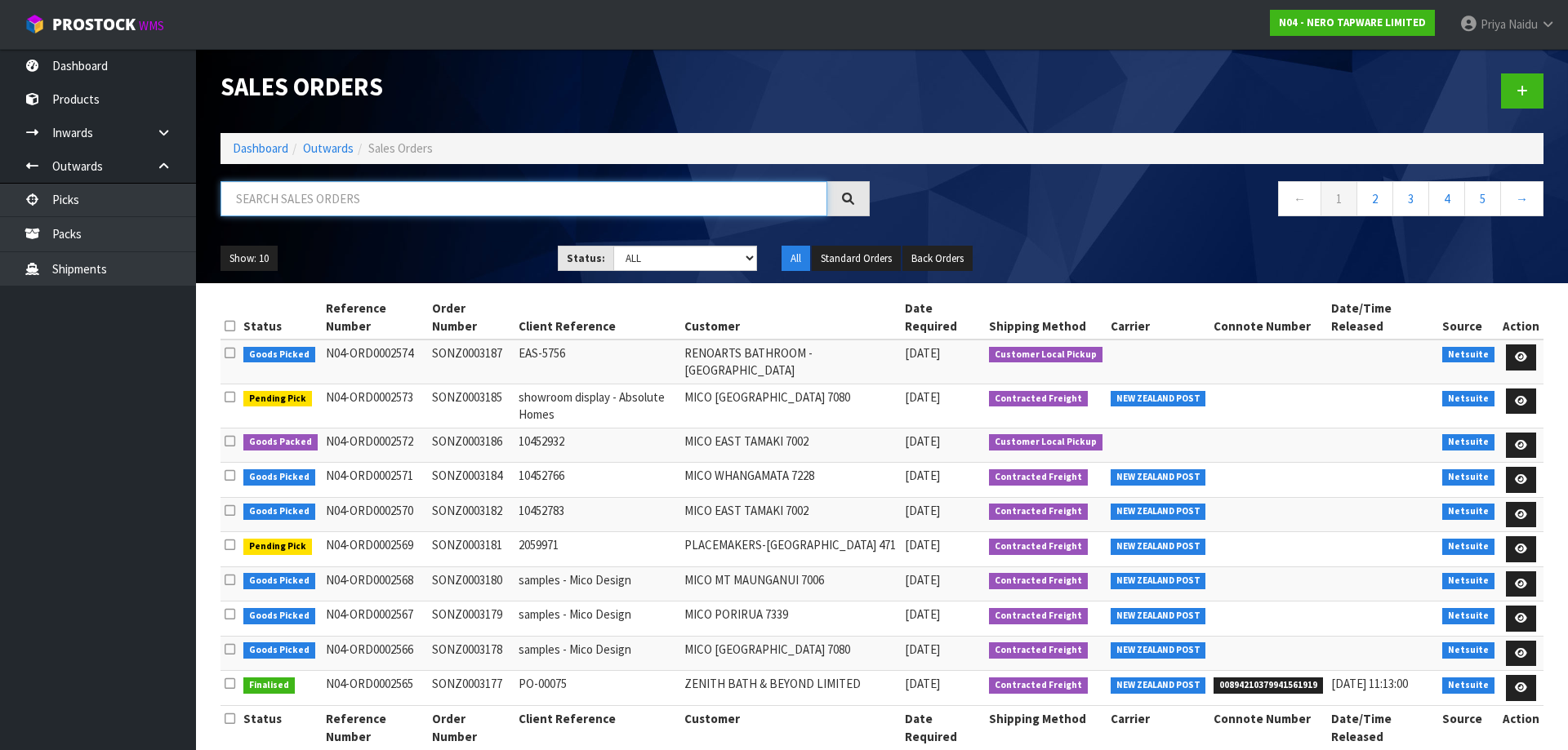
click at [350, 204] on input "text" at bounding box center [524, 198] width 607 height 35
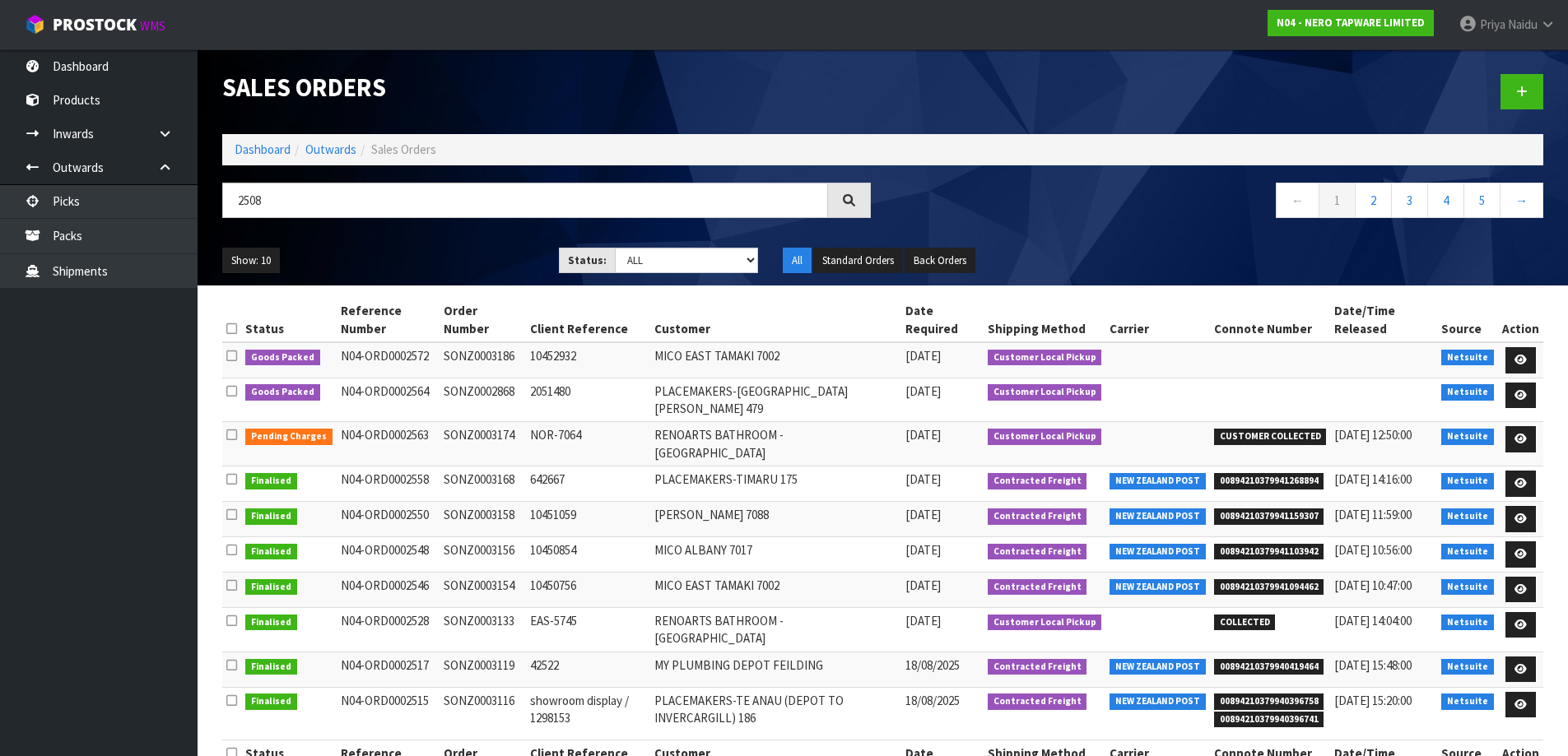
click at [419, 240] on div "Show: 10 5 10 25 50 Status: Draft Pending Allocated Pending Pick Goods Picked G…" at bounding box center [882, 260] width 1345 height 51
click at [364, 205] on input "2508" at bounding box center [525, 200] width 606 height 35
type input "2"
click at [395, 260] on ul "Show: 10 5 10 25 50" at bounding box center [378, 260] width 312 height 26
click at [366, 205] on input "2508" at bounding box center [525, 200] width 606 height 35
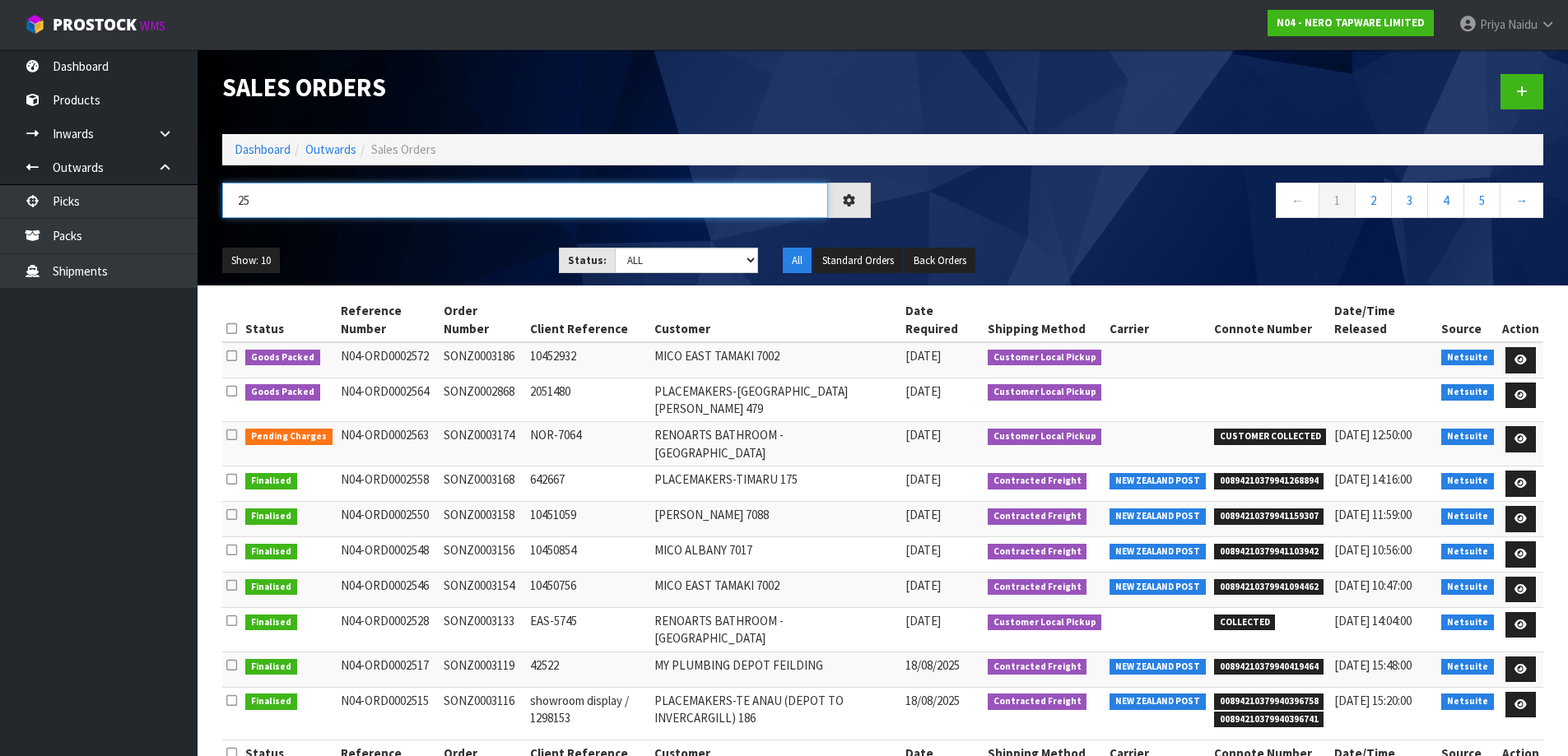
type input "2"
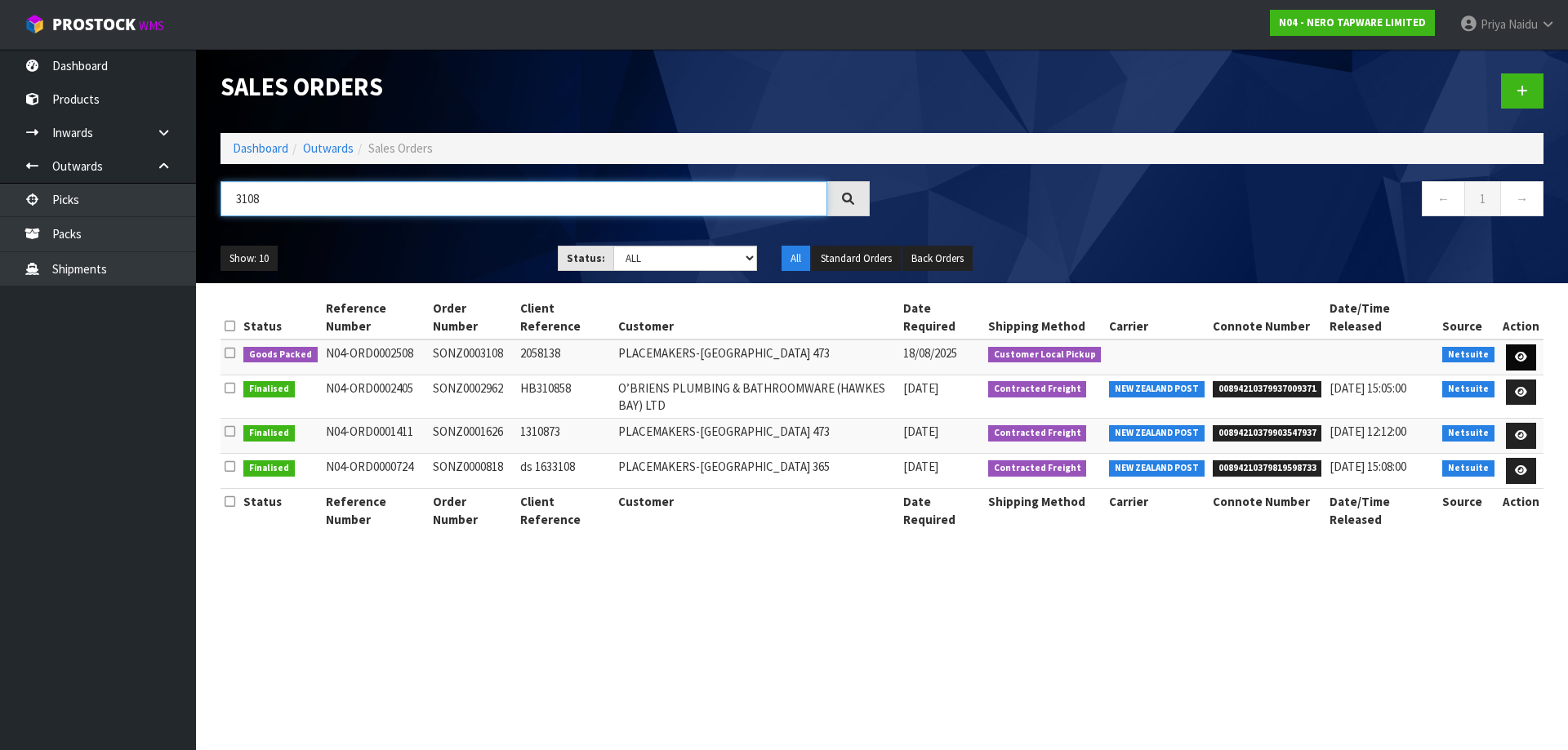
type input "3108"
click at [1513, 354] on link at bounding box center [1521, 357] width 30 height 26
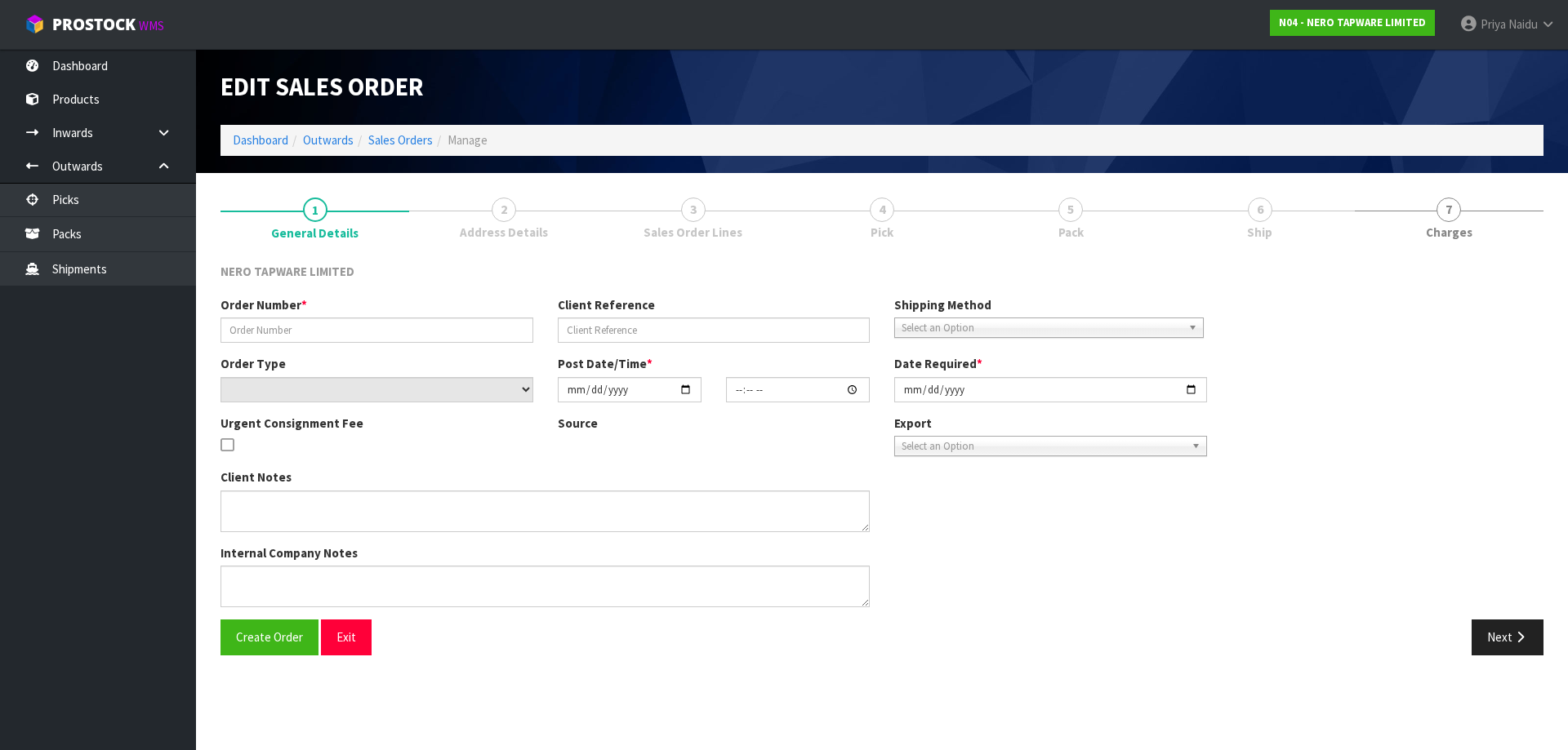
type input "SONZ0003108"
type input "2058138"
select select "number:0"
type input "[DATE]"
type input "17:00:08.000"
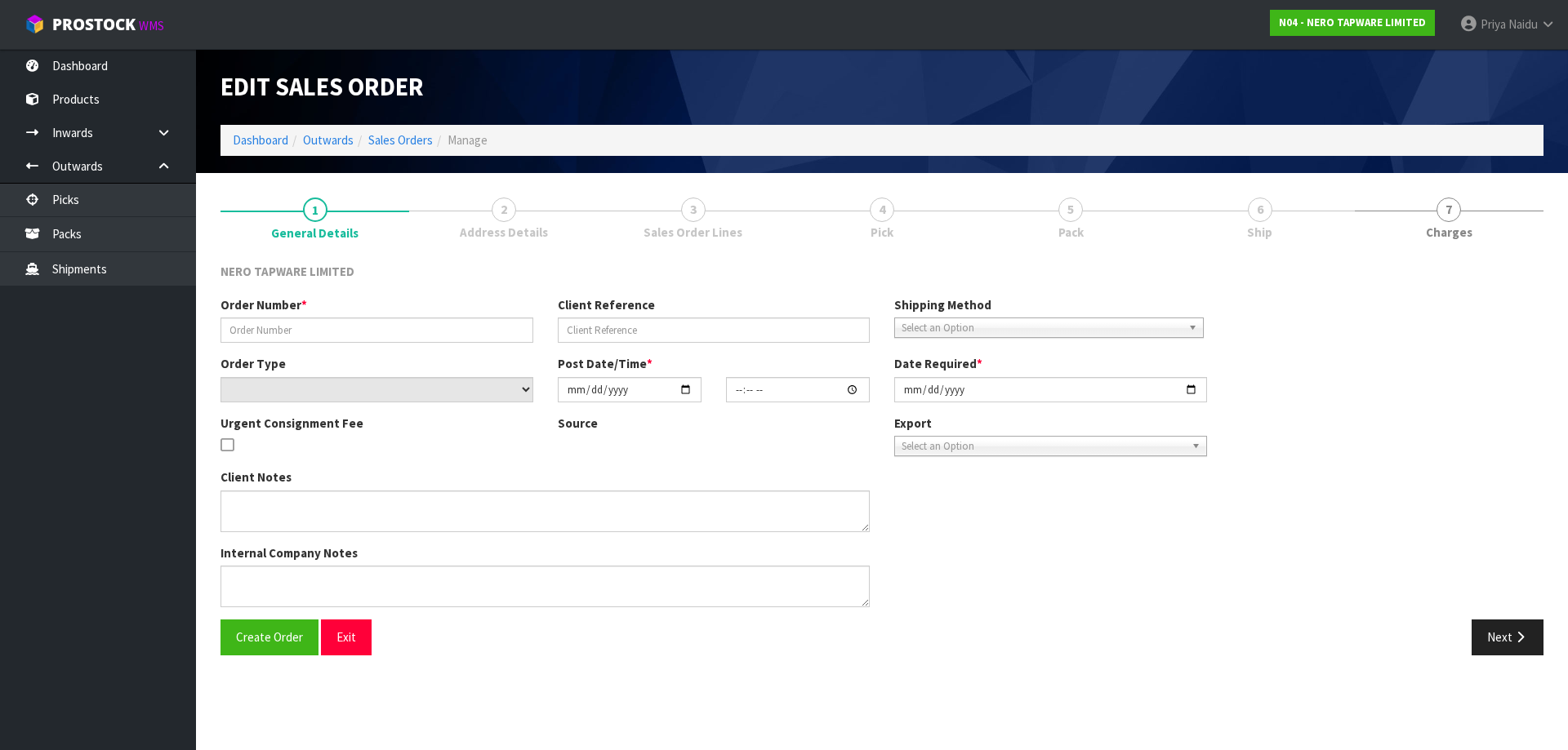
type input "[DATE]"
type textarea "customer pick up"
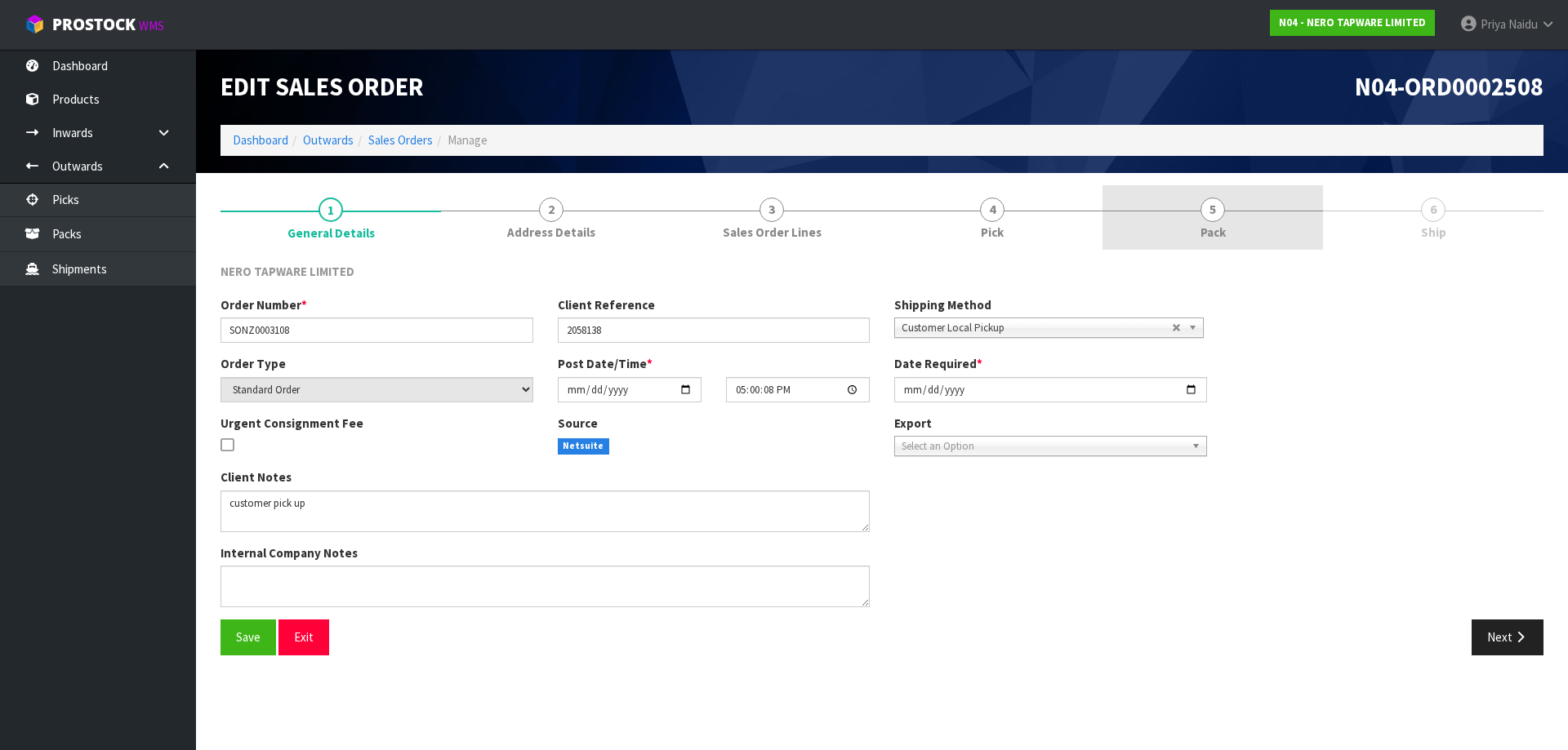
click at [1245, 234] on link "5 Pack" at bounding box center [1212, 217] width 221 height 64
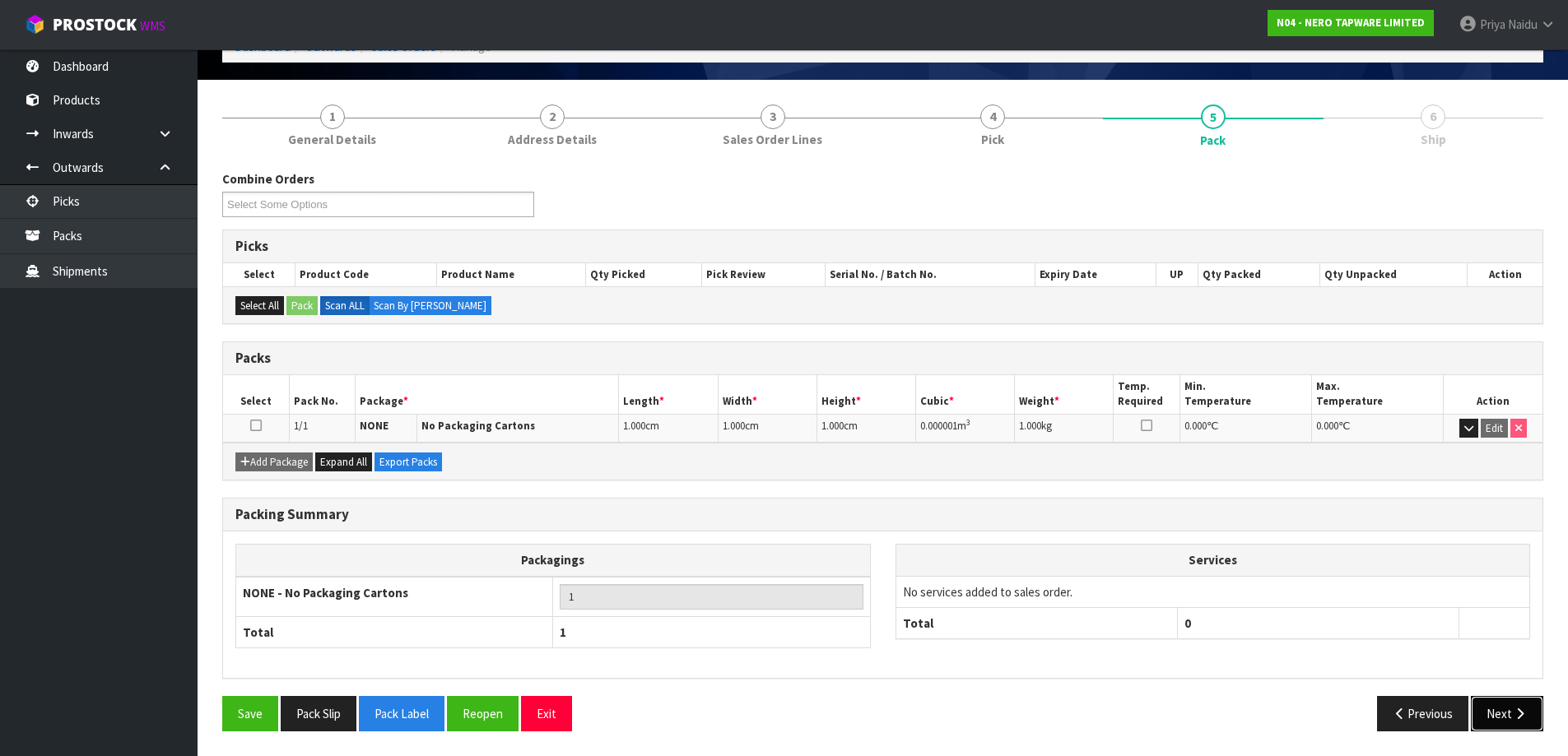
click at [1500, 705] on button "Next" at bounding box center [1507, 714] width 72 height 35
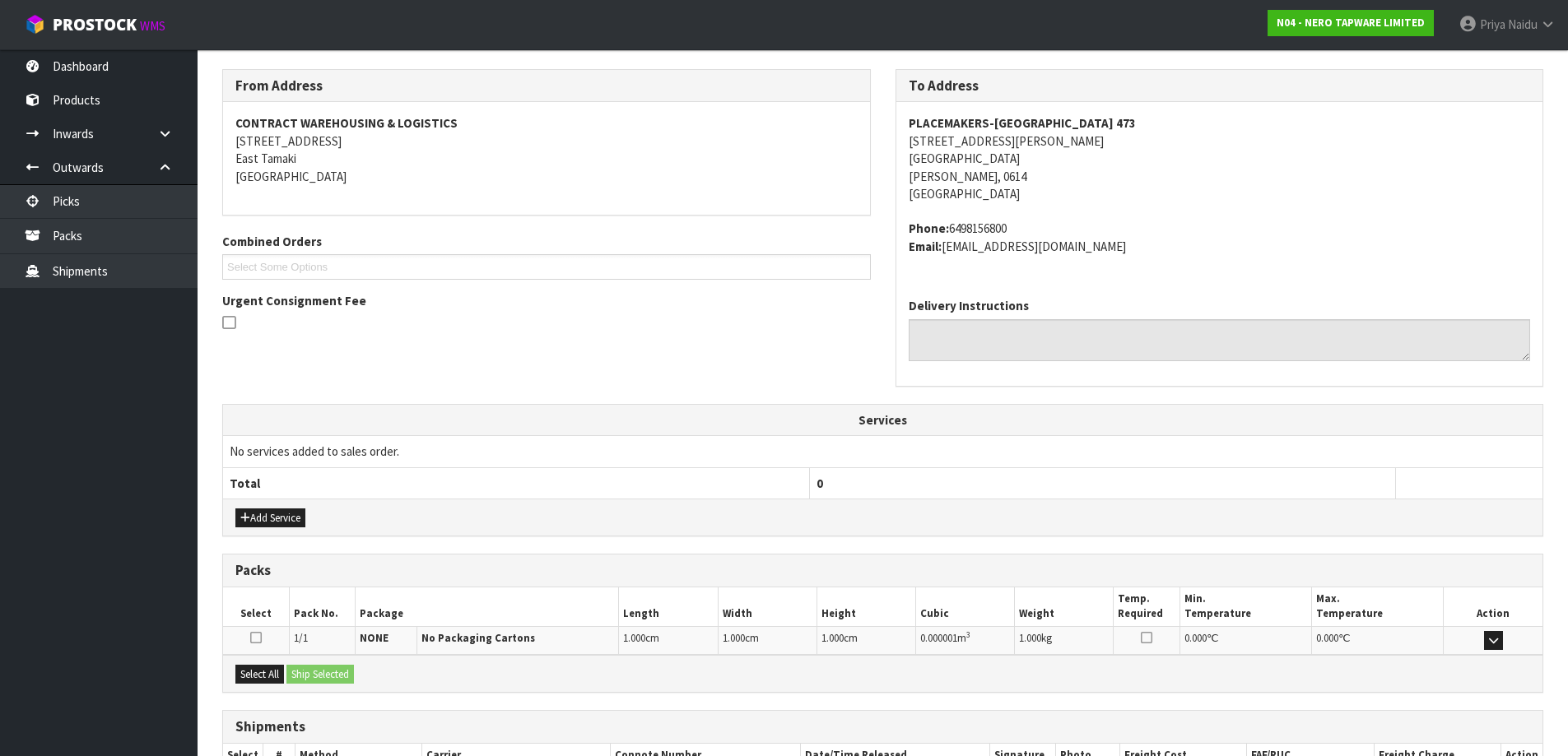
scroll to position [309, 0]
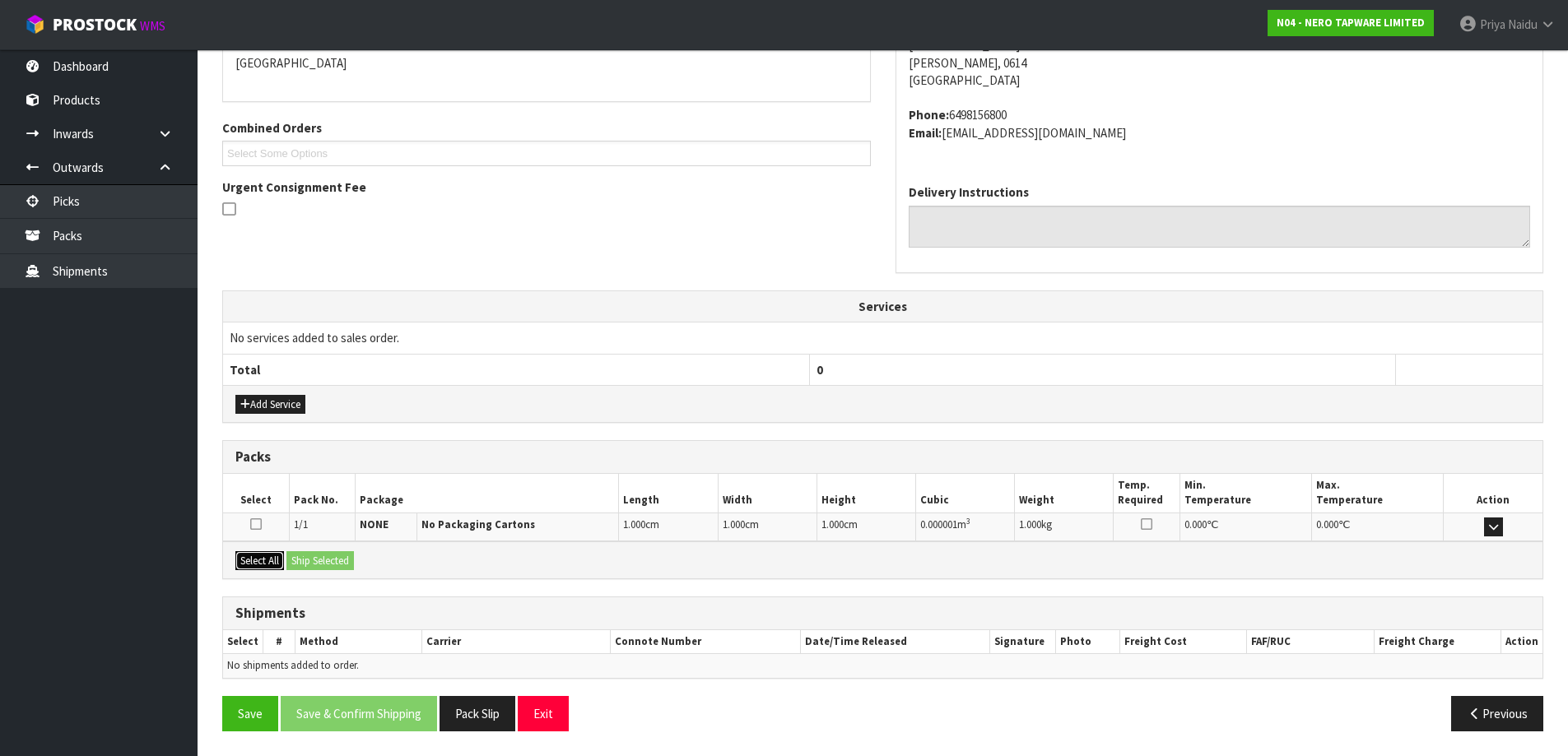
drag, startPoint x: 272, startPoint y: 566, endPoint x: 298, endPoint y: 566, distance: 26.0
click at [274, 566] on button "Select All" at bounding box center [260, 561] width 49 height 20
click at [300, 566] on button "Ship Selected" at bounding box center [320, 561] width 68 height 20
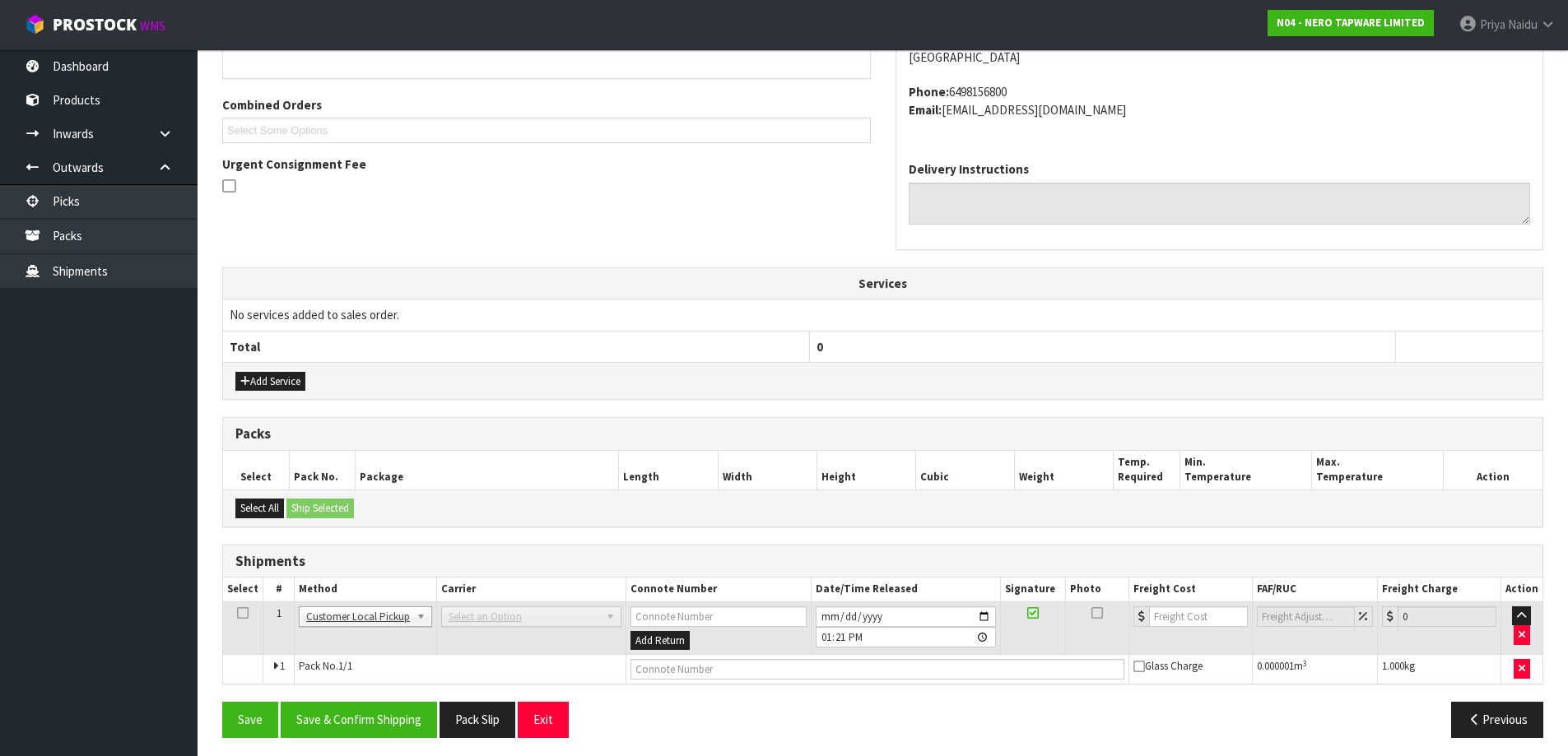
scroll to position [339, 0]
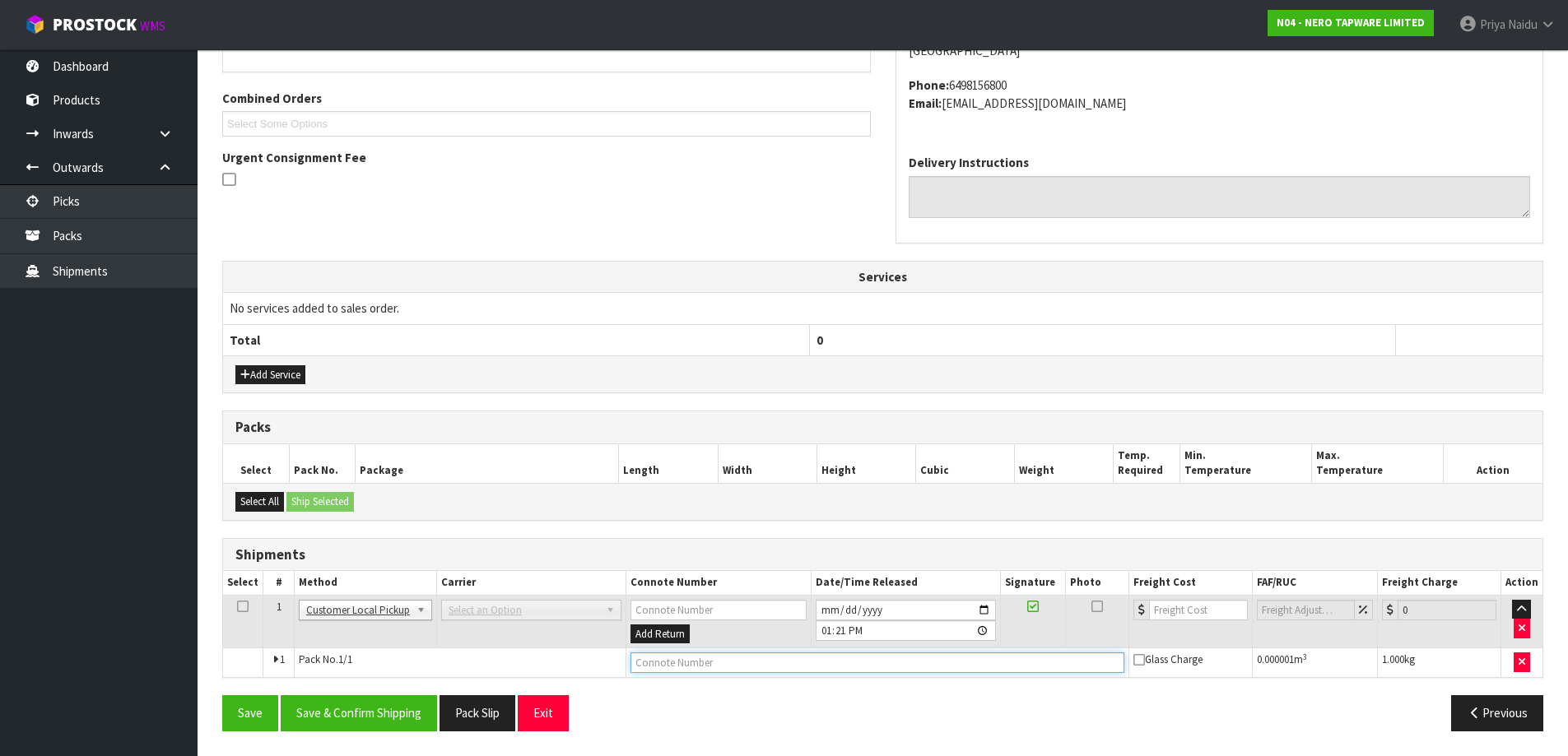
click at [706, 663] on input "text" at bounding box center [878, 662] width 494 height 21
type input "CUSTOMER COLLECTED"
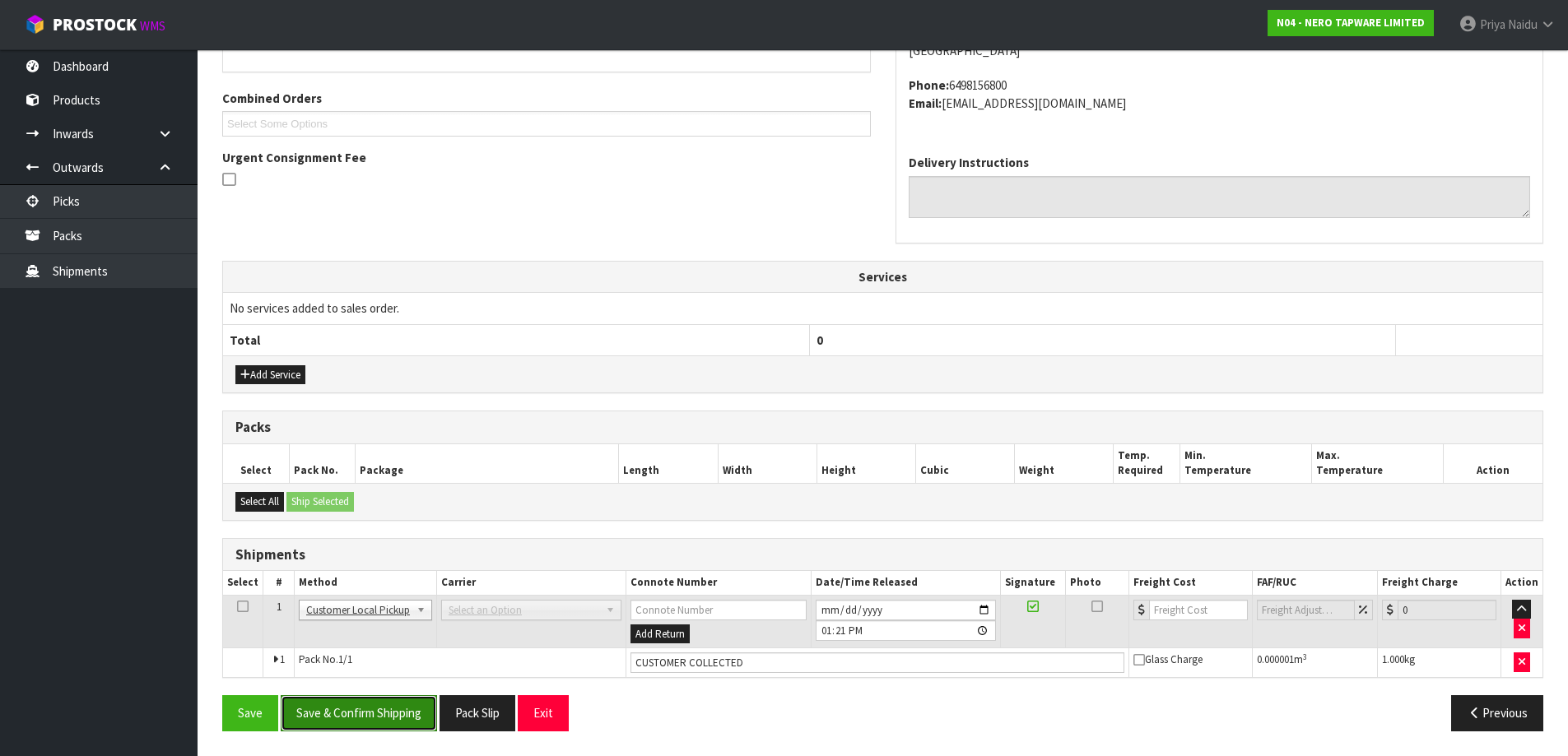
click at [393, 706] on button "Save & Confirm Shipping" at bounding box center [359, 713] width 157 height 35
